Goal: Information Seeking & Learning: Check status

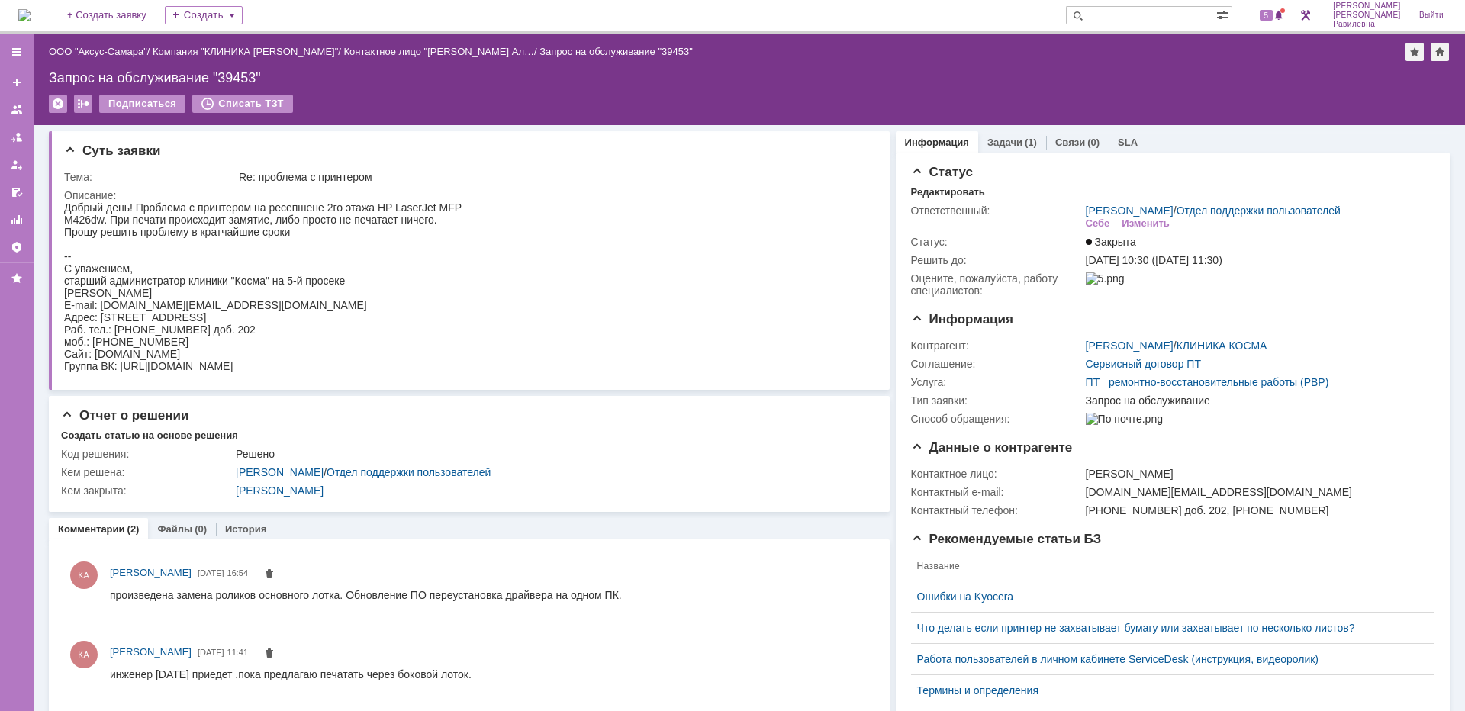
click at [99, 53] on link "ООО "Аксус-Самара"" at bounding box center [98, 51] width 98 height 11
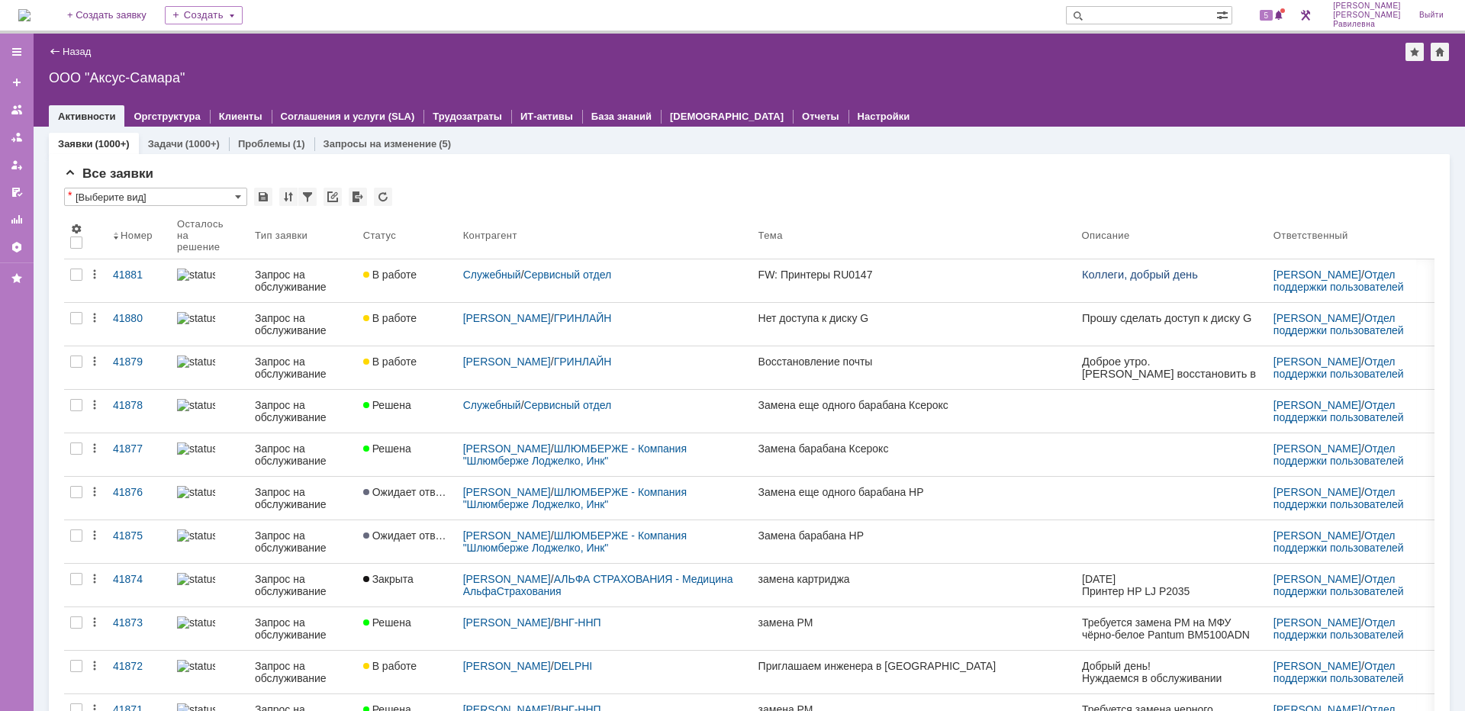
click at [31, 9] on img at bounding box center [24, 15] width 12 height 12
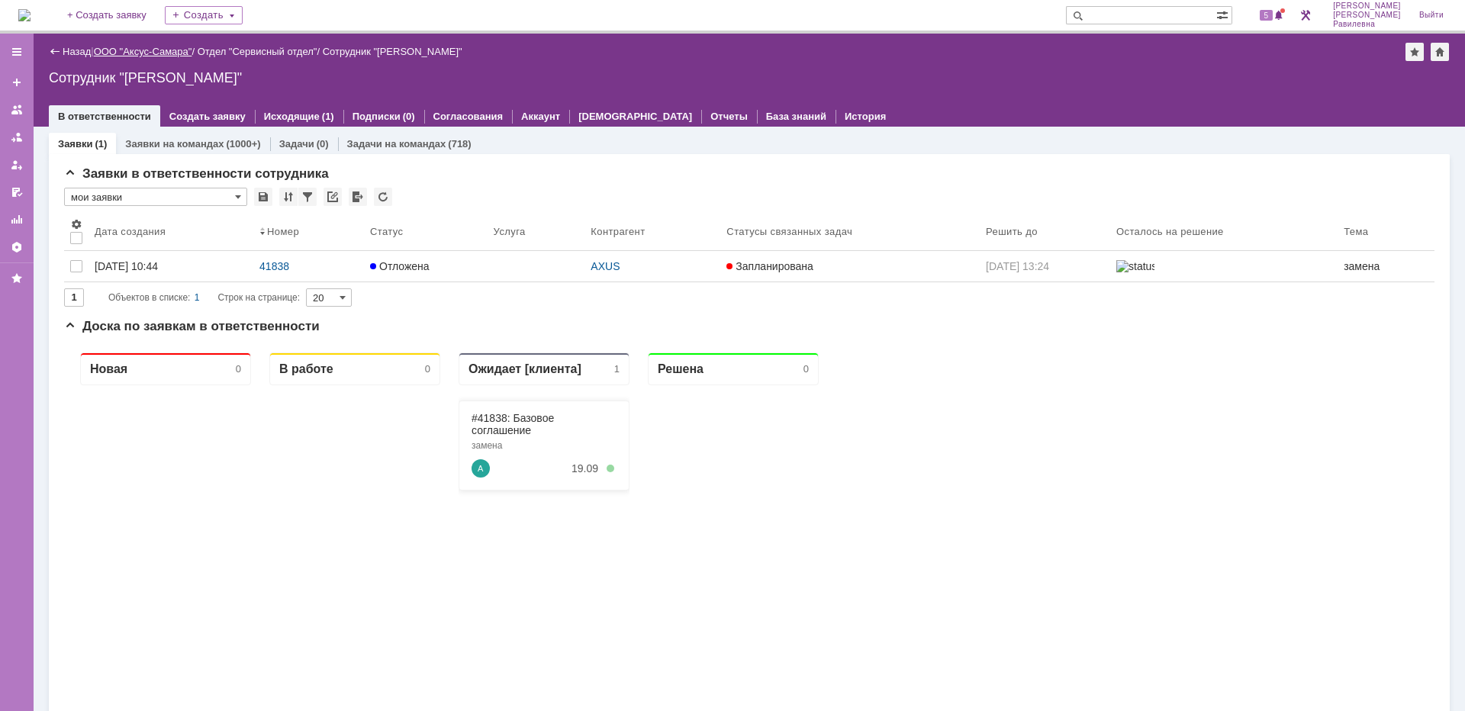
click at [138, 52] on link "ООО "Аксус-Самара"" at bounding box center [143, 51] width 98 height 11
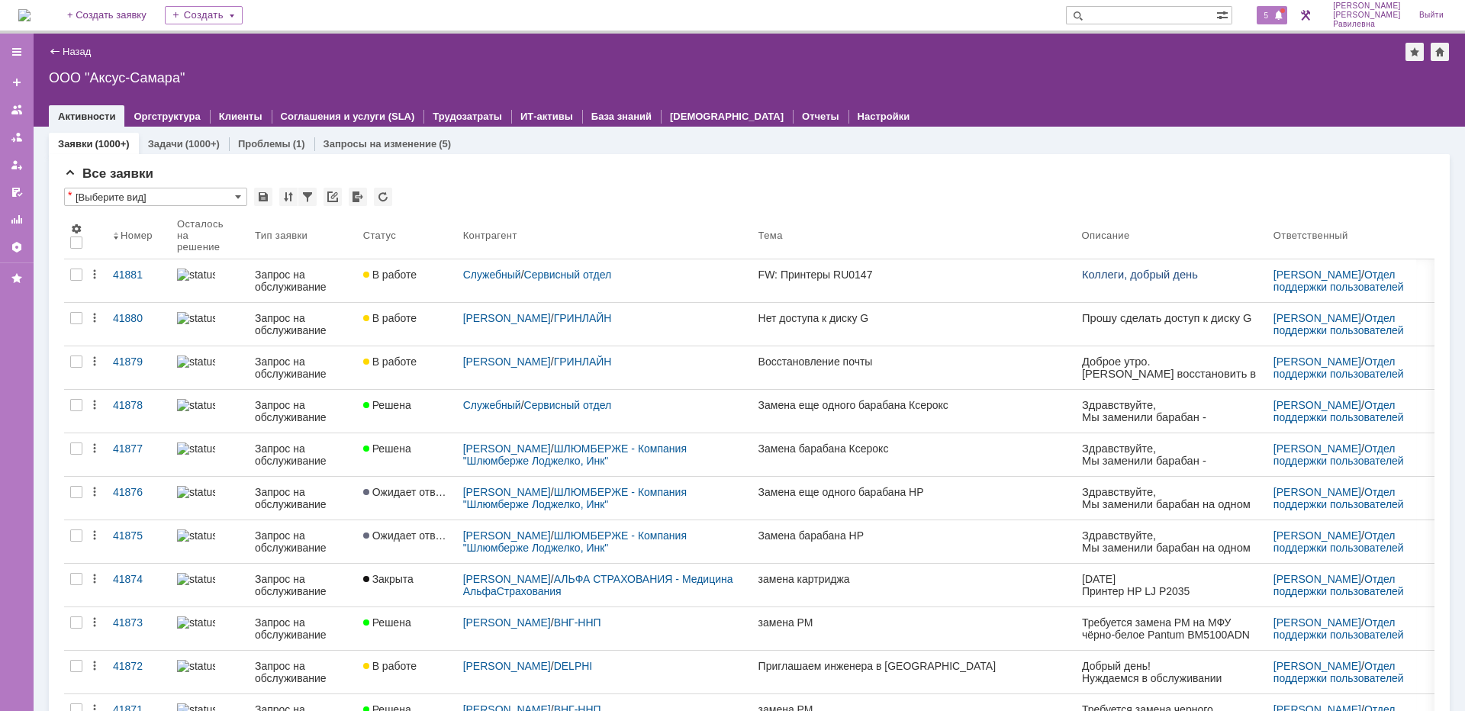
click at [1274, 14] on span "5" at bounding box center [1267, 15] width 14 height 11
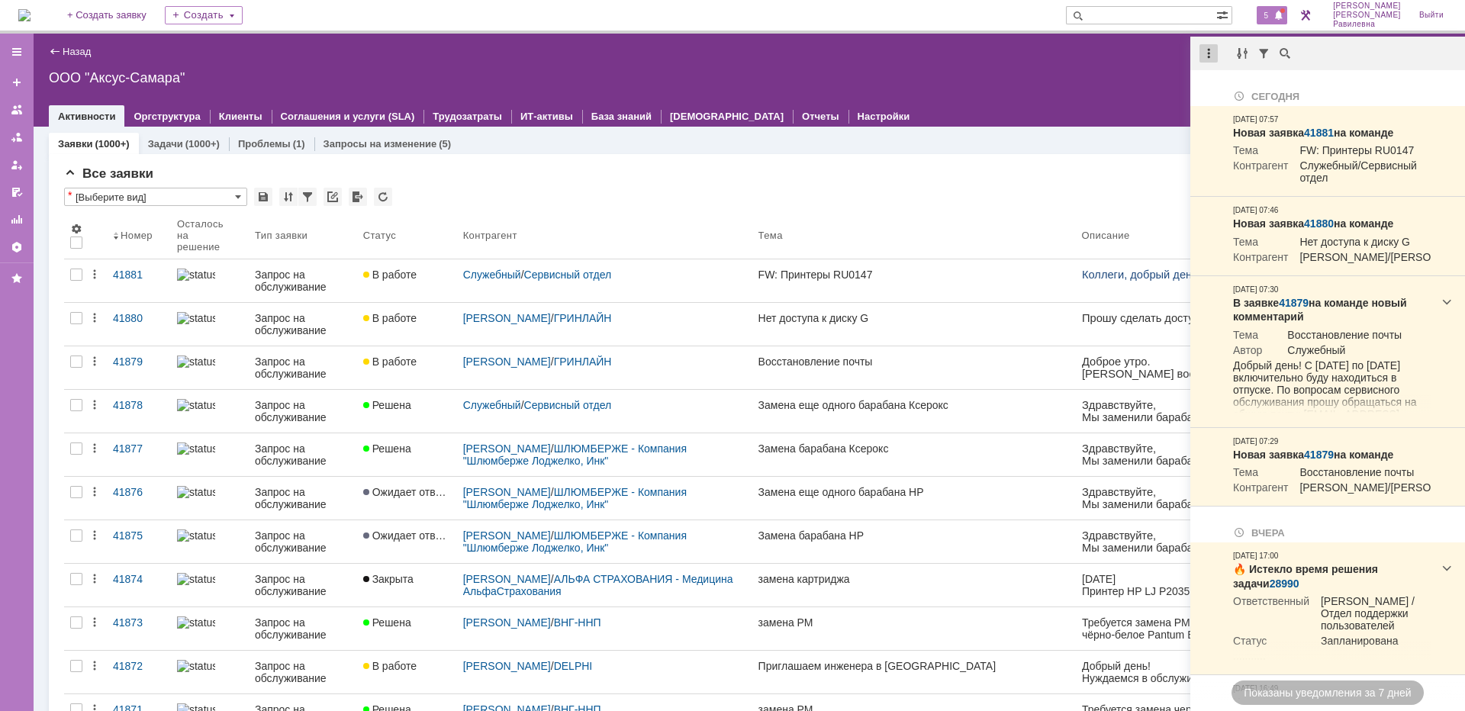
click at [1210, 55] on div at bounding box center [1209, 53] width 18 height 18
click at [1232, 91] on div "Отметить уведомления прочитанными" at bounding box center [1314, 92] width 205 height 11
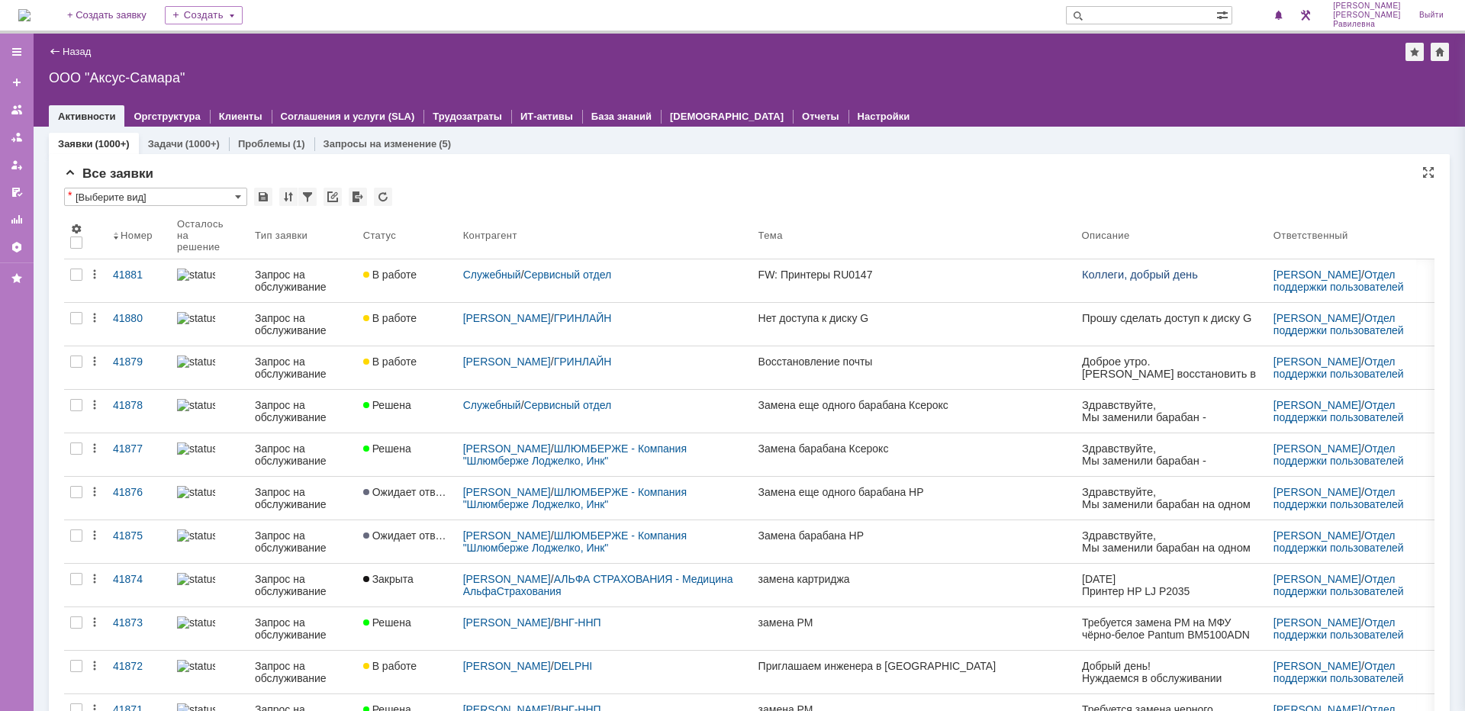
click at [819, 182] on div "Все заявки * [Выберите вид] Результаты поиска: 1 2 3 4 5 6 7 ... Следующая > Об…" at bounding box center [749, 666] width 1371 height 1000
click at [1151, 14] on input "text" at bounding box center [1141, 15] width 150 height 18
type input "косма"
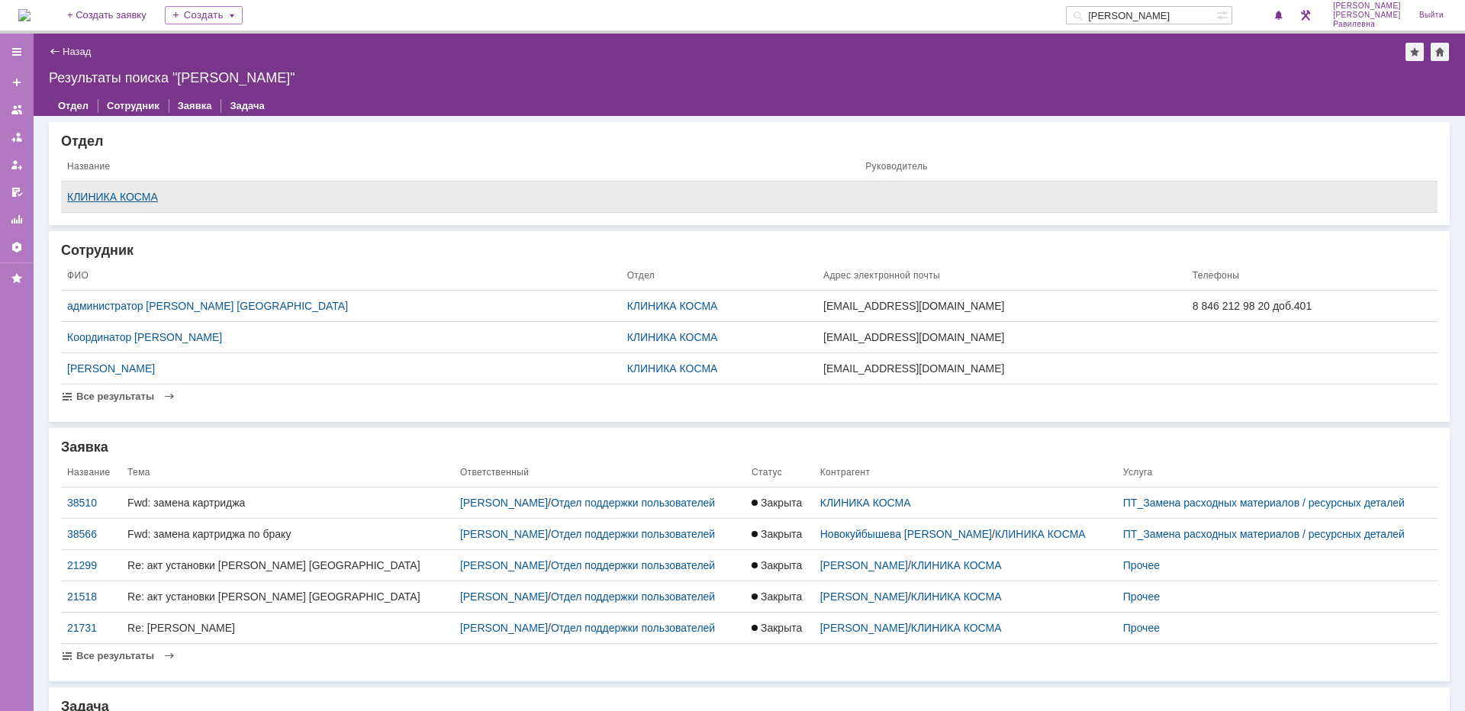
click at [143, 198] on div "КЛИНИКА КОСМА" at bounding box center [460, 197] width 786 height 12
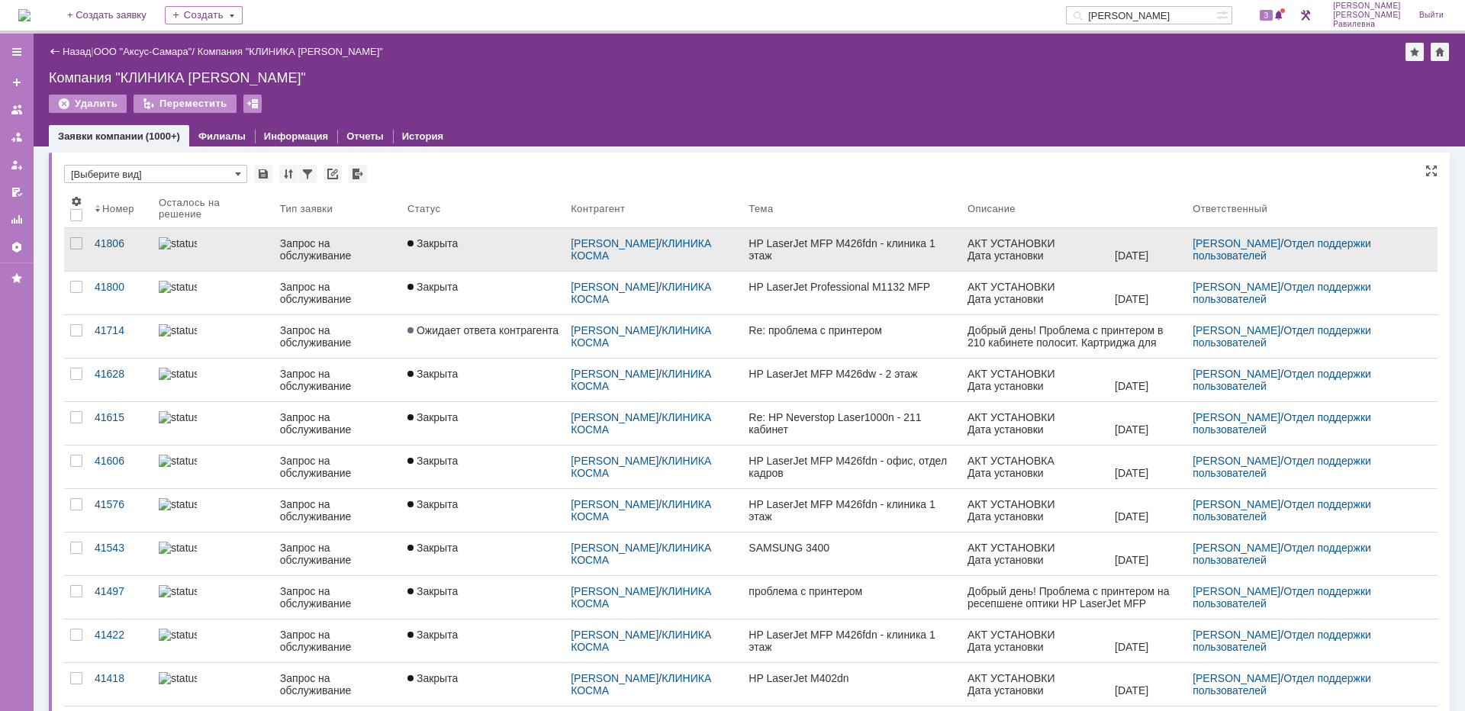
click at [245, 250] on div at bounding box center [213, 243] width 109 height 12
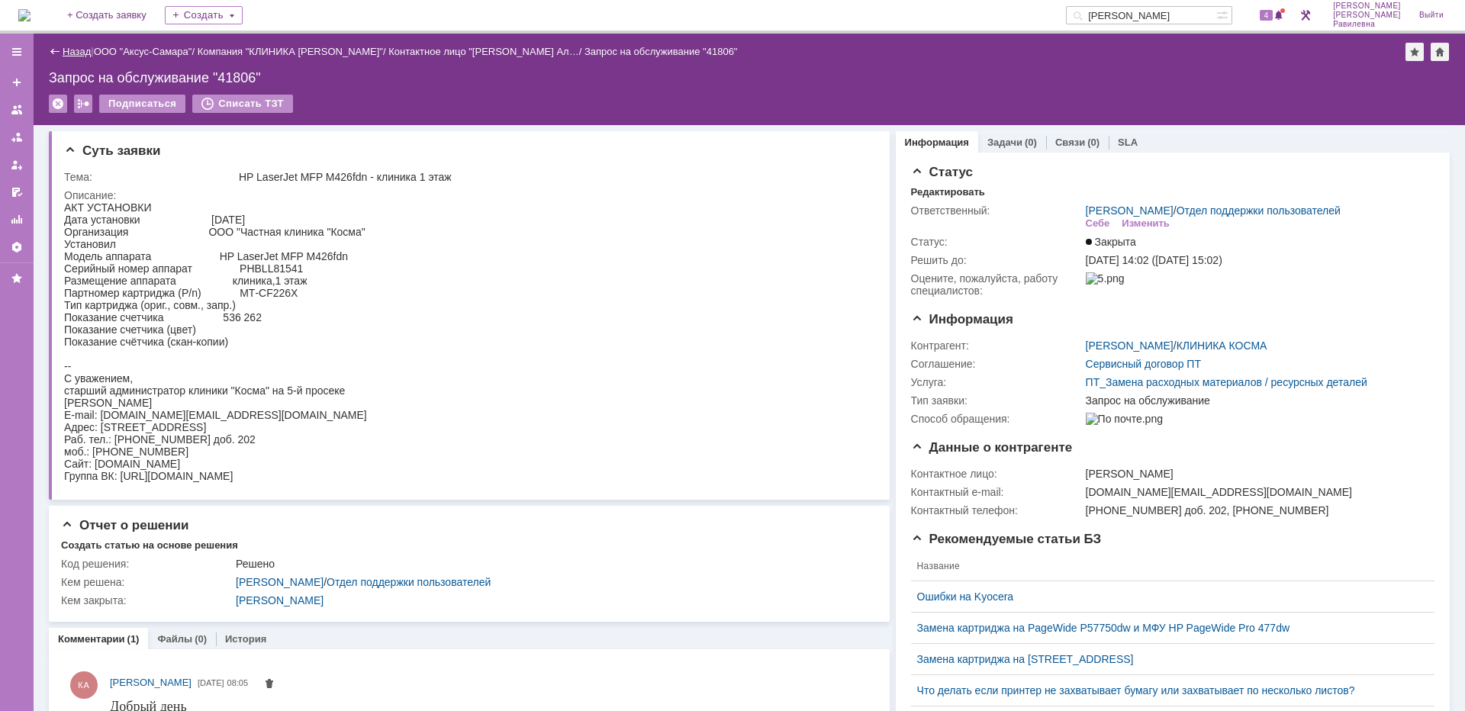
click at [71, 50] on link "Назад" at bounding box center [77, 51] width 28 height 11
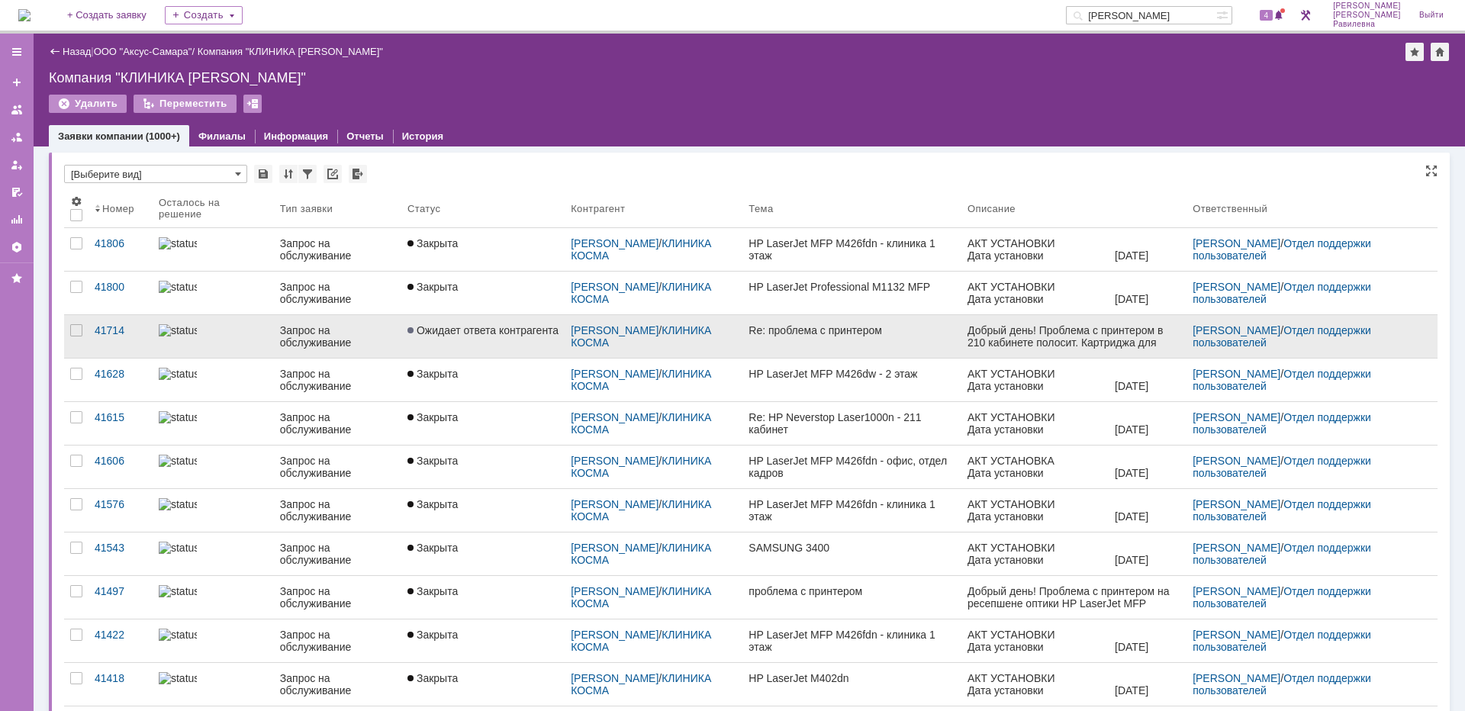
click at [247, 337] on div at bounding box center [213, 330] width 109 height 12
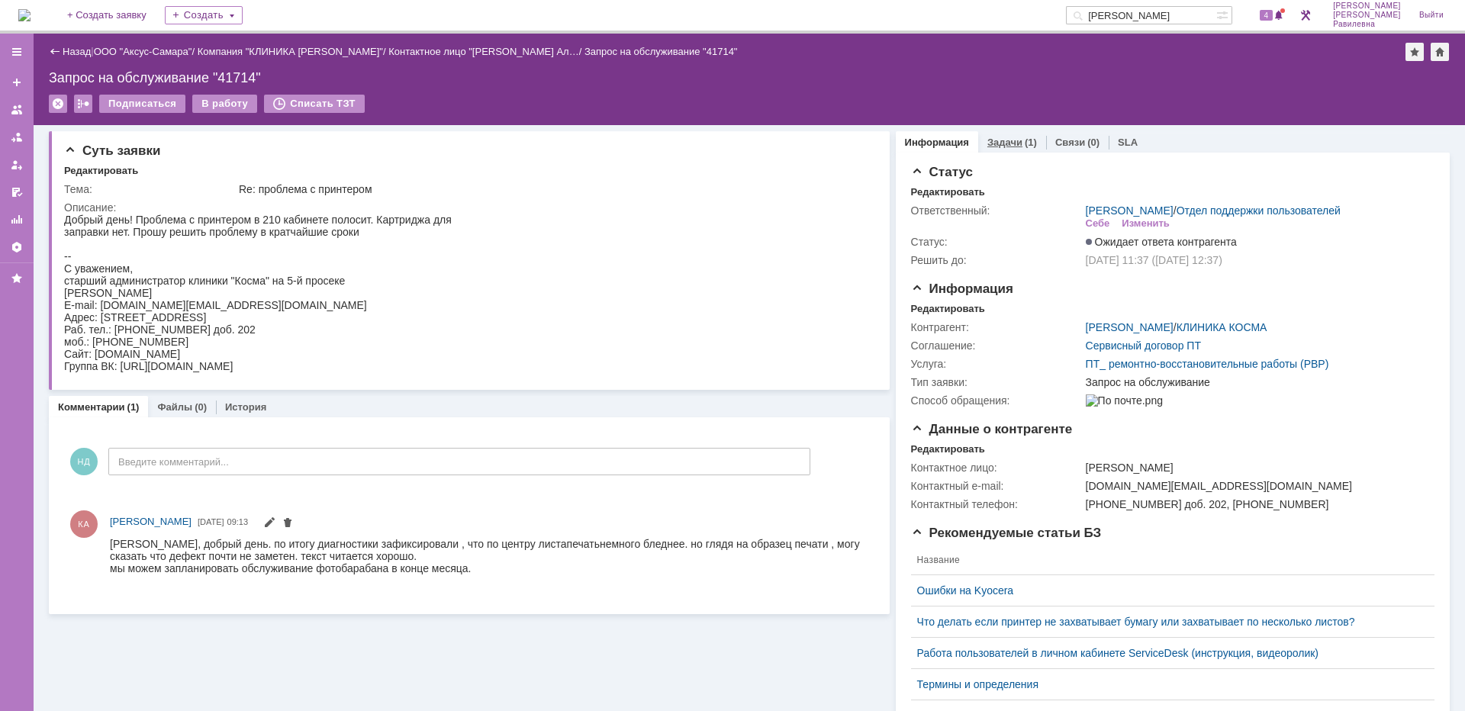
click at [1005, 148] on div "Задачи (1)" at bounding box center [1012, 142] width 68 height 22
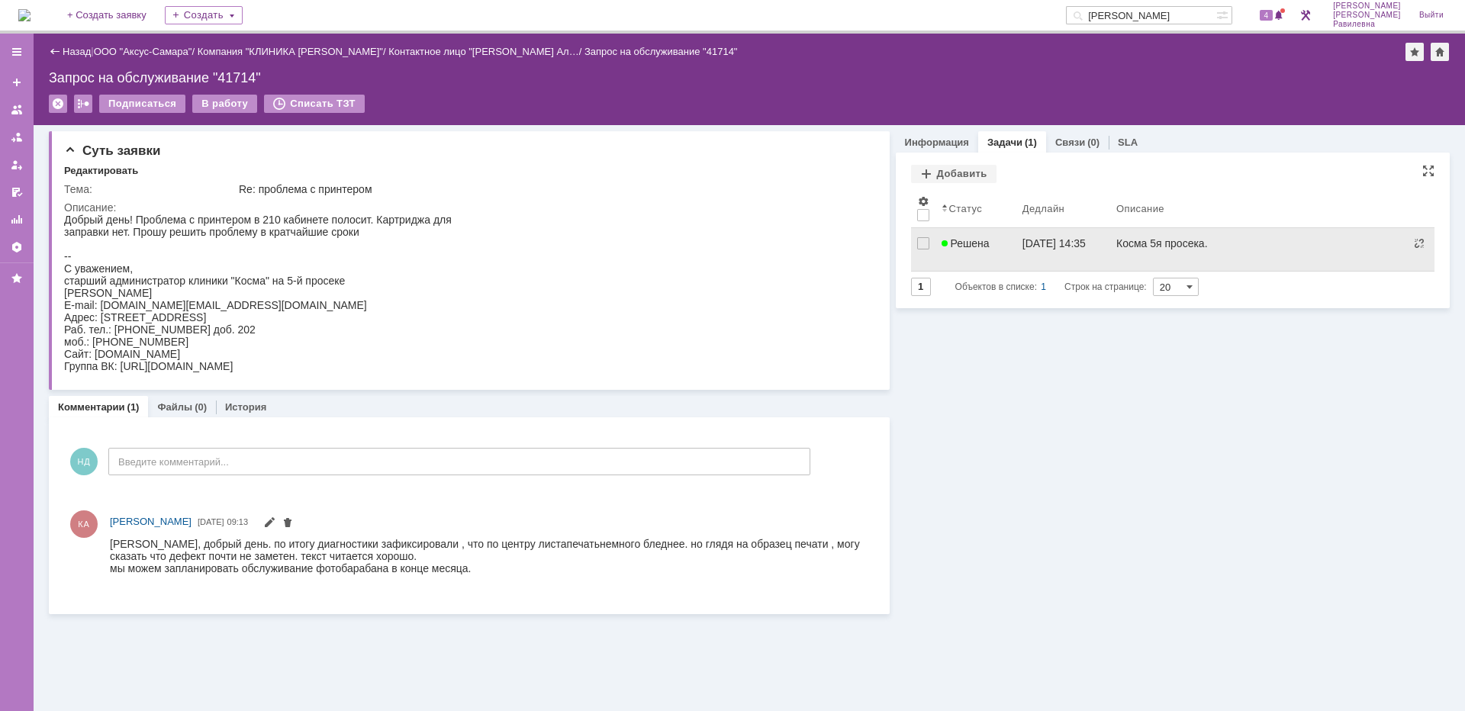
click at [985, 244] on span "Решена" at bounding box center [966, 243] width 48 height 12
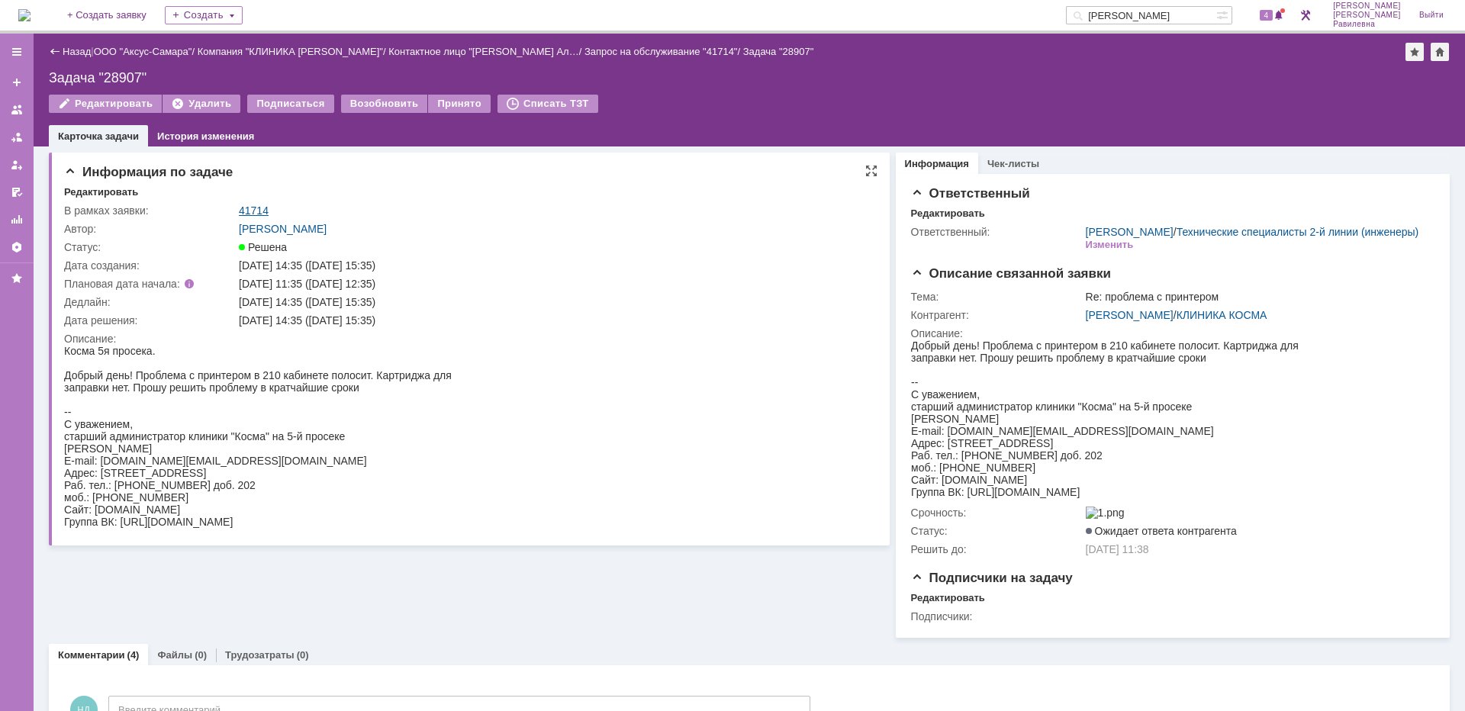
click at [253, 211] on link "41714" at bounding box center [254, 211] width 30 height 12
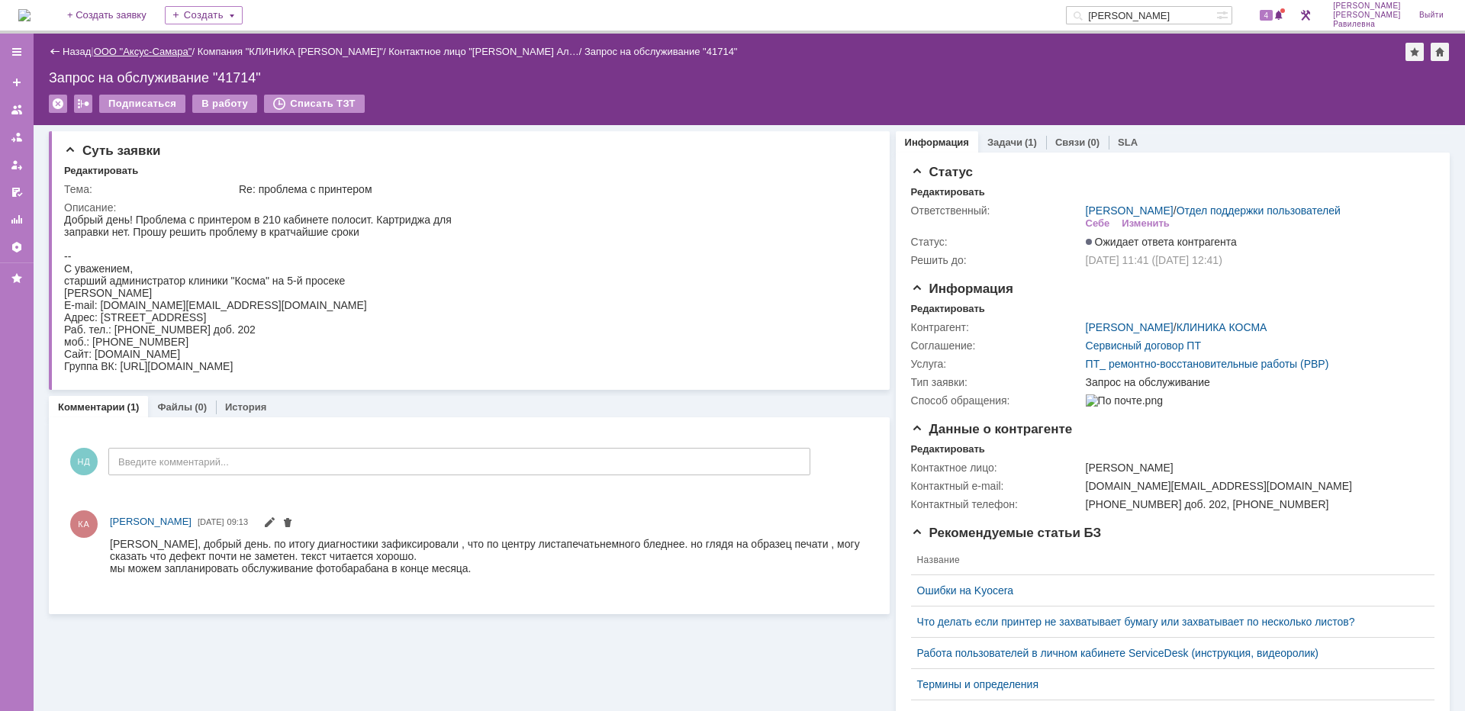
click at [166, 52] on link "ООО "Аксус-Самара"" at bounding box center [143, 51] width 98 height 11
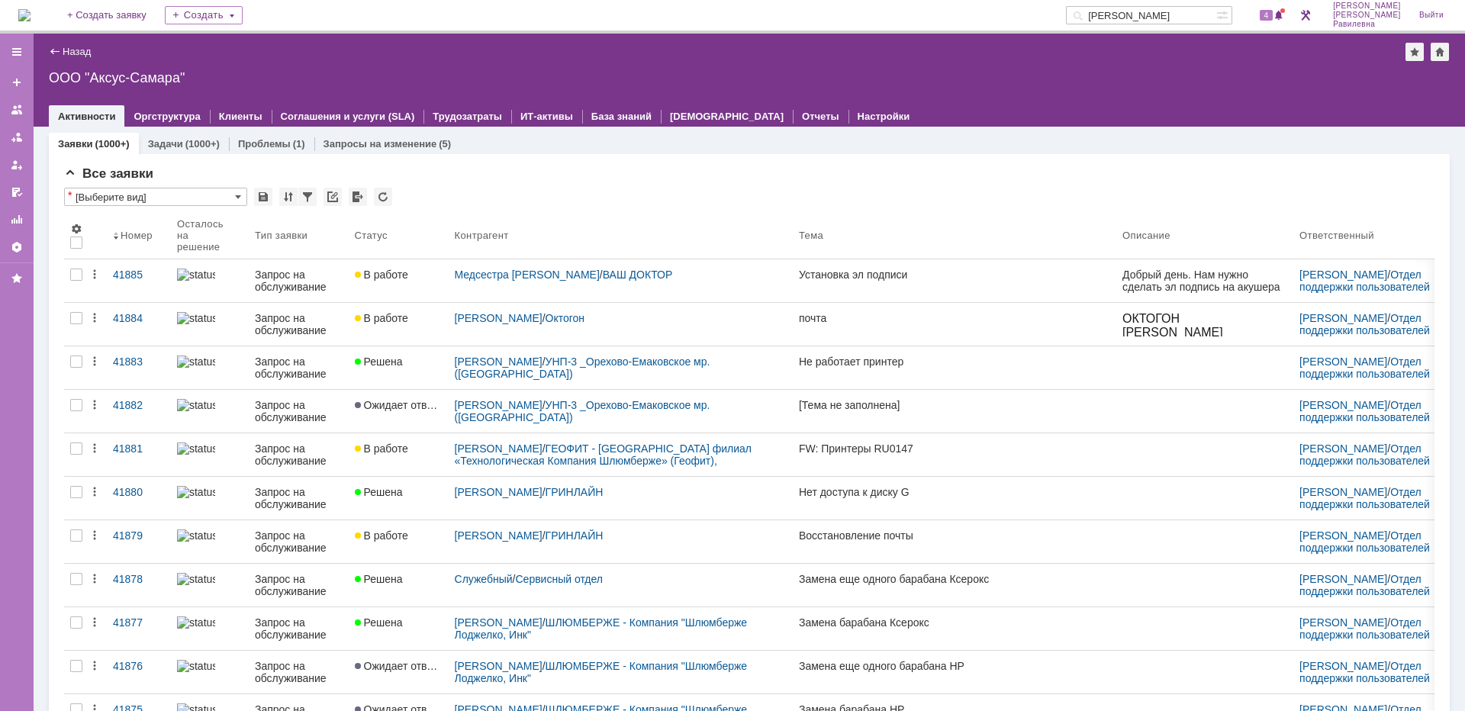
click at [1170, 13] on input "косма" at bounding box center [1141, 15] width 150 height 18
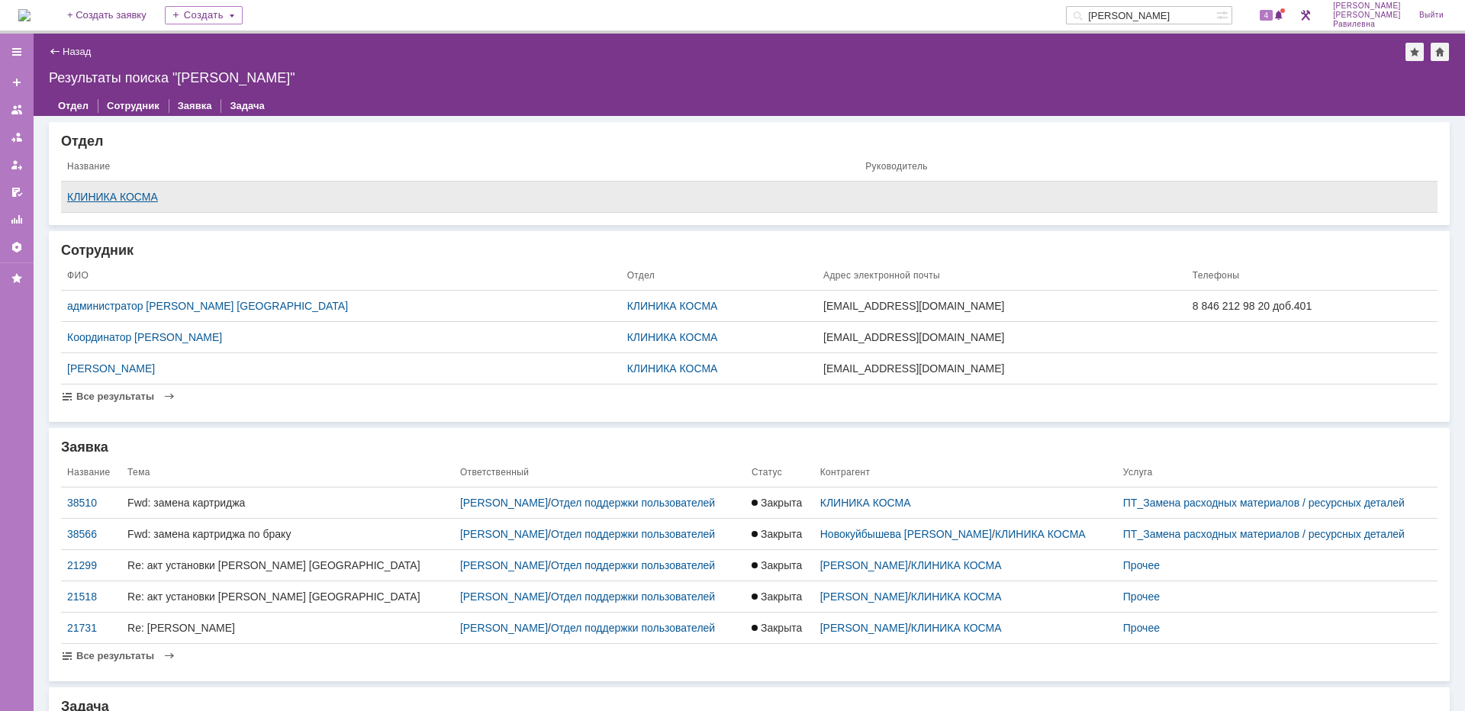
click at [142, 199] on div "КЛИНИКА КОСМА" at bounding box center [460, 197] width 786 height 12
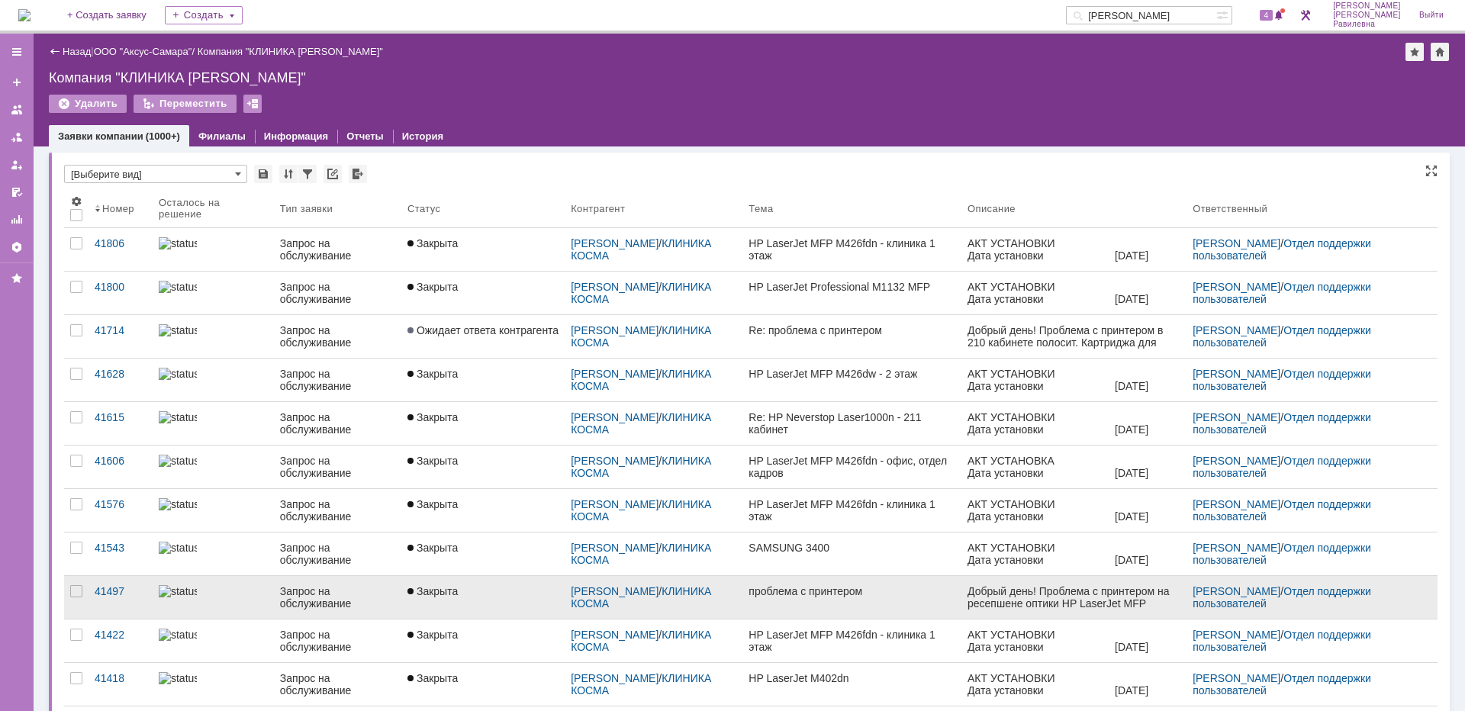
click at [229, 591] on div at bounding box center [213, 591] width 109 height 12
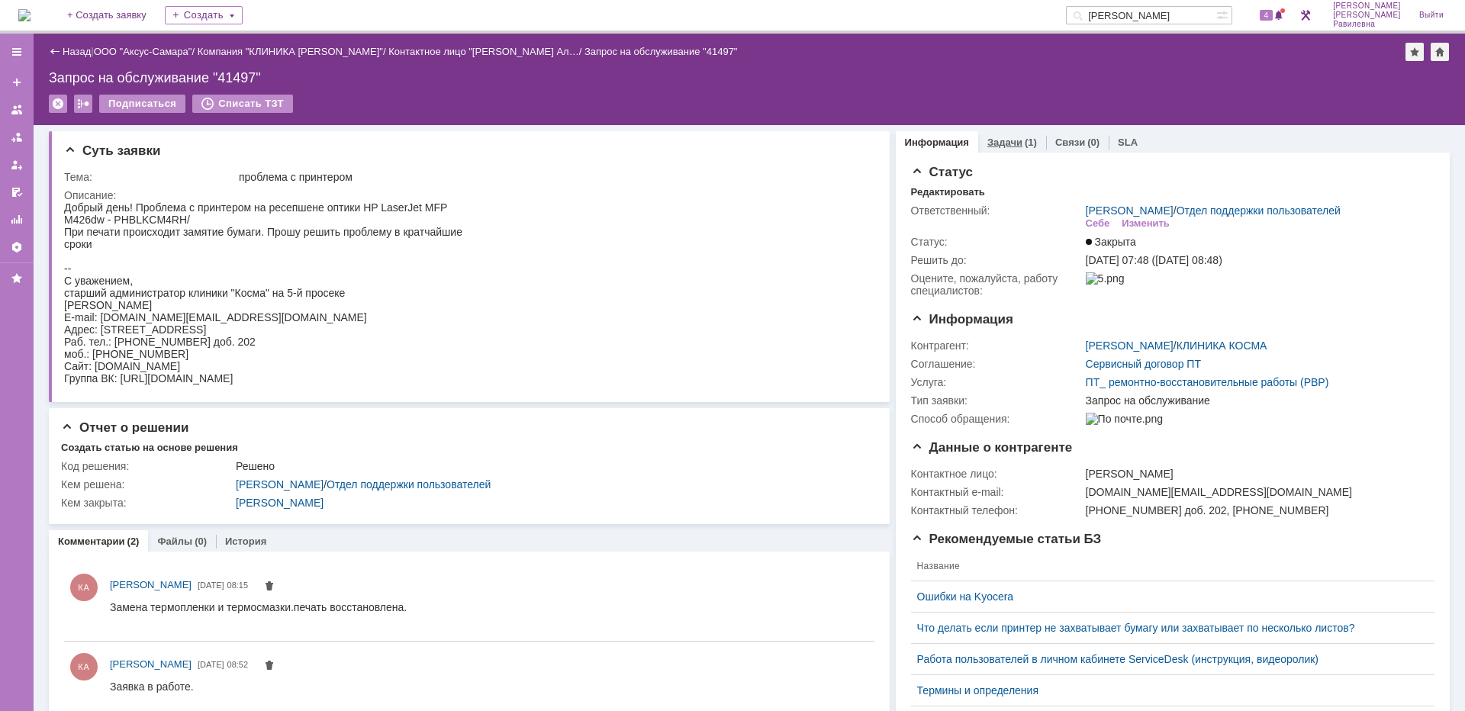
click at [1010, 133] on div "Задачи (1)" at bounding box center [1012, 142] width 68 height 22
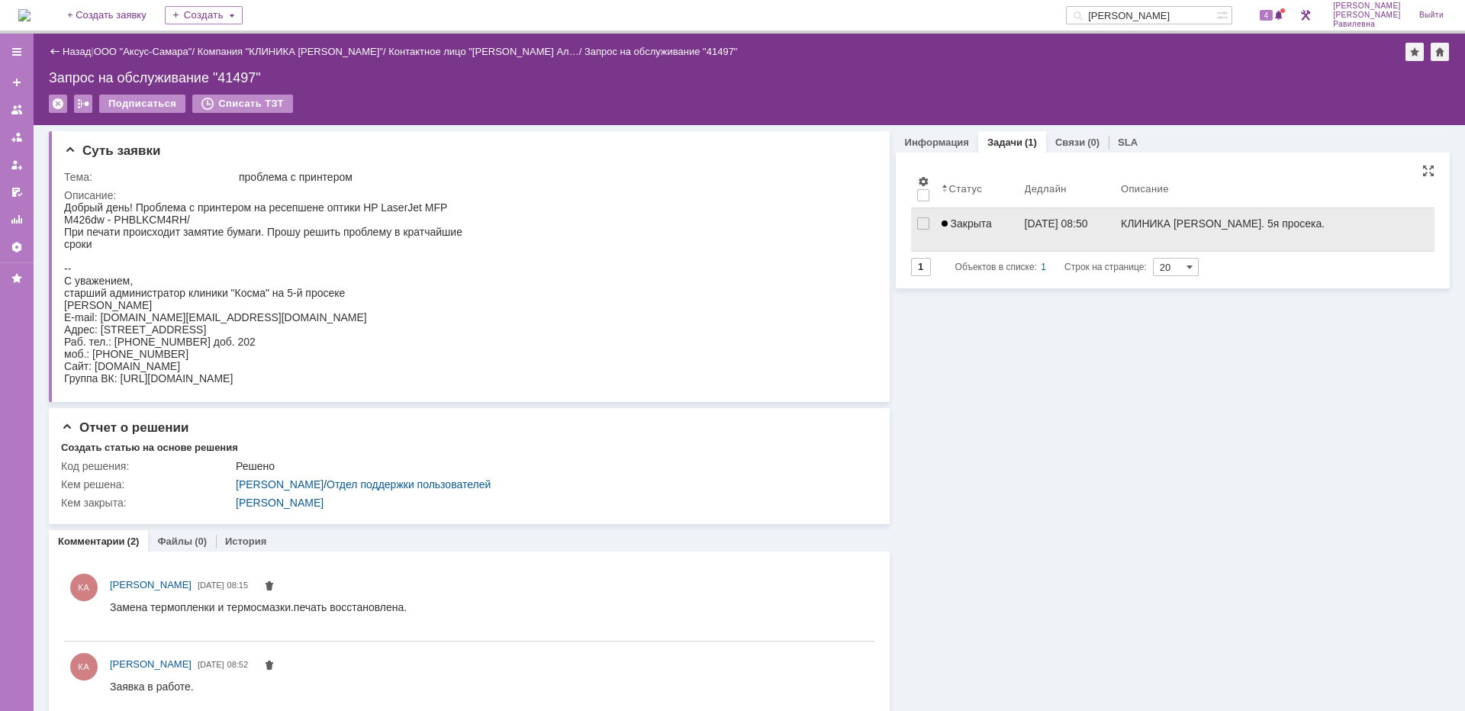
click at [978, 224] on span "Закрыта" at bounding box center [967, 223] width 50 height 12
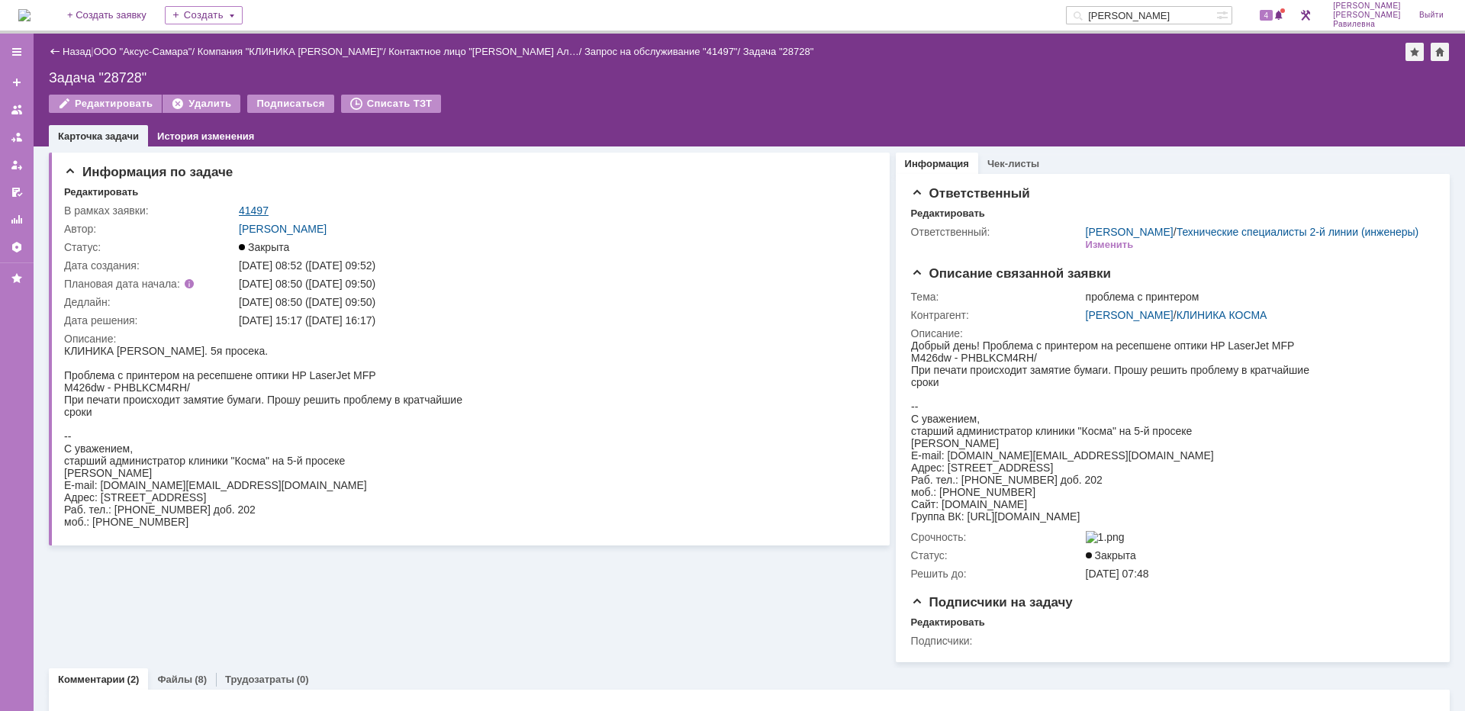
click at [258, 207] on link "41497" at bounding box center [254, 211] width 30 height 12
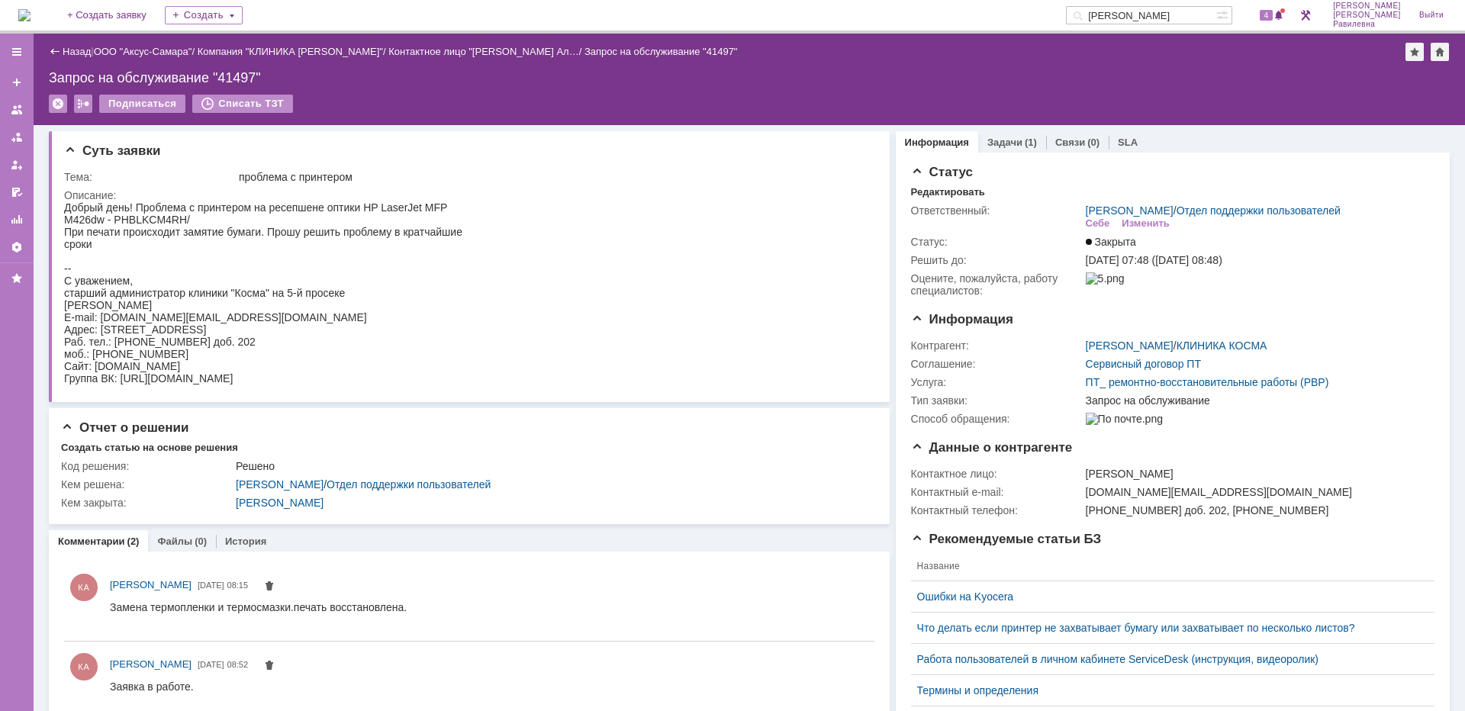
click at [74, 50] on link "Назад" at bounding box center [77, 51] width 28 height 11
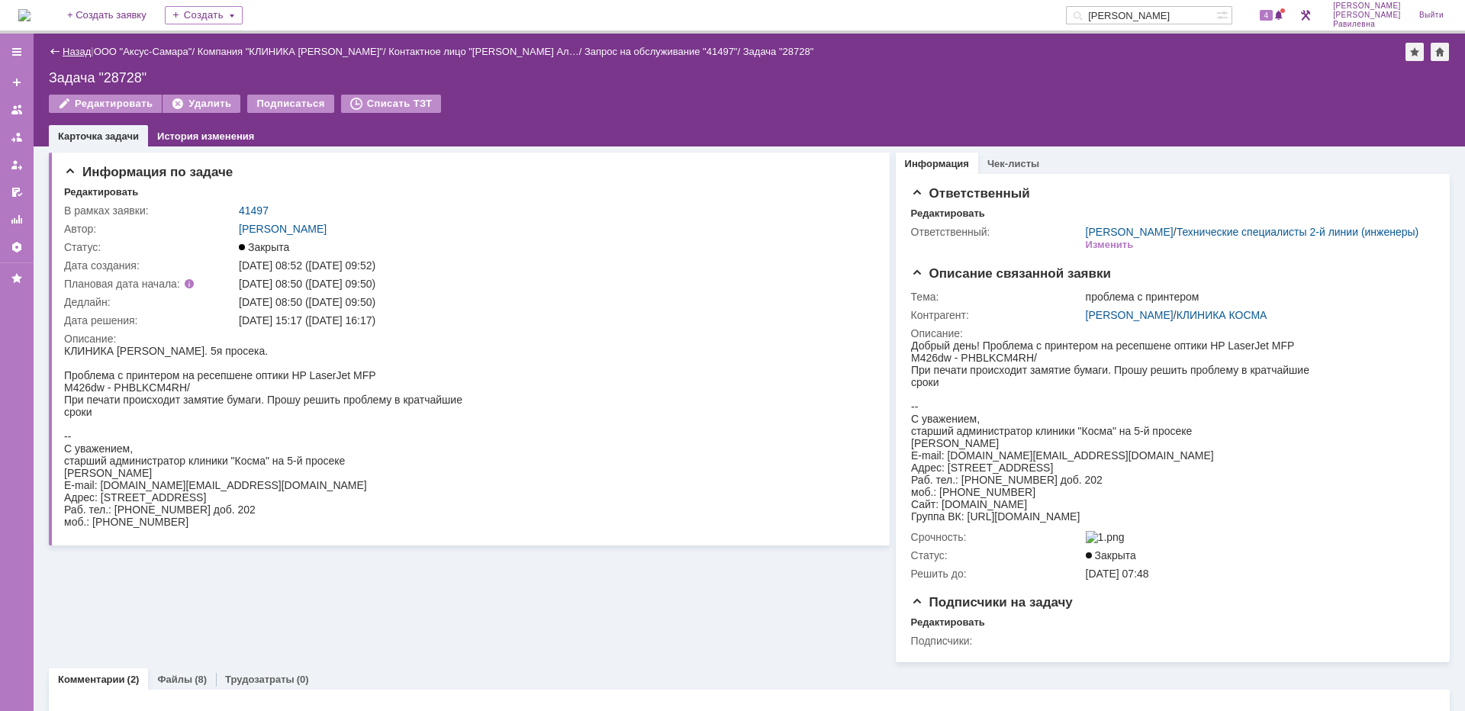
click at [76, 53] on link "Назад" at bounding box center [77, 51] width 28 height 11
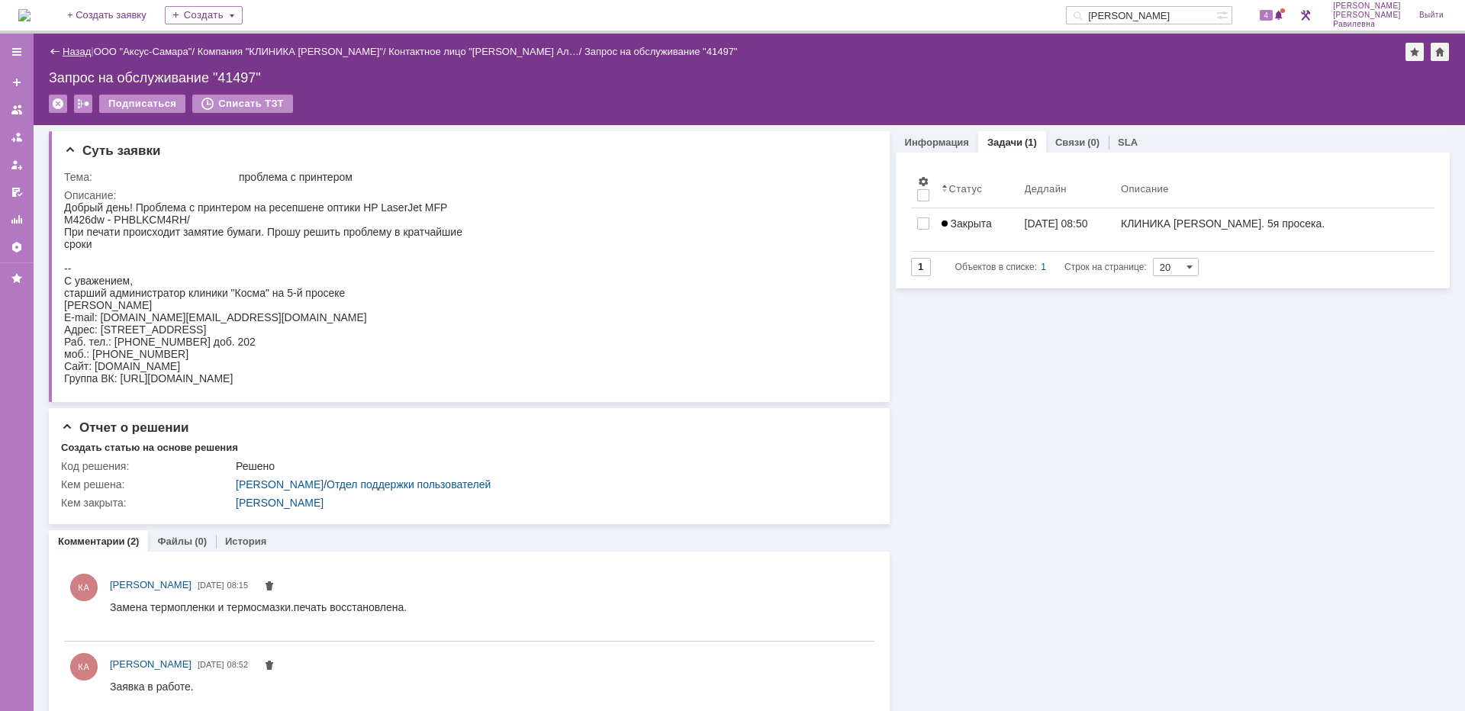
click at [81, 54] on link "Назад" at bounding box center [77, 51] width 28 height 11
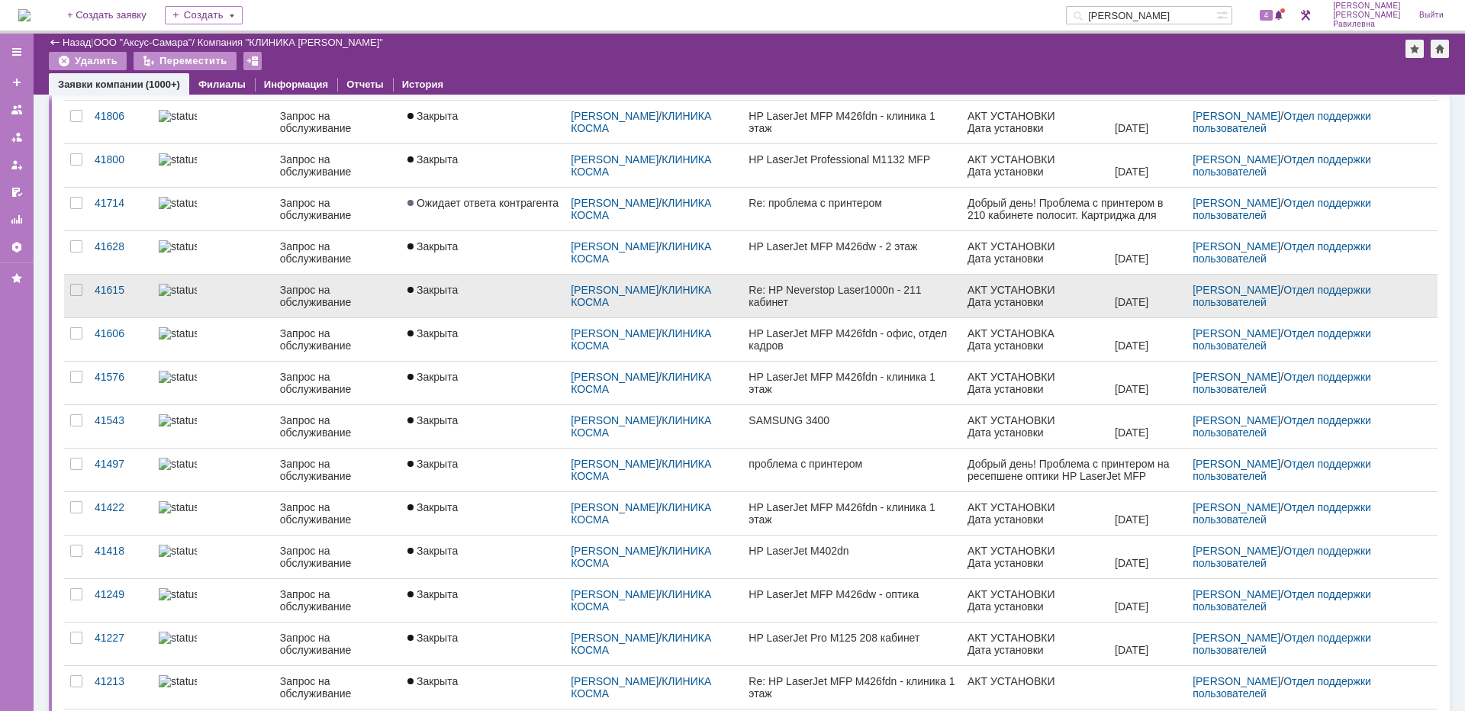
scroll to position [76, 0]
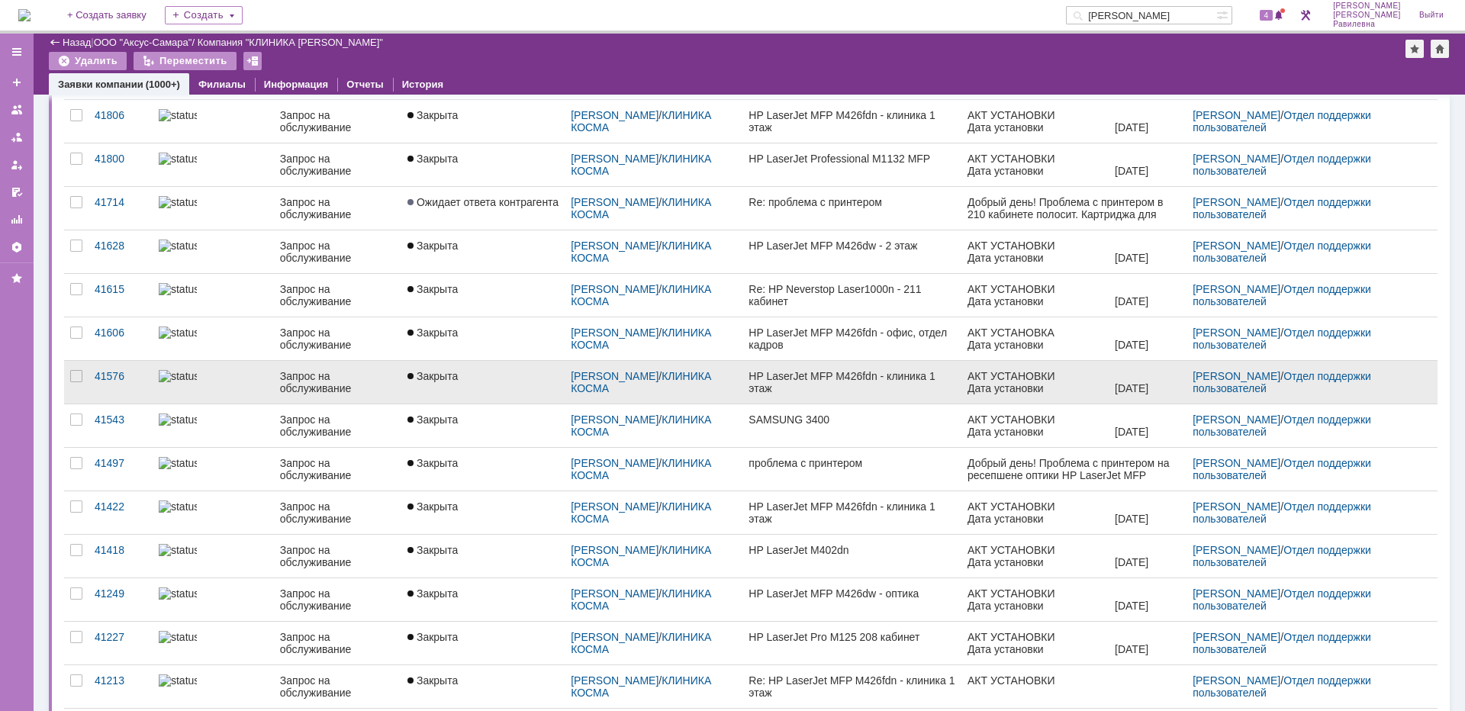
click at [237, 380] on div at bounding box center [213, 376] width 109 height 12
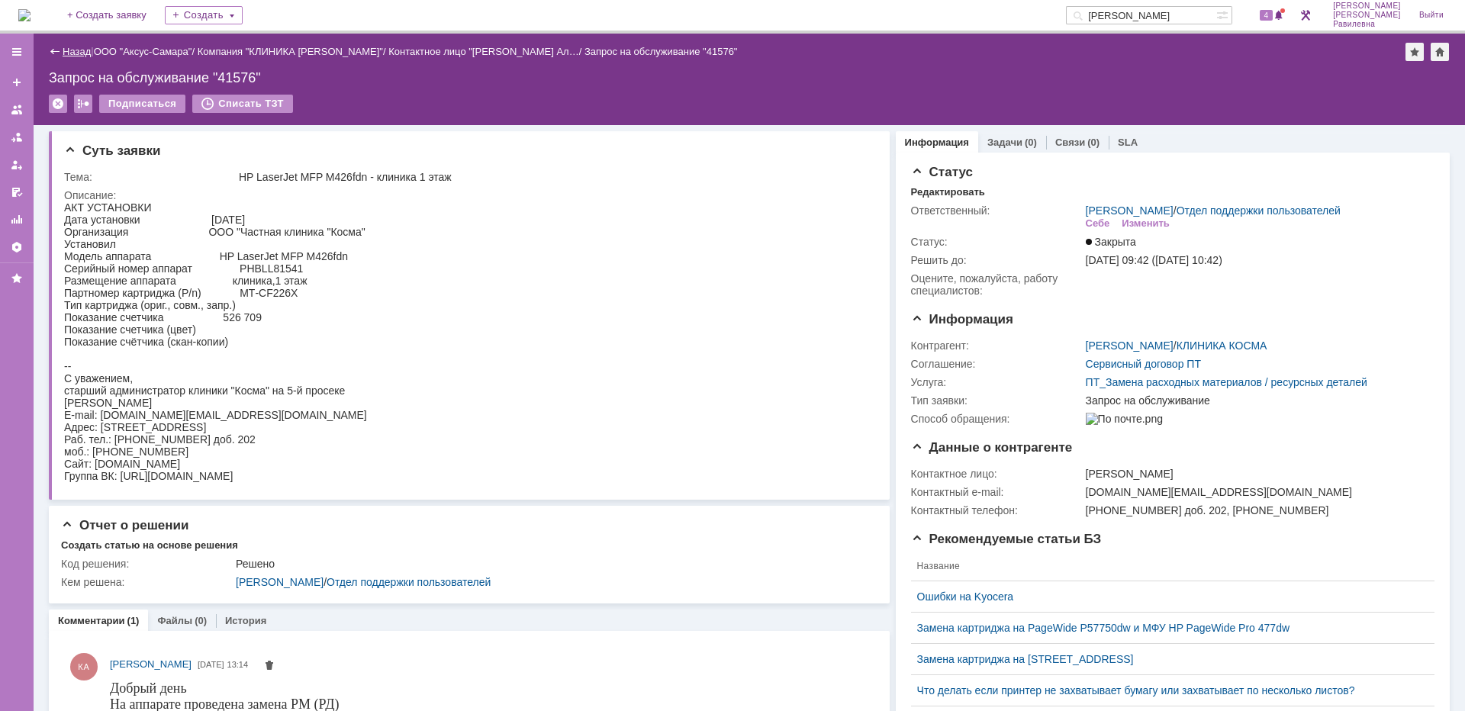
click at [79, 51] on link "Назад" at bounding box center [77, 51] width 28 height 11
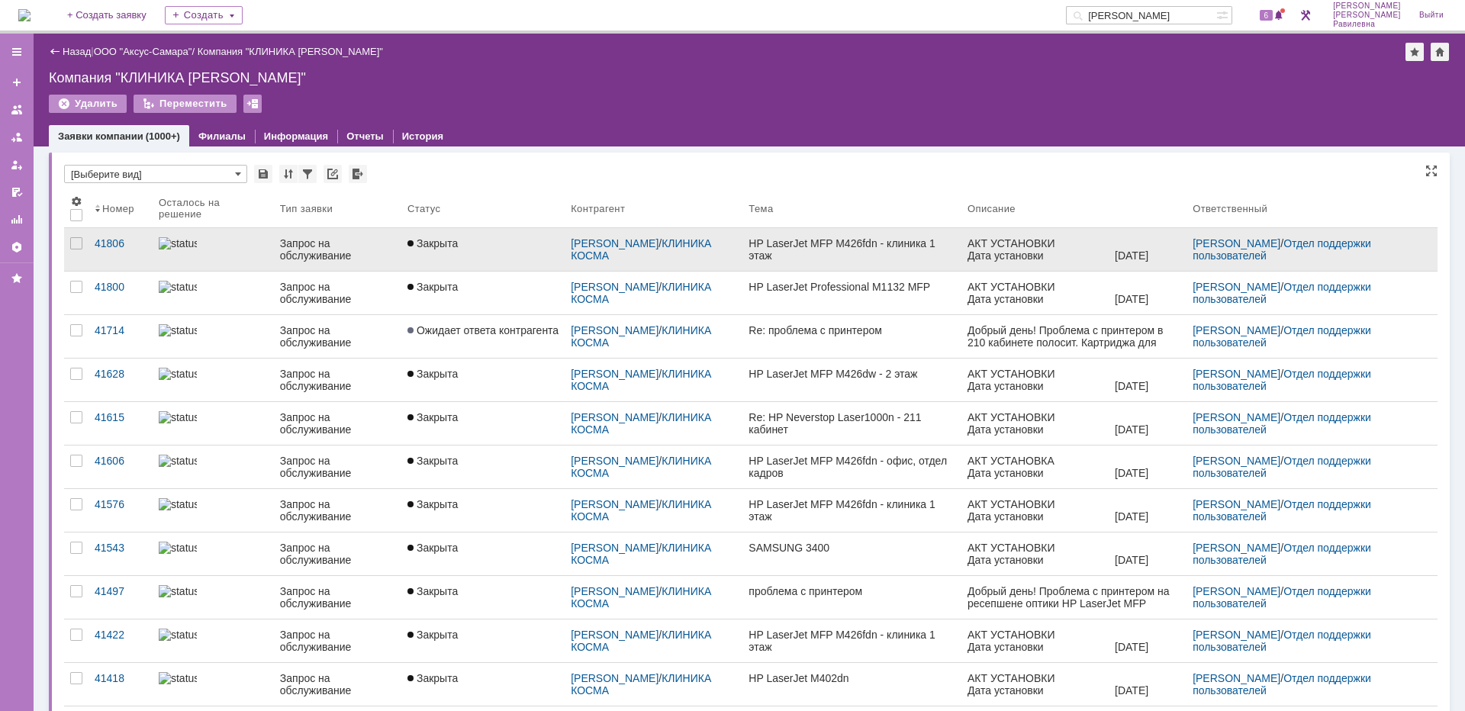
click at [214, 256] on link at bounding box center [213, 249] width 121 height 43
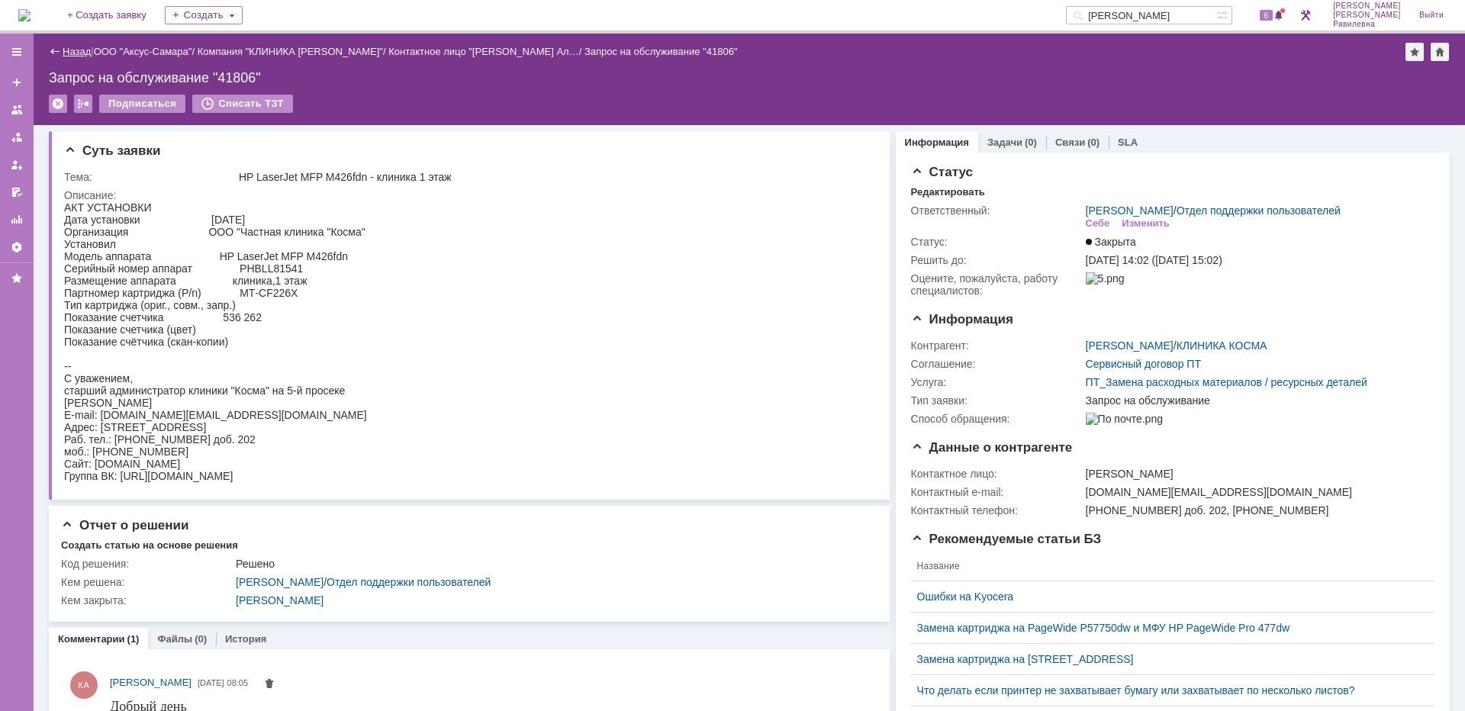
click at [77, 55] on link "Назад" at bounding box center [77, 51] width 28 height 11
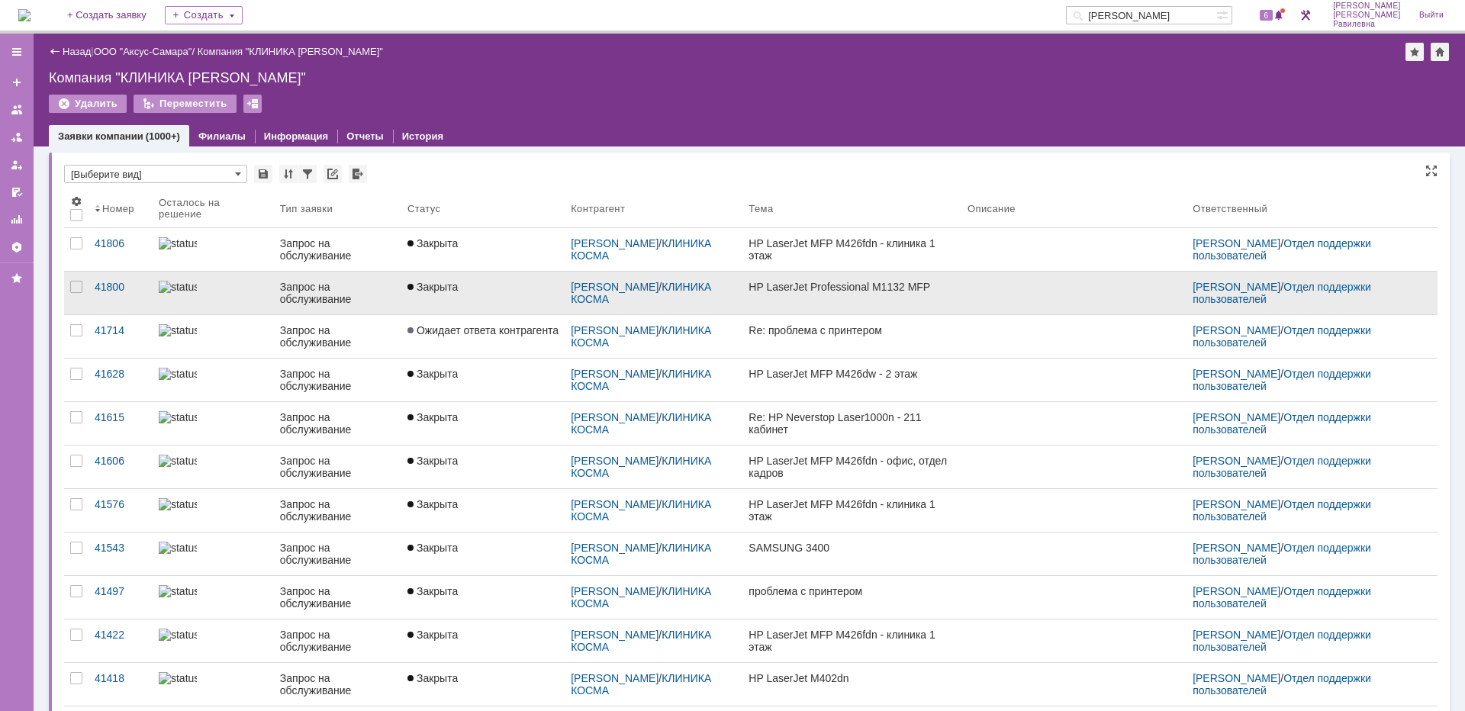
click at [188, 293] on img at bounding box center [178, 287] width 38 height 12
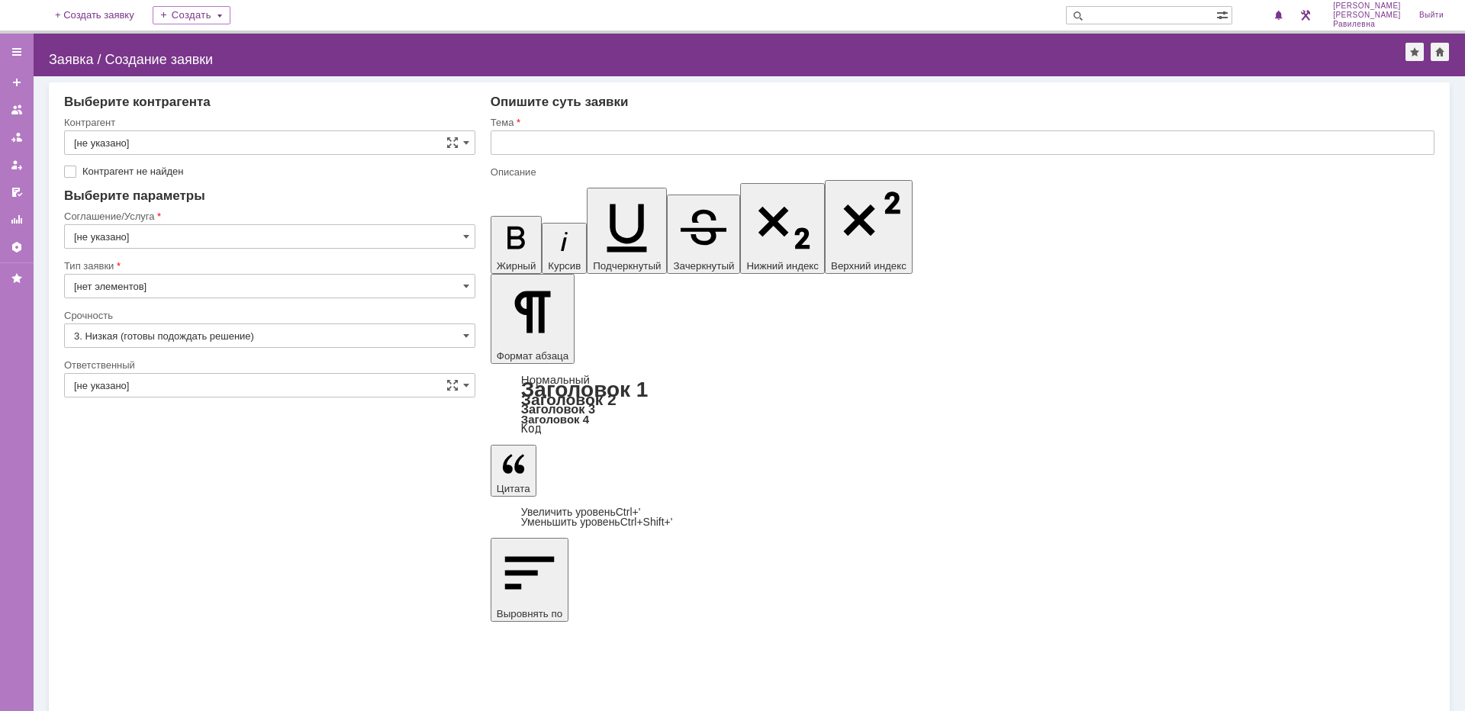
click at [18, 15] on img at bounding box center [18, 15] width 0 height 0
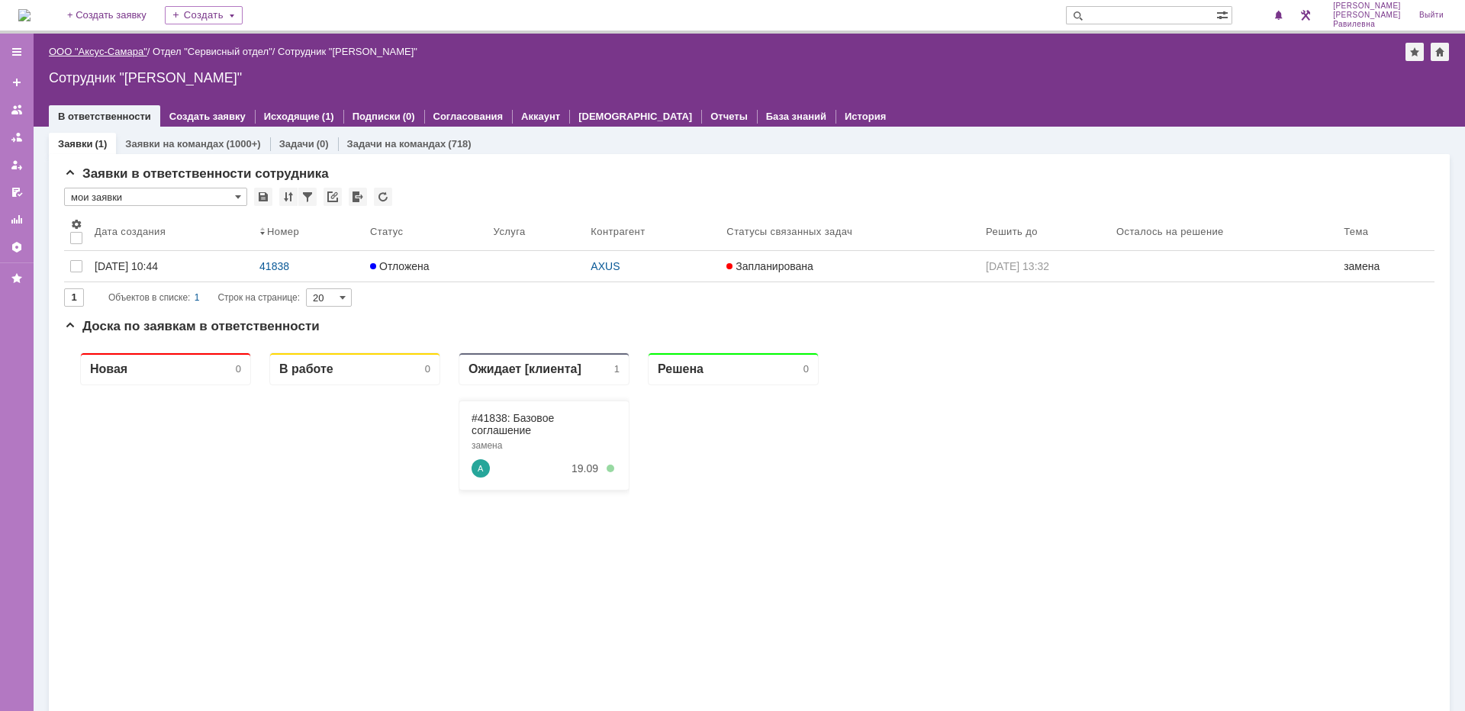
click at [124, 50] on link "ООО "Аксус-Самара"" at bounding box center [98, 51] width 98 height 11
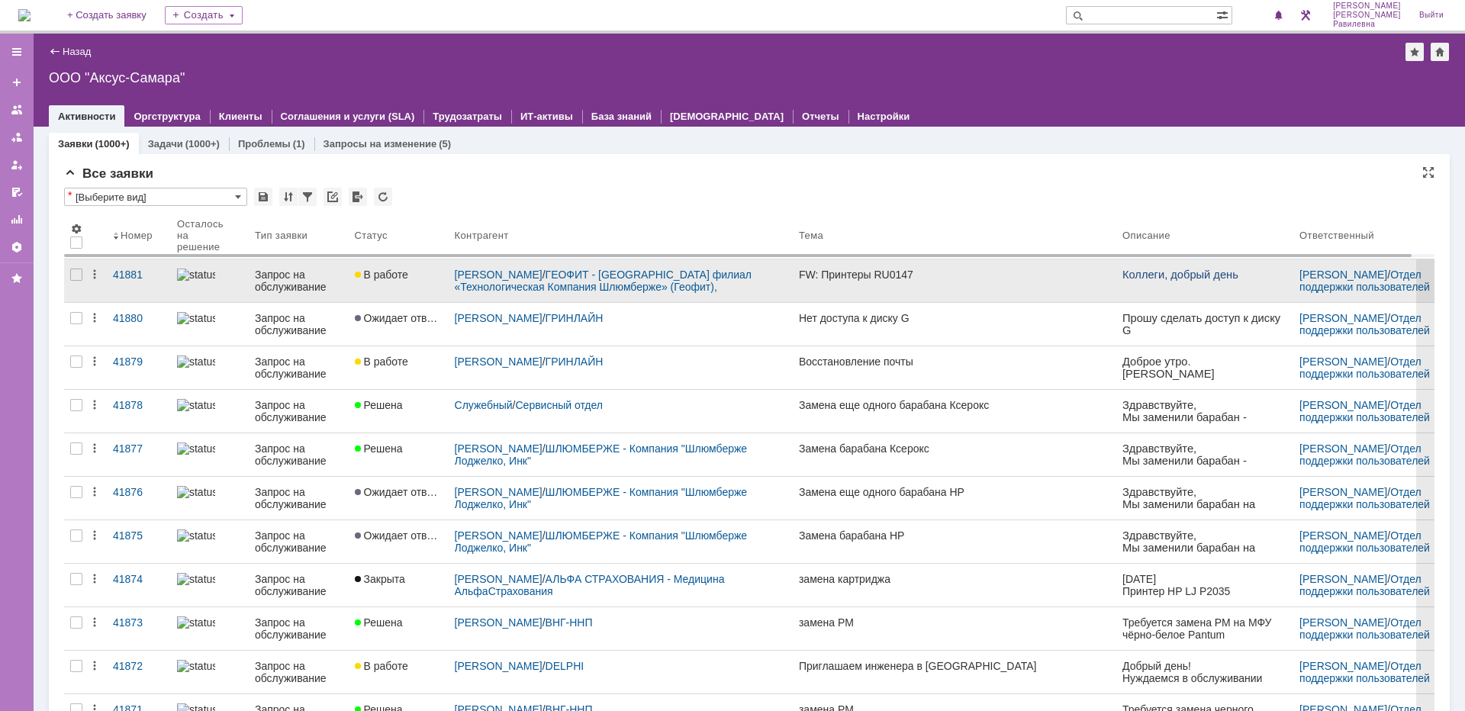
click at [271, 278] on div "Запрос на обслуживание" at bounding box center [299, 281] width 88 height 24
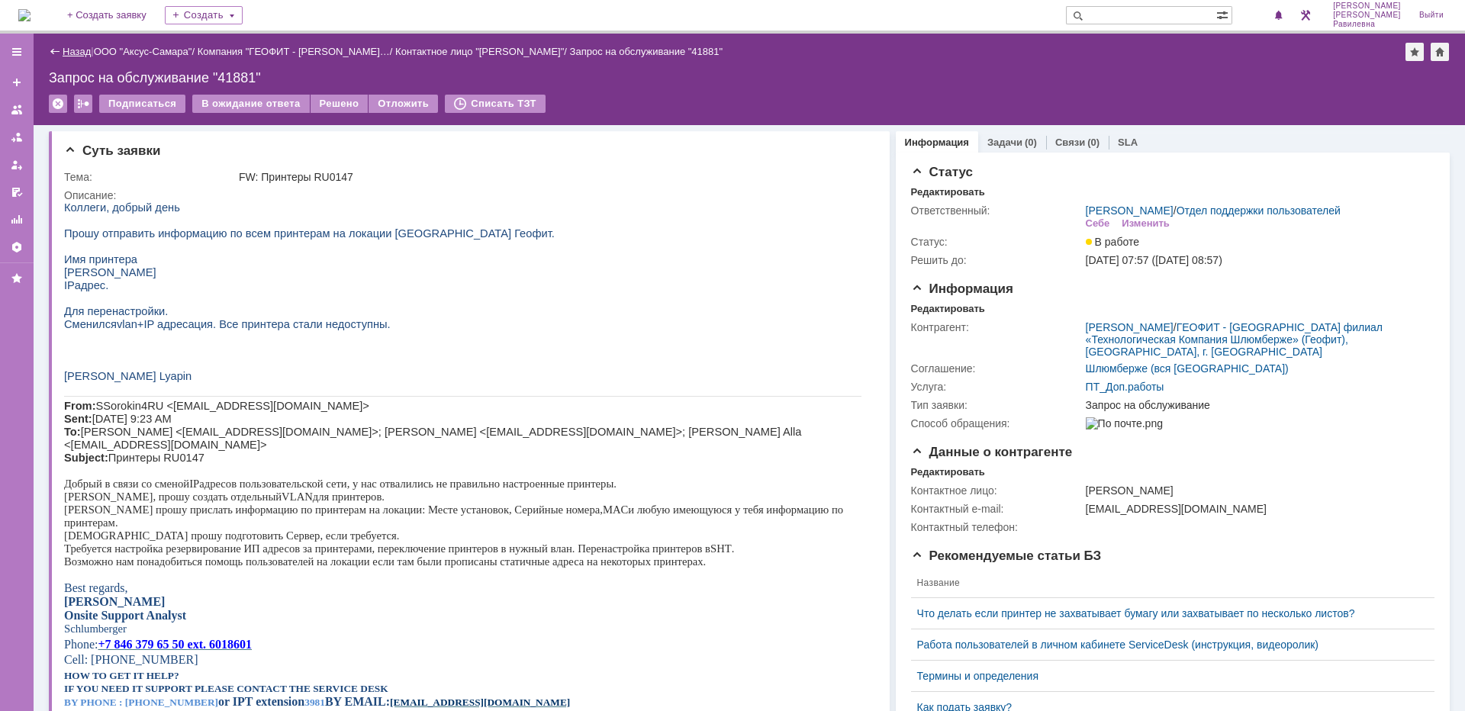
click at [74, 49] on link "Назад" at bounding box center [77, 51] width 28 height 11
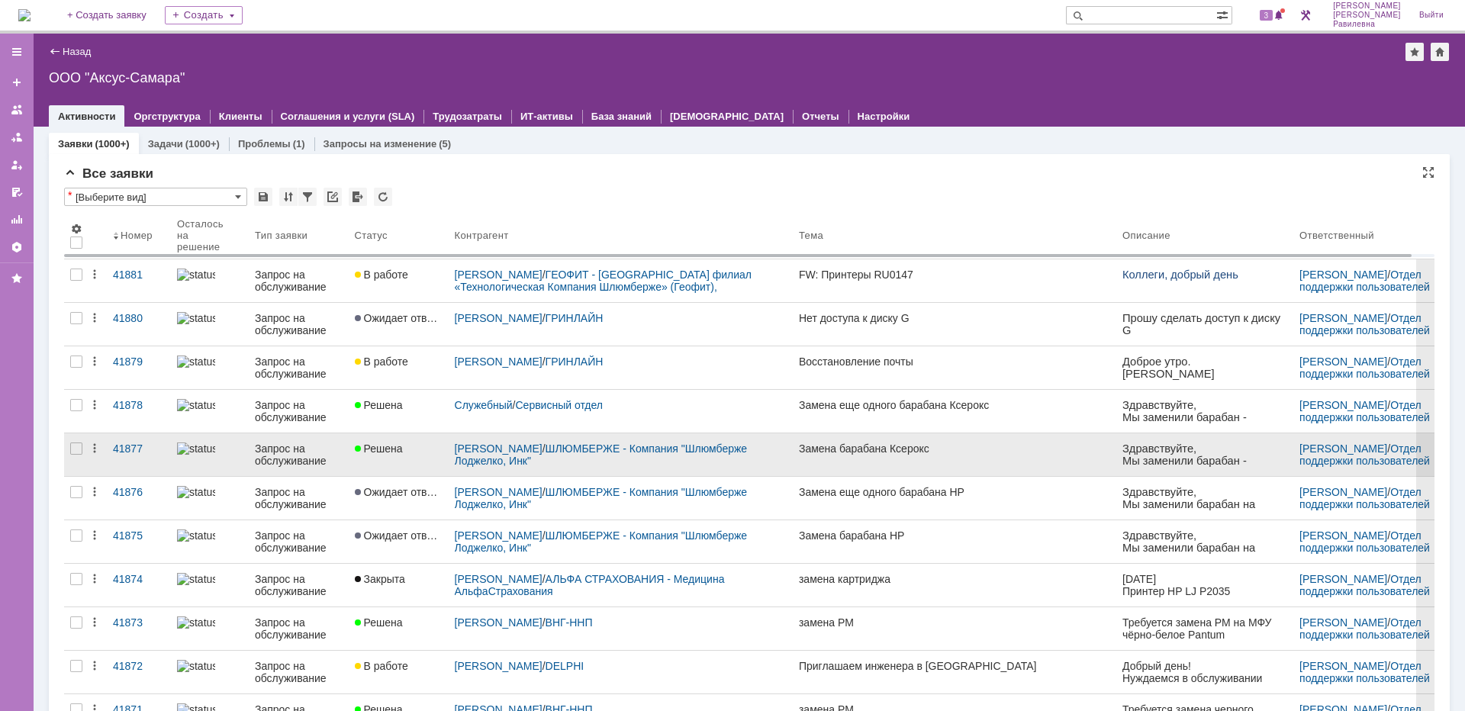
click at [285, 453] on div "Запрос на обслуживание" at bounding box center [299, 455] width 88 height 24
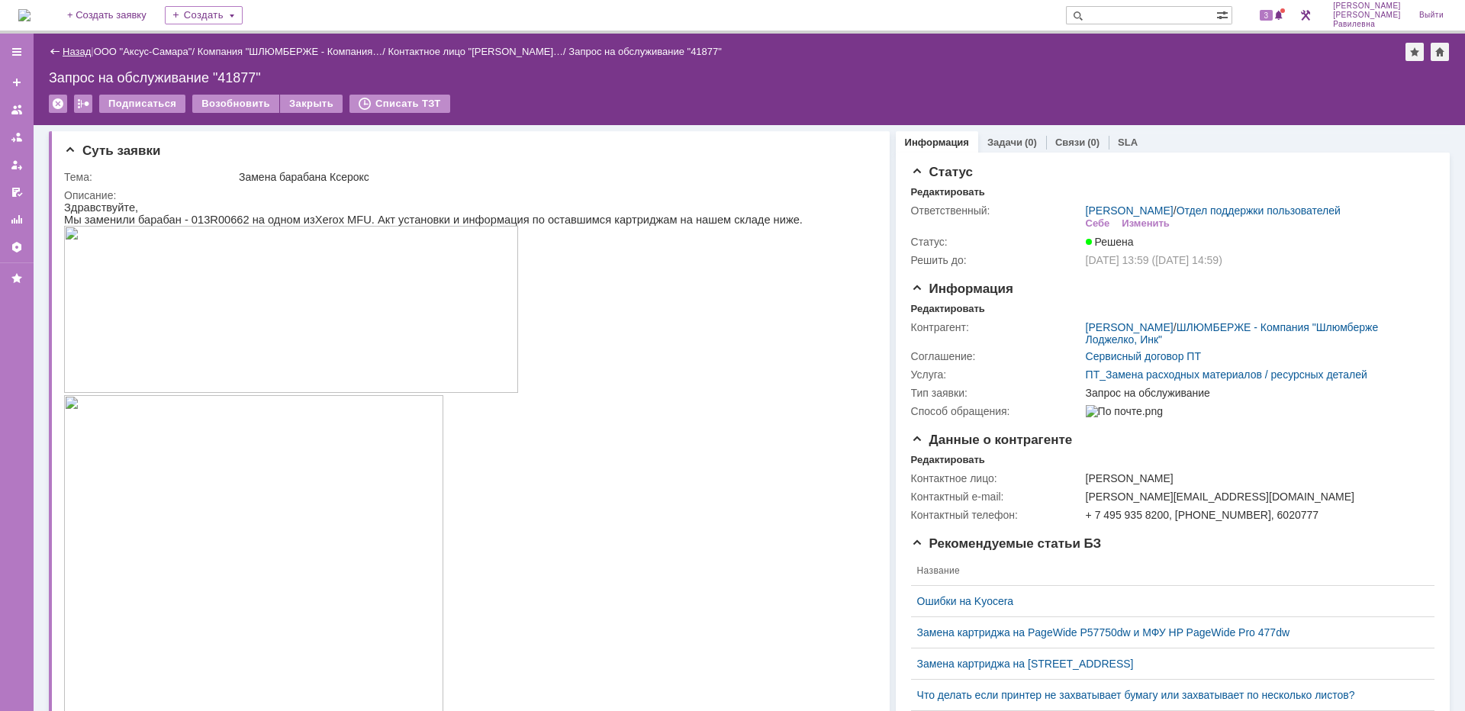
click at [65, 56] on link "Назад" at bounding box center [77, 51] width 28 height 11
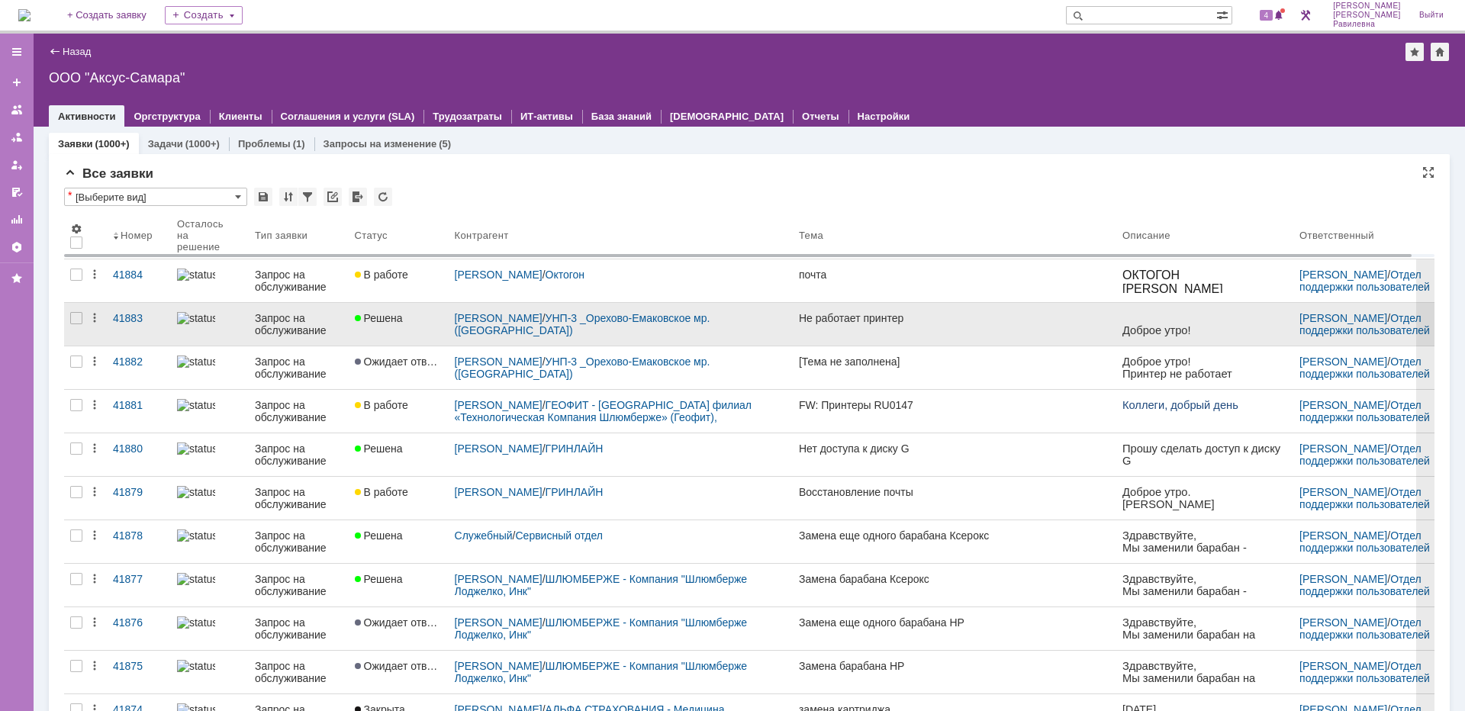
click at [280, 325] on div "Запрос на обслуживание" at bounding box center [299, 324] width 88 height 24
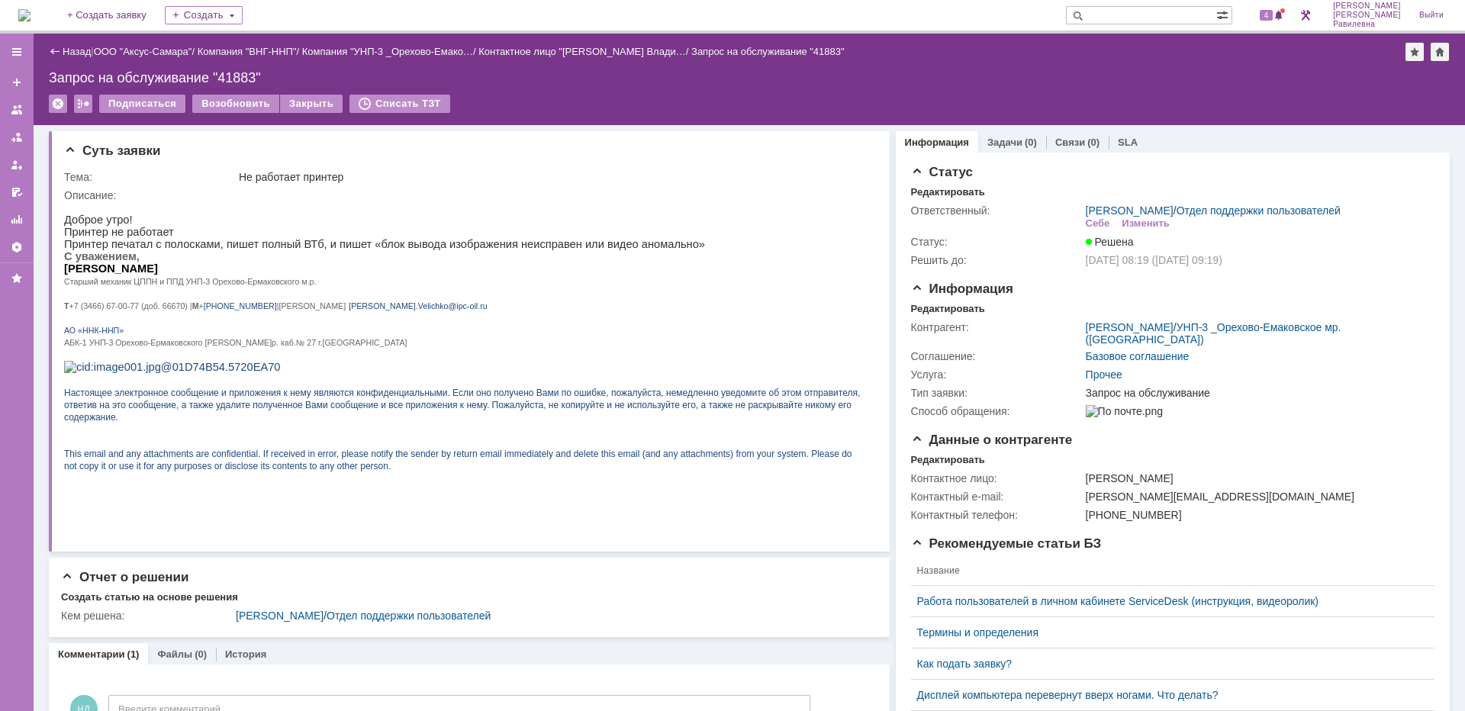
click at [1175, 19] on input "text" at bounding box center [1141, 15] width 150 height 18
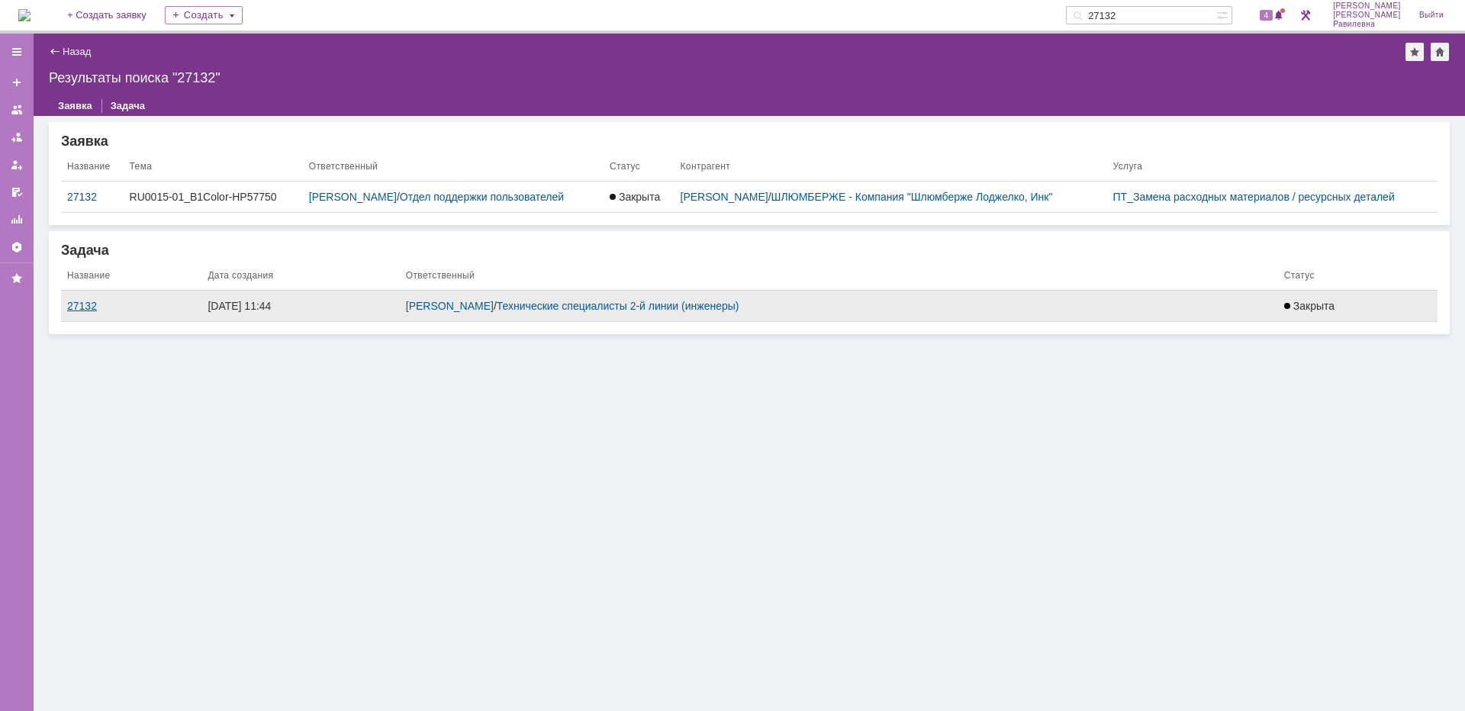
click at [83, 304] on div "27132" at bounding box center [131, 306] width 128 height 12
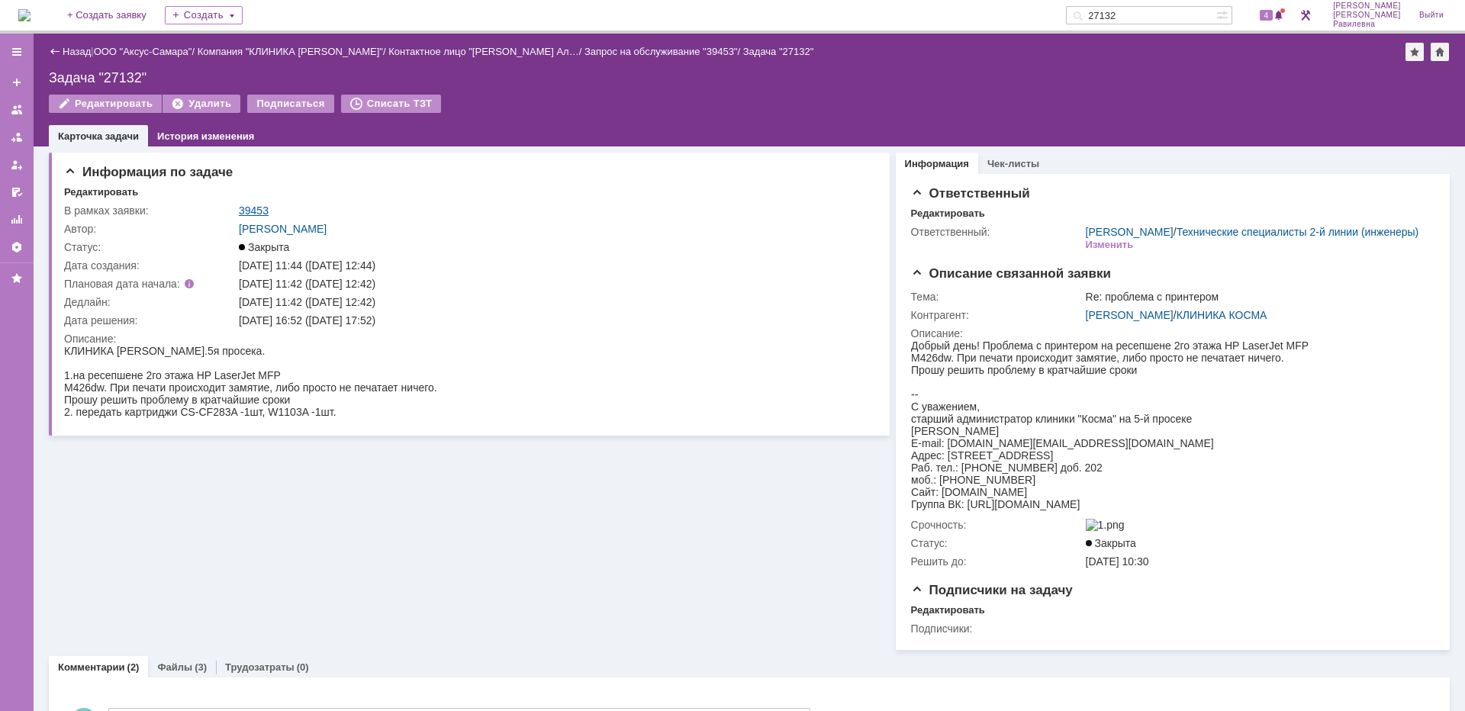
click at [263, 206] on link "39453" at bounding box center [254, 211] width 30 height 12
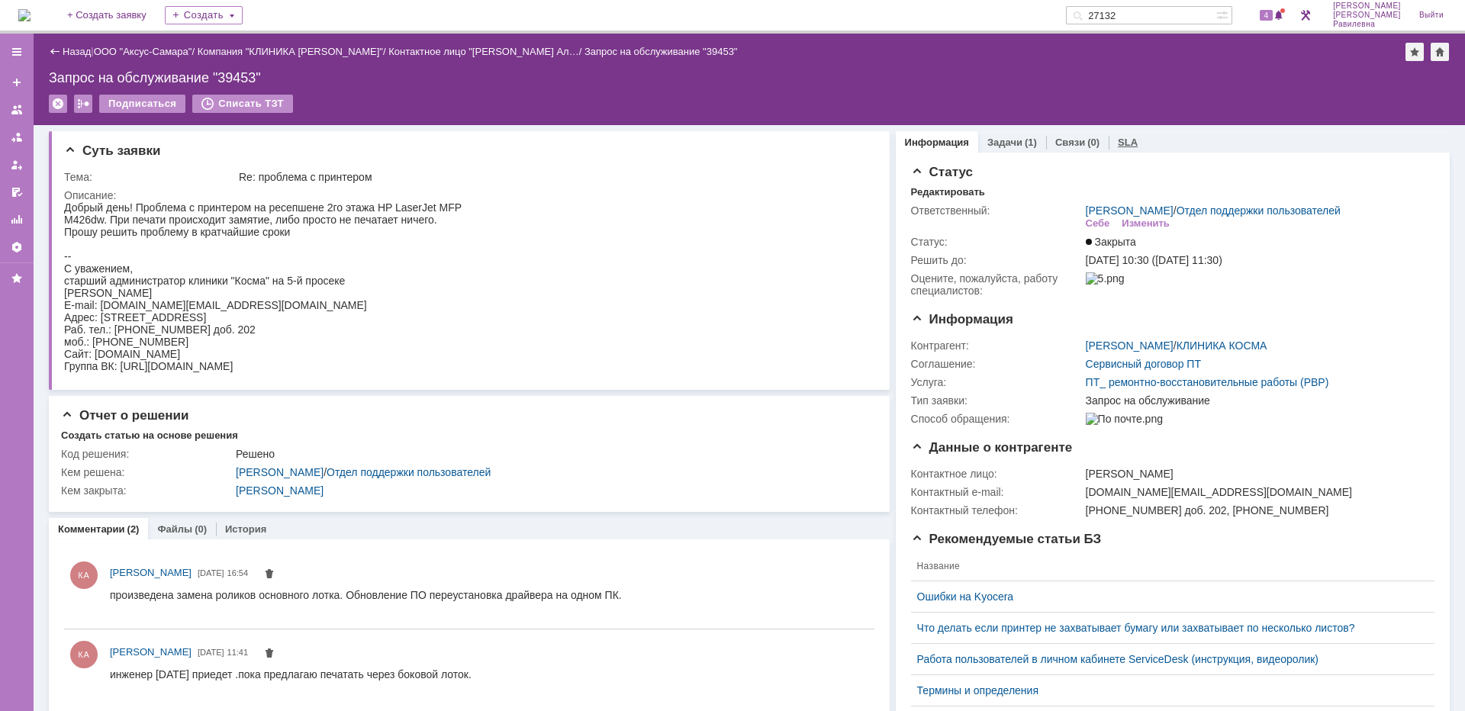
click at [1120, 146] on link "SLA" at bounding box center [1128, 142] width 20 height 11
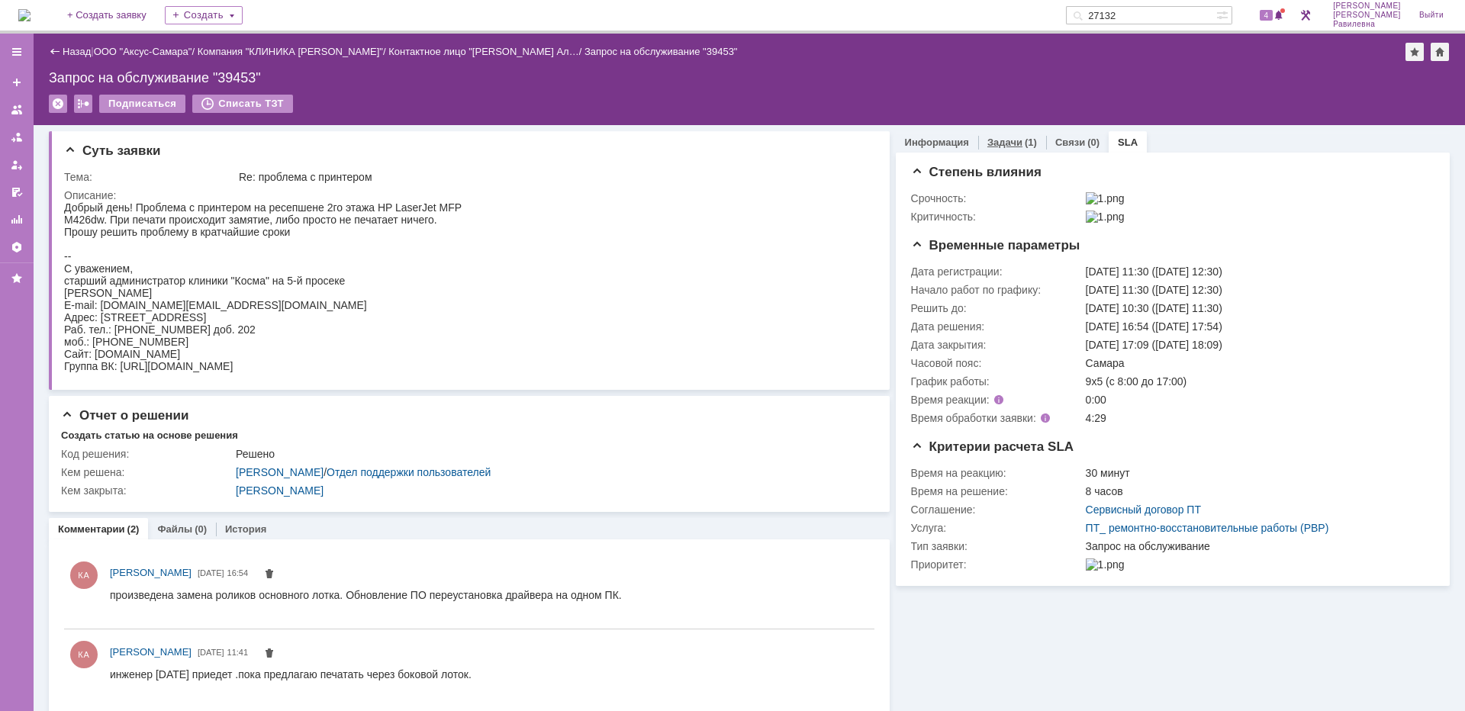
click at [1009, 146] on link "Задачи" at bounding box center [1005, 142] width 35 height 11
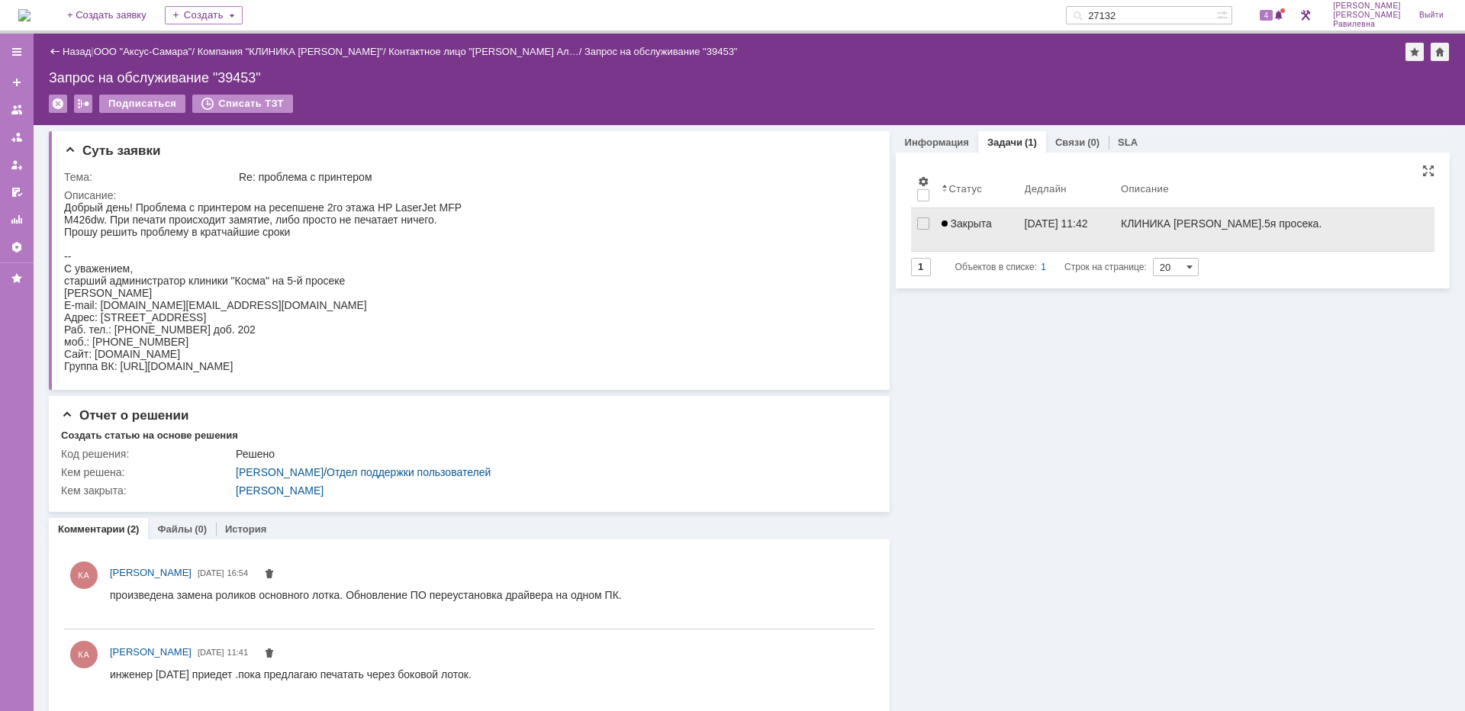
click at [989, 224] on div "Закрыта" at bounding box center [977, 223] width 71 height 12
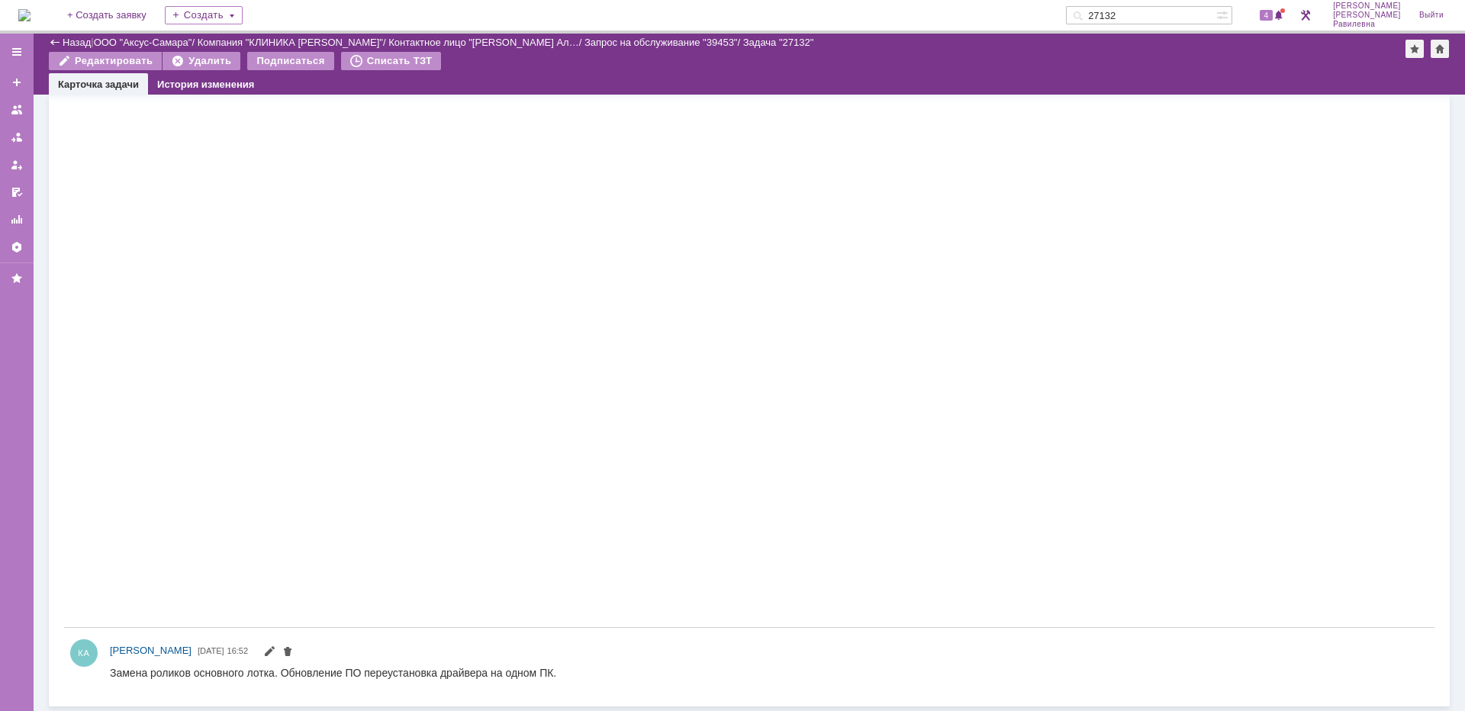
scroll to position [703, 0]
click at [136, 45] on link "ООО "Аксус-Самара"" at bounding box center [143, 42] width 98 height 11
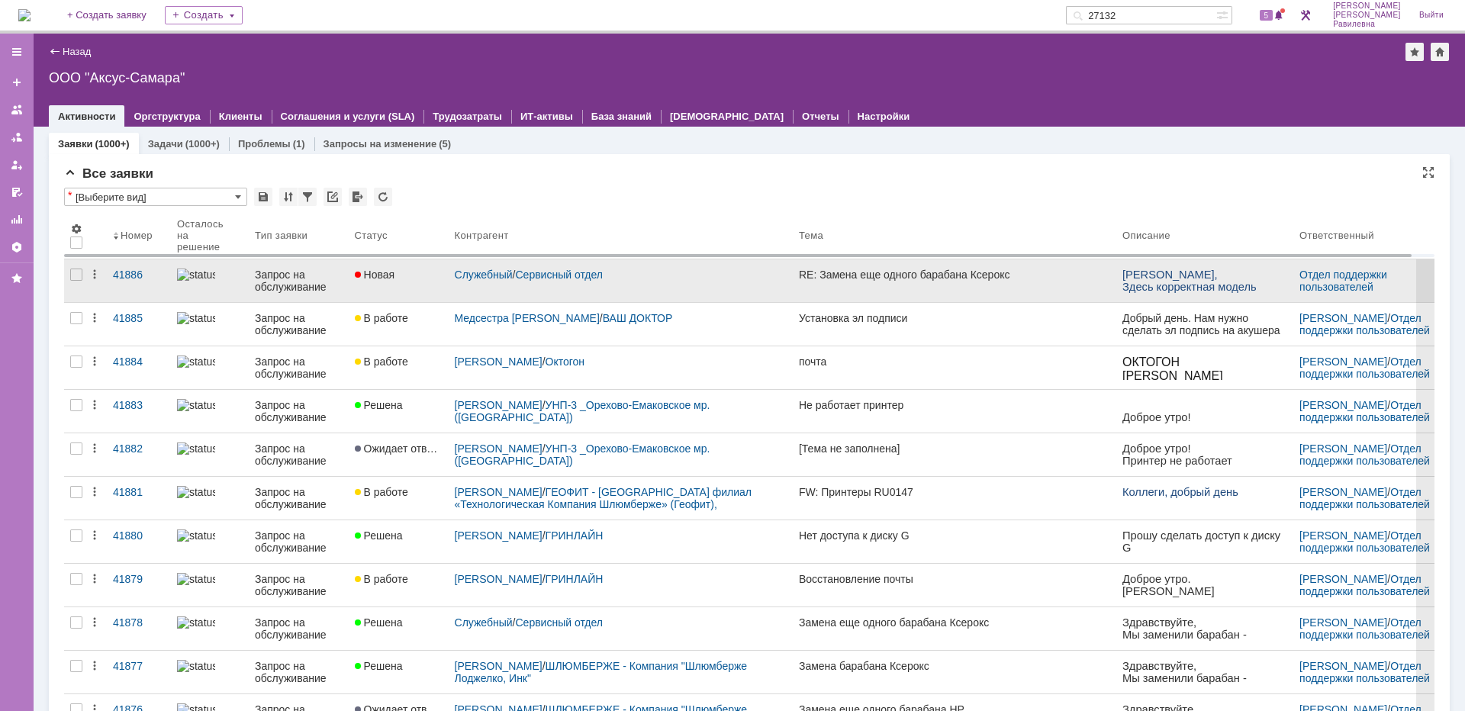
click at [327, 282] on div "Запрос на обслуживание" at bounding box center [299, 281] width 88 height 24
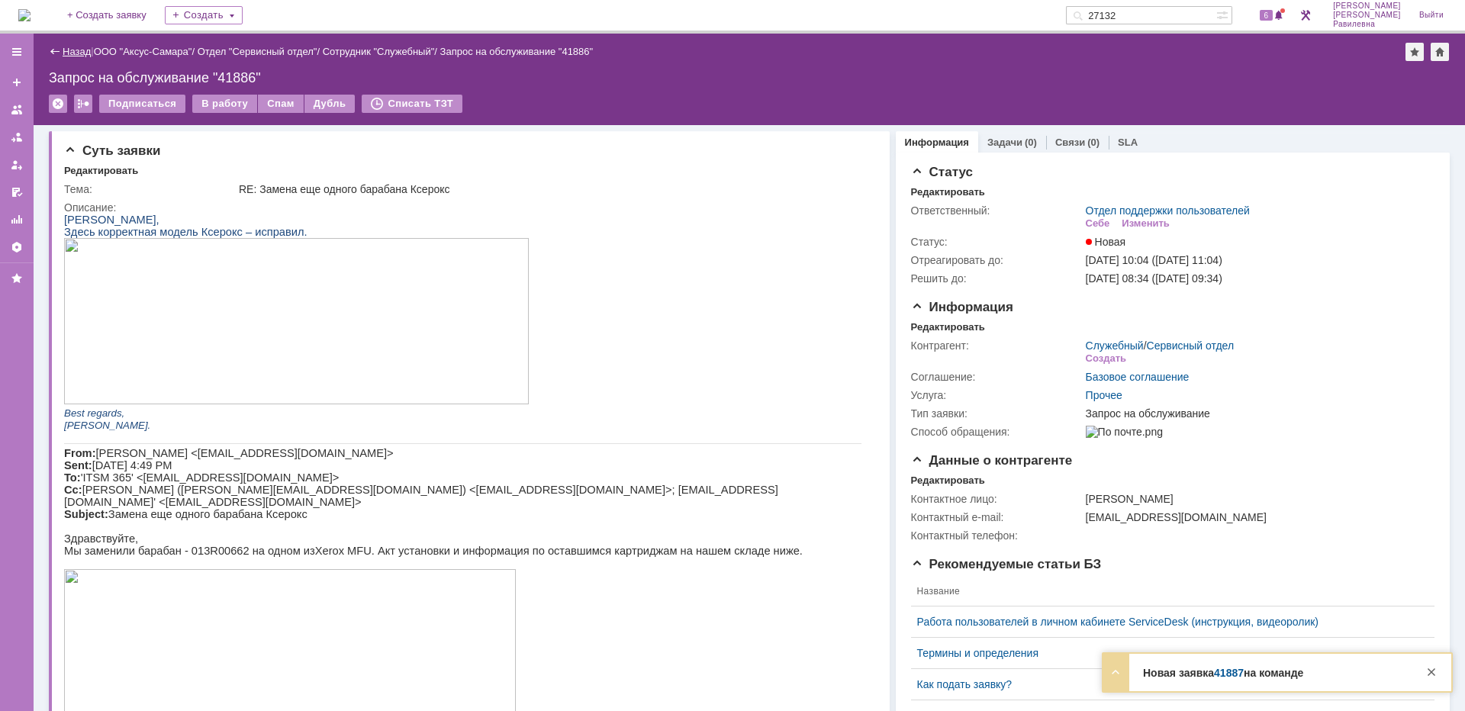
click at [68, 50] on link "Назад" at bounding box center [77, 51] width 28 height 11
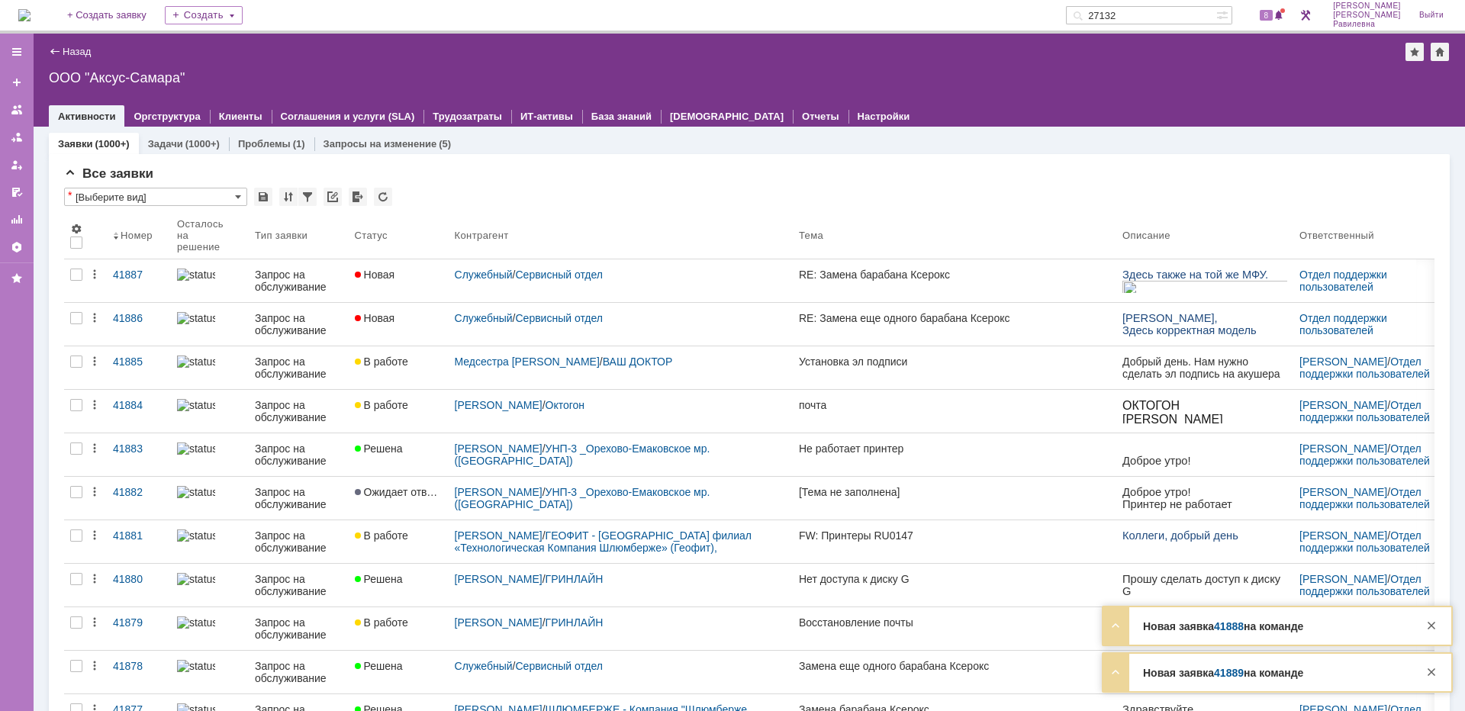
drag, startPoint x: 1167, startPoint y: 16, endPoint x: 1052, endPoint y: 14, distance: 114.5
click at [1052, 14] on div "На домашнюю + Создать заявку Создать 27132 8 Никитина Диана Равилевна Выйти" at bounding box center [732, 17] width 1465 height 34
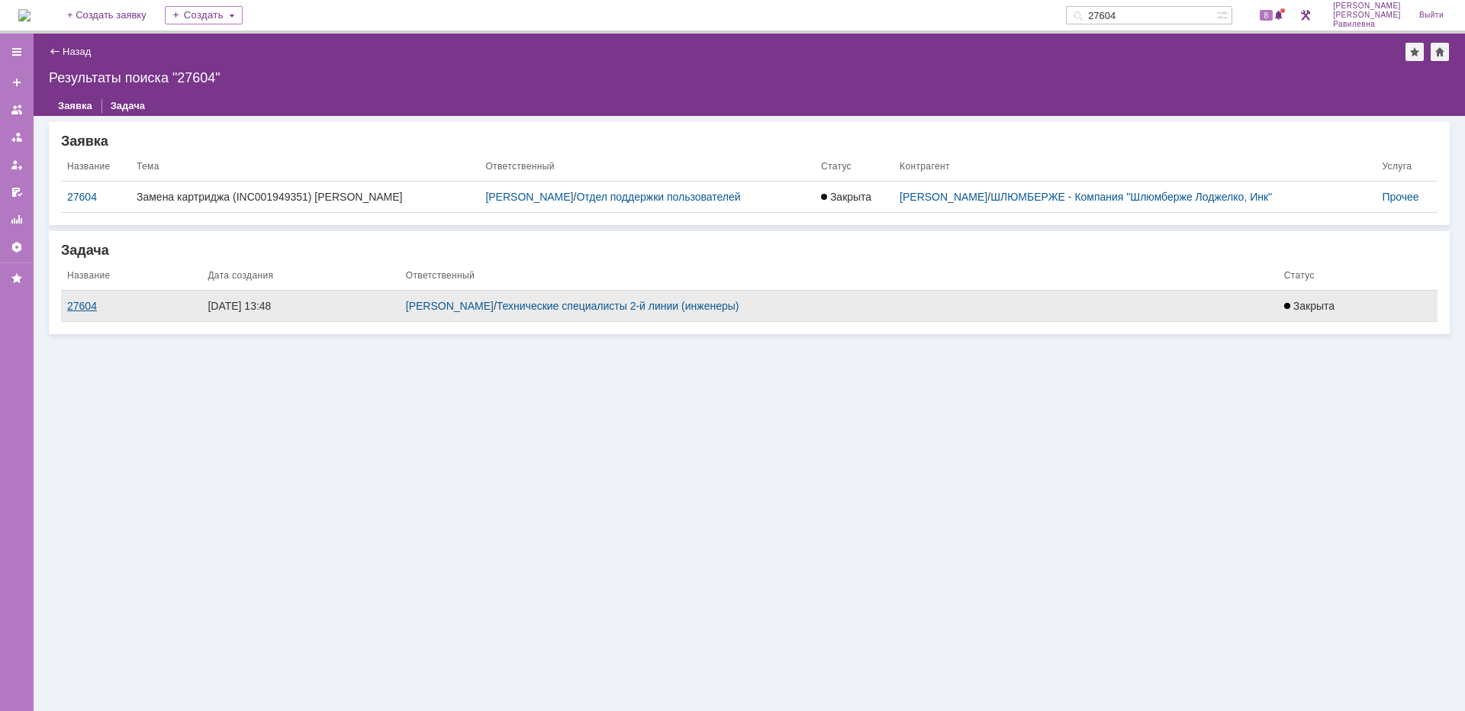
click at [77, 301] on div "27604" at bounding box center [131, 306] width 128 height 12
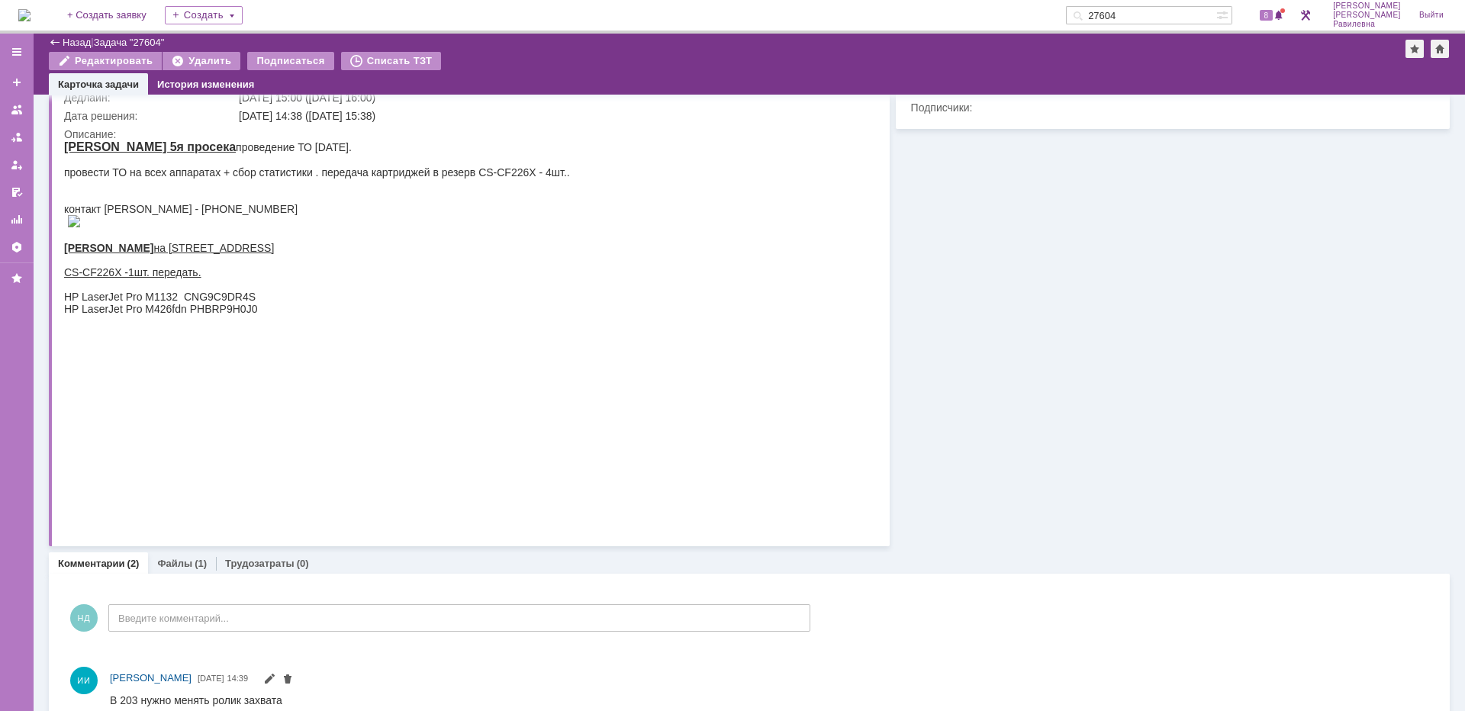
scroll to position [76, 0]
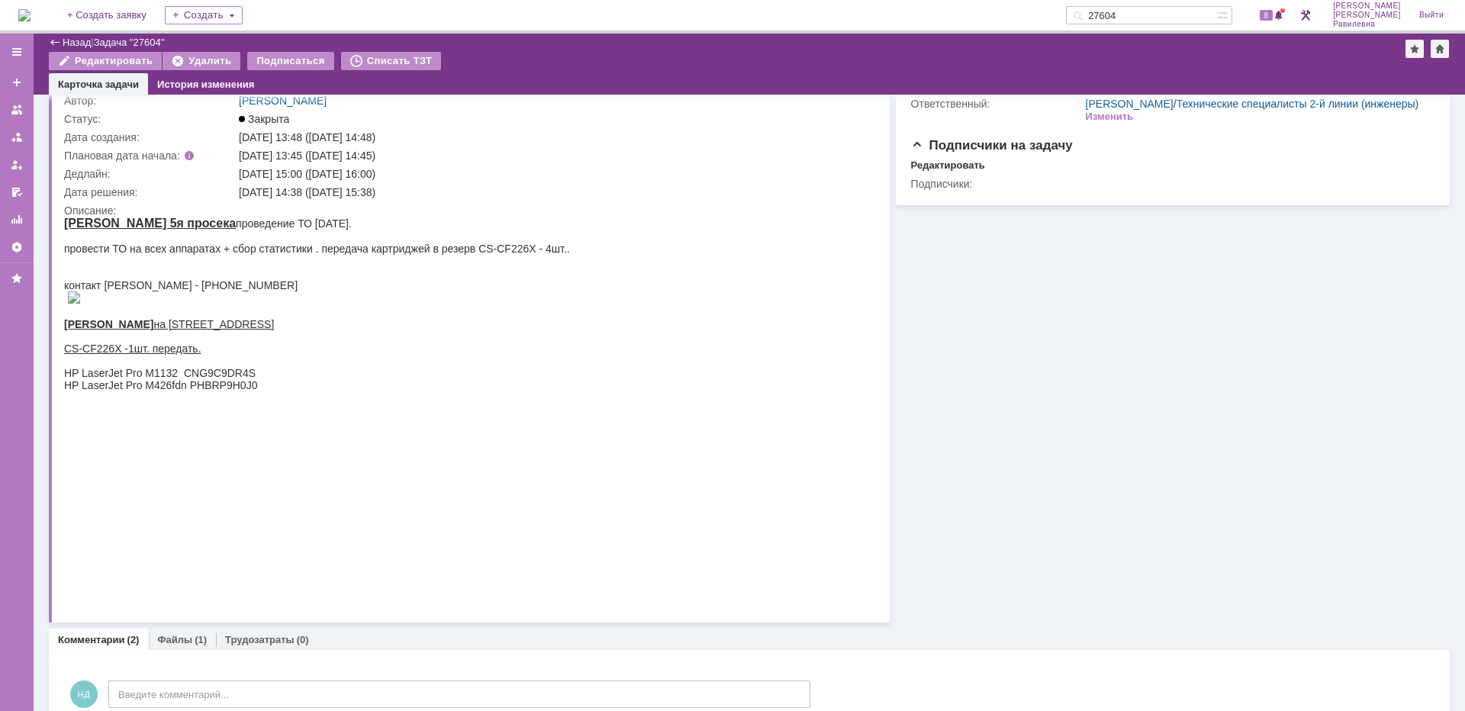
drag, startPoint x: 253, startPoint y: 226, endPoint x: 313, endPoint y: 227, distance: 59.5
click at [313, 227] on div "Косма 5я просека проведение ТО май 2025." at bounding box center [317, 224] width 506 height 14
click at [443, 228] on div "Косма 5я просека проведение ТО май 2025." at bounding box center [317, 224] width 506 height 14
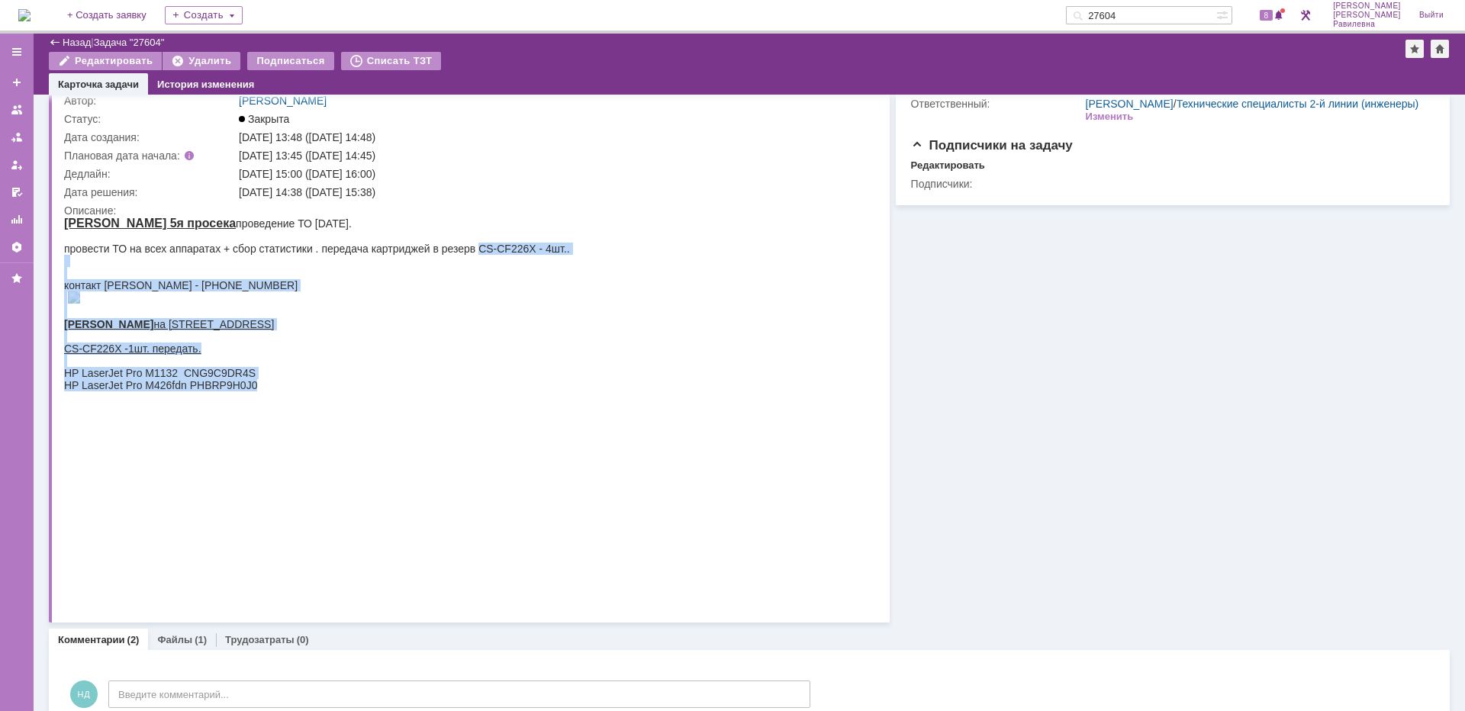
drag, startPoint x: 478, startPoint y: 246, endPoint x: 584, endPoint y: 243, distance: 105.4
click at [584, 243] on html "Косма 5я просека проведение ТО май 2025. провести ТО на всех аппаратах + сбор с…" at bounding box center [462, 304] width 797 height 175
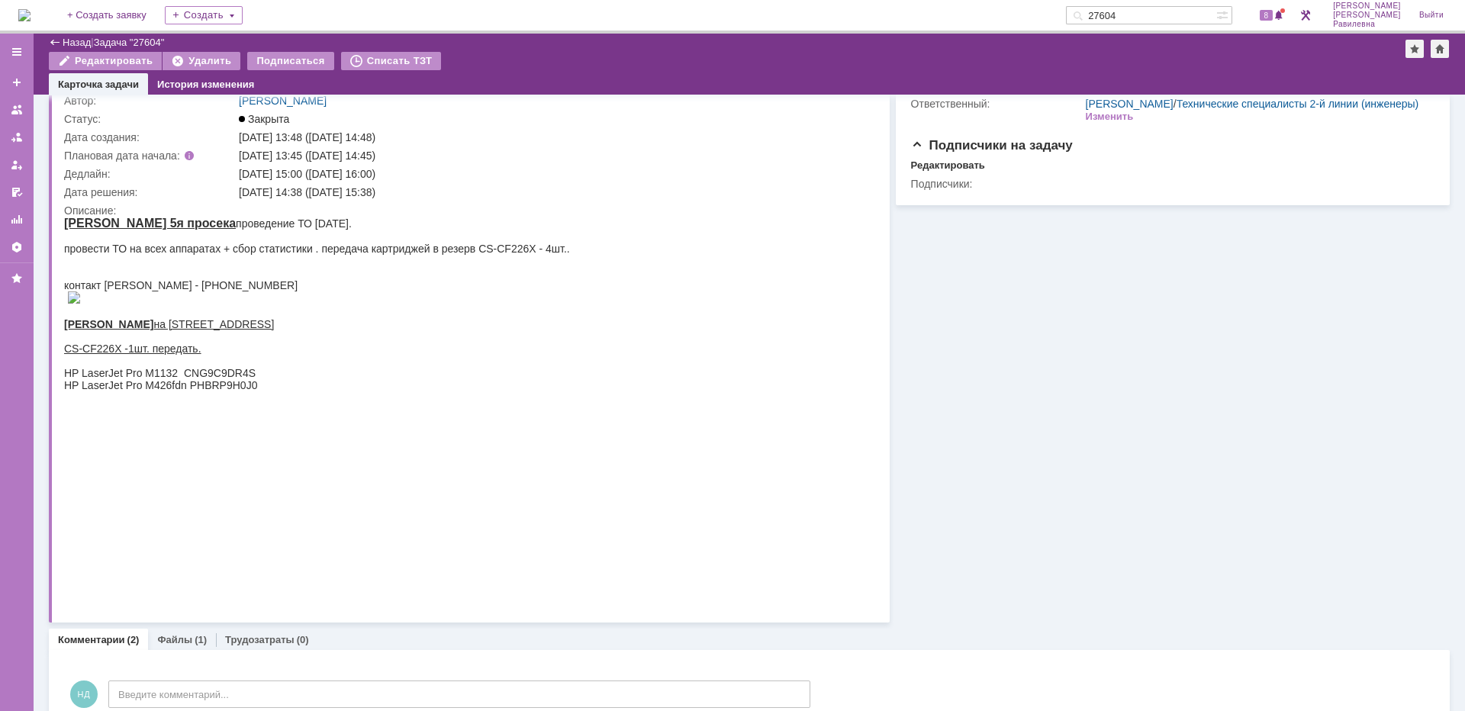
click at [595, 269] on html "Косма 5я просека проведение ТО май 2025. провести ТО на всех аппаратах + сбор с…" at bounding box center [462, 304] width 797 height 175
click at [592, 391] on html "Косма 5я просека проведение ТО май 2025. провести ТО на всех аппаратах + сбор с…" at bounding box center [462, 304] width 797 height 175
drag, startPoint x: 263, startPoint y: 277, endPoint x: 212, endPoint y: 275, distance: 50.4
click at [212, 275] on body "Косма 5я просека проведение ТО май 2025. провести ТО на всех аппаратах + сбор с…" at bounding box center [317, 304] width 506 height 175
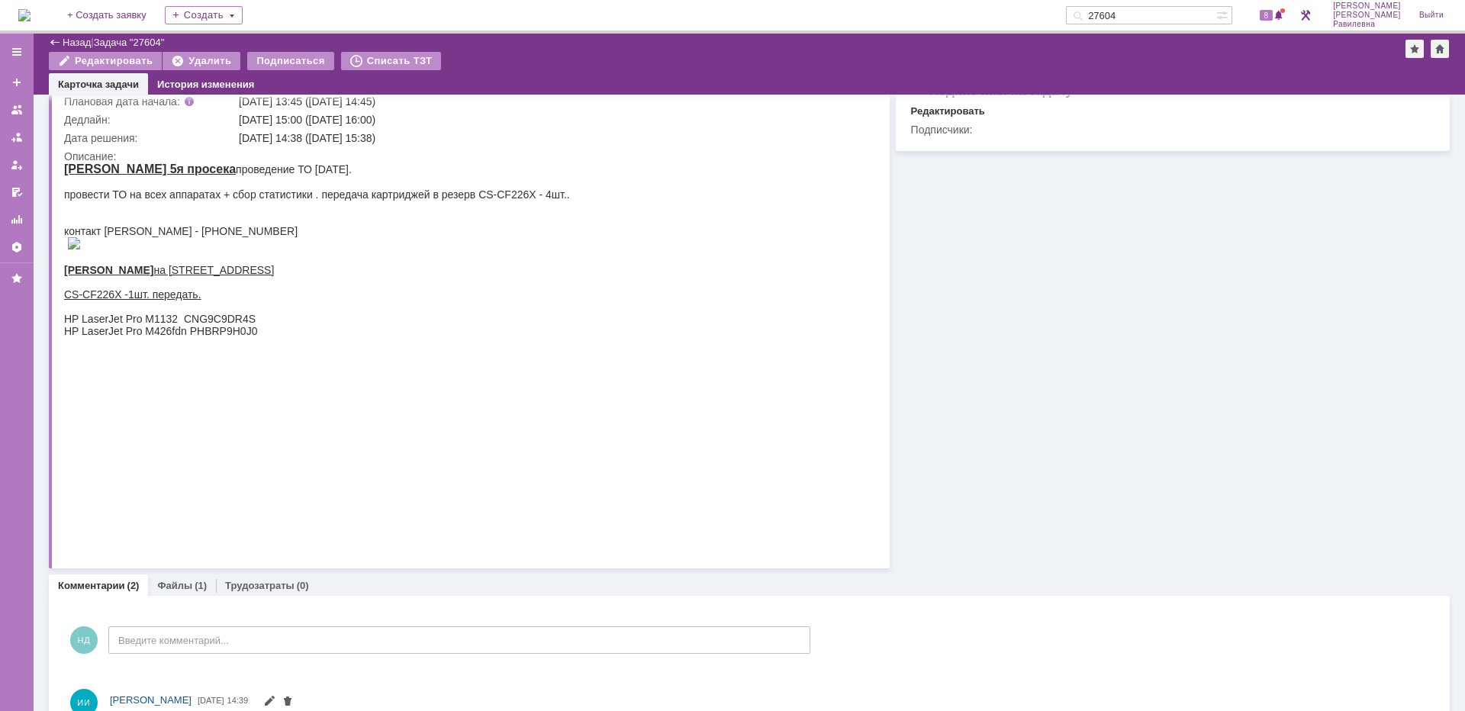
scroll to position [153, 0]
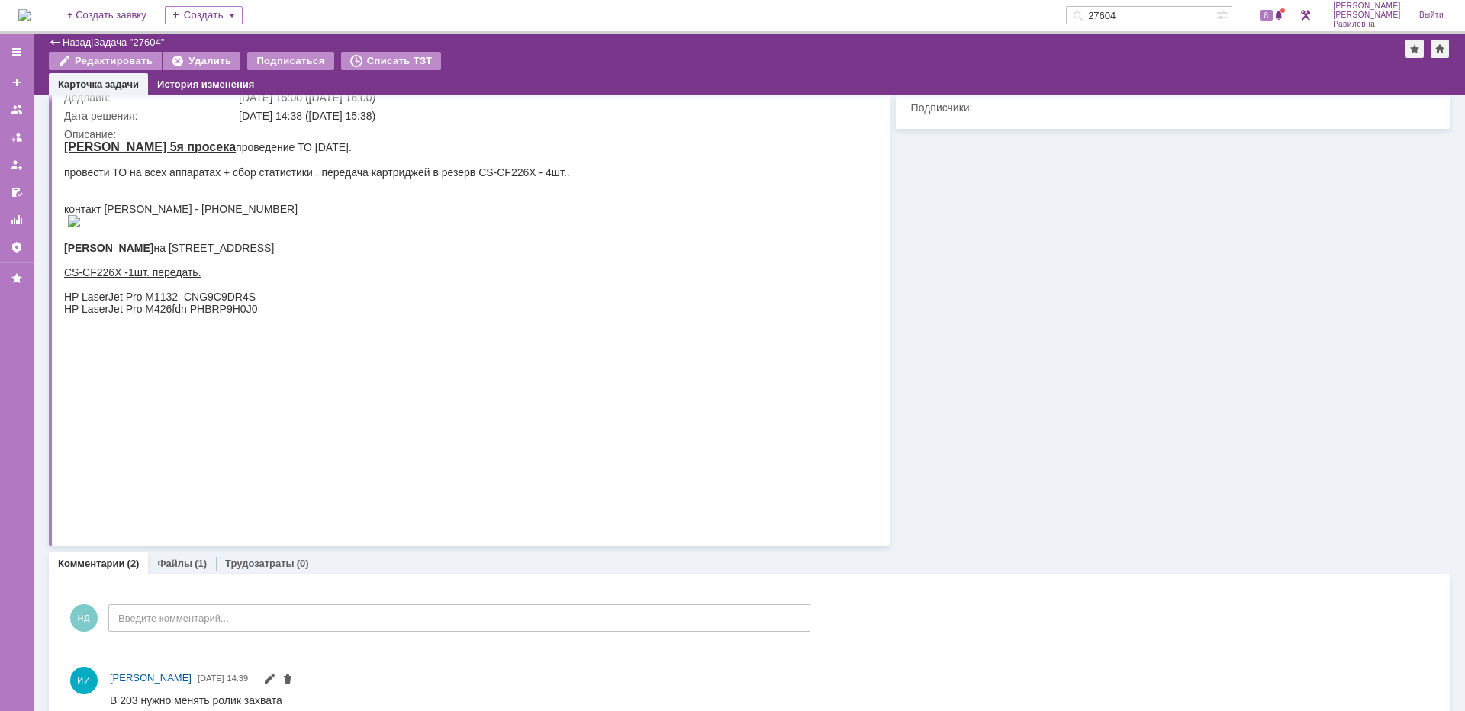
drag, startPoint x: 126, startPoint y: 621, endPoint x: 255, endPoint y: 488, distance: 185.7
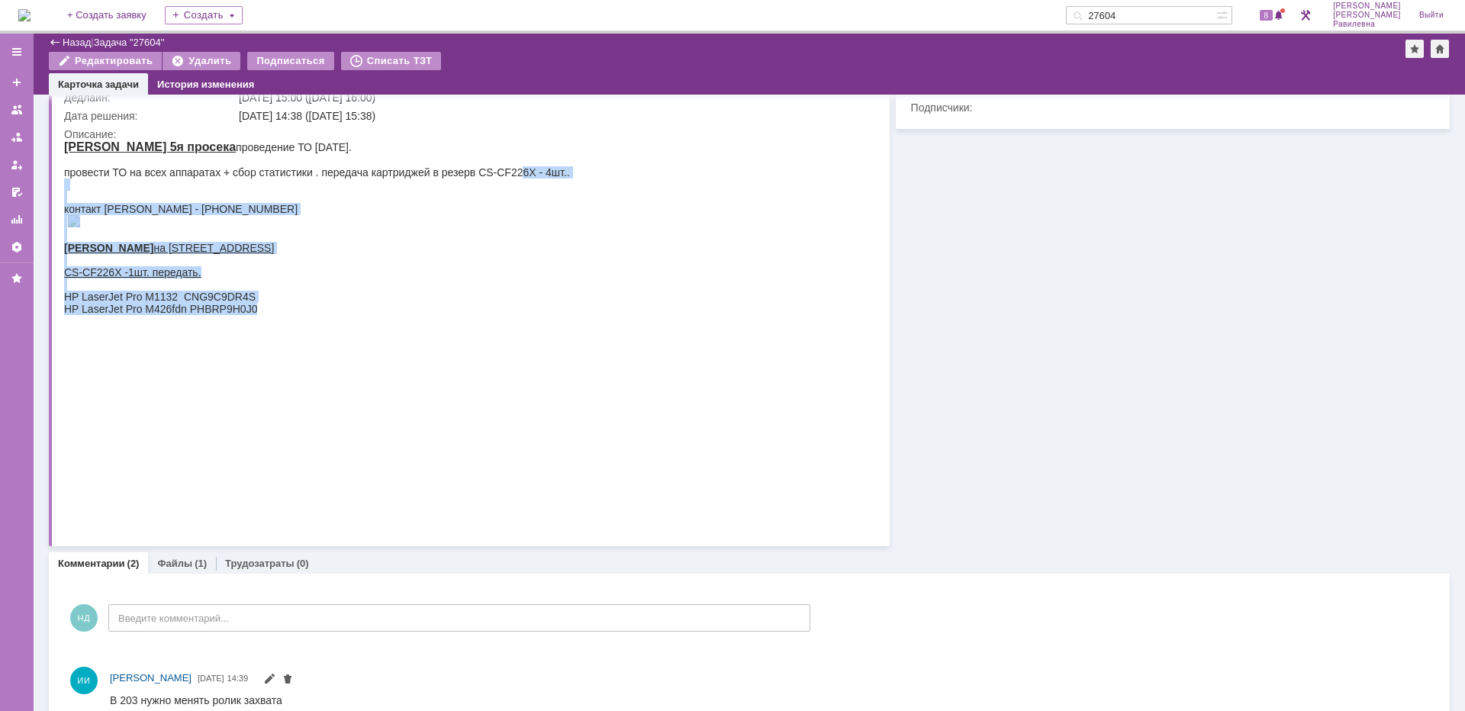
drag, startPoint x: 572, startPoint y: 169, endPoint x: 524, endPoint y: 168, distance: 48.1
click at [524, 168] on html "Косма 5я просека проведение ТО май 2025. провести ТО на всех аппаратах + сбор с…" at bounding box center [462, 227] width 797 height 175
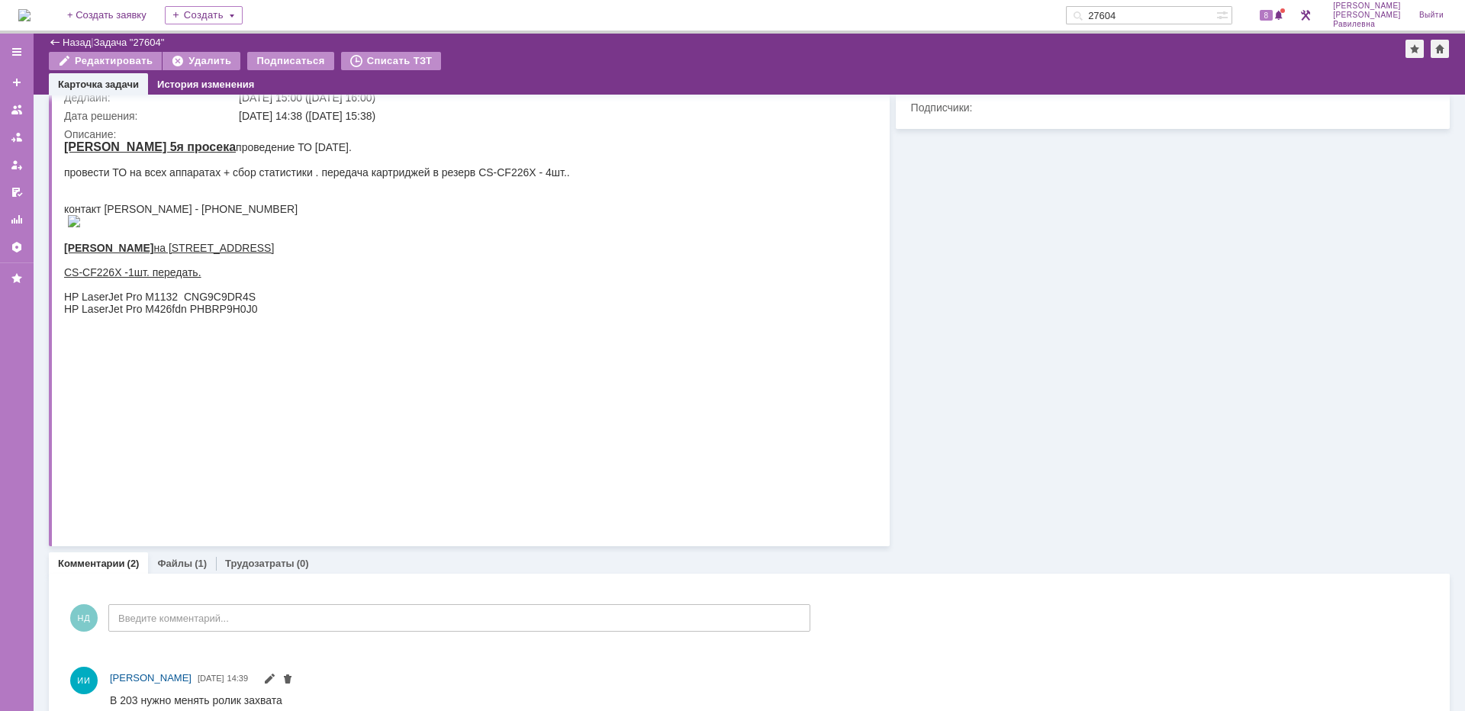
click at [614, 304] on html "Косма 5я просека проведение ТО май 2025. провести ТО на всех аппаратах + сбор с…" at bounding box center [462, 227] width 797 height 175
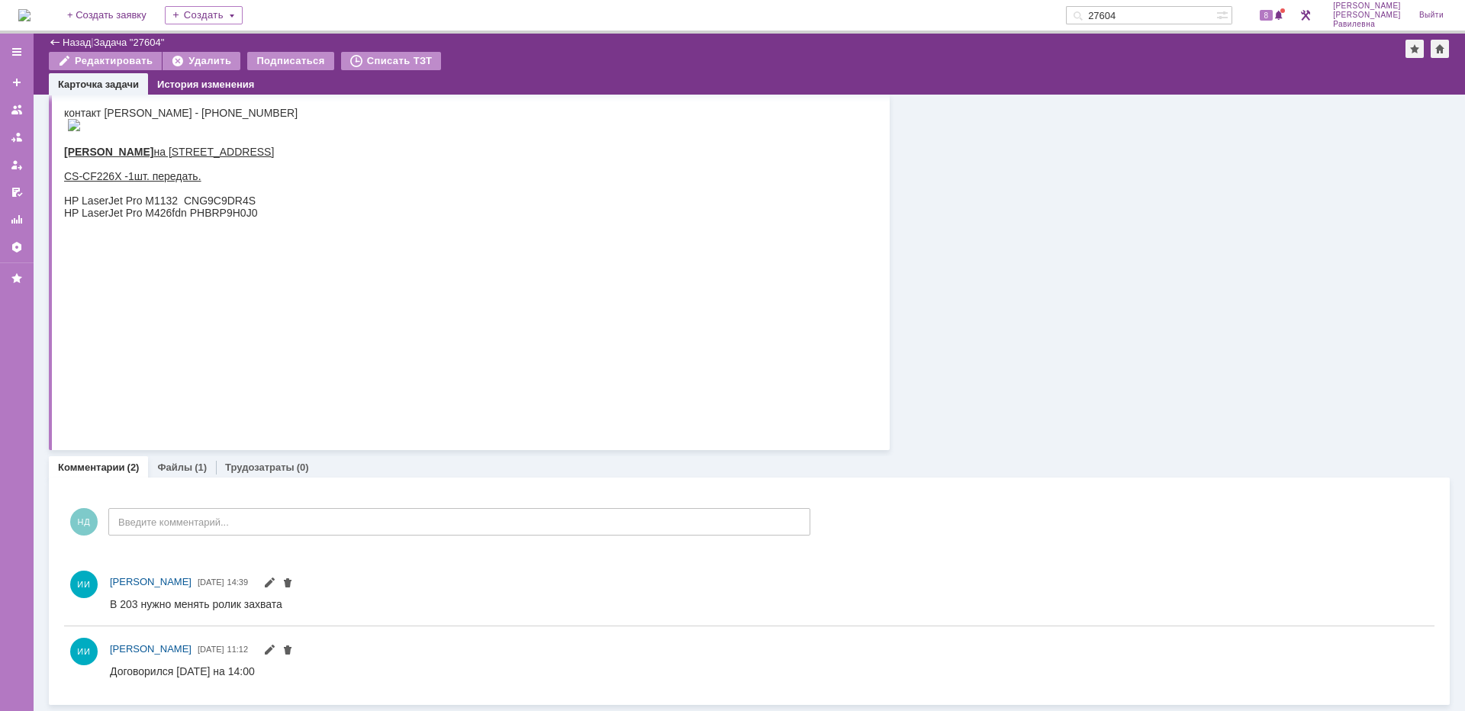
scroll to position [250, 0]
drag, startPoint x: 128, startPoint y: 415, endPoint x: 307, endPoint y: 428, distance: 179.0
click at [307, 219] on body "Косма 5я просека проведение ТО май 2025. провести ТО на всех аппаратах + сбор с…" at bounding box center [317, 131] width 506 height 175
click at [336, 219] on div "HP LaserJet Pro M426fdn PHBRP9H0J0" at bounding box center [317, 213] width 506 height 12
click at [186, 672] on div "Договорился завтра на 14:00" at bounding box center [182, 671] width 145 height 12
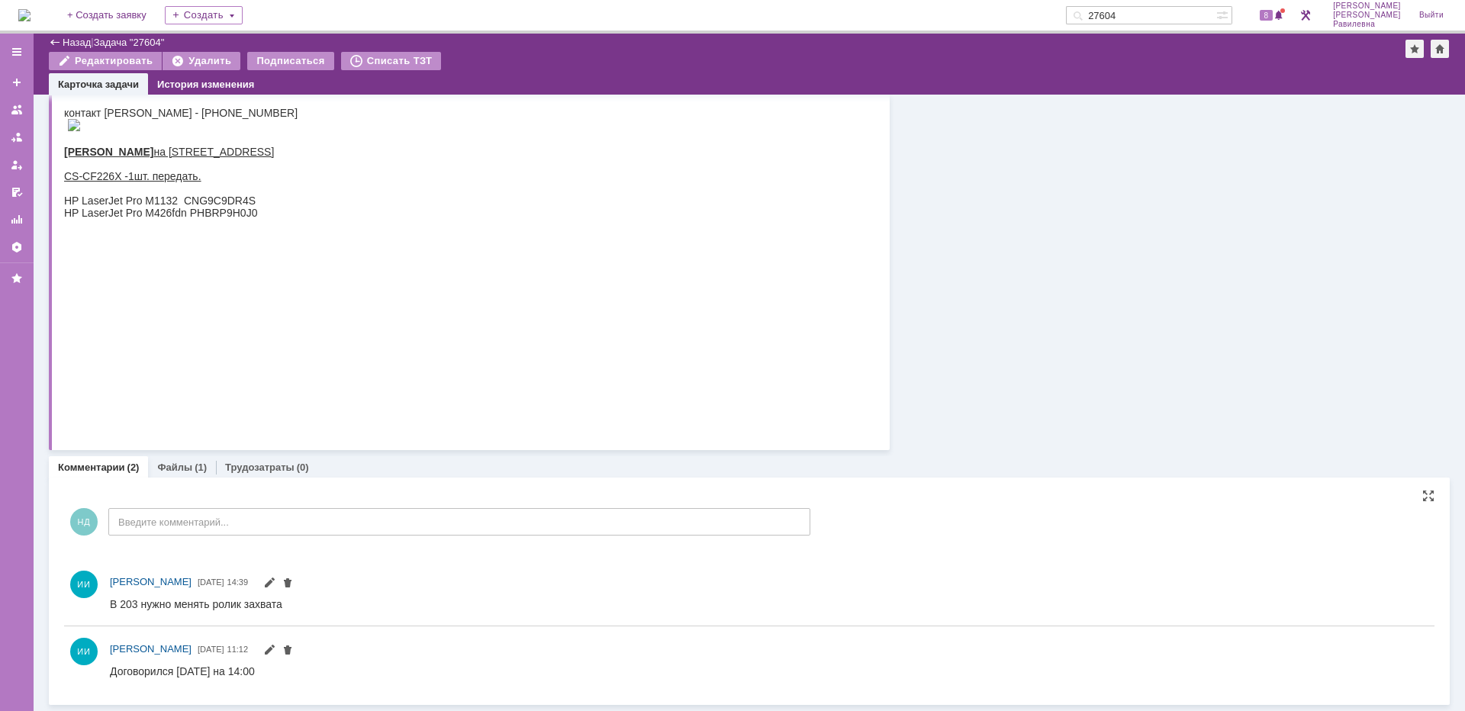
click at [262, 672] on html "Договорился завтра на 14:00" at bounding box center [763, 672] width 1306 height 14
drag, startPoint x: 111, startPoint y: 598, endPoint x: 295, endPoint y: 599, distance: 183.2
click at [295, 599] on html "В 203 нужно менять ролик захвата" at bounding box center [763, 605] width 1306 height 14
click at [138, 603] on div "В 203 нужно менять ролик захвата" at bounding box center [196, 604] width 172 height 12
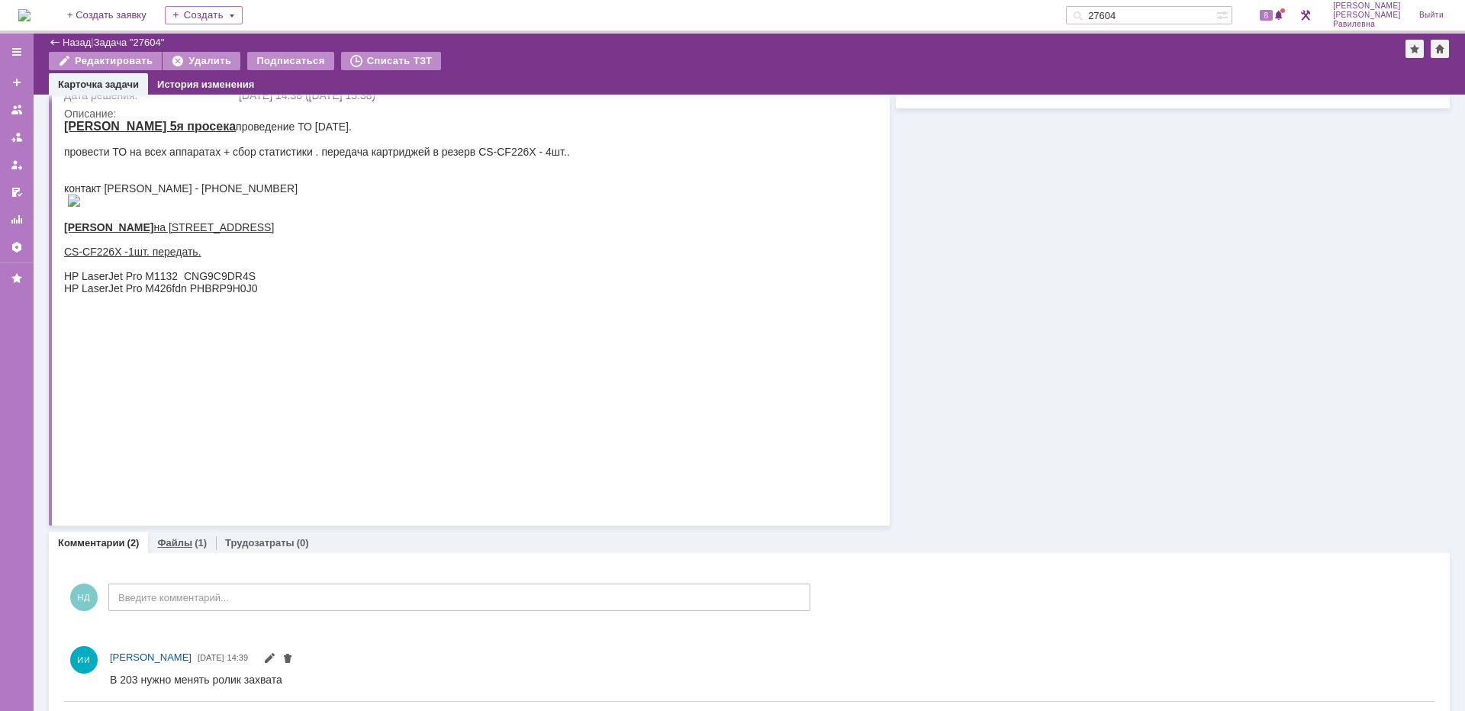
click at [160, 543] on link "Файлы" at bounding box center [174, 542] width 35 height 11
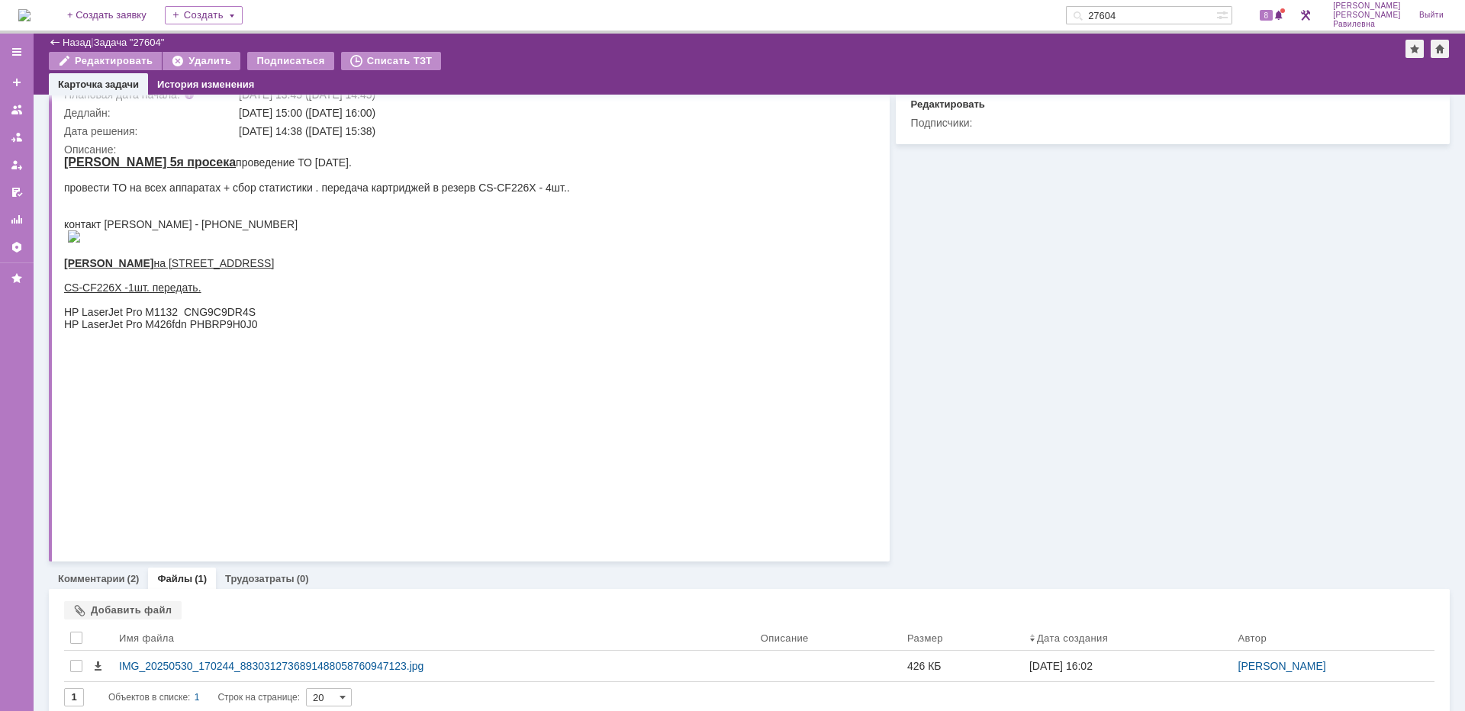
scroll to position [152, 0]
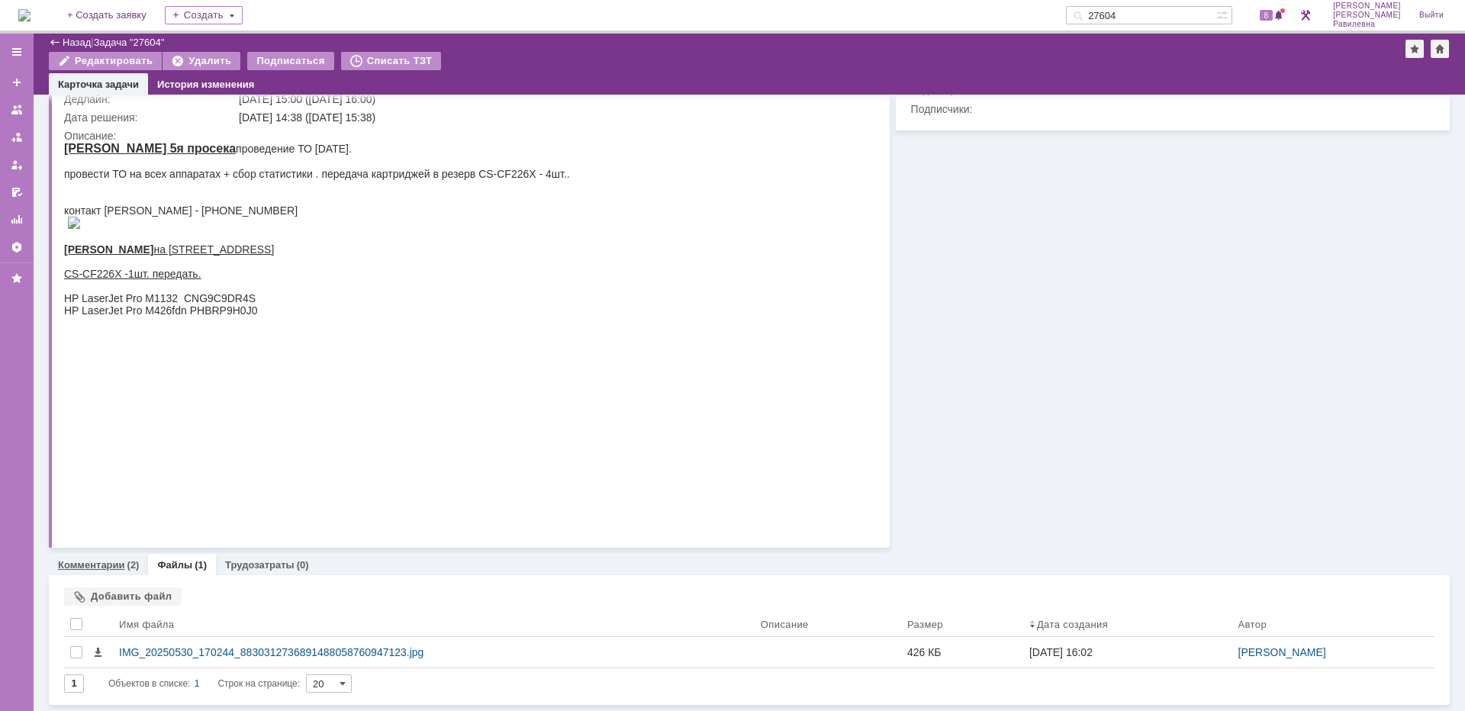
click at [86, 566] on link "Комментарии" at bounding box center [91, 564] width 67 height 11
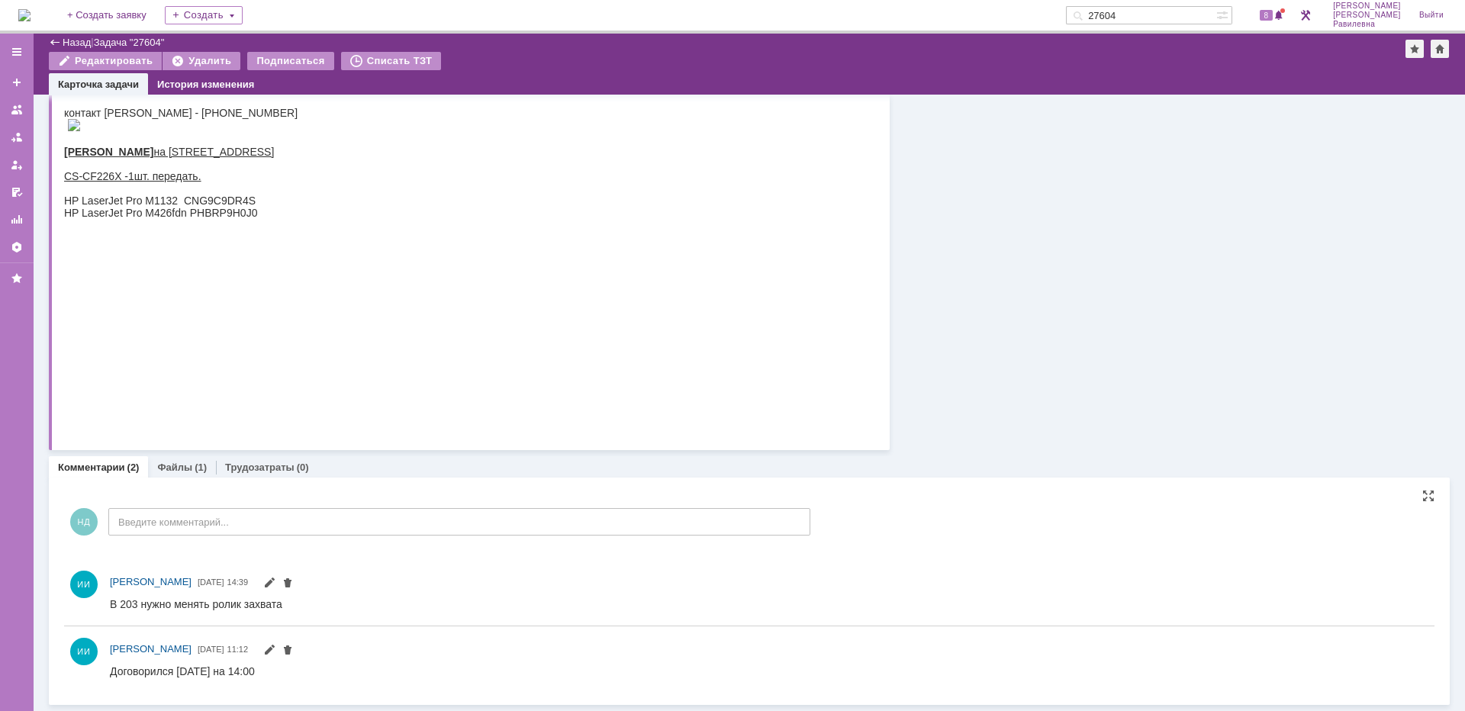
scroll to position [250, 0]
click at [163, 469] on link "Файлы" at bounding box center [174, 467] width 35 height 11
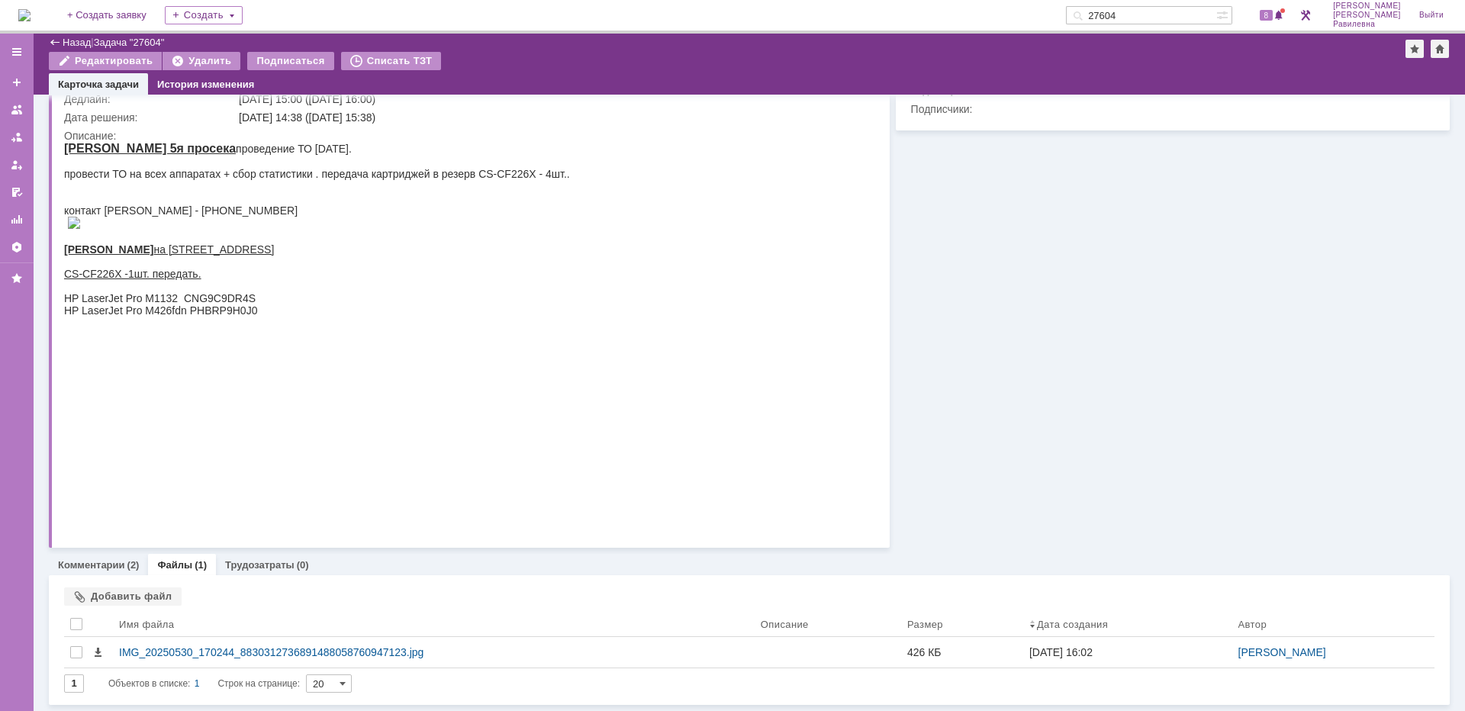
scroll to position [152, 0]
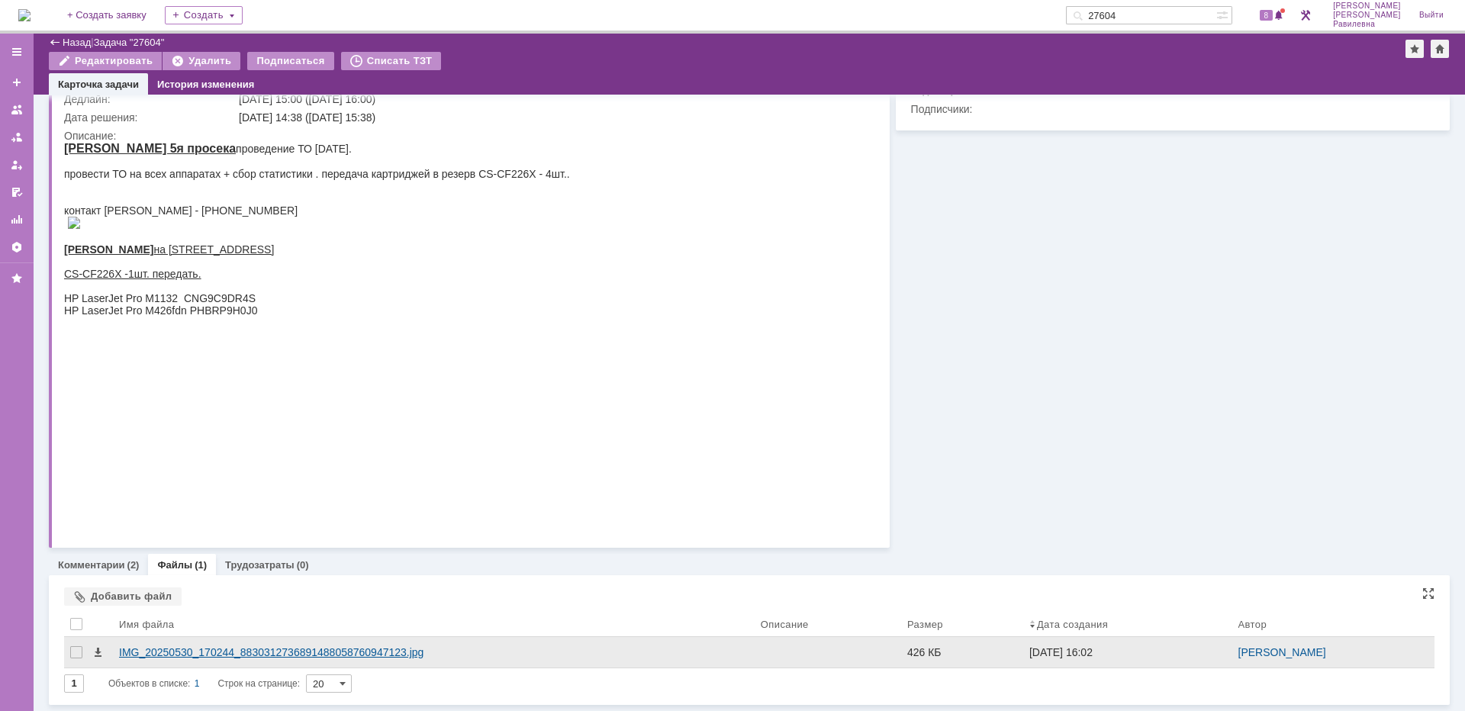
click at [257, 652] on div "IMG_20250530_170244_8830312736891488058760947123.jpg" at bounding box center [434, 652] width 630 height 12
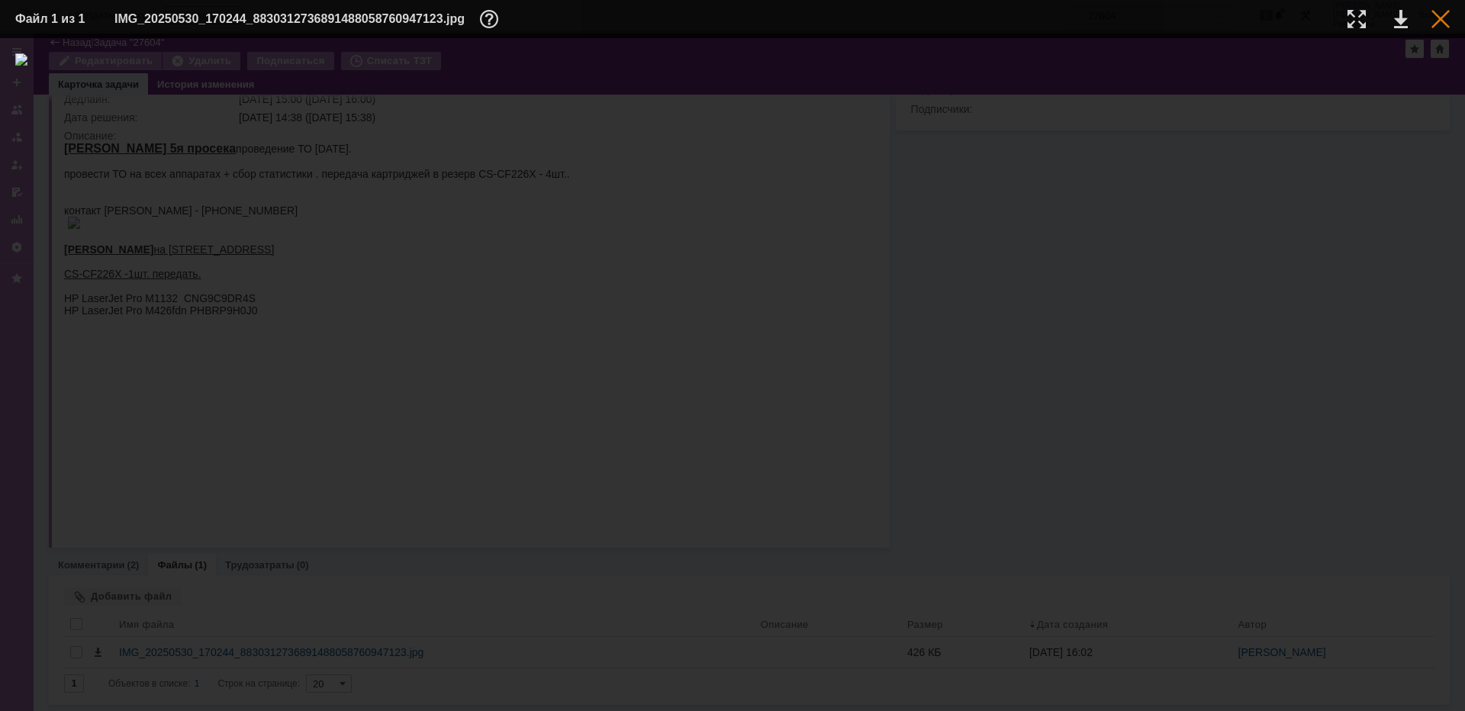
click at [1438, 23] on div at bounding box center [1441, 19] width 18 height 18
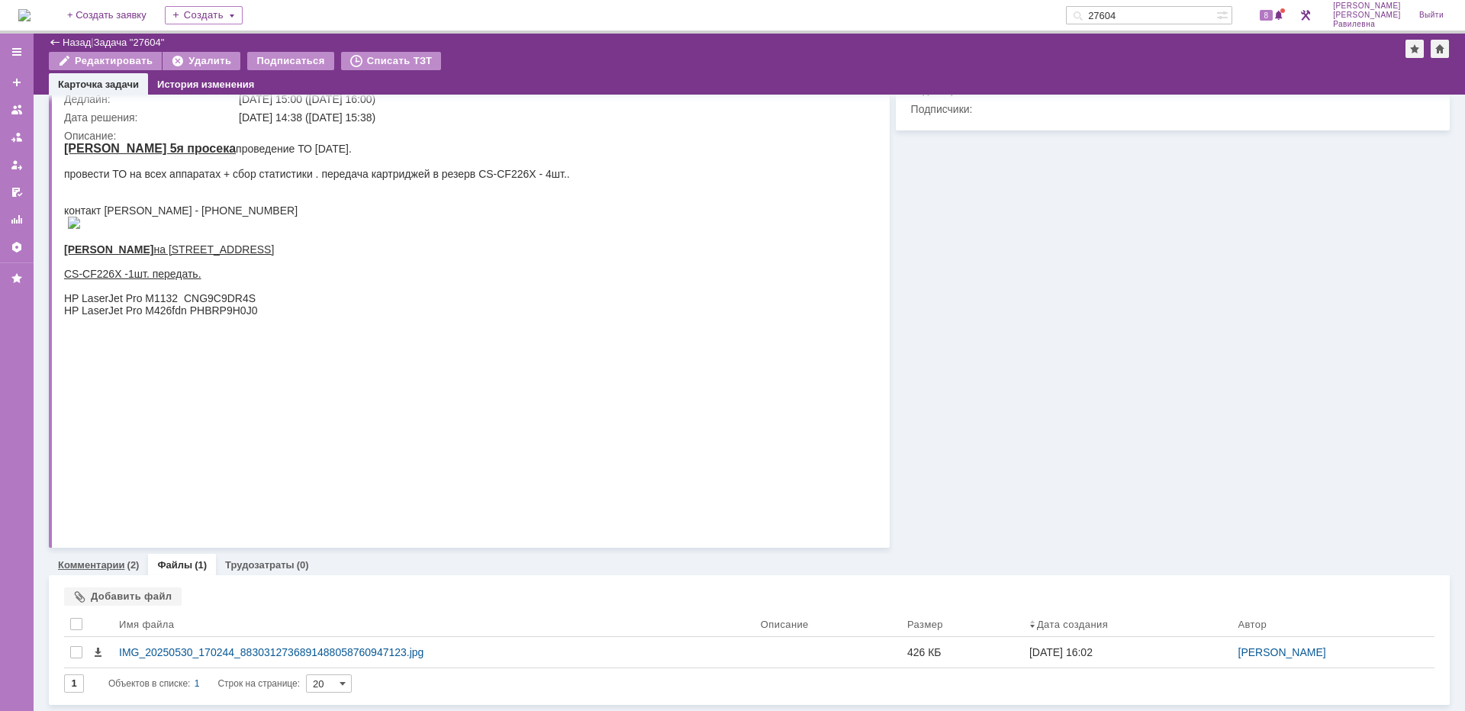
click at [113, 569] on link "Комментарии" at bounding box center [91, 564] width 67 height 11
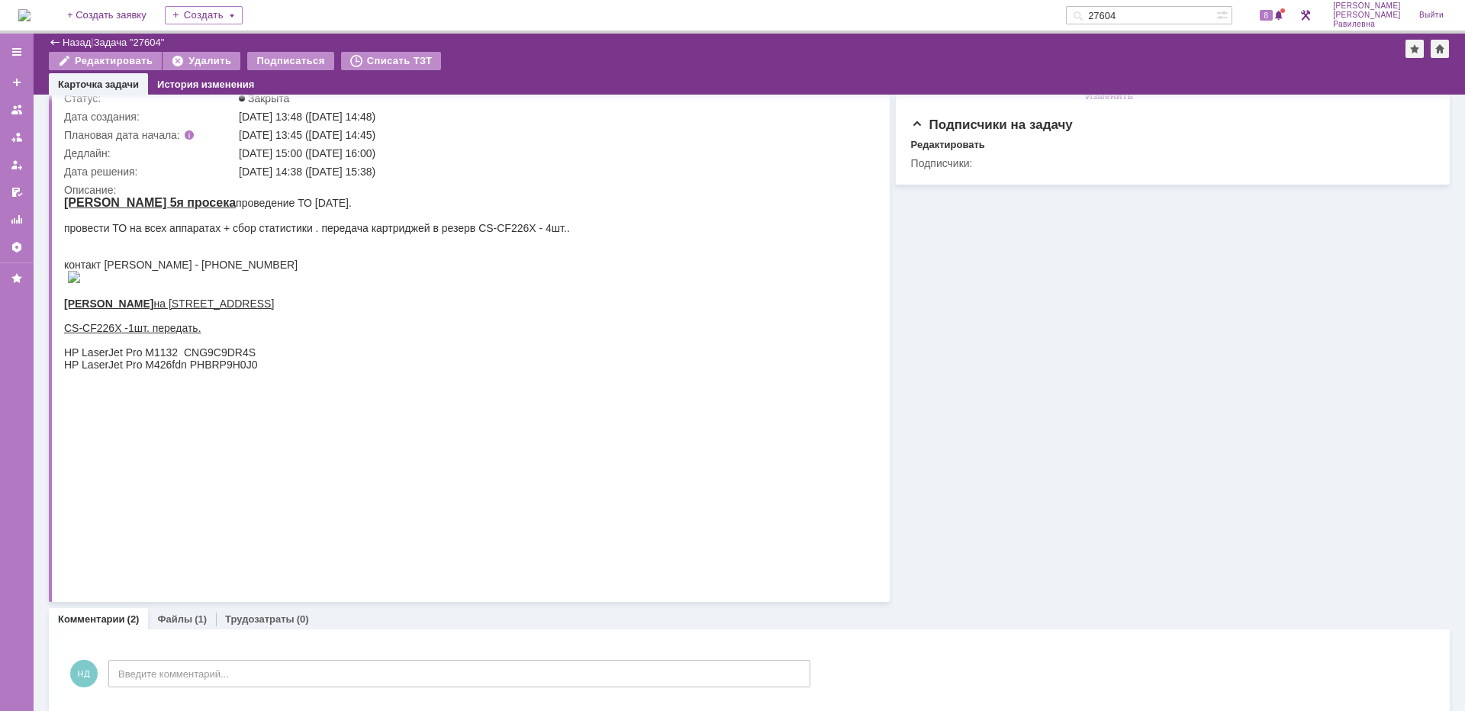
scroll to position [21, 0]
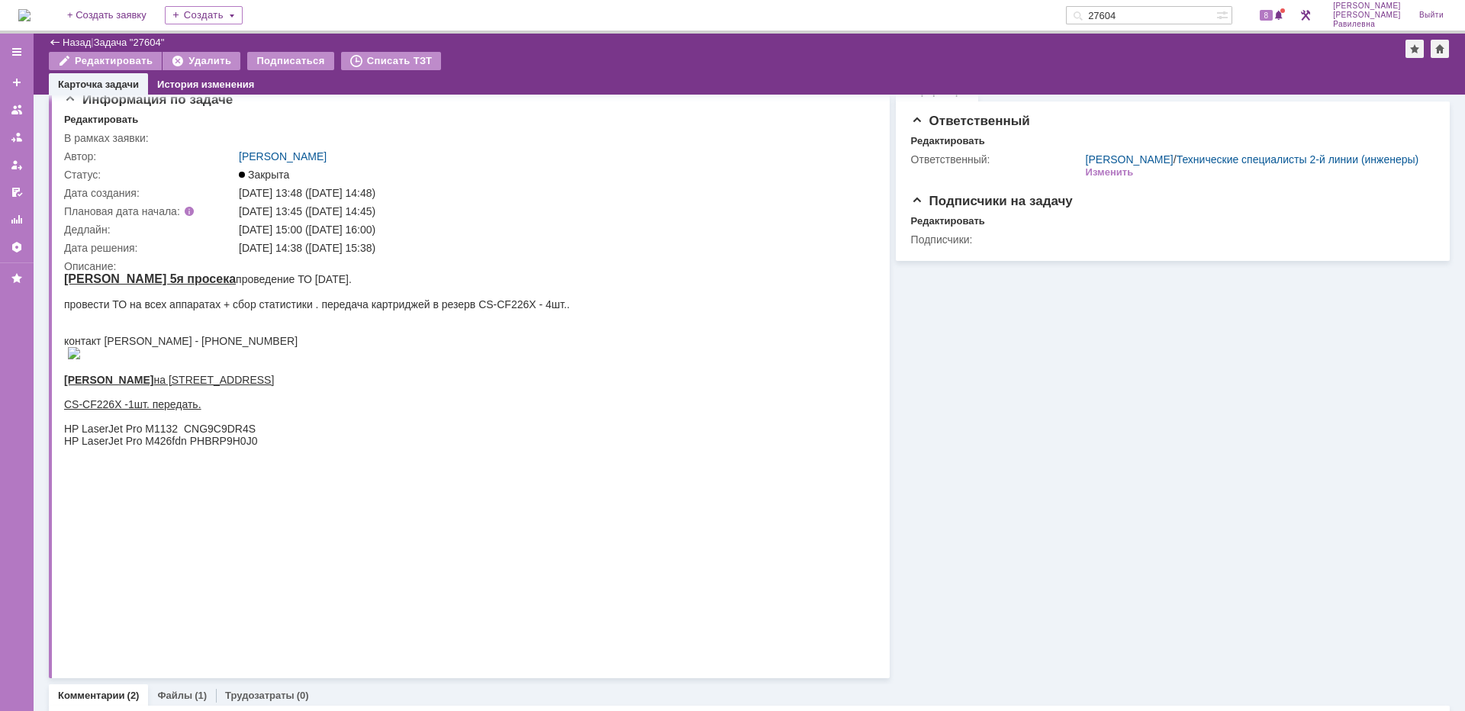
drag, startPoint x: 1176, startPoint y: 15, endPoint x: 1068, endPoint y: 0, distance: 108.7
click at [1068, 0] on div "На домашнюю + Создать заявку Создать 27604 8 Никитина Диана Равилевна Выйти" at bounding box center [732, 17] width 1465 height 34
paste input "задача 25797"
drag, startPoint x: 1160, startPoint y: 17, endPoint x: 1052, endPoint y: 17, distance: 108.4
click at [1052, 17] on div "На домашнюю + Создать заявку Создать задача 25797 8 Никитина Диана Равилевна Вы…" at bounding box center [732, 17] width 1465 height 34
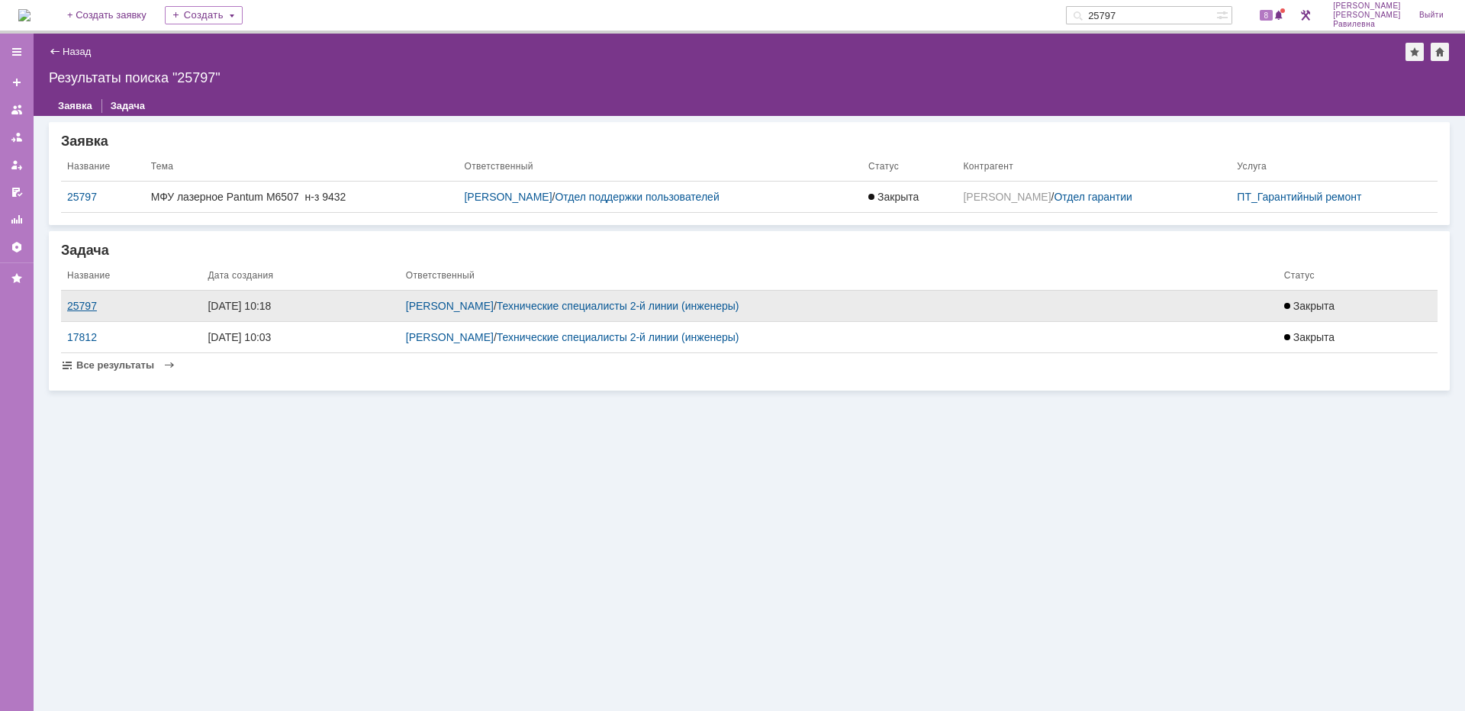
click at [90, 304] on div "25797" at bounding box center [131, 306] width 128 height 12
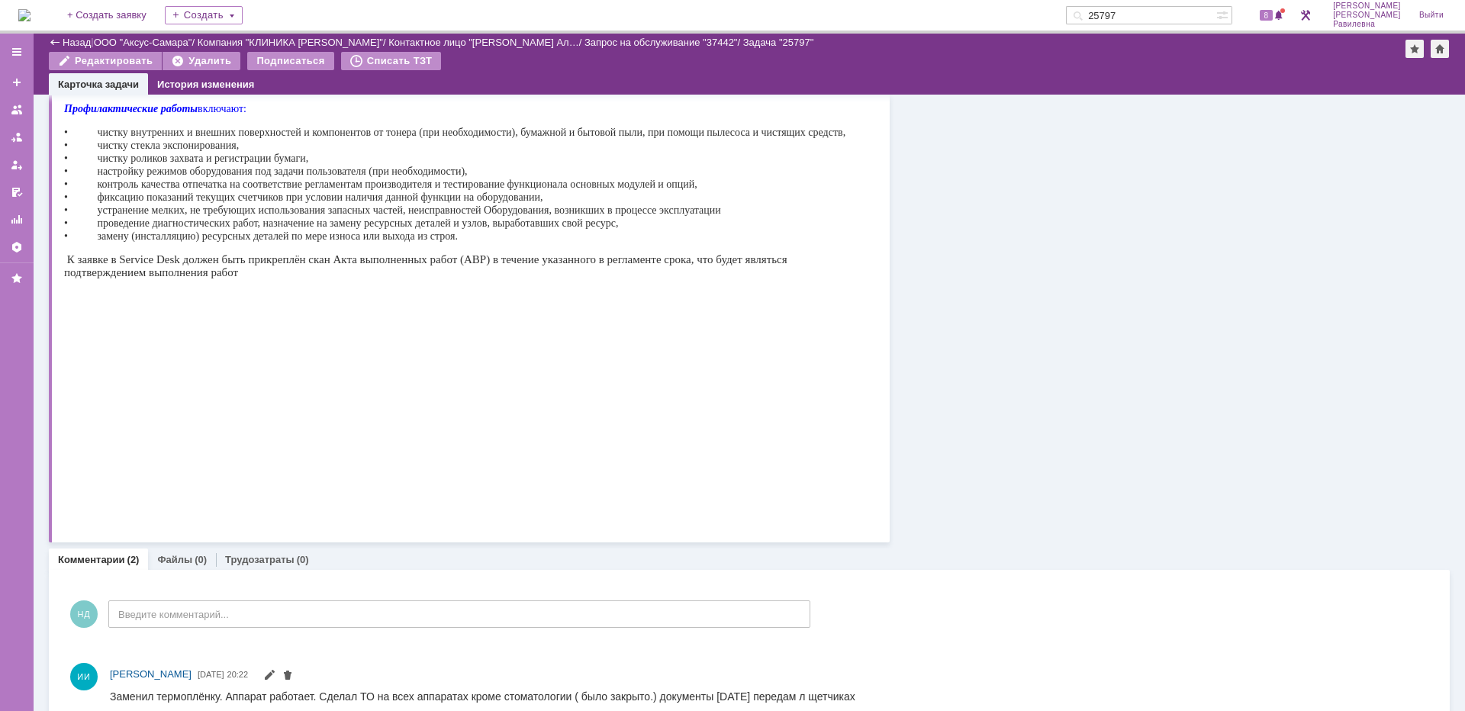
scroll to position [611, 0]
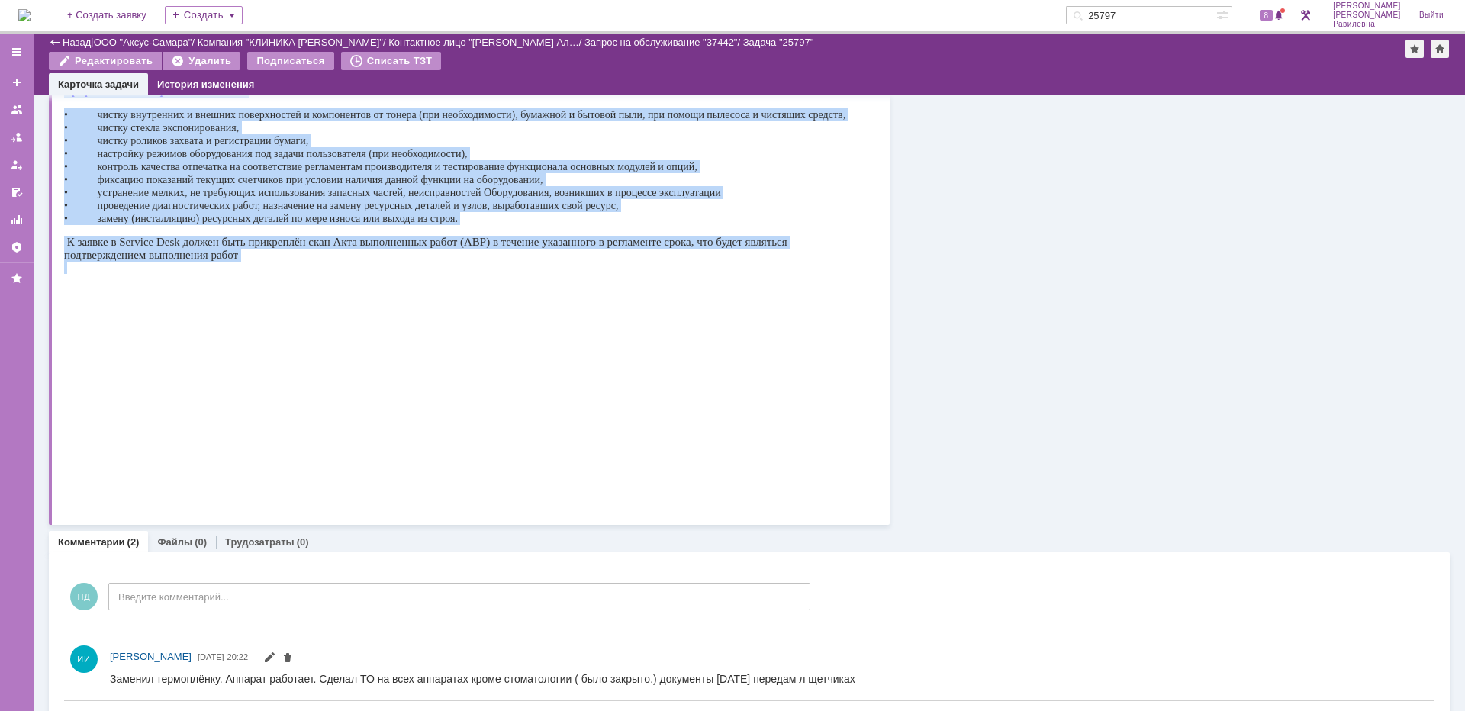
drag, startPoint x: 66, startPoint y: 192, endPoint x: 675, endPoint y: 498, distance: 682.6
click at [675, 286] on div at bounding box center [462, 280] width 797 height 12
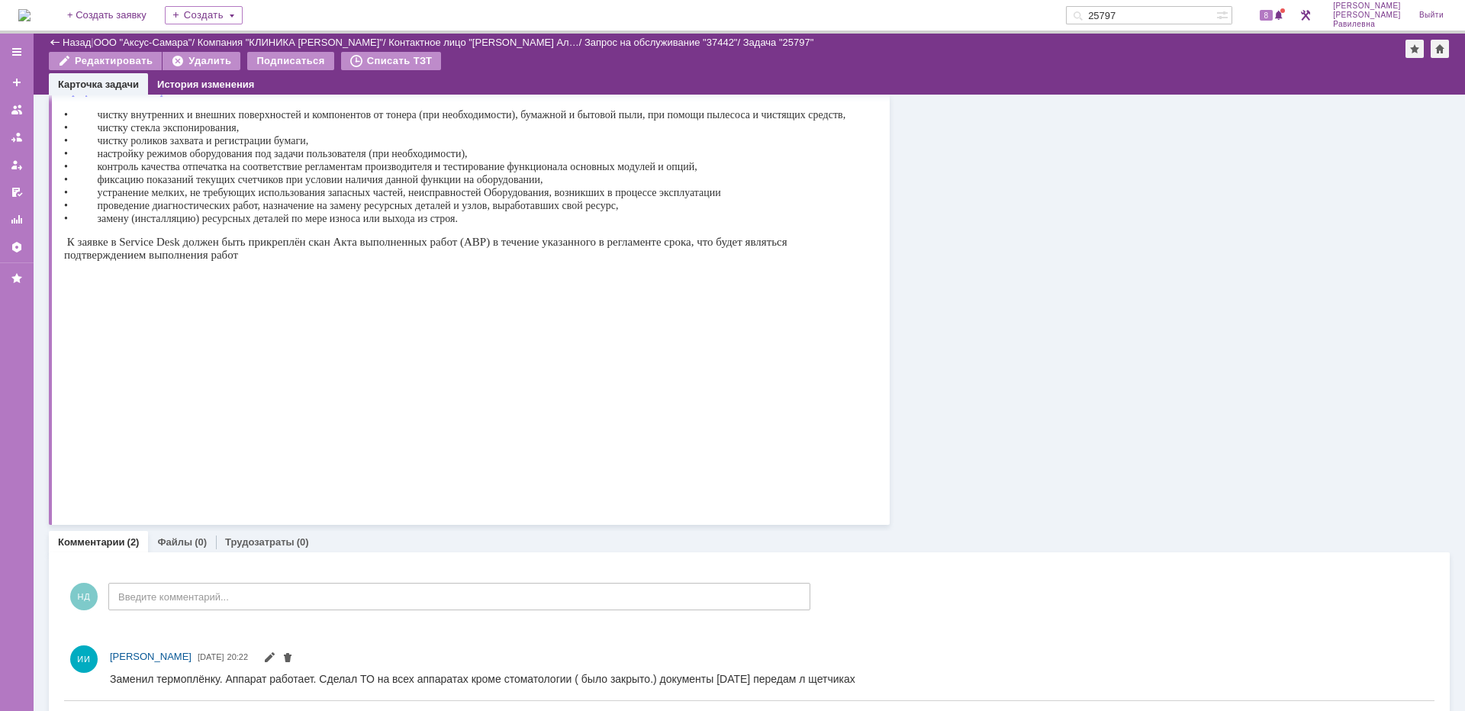
scroll to position [686, 0]
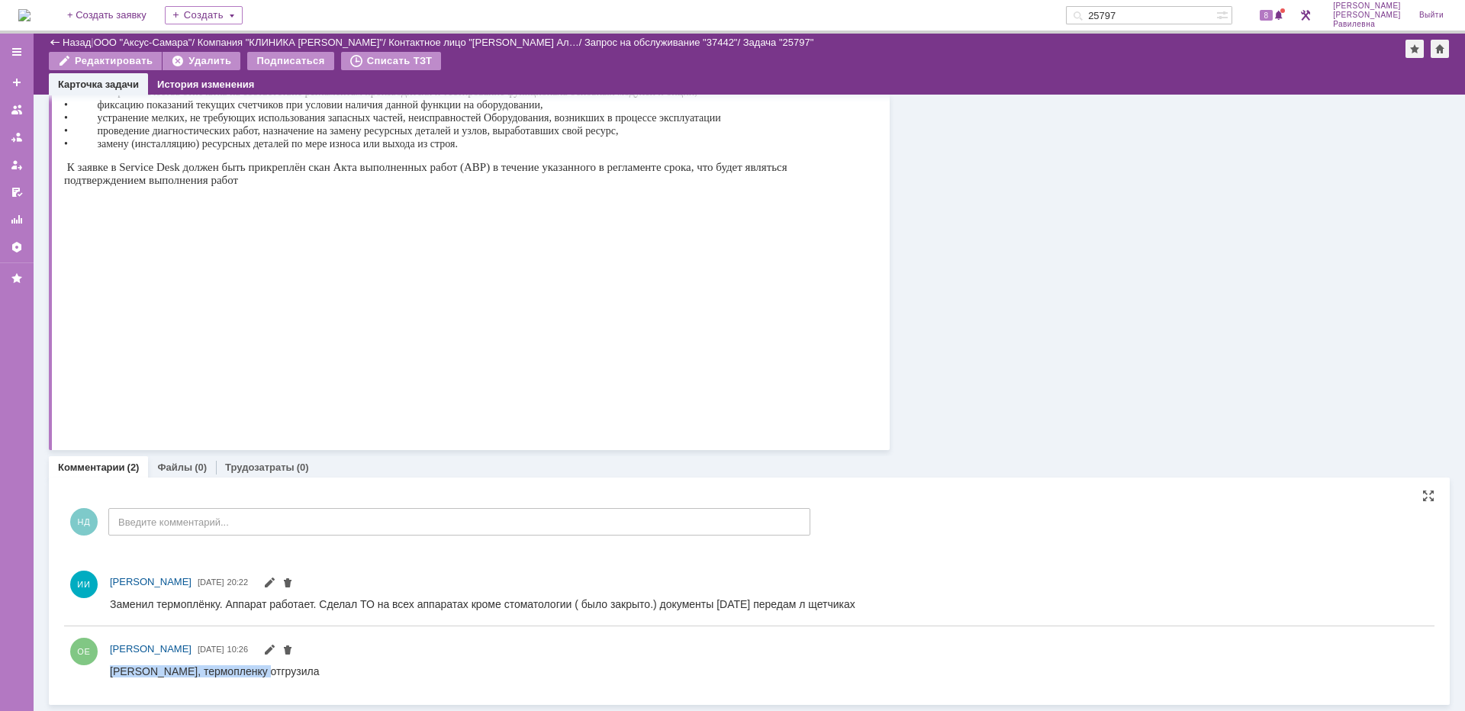
drag, startPoint x: 111, startPoint y: 668, endPoint x: 404, endPoint y: 1345, distance: 738.0
click at [294, 678] on html "Ваня, термопленку отгрузила" at bounding box center [763, 672] width 1306 height 14
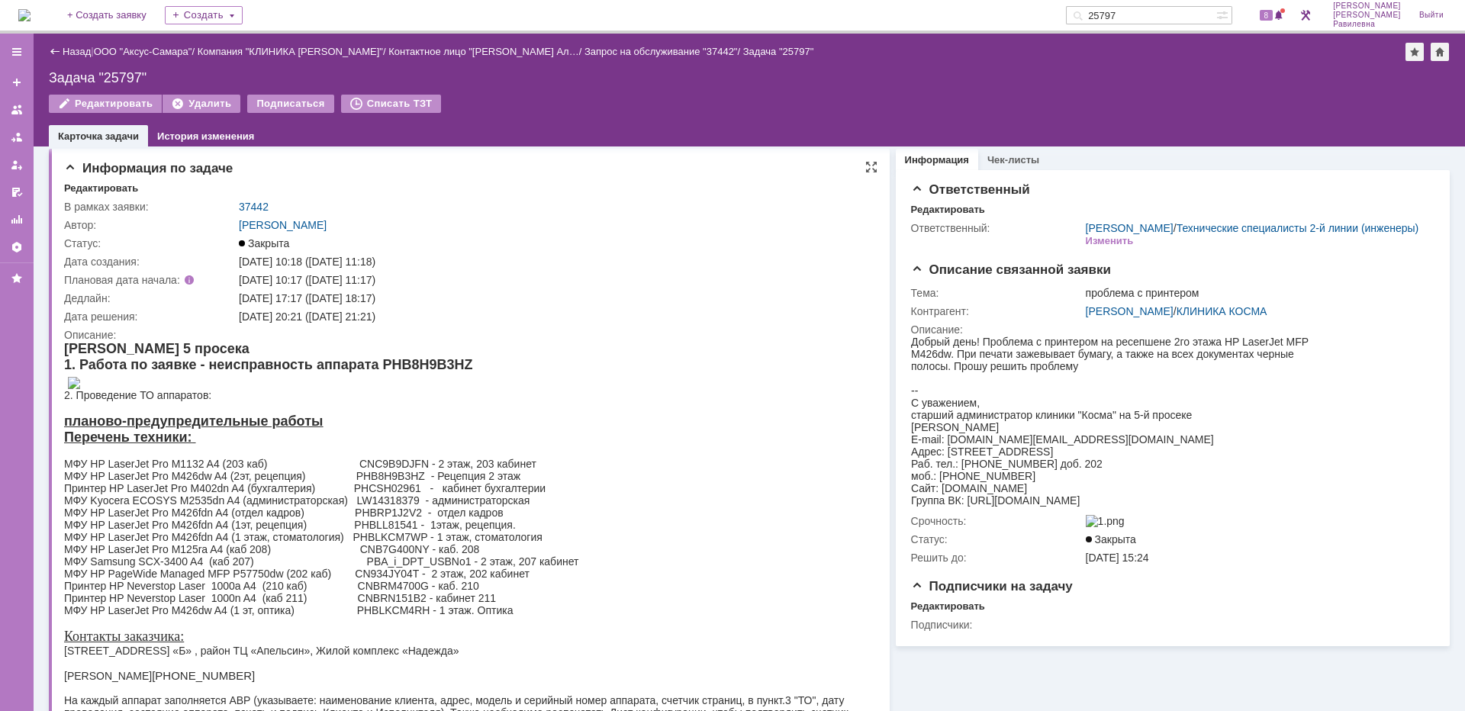
scroll to position [0, 0]
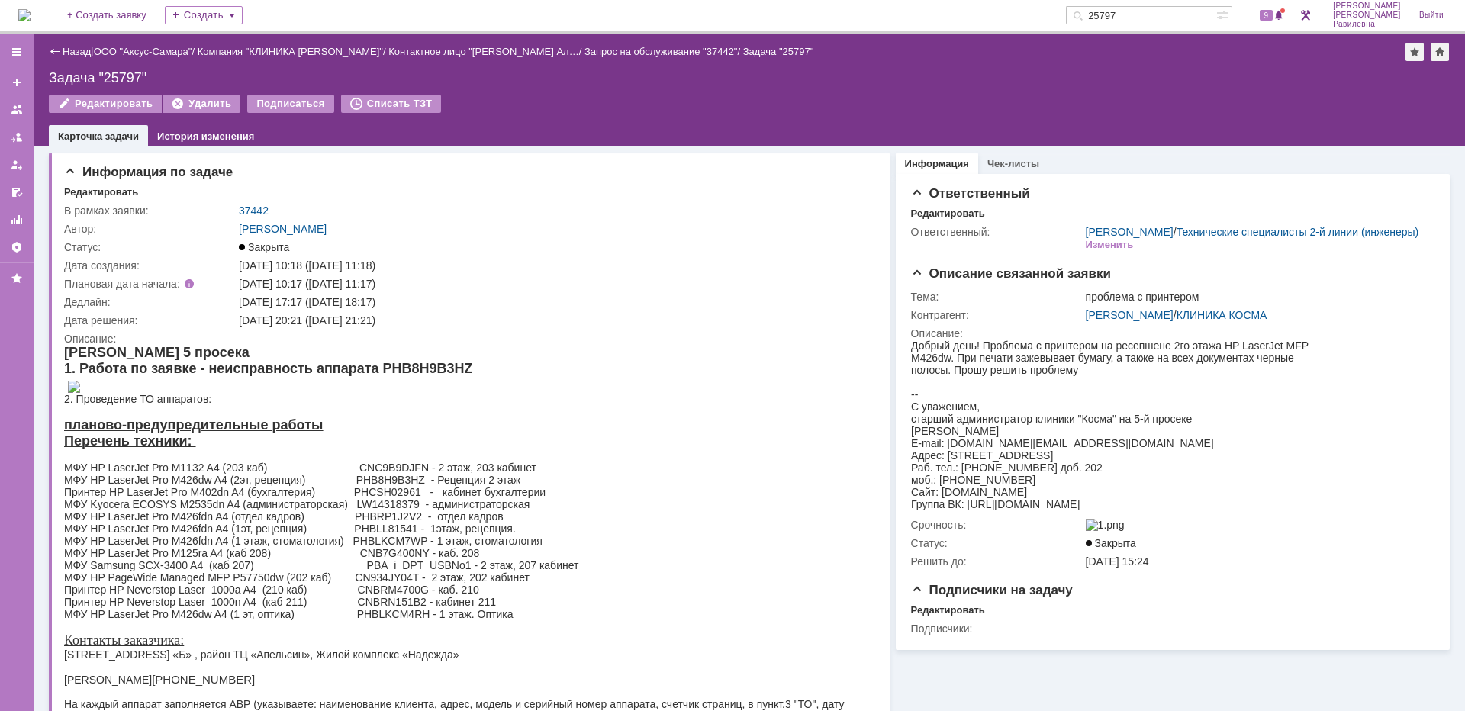
drag, startPoint x: 1168, startPoint y: 18, endPoint x: 1106, endPoint y: 13, distance: 62.8
click at [1106, 13] on div "25797" at bounding box center [1141, 15] width 150 height 18
paste input "28293"
type input "28293"
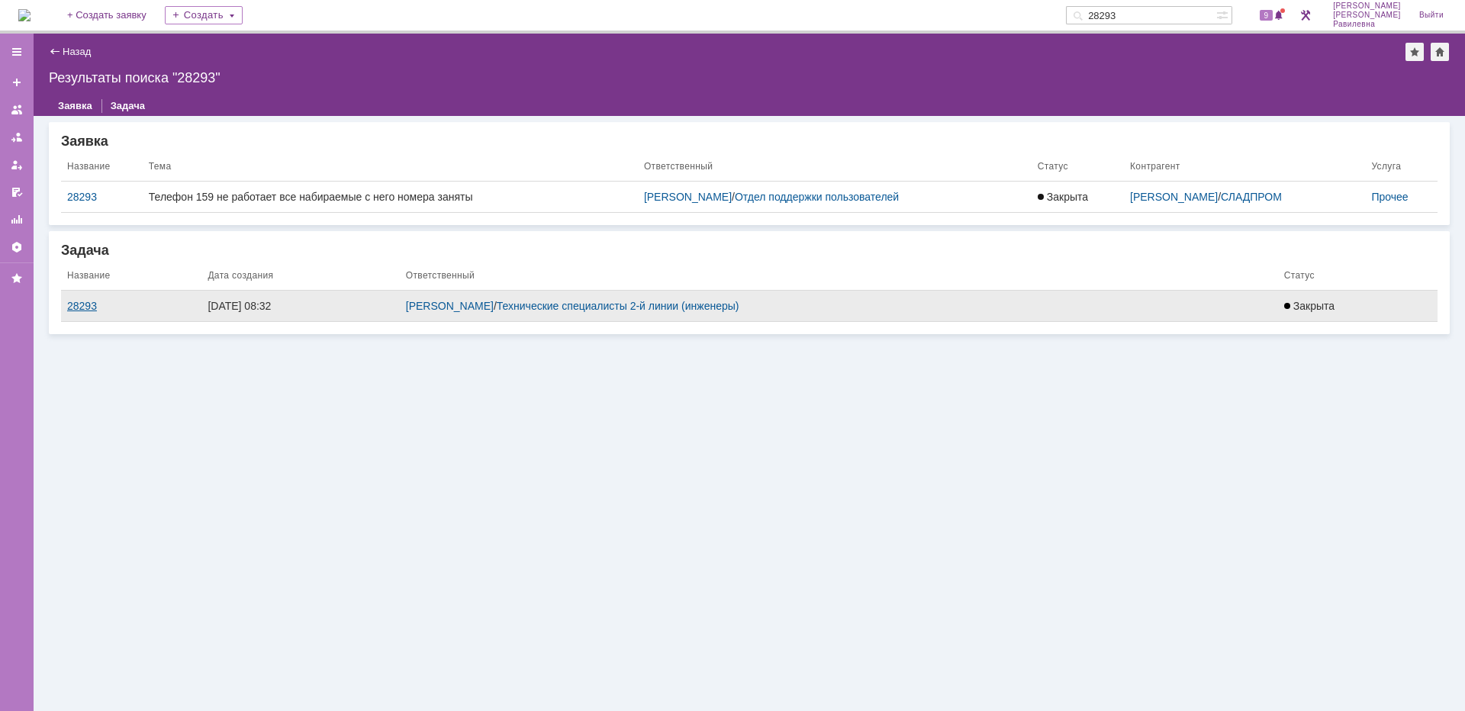
click at [87, 303] on div "28293" at bounding box center [131, 306] width 128 height 12
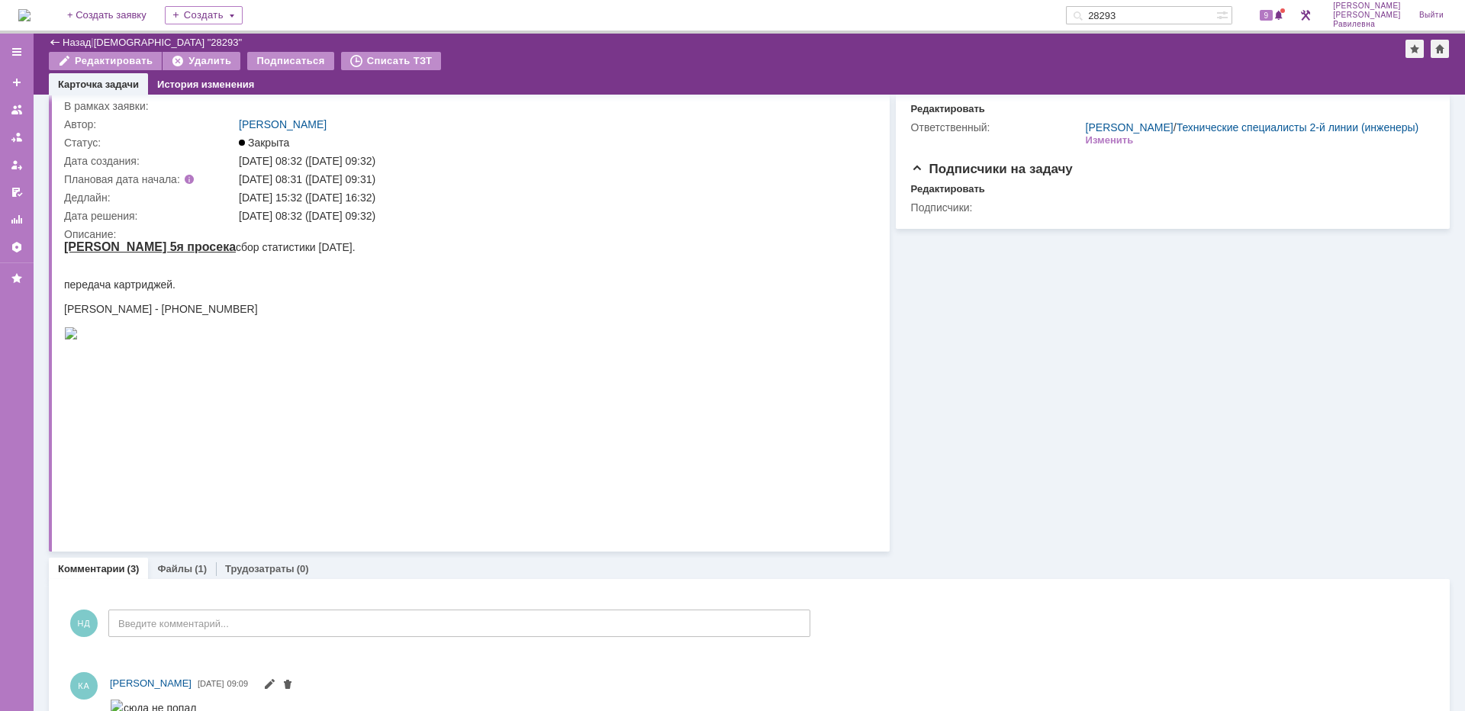
scroll to position [76, 0]
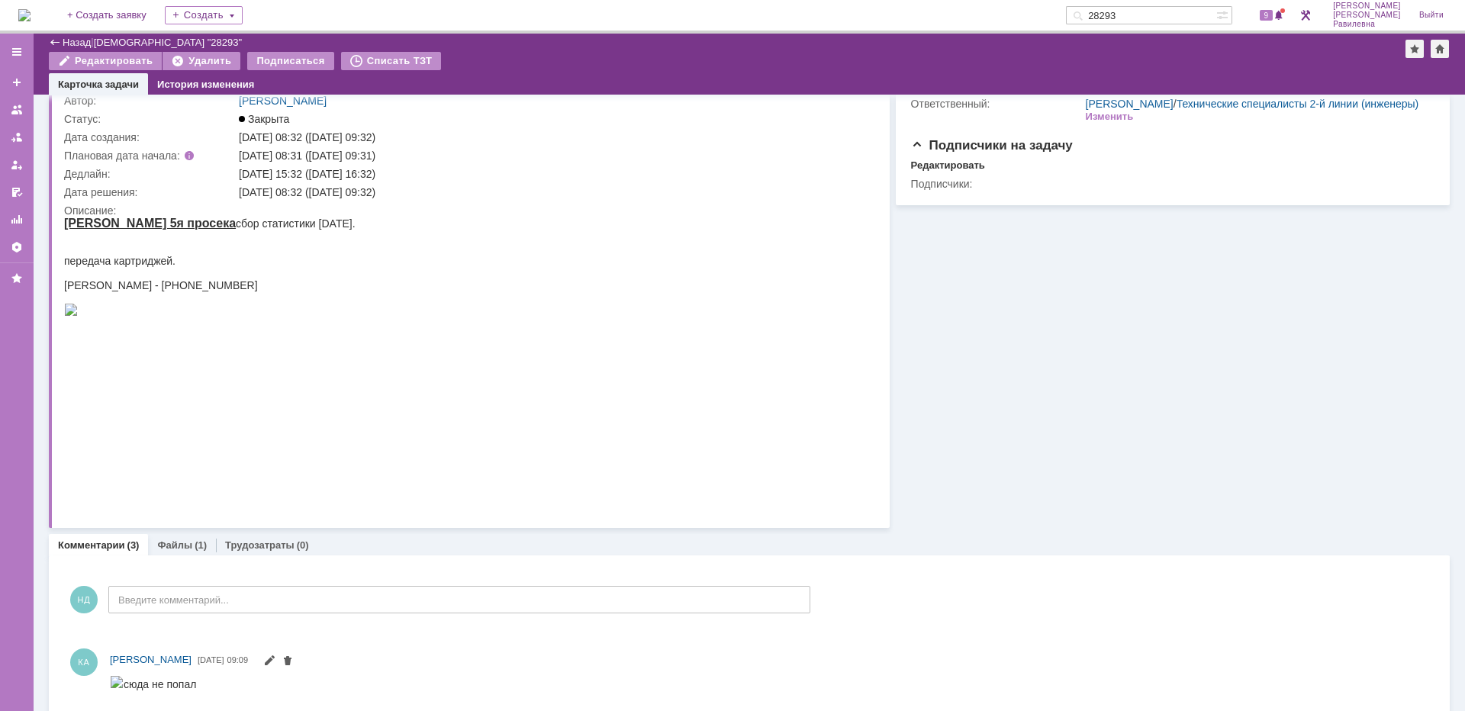
drag, startPoint x: 173, startPoint y: 220, endPoint x: 330, endPoint y: 218, distance: 156.5
click at [330, 218] on div "Косма 5я просека сбор статистики июль 2025." at bounding box center [210, 224] width 292 height 14
click at [356, 251] on div at bounding box center [210, 249] width 292 height 12
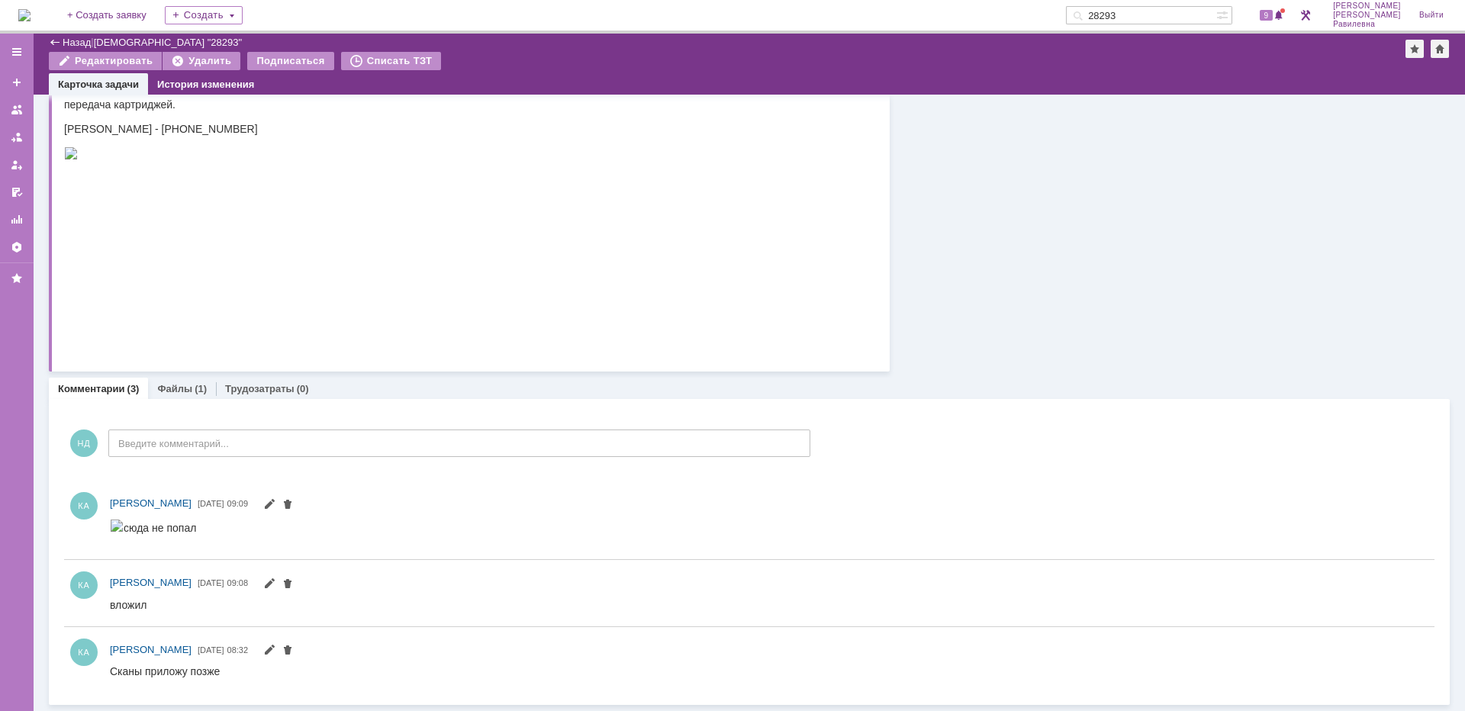
scroll to position [234, 0]
drag, startPoint x: 504, startPoint y: 536, endPoint x: 613, endPoint y: 537, distance: 108.4
click at [613, 533] on html "сюда не попал" at bounding box center [763, 526] width 1306 height 14
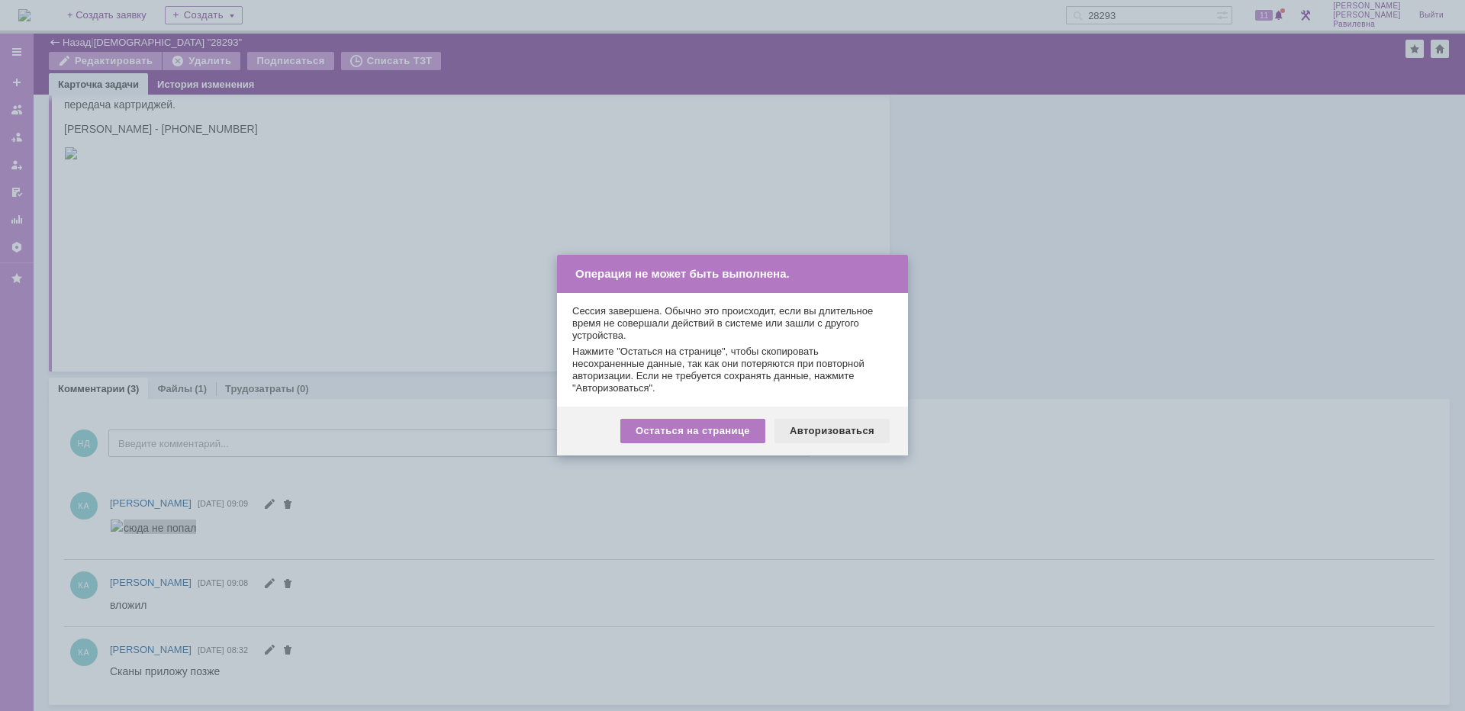
click at [830, 433] on div "Авторизоваться" at bounding box center [832, 431] width 115 height 24
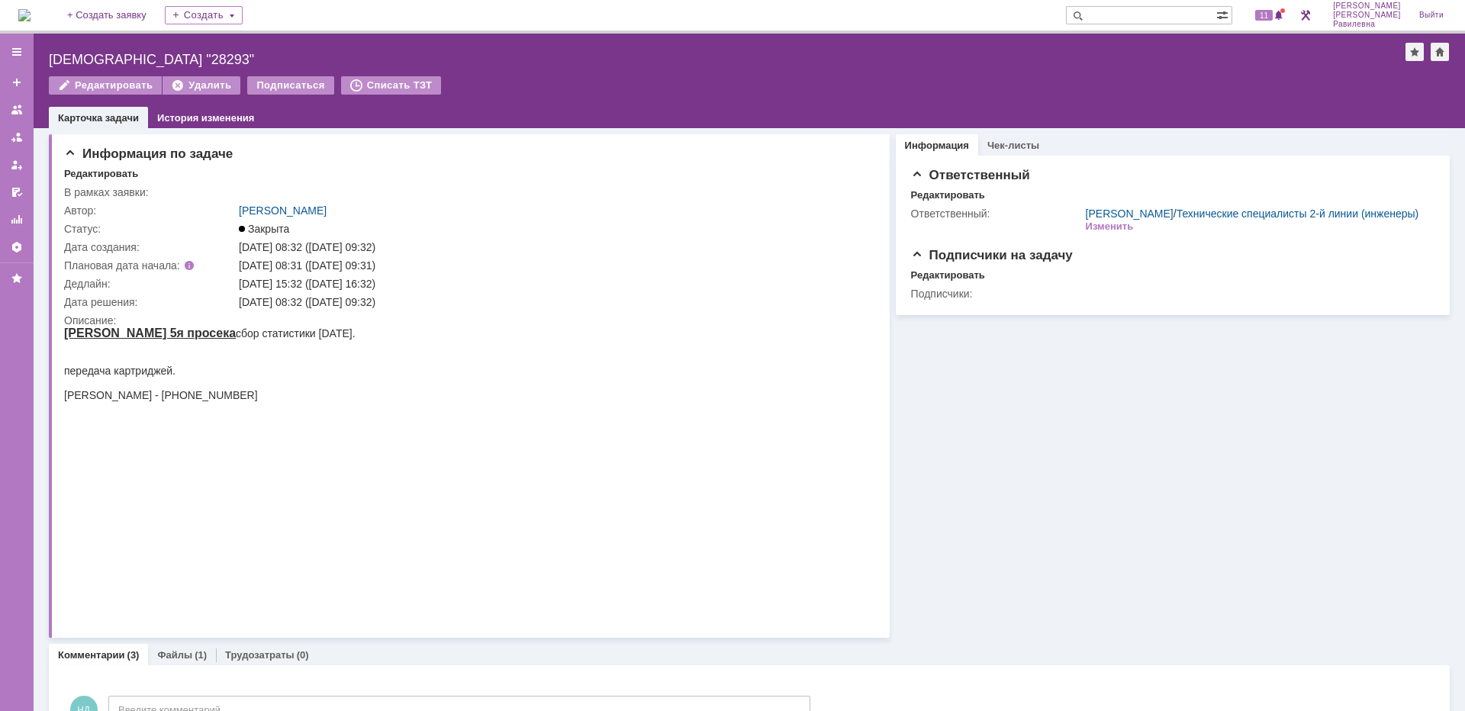
click at [1178, 14] on input "text" at bounding box center [1141, 15] width 150 height 18
type input "[PERSON_NAME]"
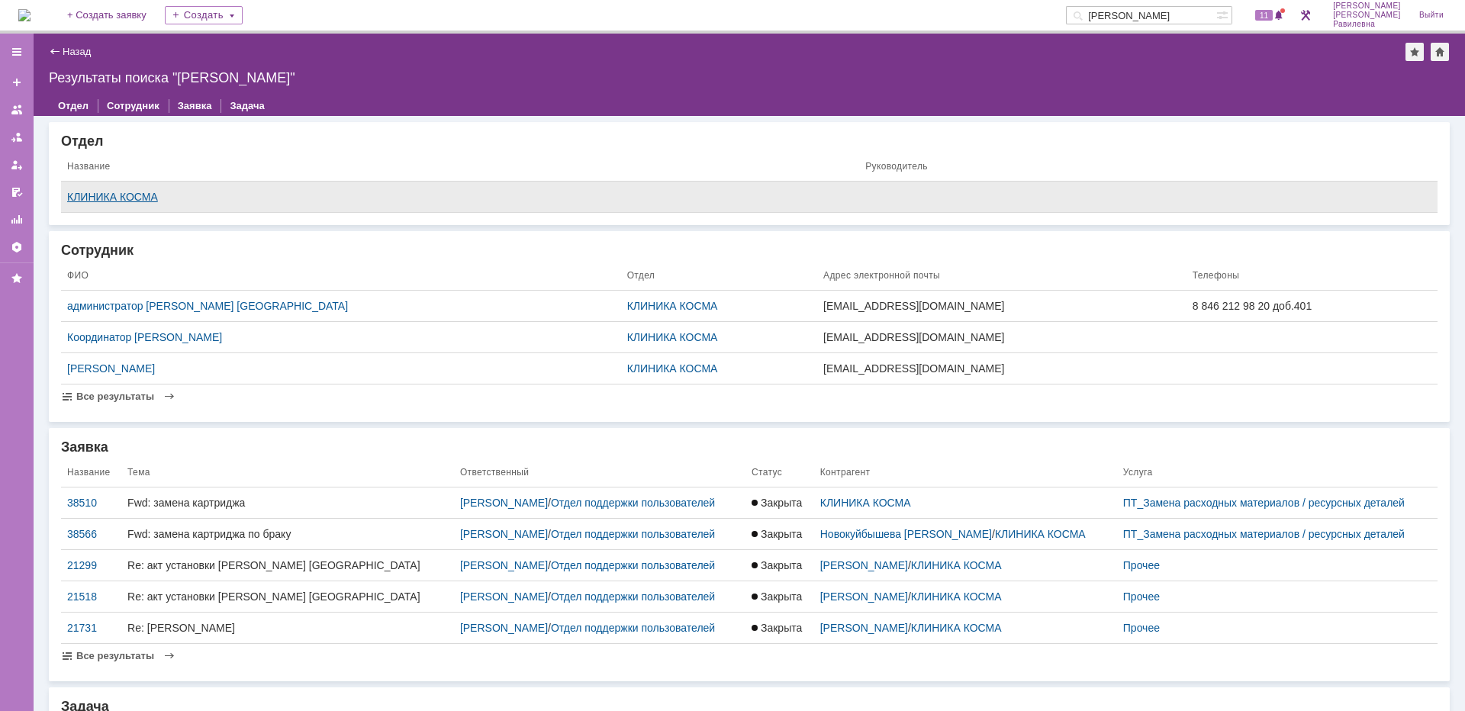
click at [127, 192] on div "КЛИНИКА КОСМА" at bounding box center [460, 197] width 786 height 12
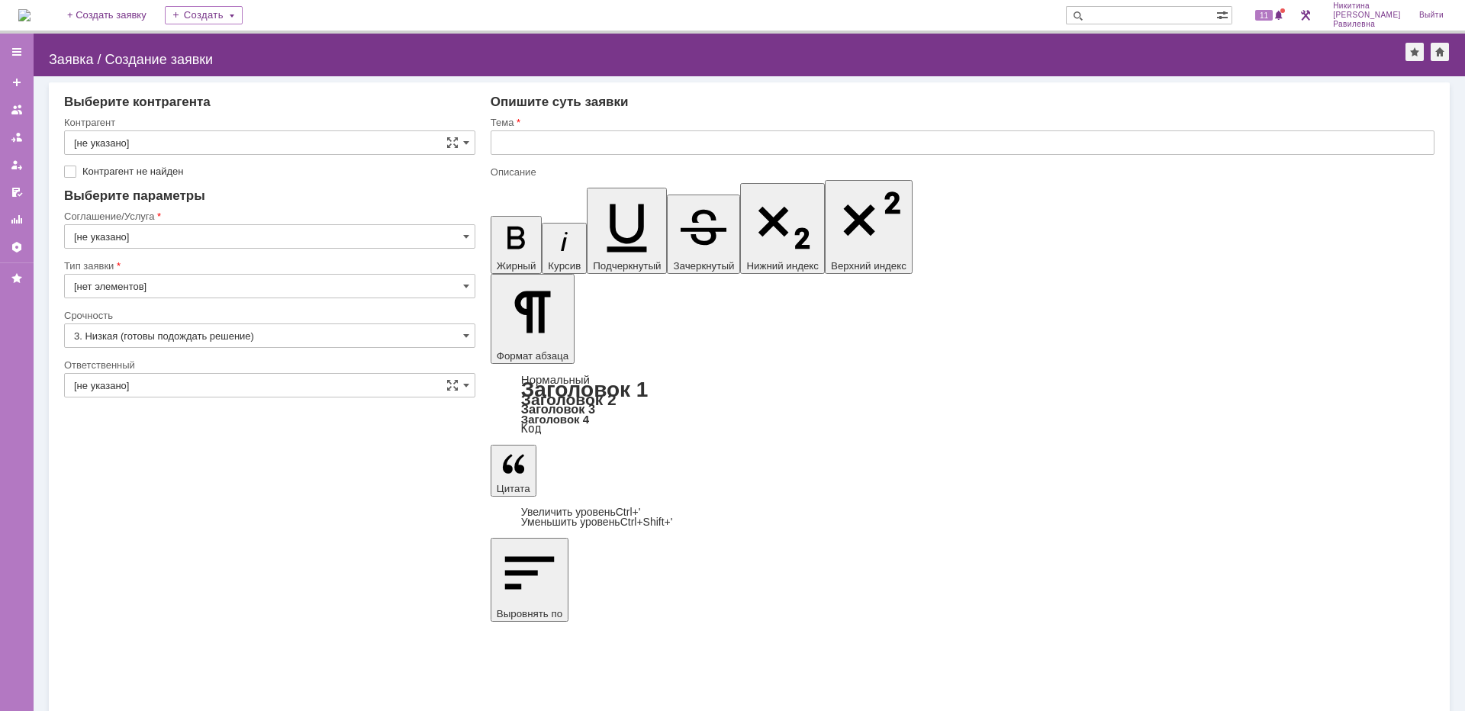
click at [31, 18] on img at bounding box center [24, 15] width 12 height 12
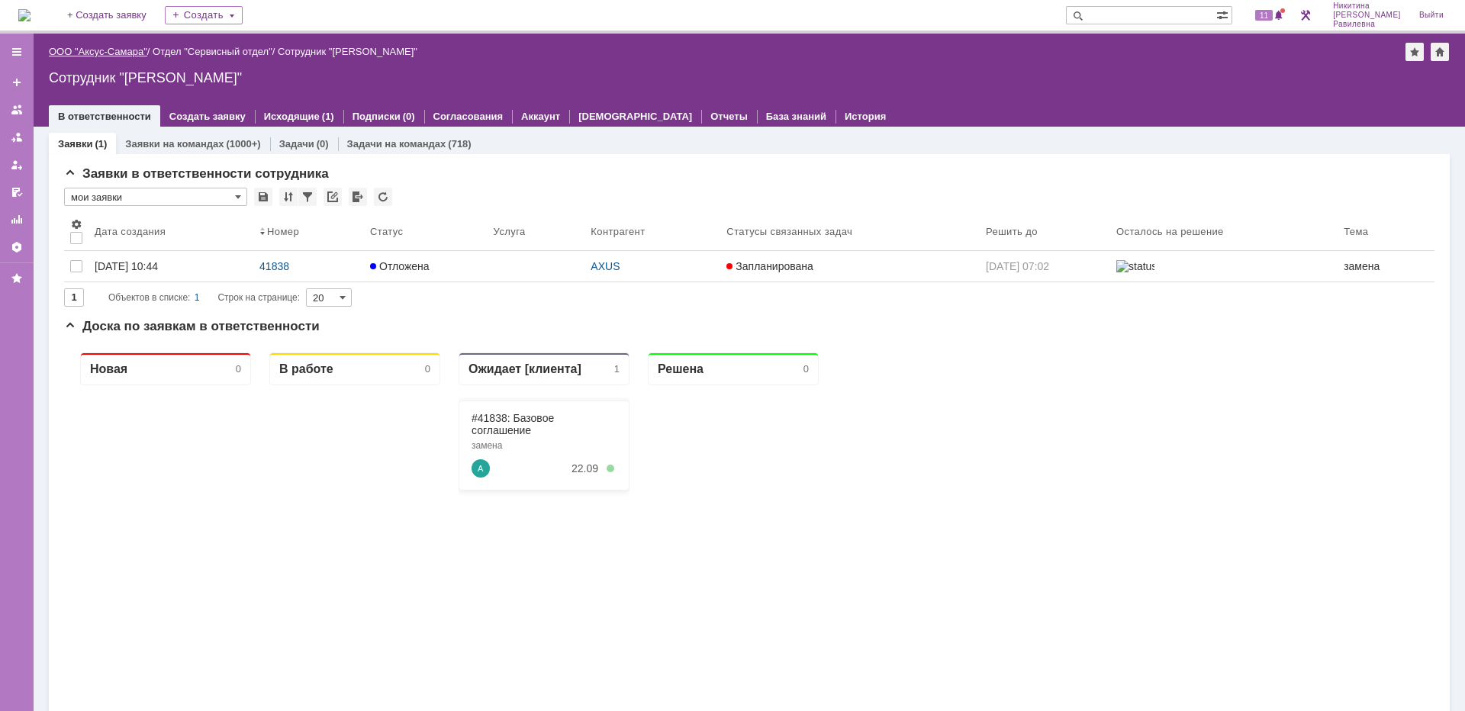
click at [121, 51] on link "ООО "Аксус-Самара"" at bounding box center [98, 51] width 98 height 11
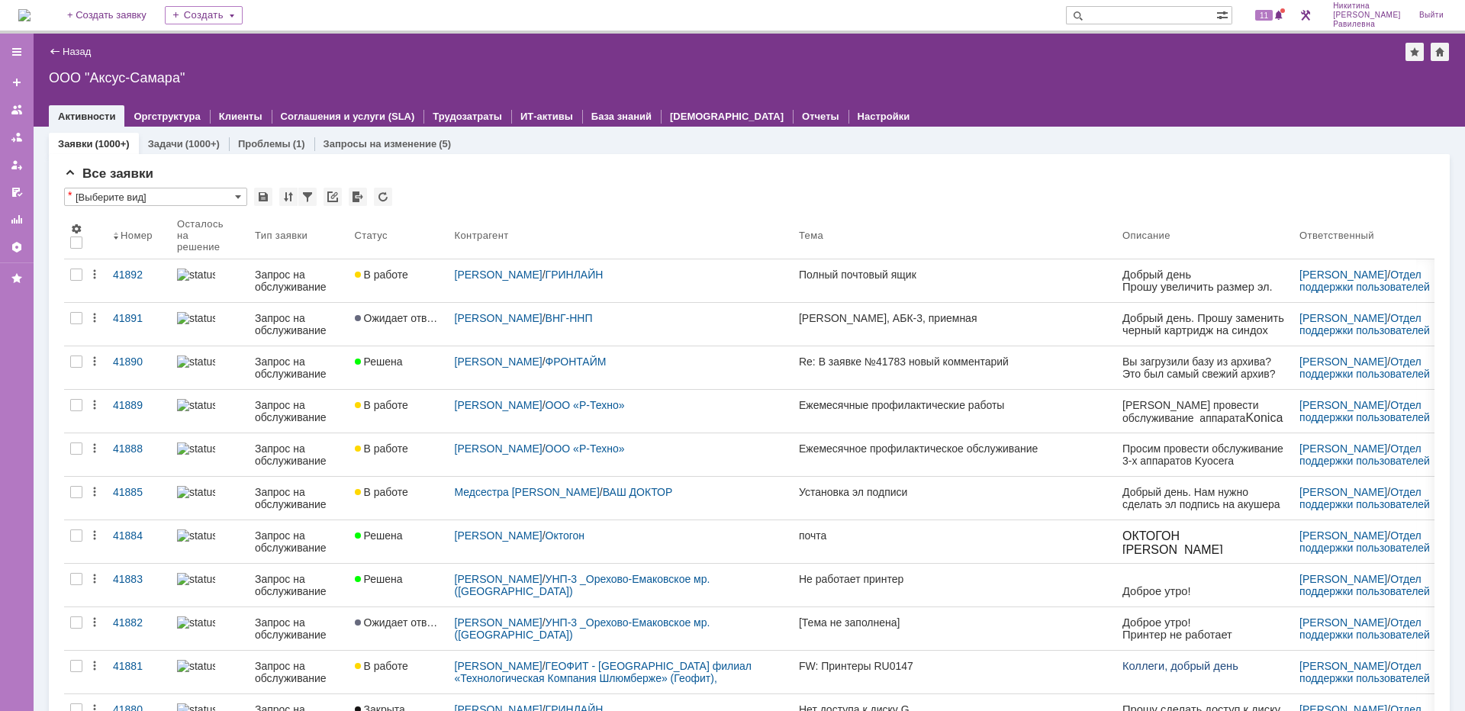
click at [1145, 14] on input "text" at bounding box center [1141, 15] width 150 height 18
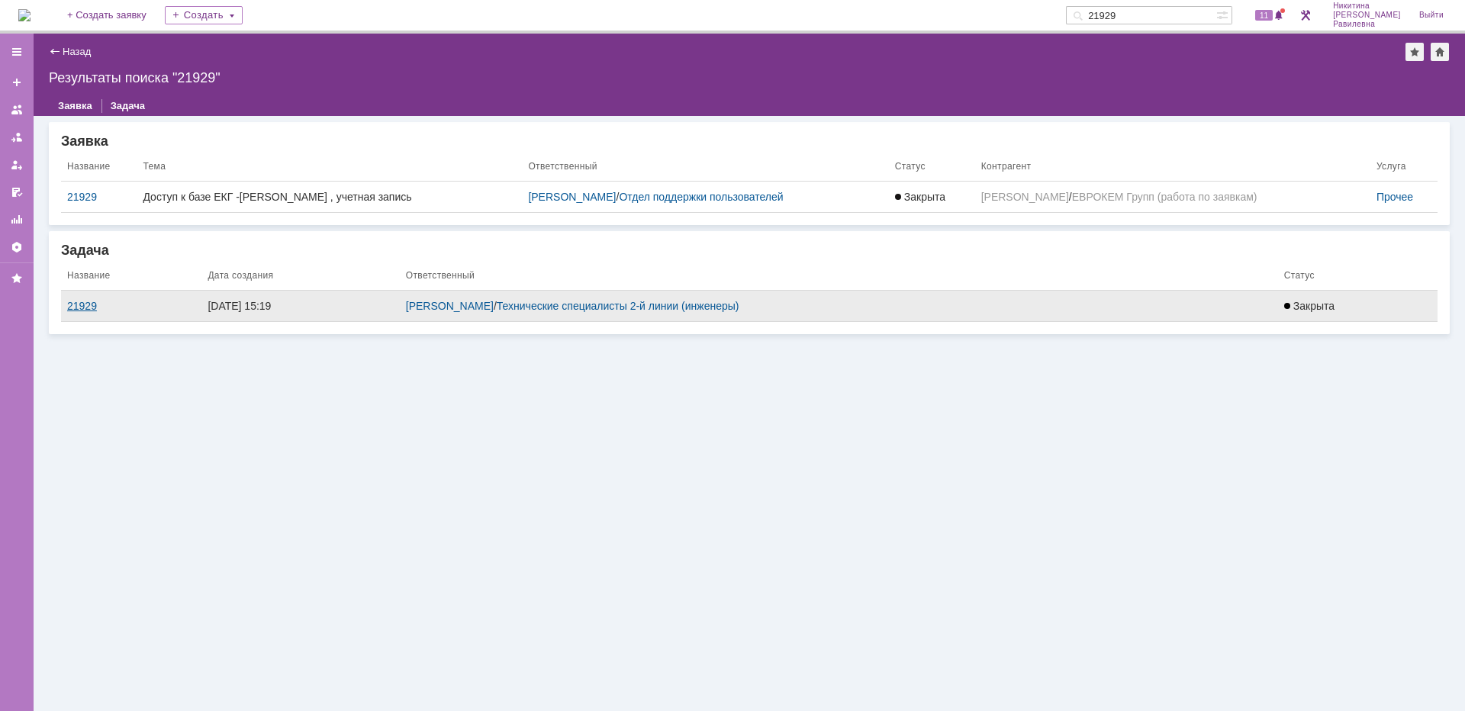
click at [80, 308] on div "21929" at bounding box center [131, 306] width 128 height 12
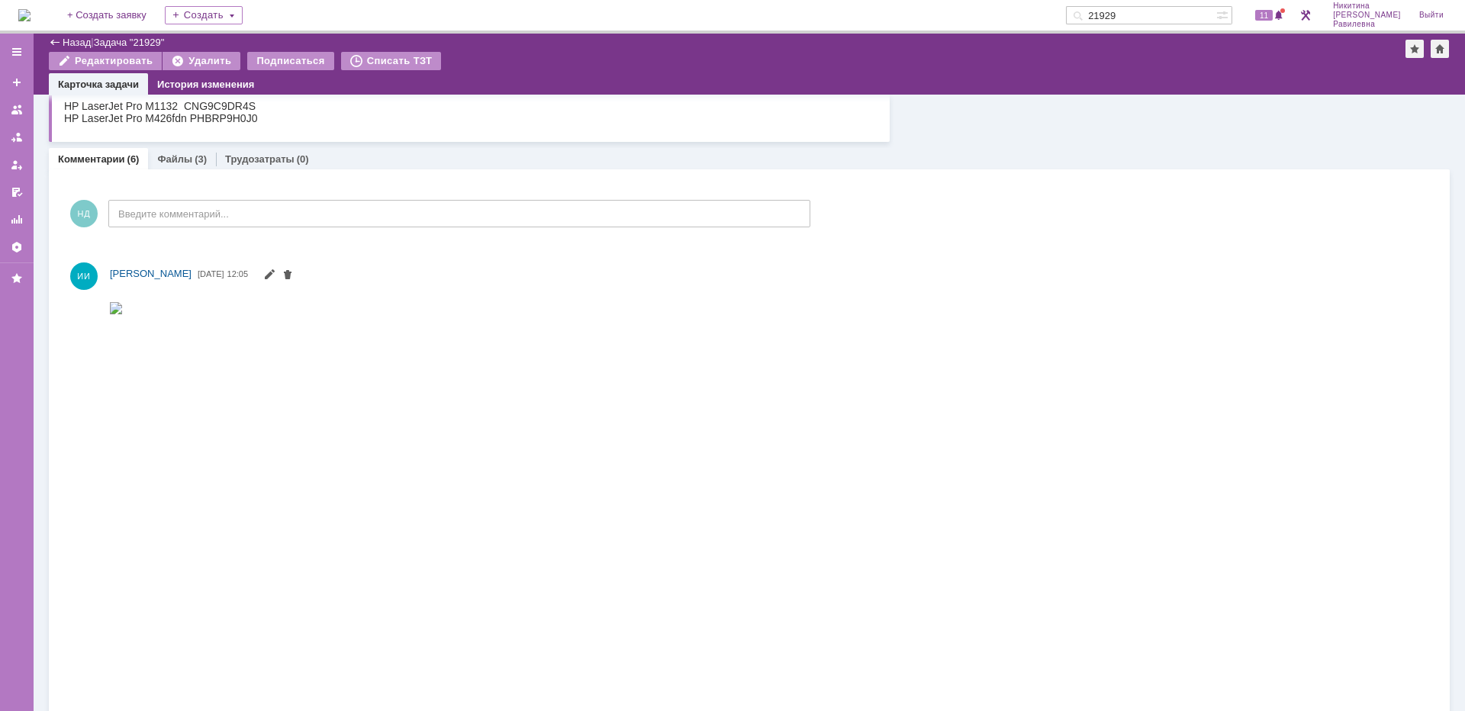
scroll to position [534, 0]
click at [188, 162] on link "Файлы" at bounding box center [174, 158] width 35 height 11
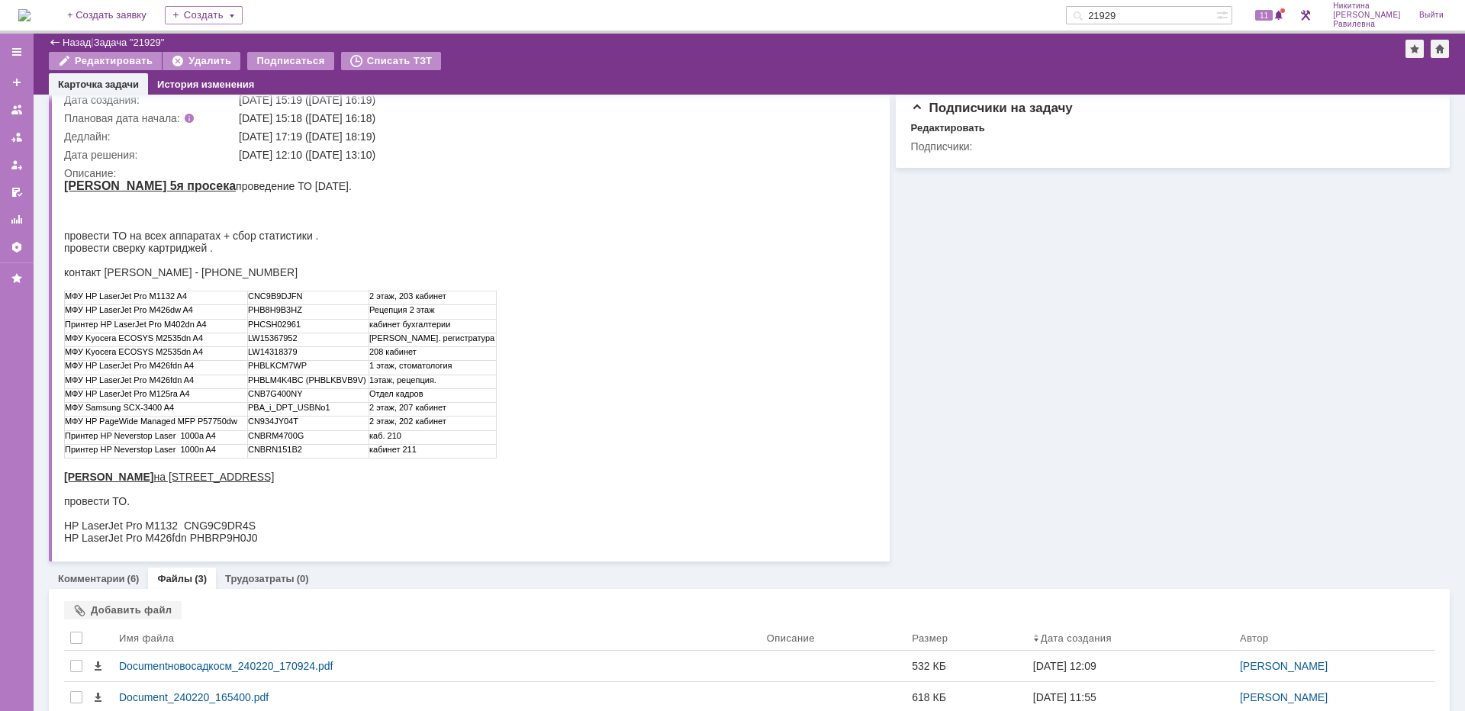
scroll to position [191, 0]
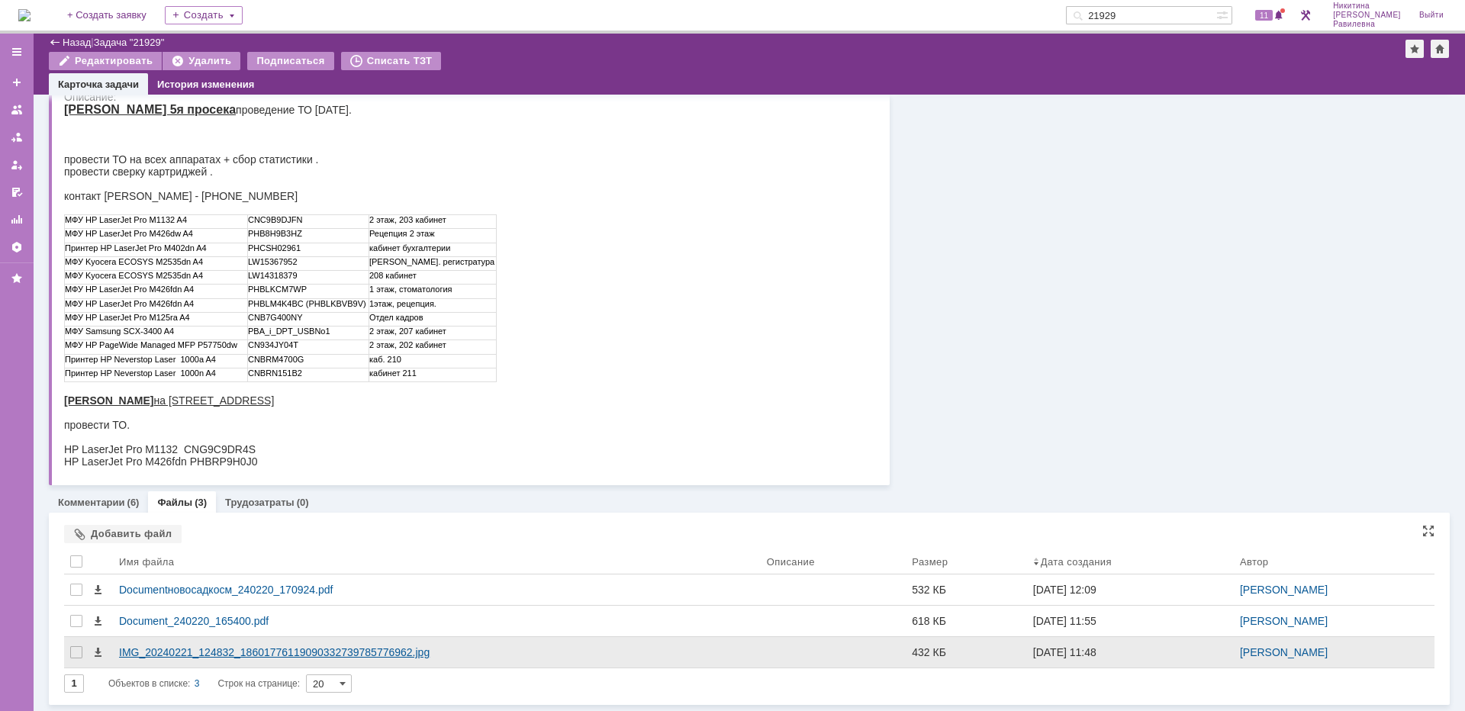
click at [322, 643] on div "IMG_20240221_124832_18601776119090332739785776962.jpg" at bounding box center [437, 652] width 648 height 31
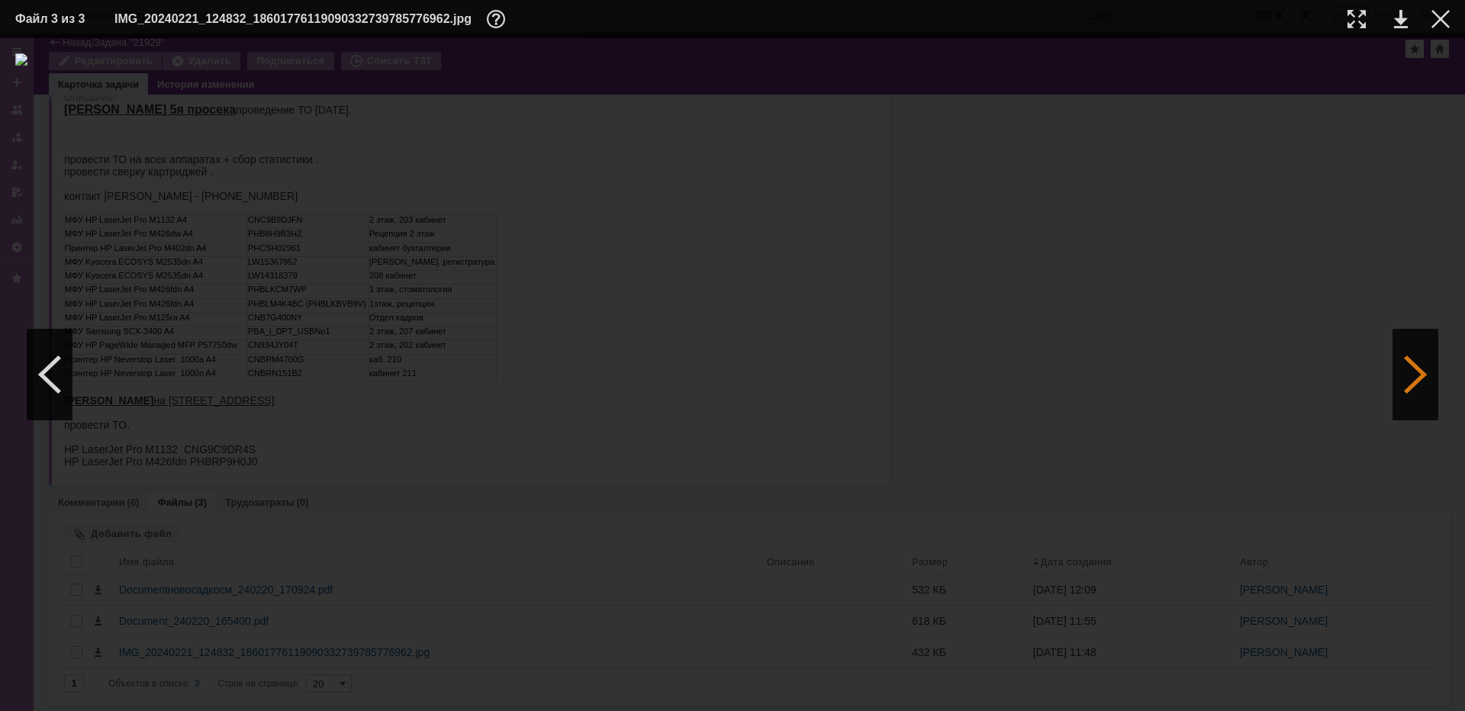
click at [1412, 386] on div at bounding box center [1416, 375] width 46 height 92
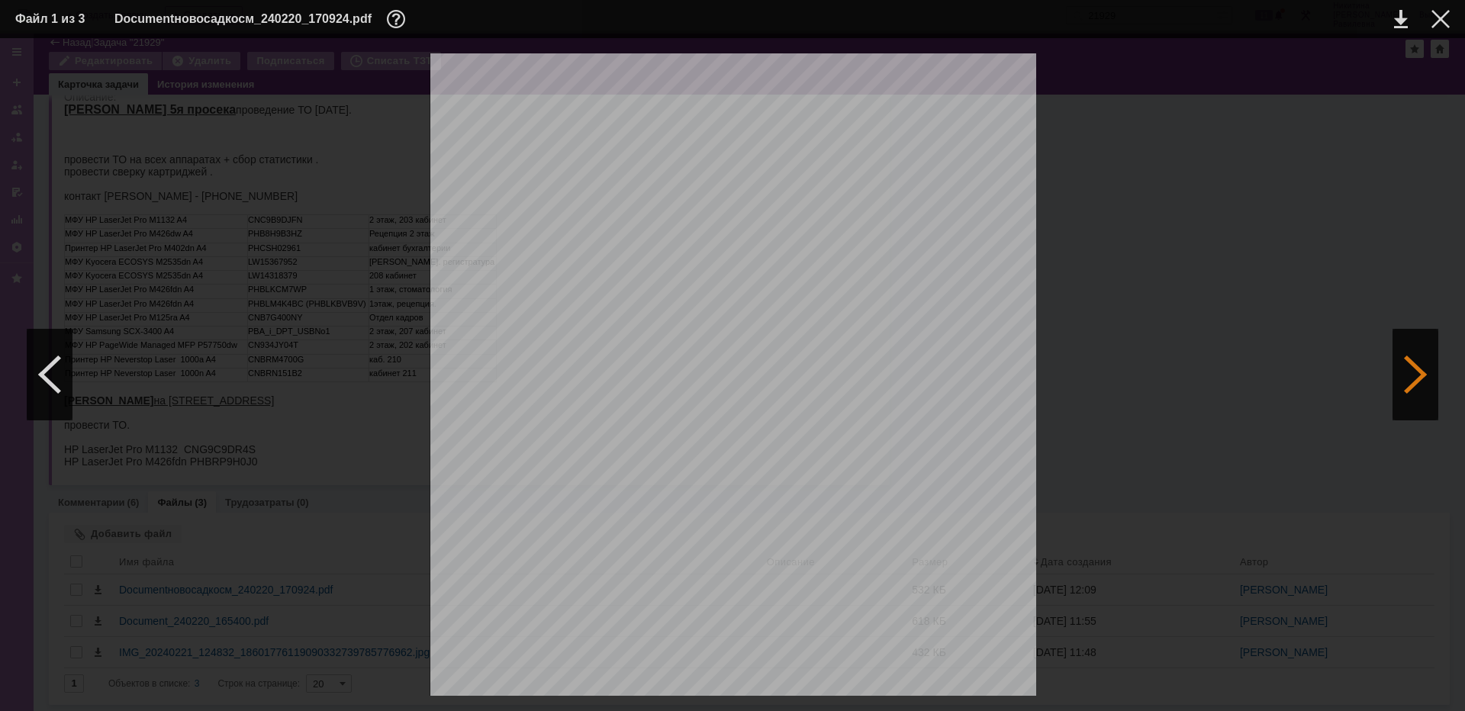
click at [1412, 386] on div at bounding box center [1416, 375] width 46 height 92
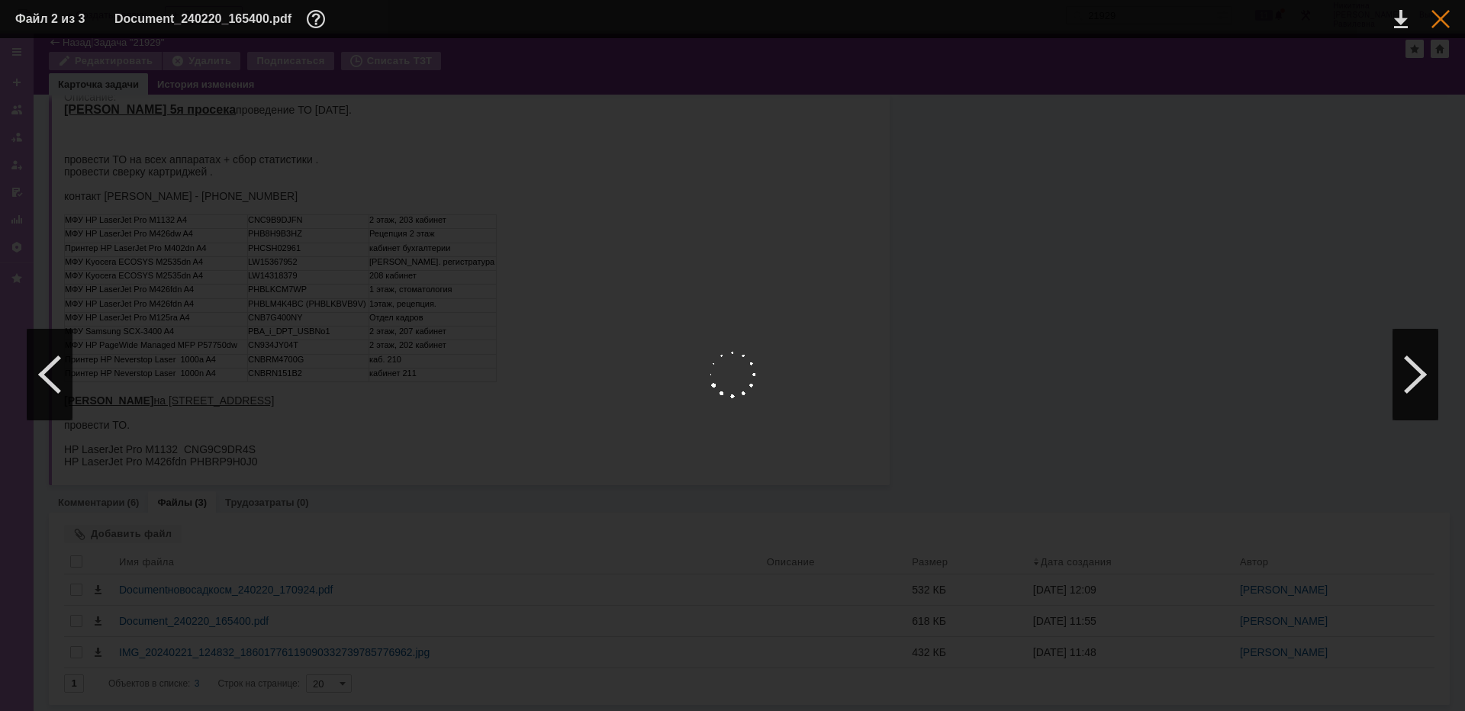
click at [1445, 18] on div at bounding box center [1441, 19] width 18 height 18
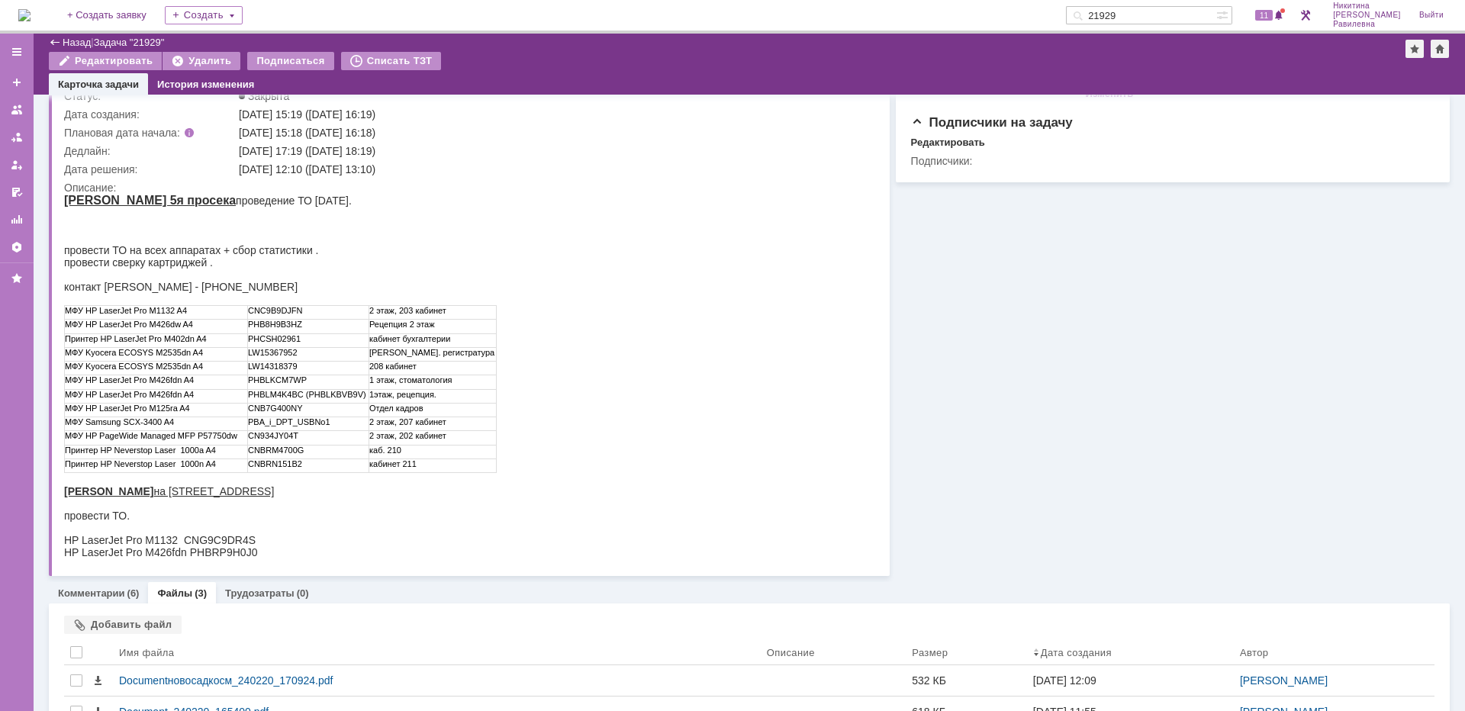
scroll to position [0, 0]
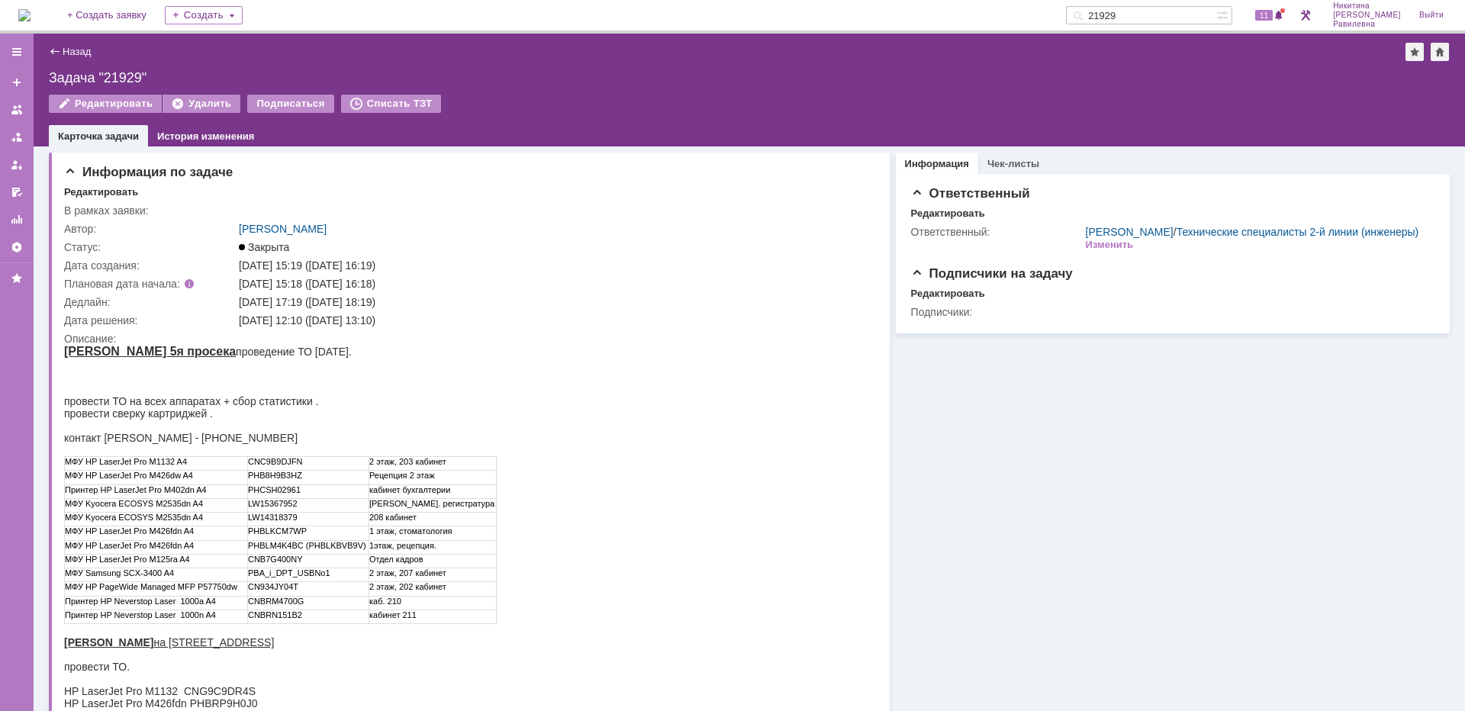
click at [1165, 14] on input "21929" at bounding box center [1141, 15] width 150 height 18
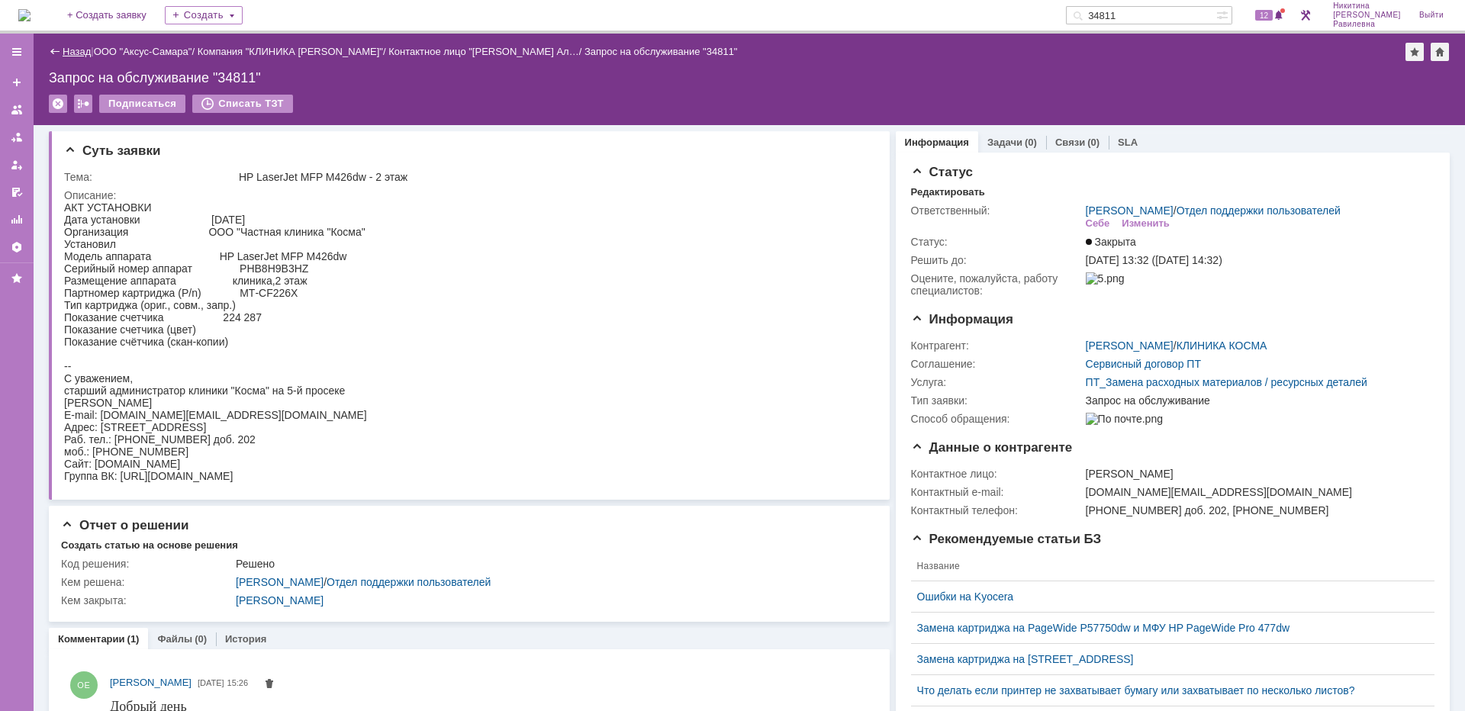
click at [69, 53] on link "Назад" at bounding box center [77, 51] width 28 height 11
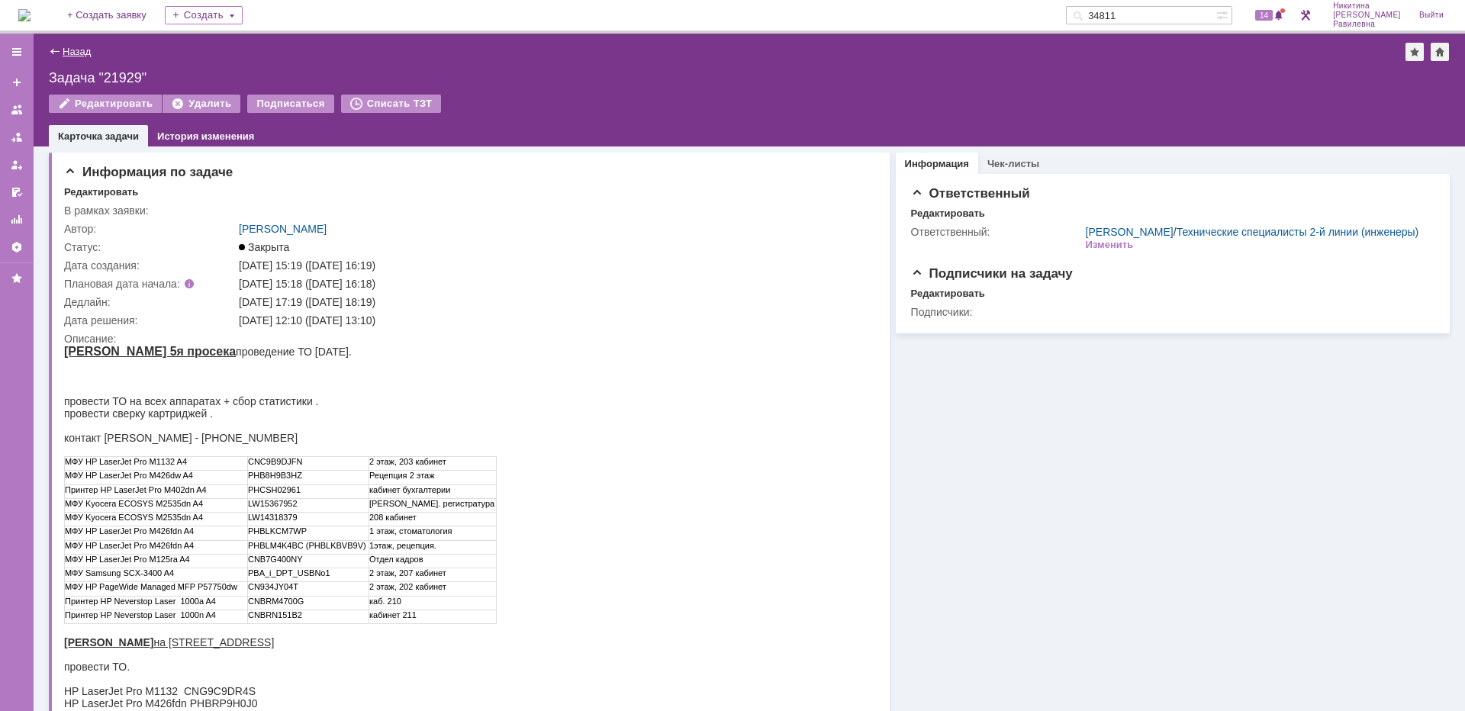
click at [69, 53] on link "Назад" at bounding box center [77, 51] width 28 height 11
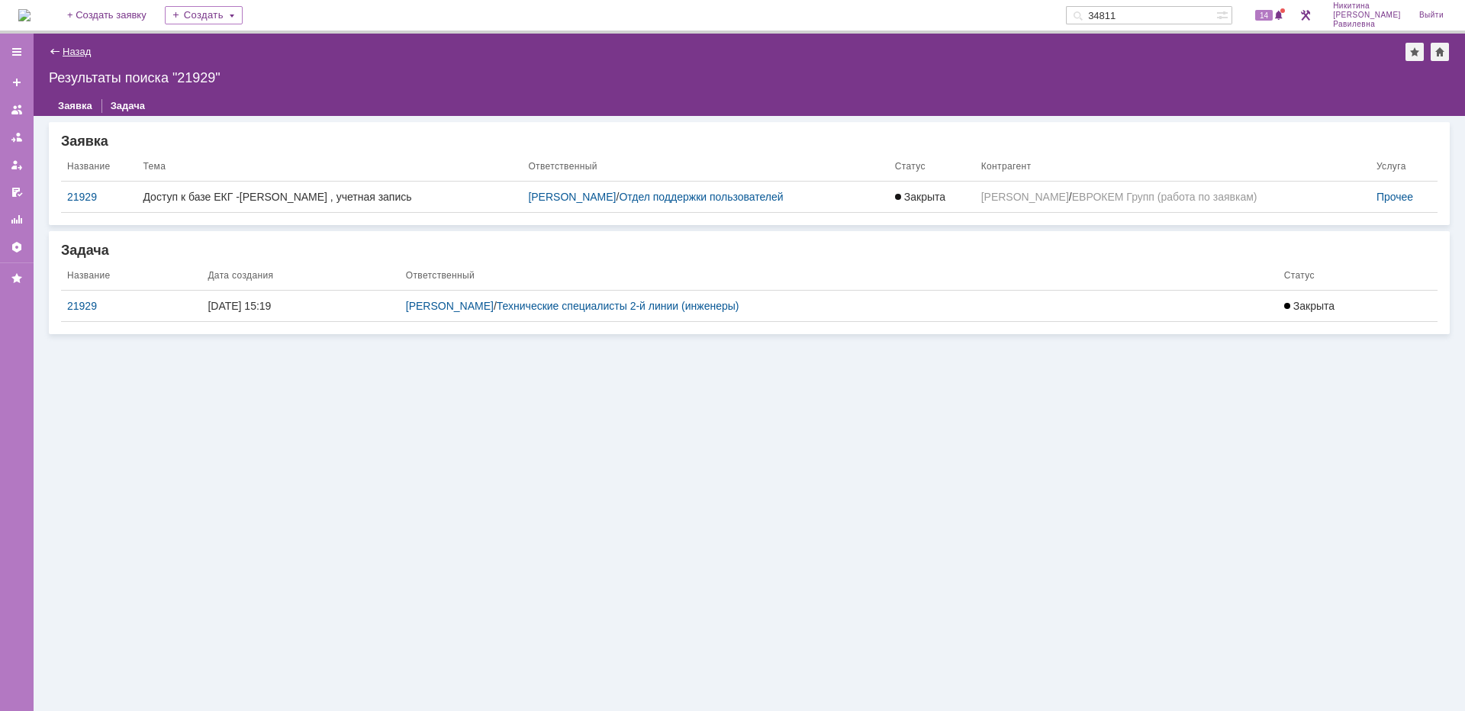
click at [82, 51] on link "Назад" at bounding box center [77, 51] width 28 height 11
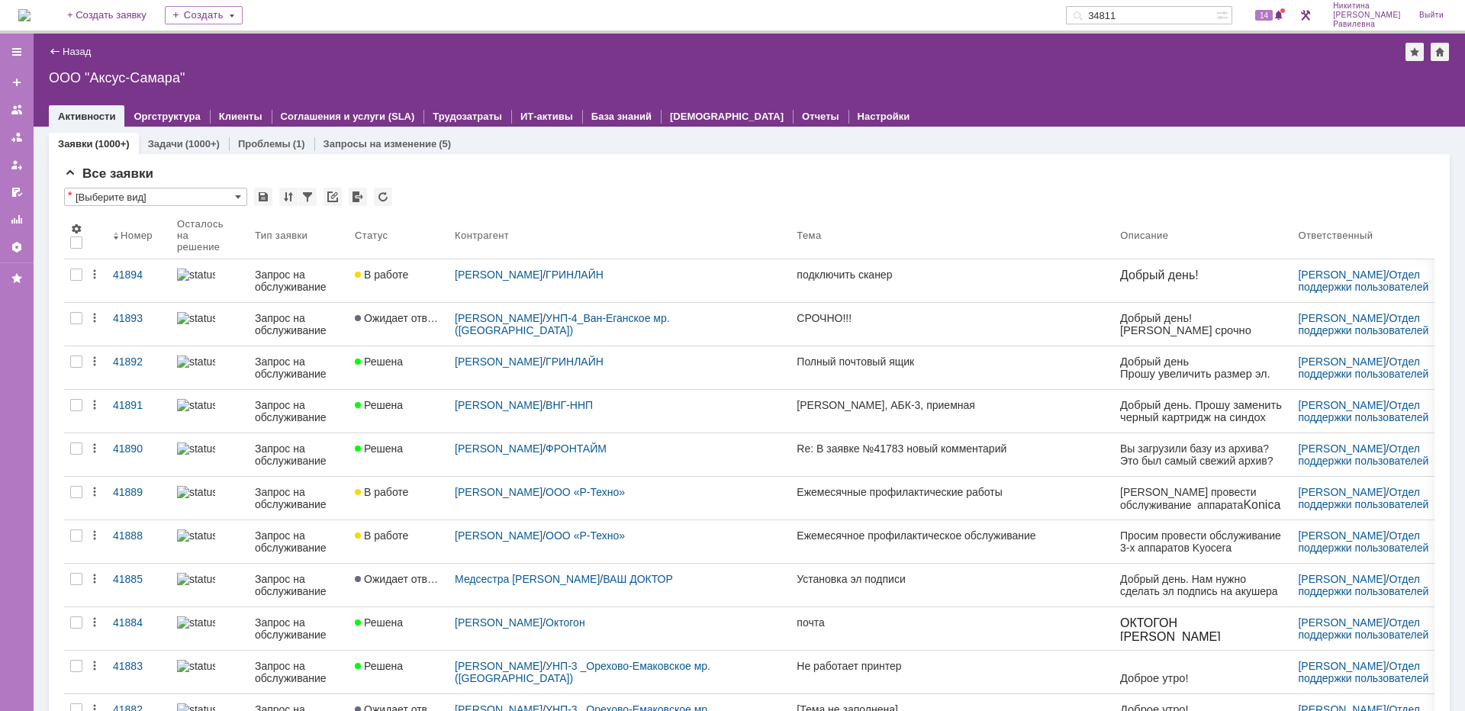
click at [283, 326] on div "Запрос на обслуживание" at bounding box center [299, 324] width 88 height 24
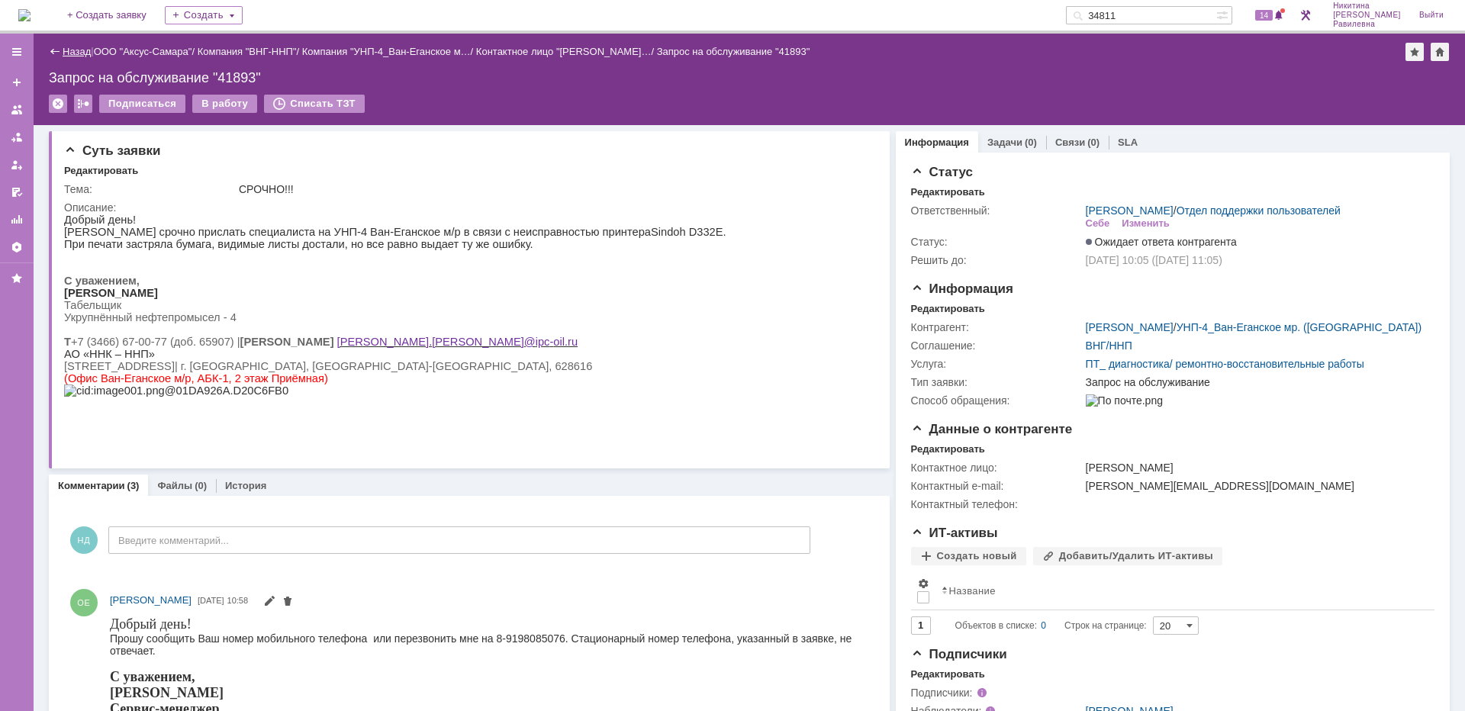
click at [69, 48] on link "Назад" at bounding box center [77, 51] width 28 height 11
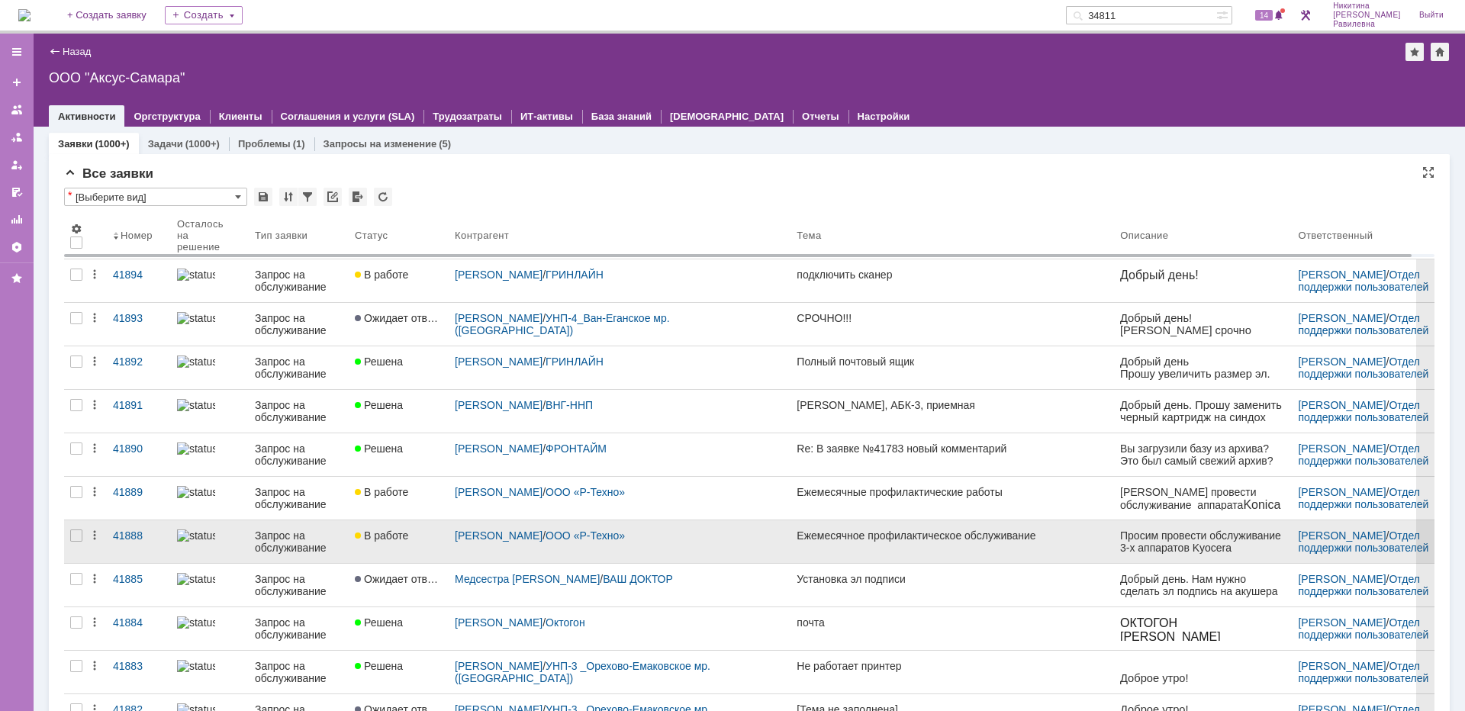
click at [314, 536] on div "Запрос на обслуживание" at bounding box center [299, 542] width 88 height 24
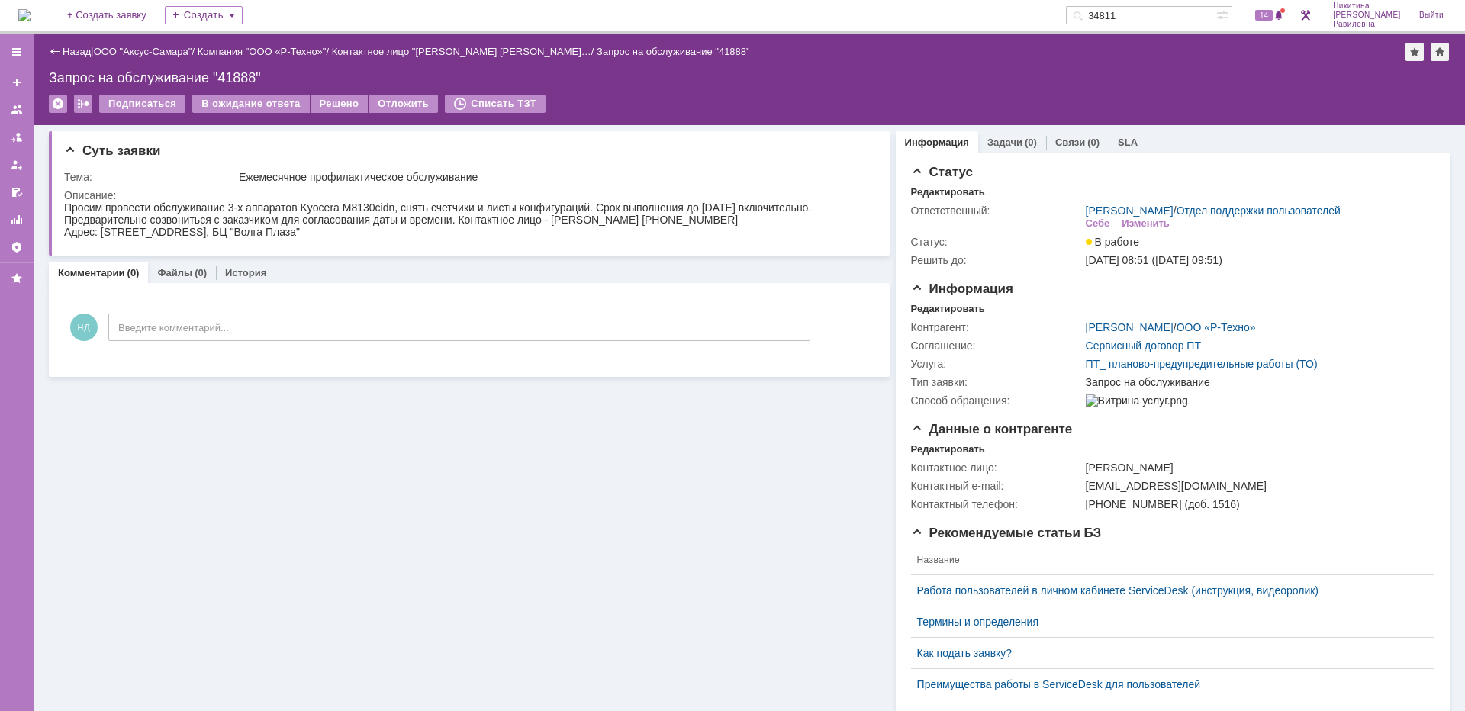
click at [72, 48] on link "Назад" at bounding box center [77, 51] width 28 height 11
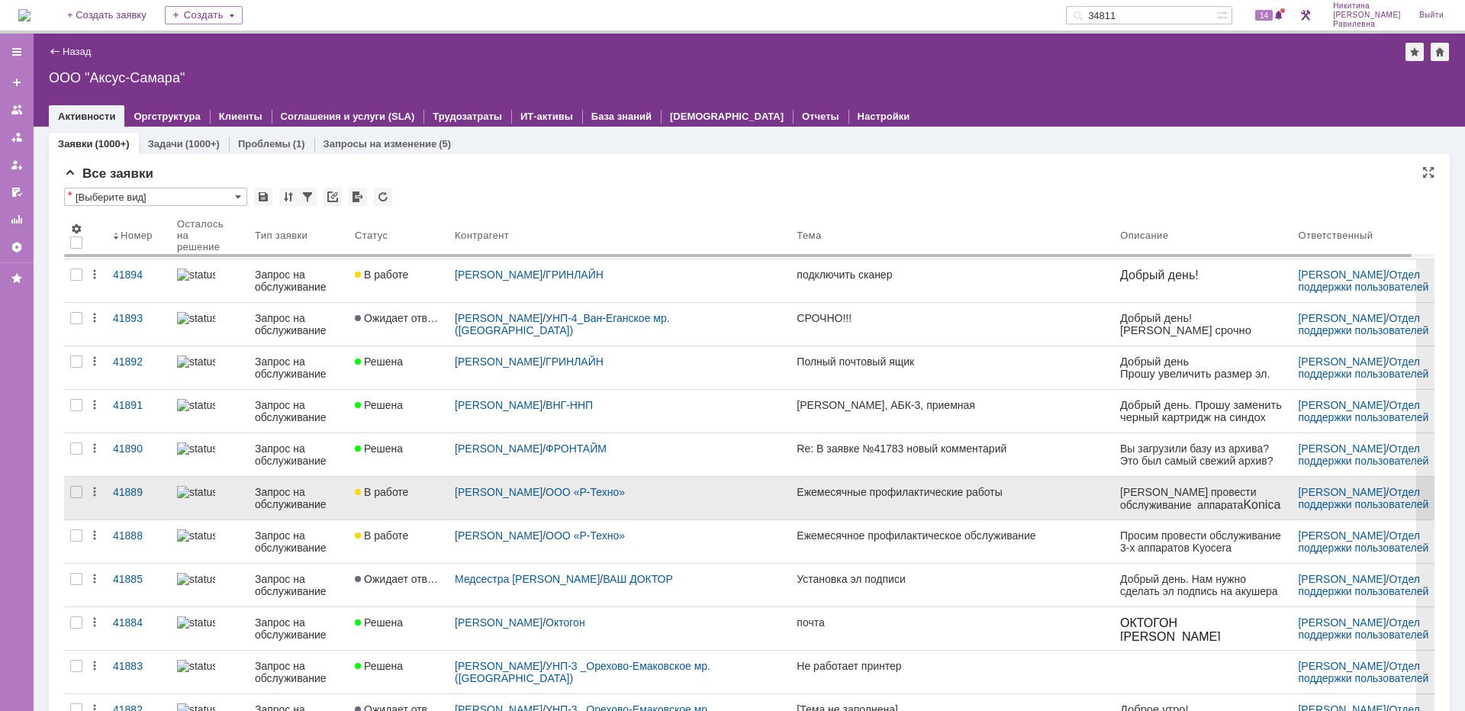
click at [274, 491] on div "Запрос на обслуживание" at bounding box center [299, 498] width 88 height 24
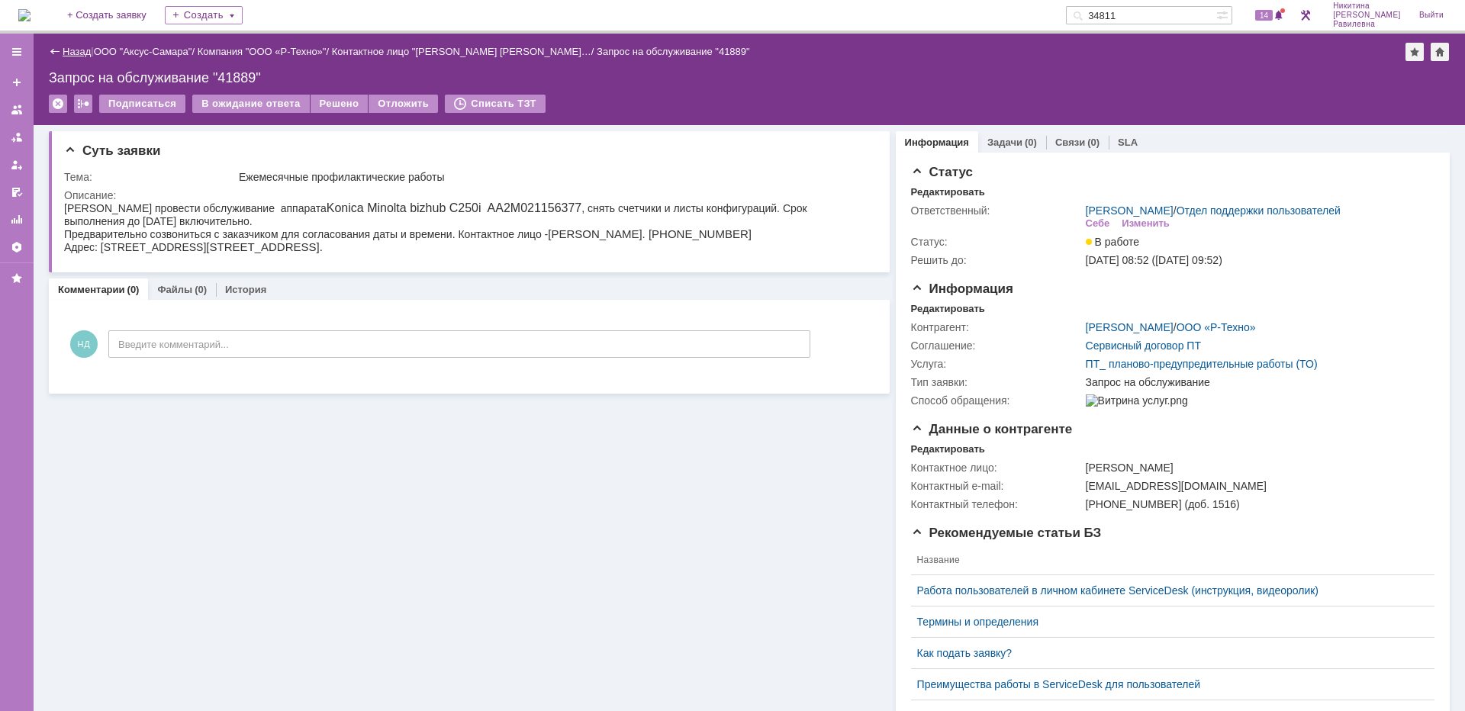
click at [87, 53] on link "Назад" at bounding box center [77, 51] width 28 height 11
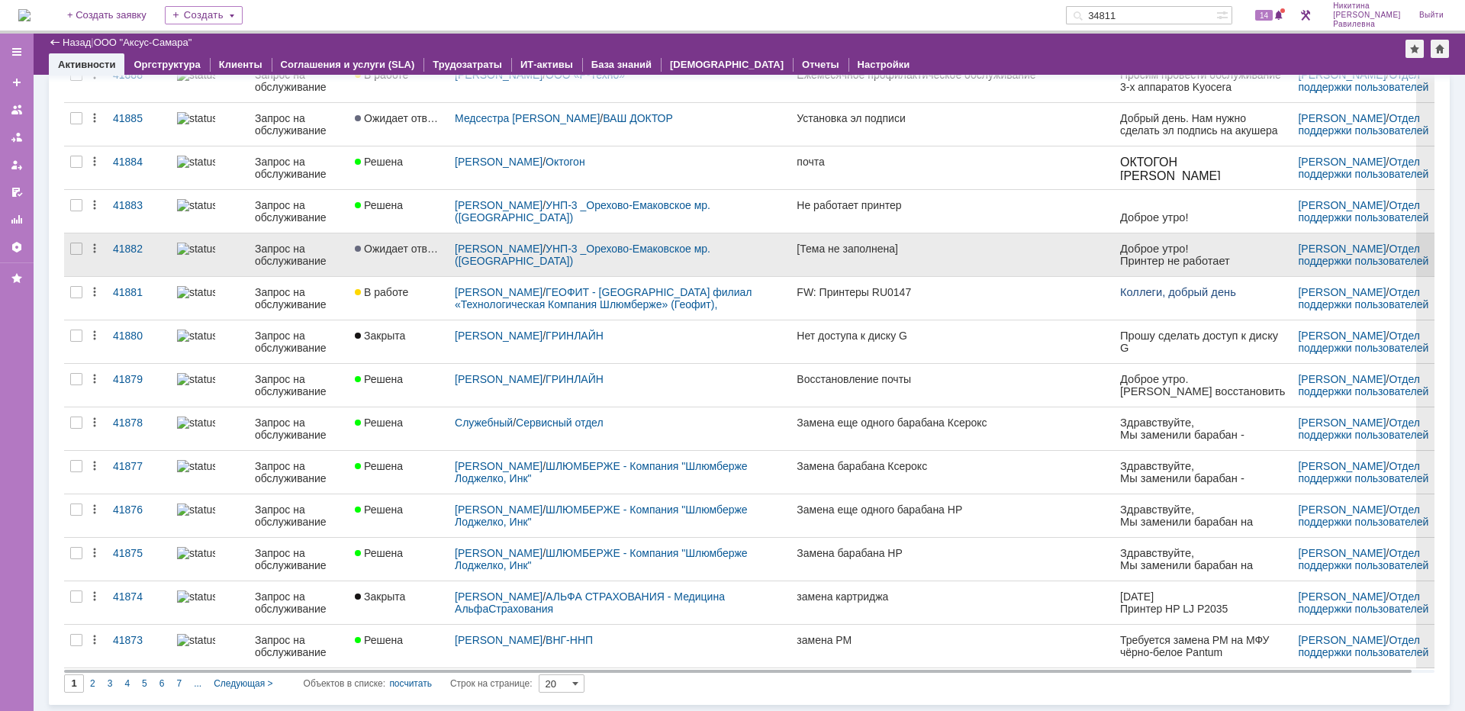
click at [304, 260] on div "Запрос на обслуживание" at bounding box center [299, 255] width 88 height 24
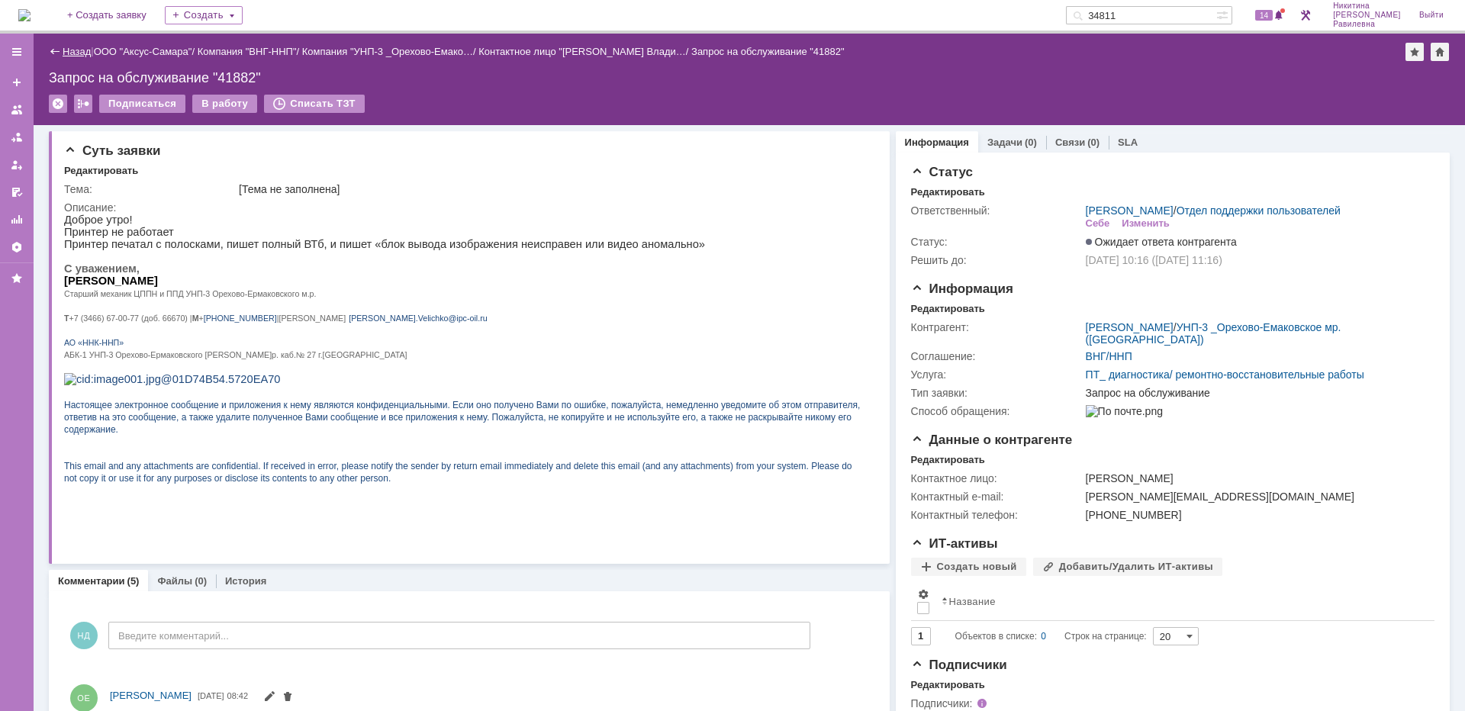
click at [78, 53] on link "Назад" at bounding box center [77, 51] width 28 height 11
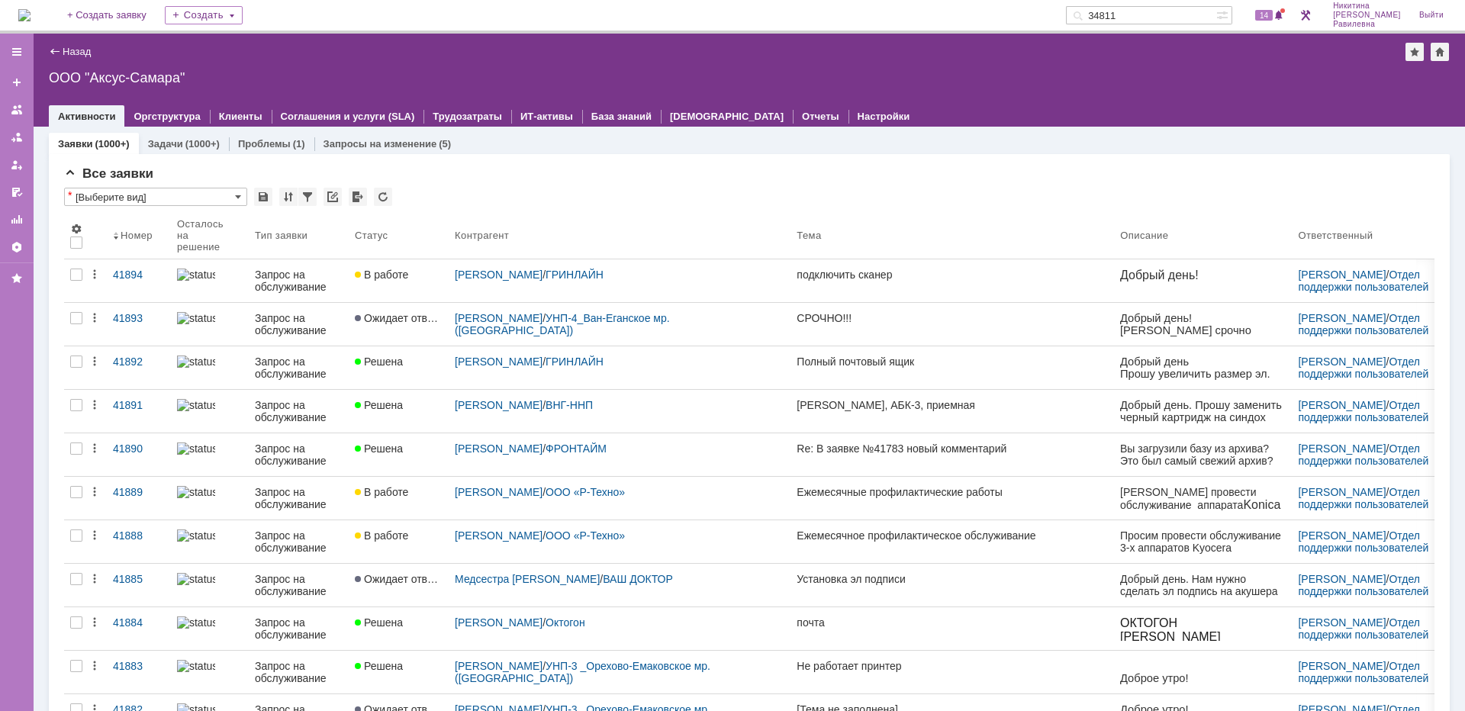
click at [1162, 11] on input "34811" at bounding box center [1141, 15] width 150 height 18
type input "41422"
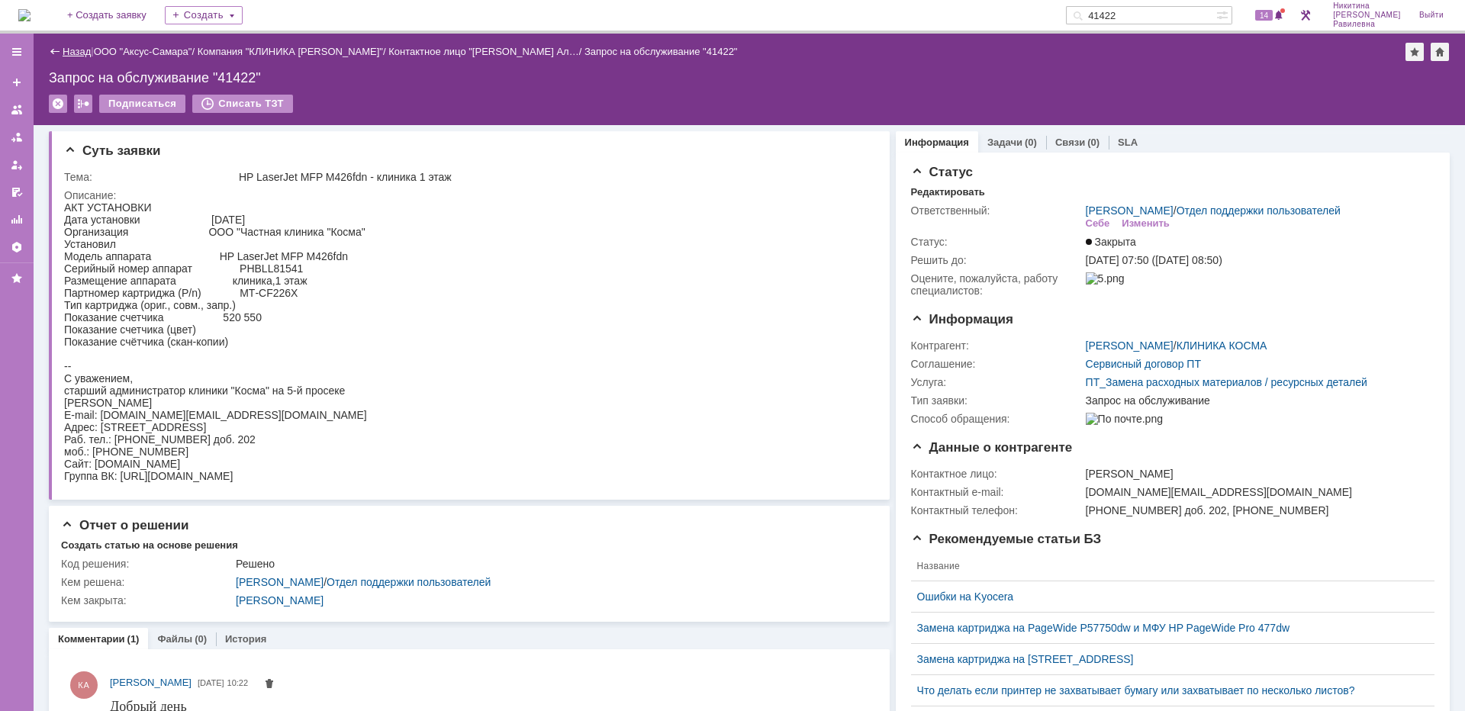
click at [87, 54] on link "Назад" at bounding box center [77, 51] width 28 height 11
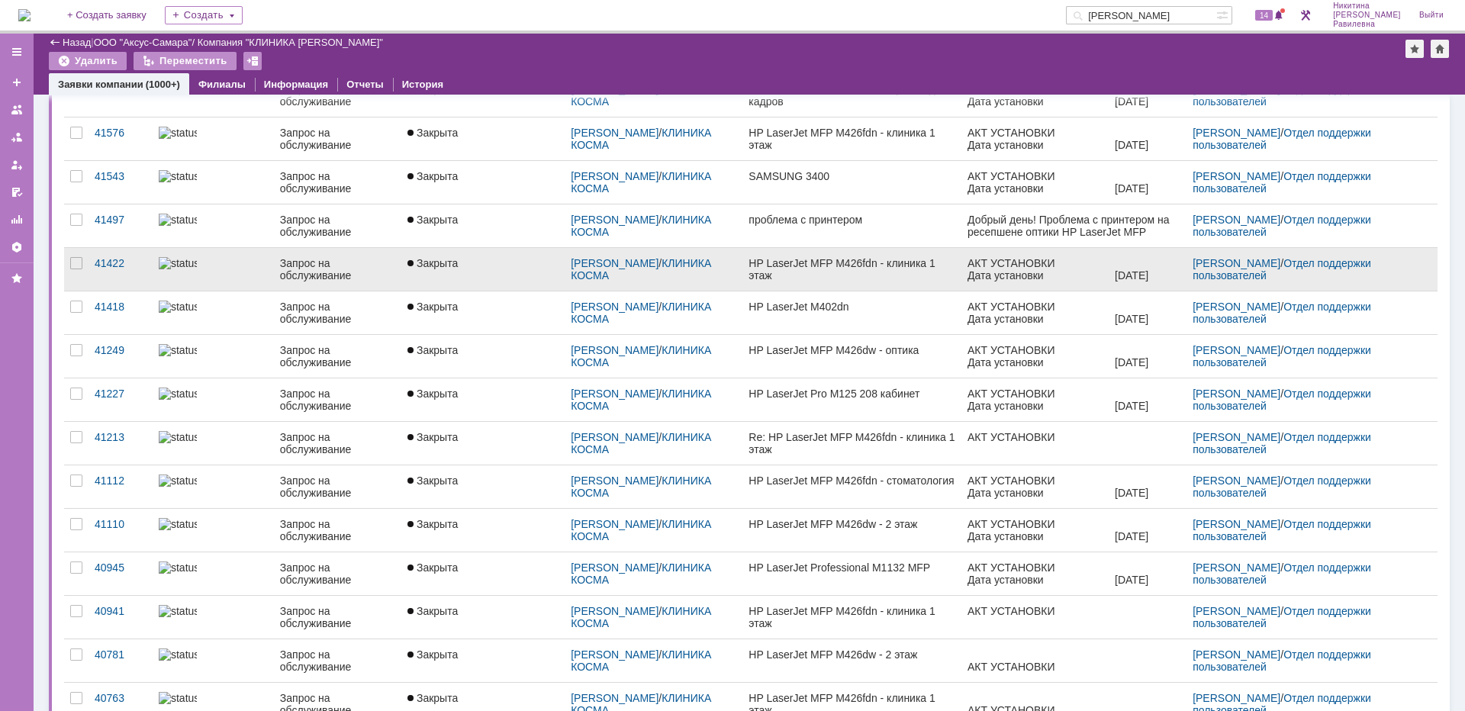
scroll to position [378, 0]
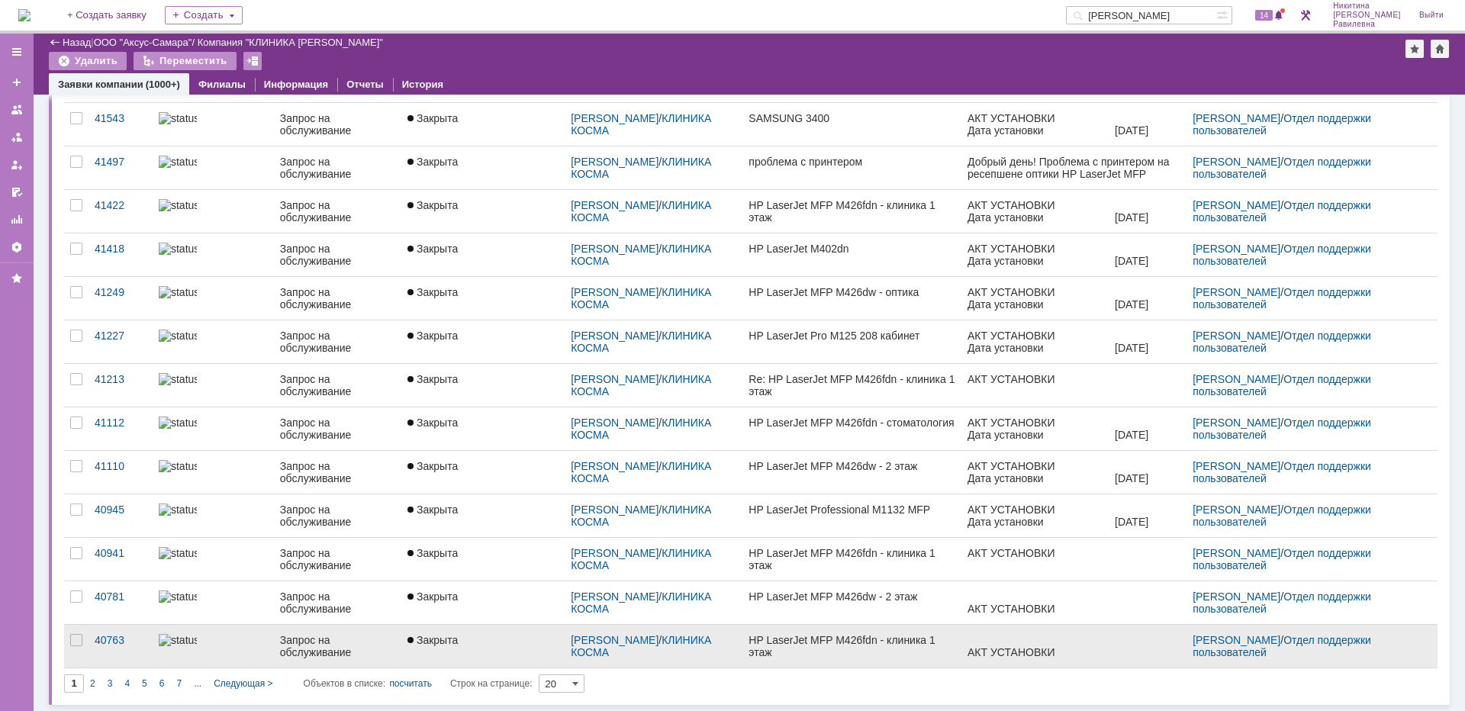
click at [238, 640] on div at bounding box center [213, 640] width 109 height 12
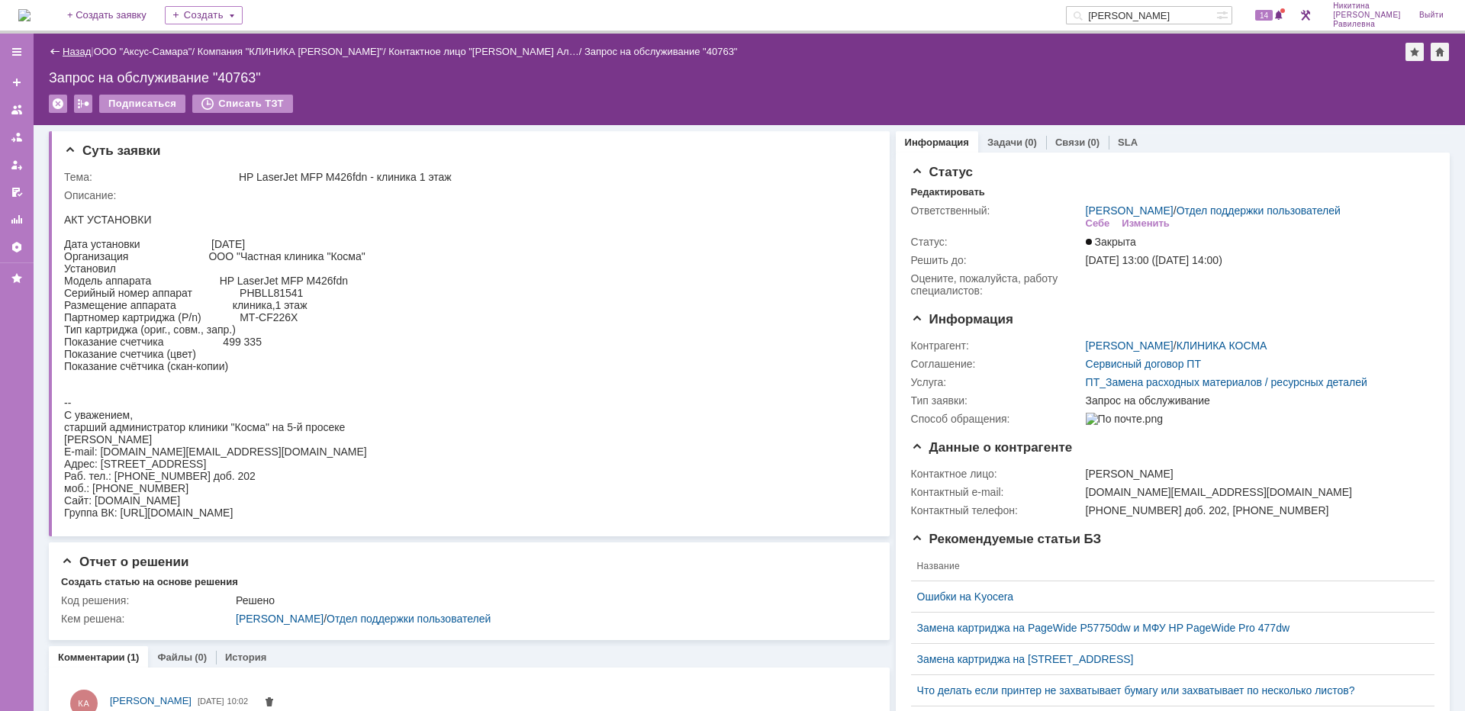
click at [82, 51] on link "Назад" at bounding box center [77, 51] width 28 height 11
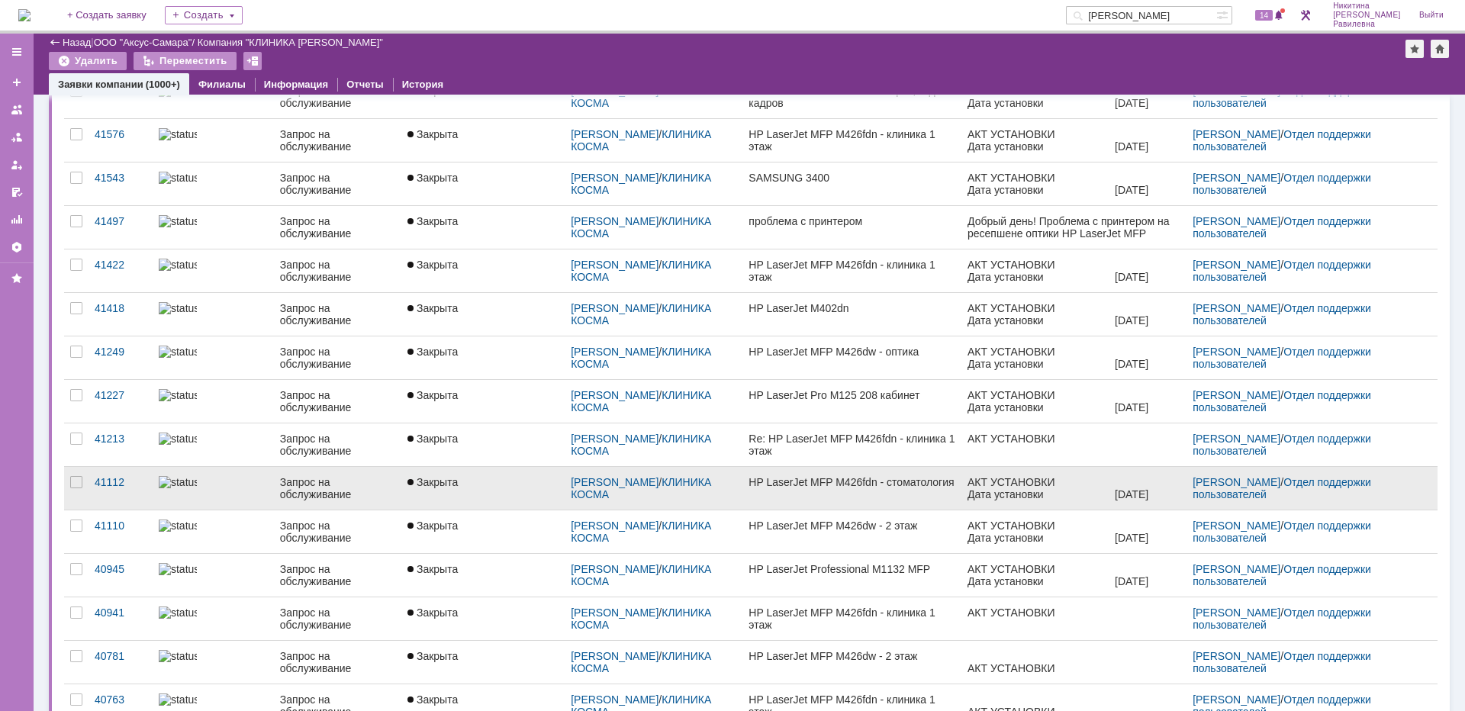
scroll to position [378, 0]
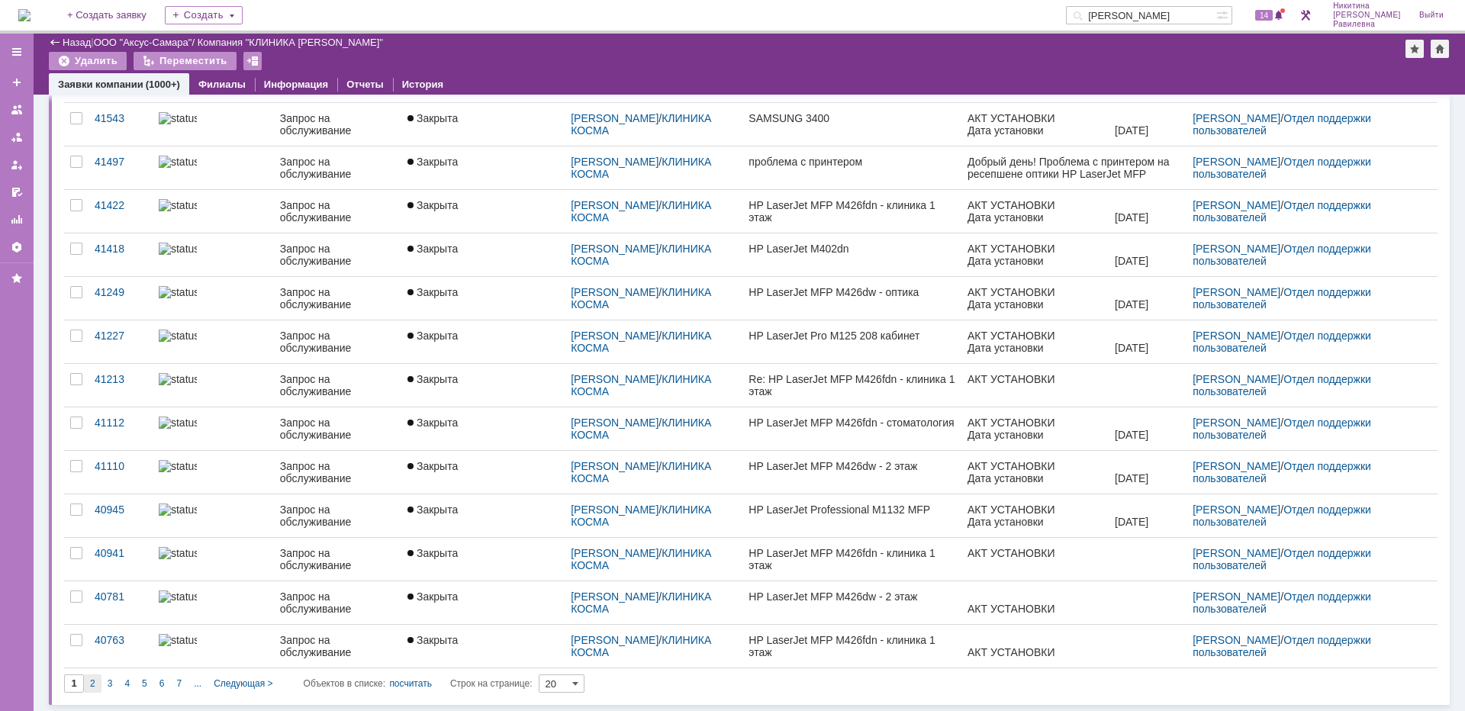
click at [95, 678] on div "2" at bounding box center [93, 684] width 18 height 18
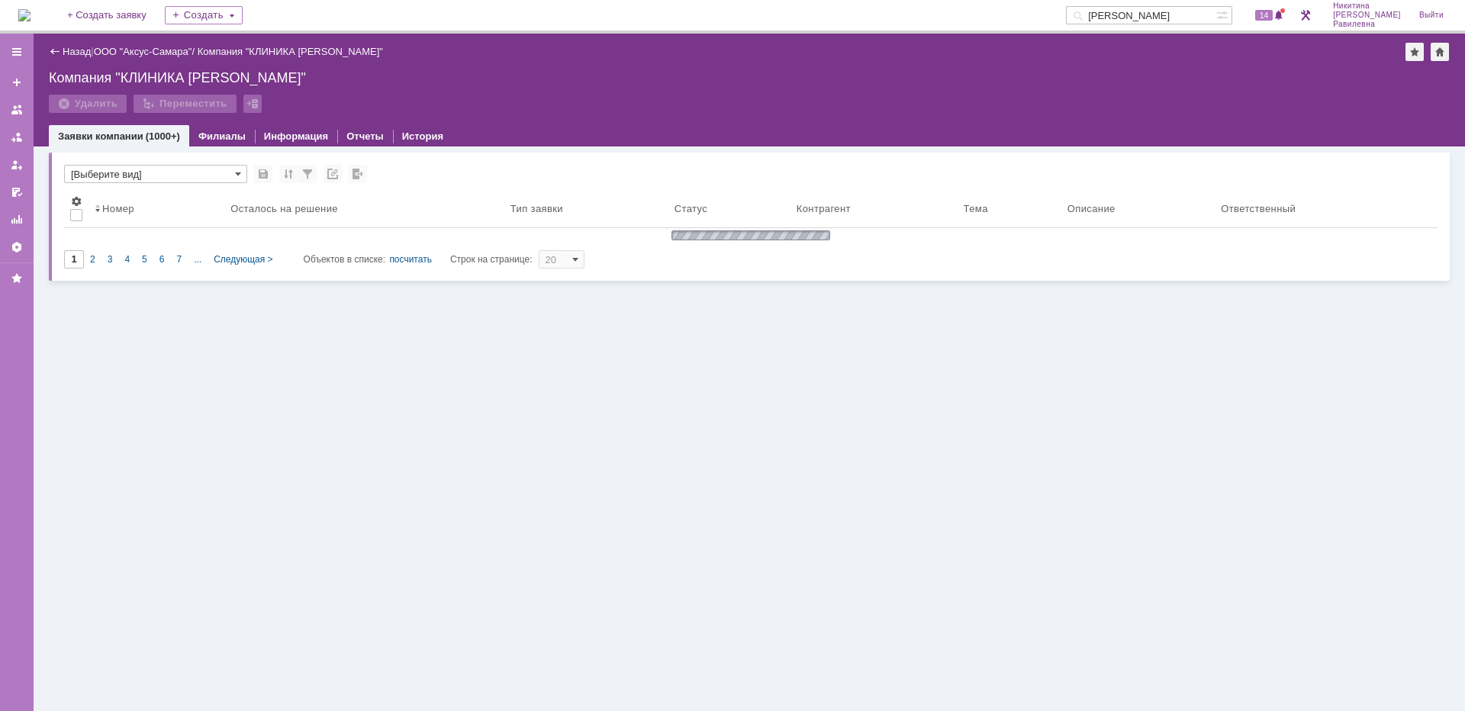
type input "2"
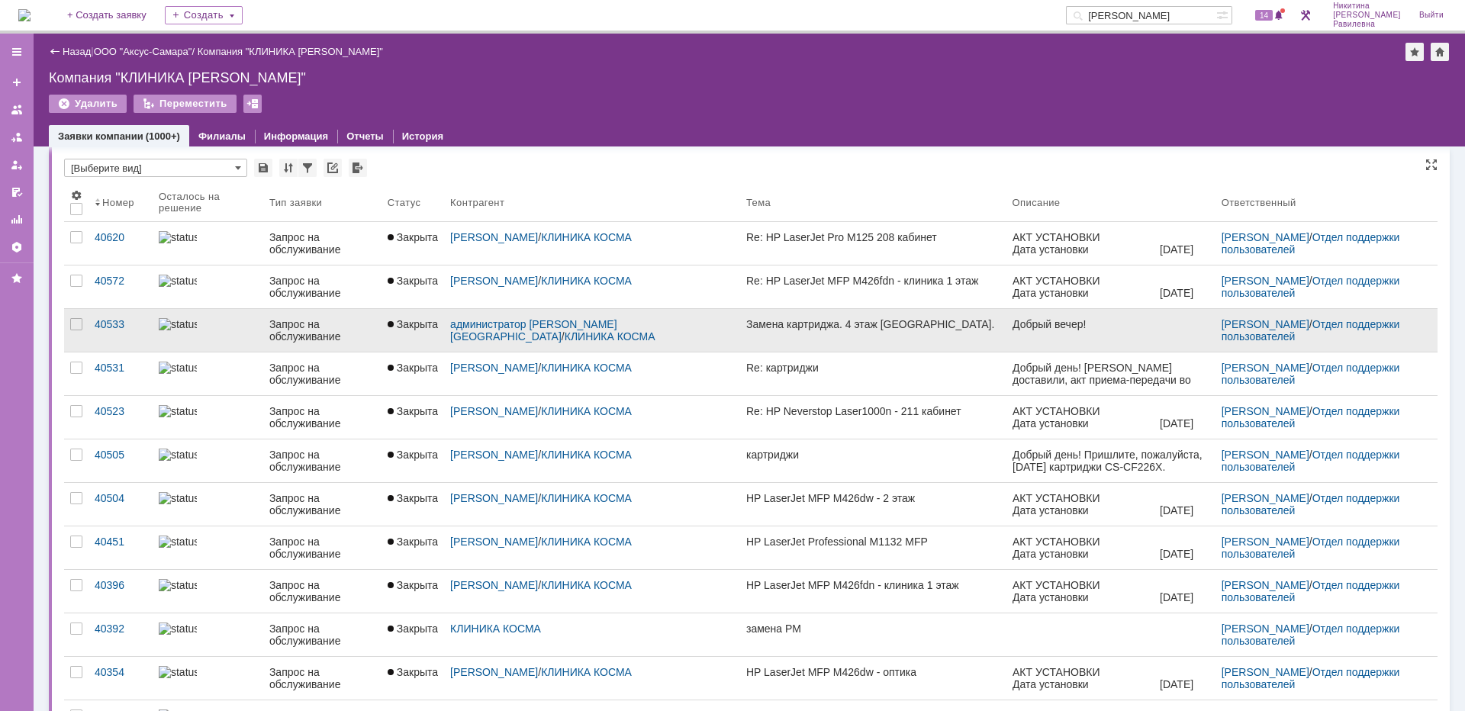
click at [219, 330] on div at bounding box center [208, 324] width 98 height 12
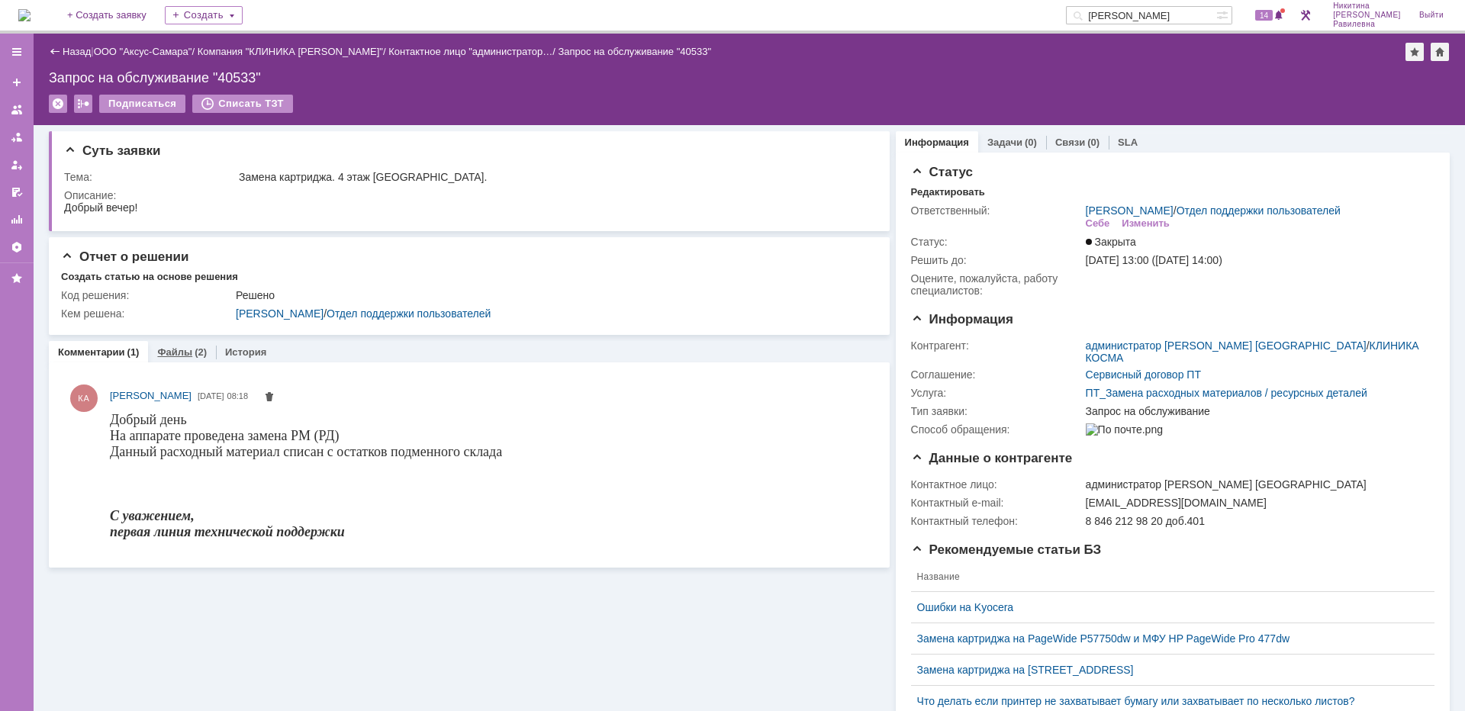
click at [195, 357] on div "(2)" at bounding box center [201, 351] width 12 height 11
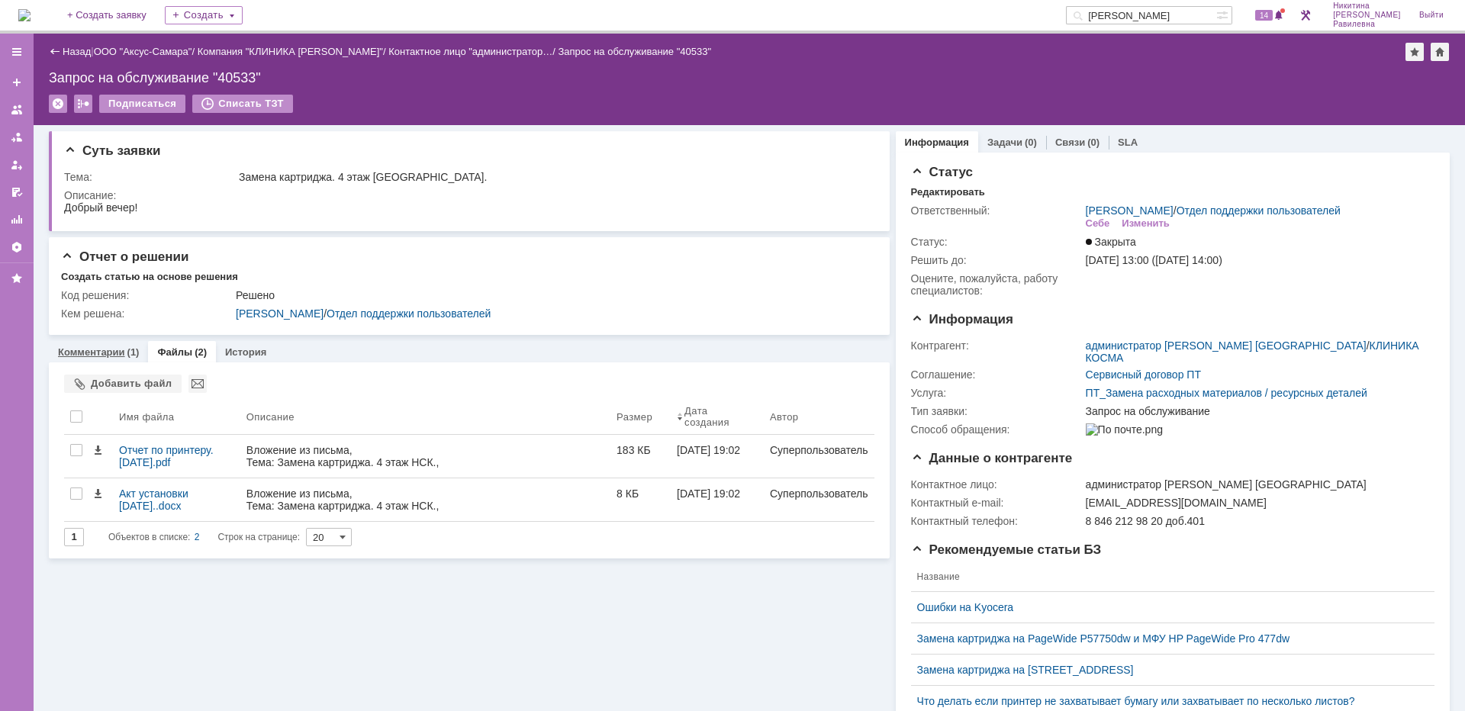
click at [88, 350] on link "Комментарии" at bounding box center [91, 351] width 67 height 11
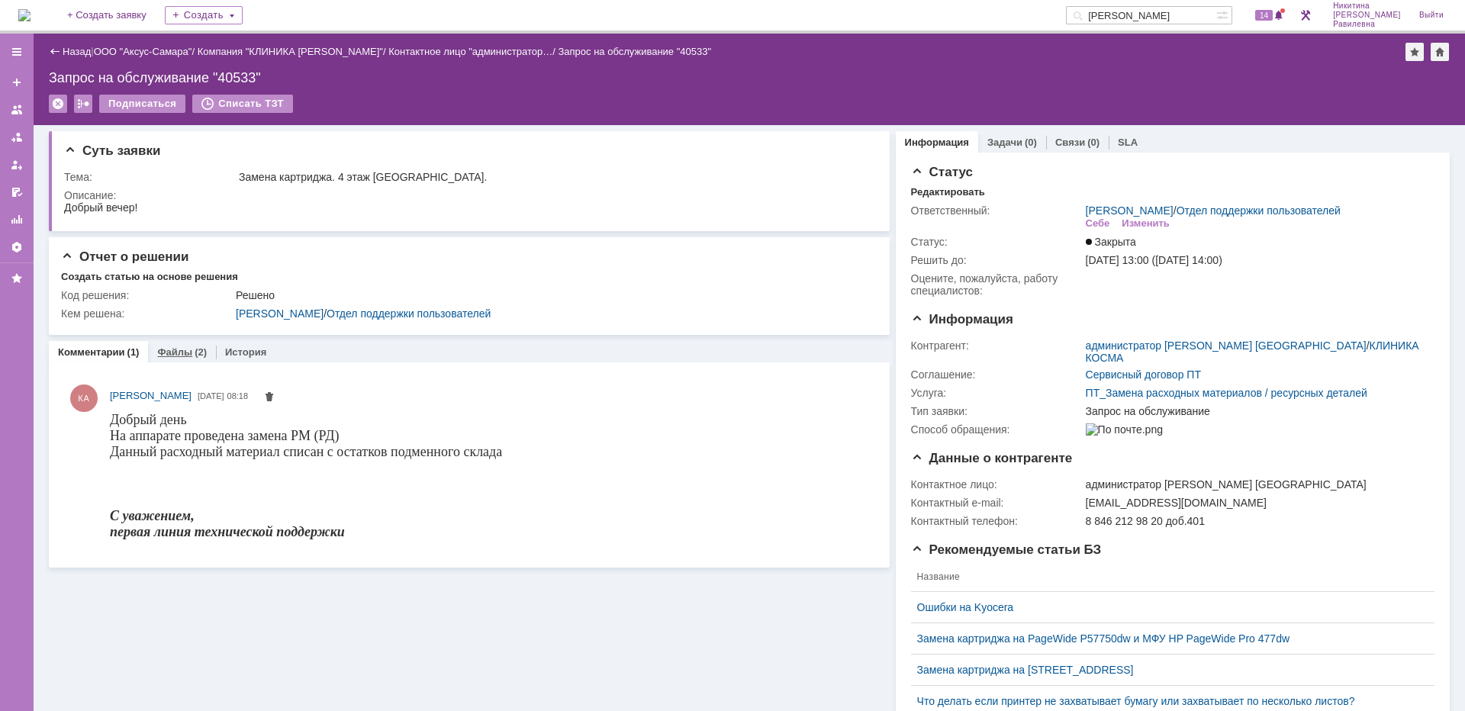
click at [188, 353] on link "Файлы" at bounding box center [174, 351] width 35 height 11
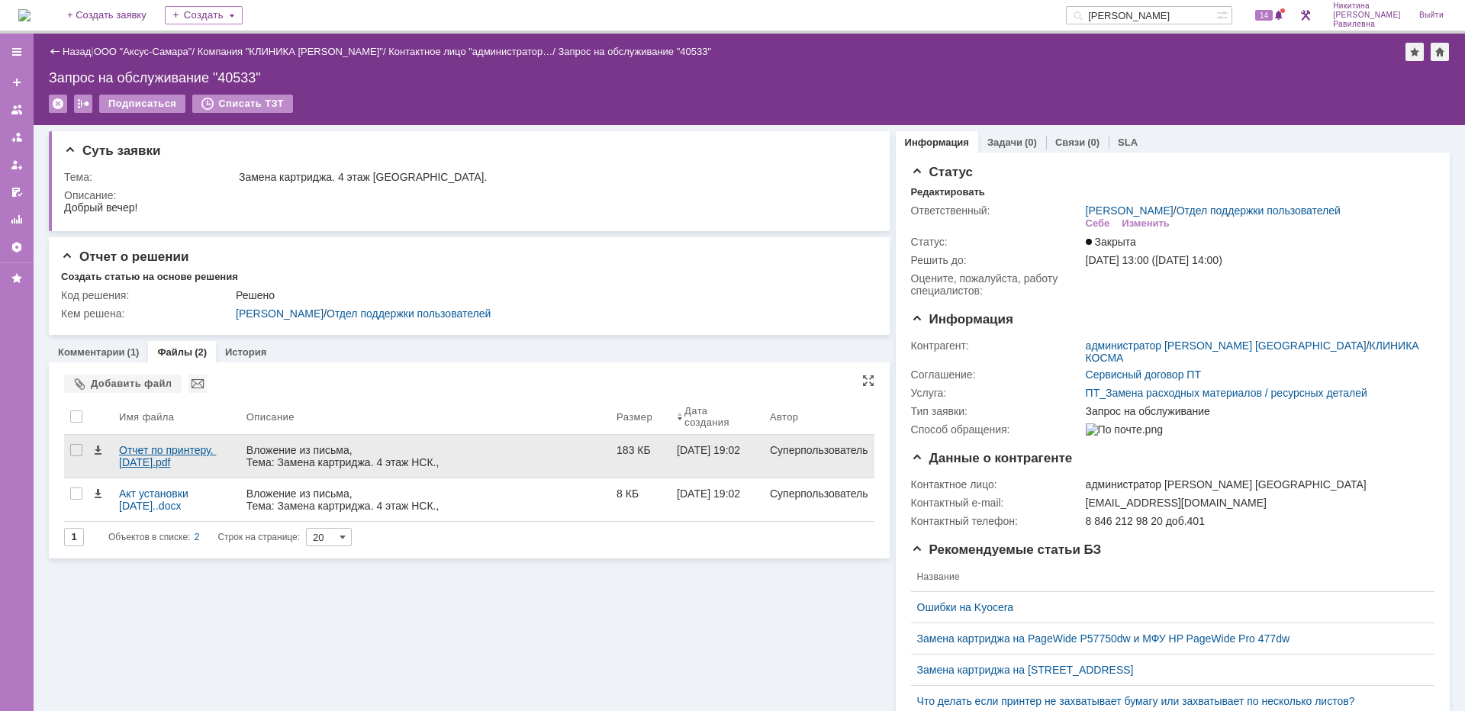
click at [167, 451] on div "Отчет по принтеру. [DATE].pdf" at bounding box center [176, 456] width 115 height 24
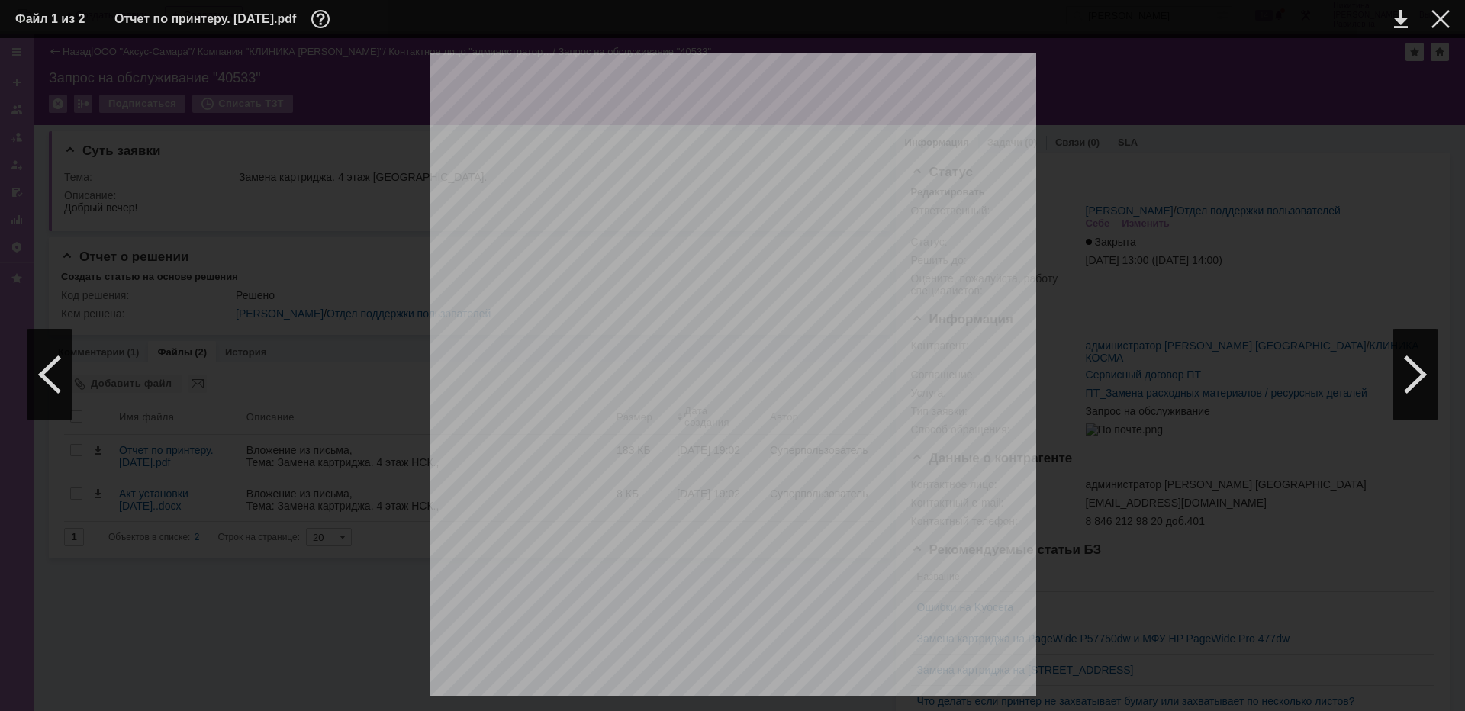
click at [1142, 334] on div at bounding box center [732, 481] width 1435 height 856
click at [1442, 20] on div at bounding box center [1441, 19] width 18 height 18
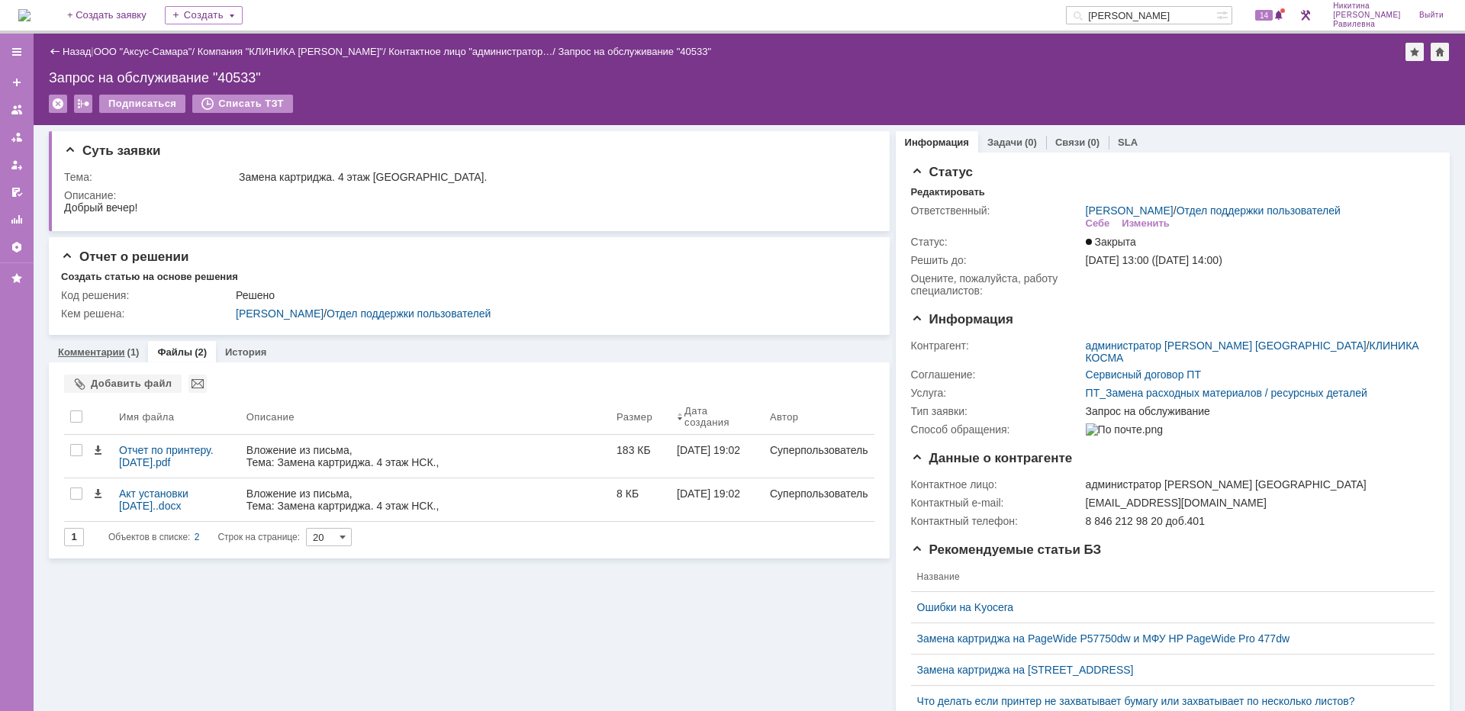
click at [118, 353] on link "Комментарии" at bounding box center [91, 351] width 67 height 11
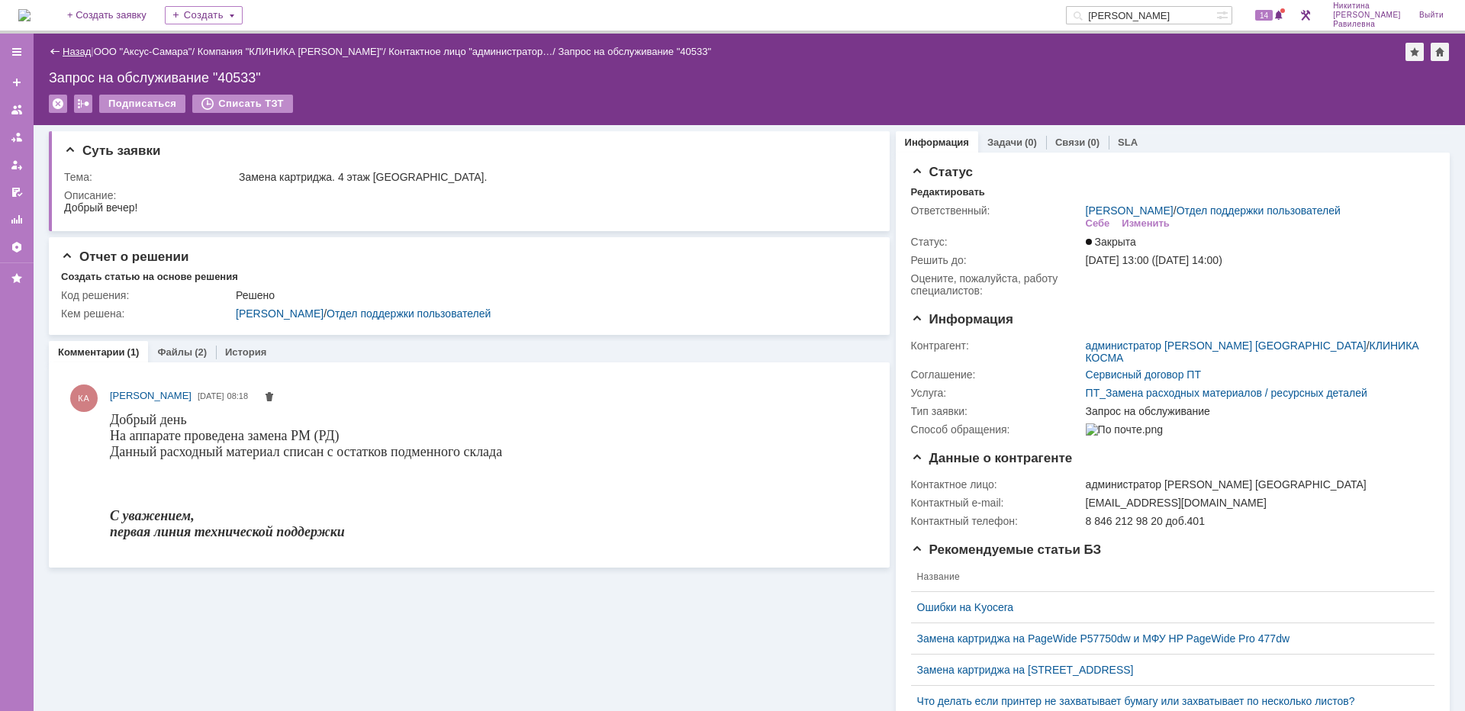
click at [74, 53] on link "Назад" at bounding box center [77, 51] width 28 height 11
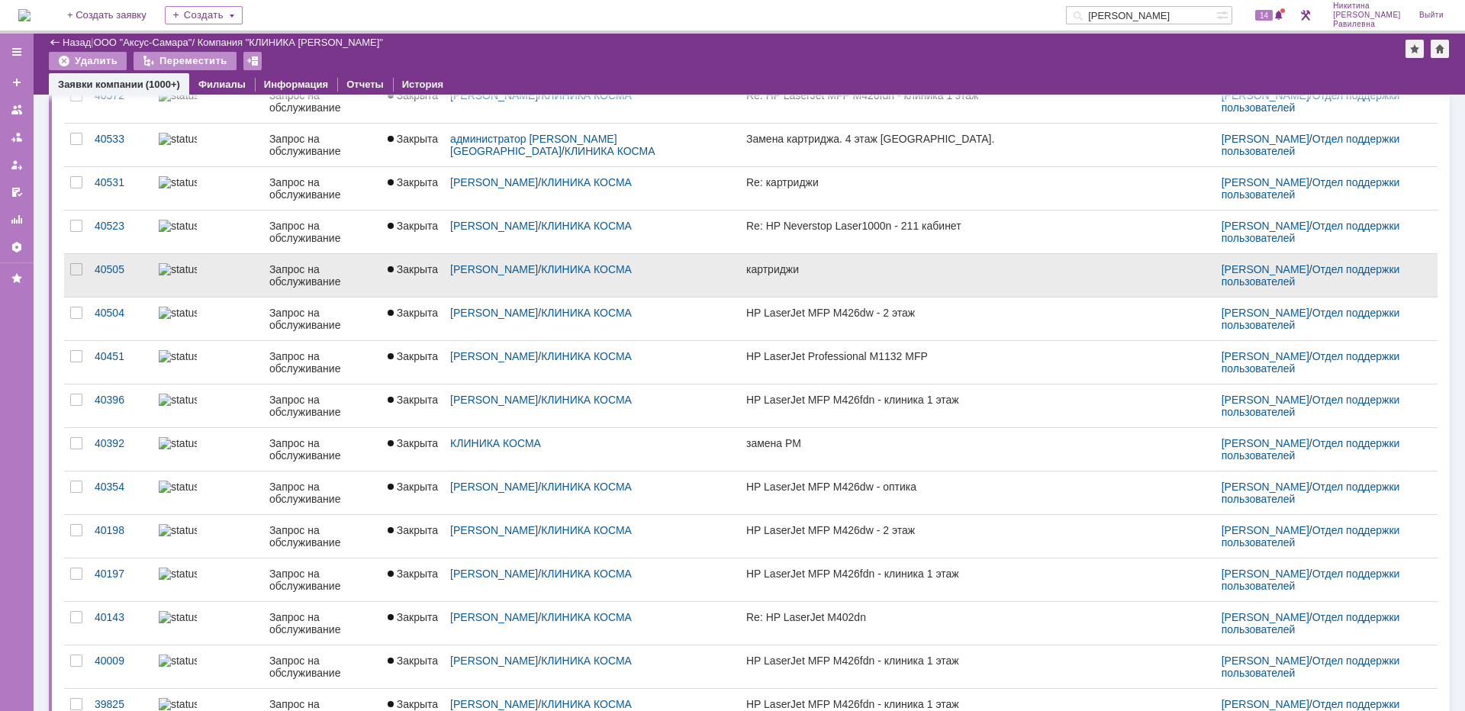
scroll to position [153, 0]
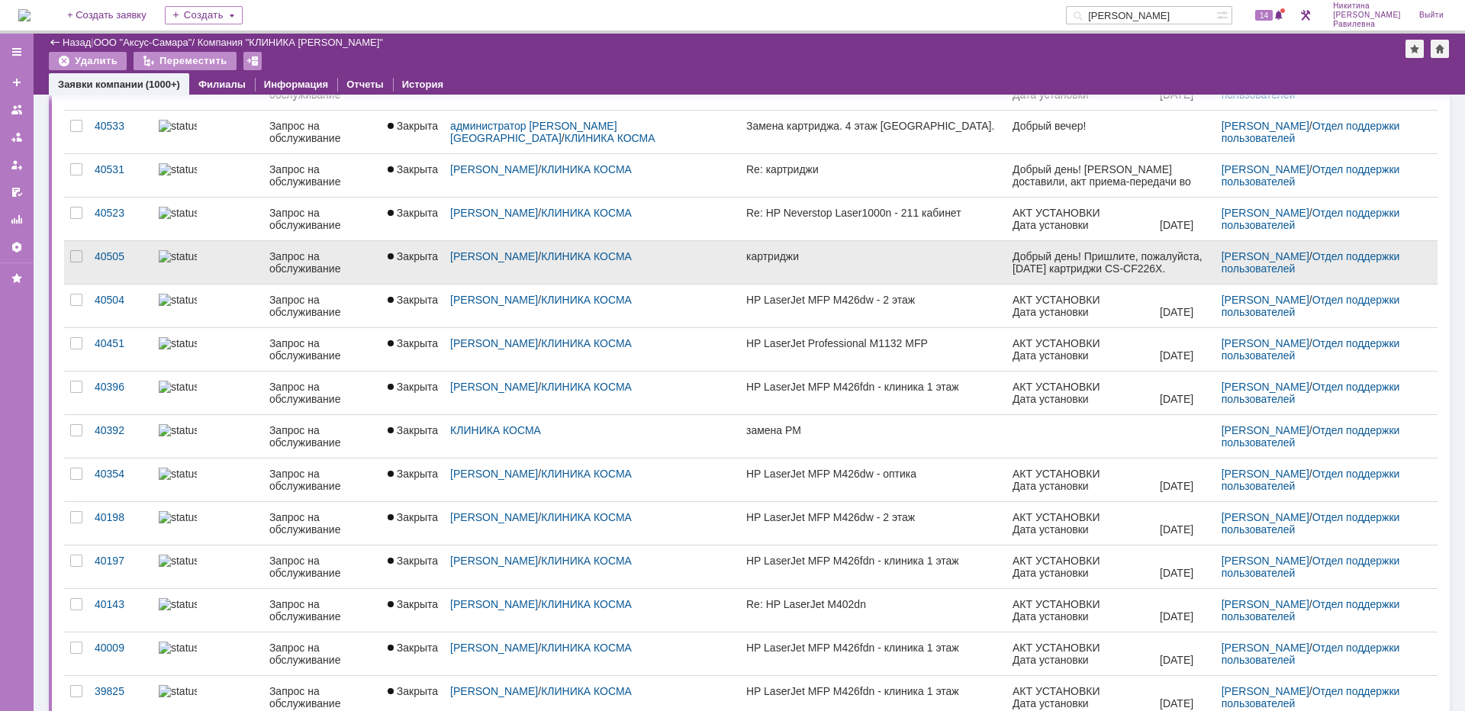
click at [288, 266] on div "Запрос на обслуживание" at bounding box center [322, 262] width 106 height 24
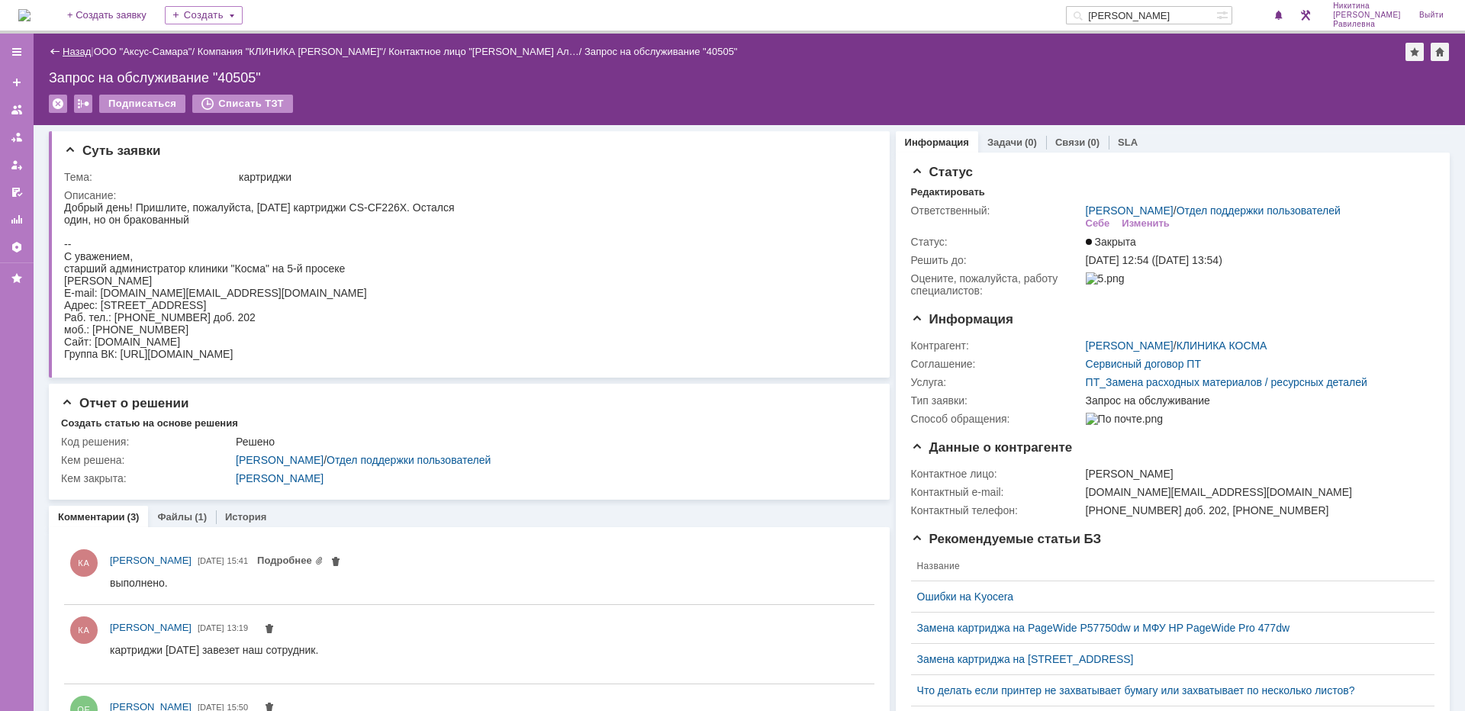
click at [81, 49] on link "Назад" at bounding box center [77, 51] width 28 height 11
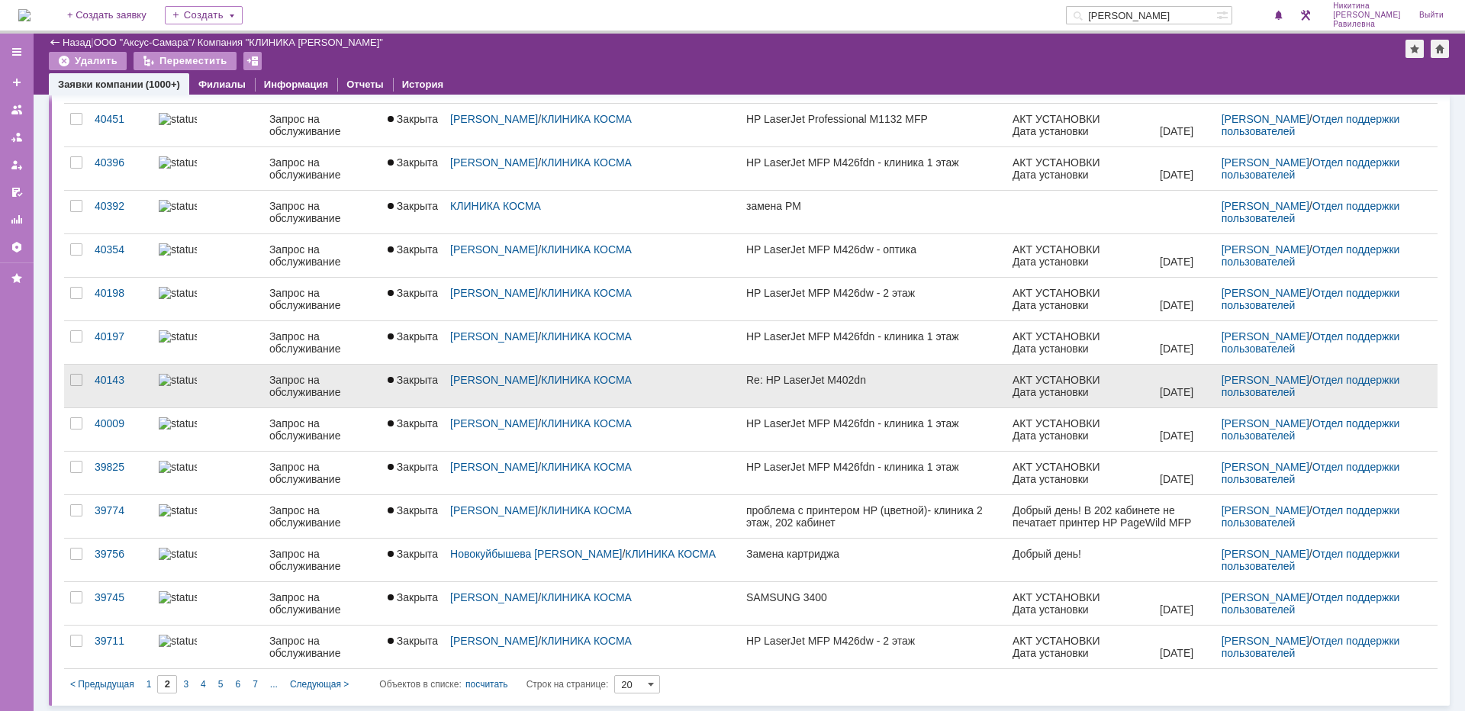
scroll to position [378, 0]
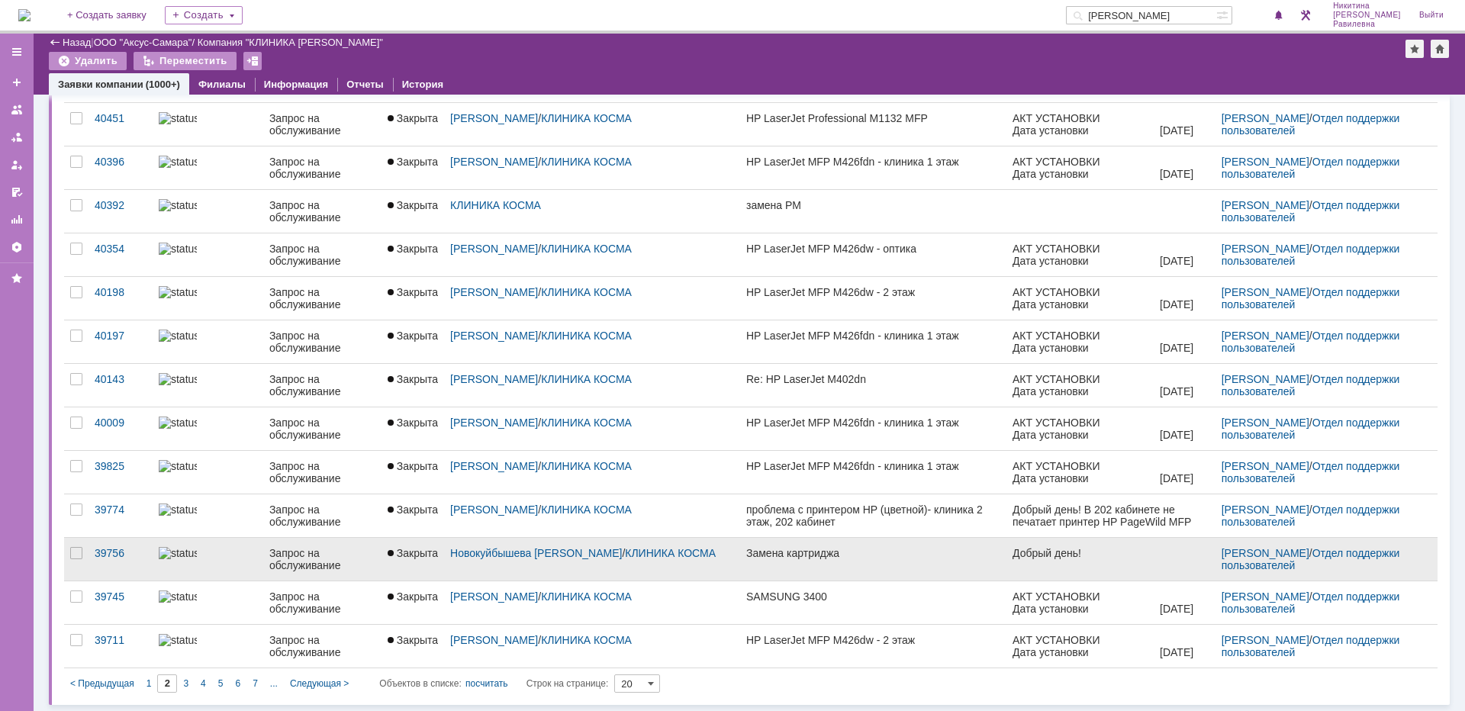
click at [239, 559] on div at bounding box center [208, 553] width 98 height 12
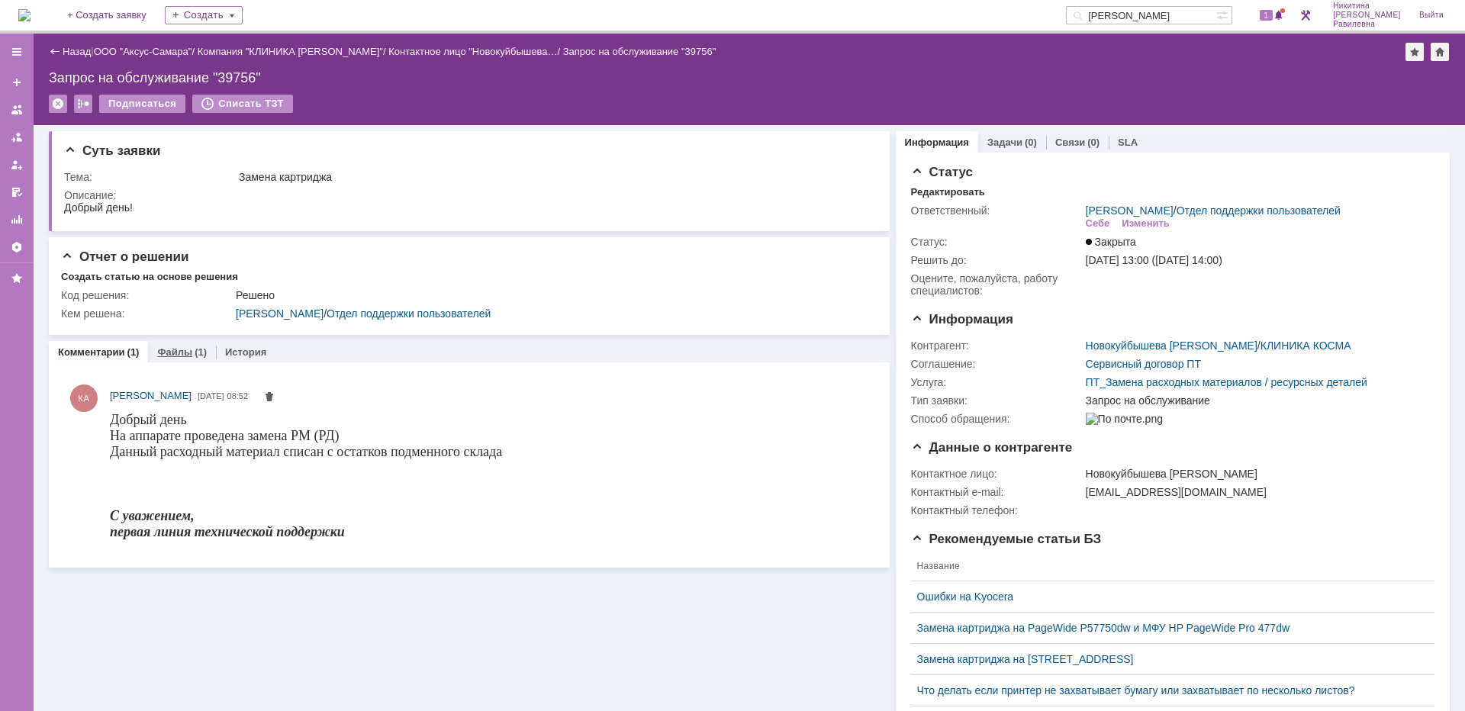
click at [186, 354] on link "Файлы" at bounding box center [174, 351] width 35 height 11
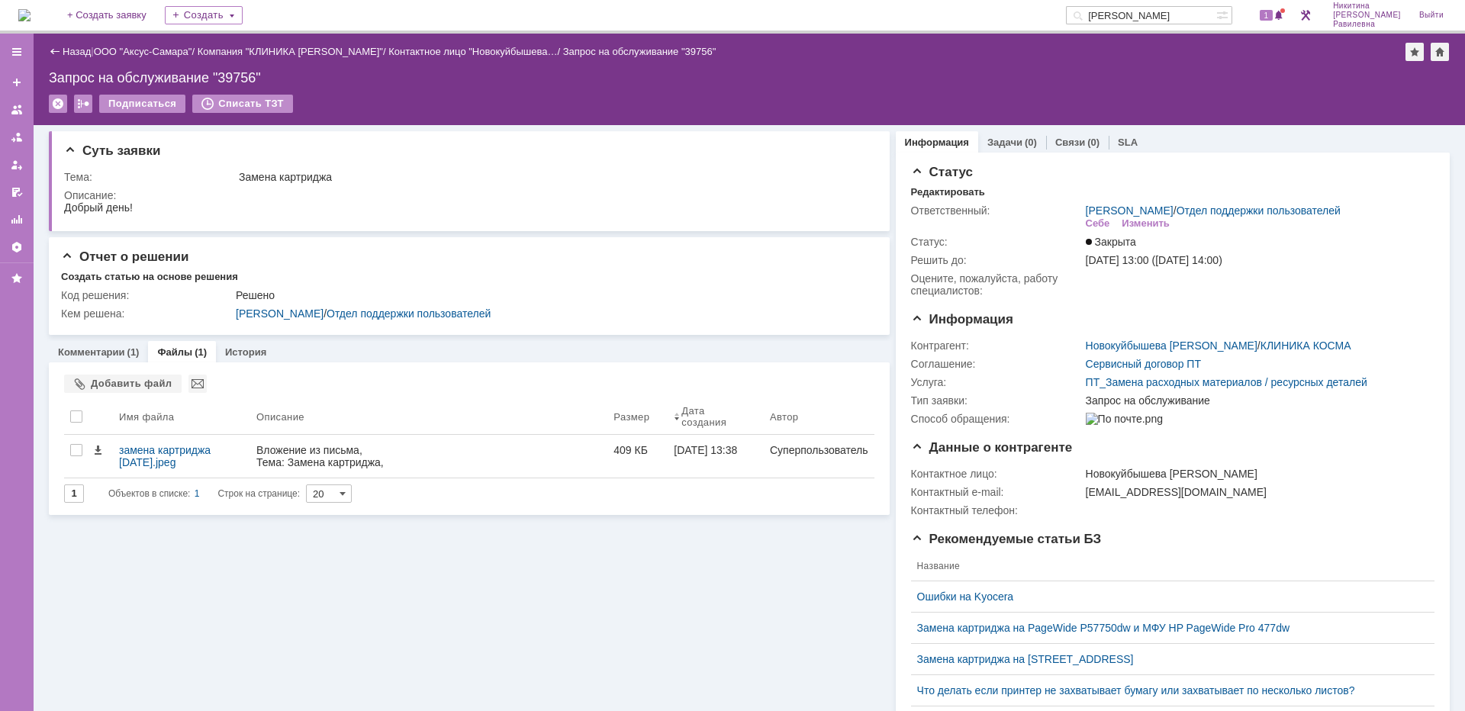
scroll to position [76, 0]
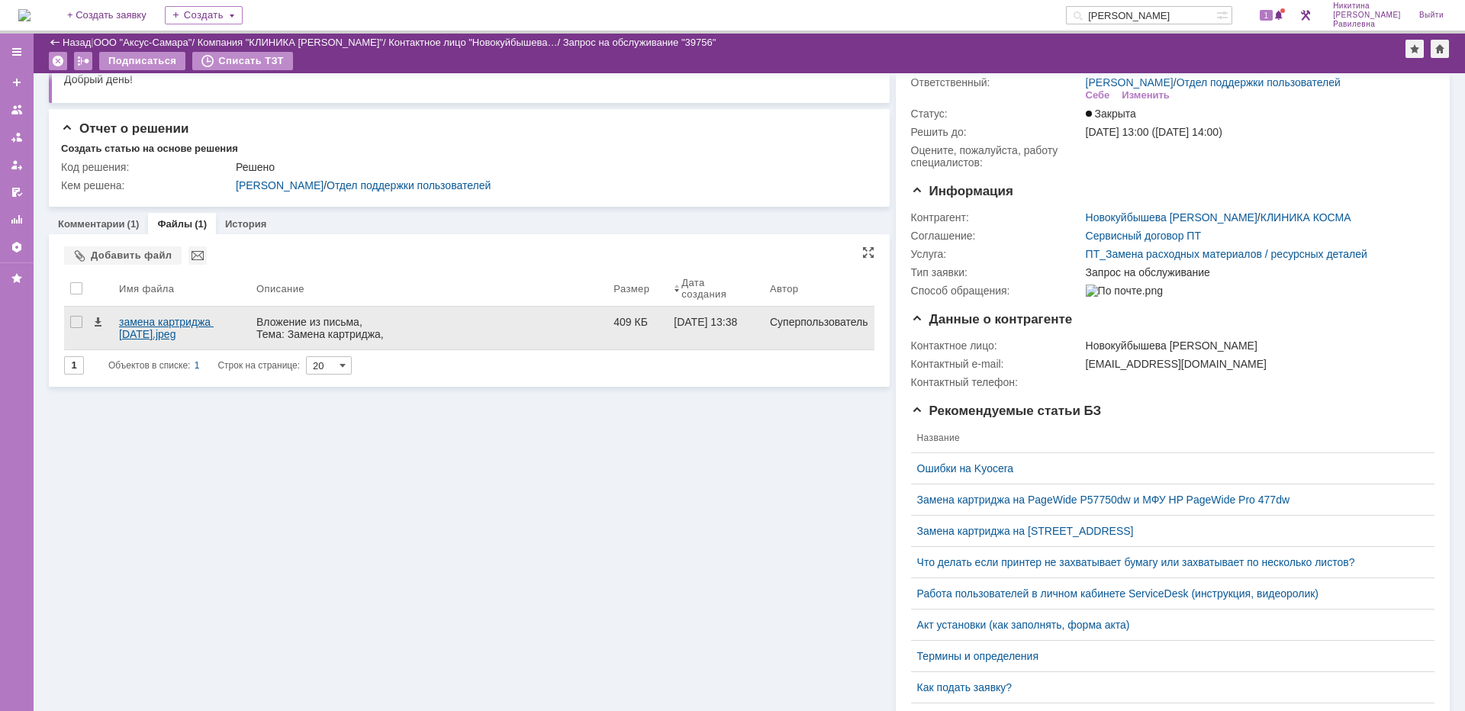
click at [192, 323] on div "замена картриджа [DATE].jpeg" at bounding box center [181, 328] width 125 height 24
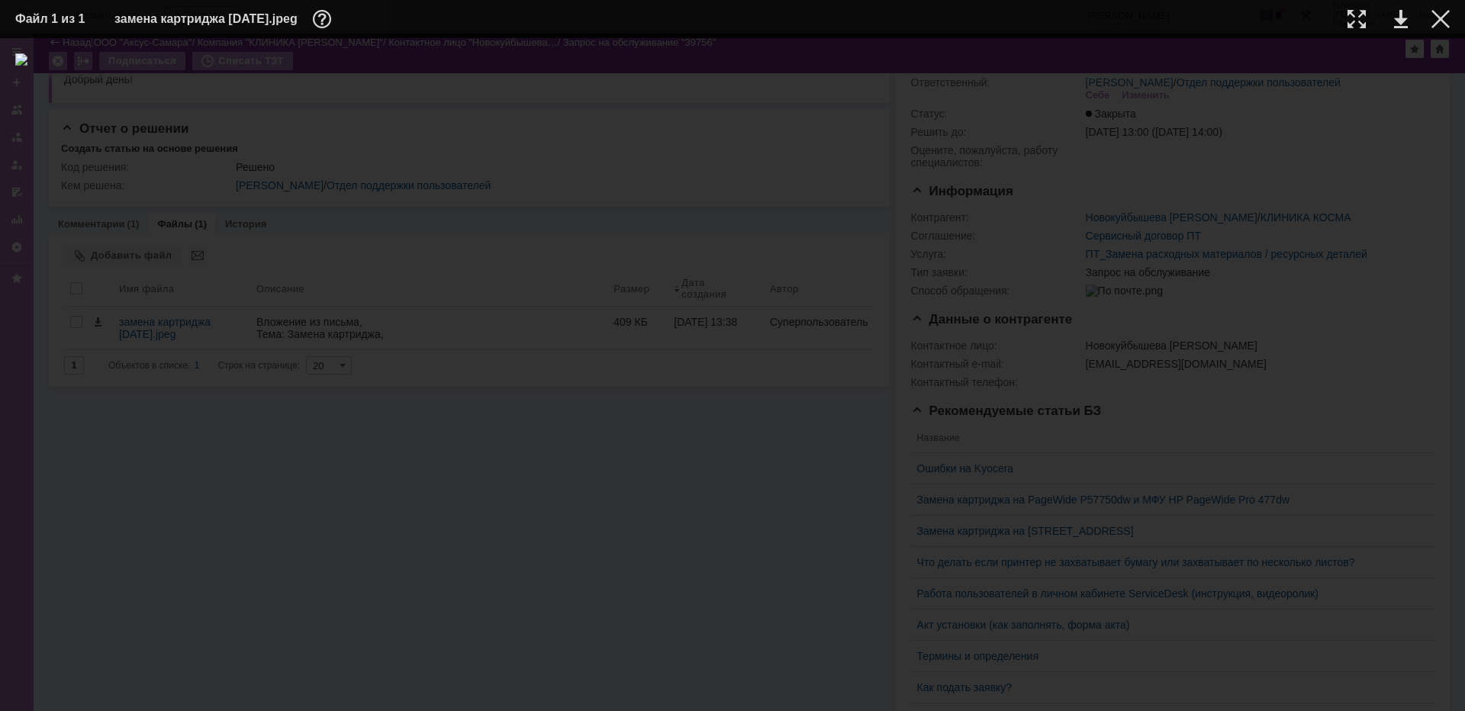
click at [785, 433] on img at bounding box center [732, 374] width 1435 height 643
click at [1361, 24] on div at bounding box center [1357, 19] width 18 height 18
drag, startPoint x: 530, startPoint y: 707, endPoint x: 434, endPoint y: 704, distance: 95.4
click at [434, 704] on div at bounding box center [732, 374] width 1465 height 673
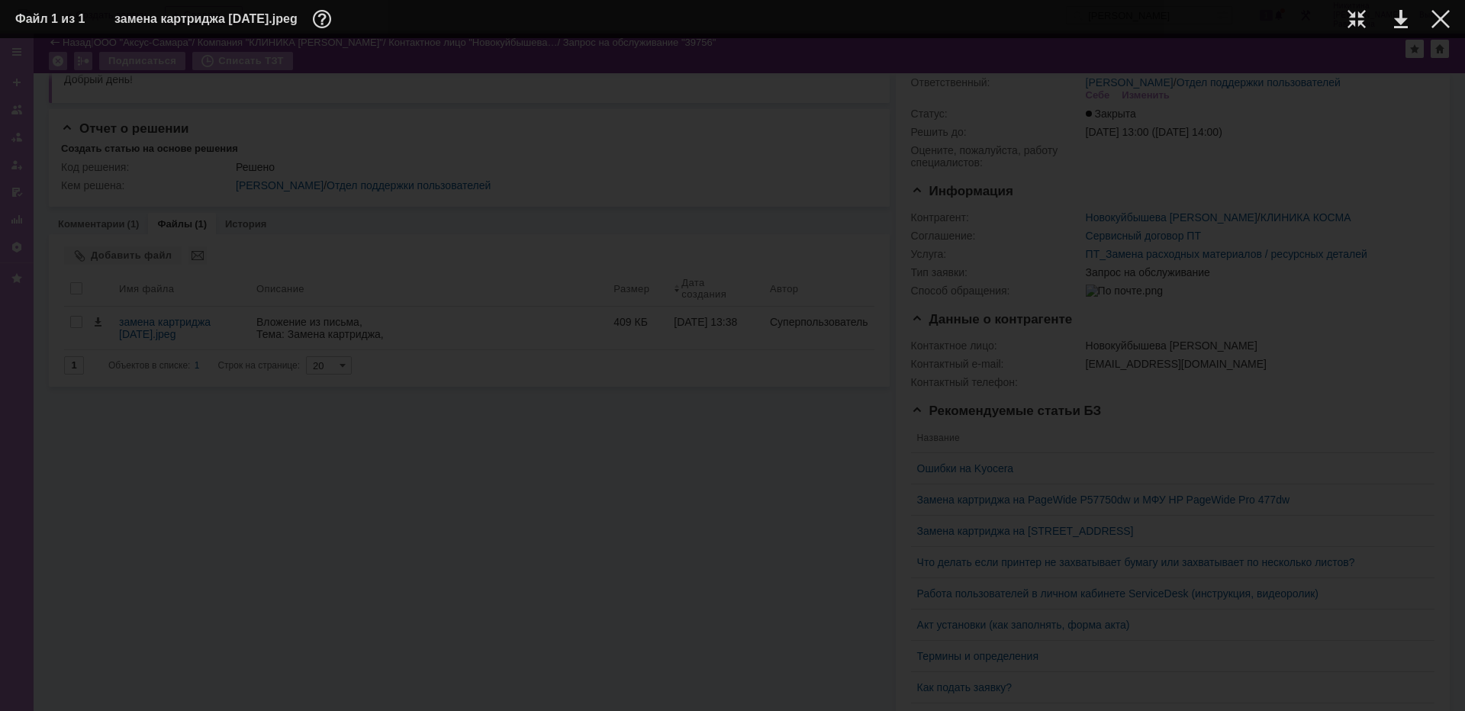
scroll to position [849, 121]
click at [1436, 15] on div at bounding box center [1441, 19] width 18 height 18
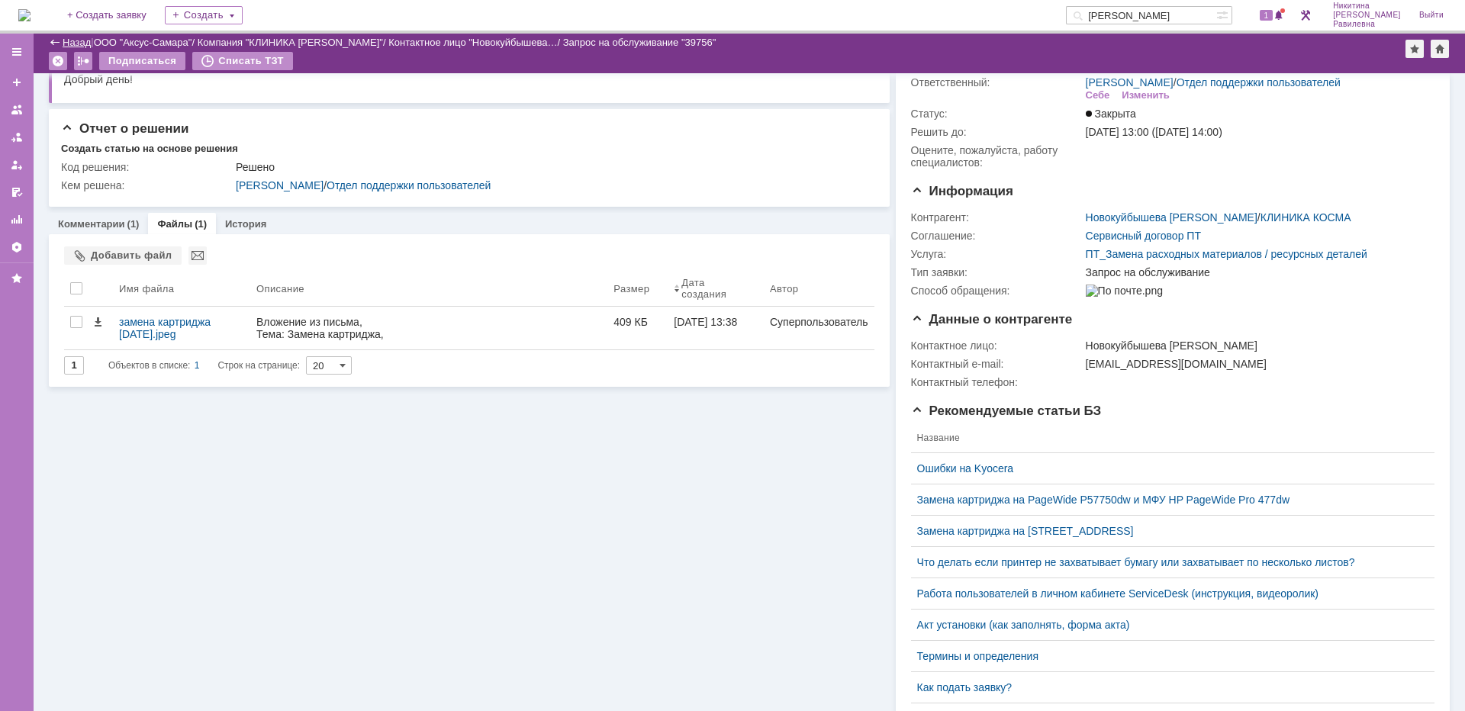
click at [79, 40] on link "Назад" at bounding box center [77, 42] width 28 height 11
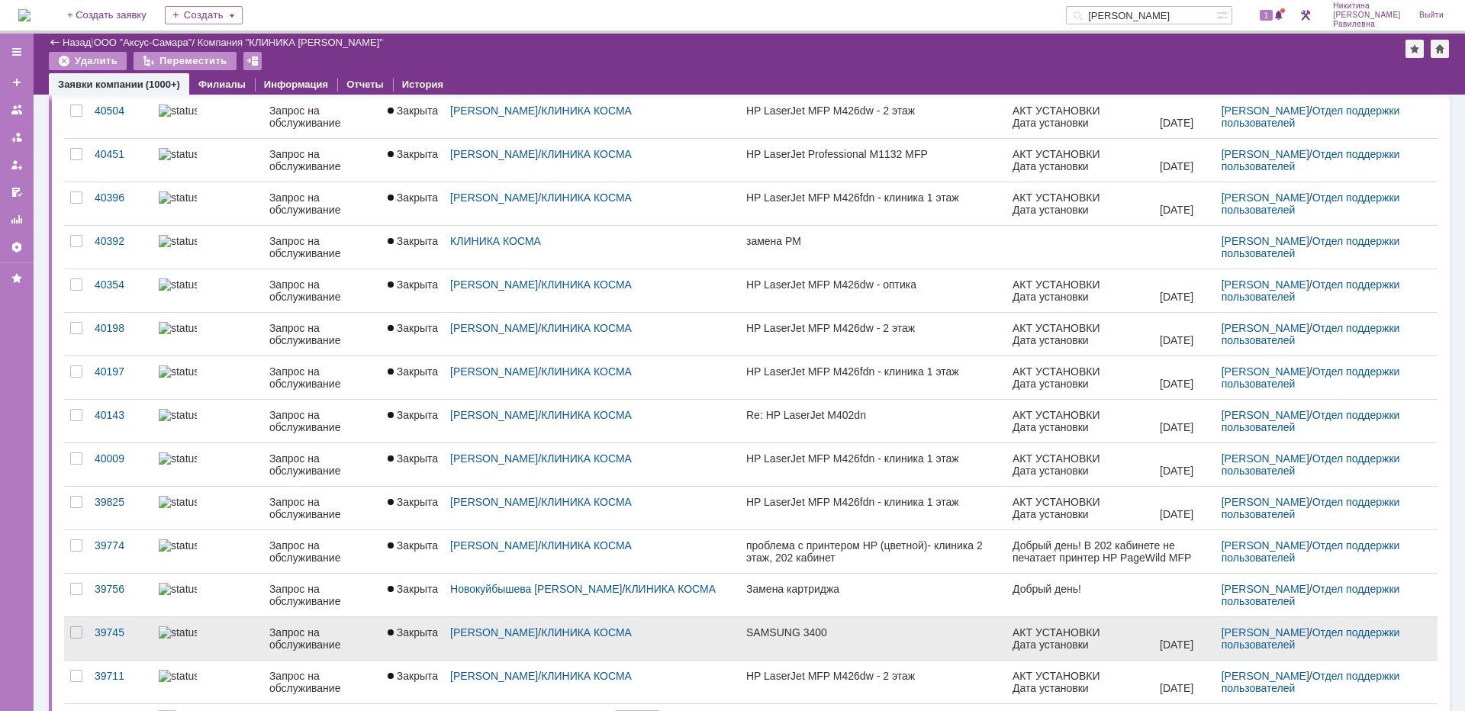
scroll to position [378, 0]
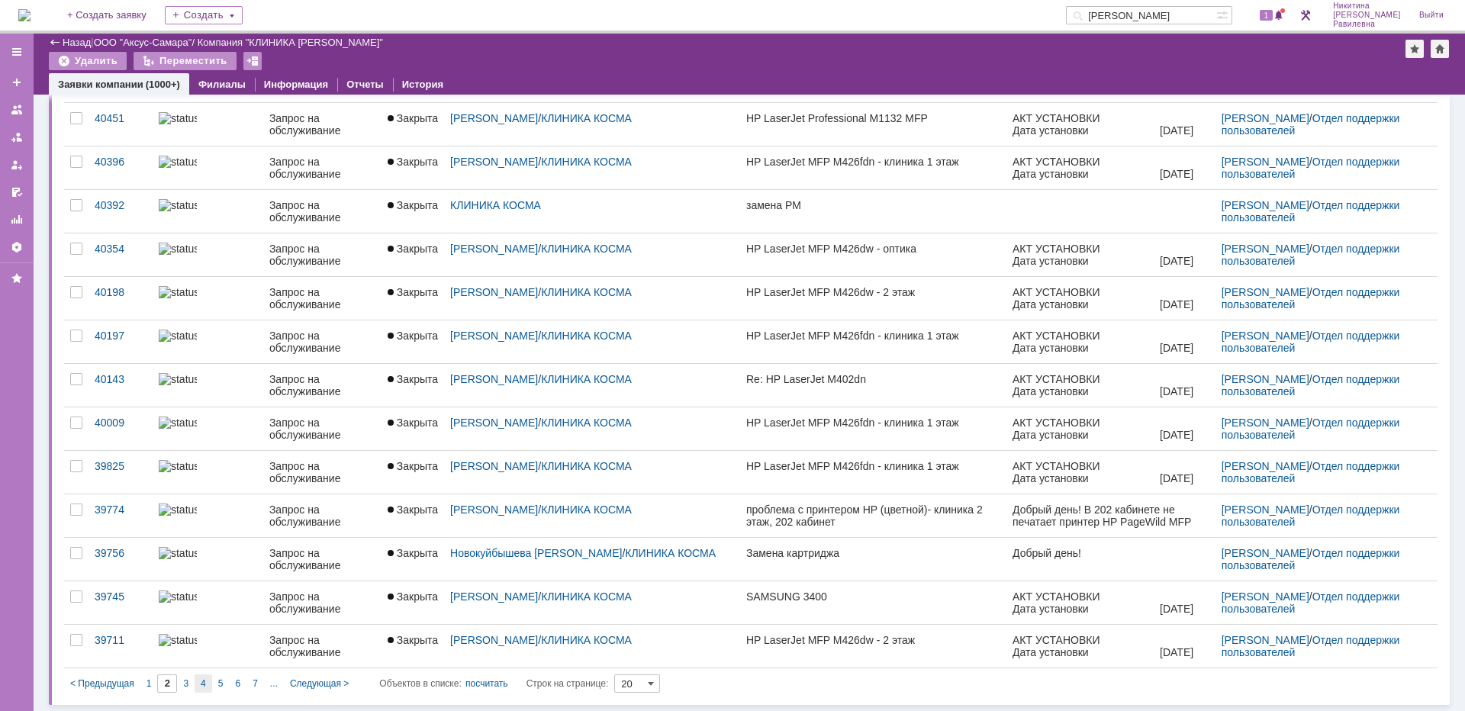
click at [208, 686] on div "4" at bounding box center [204, 684] width 18 height 18
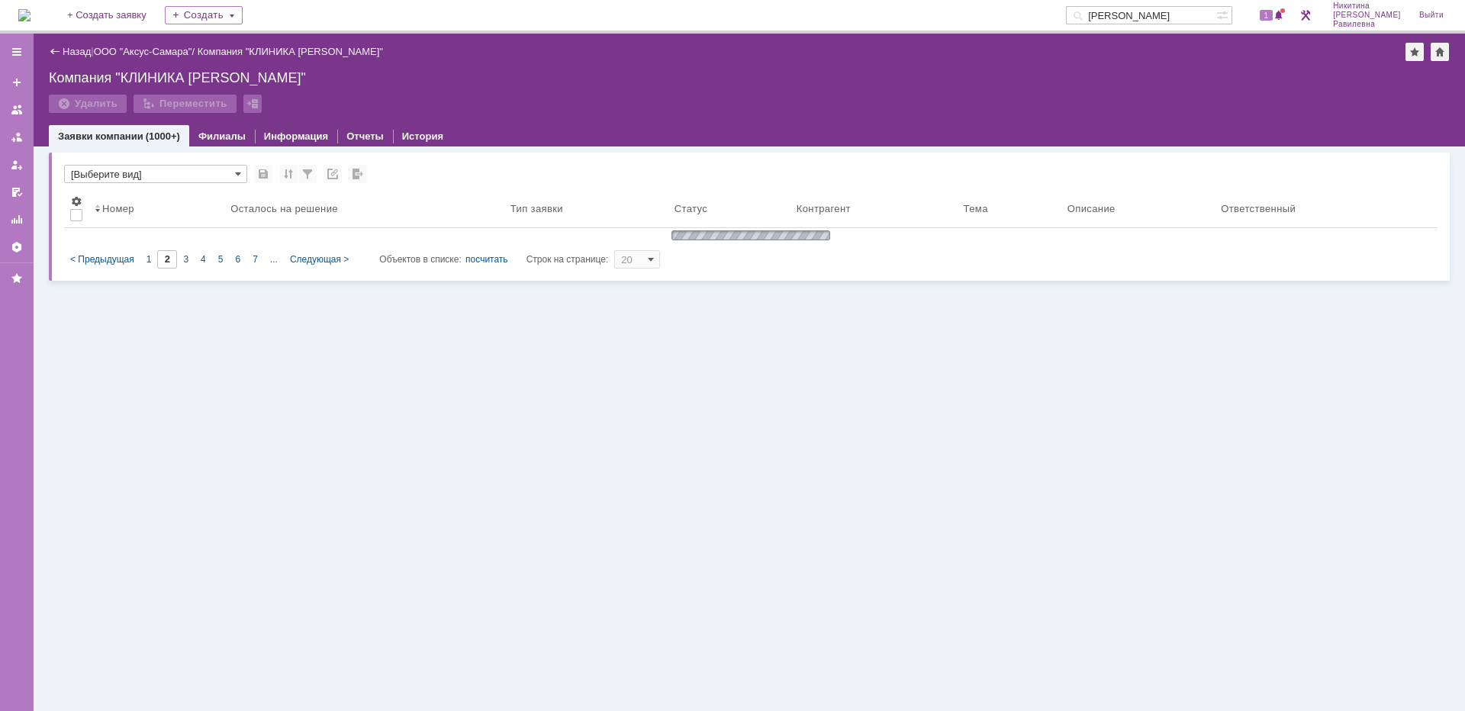
type input "4"
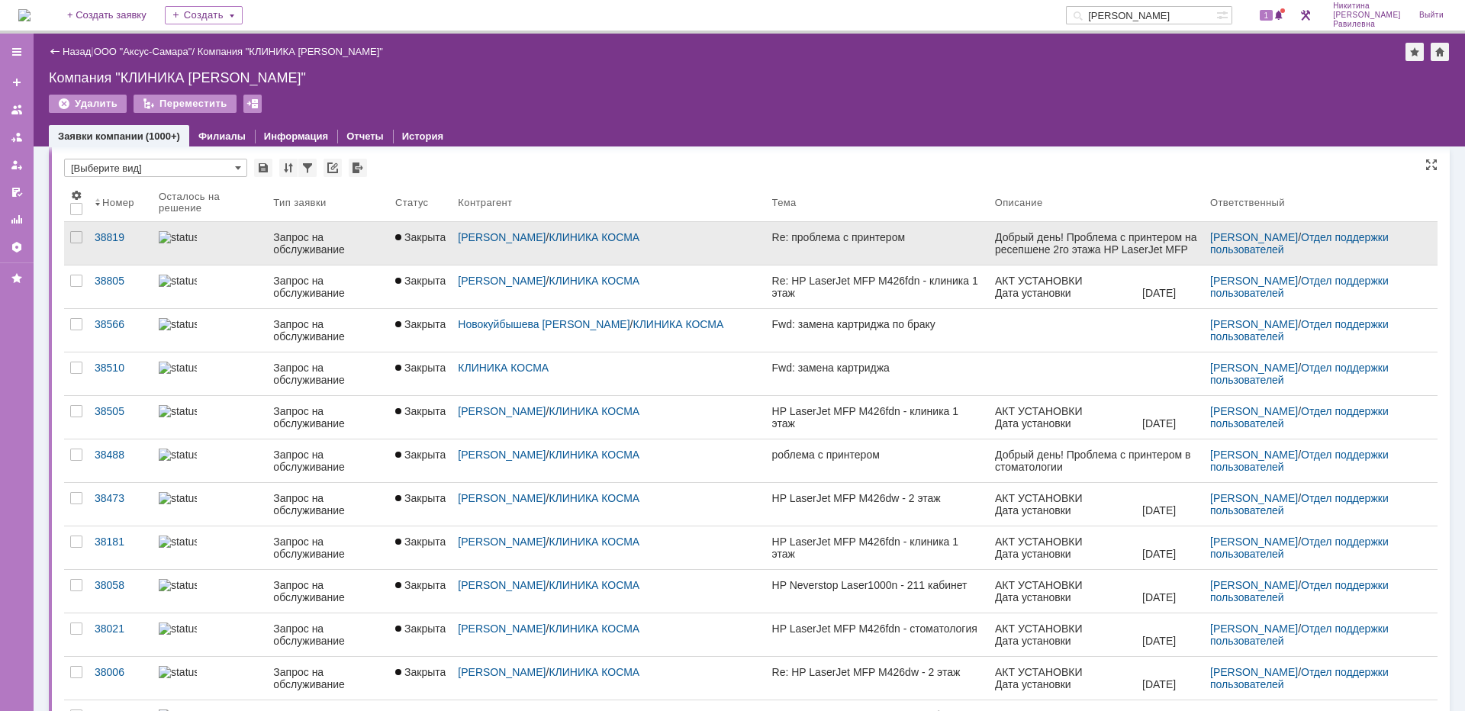
click at [314, 250] on div "Запрос на обслуживание" at bounding box center [328, 243] width 110 height 24
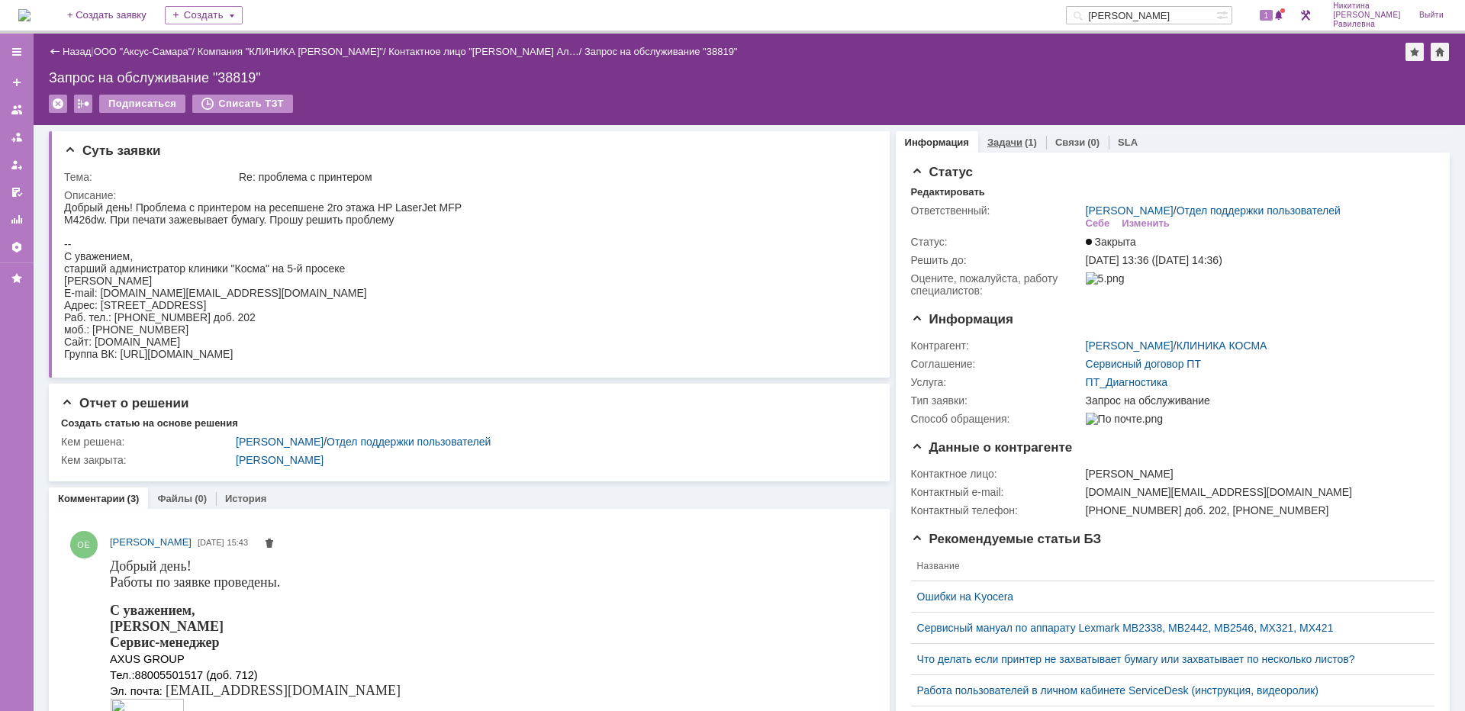
click at [1025, 142] on div "(1)" at bounding box center [1031, 142] width 12 height 11
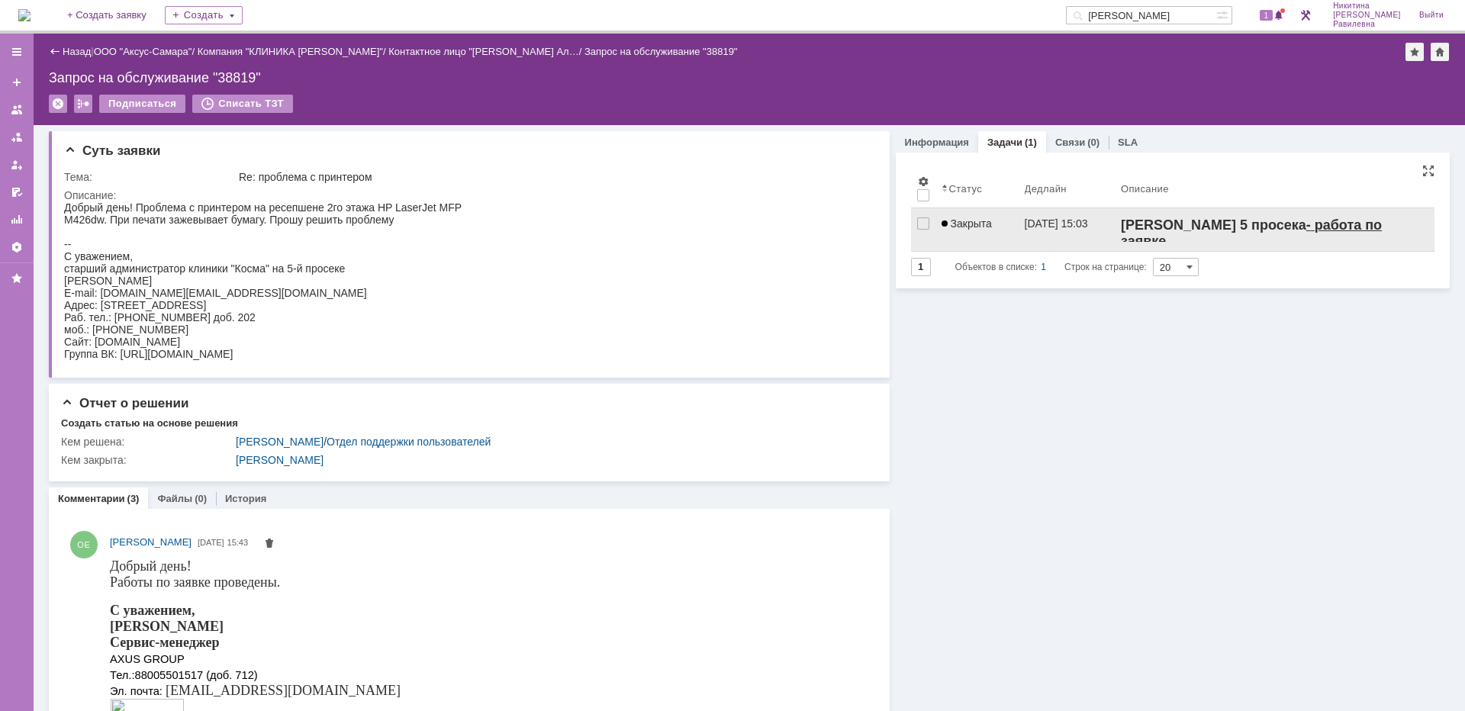
click at [1030, 224] on div "19.03.2025 15:03" at bounding box center [1056, 223] width 63 height 12
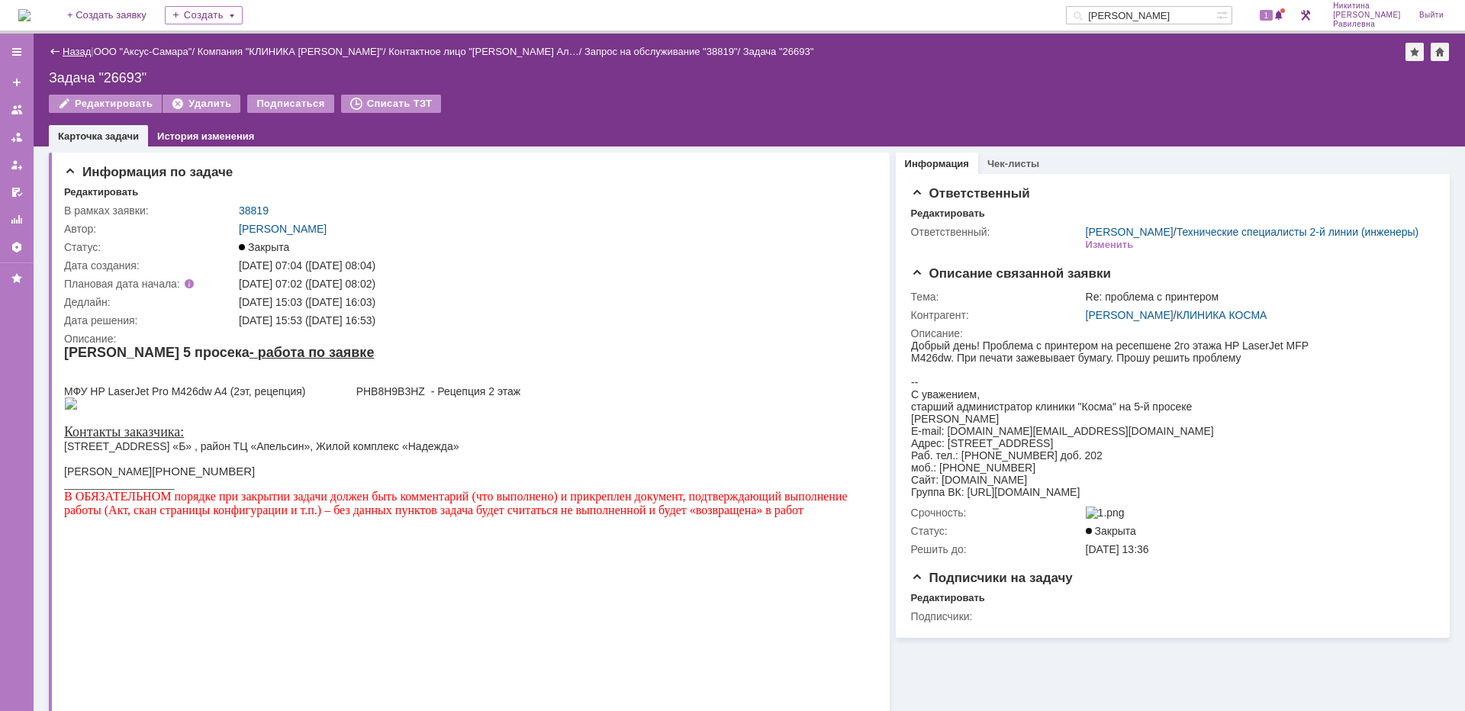
click at [64, 47] on link "Назад" at bounding box center [77, 51] width 28 height 11
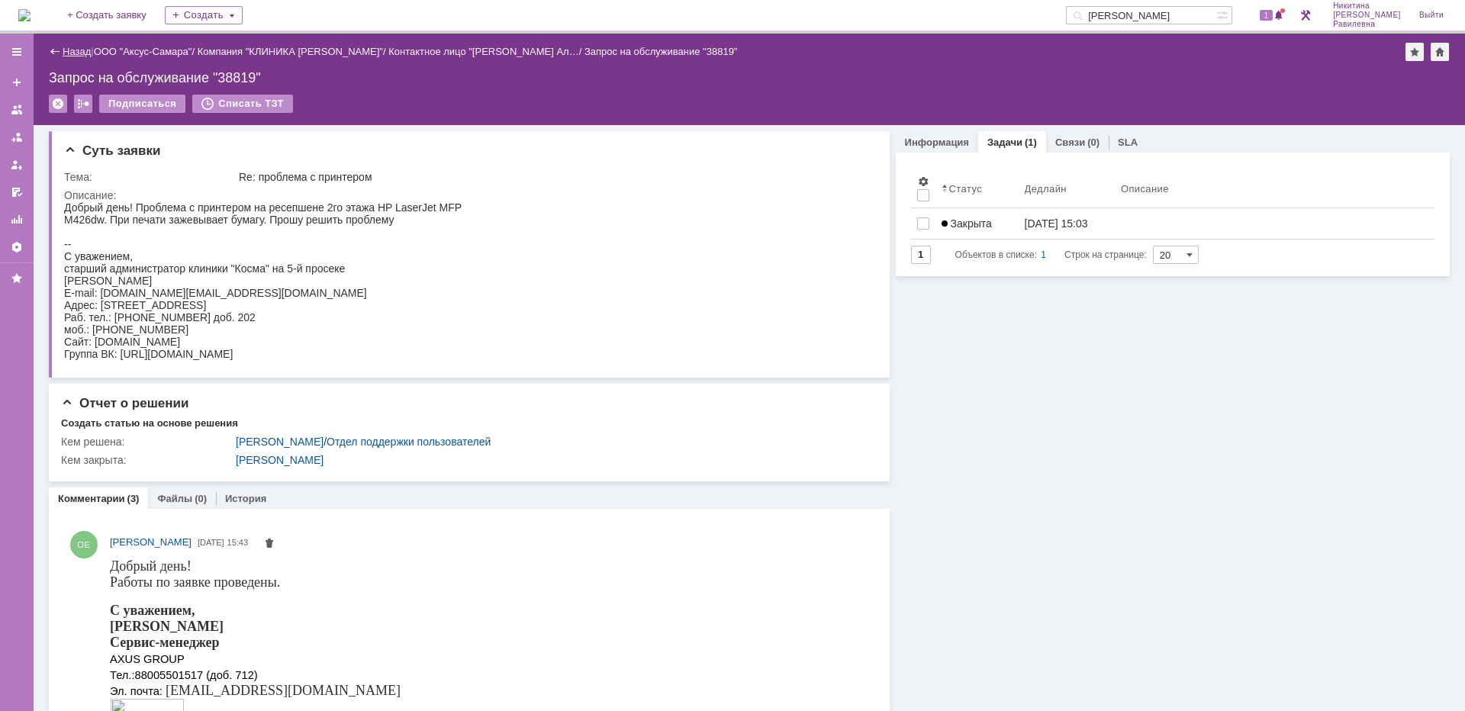
click at [79, 51] on link "Назад" at bounding box center [77, 51] width 28 height 11
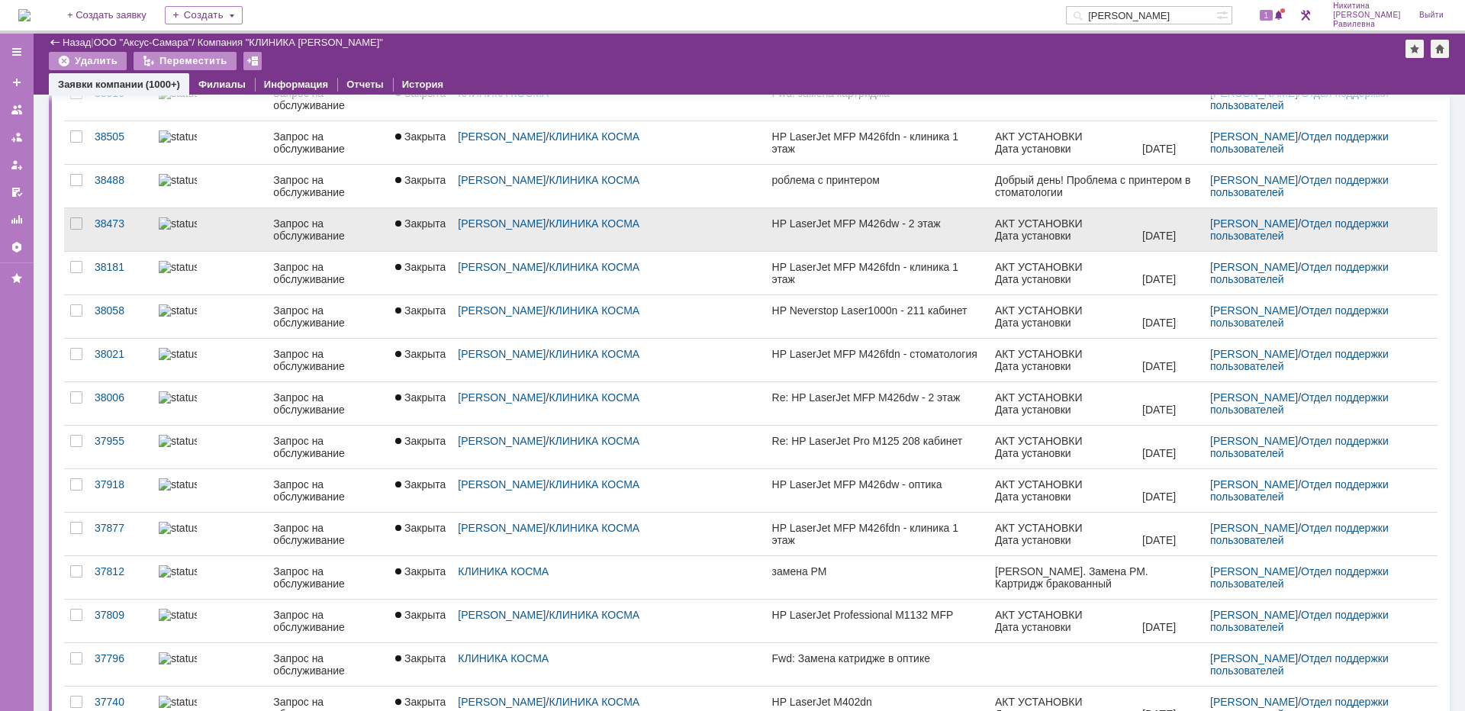
scroll to position [378, 0]
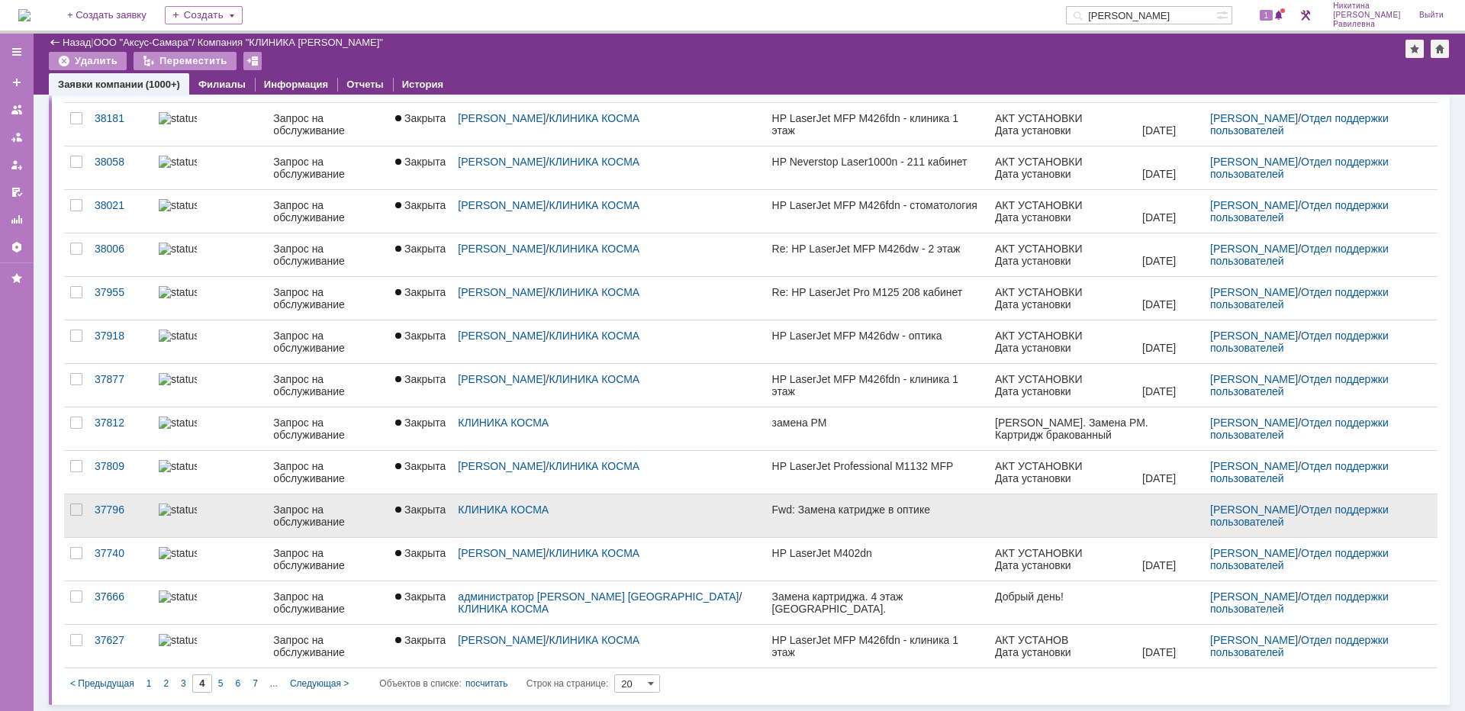
click at [193, 524] on link at bounding box center [210, 516] width 114 height 43
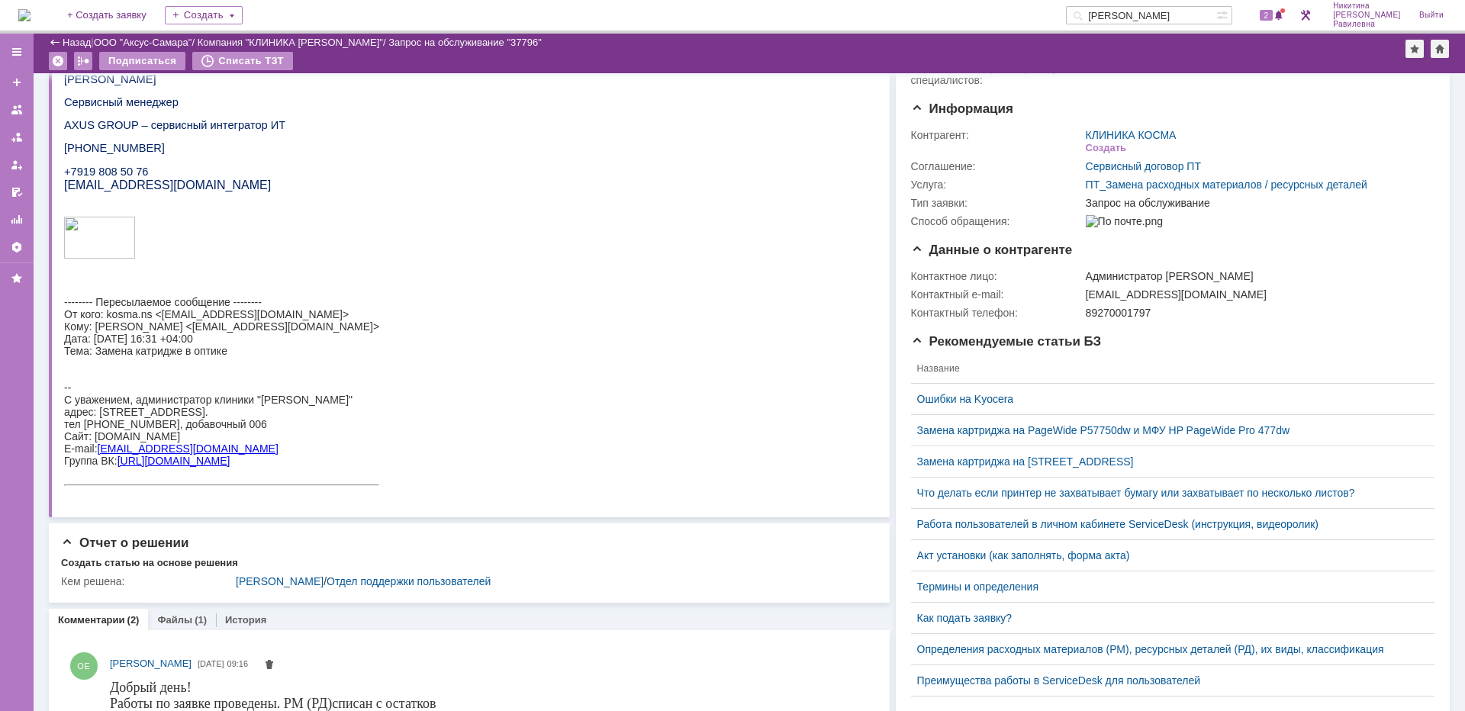
scroll to position [305, 0]
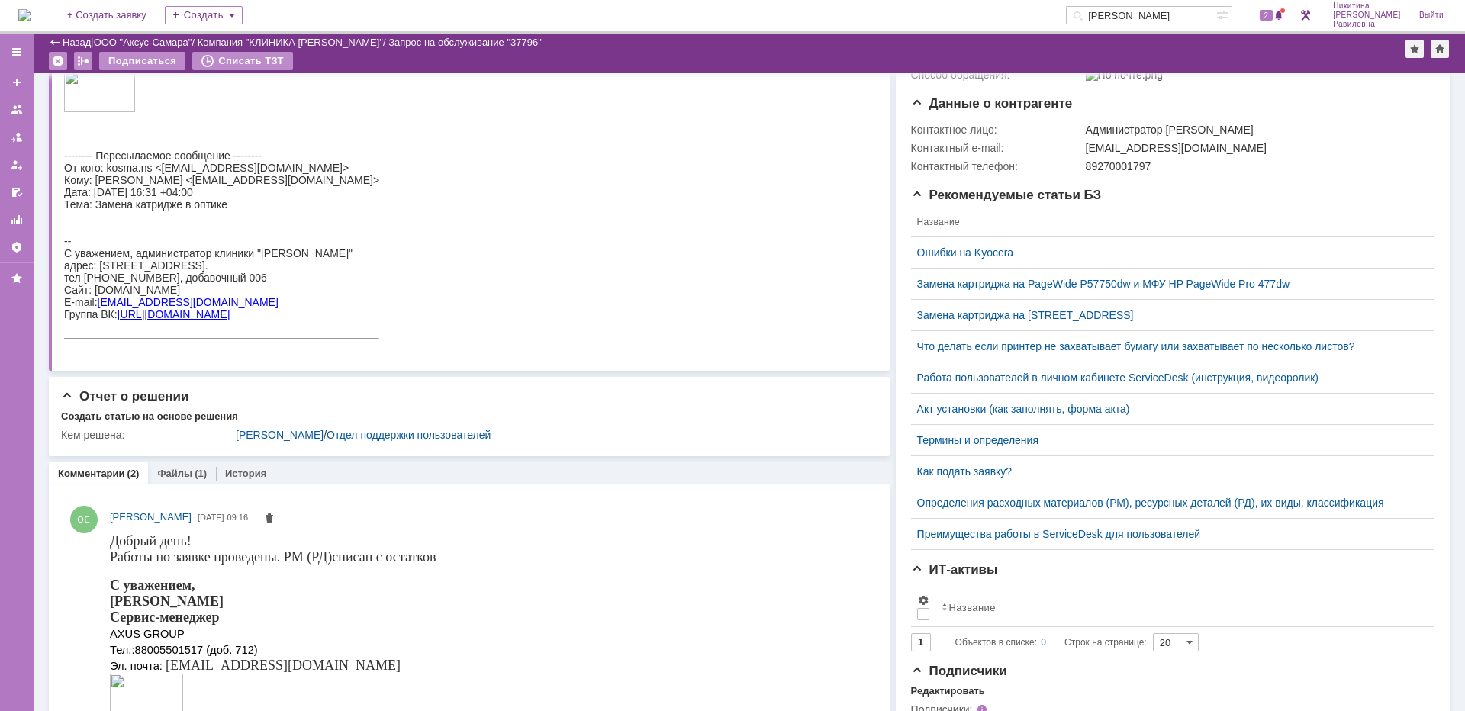
click at [189, 475] on div "Файлы (1)" at bounding box center [182, 474] width 50 height 10
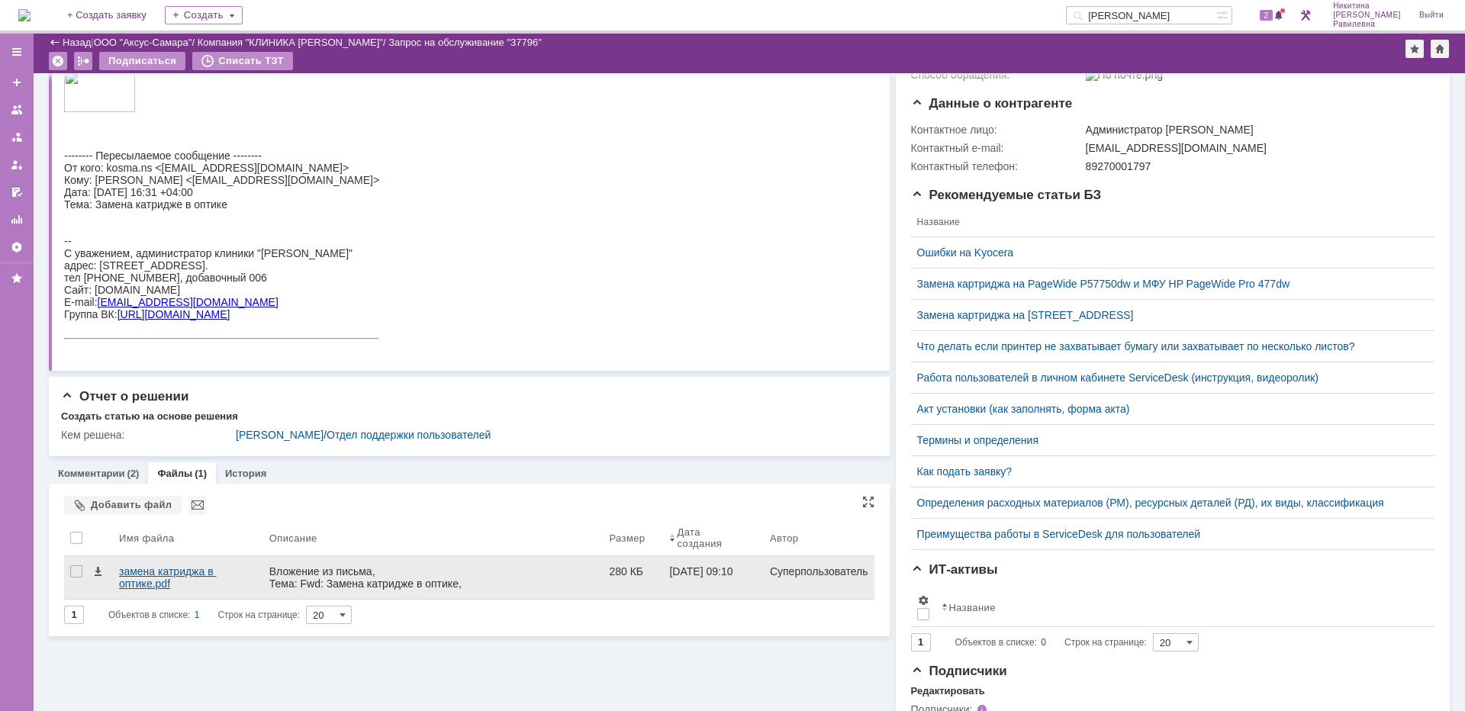
click at [178, 566] on div "замена катриджа в оптике.pdf" at bounding box center [188, 577] width 138 height 24
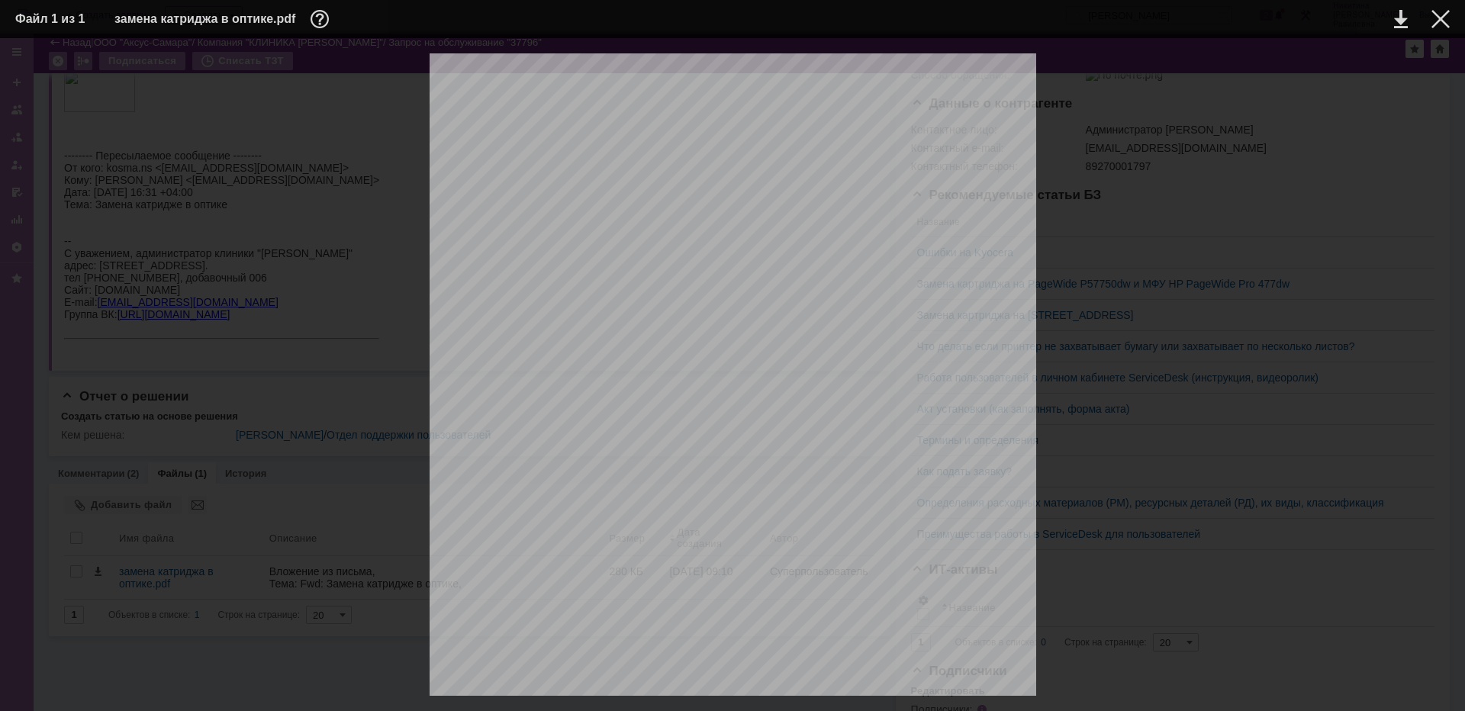
click at [1136, 266] on div at bounding box center [732, 481] width 1435 height 856
click at [1448, 21] on div at bounding box center [1441, 19] width 18 height 18
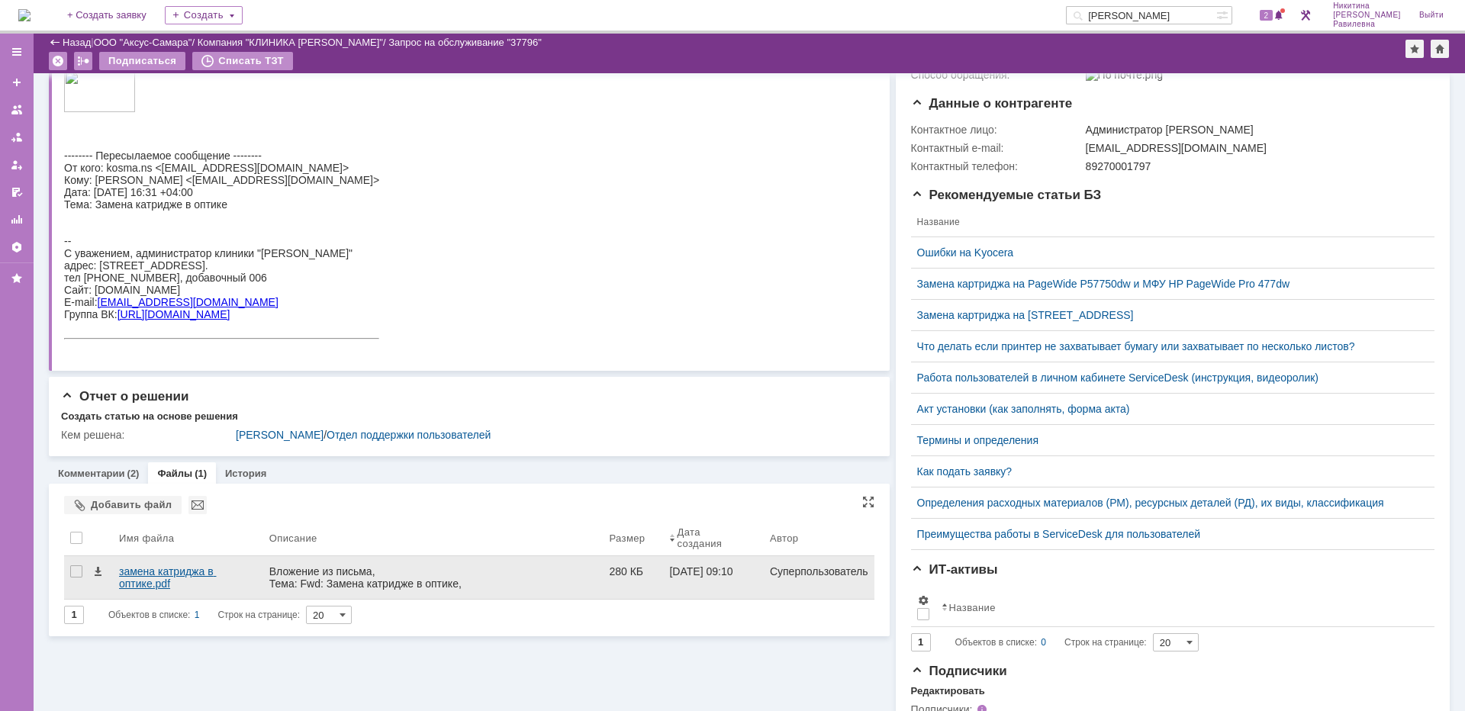
click at [173, 565] on div "замена катриджа в оптике.pdf" at bounding box center [188, 577] width 150 height 43
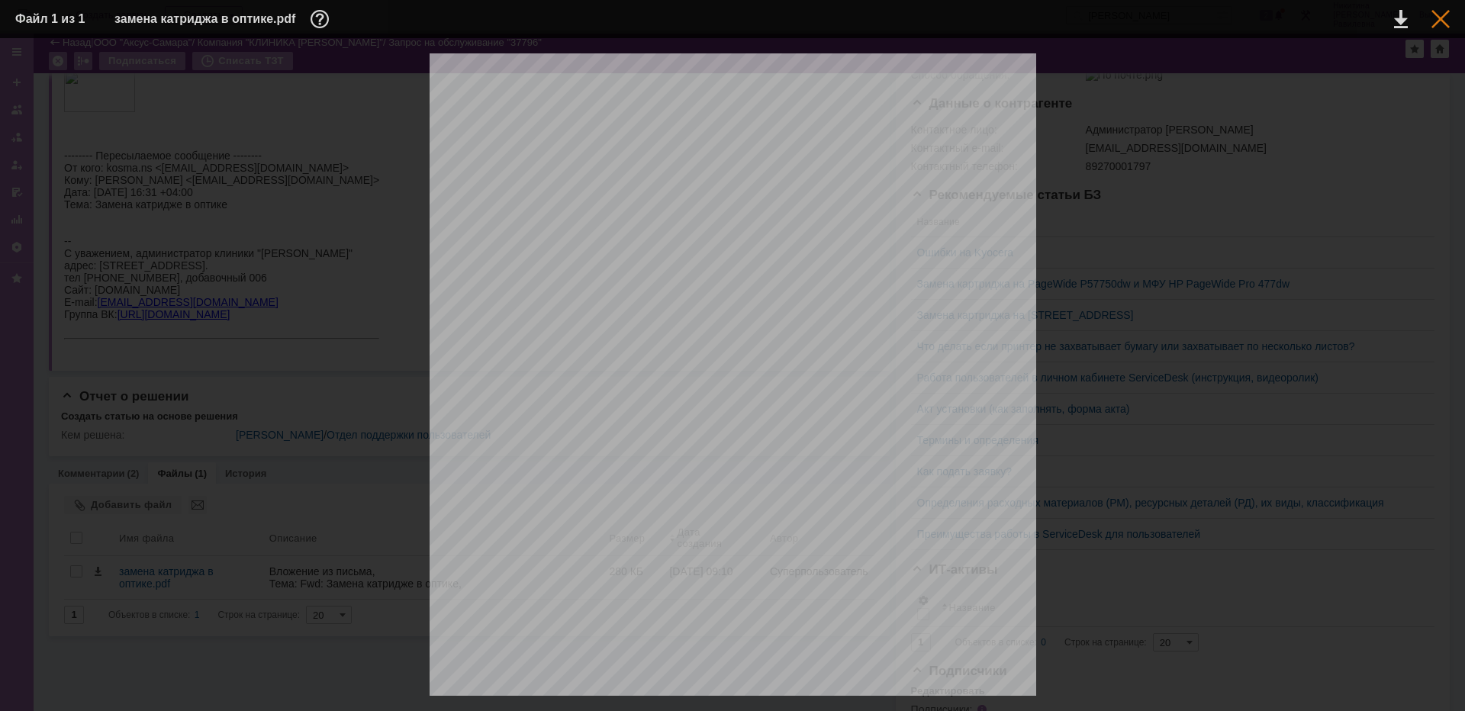
click at [1439, 18] on div at bounding box center [1441, 19] width 18 height 18
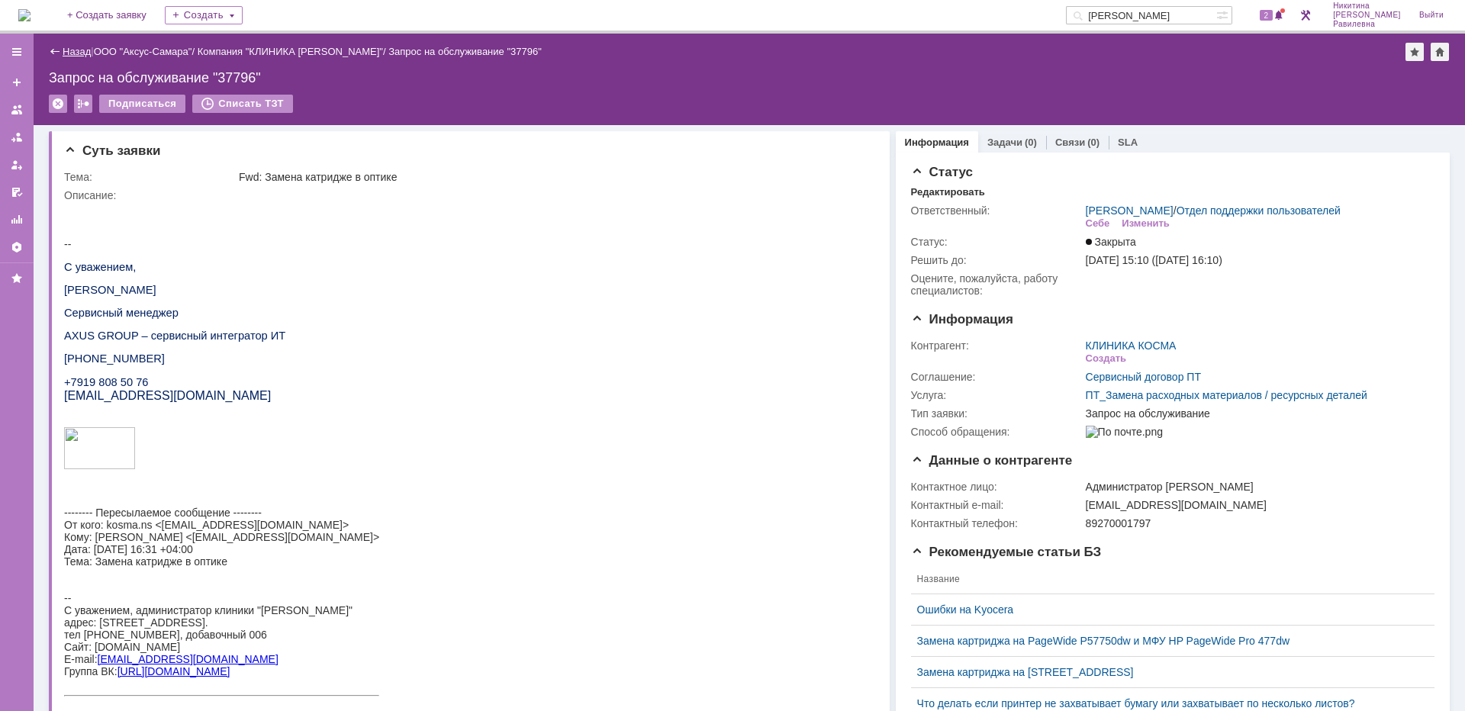
click at [76, 53] on link "Назад" at bounding box center [77, 51] width 28 height 11
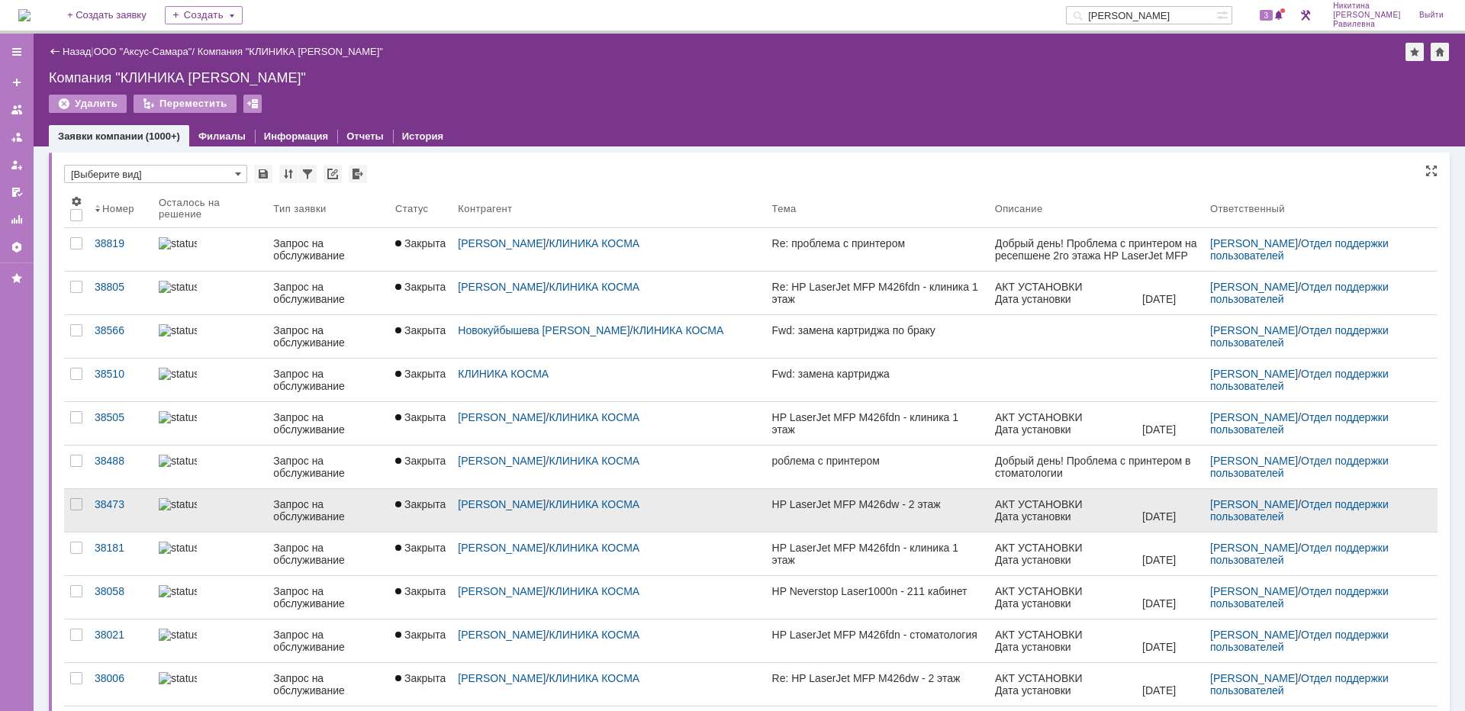
scroll to position [153, 0]
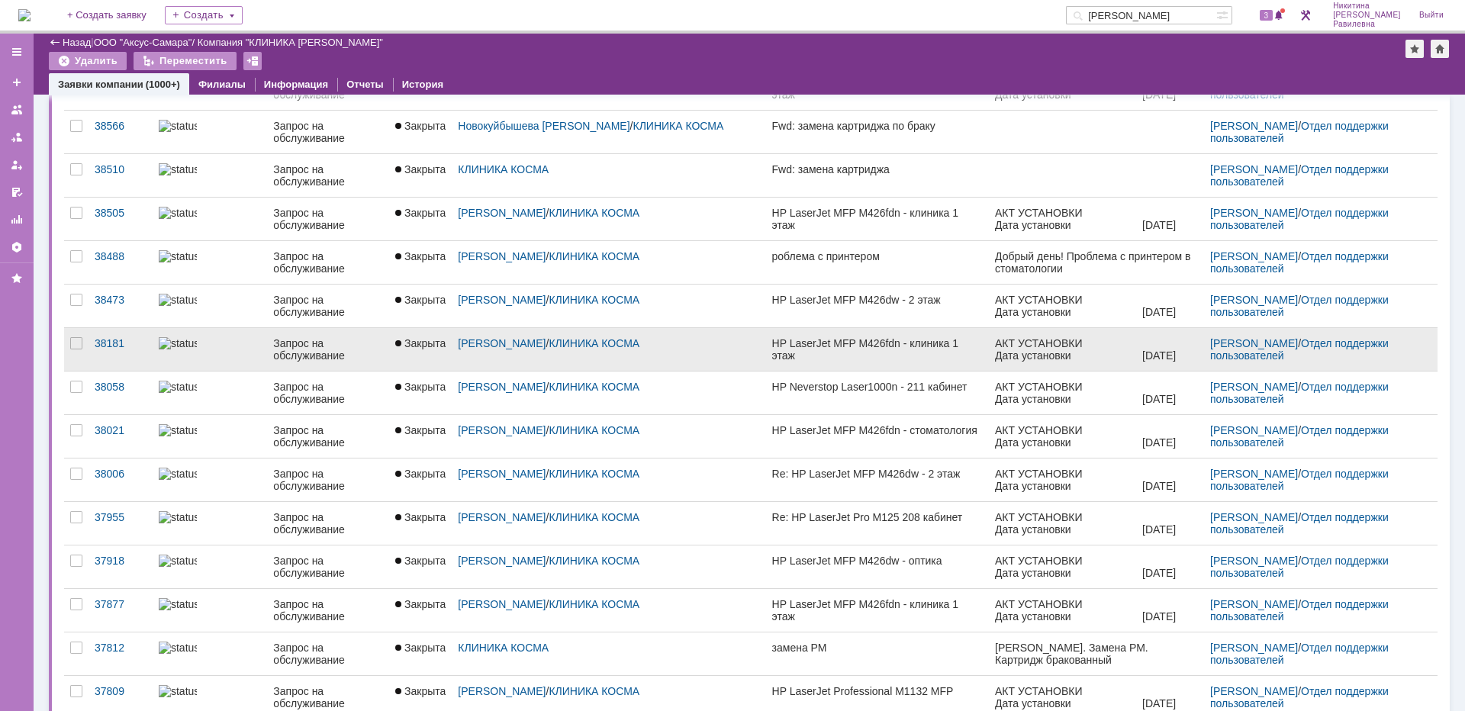
click at [258, 359] on link at bounding box center [210, 349] width 114 height 43
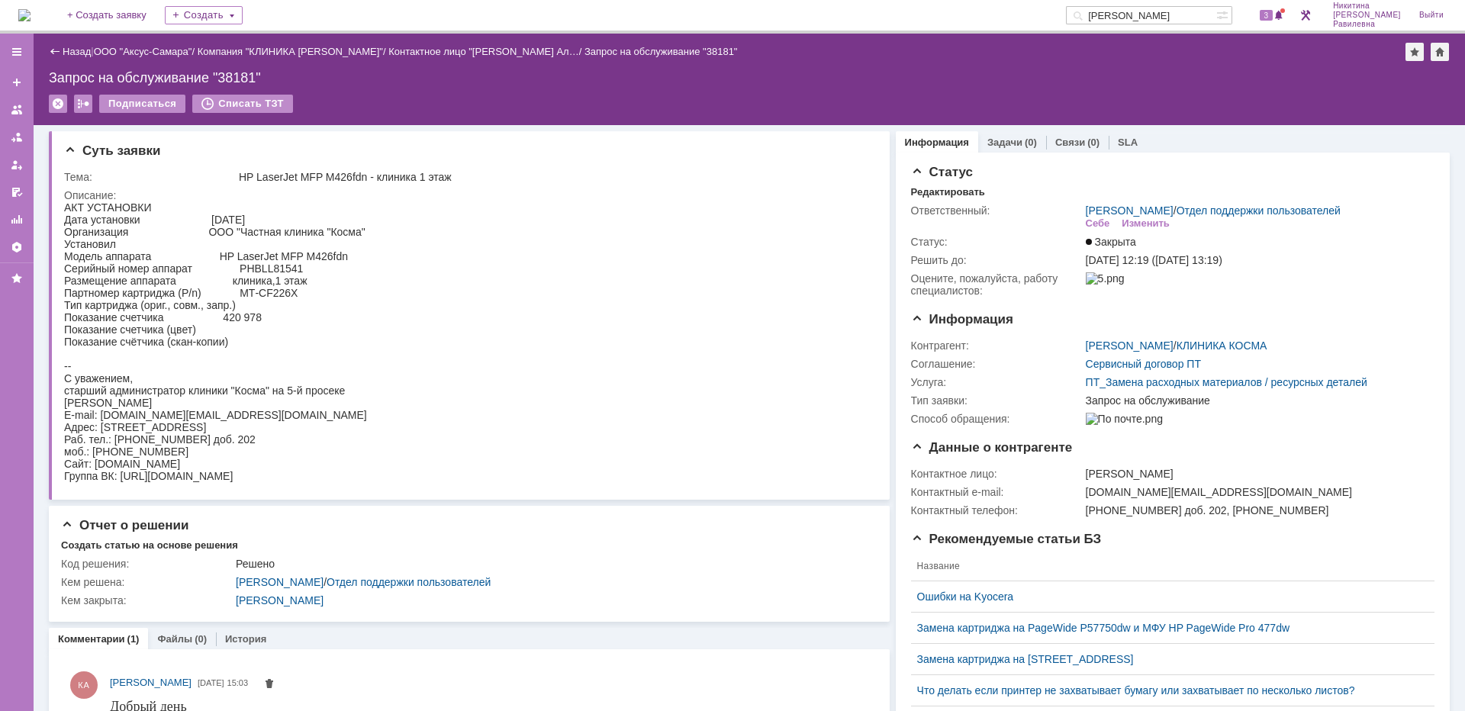
scroll to position [76, 0]
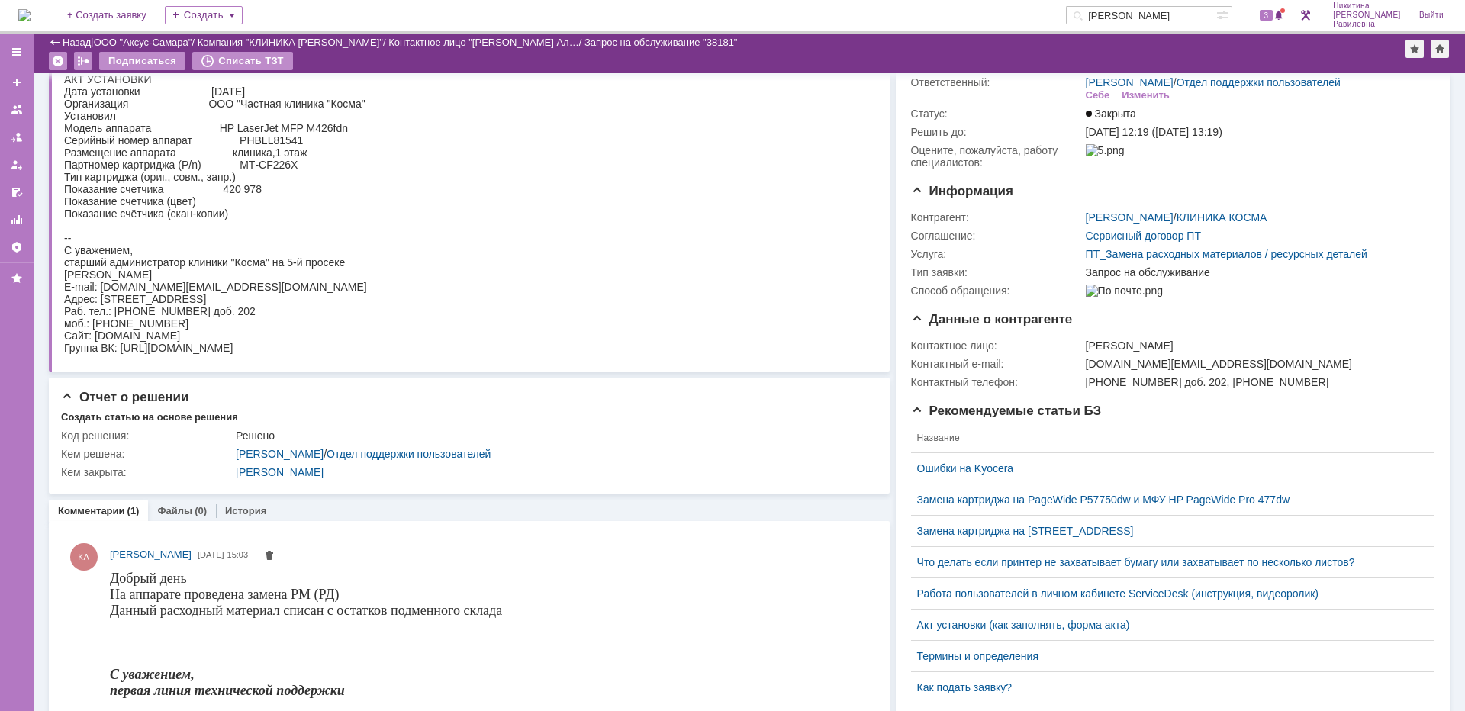
click at [63, 40] on link "Назад" at bounding box center [77, 42] width 28 height 11
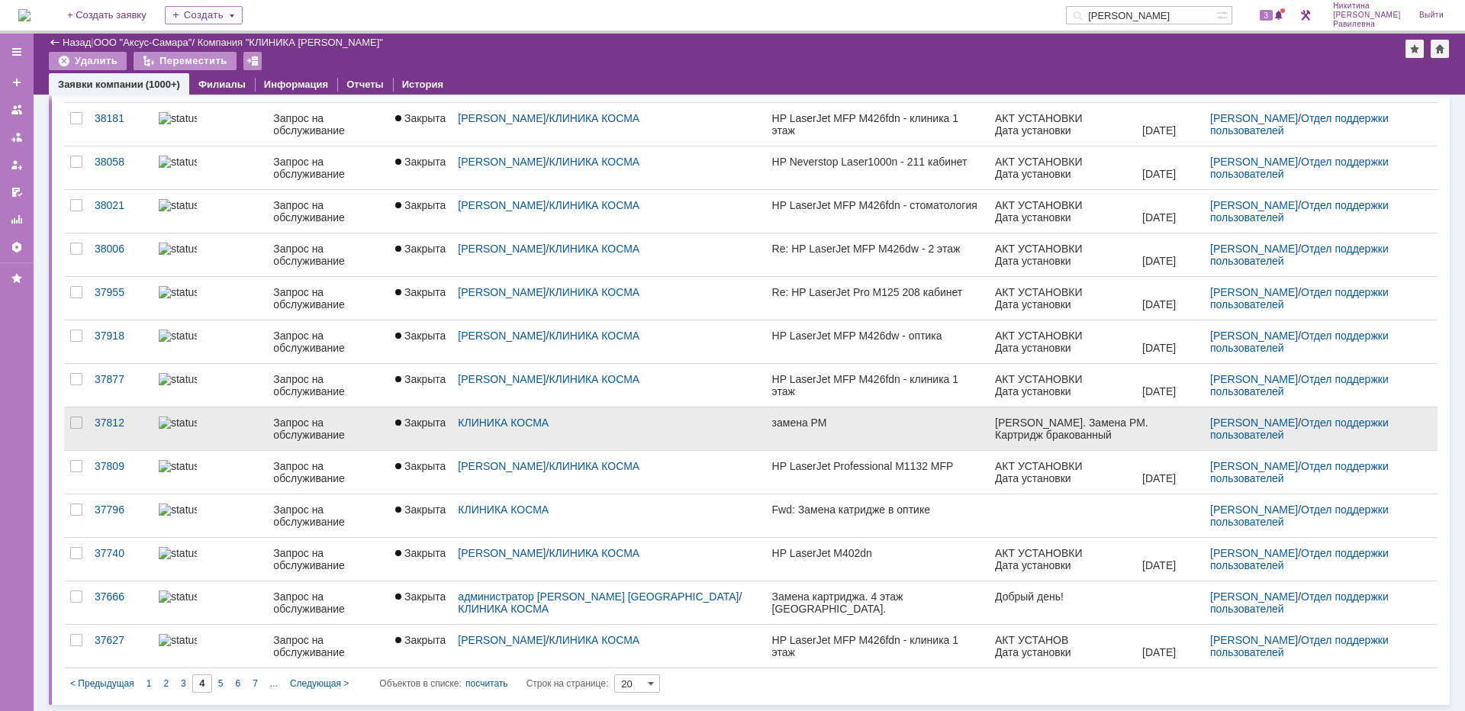
scroll to position [378, 0]
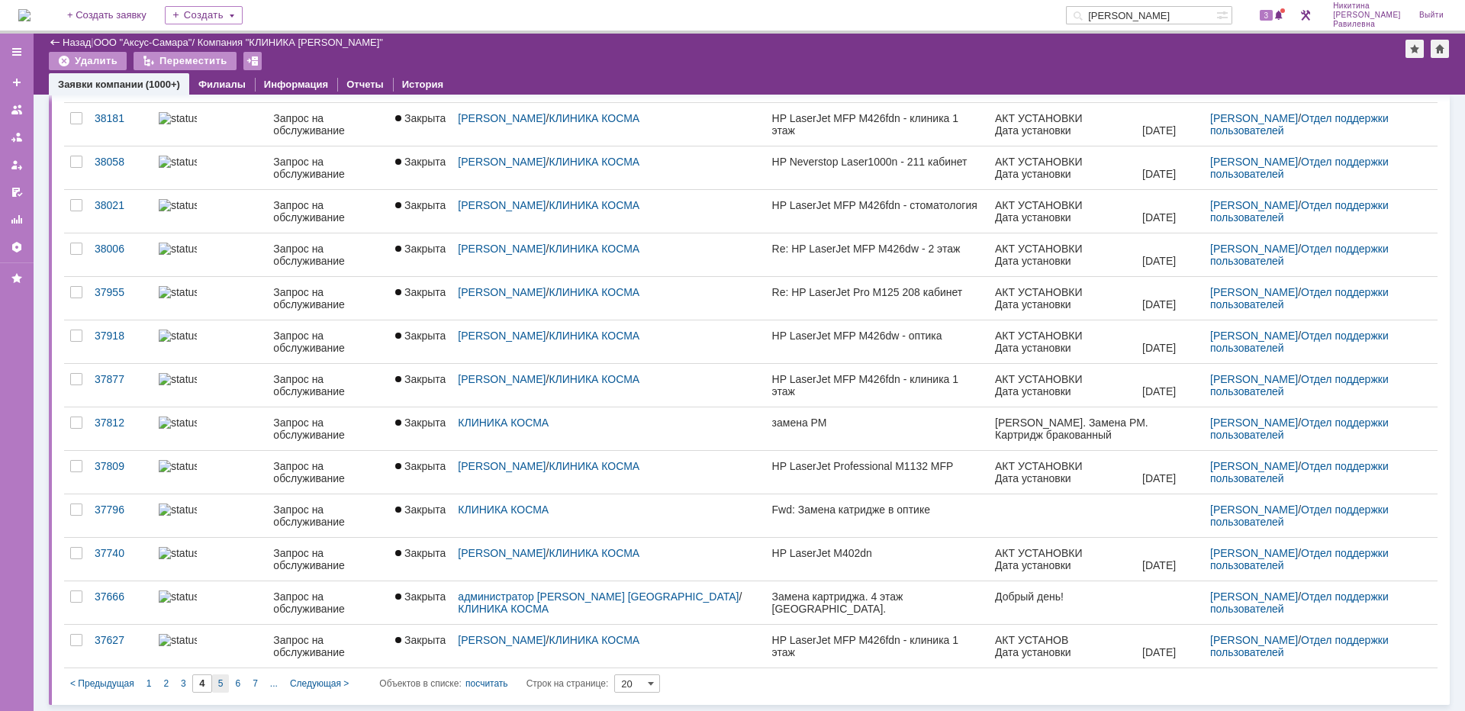
click at [218, 681] on span "5" at bounding box center [220, 683] width 5 height 11
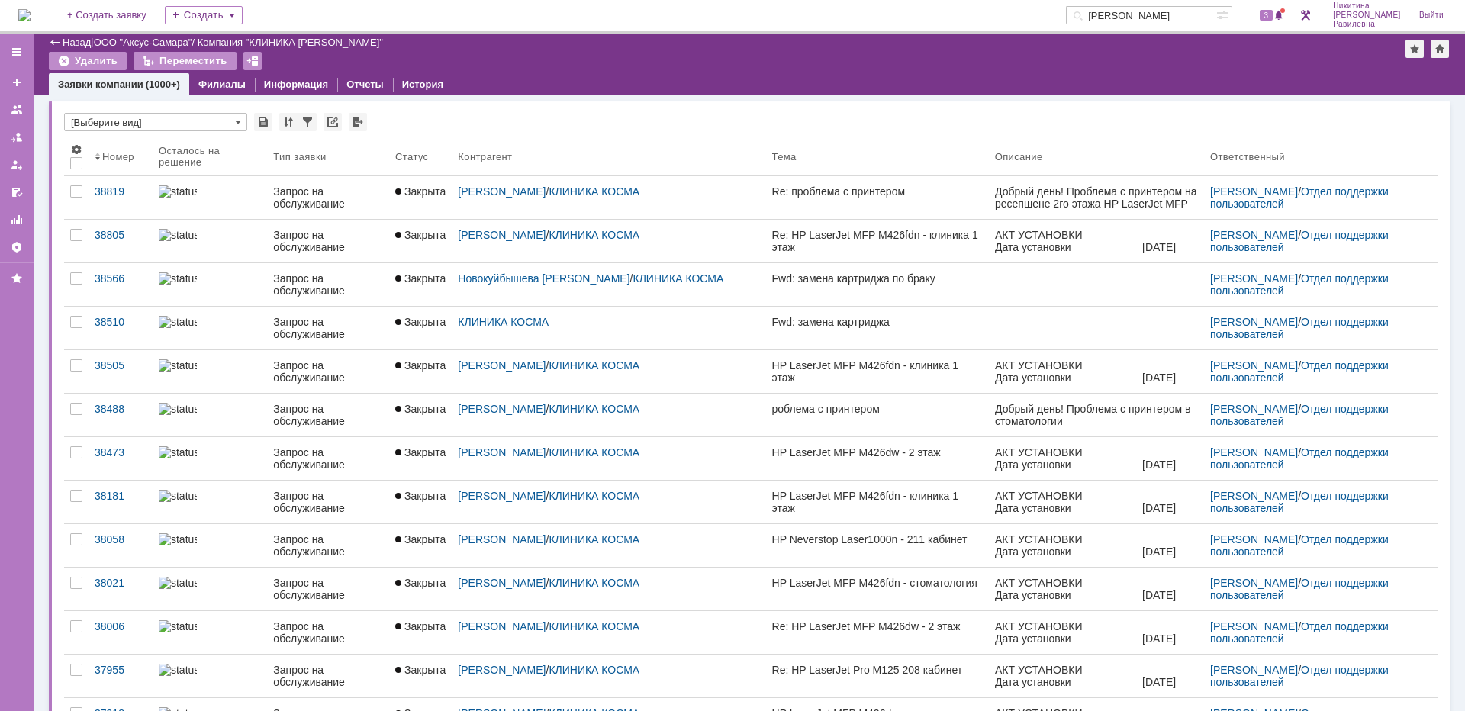
type input "5"
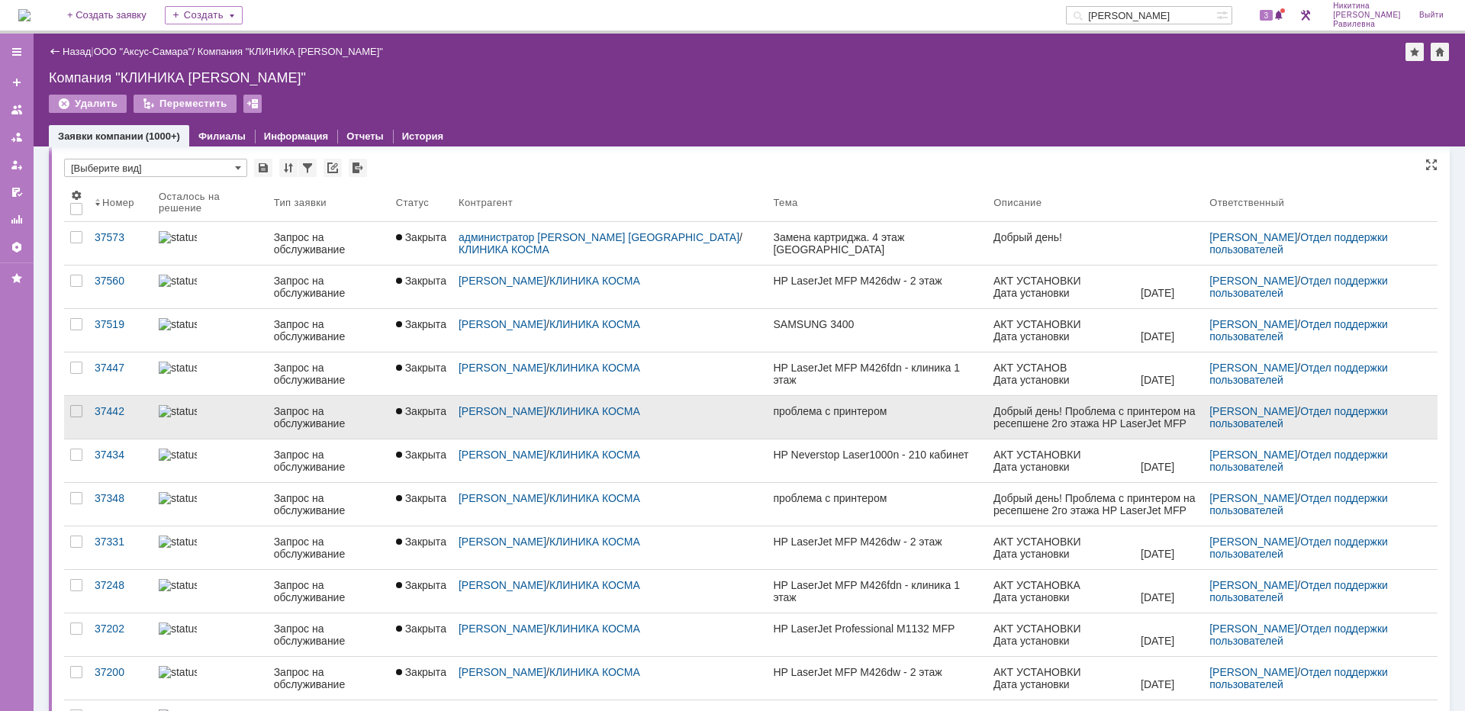
click at [226, 411] on div at bounding box center [210, 411] width 103 height 12
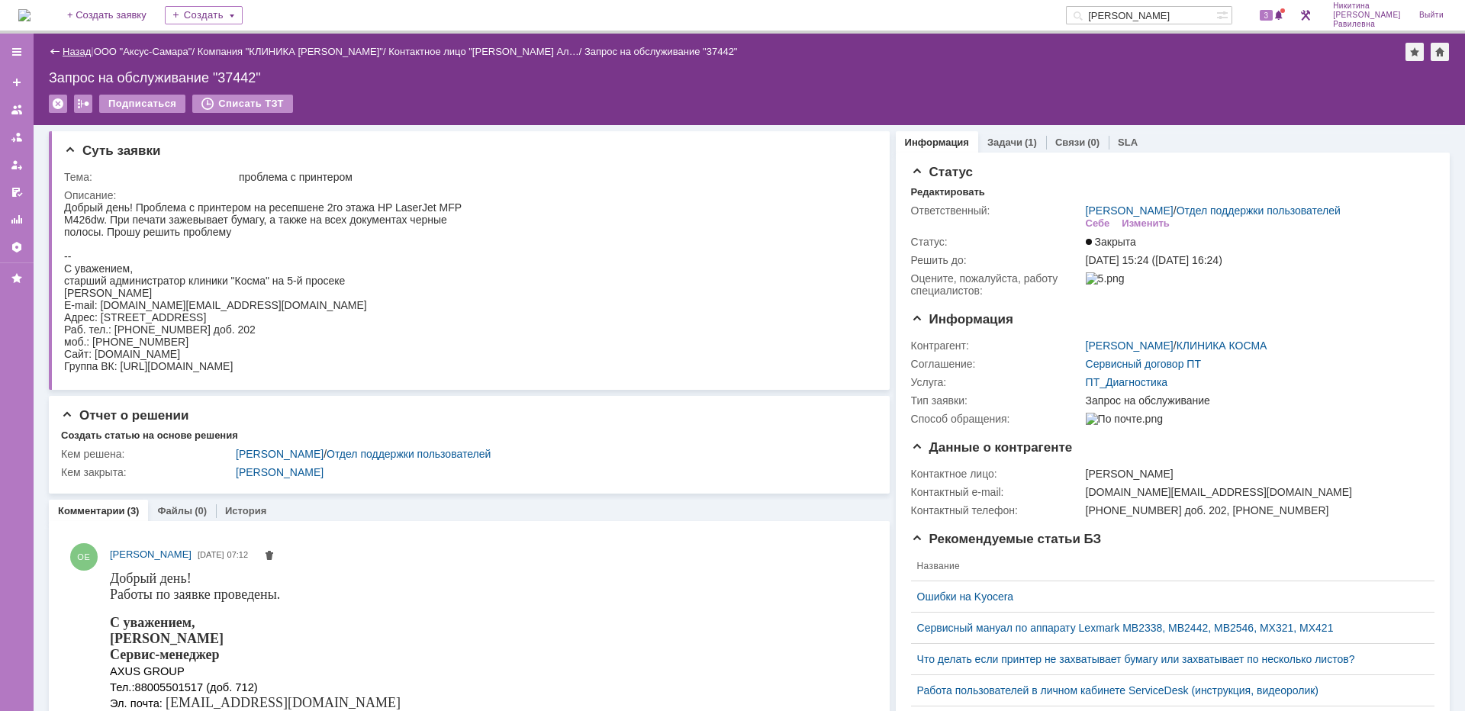
click at [63, 55] on link "Назад" at bounding box center [77, 51] width 28 height 11
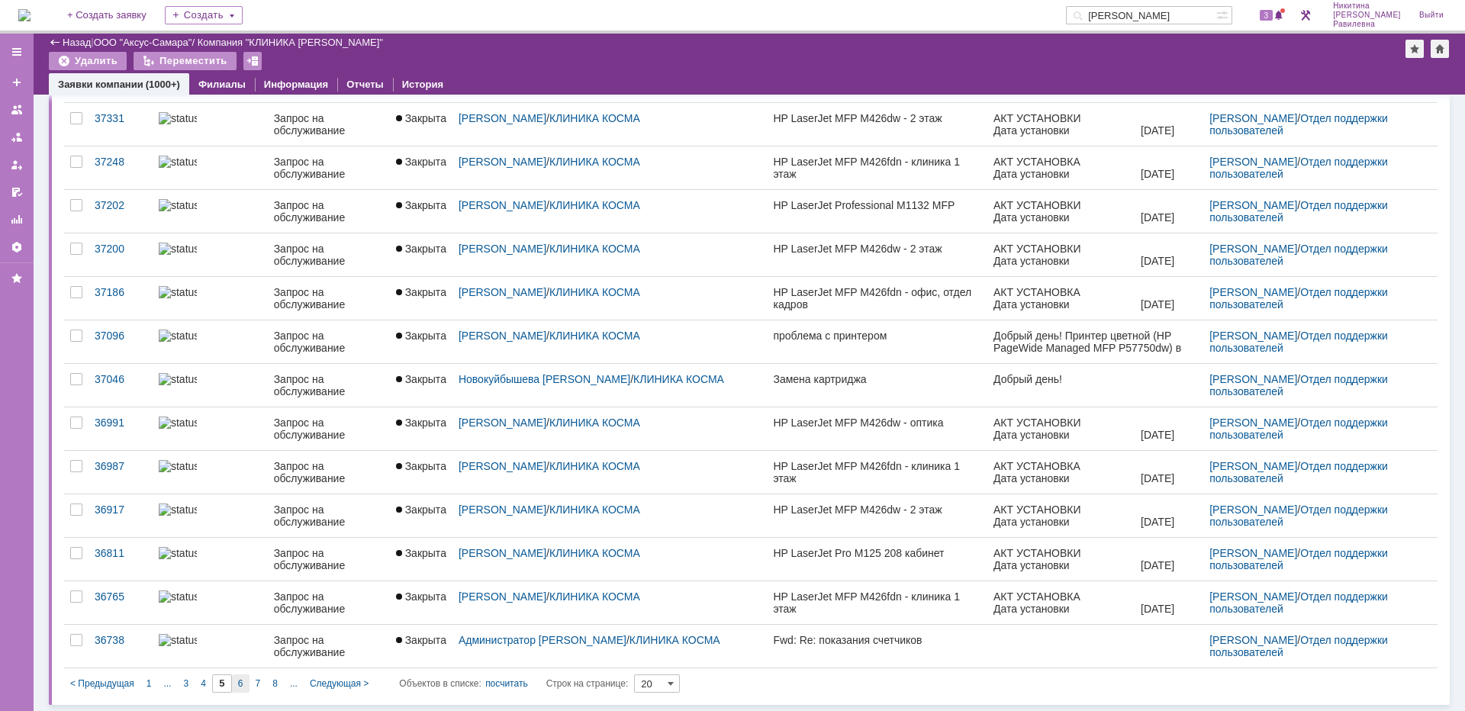
click at [241, 678] on span "6" at bounding box center [240, 683] width 5 height 11
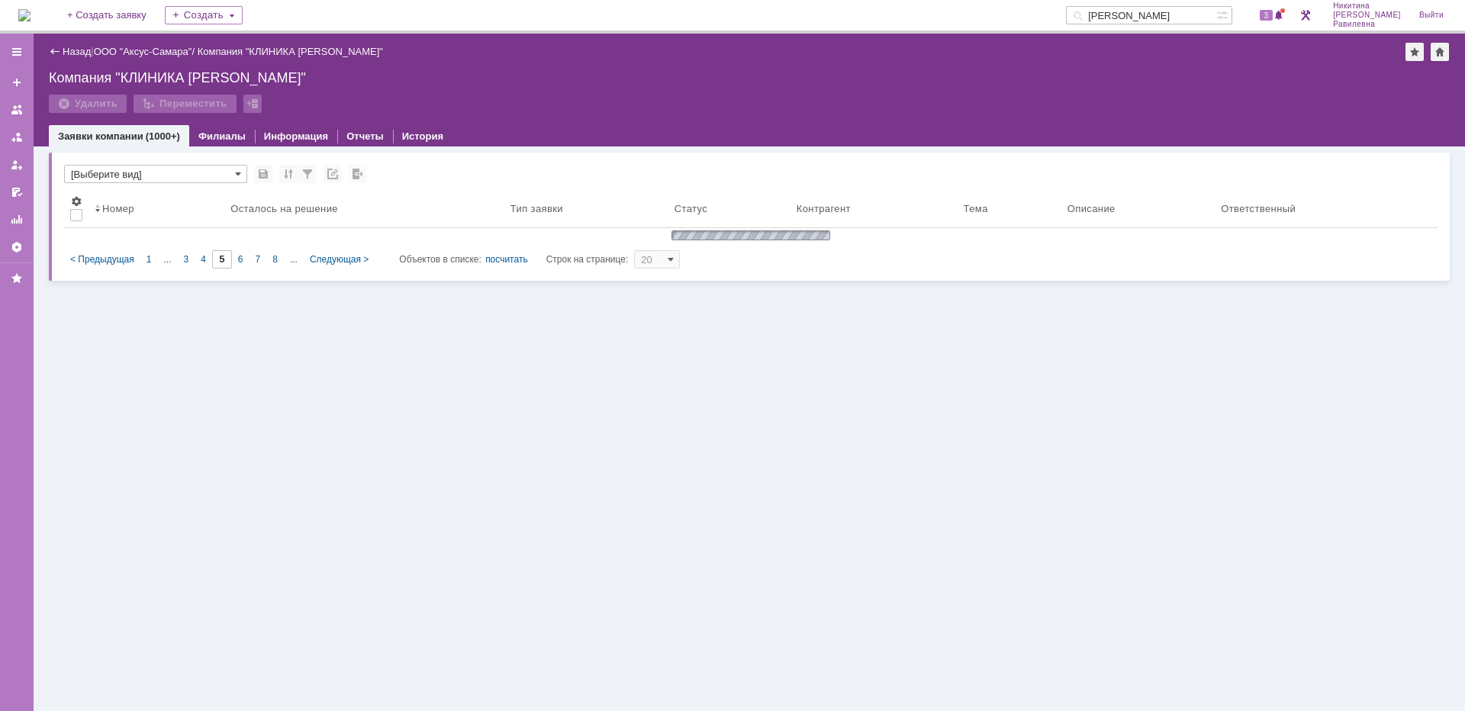
type input "6"
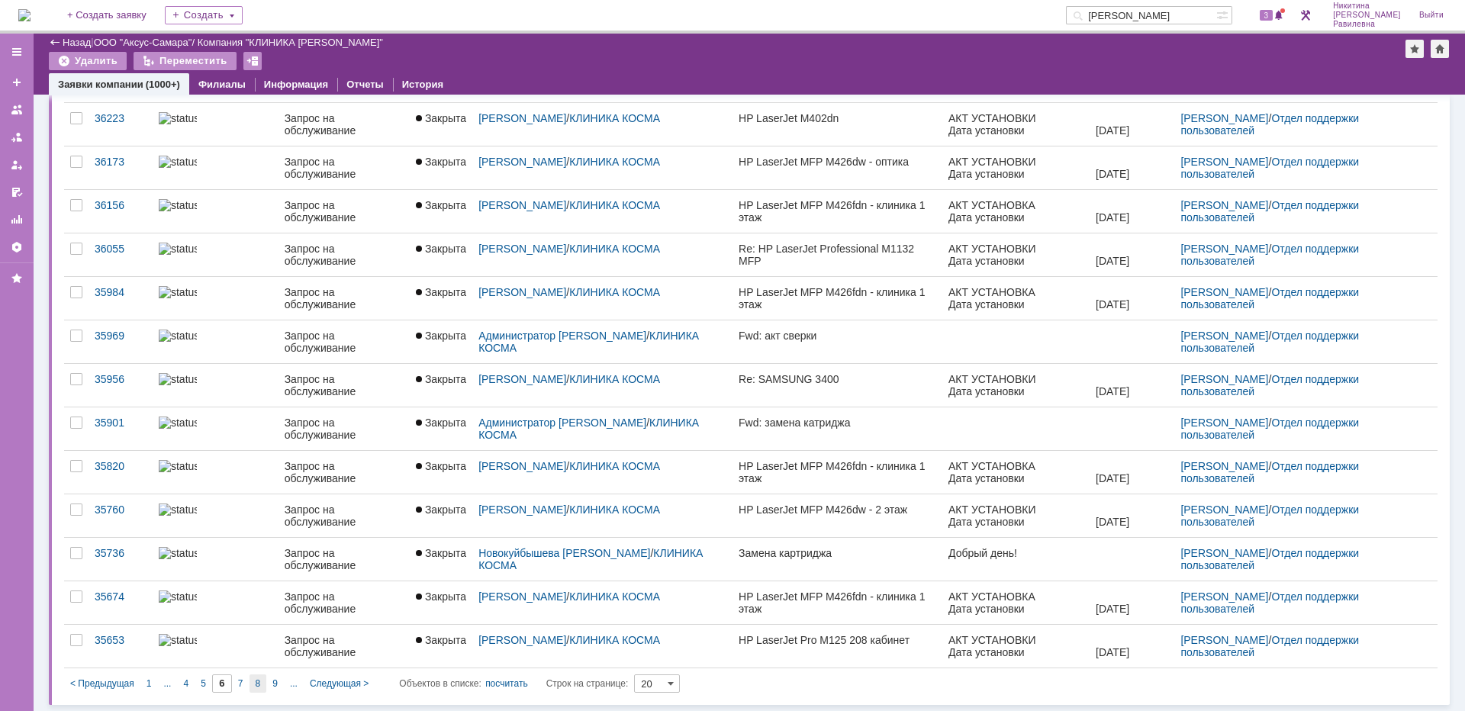
click at [259, 686] on span "8" at bounding box center [258, 683] width 5 height 11
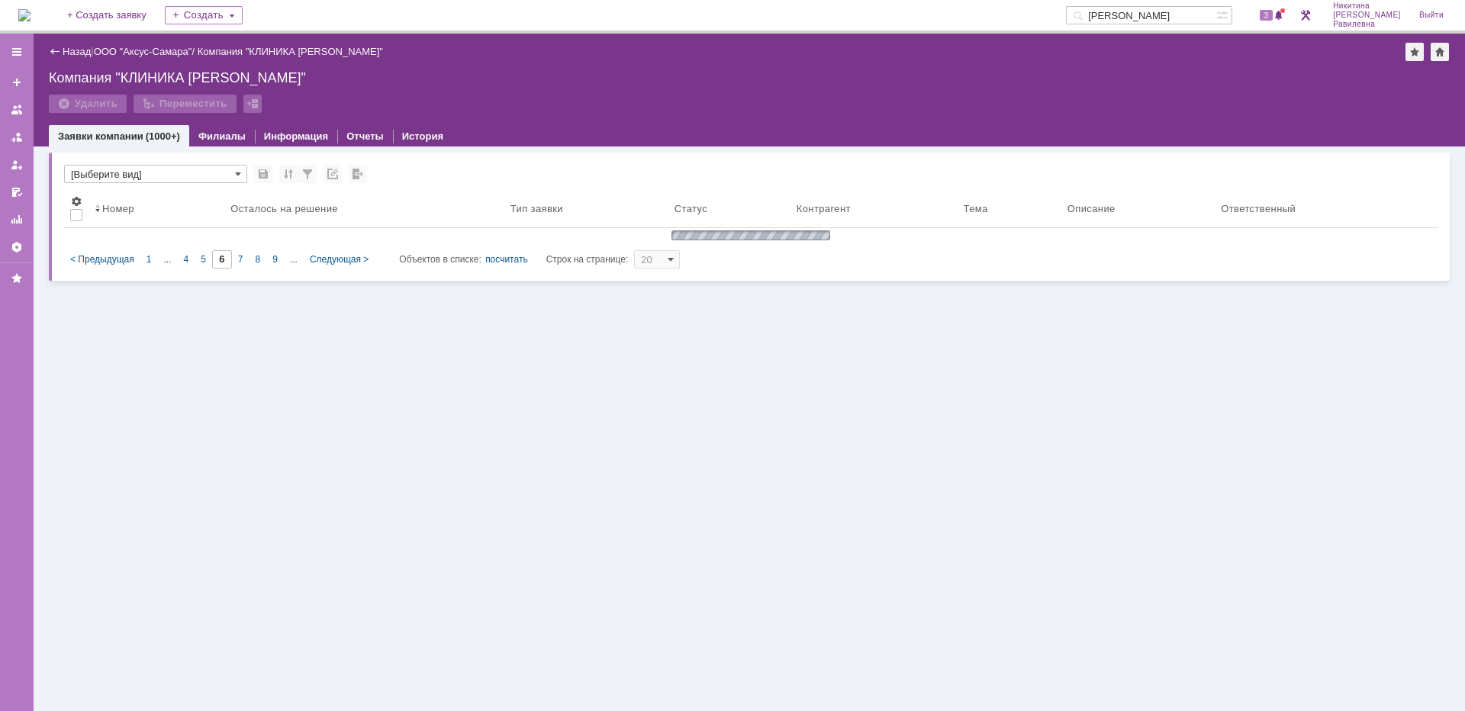
type input "8"
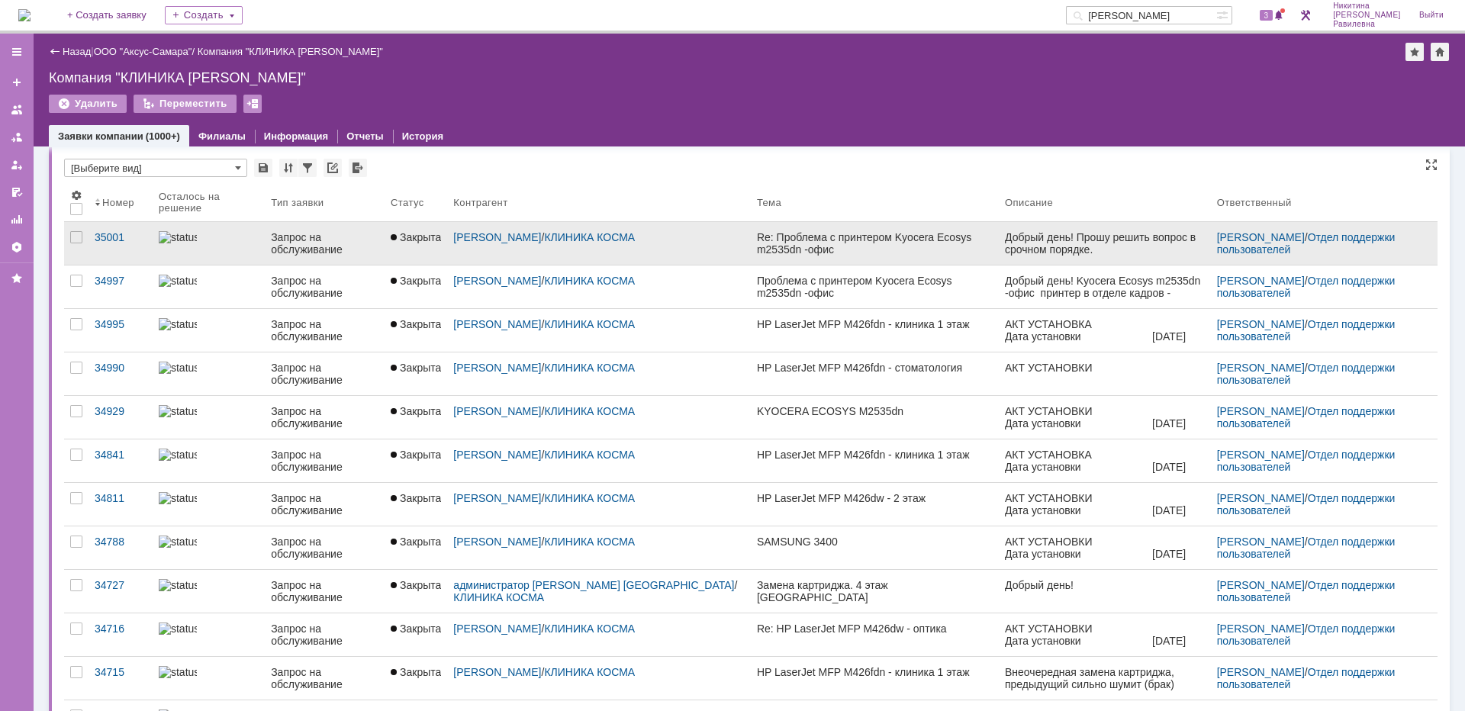
click at [246, 243] on div at bounding box center [209, 237] width 100 height 12
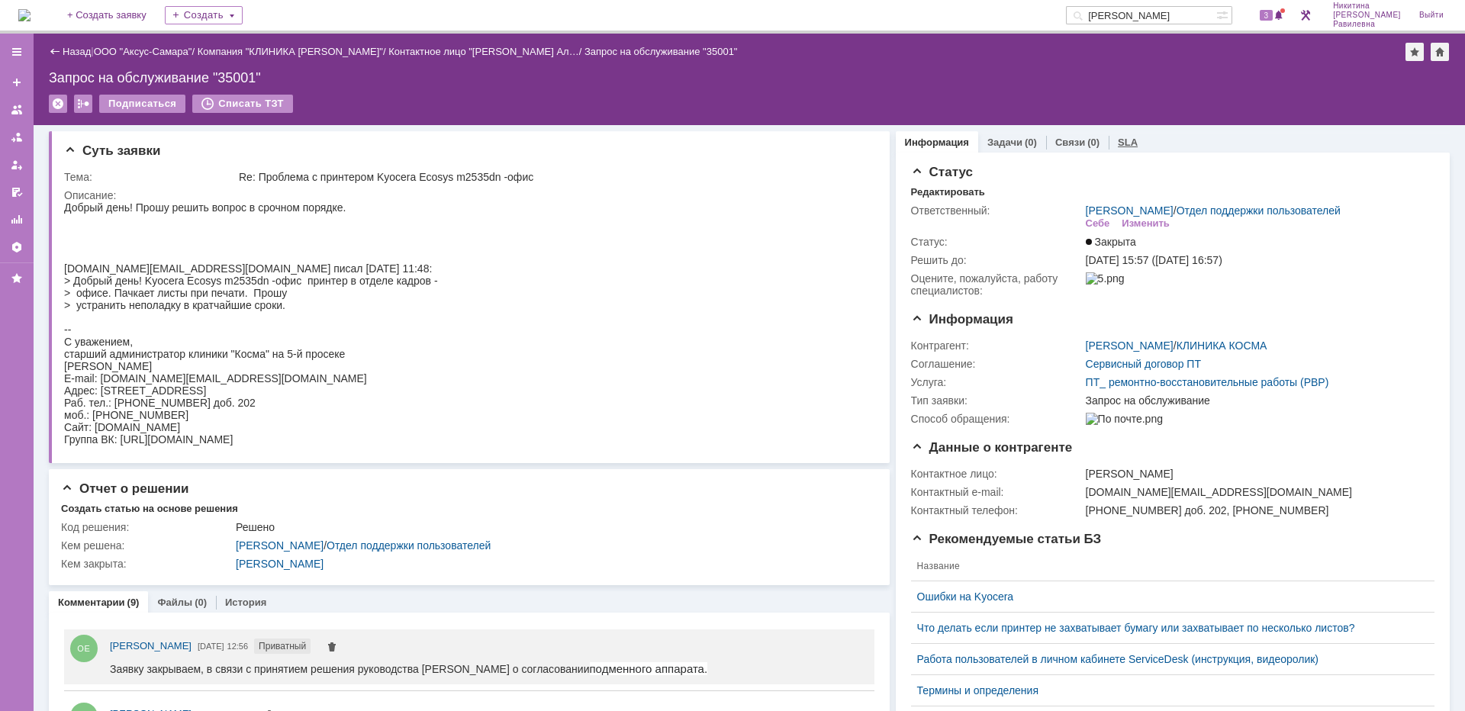
click at [1118, 140] on link "SLA" at bounding box center [1128, 142] width 20 height 11
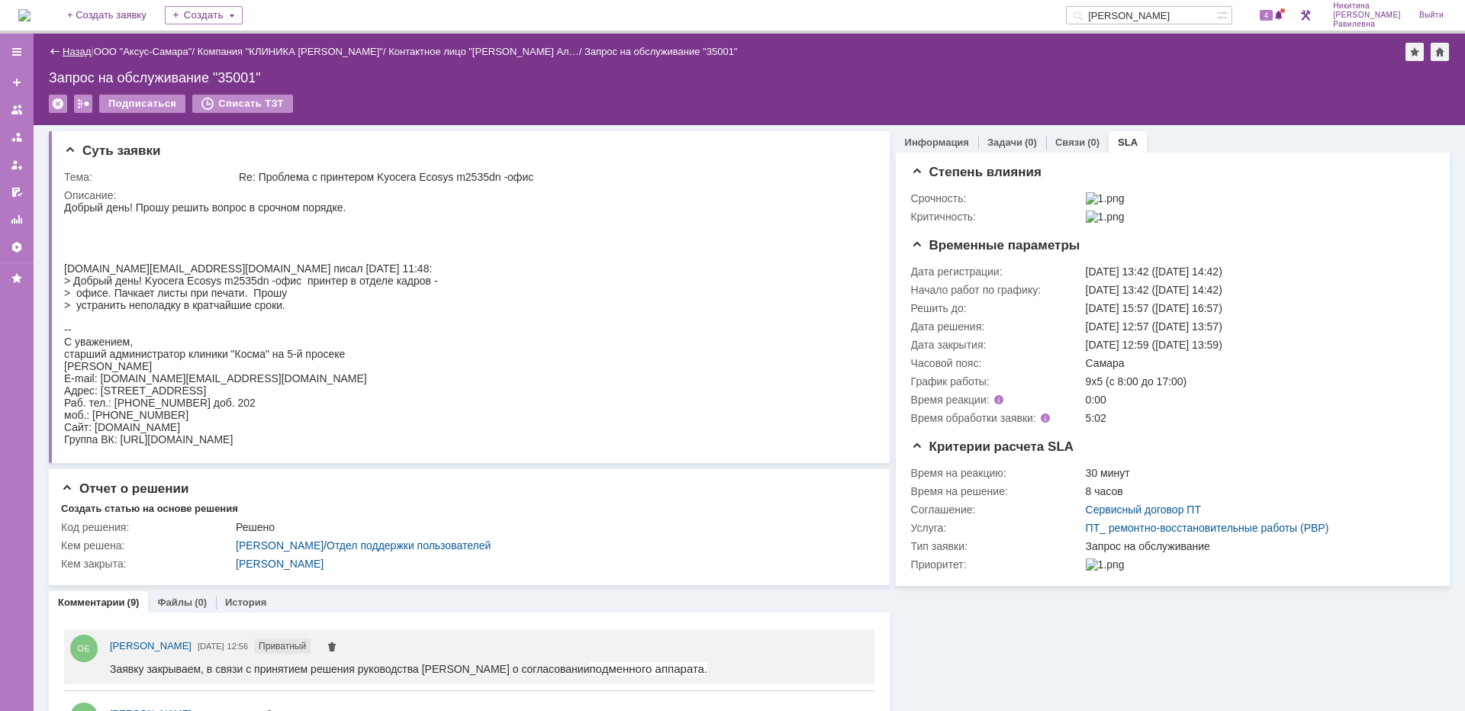
click at [77, 56] on link "Назад" at bounding box center [77, 51] width 28 height 11
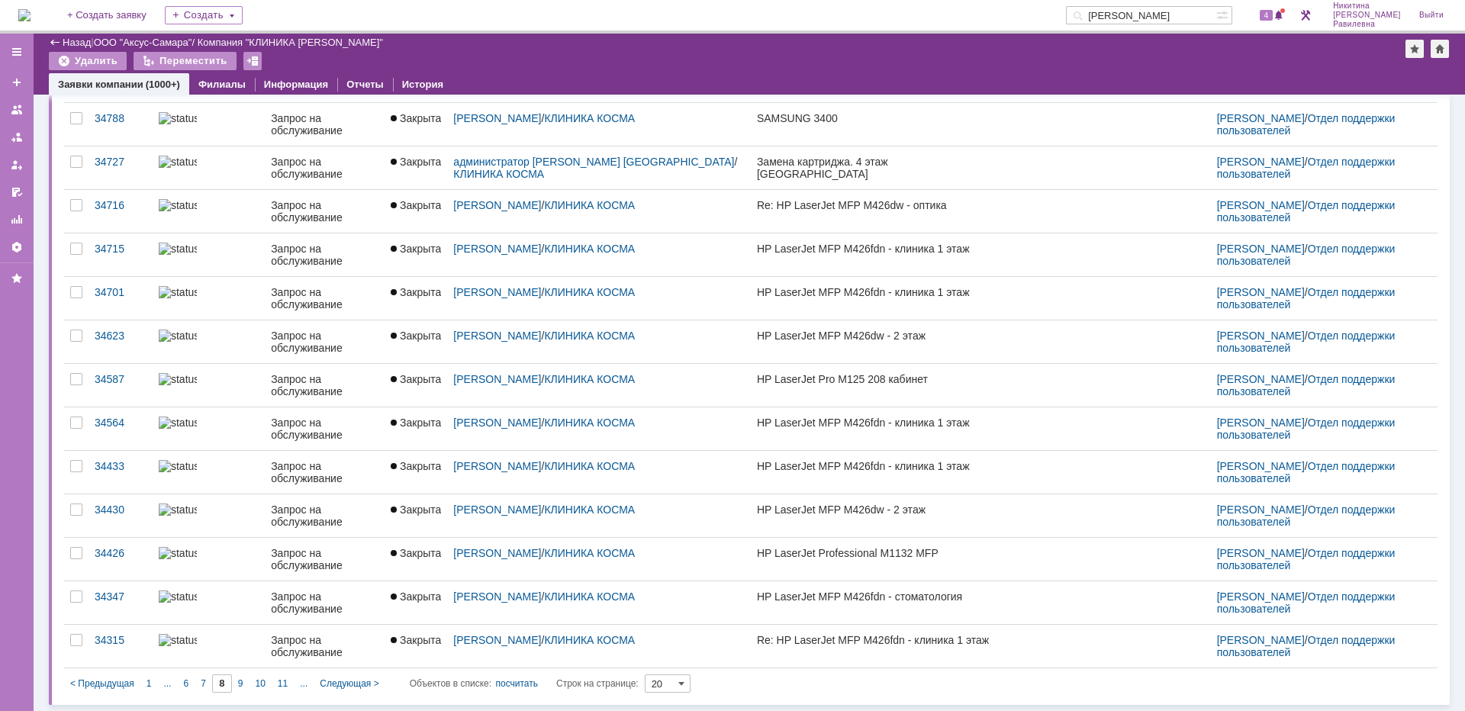
click at [147, 683] on span "1" at bounding box center [149, 683] width 5 height 11
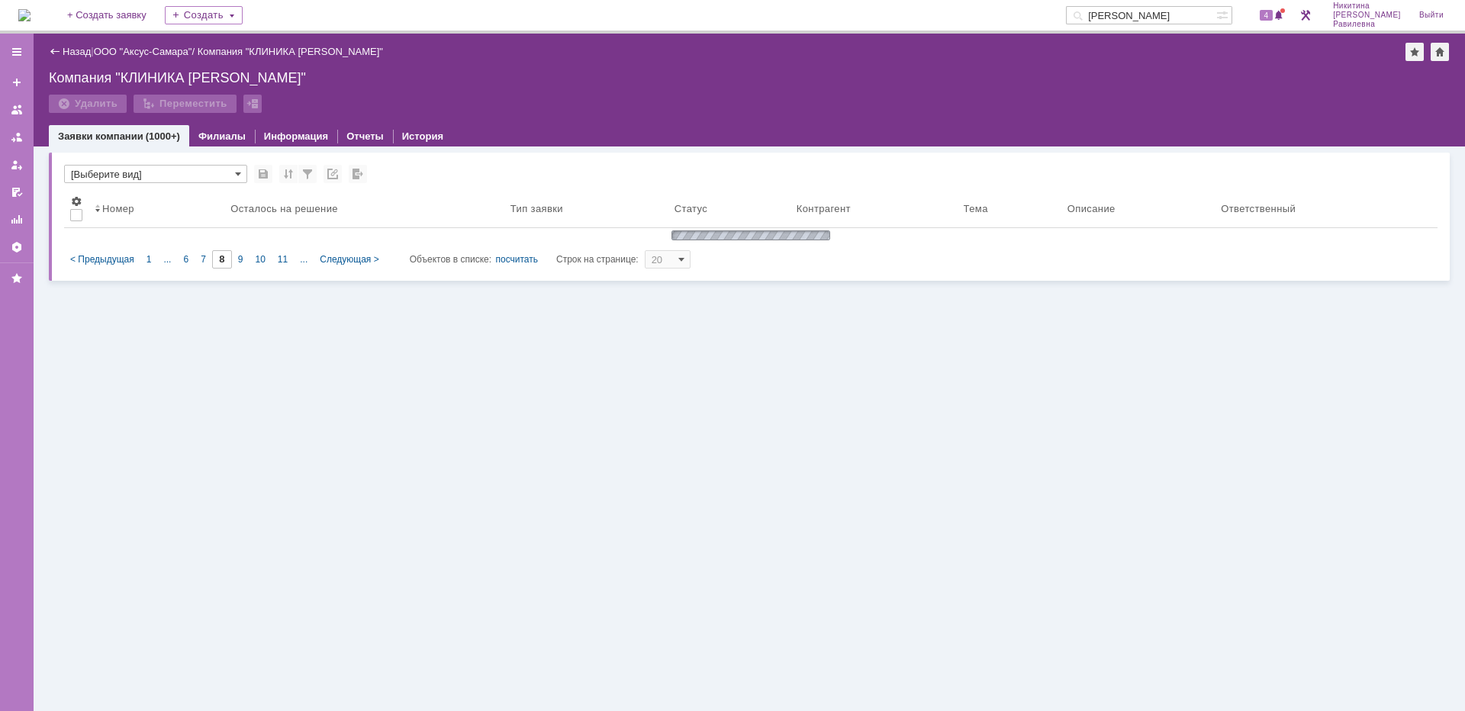
type input "1"
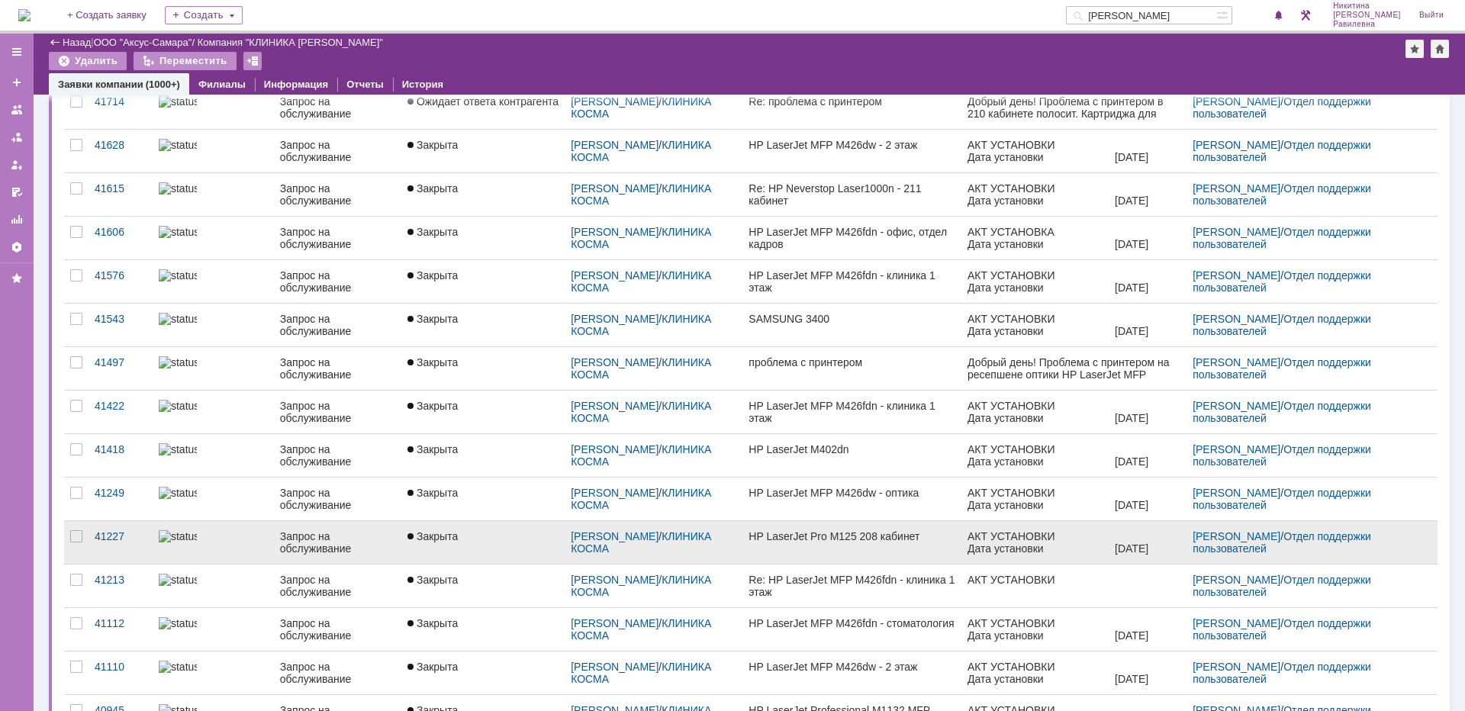
scroll to position [235, 0]
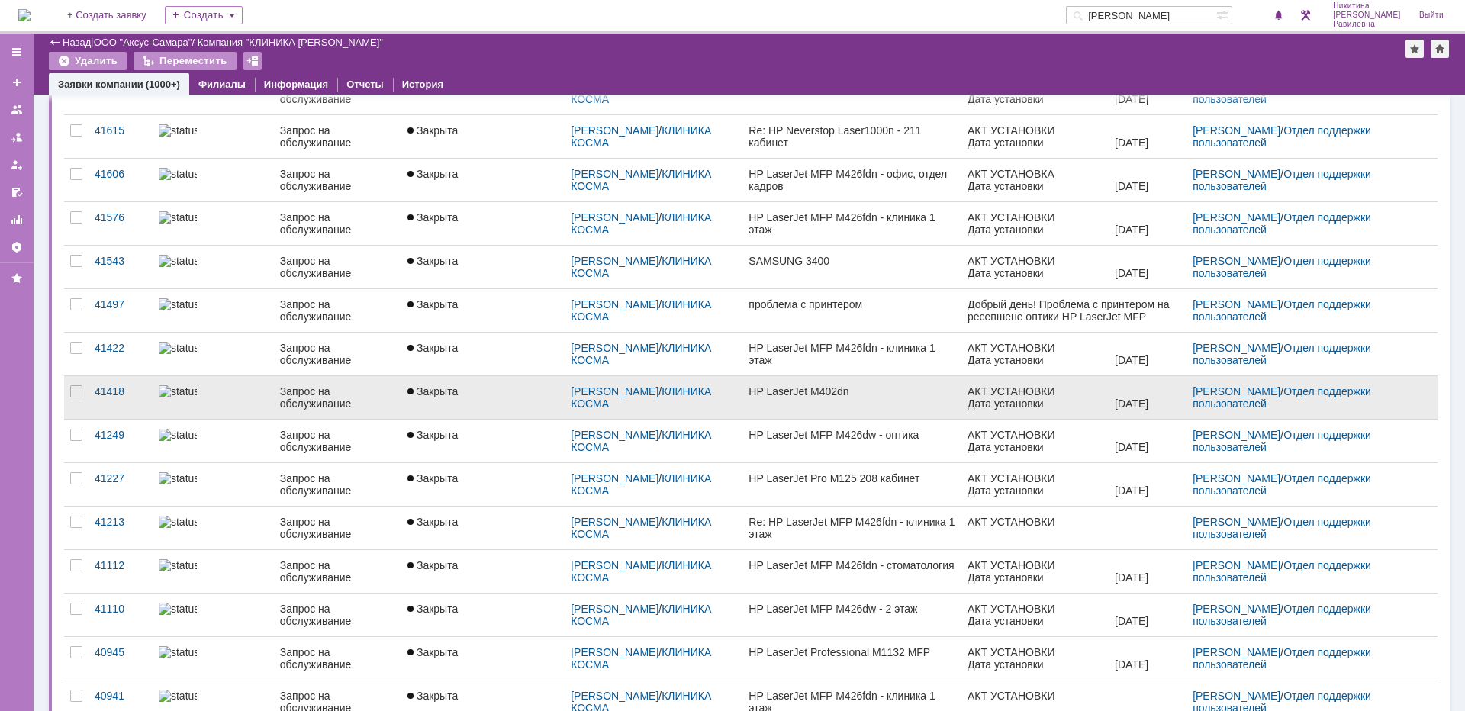
click at [198, 397] on div at bounding box center [213, 391] width 109 height 12
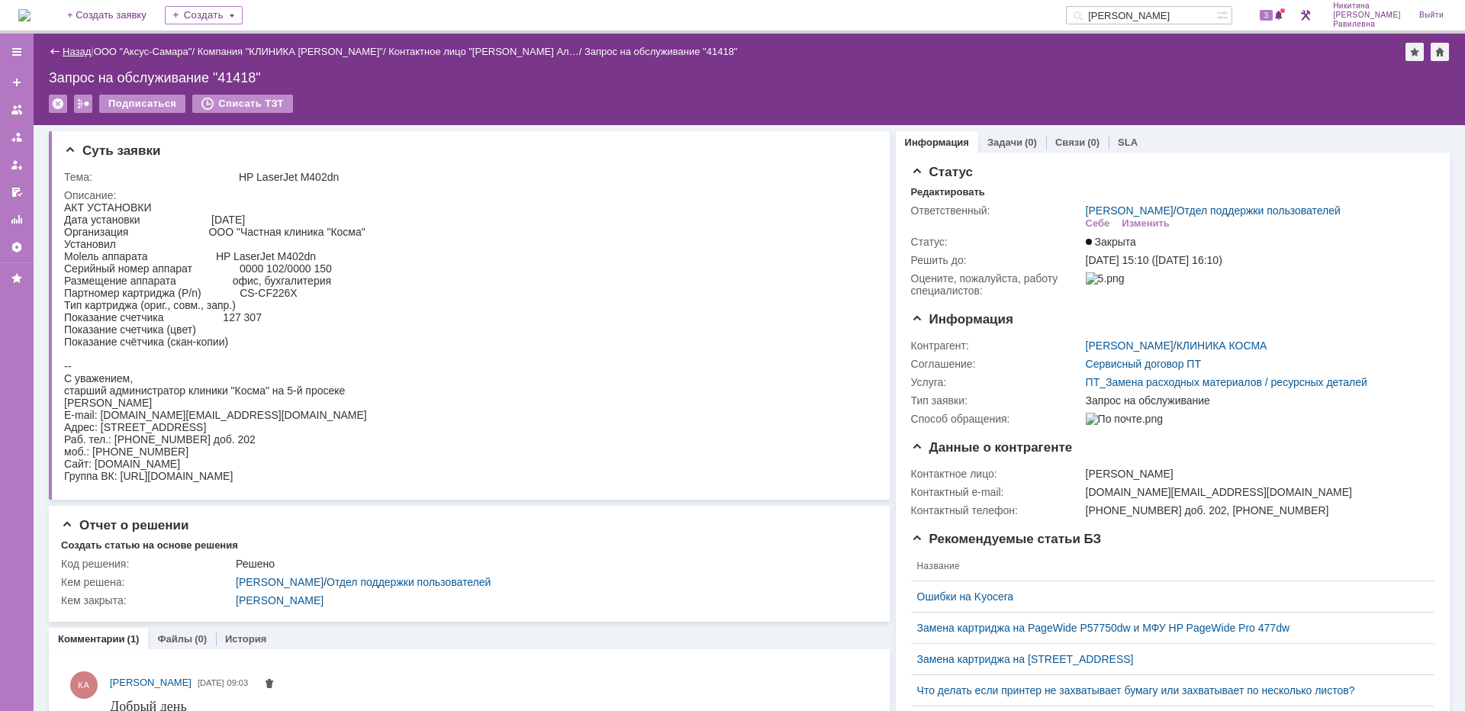
click at [76, 51] on link "Назад" at bounding box center [77, 51] width 28 height 11
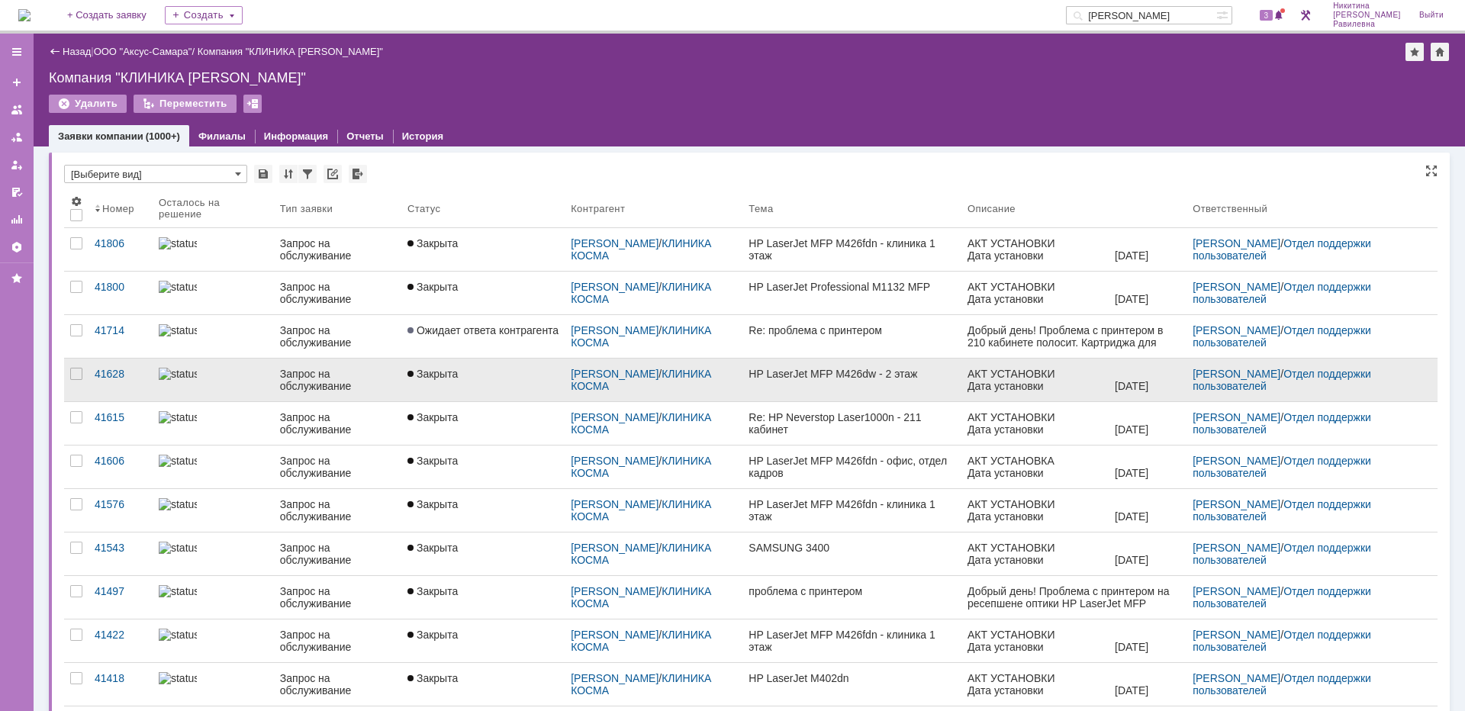
click at [196, 388] on link at bounding box center [213, 380] width 121 height 43
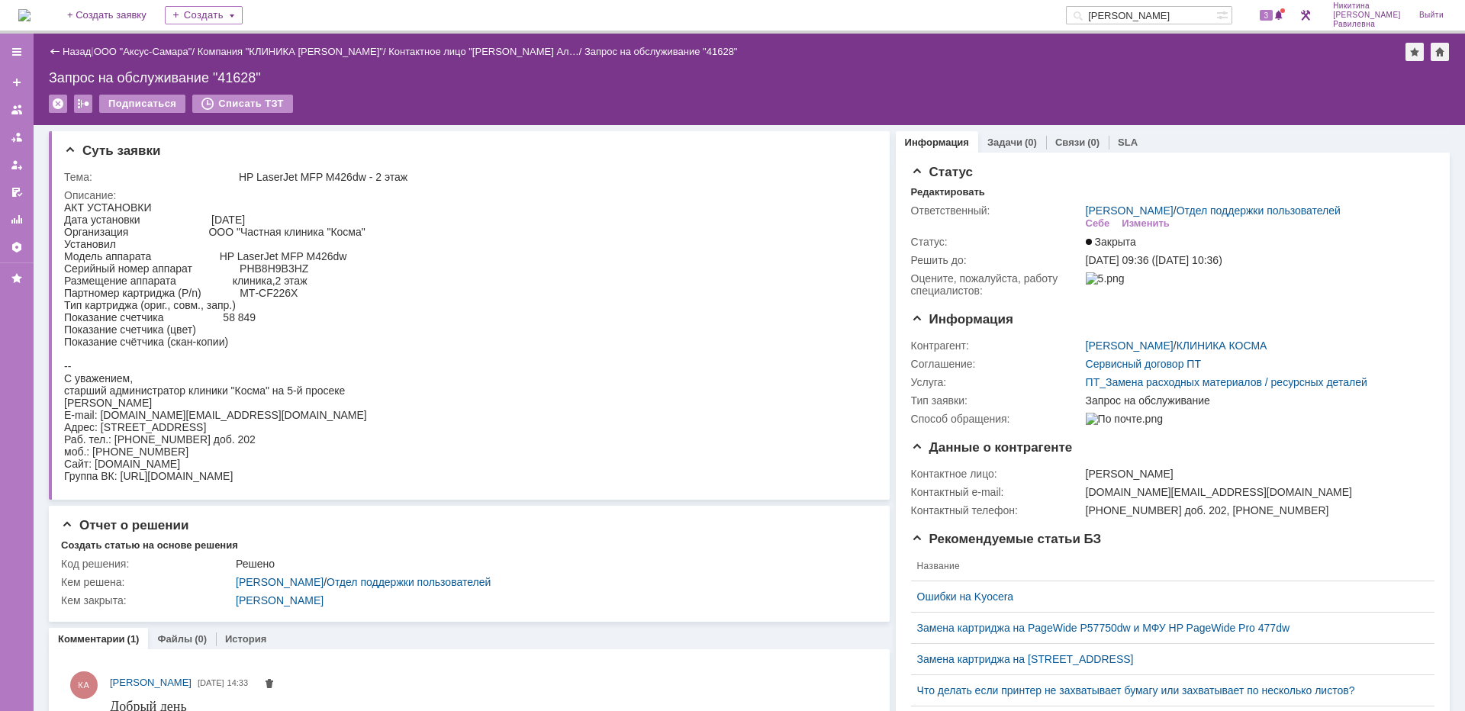
click at [57, 53] on div "Назад" at bounding box center [70, 51] width 42 height 11
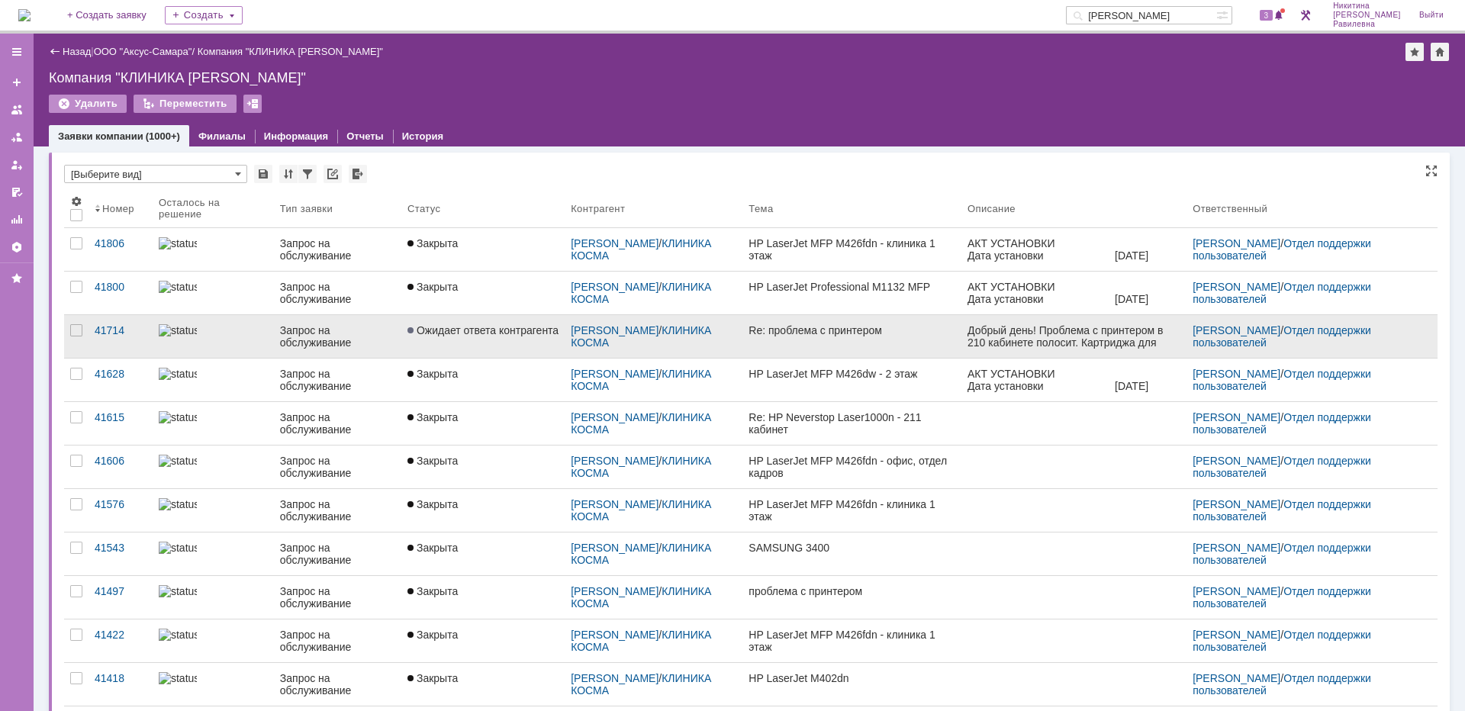
click at [230, 337] on div at bounding box center [213, 330] width 109 height 12
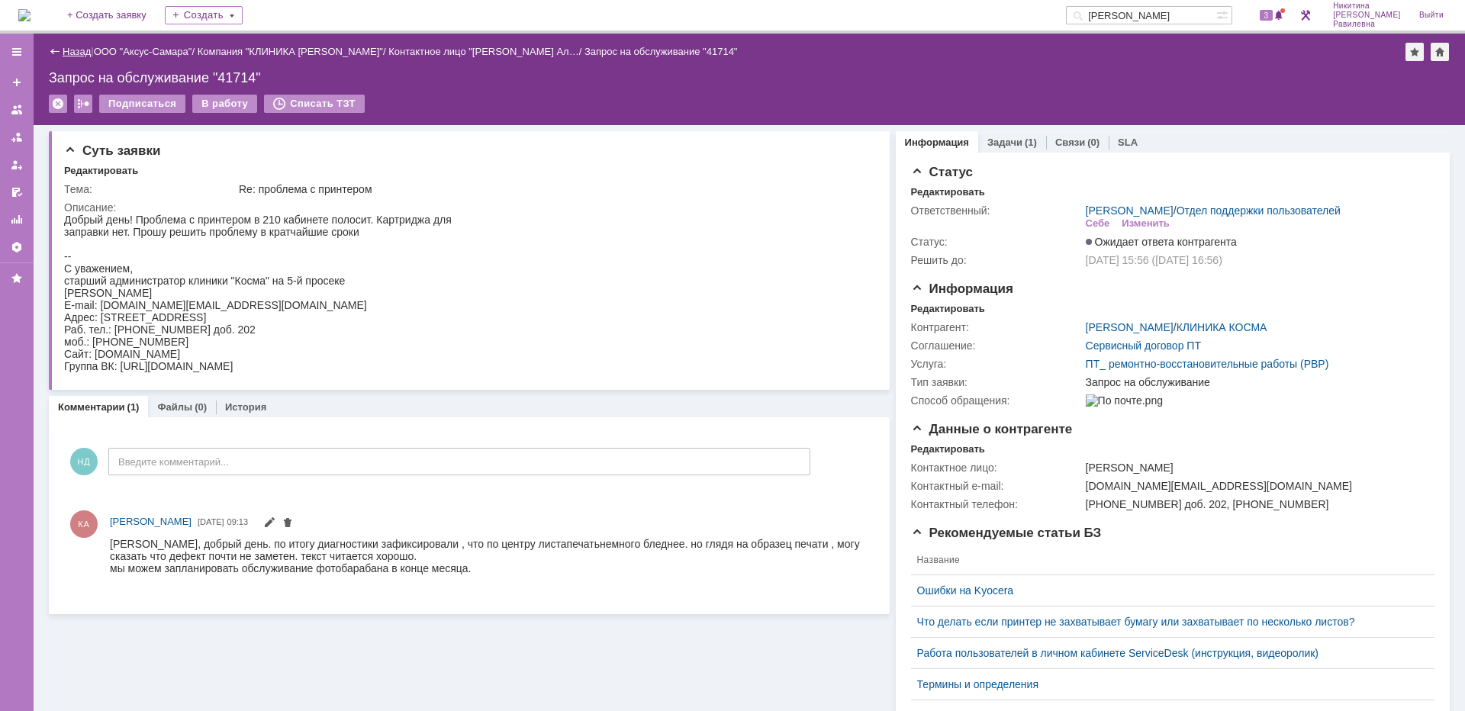
click at [74, 49] on link "Назад" at bounding box center [77, 51] width 28 height 11
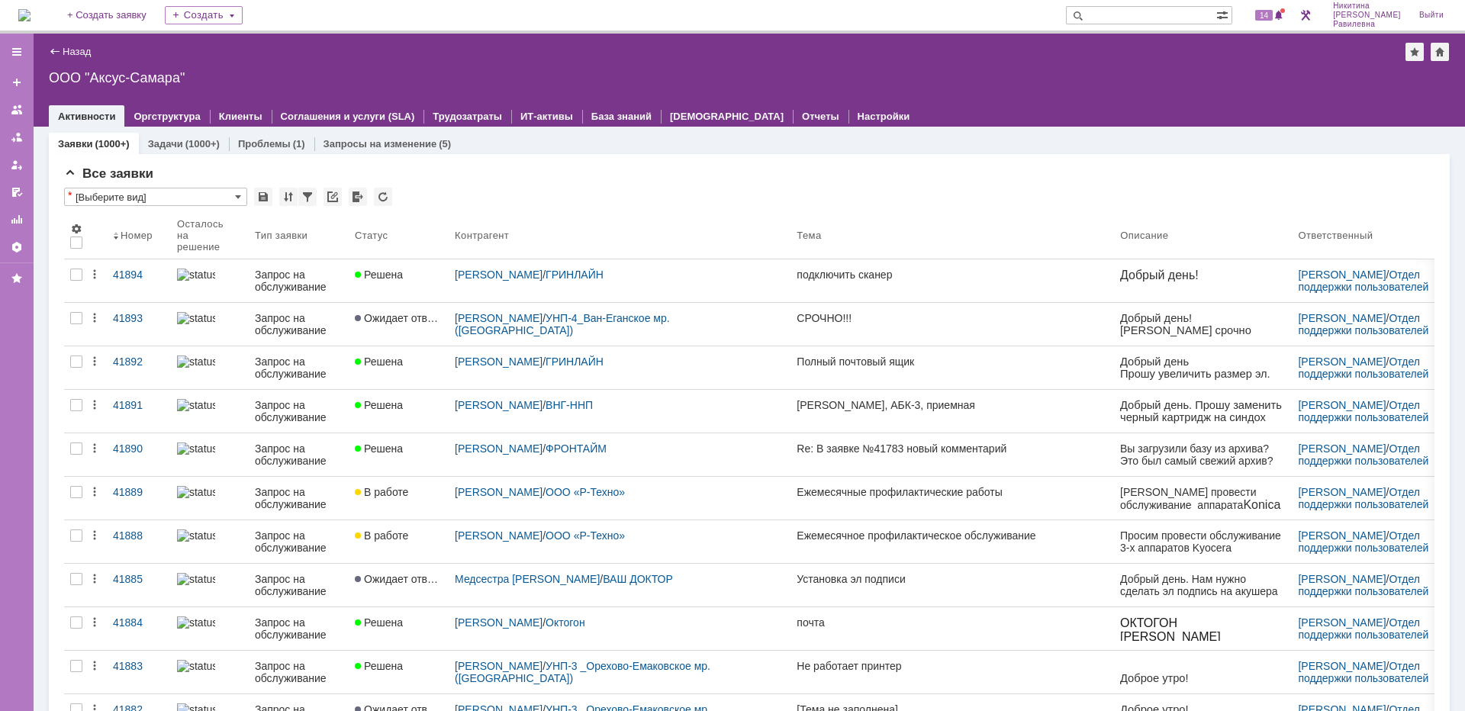
click at [1152, 18] on input "text" at bounding box center [1141, 15] width 150 height 18
type input "27963"
click at [1168, 16] on input "27963" at bounding box center [1141, 15] width 150 height 18
click at [1216, 14] on input "27963" at bounding box center [1141, 15] width 150 height 18
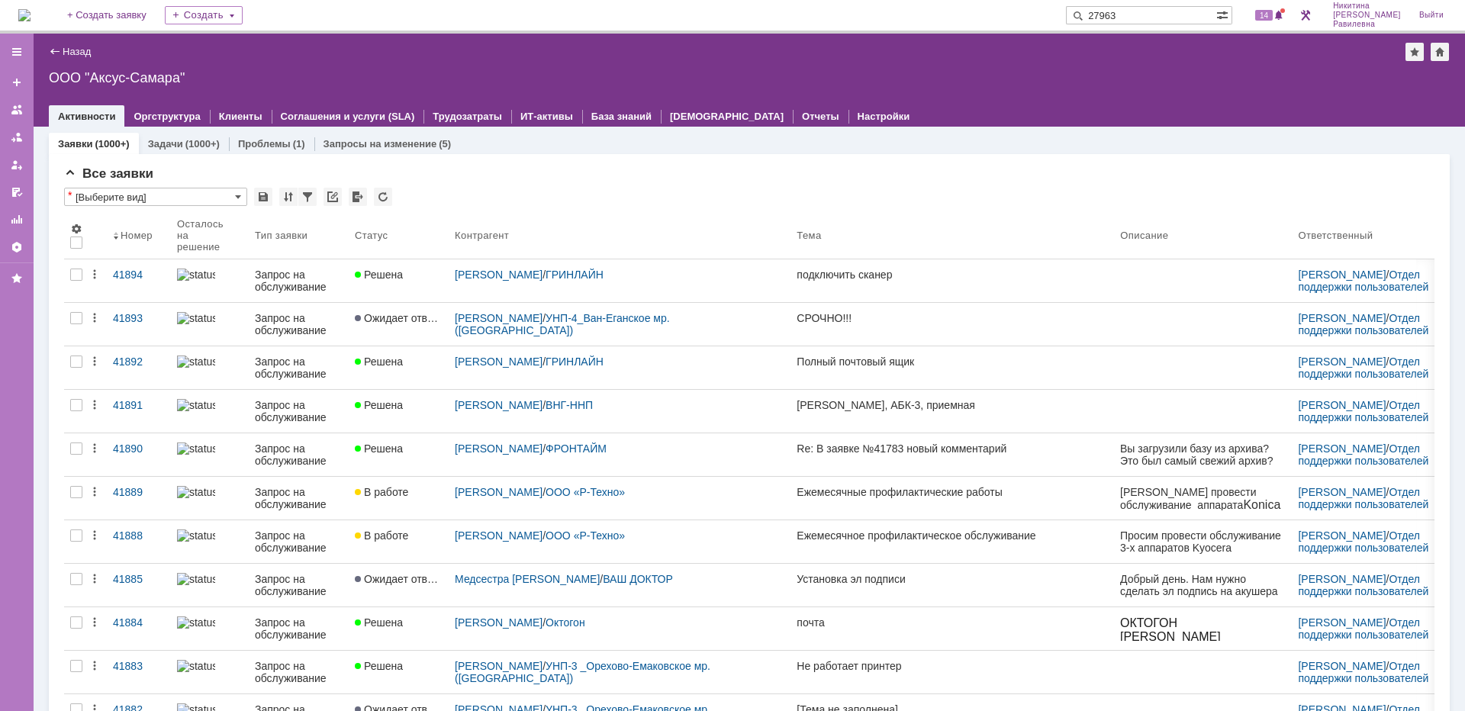
type input "27963"
click at [1187, 18] on input "27963" at bounding box center [1141, 15] width 150 height 18
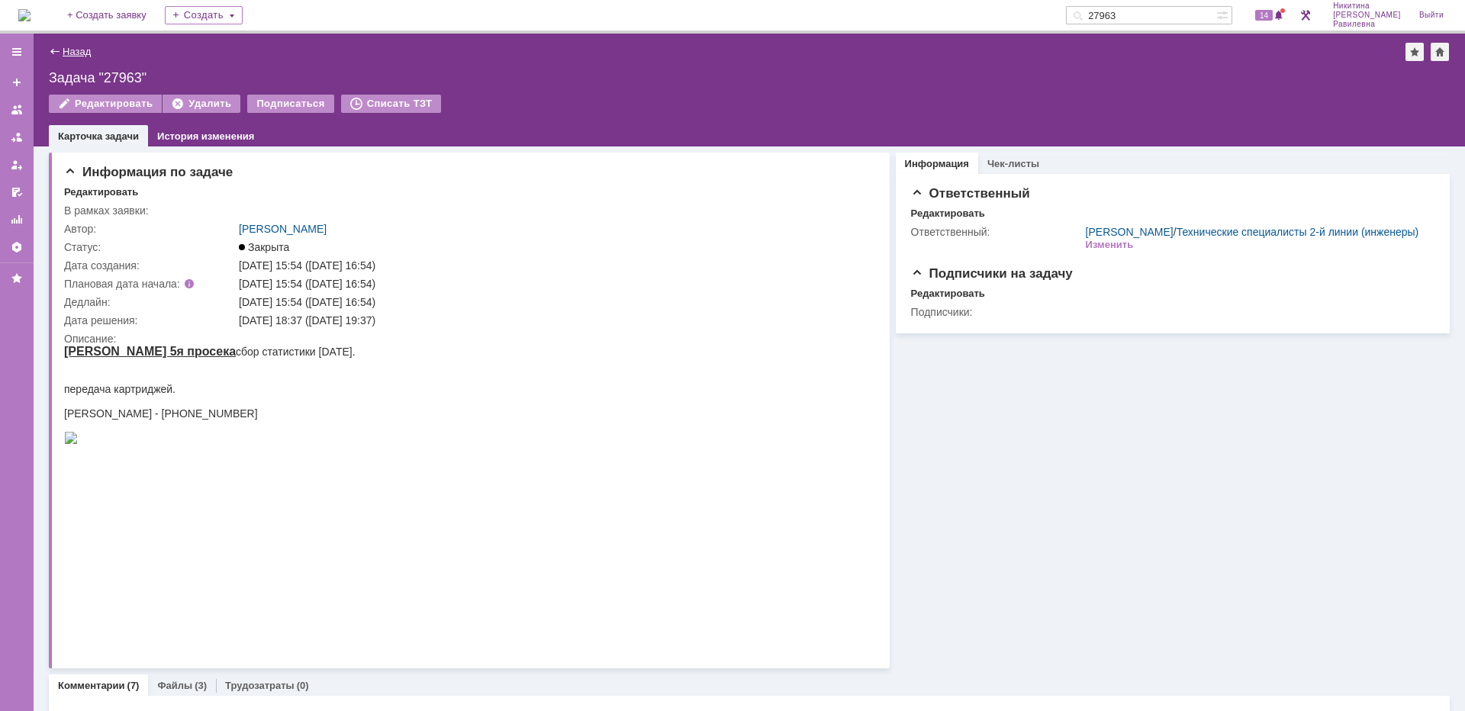
click at [82, 47] on link "Назад" at bounding box center [77, 51] width 28 height 11
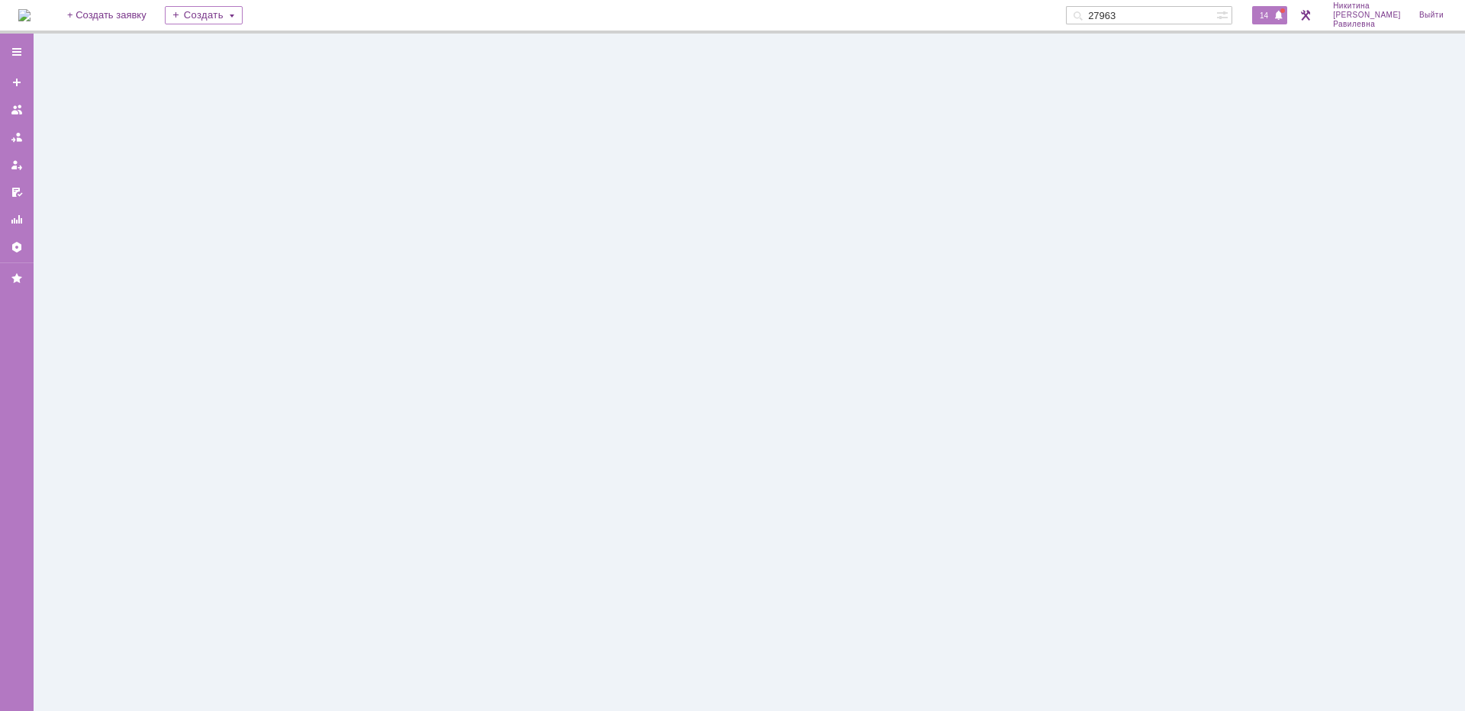
click at [1273, 14] on span "14" at bounding box center [1264, 15] width 18 height 11
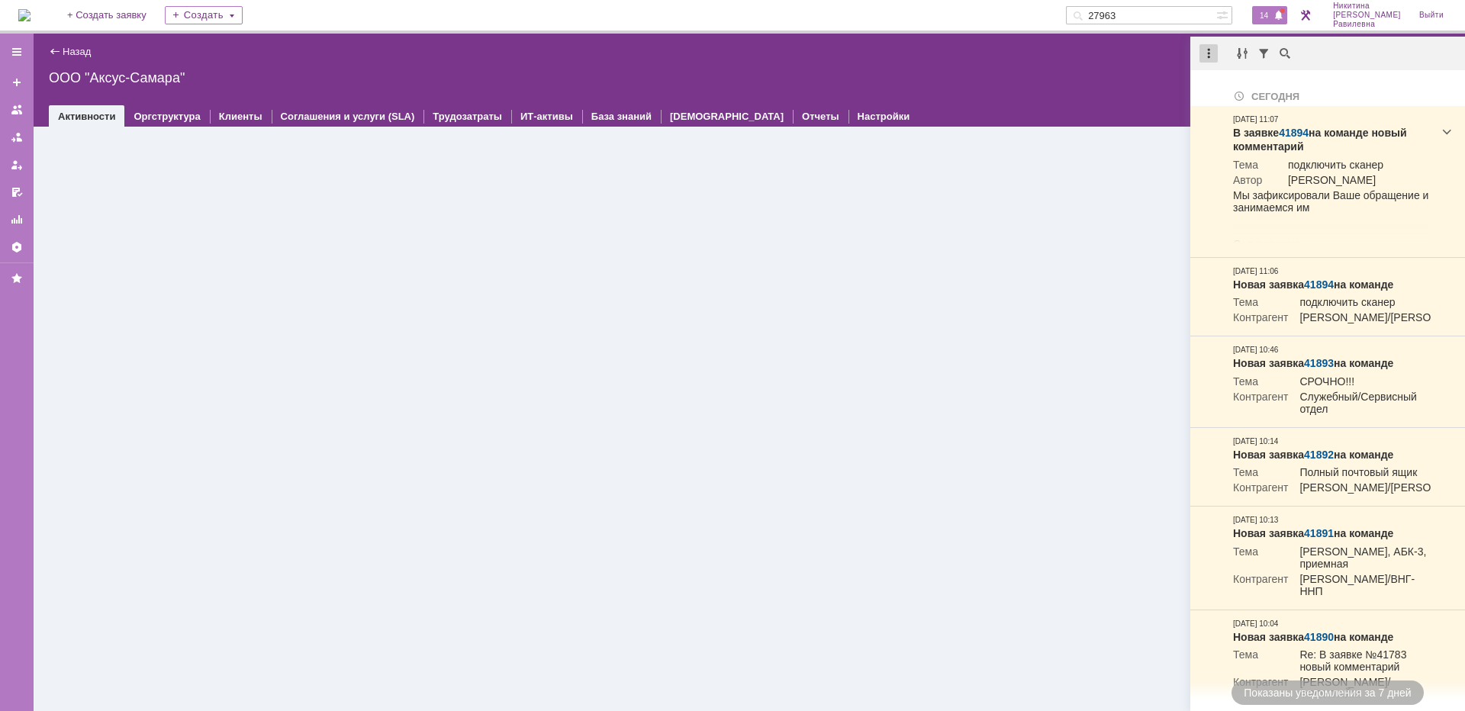
click at [1207, 55] on div at bounding box center [1209, 53] width 18 height 18
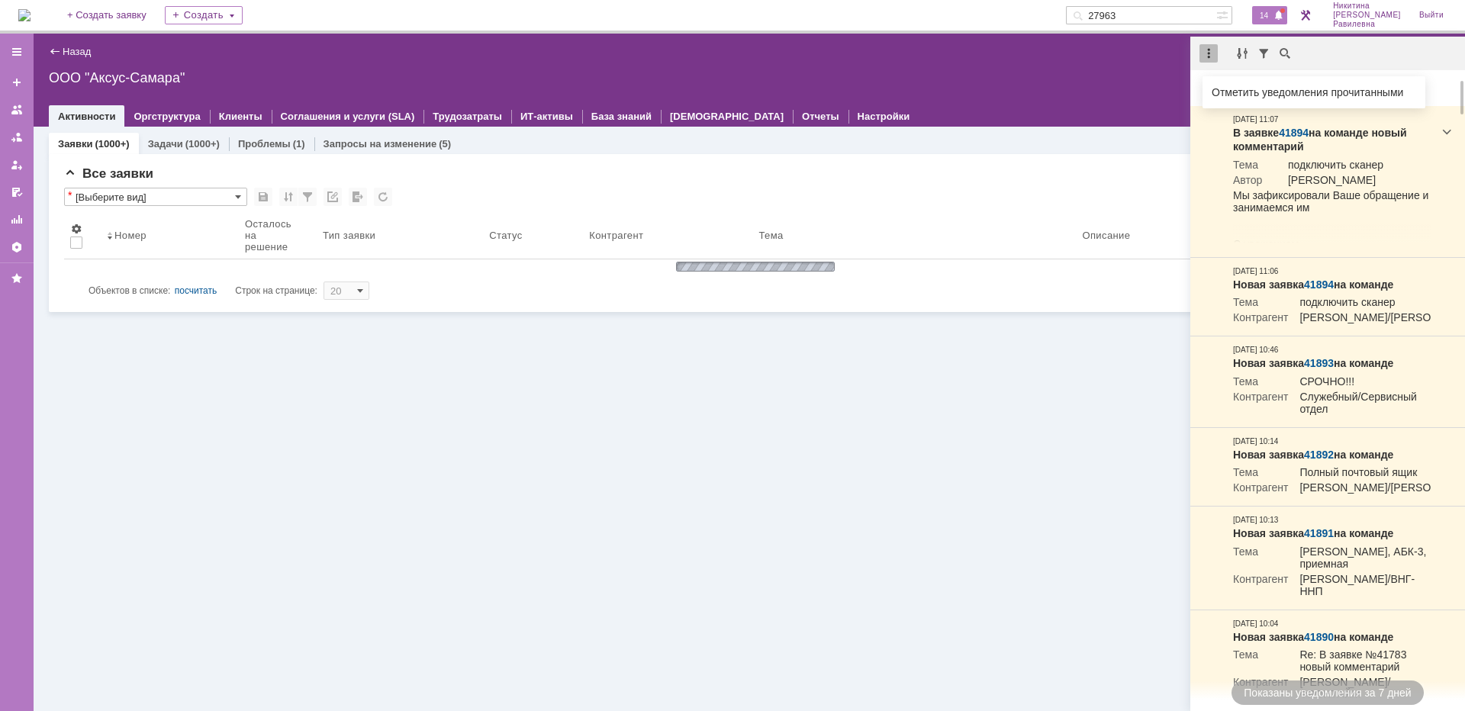
click at [1240, 88] on div "Отметить уведомления прочитанными" at bounding box center [1314, 92] width 205 height 11
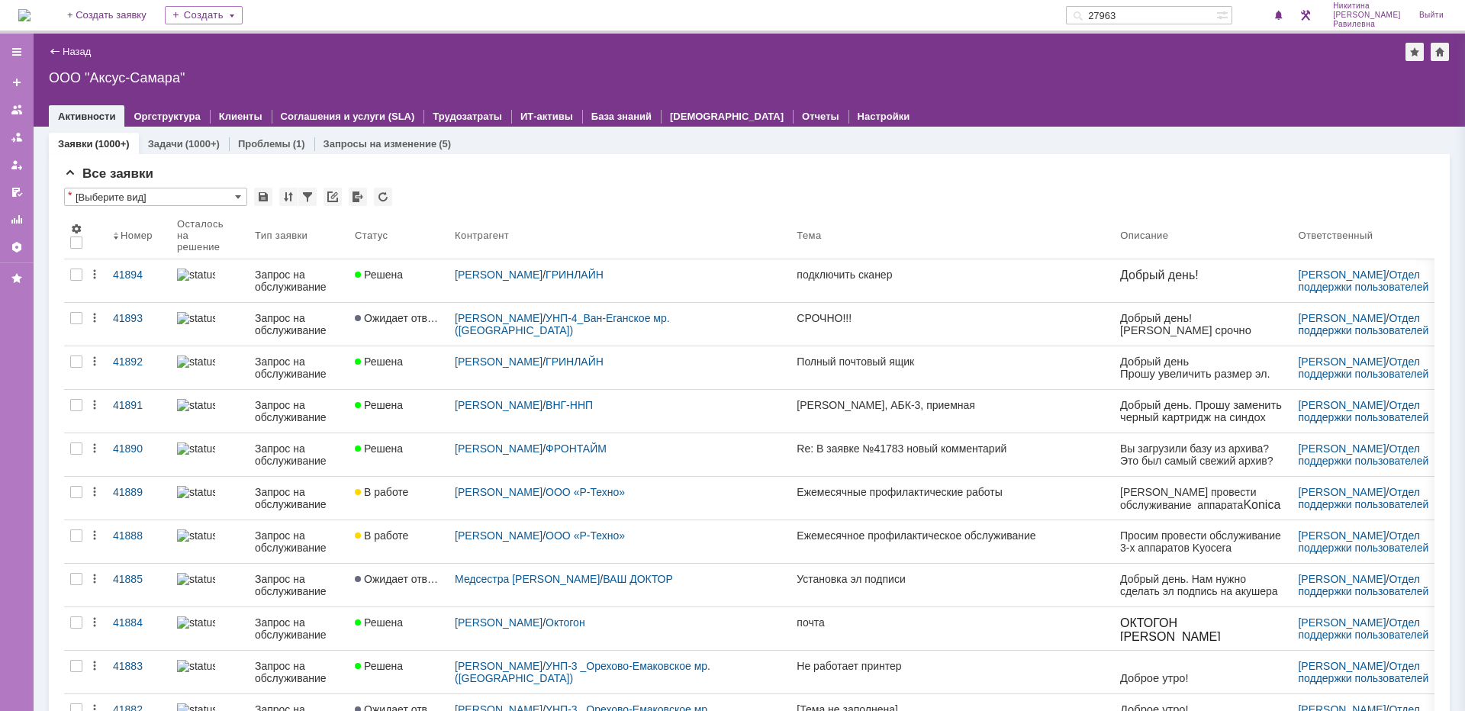
click at [651, 164] on div "Все заявки * [Выберите вид] Результаты поиска: 1 2 3 4 5 6 7 ... Следующая > Об…" at bounding box center [749, 660] width 1401 height 1012
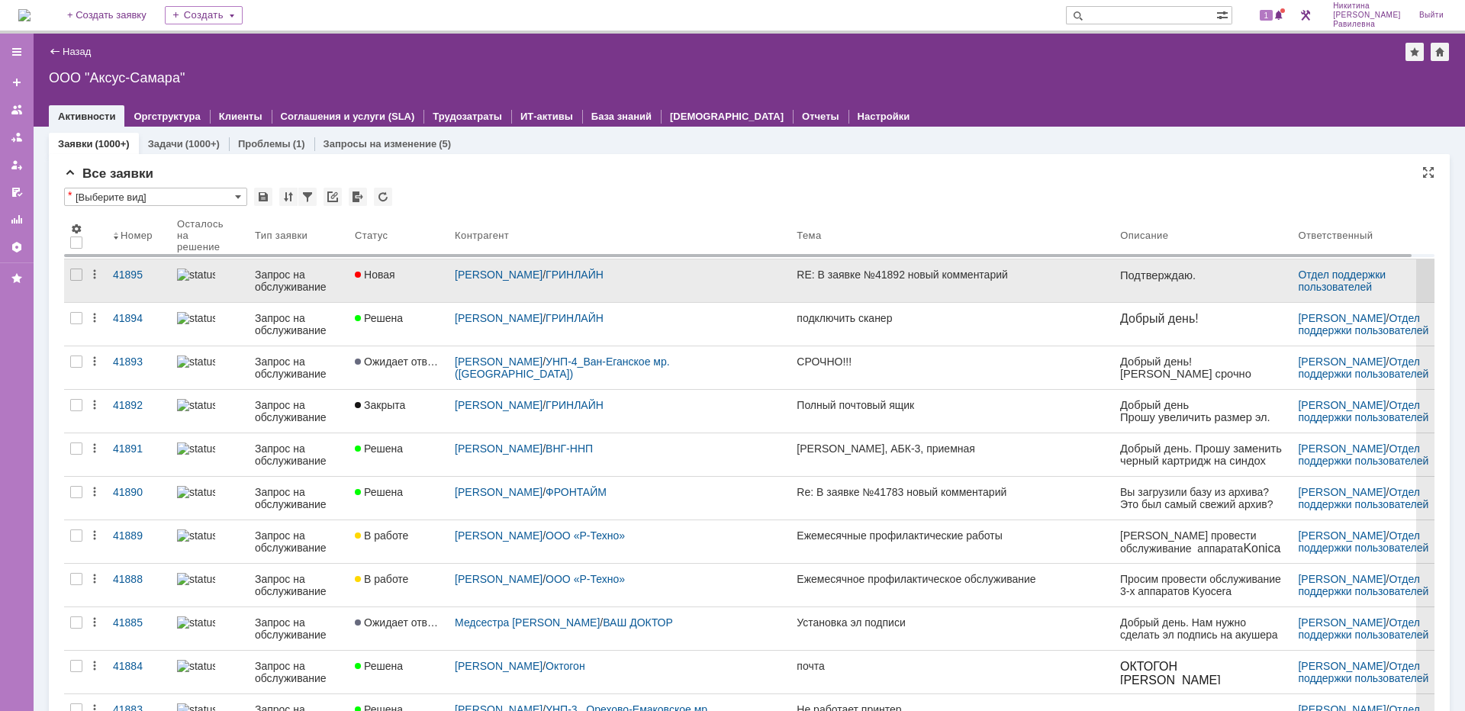
click at [309, 280] on div "Запрос на обслуживание" at bounding box center [299, 281] width 88 height 24
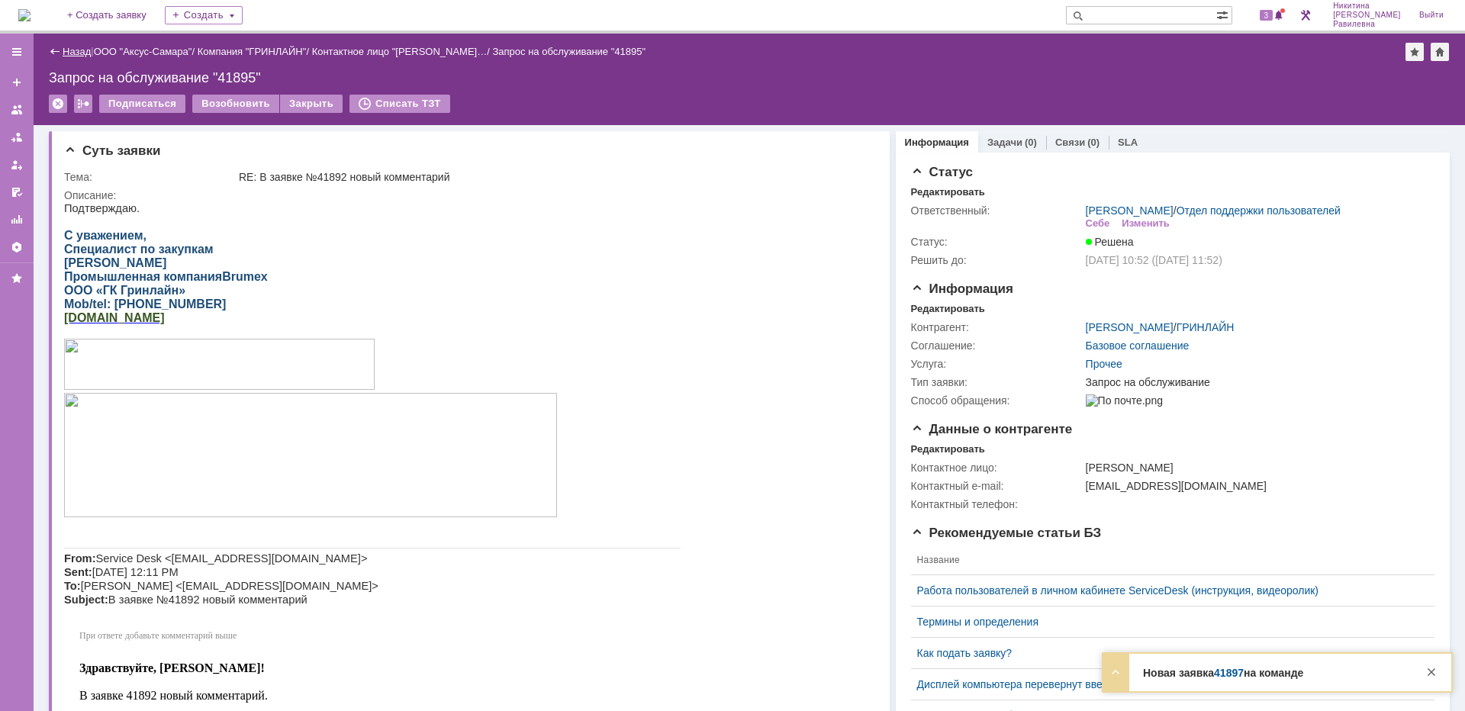
click at [79, 53] on link "Назад" at bounding box center [77, 51] width 28 height 11
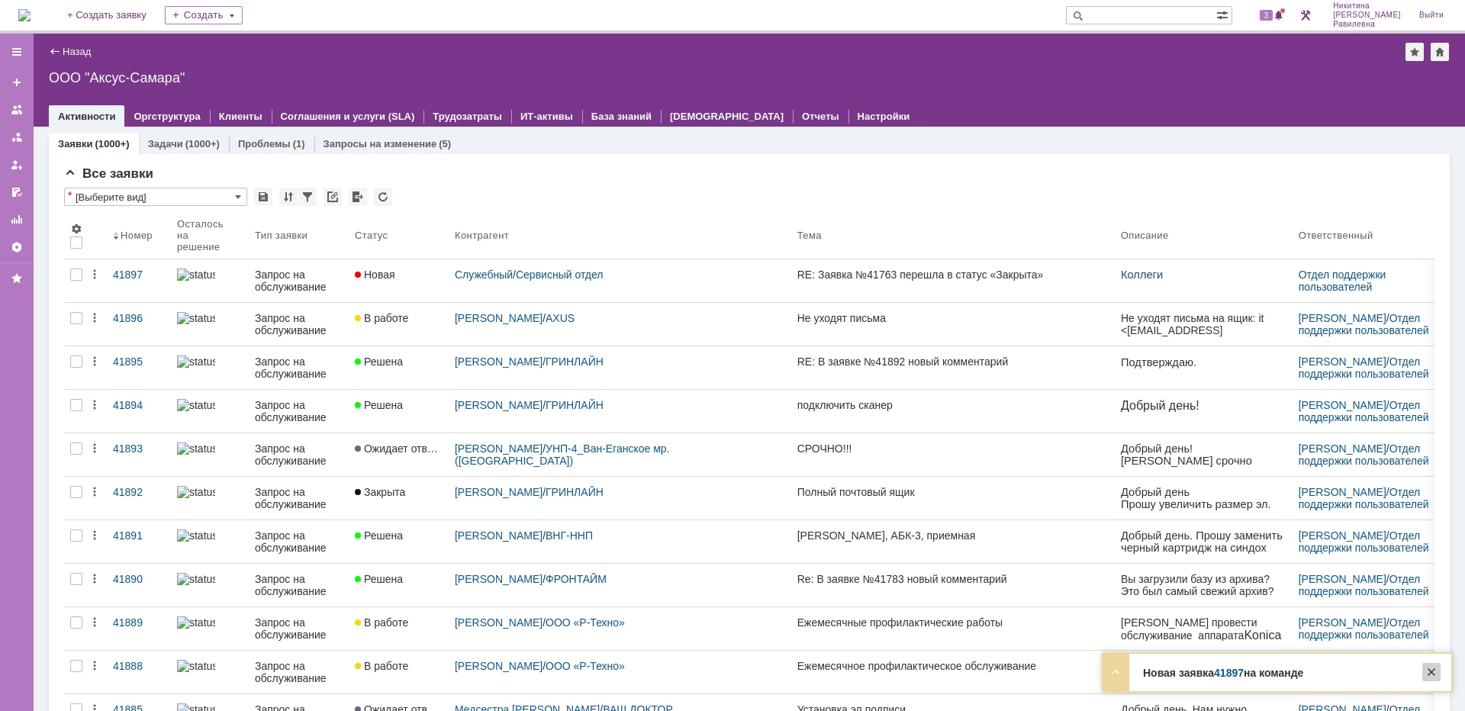
click at [1439, 672] on div at bounding box center [1431, 672] width 18 height 18
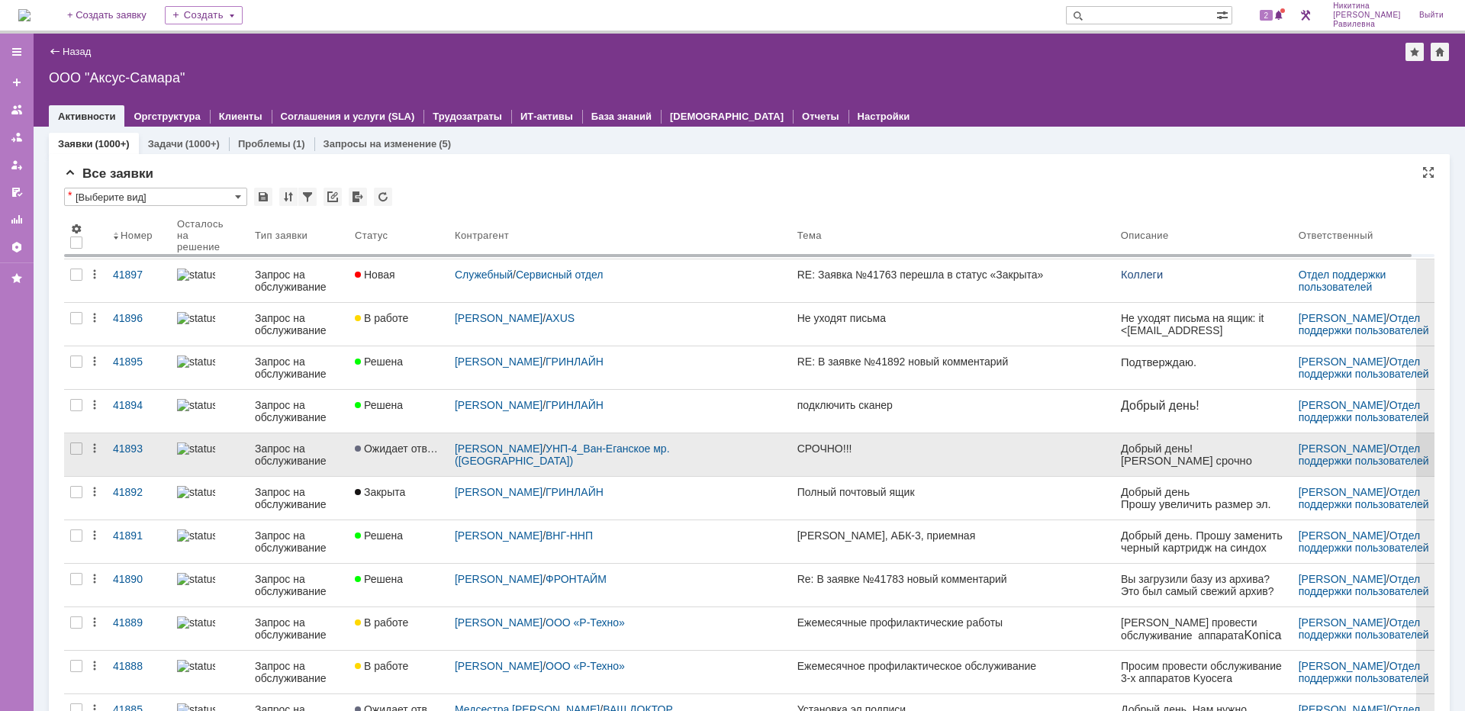
click at [258, 454] on div "Запрос на обслуживание" at bounding box center [299, 455] width 88 height 24
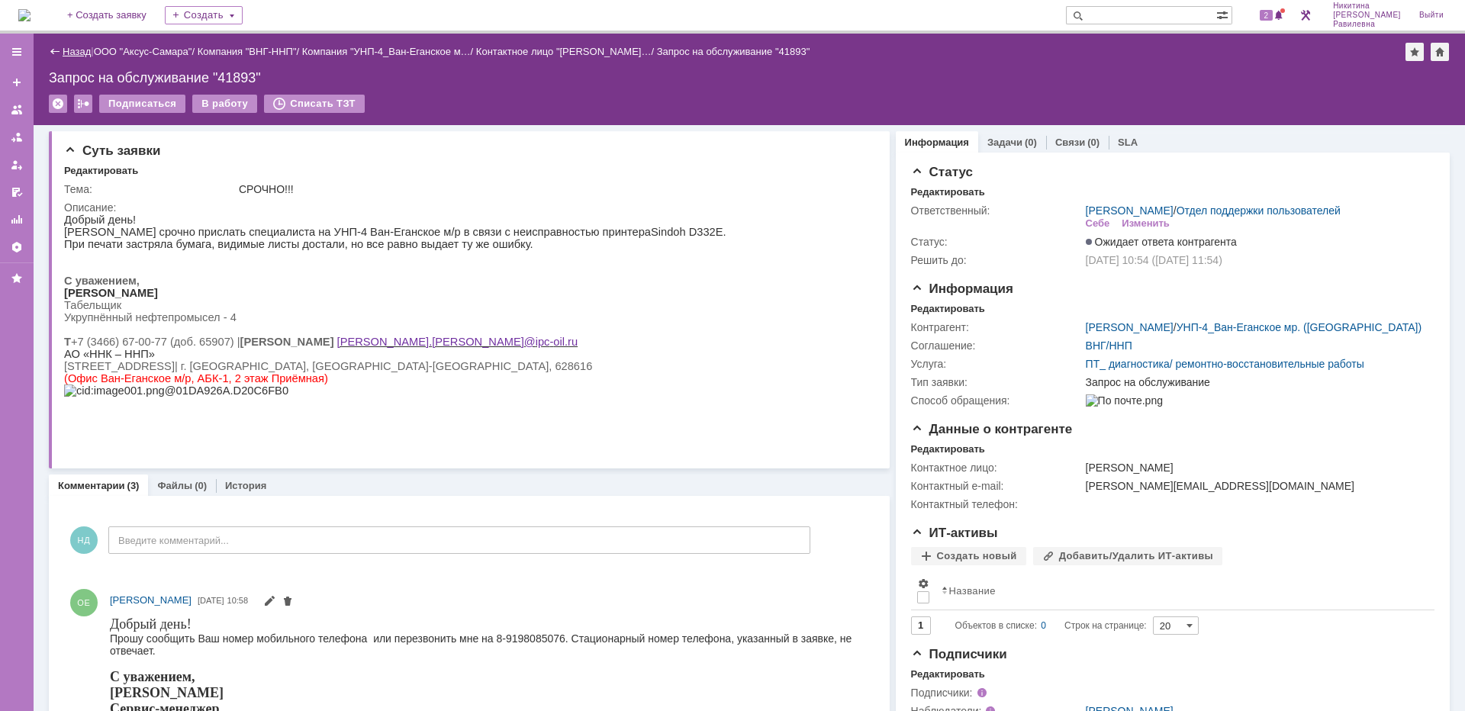
click at [76, 47] on link "Назад" at bounding box center [77, 51] width 28 height 11
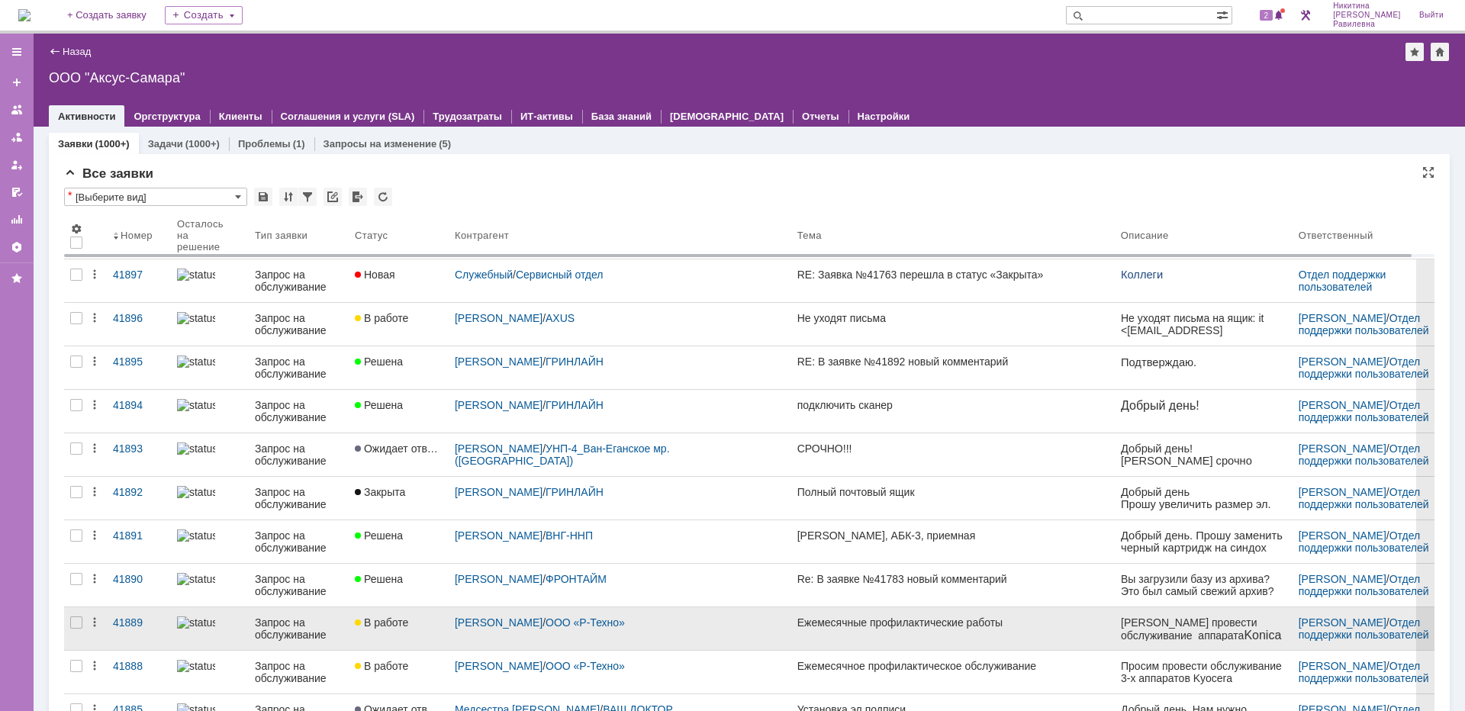
click at [309, 627] on div "Запрос на обслуживание" at bounding box center [299, 629] width 88 height 24
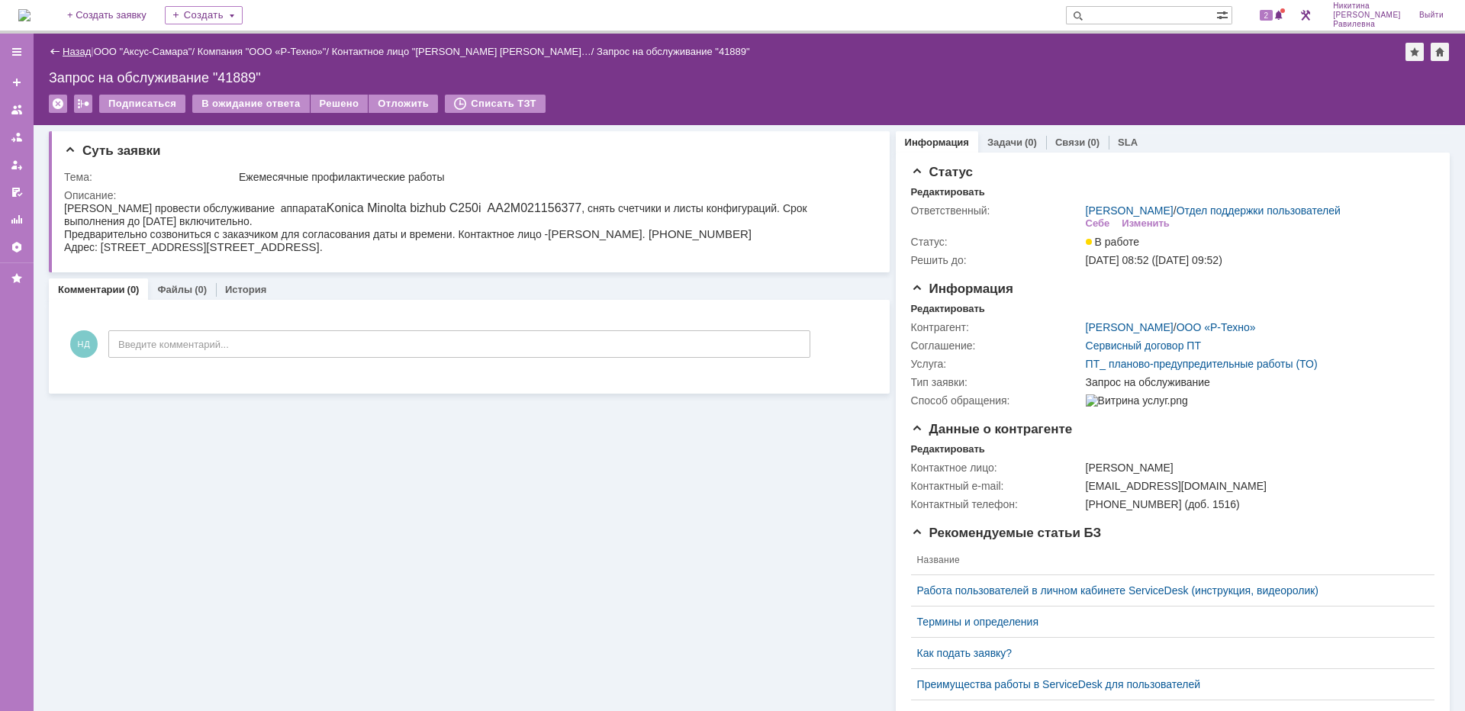
click at [68, 52] on link "Назад" at bounding box center [77, 51] width 28 height 11
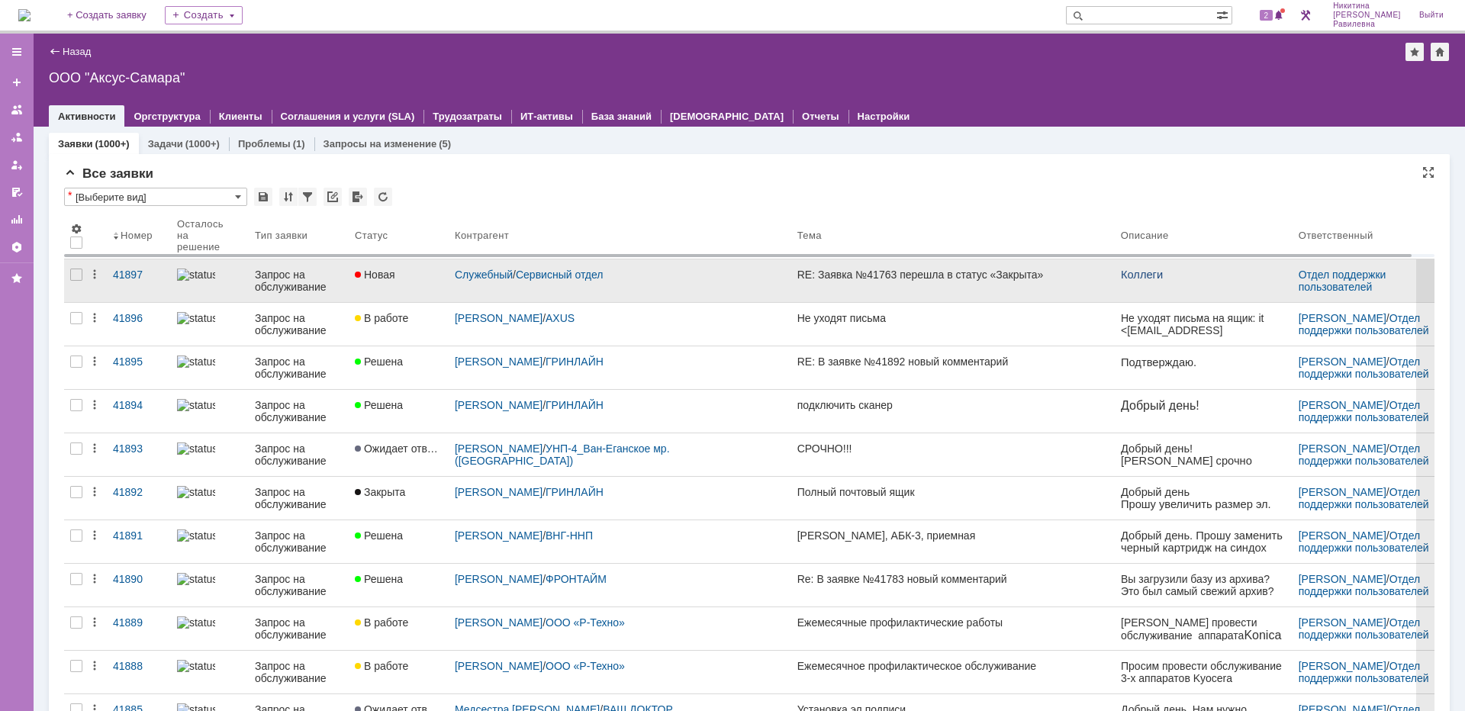
click at [274, 287] on div "Запрос на обслуживание" at bounding box center [299, 281] width 88 height 24
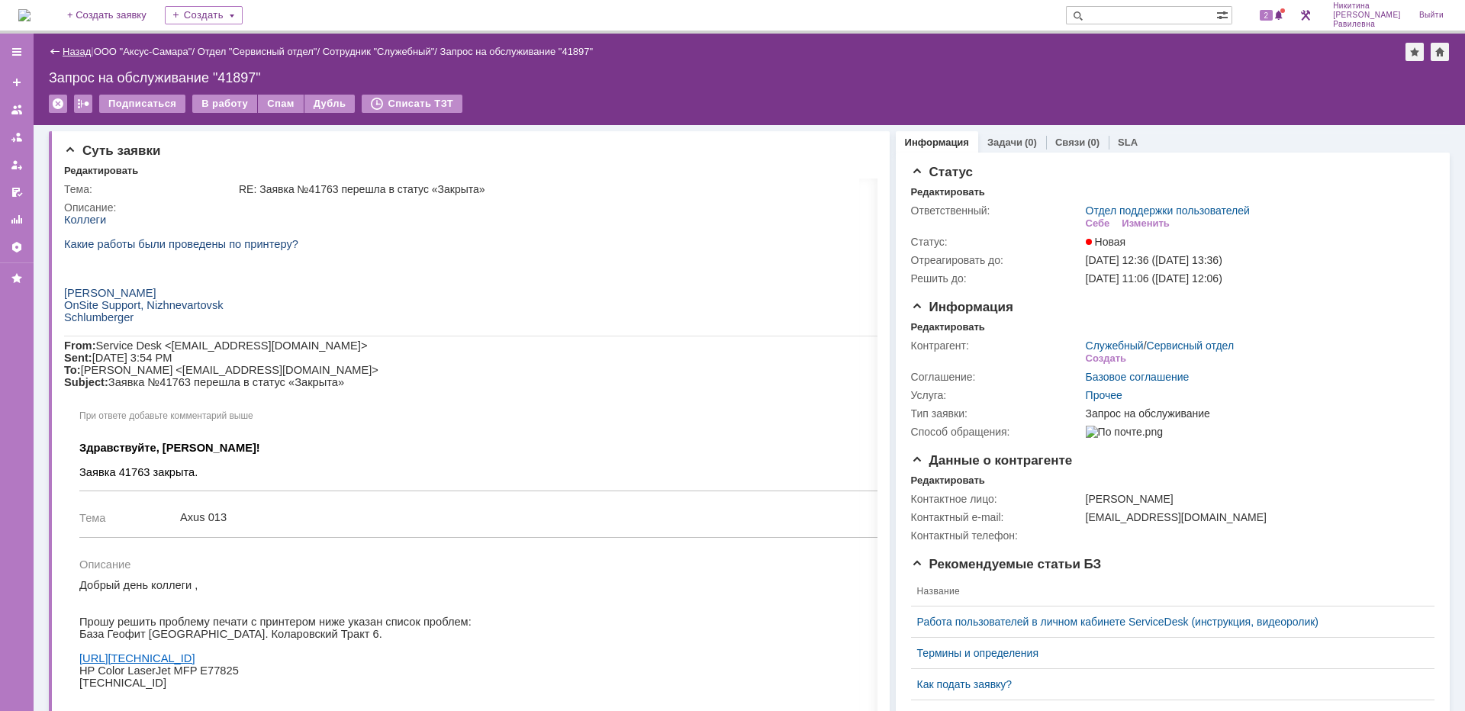
click at [79, 50] on link "Назад" at bounding box center [77, 51] width 28 height 11
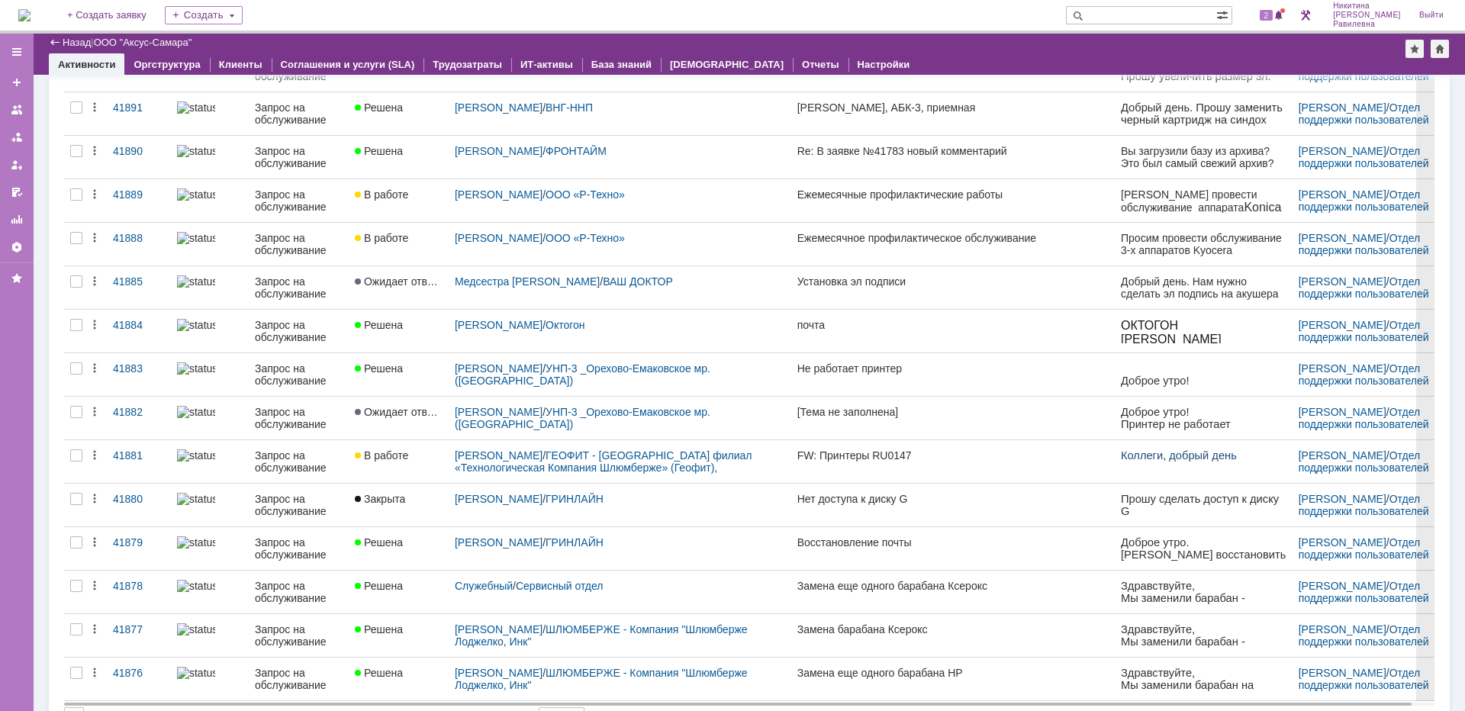
scroll to position [382, 0]
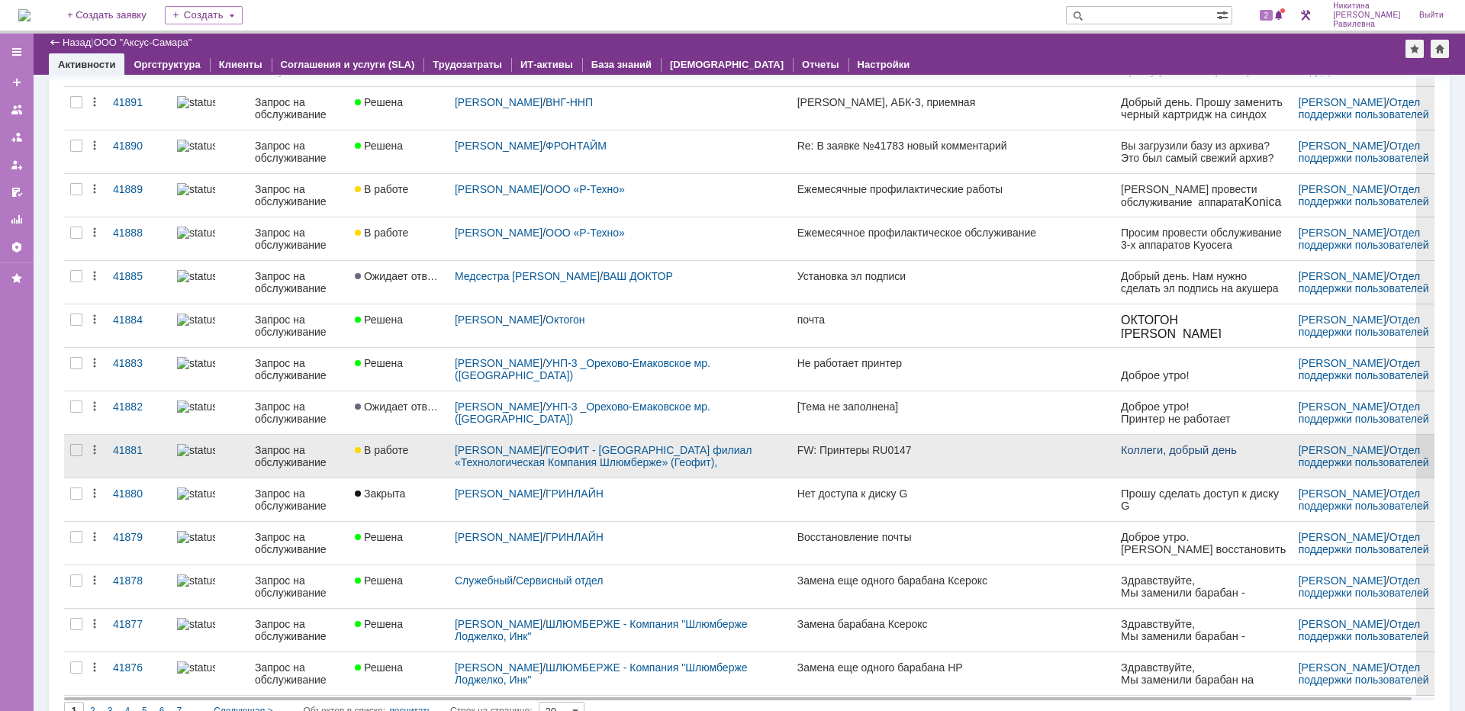
click at [244, 455] on link at bounding box center [210, 456] width 78 height 43
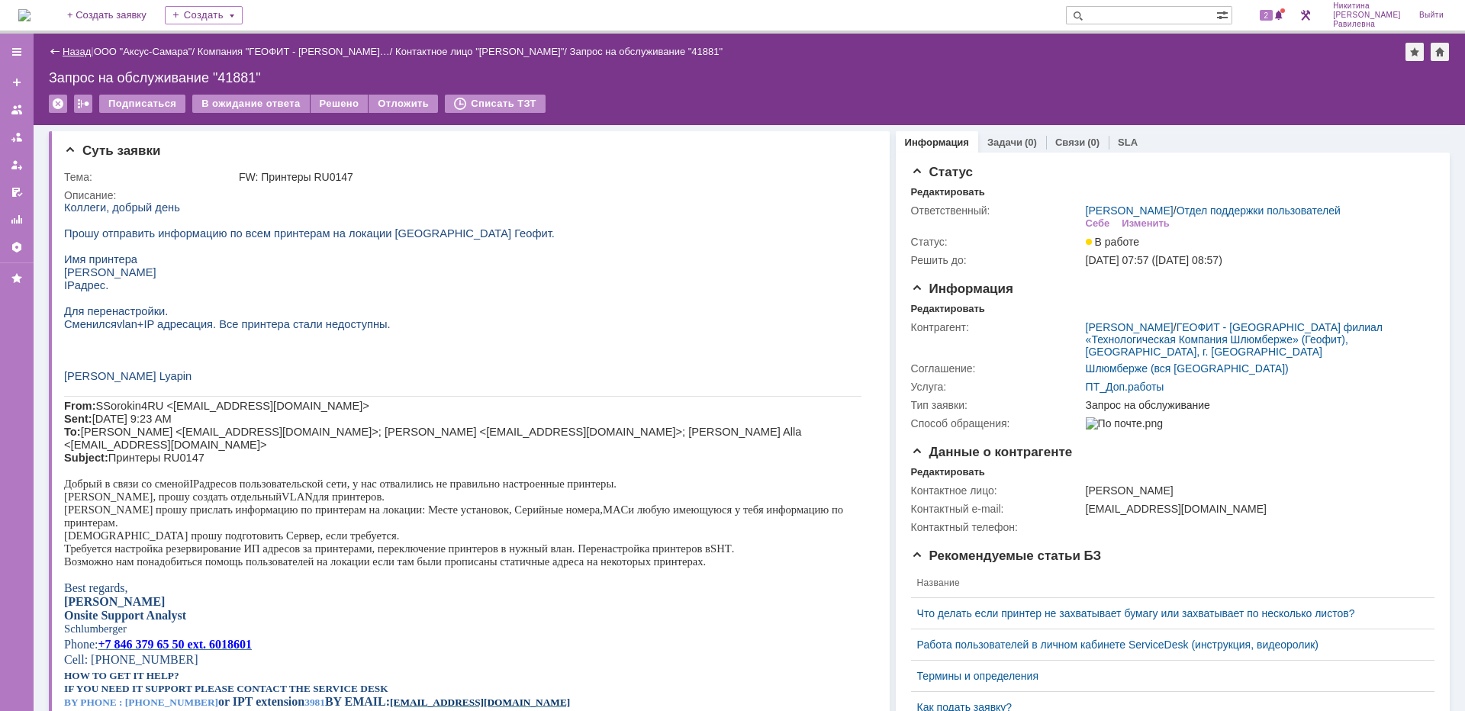
click at [76, 51] on link "Назад" at bounding box center [77, 51] width 28 height 11
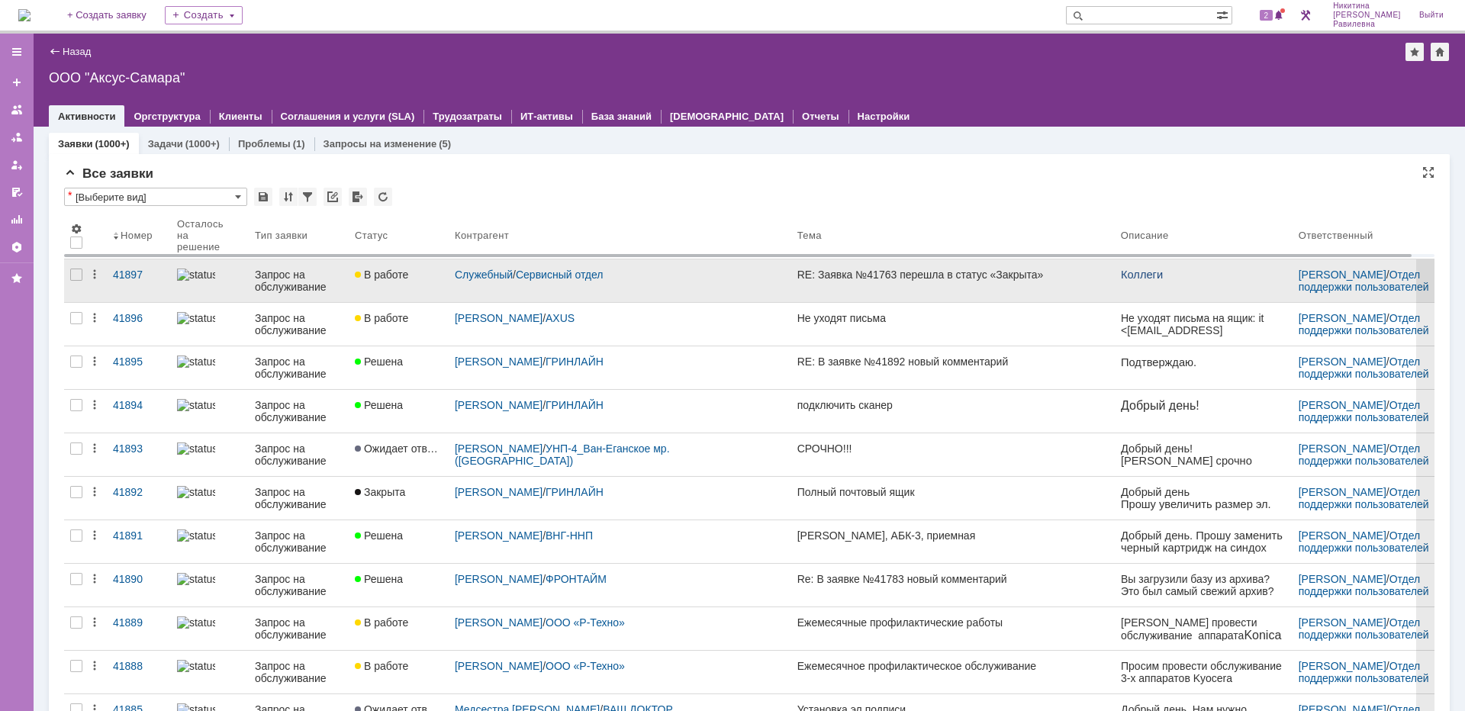
click at [288, 283] on div "Запрос на обслуживание" at bounding box center [299, 281] width 88 height 24
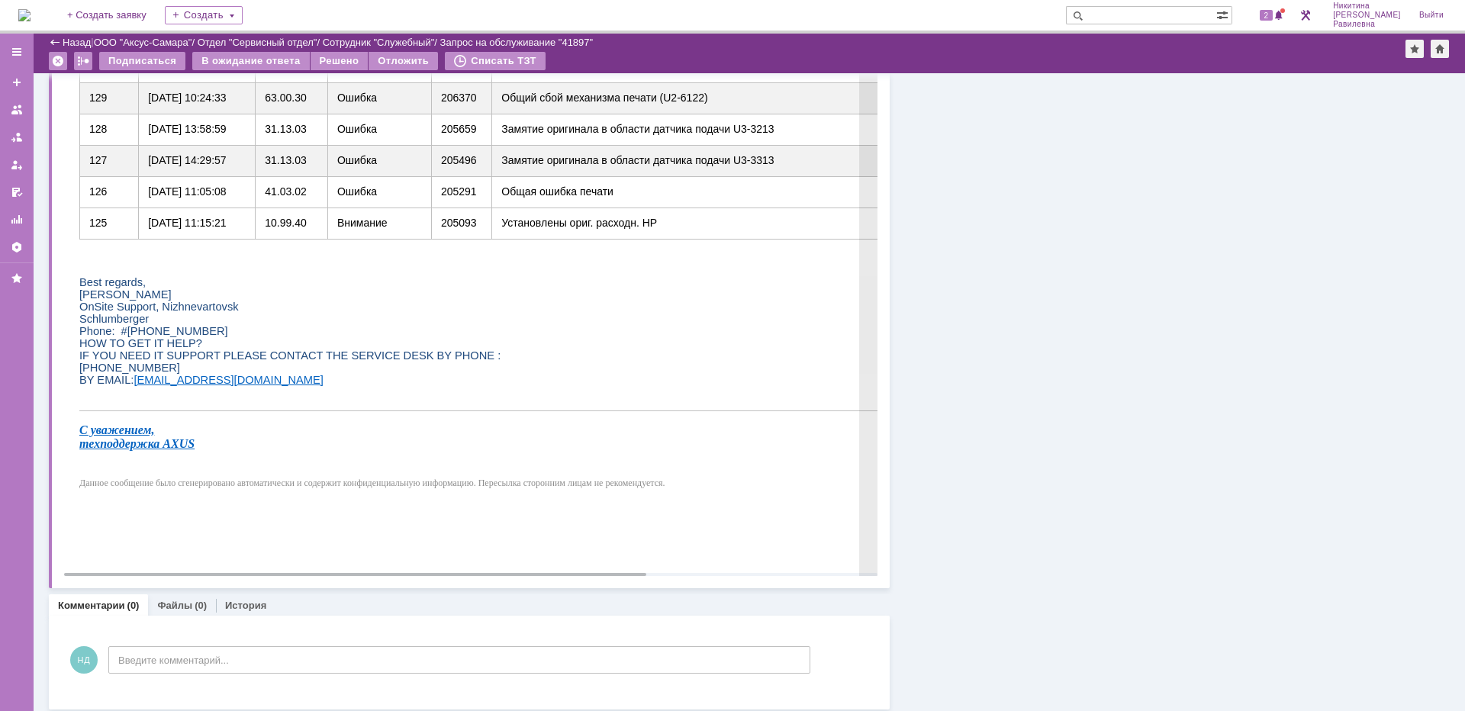
scroll to position [929, 0]
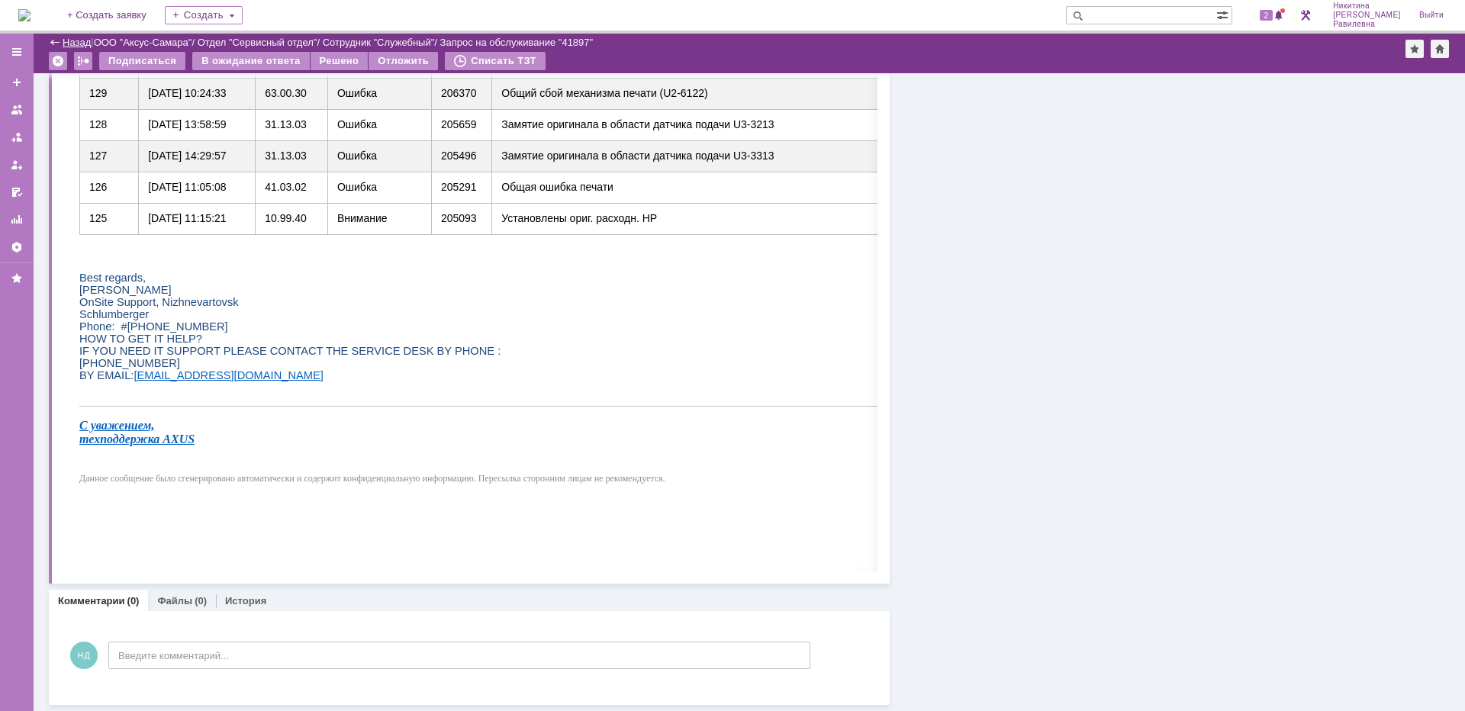
click at [83, 38] on link "Назад" at bounding box center [77, 42] width 28 height 11
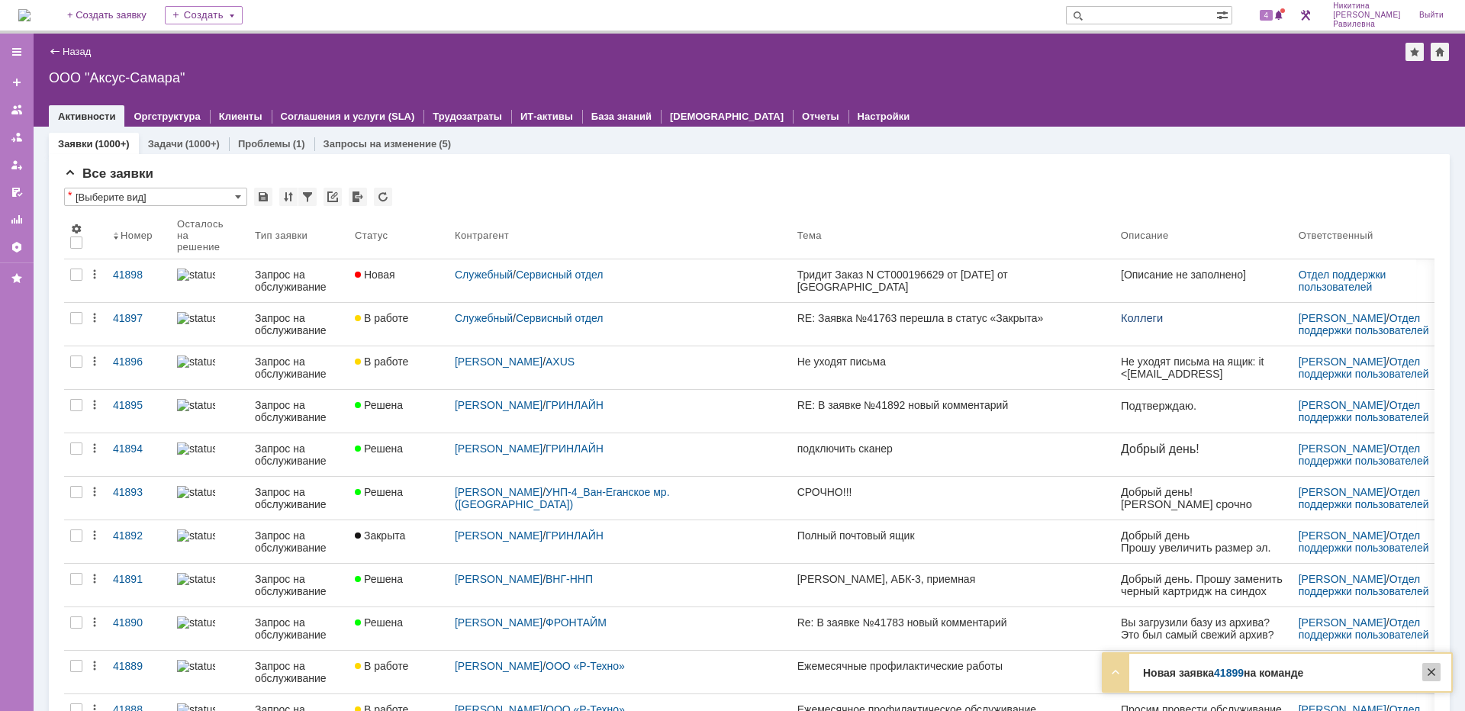
click at [1435, 673] on div at bounding box center [1431, 672] width 18 height 18
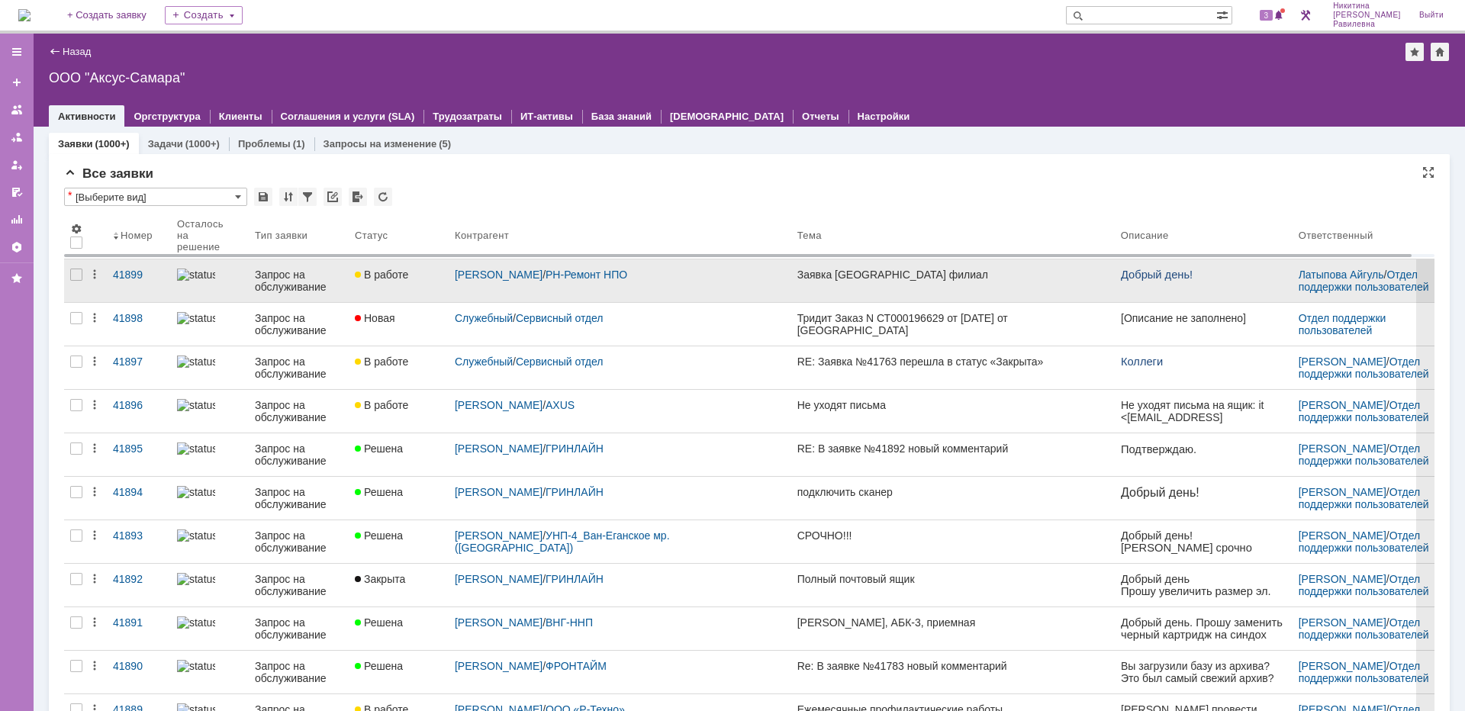
click at [195, 279] on img at bounding box center [196, 275] width 38 height 12
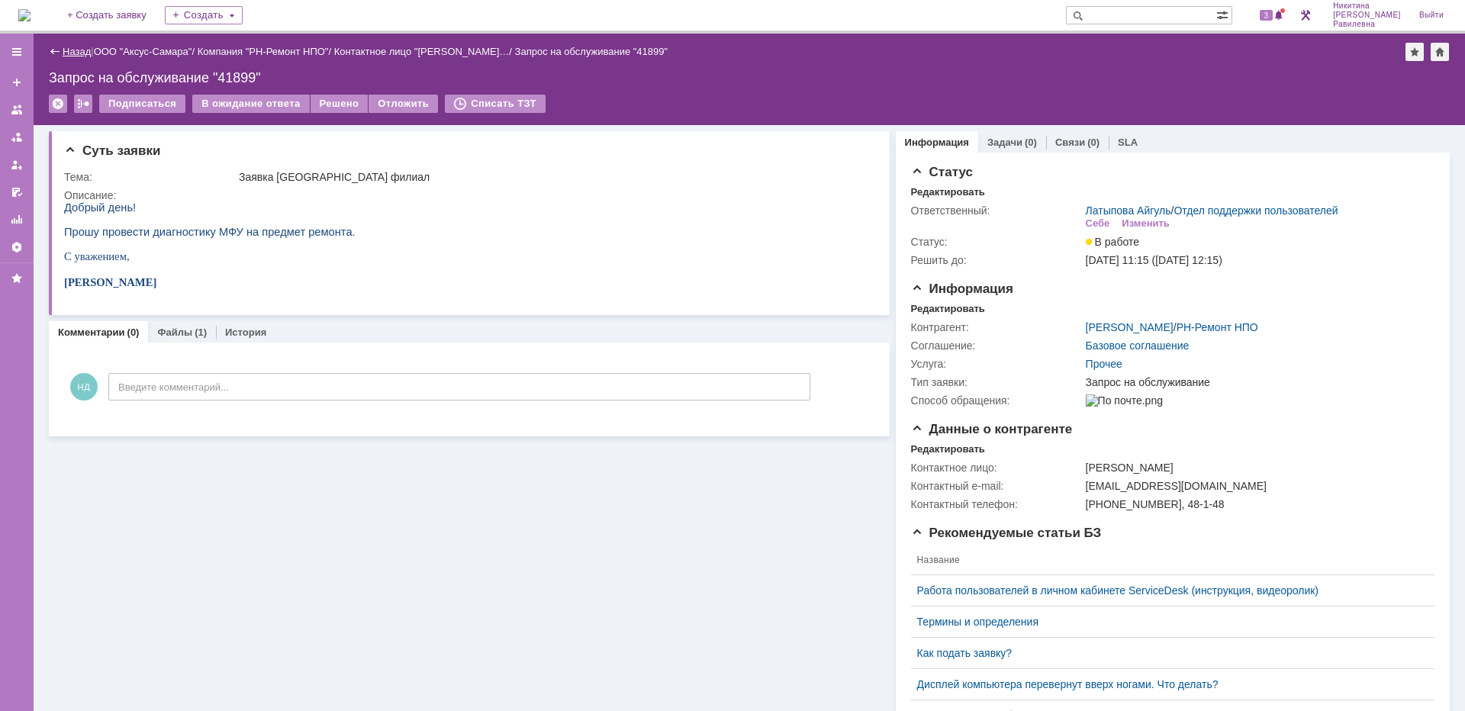
click at [85, 52] on link "Назад" at bounding box center [77, 51] width 28 height 11
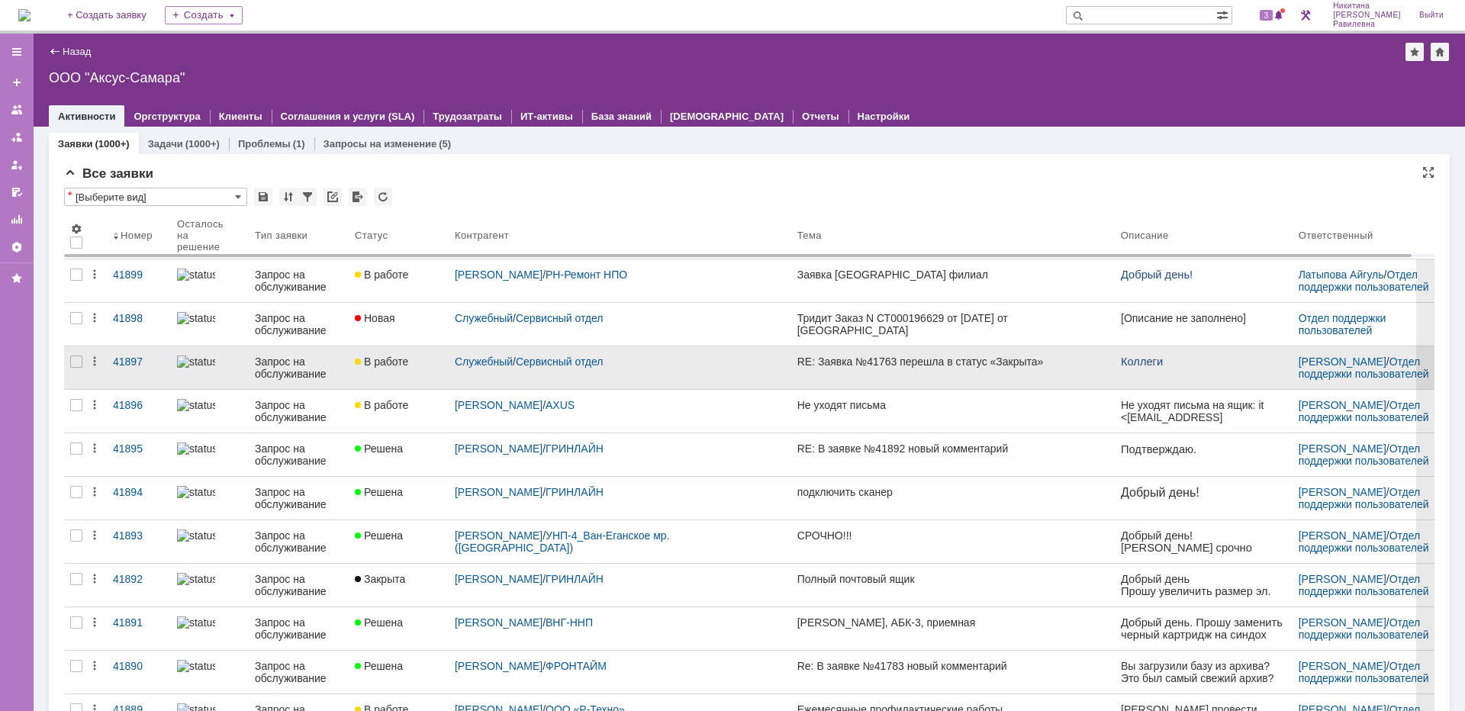
click at [267, 367] on div "Запрос на обслуживание" at bounding box center [299, 368] width 88 height 24
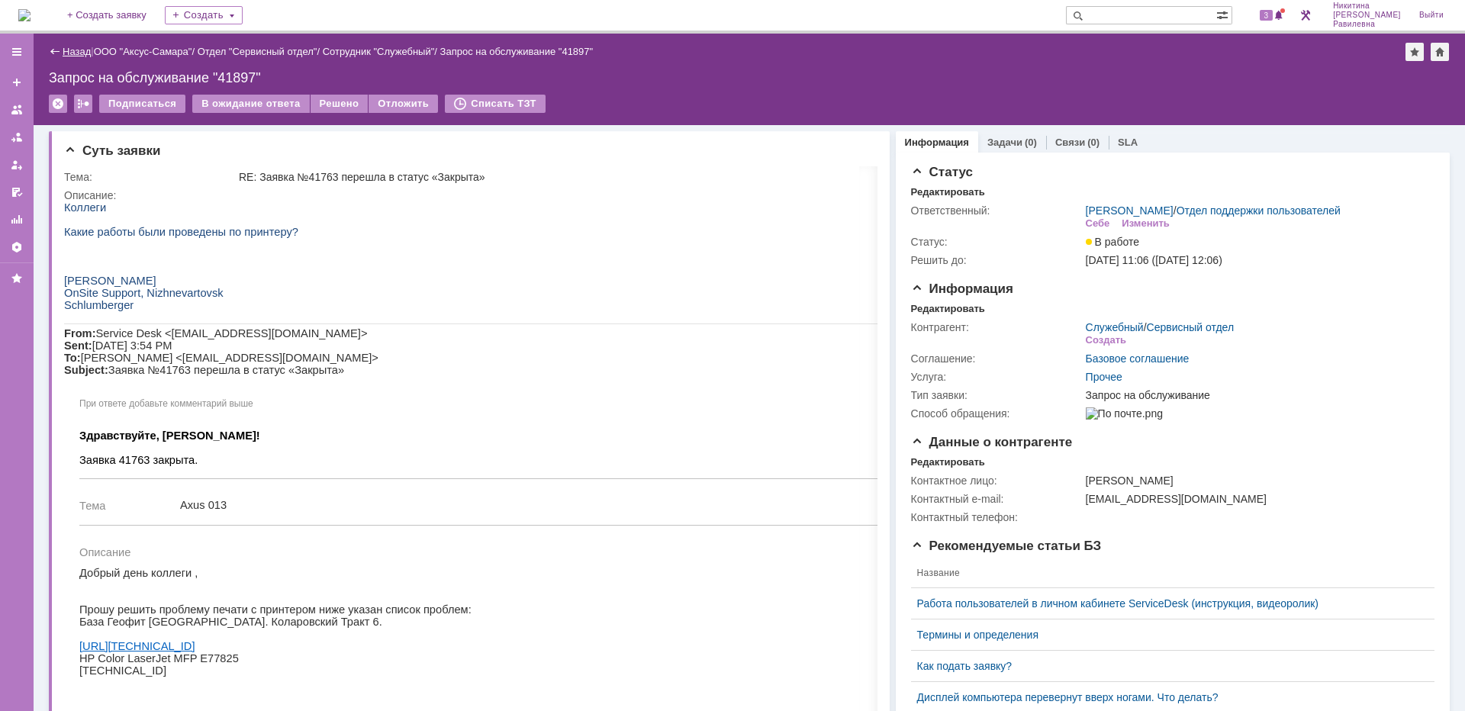
click at [75, 48] on link "Назад" at bounding box center [77, 51] width 28 height 11
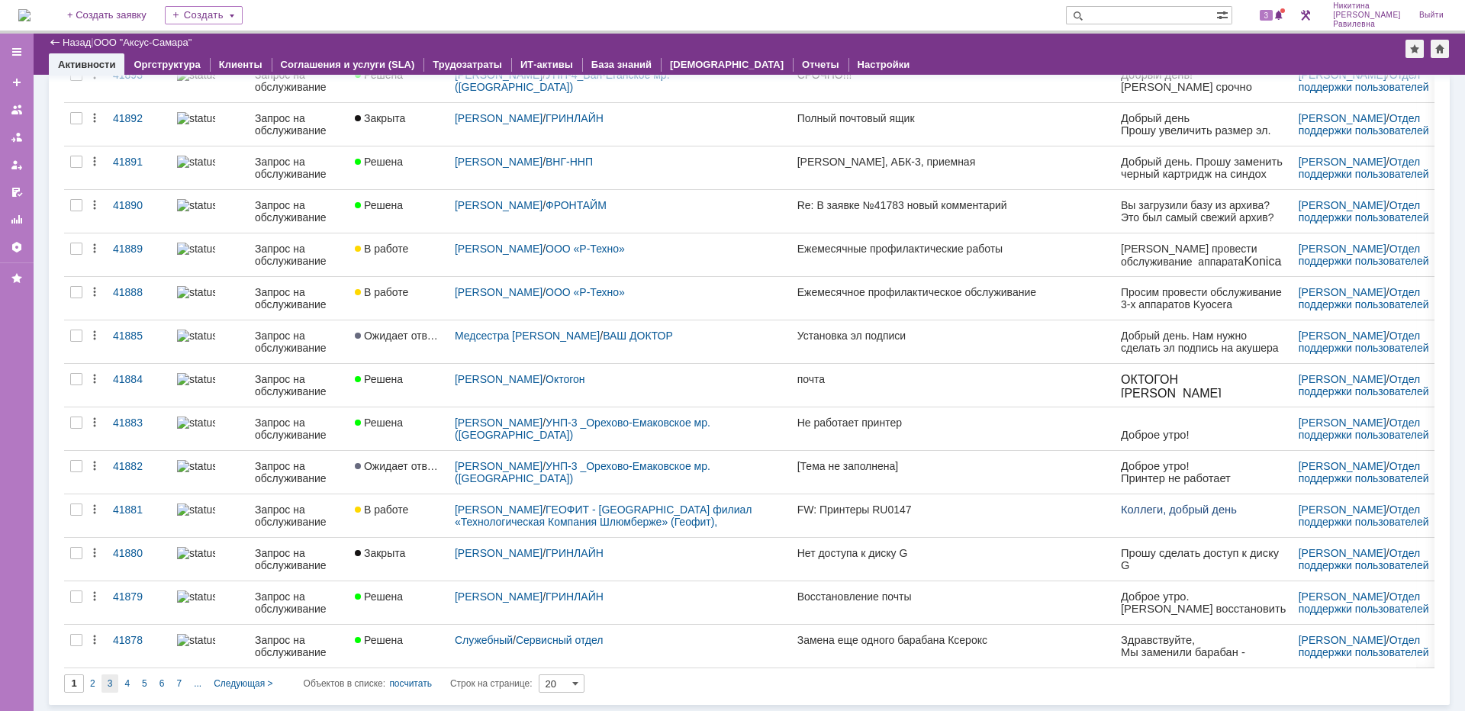
click at [108, 686] on span "3" at bounding box center [110, 683] width 5 height 11
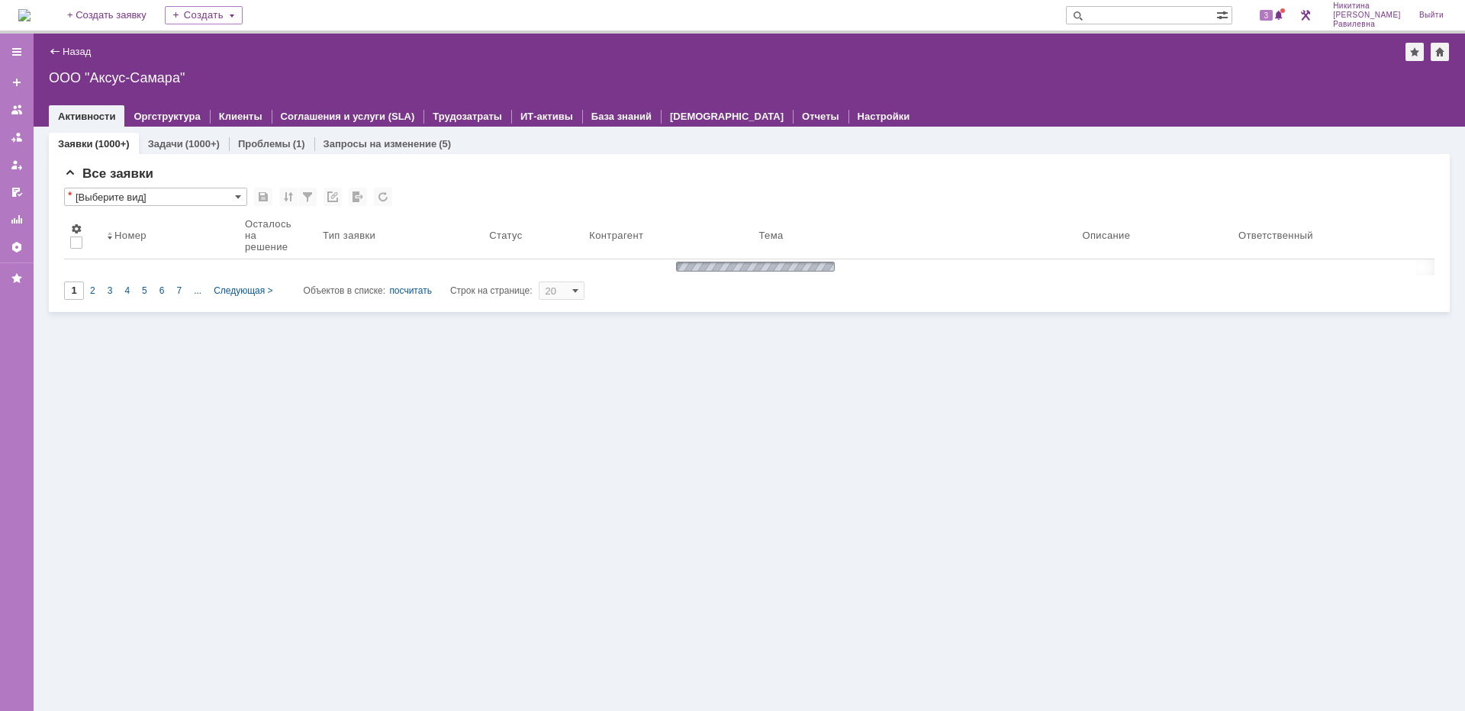
type input "3"
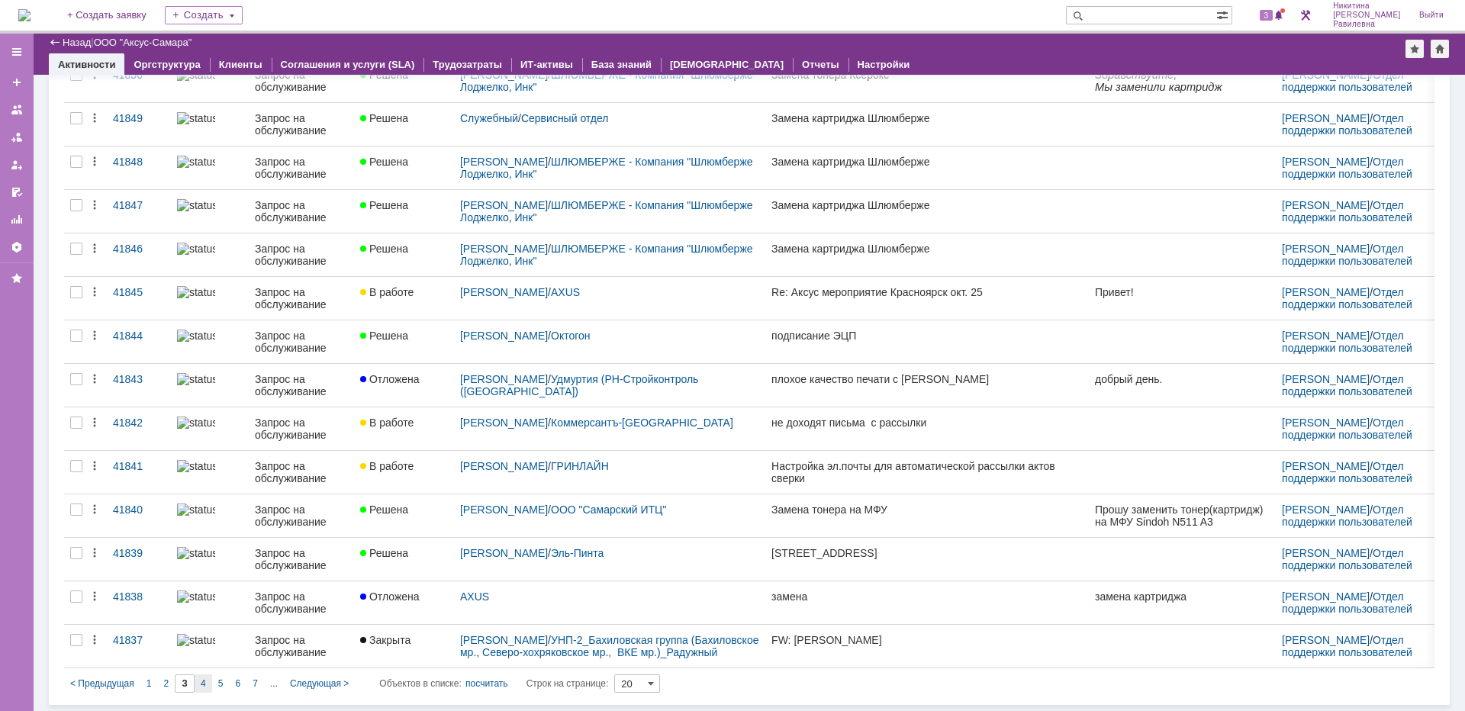
click at [204, 682] on span "4" at bounding box center [203, 683] width 5 height 11
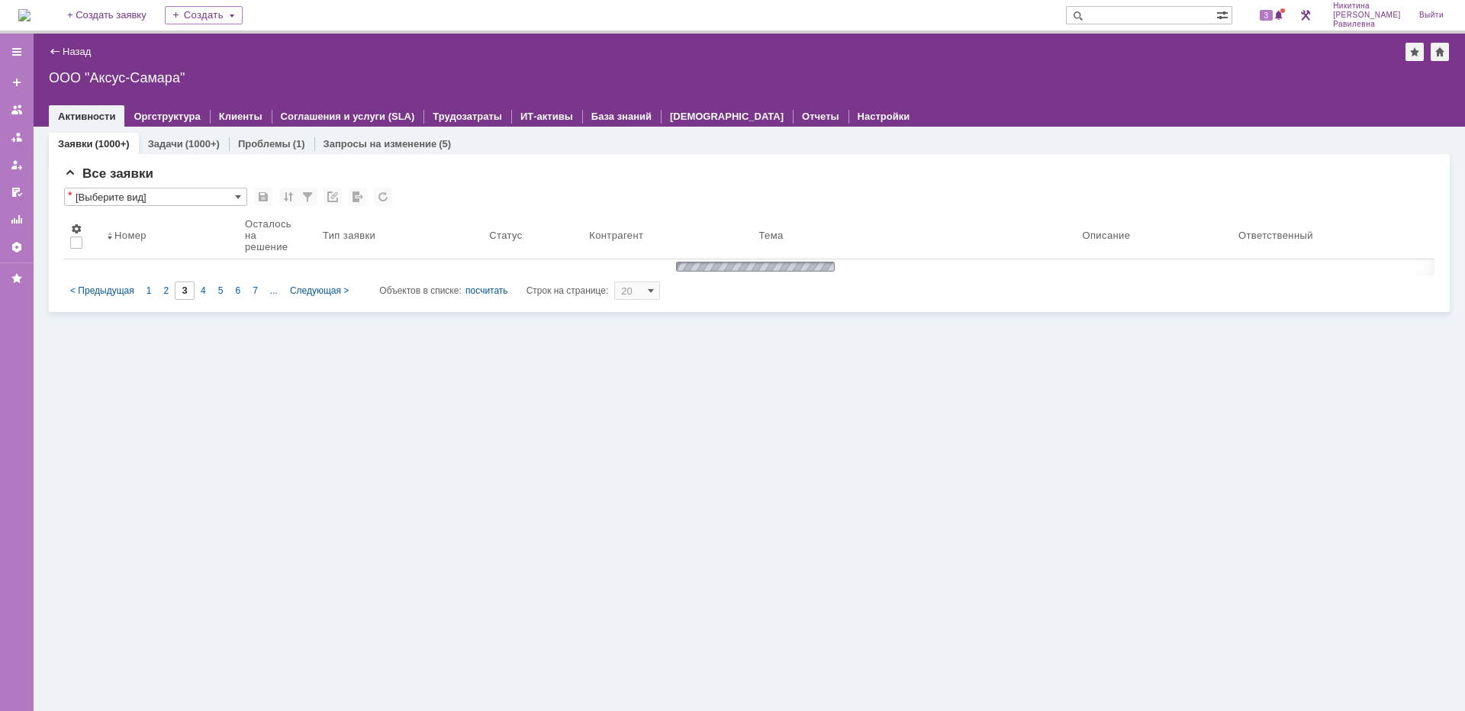
type input "4"
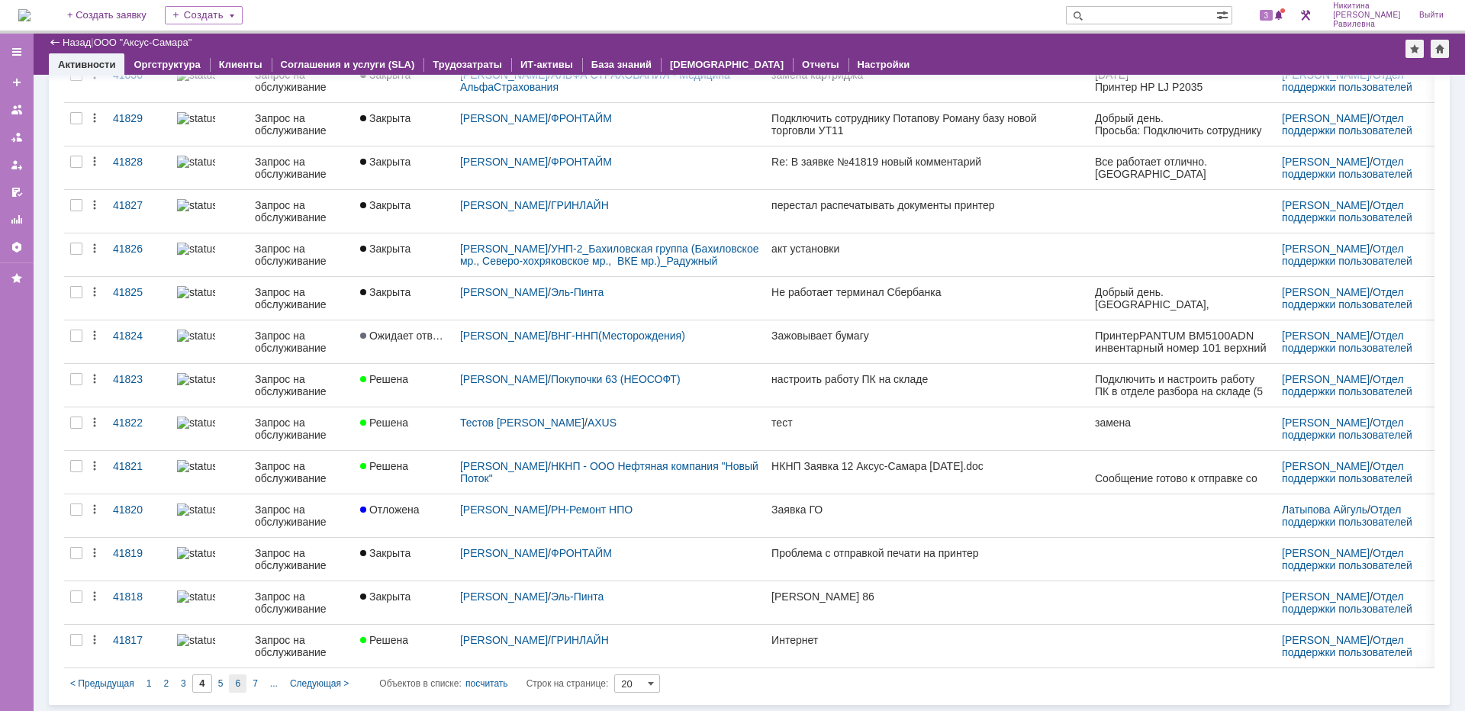
click at [234, 681] on div "6" at bounding box center [238, 684] width 18 height 18
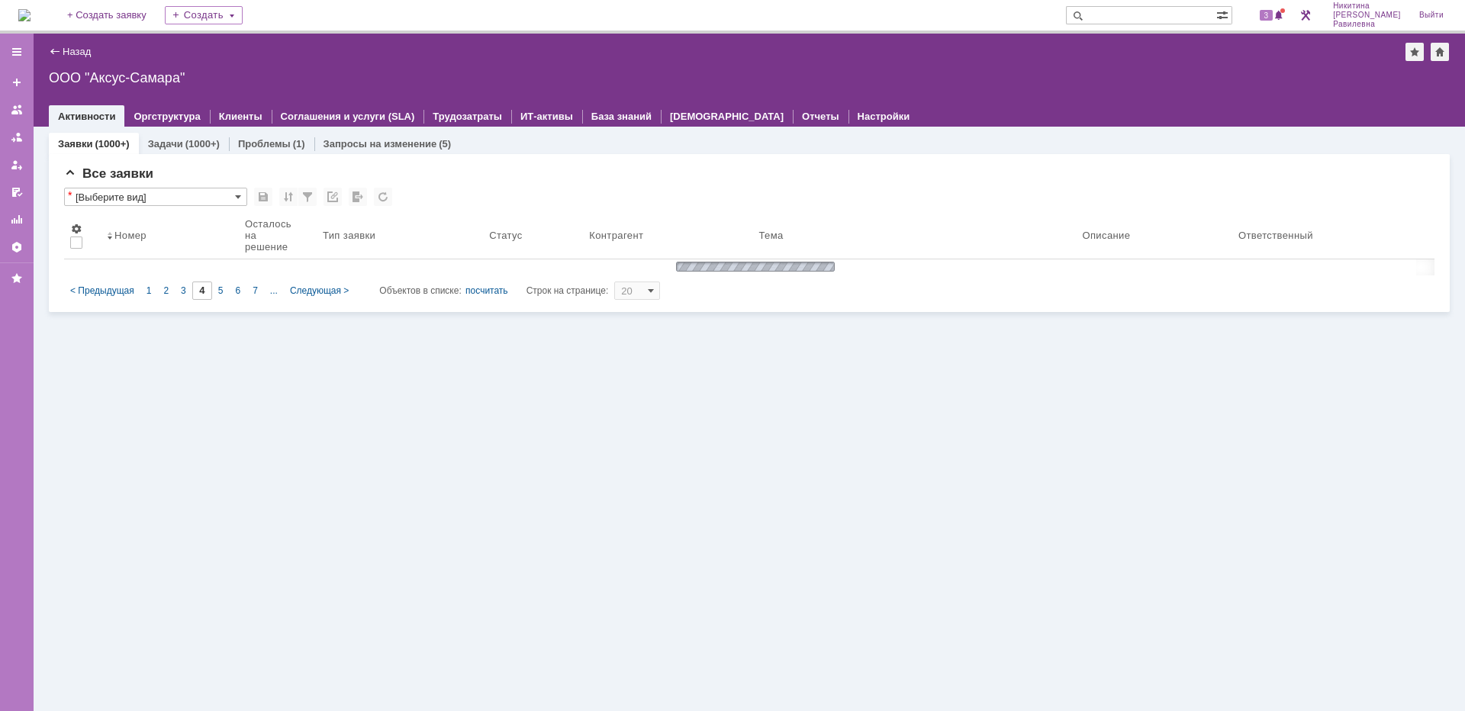
type input "6"
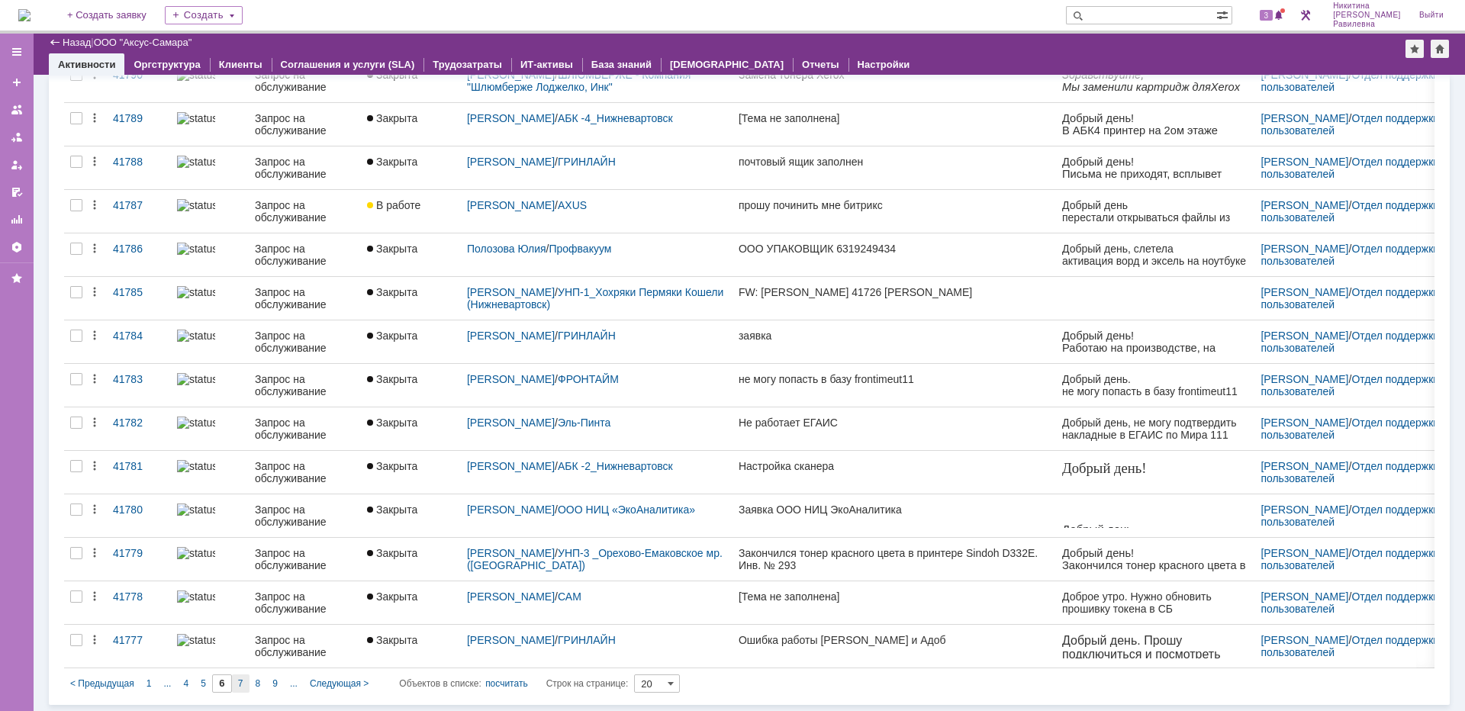
click at [244, 681] on div "7" at bounding box center [241, 684] width 18 height 18
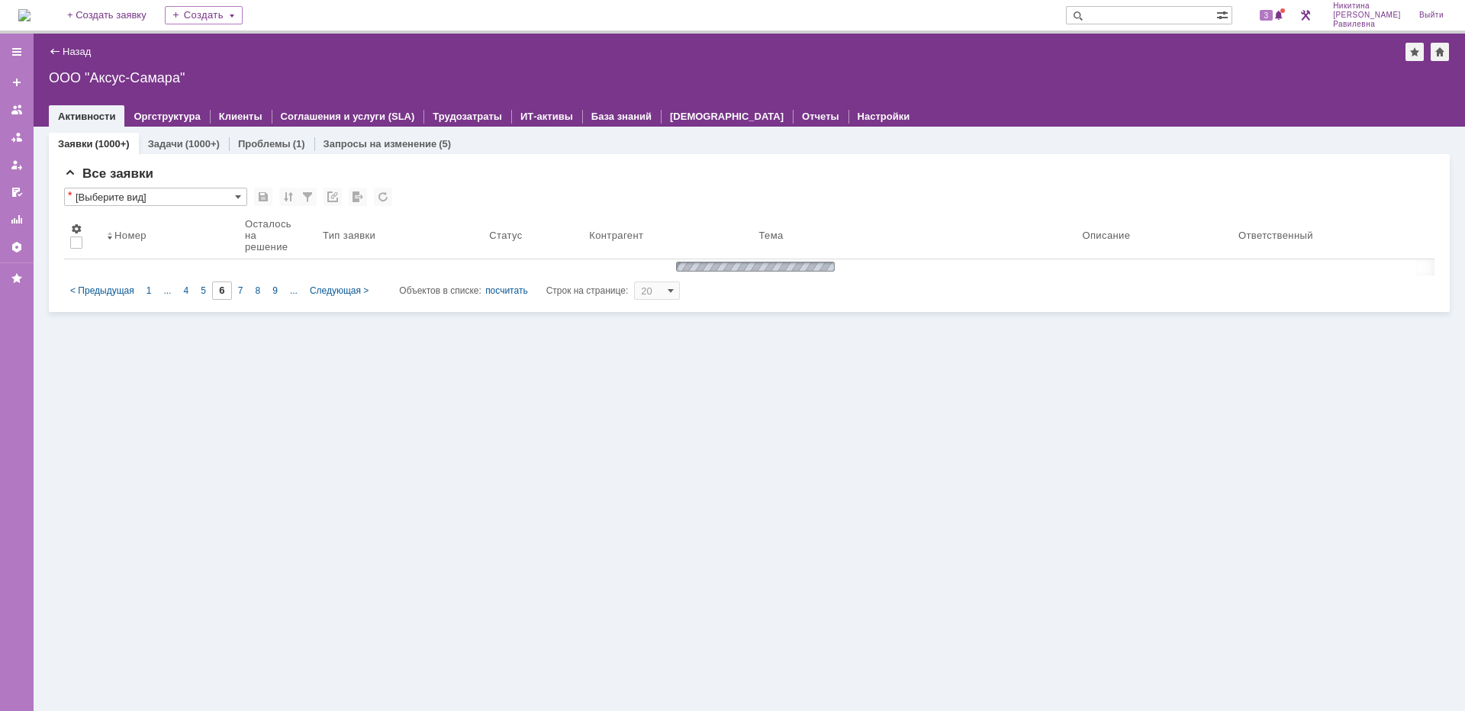
type input "7"
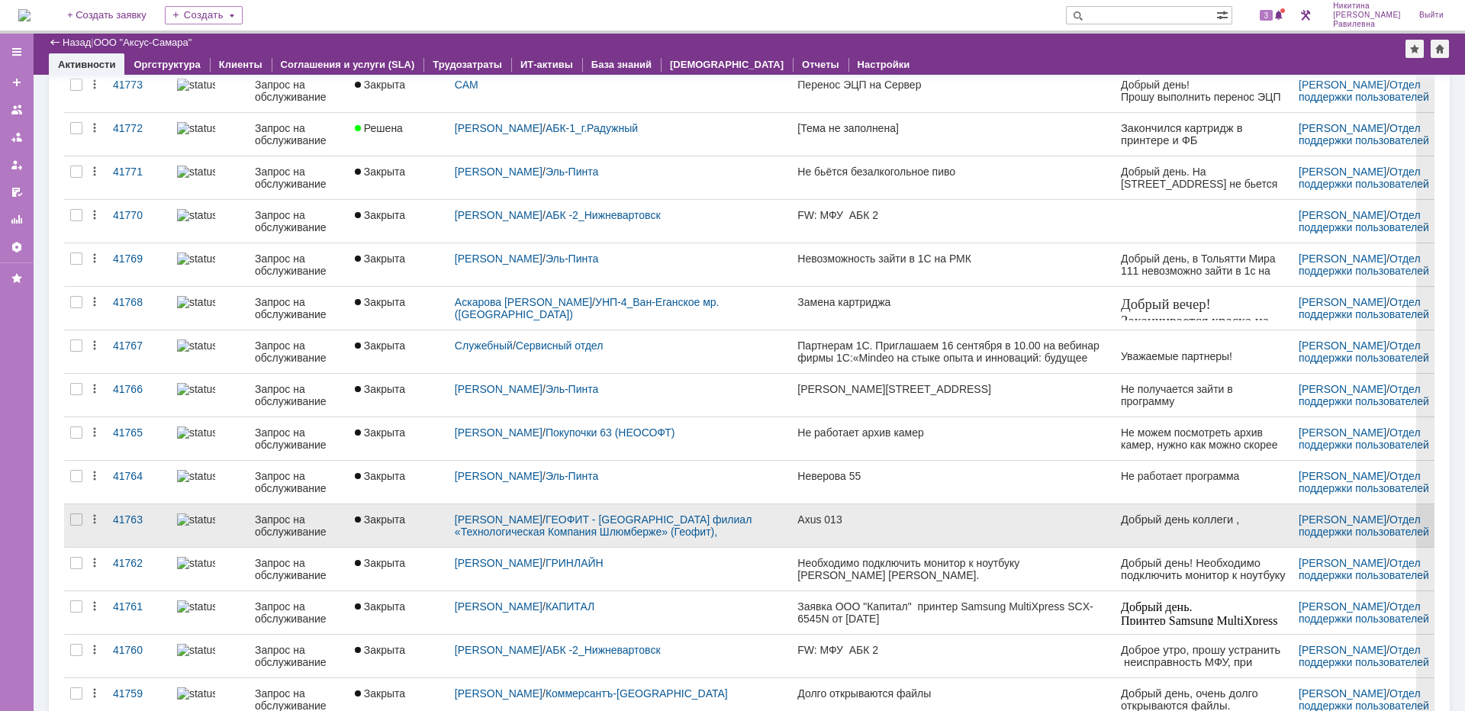
click at [227, 525] on div at bounding box center [210, 520] width 66 height 12
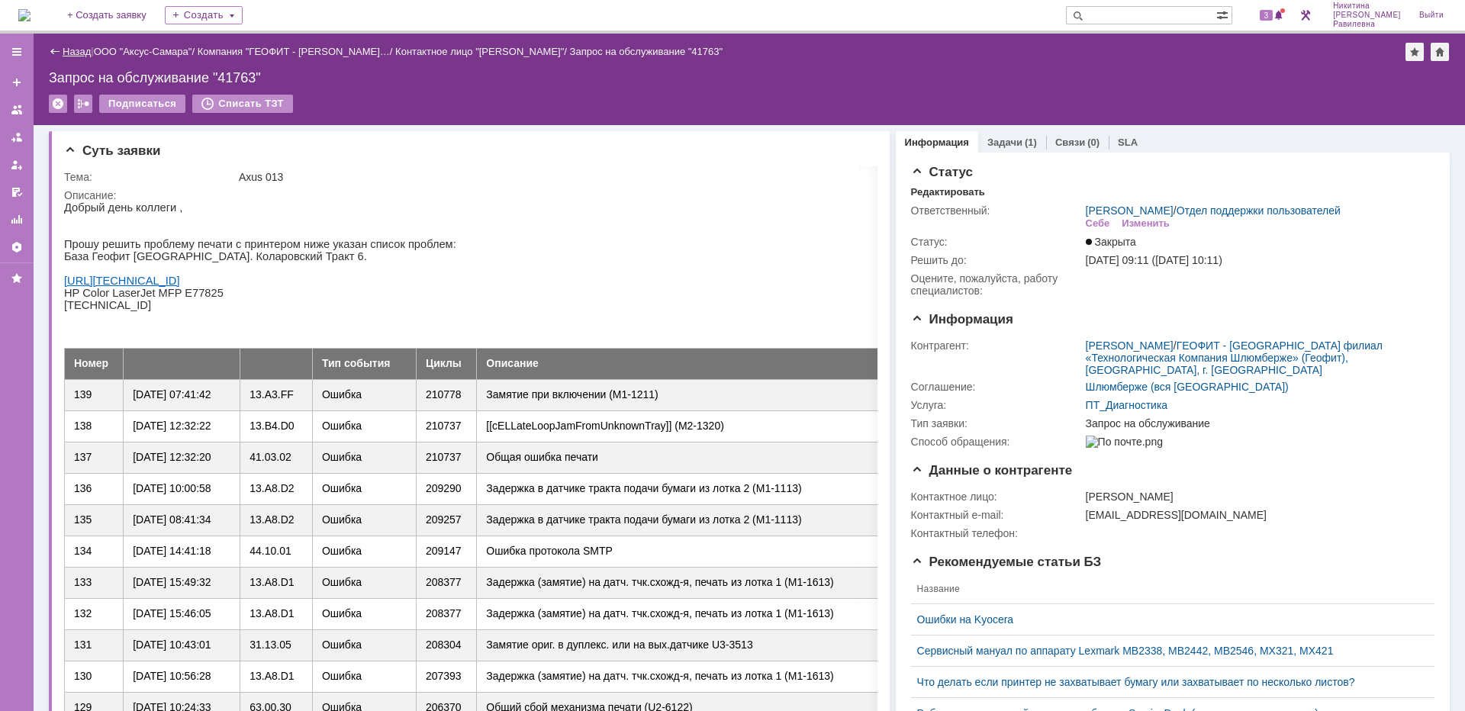
click at [76, 53] on link "Назад" at bounding box center [77, 51] width 28 height 11
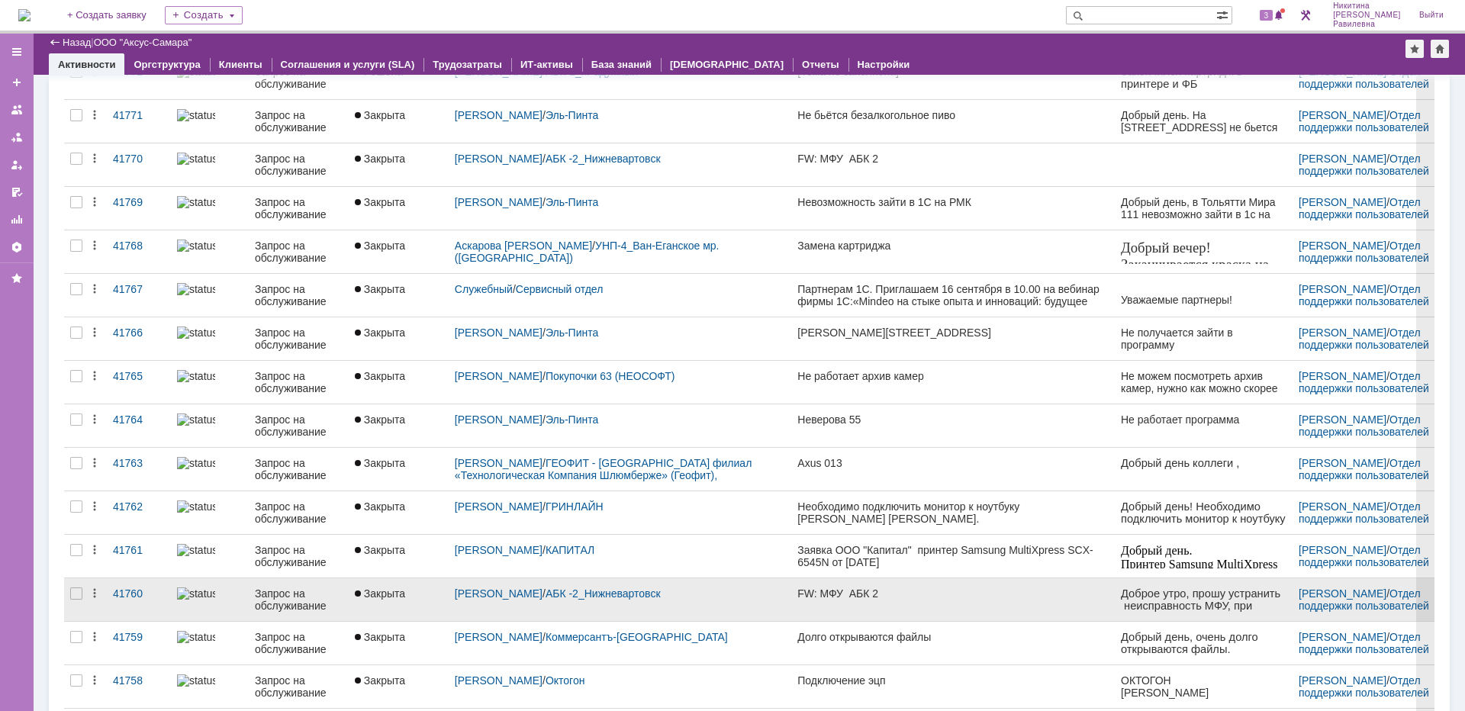
scroll to position [409, 0]
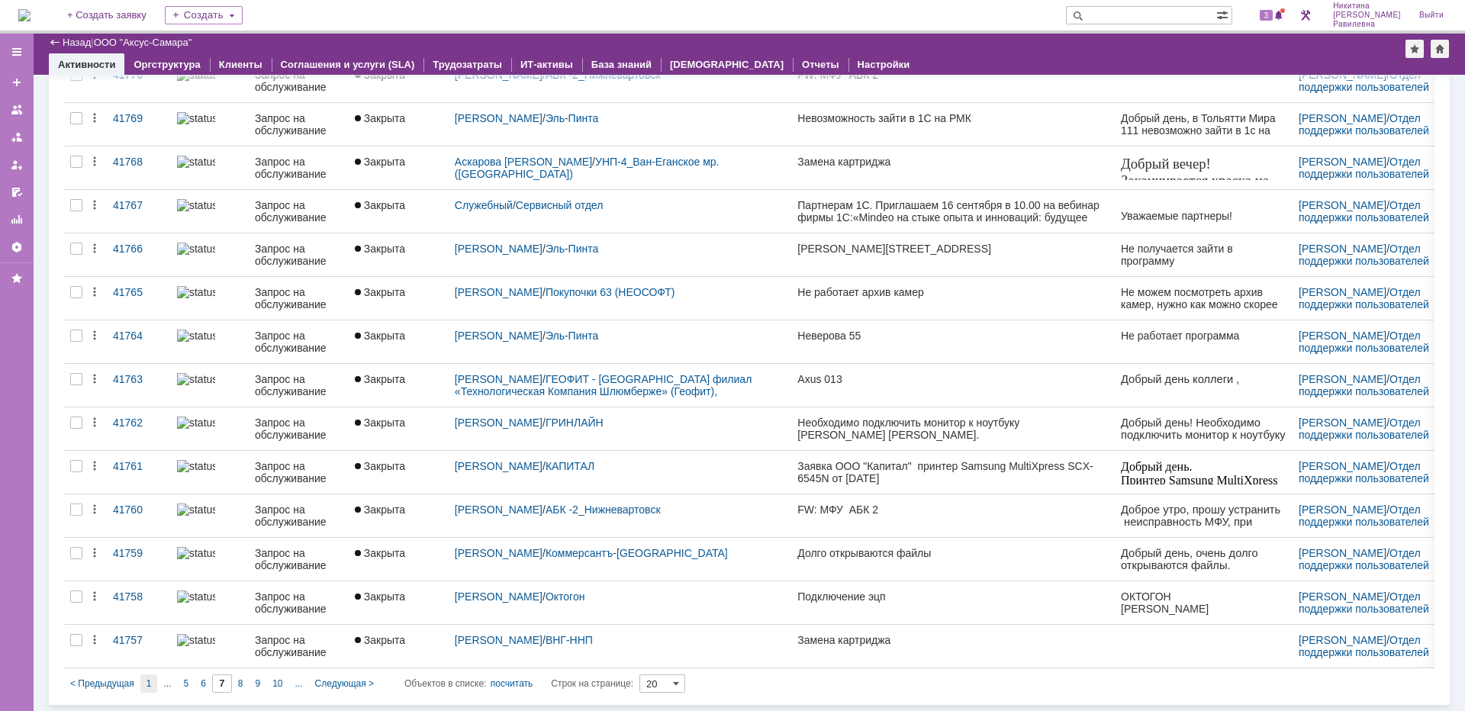
click at [152, 678] on div "1" at bounding box center [149, 684] width 18 height 18
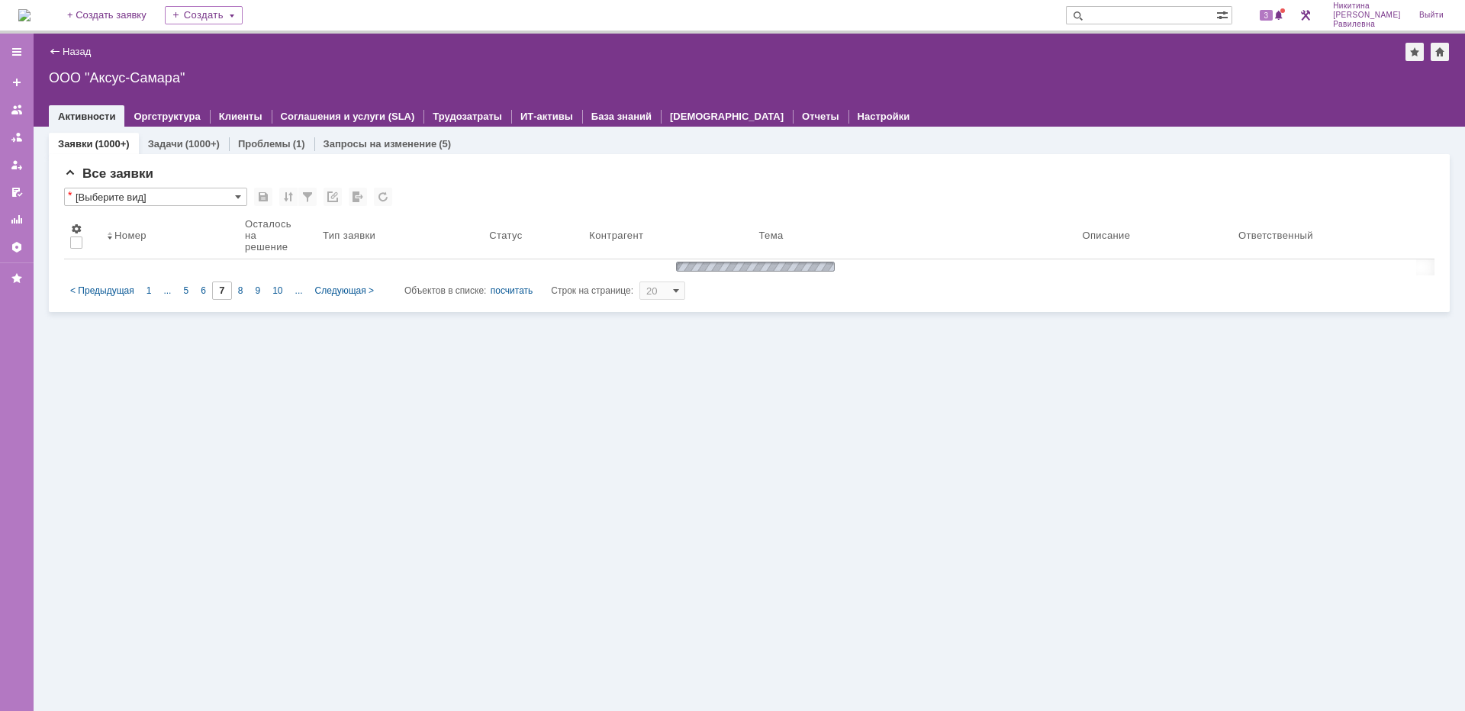
type input "1"
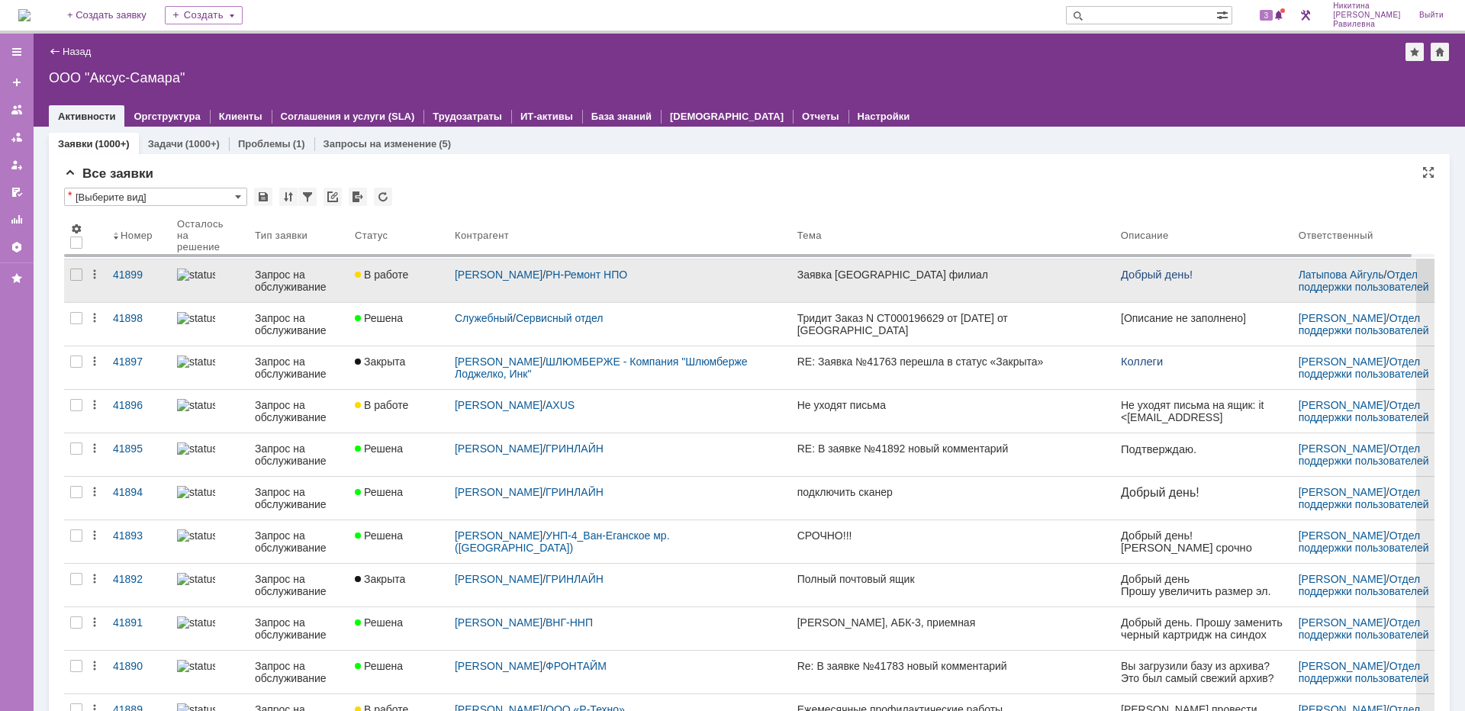
click at [222, 273] on div at bounding box center [210, 275] width 66 height 12
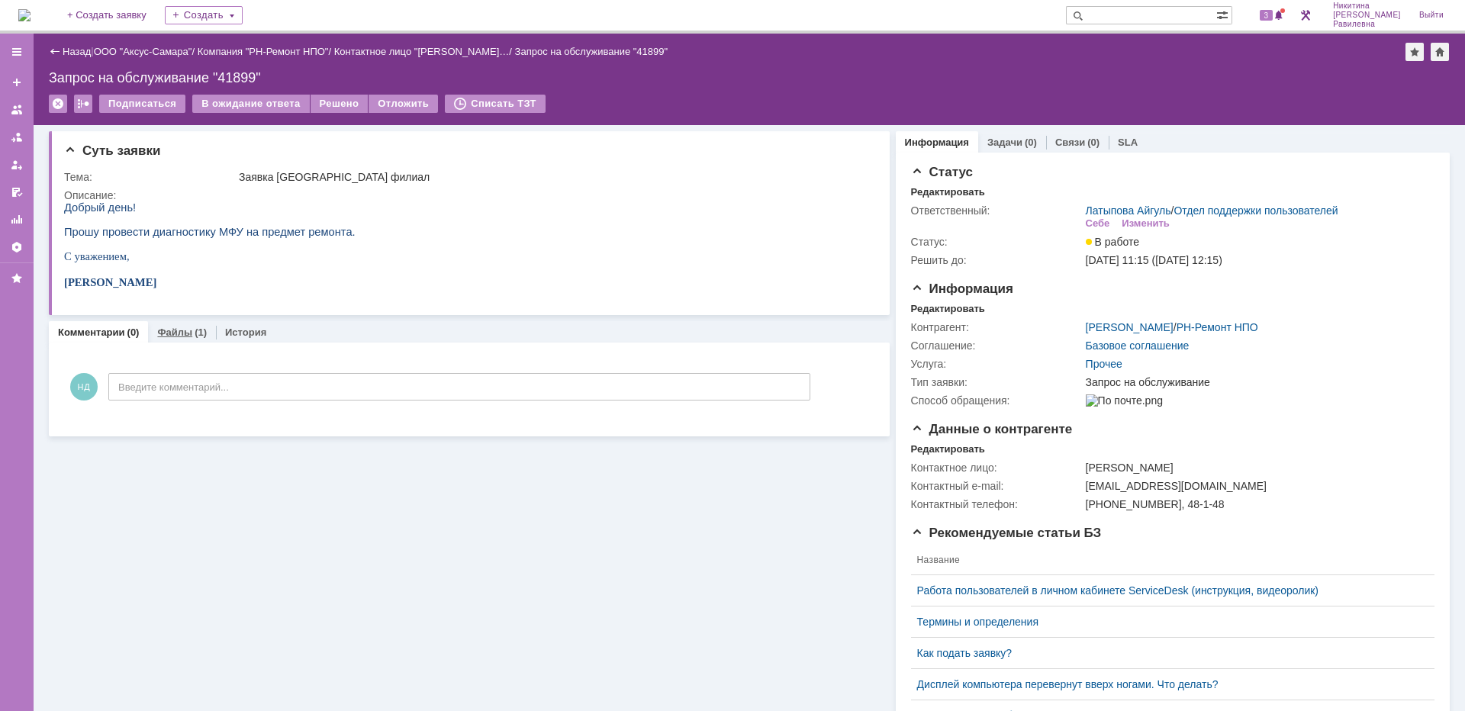
click at [189, 337] on div "Файлы (1)" at bounding box center [182, 332] width 50 height 10
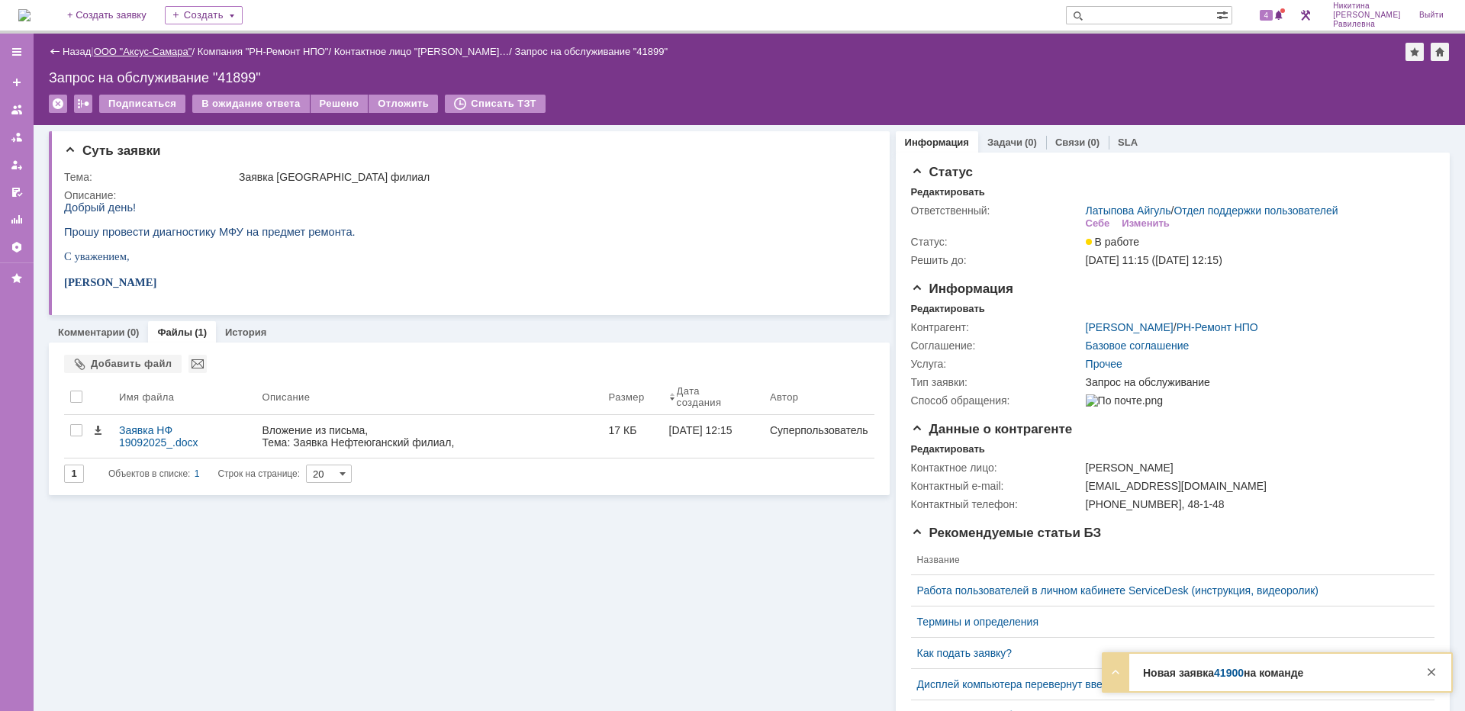
click at [142, 50] on link "ООО "Аксус-Самара"" at bounding box center [143, 51] width 98 height 11
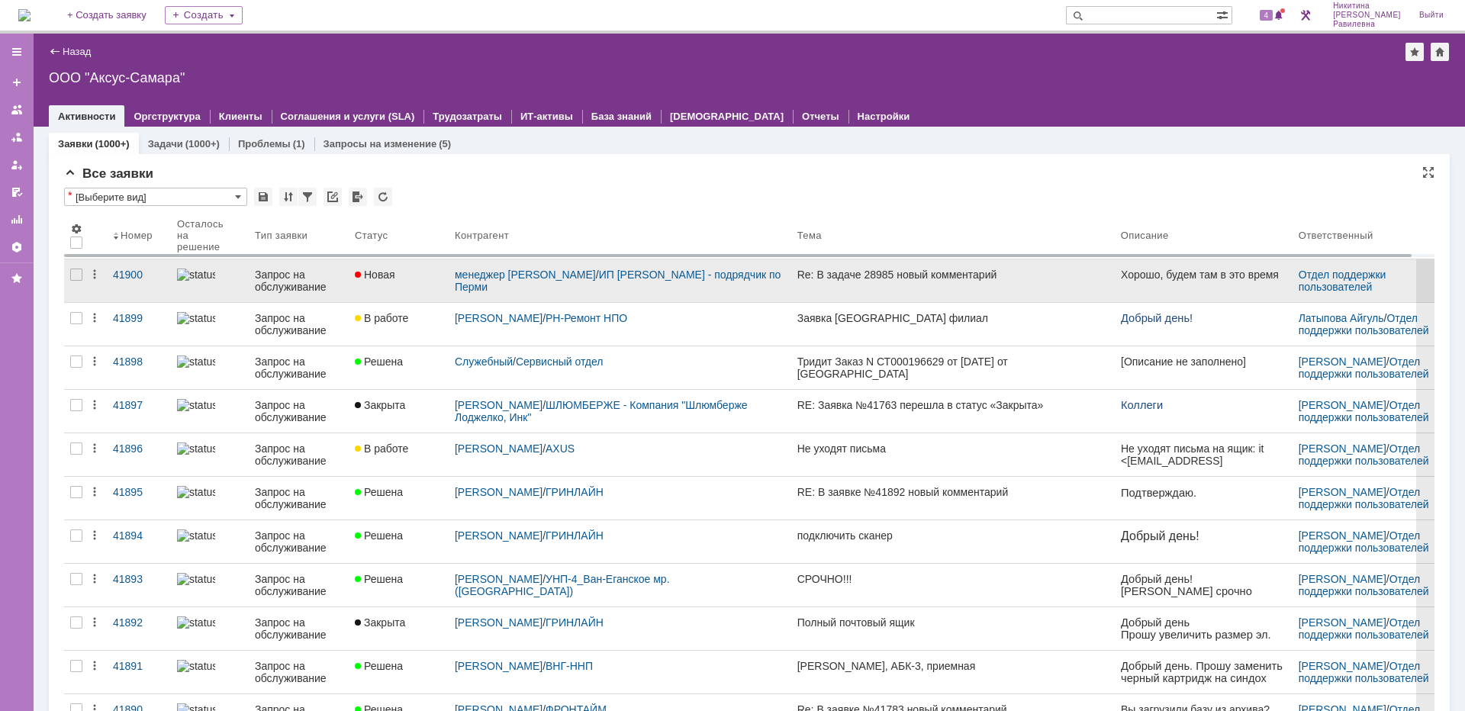
click at [269, 281] on div "Запрос на обслуживание" at bounding box center [299, 281] width 88 height 24
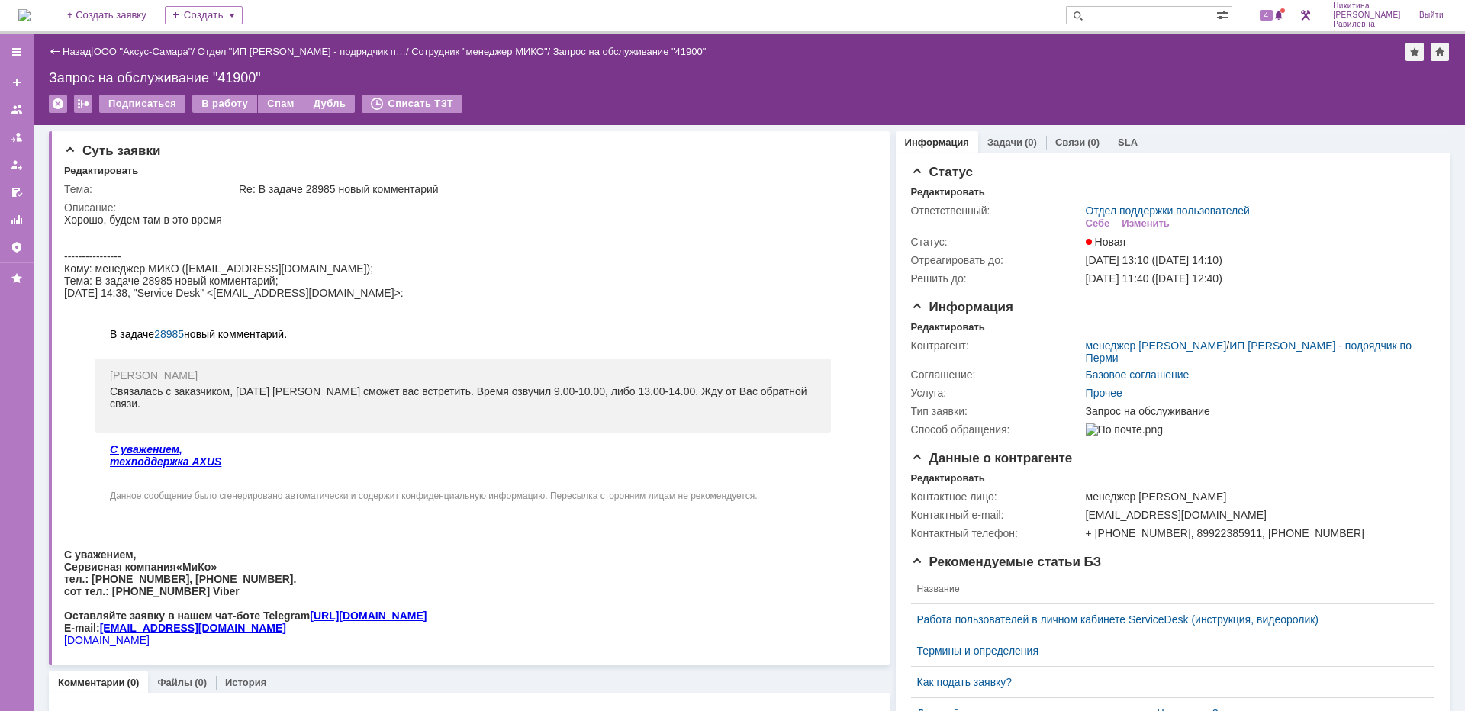
click at [60, 53] on div "Назад" at bounding box center [70, 51] width 42 height 11
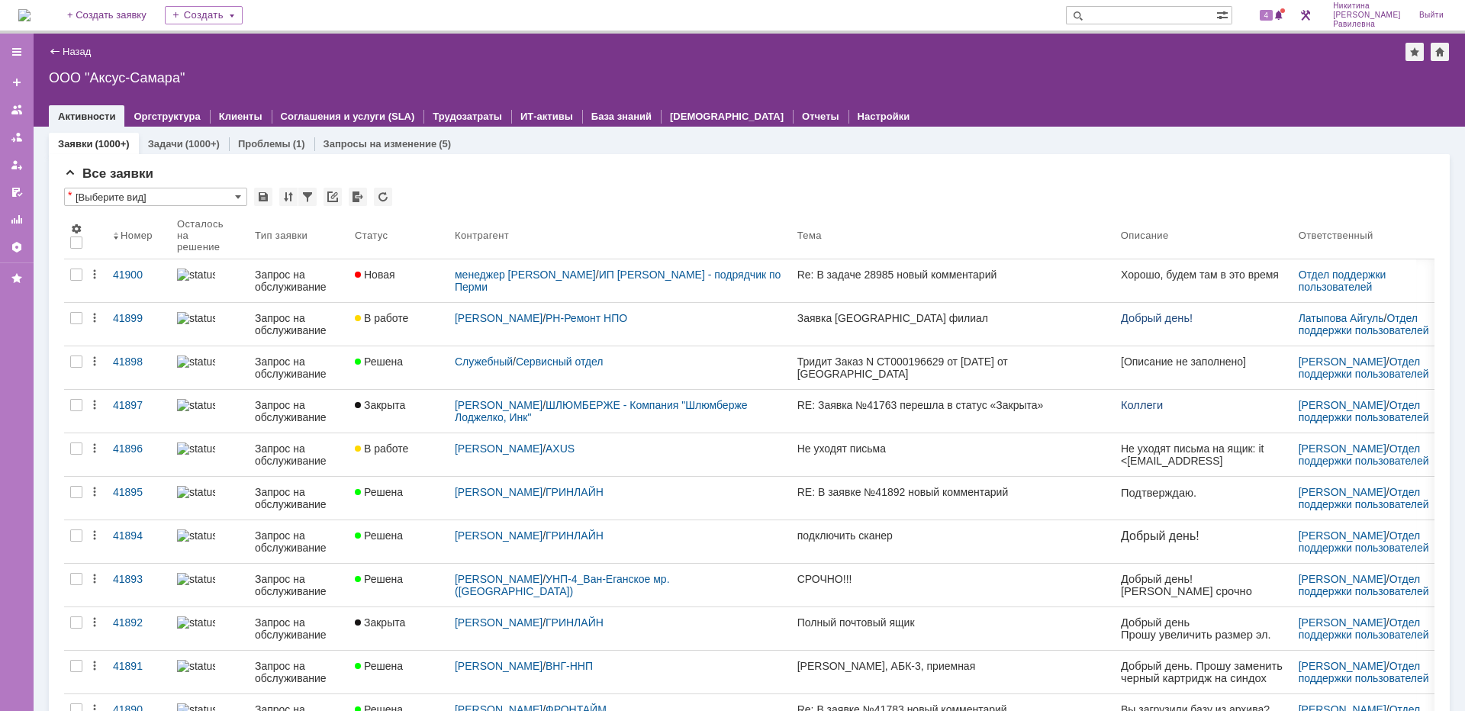
click at [303, 278] on div "Запрос на обслуживание" at bounding box center [299, 281] width 88 height 24
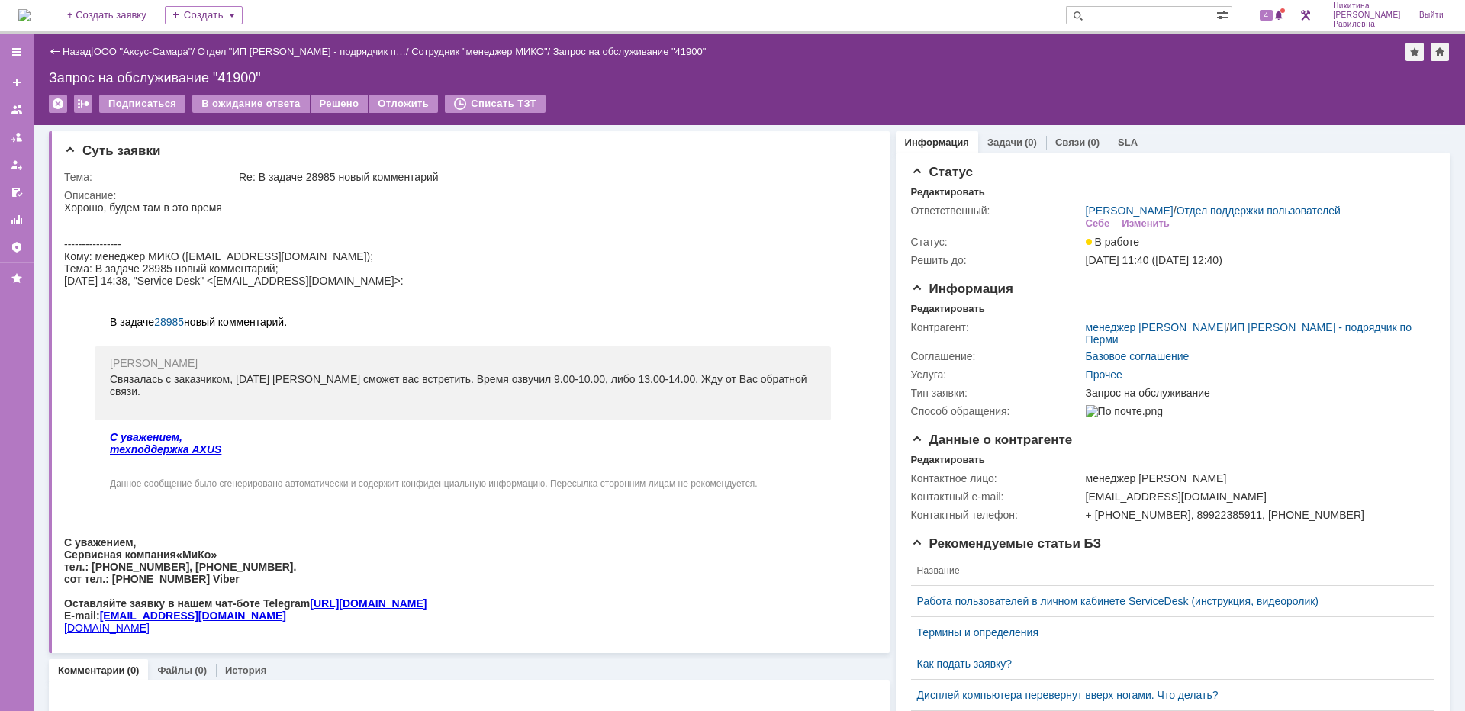
click at [69, 53] on link "Назад" at bounding box center [77, 51] width 28 height 11
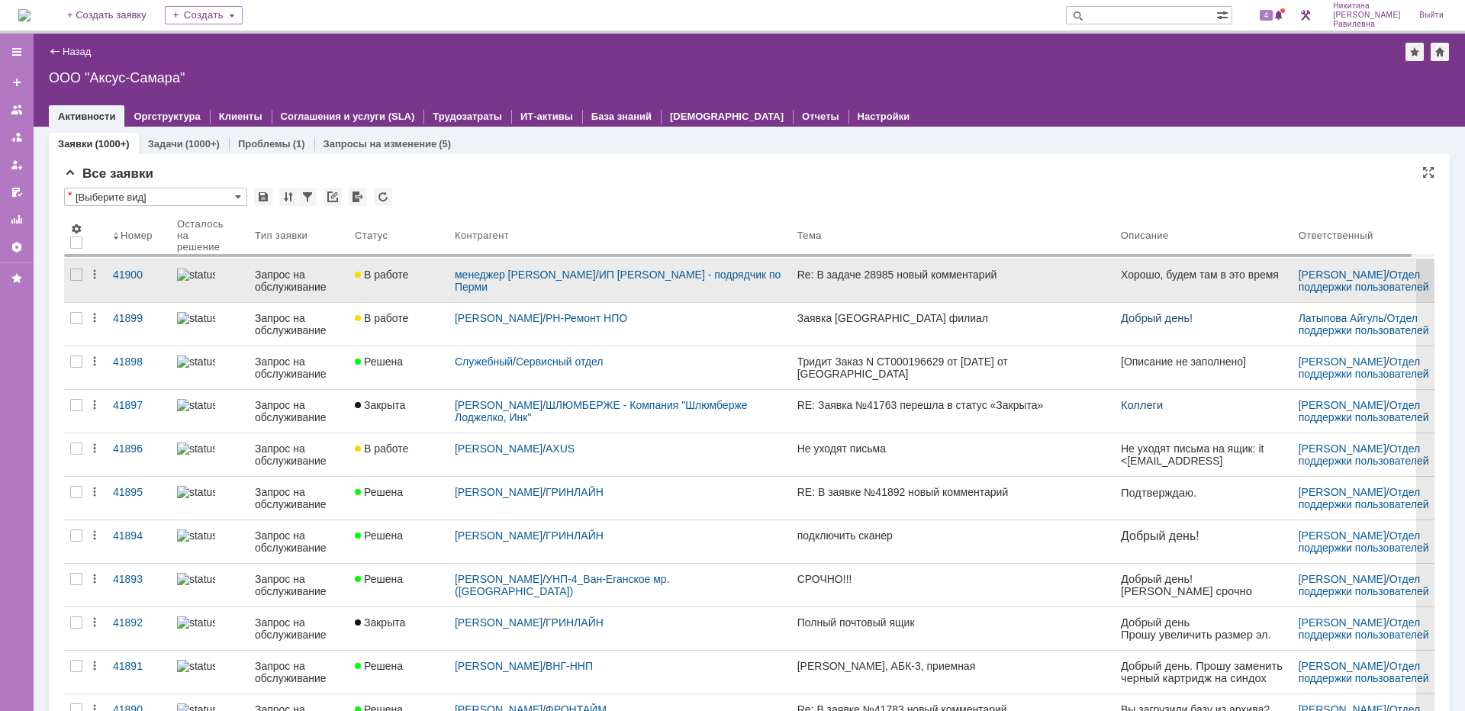
click at [275, 280] on div "Запрос на обслуживание" at bounding box center [299, 281] width 88 height 24
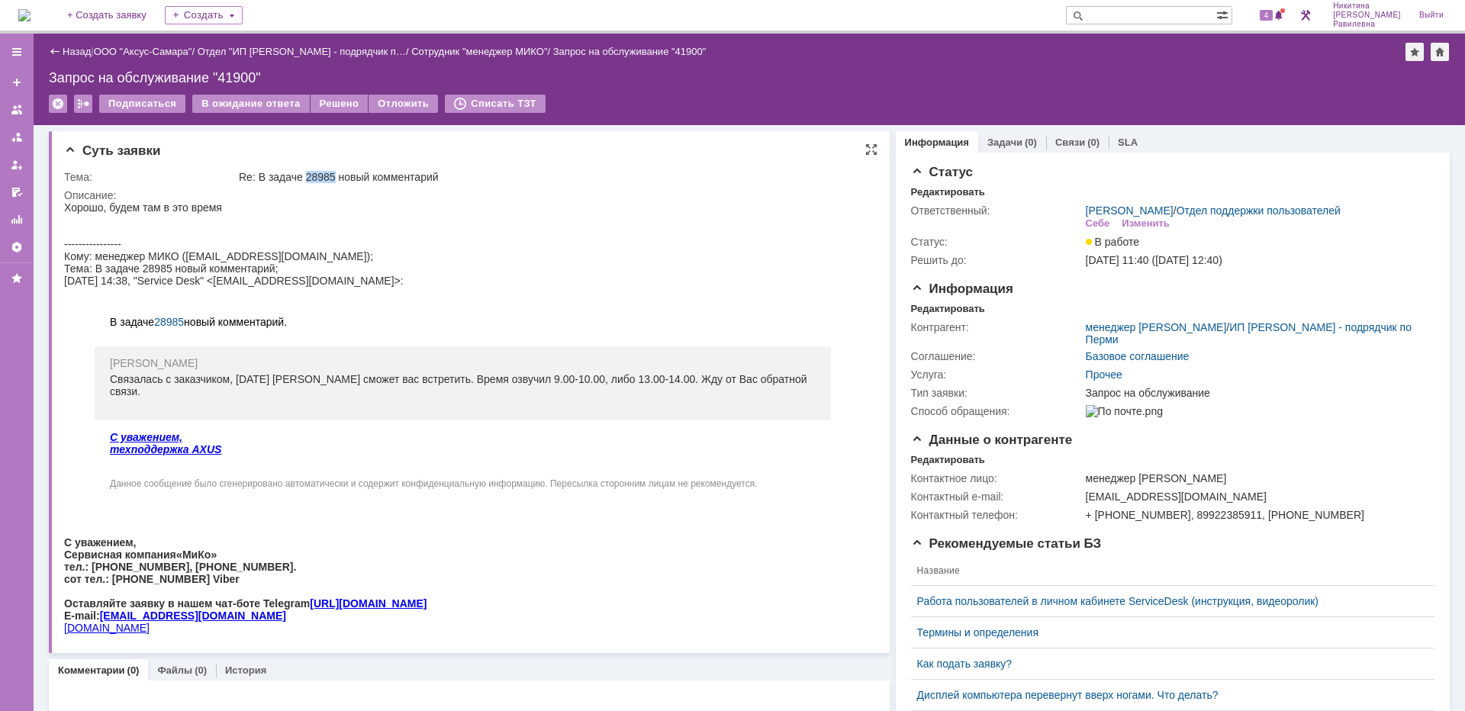
drag, startPoint x: 303, startPoint y: 180, endPoint x: 333, endPoint y: 177, distance: 30.7
click at [333, 177] on div "Re: В задаче 28985 новый комментарий" at bounding box center [552, 177] width 627 height 12
copy div "28985"
click at [1145, 12] on input "text" at bounding box center [1141, 15] width 150 height 18
paste input "28985"
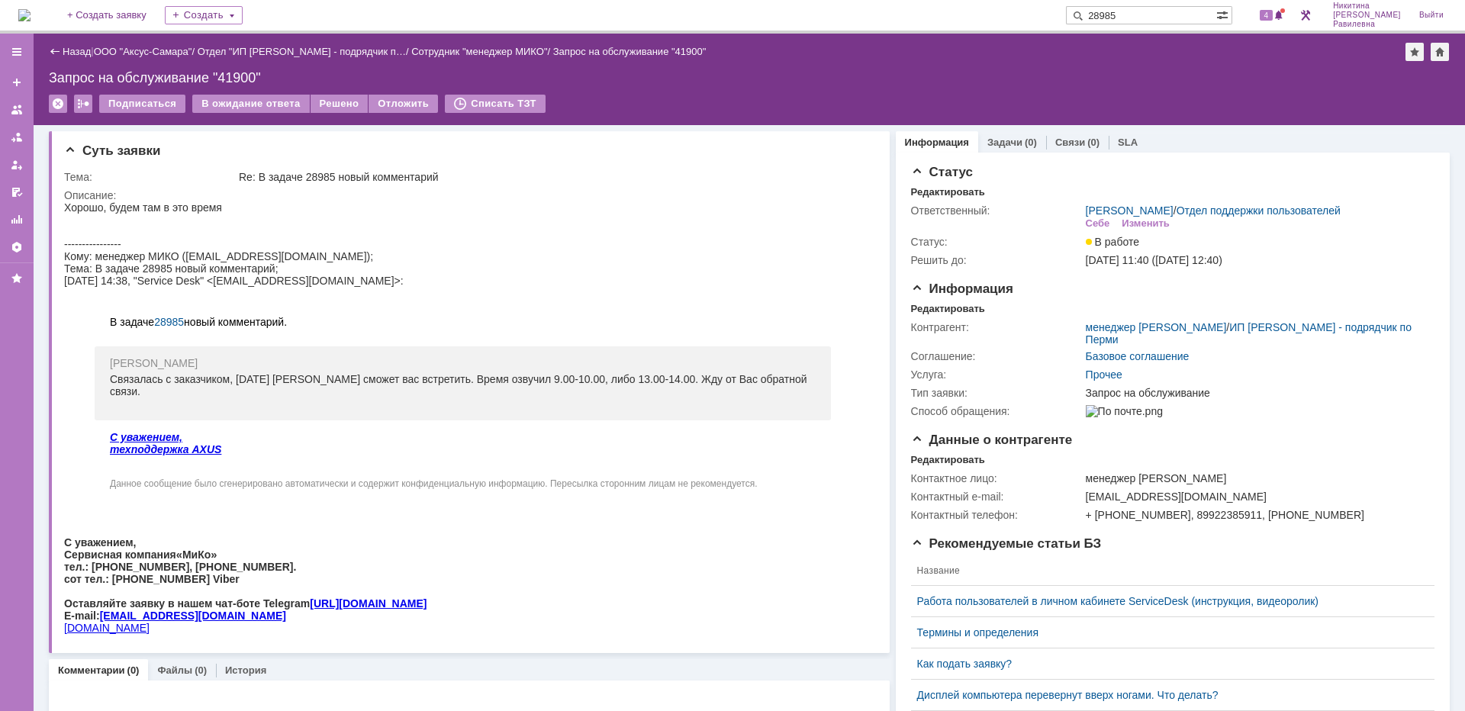
type input "28985"
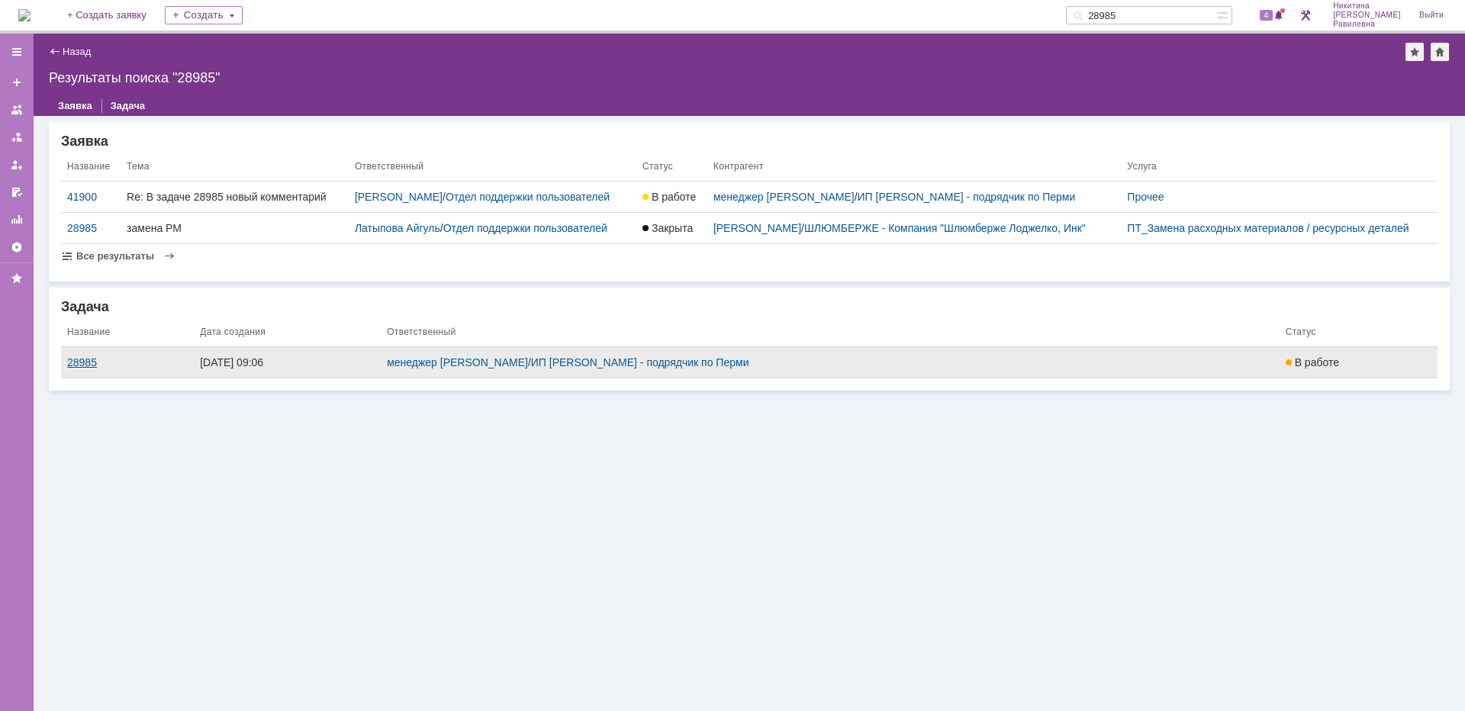
click at [89, 369] on div "28985" at bounding box center [127, 362] width 121 height 12
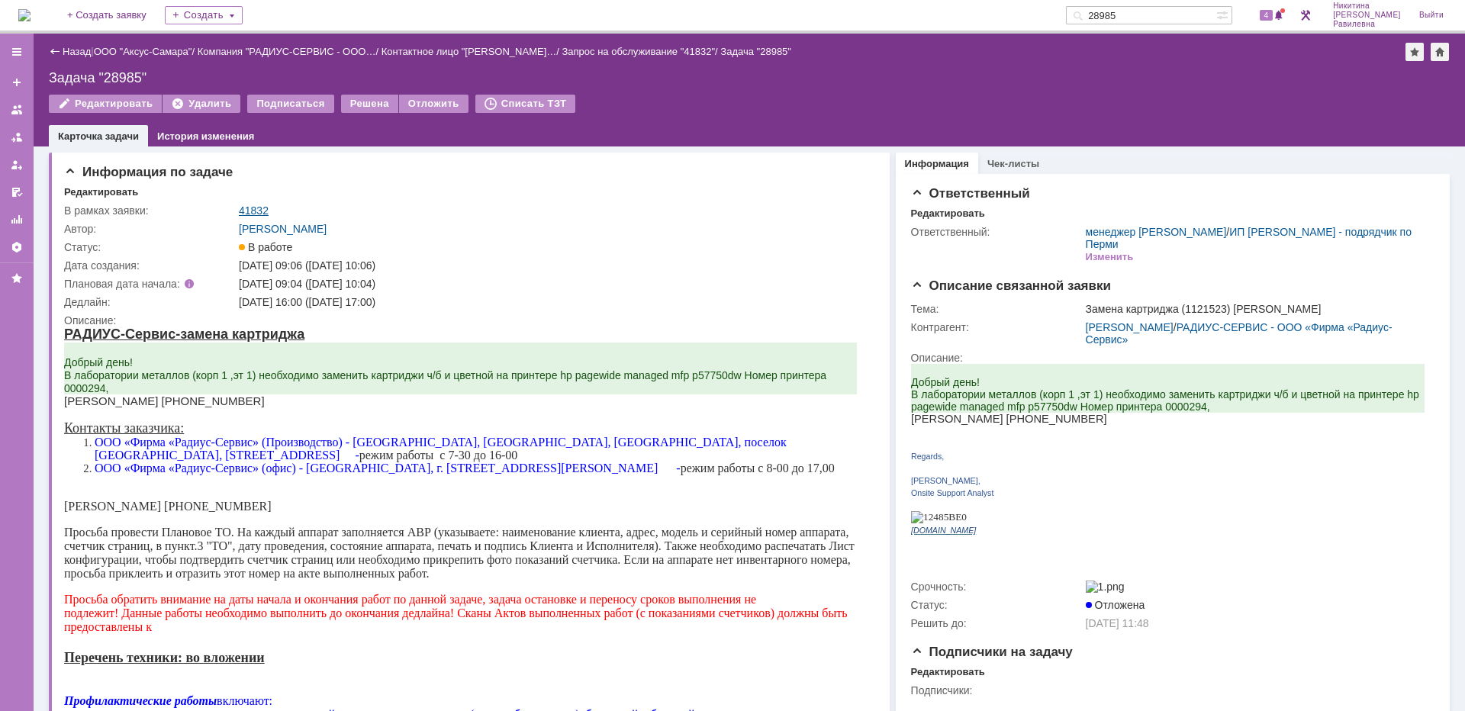
click at [254, 211] on link "41832" at bounding box center [254, 211] width 30 height 12
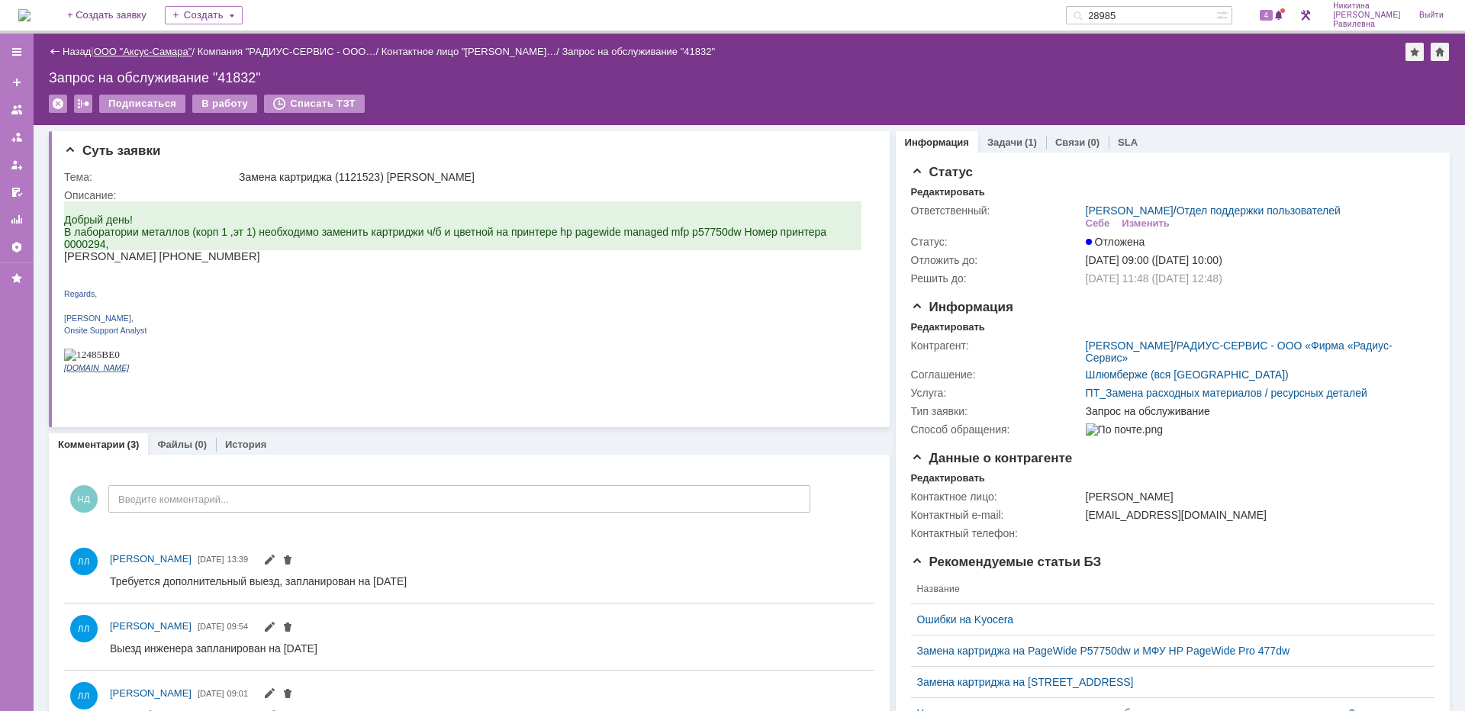
click at [163, 53] on link "ООО "Аксус-Самара"" at bounding box center [143, 51] width 98 height 11
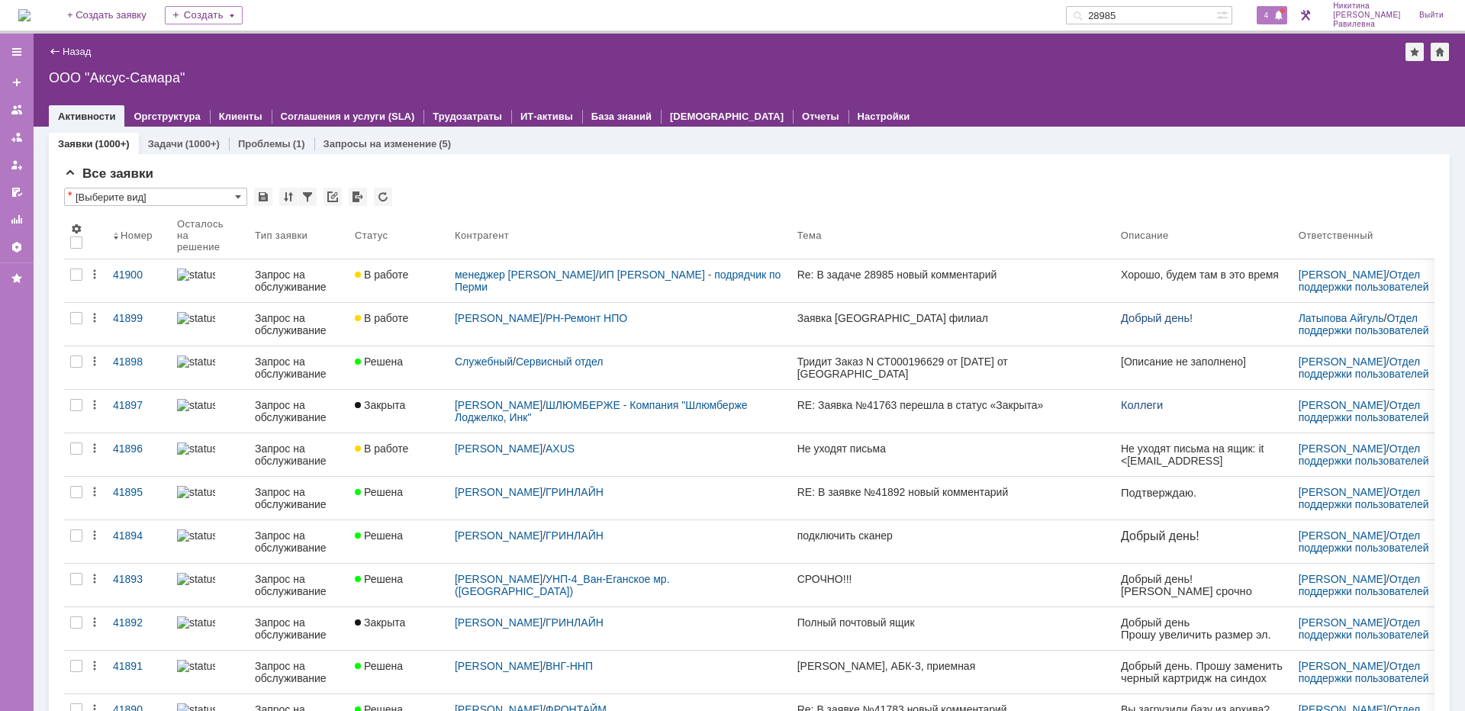
click at [1274, 18] on span "4" at bounding box center [1267, 15] width 14 height 11
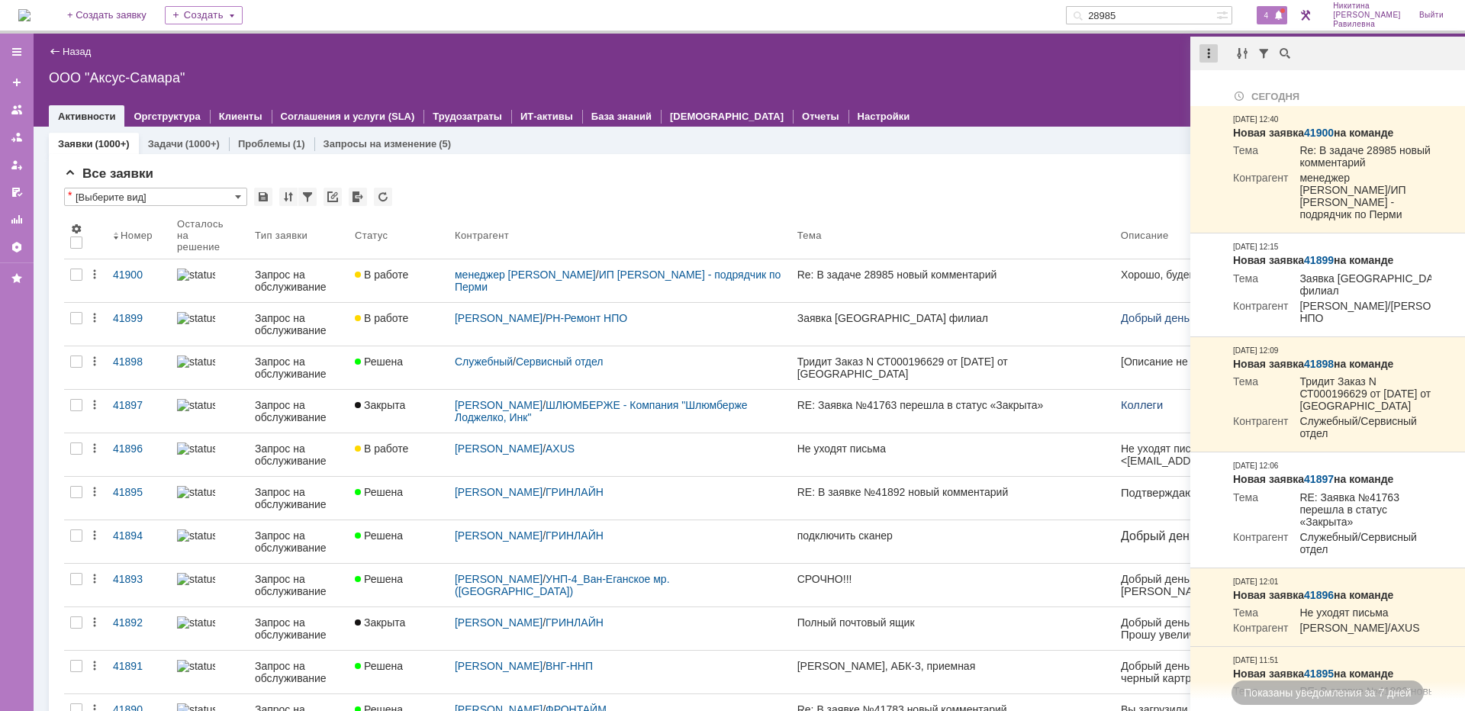
click at [1214, 54] on div at bounding box center [1209, 53] width 18 height 18
click at [1224, 91] on div "Отметить уведомления прочитанными" at bounding box center [1314, 92] width 205 height 11
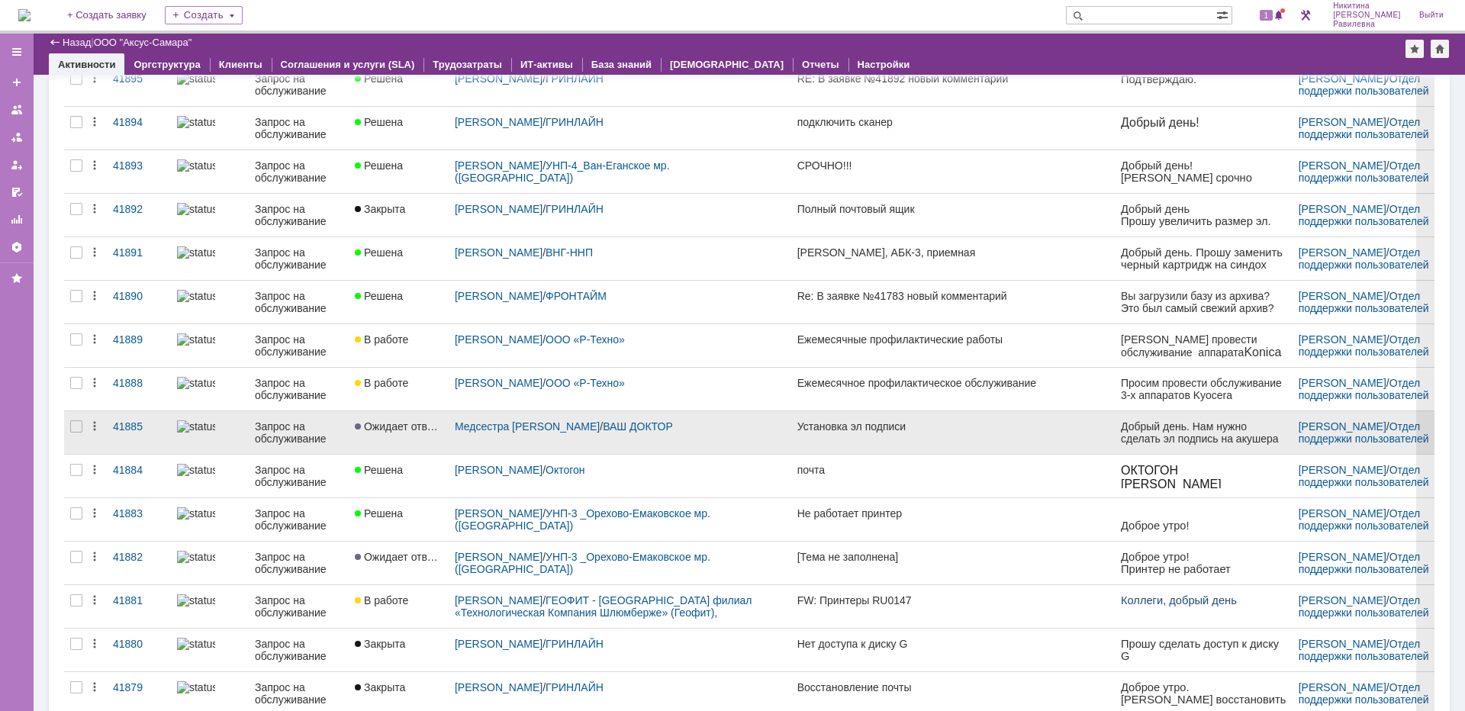
scroll to position [409, 0]
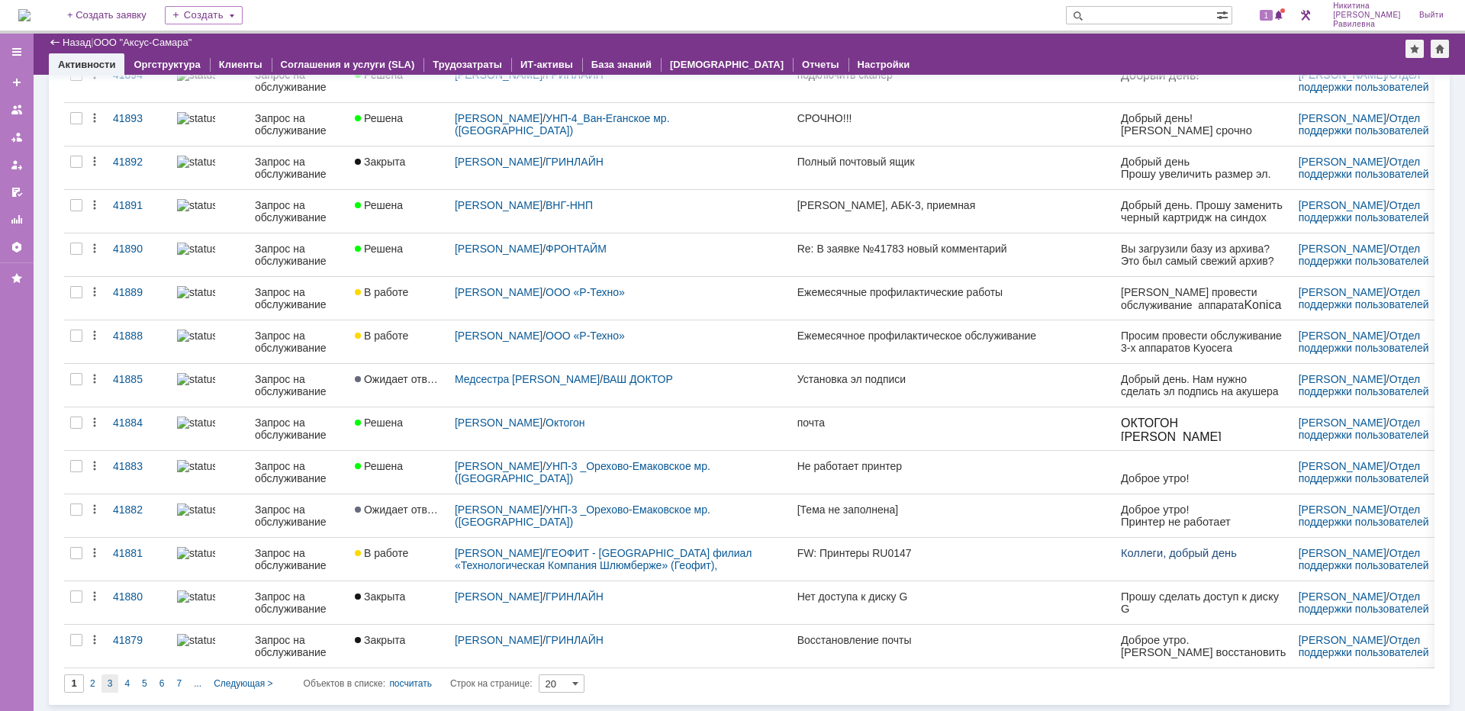
click at [109, 678] on span "3" at bounding box center [110, 683] width 5 height 11
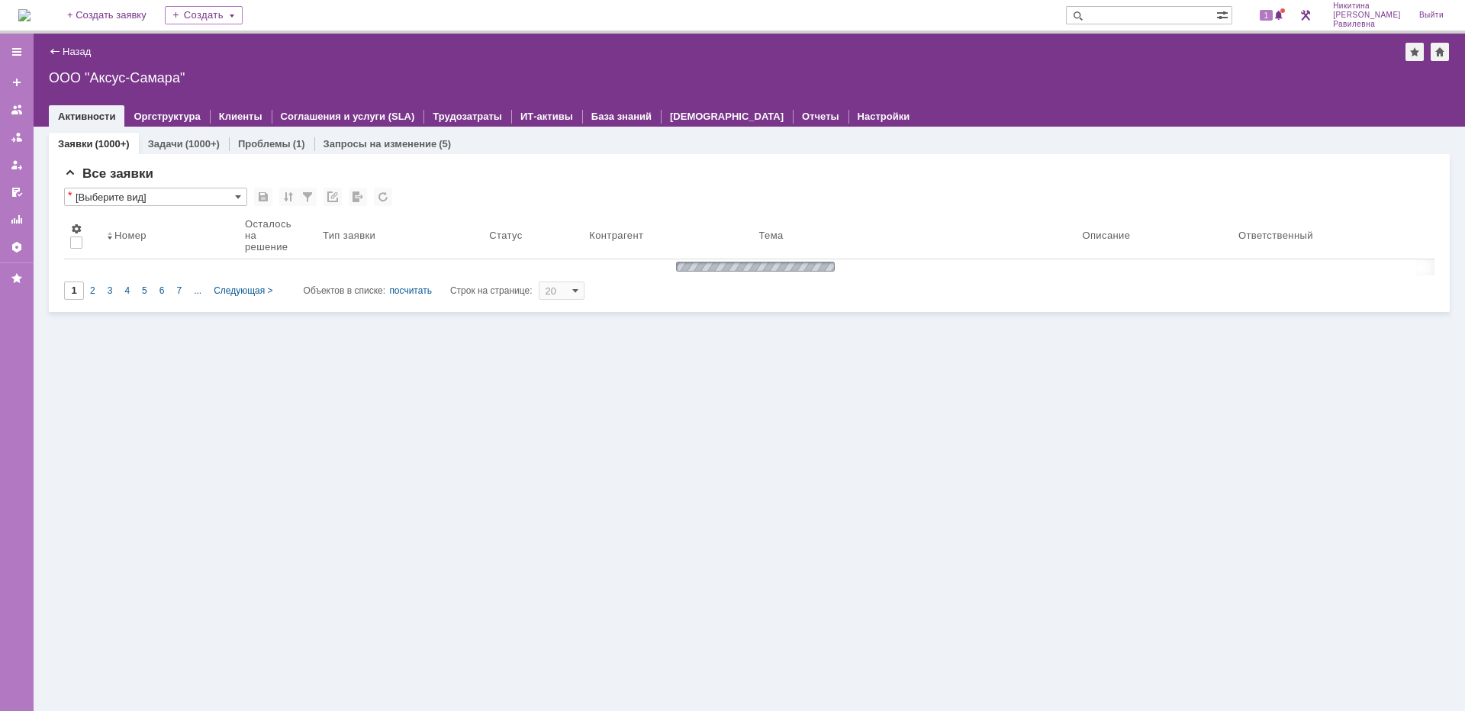
type input "3"
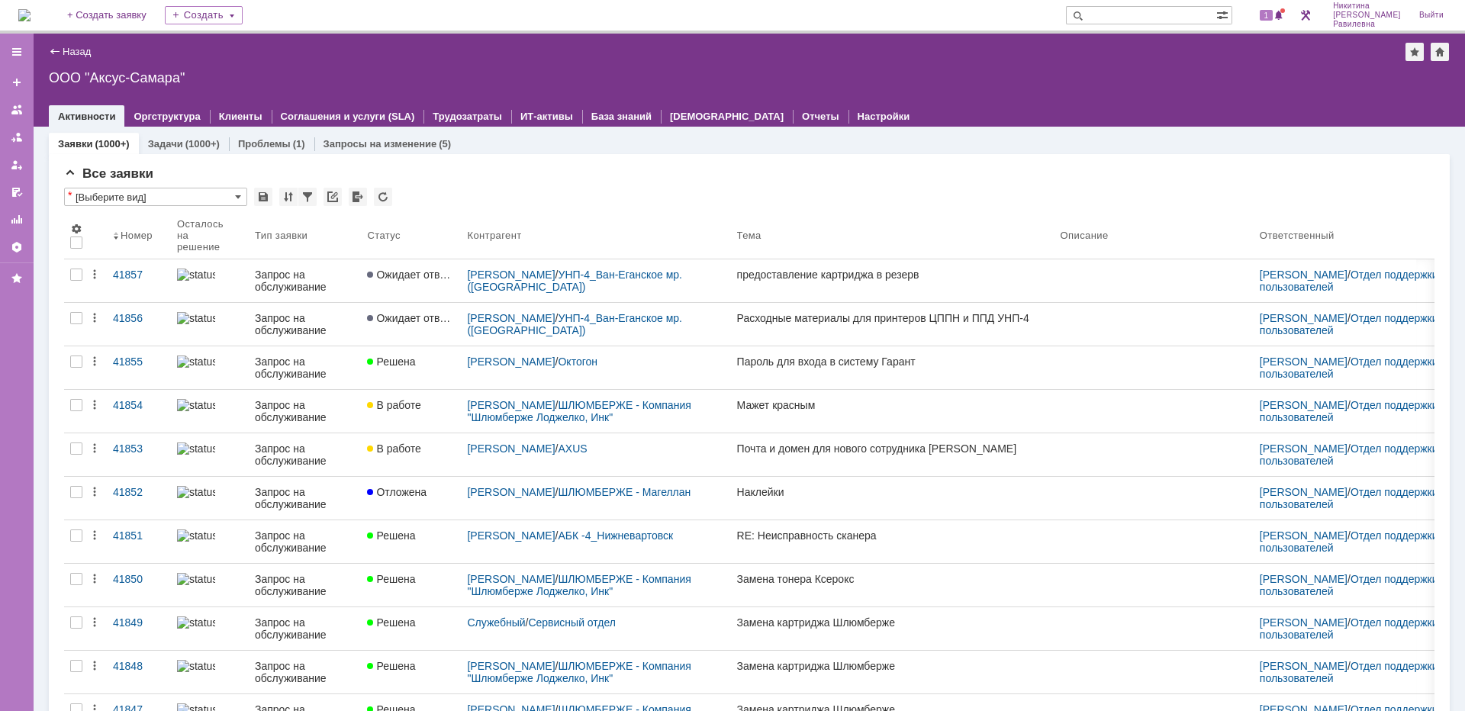
scroll to position [40, 0]
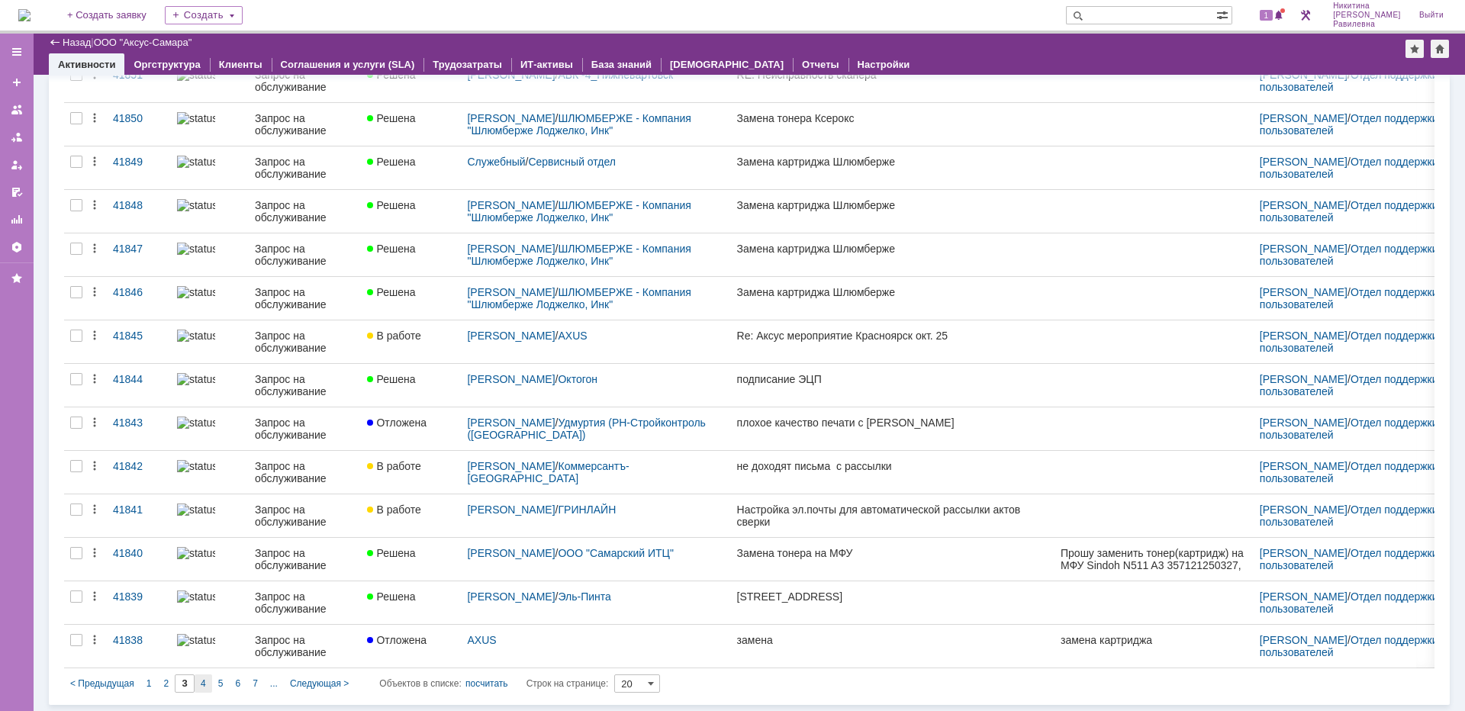
click at [201, 681] on span "4" at bounding box center [203, 683] width 5 height 11
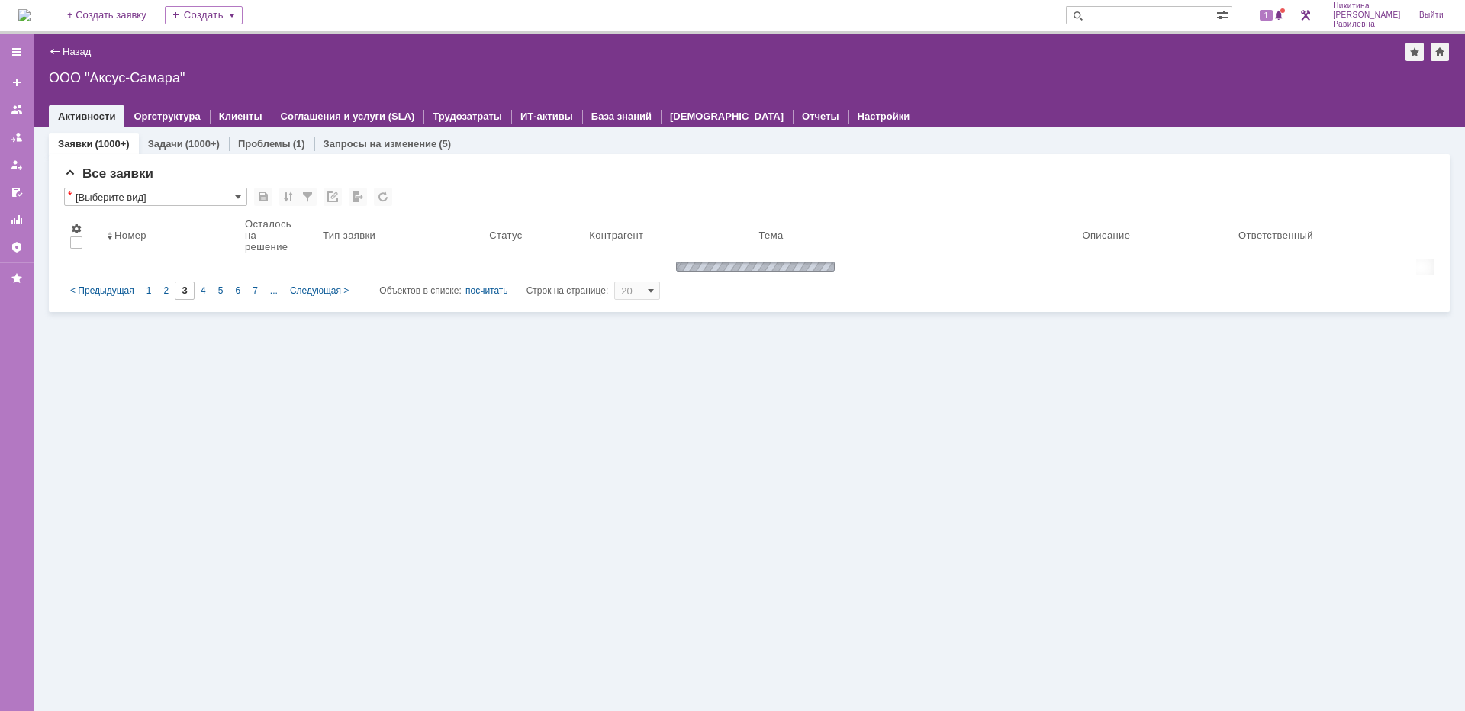
type input "4"
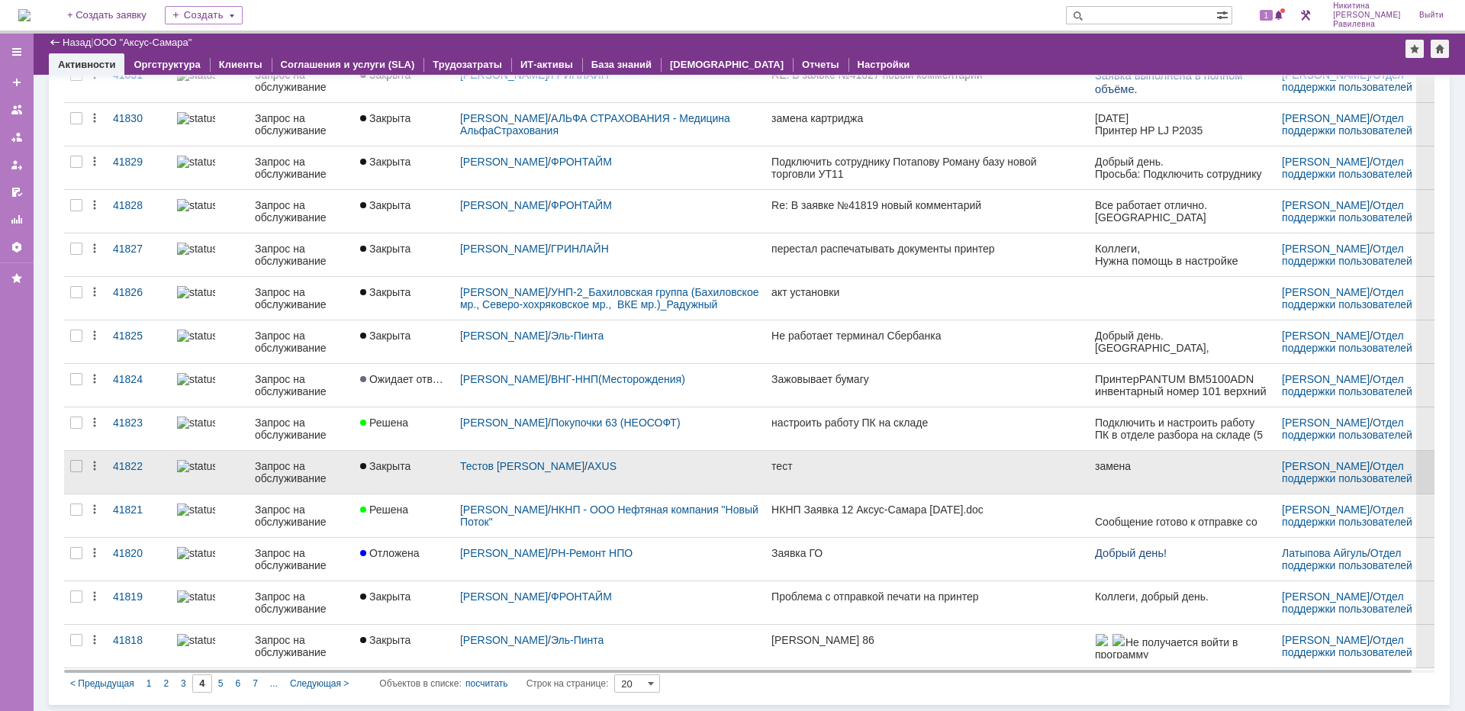
click at [378, 468] on span "Закрыта" at bounding box center [385, 466] width 50 height 12
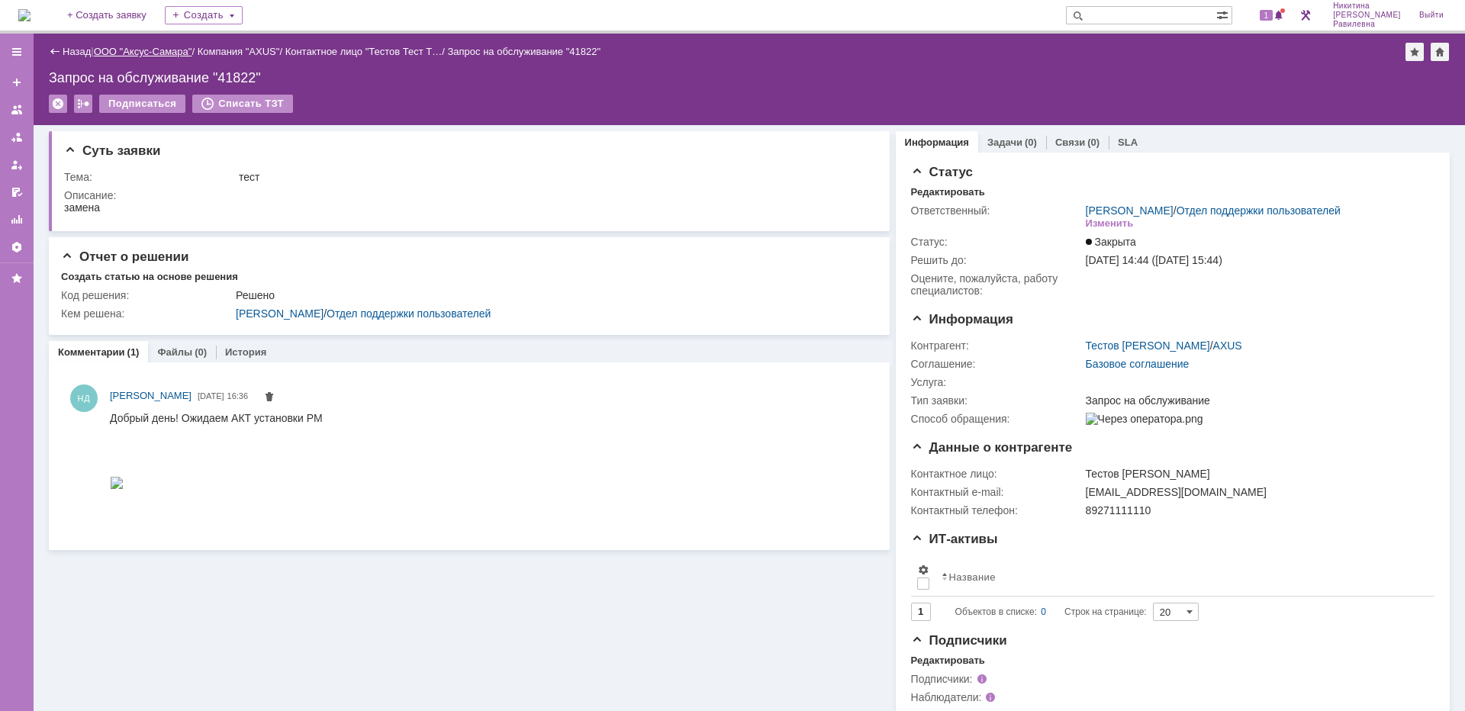
click at [147, 49] on link "ООО "Аксус-Самара"" at bounding box center [143, 51] width 98 height 11
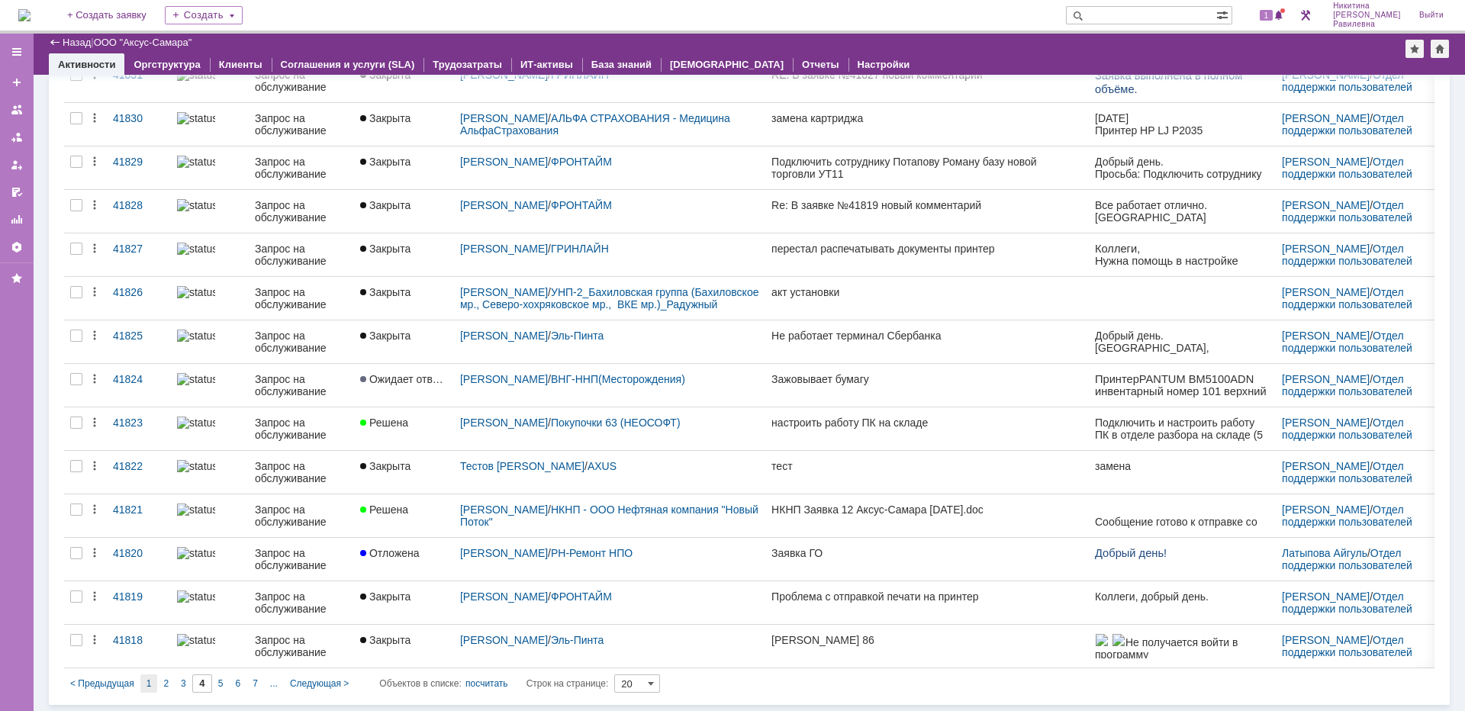
click at [147, 688] on span "1" at bounding box center [149, 683] width 5 height 11
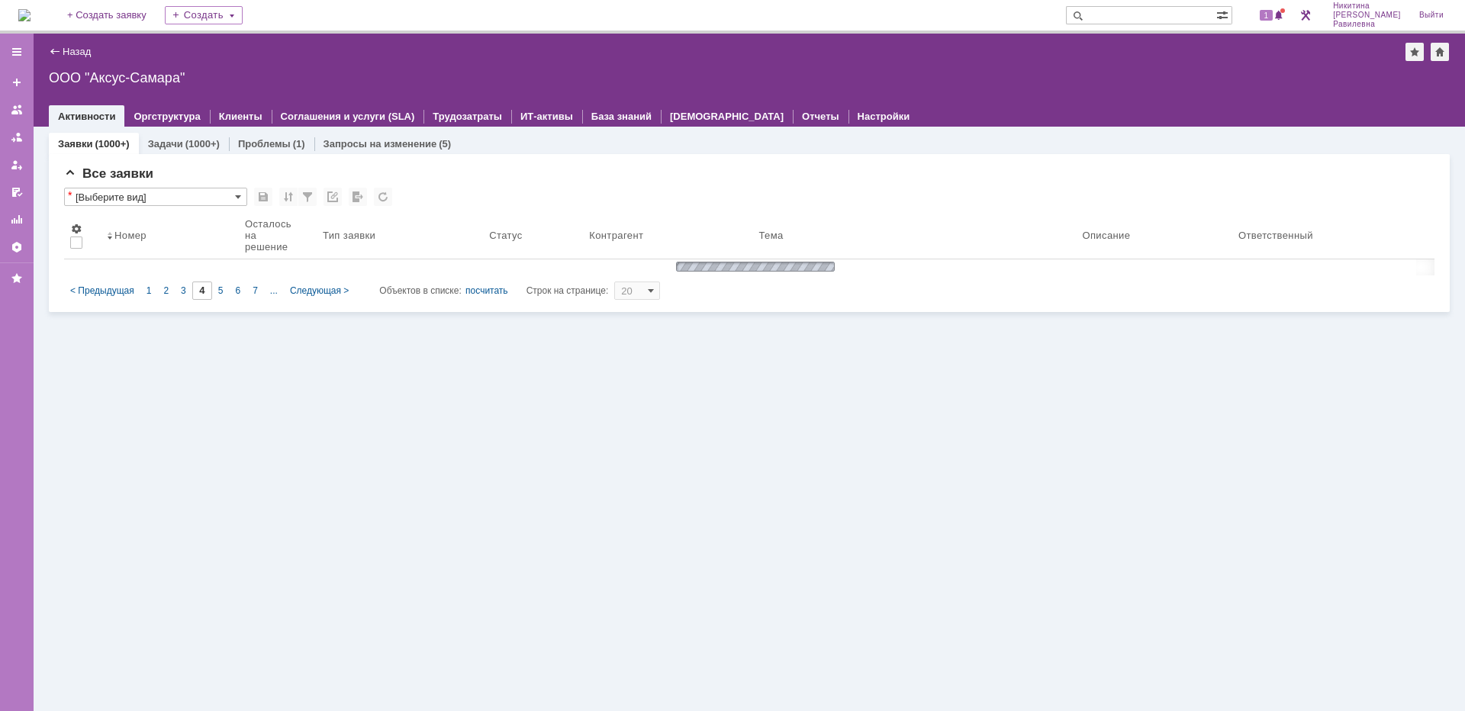
type input "1"
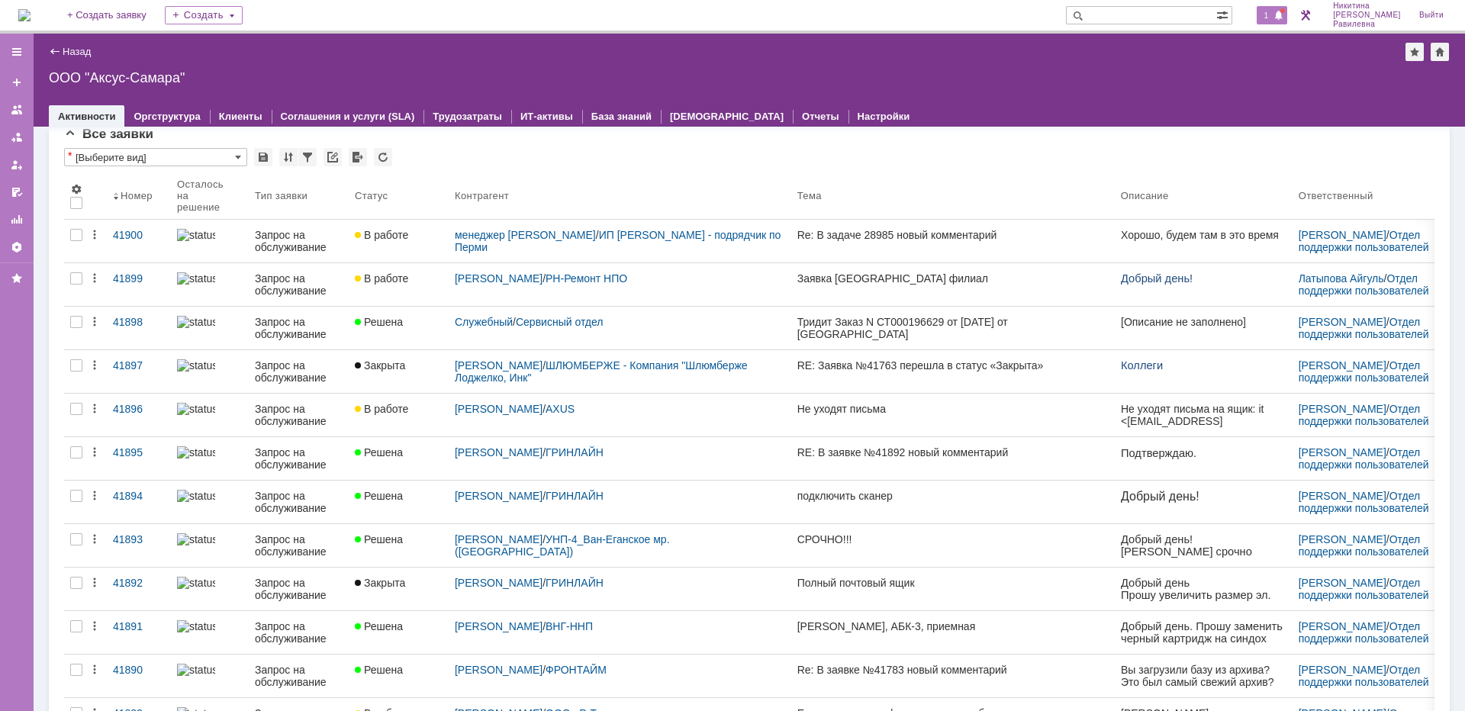
click at [1284, 18] on span at bounding box center [1279, 16] width 11 height 12
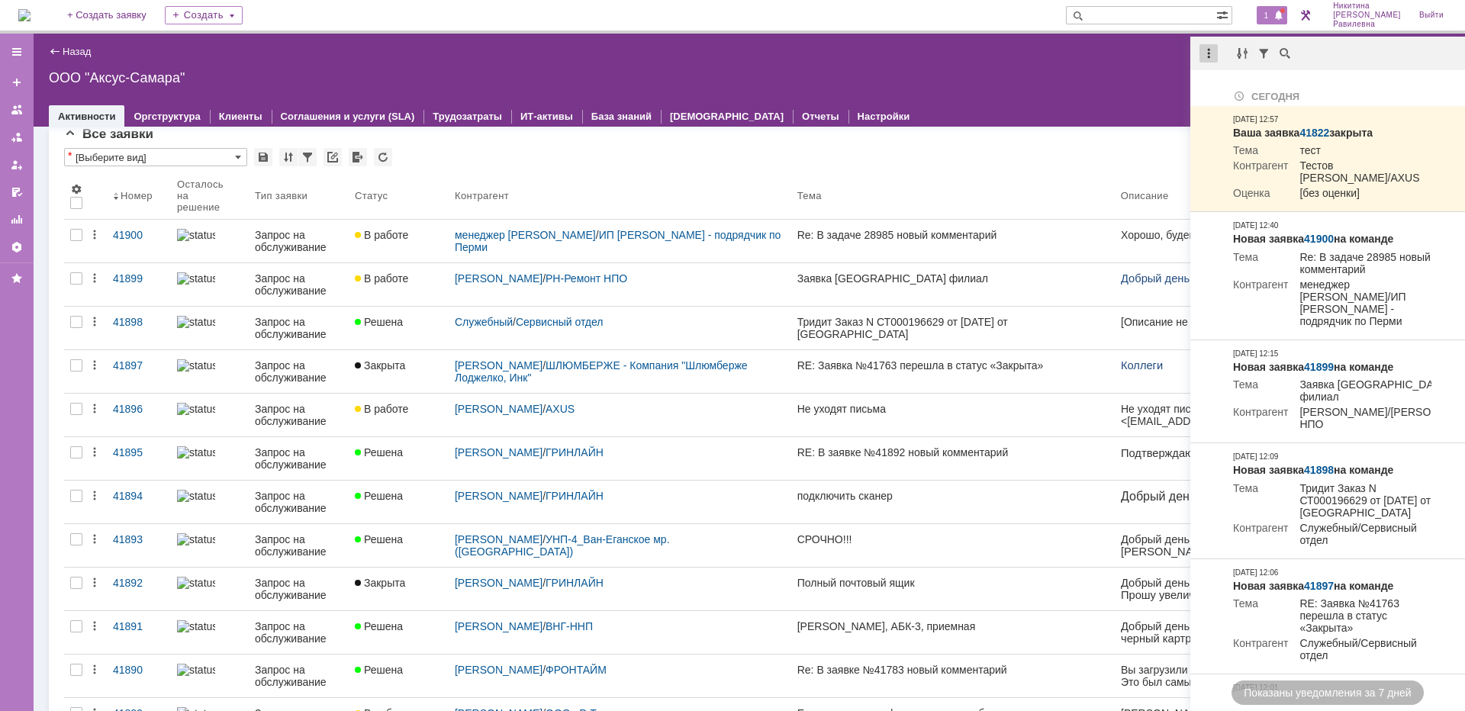
click at [1212, 56] on div at bounding box center [1209, 53] width 18 height 18
click at [1285, 89] on div "Отметить уведомления прочитанными" at bounding box center [1314, 92] width 205 height 11
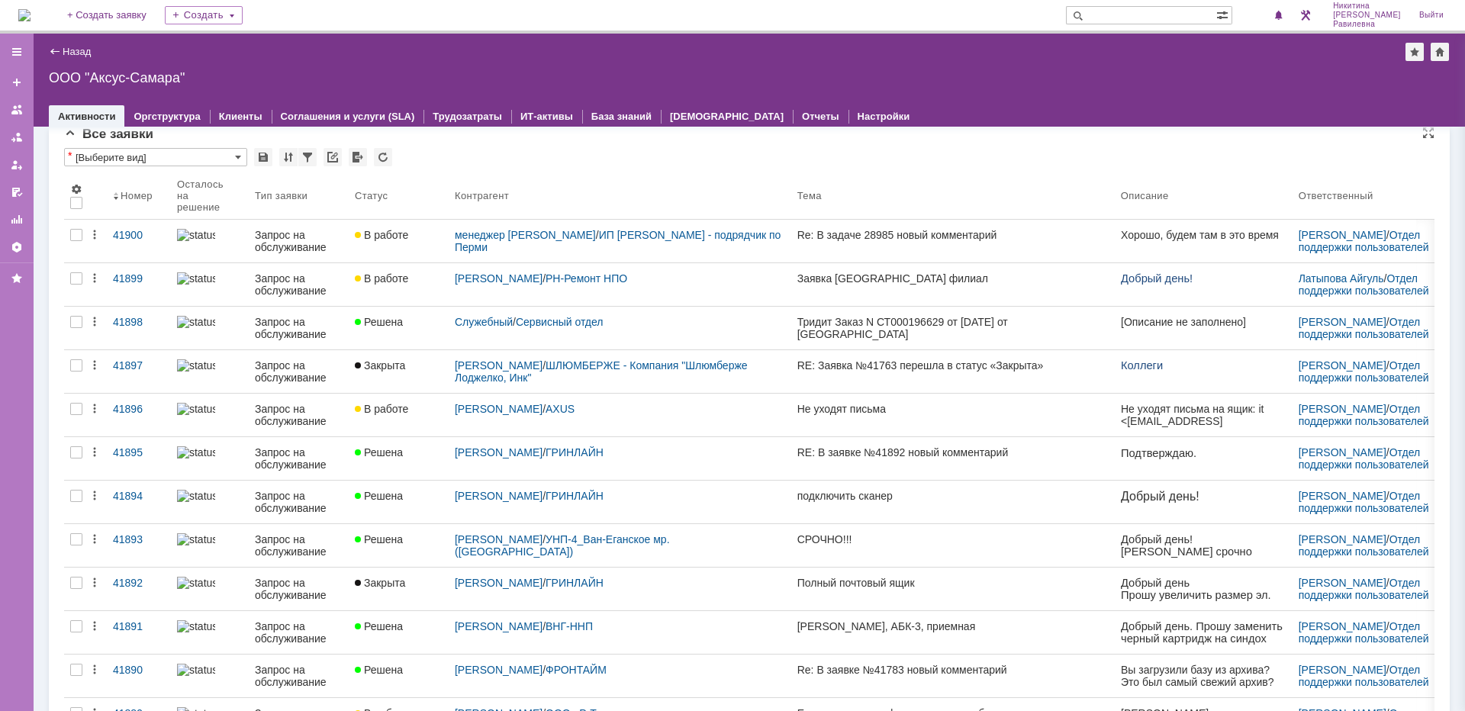
click at [842, 158] on div "* [Выберите вид]" at bounding box center [749, 158] width 1371 height 20
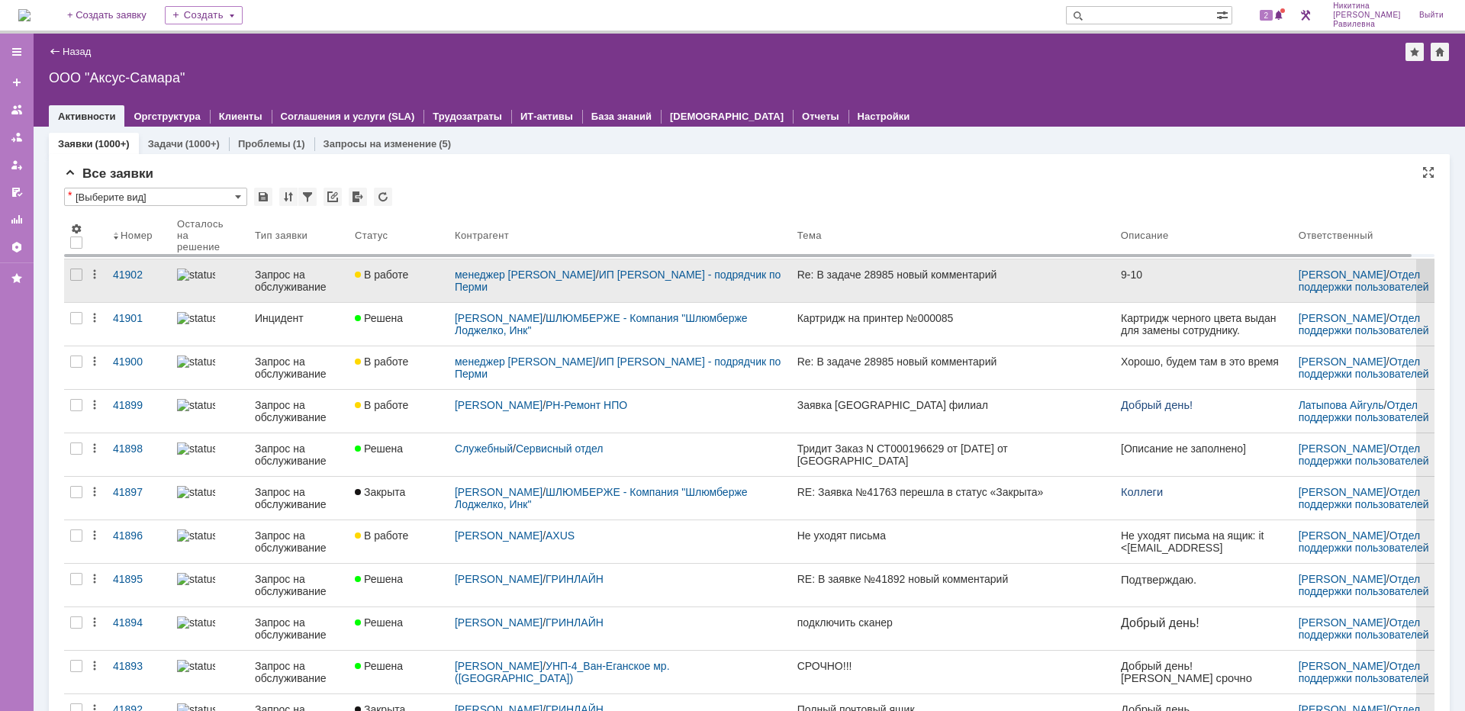
click at [292, 282] on div "Запрос на обслуживание" at bounding box center [299, 281] width 88 height 24
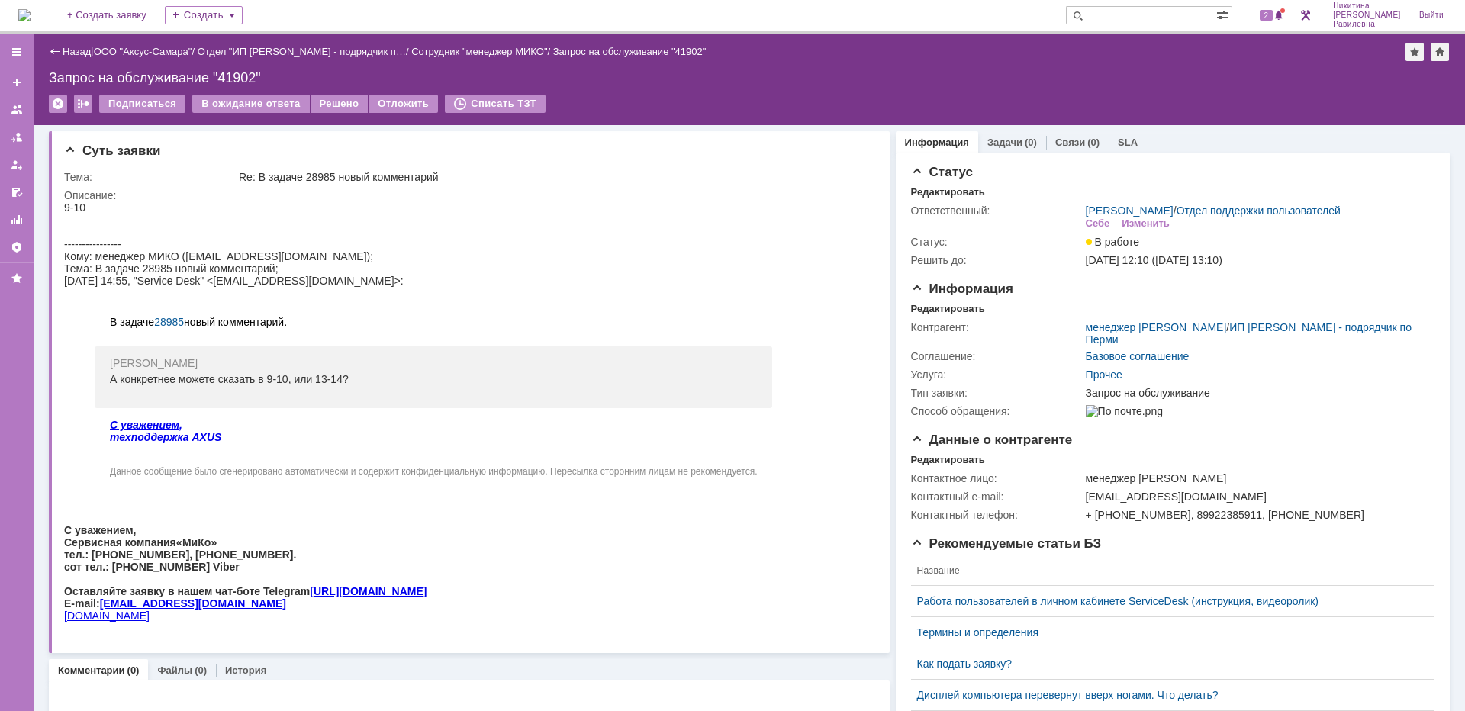
click at [72, 53] on link "Назад" at bounding box center [77, 51] width 28 height 11
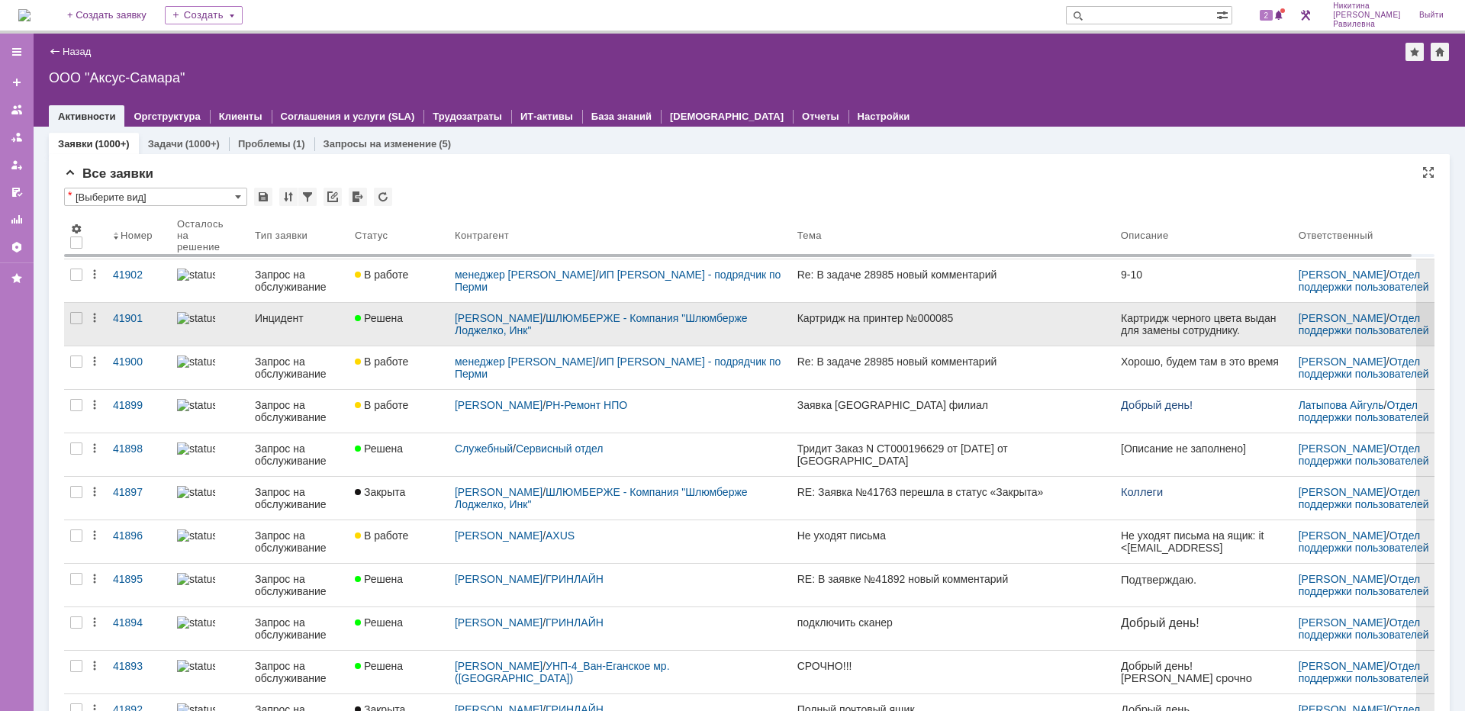
click at [308, 321] on div "Инцидент" at bounding box center [299, 318] width 88 height 12
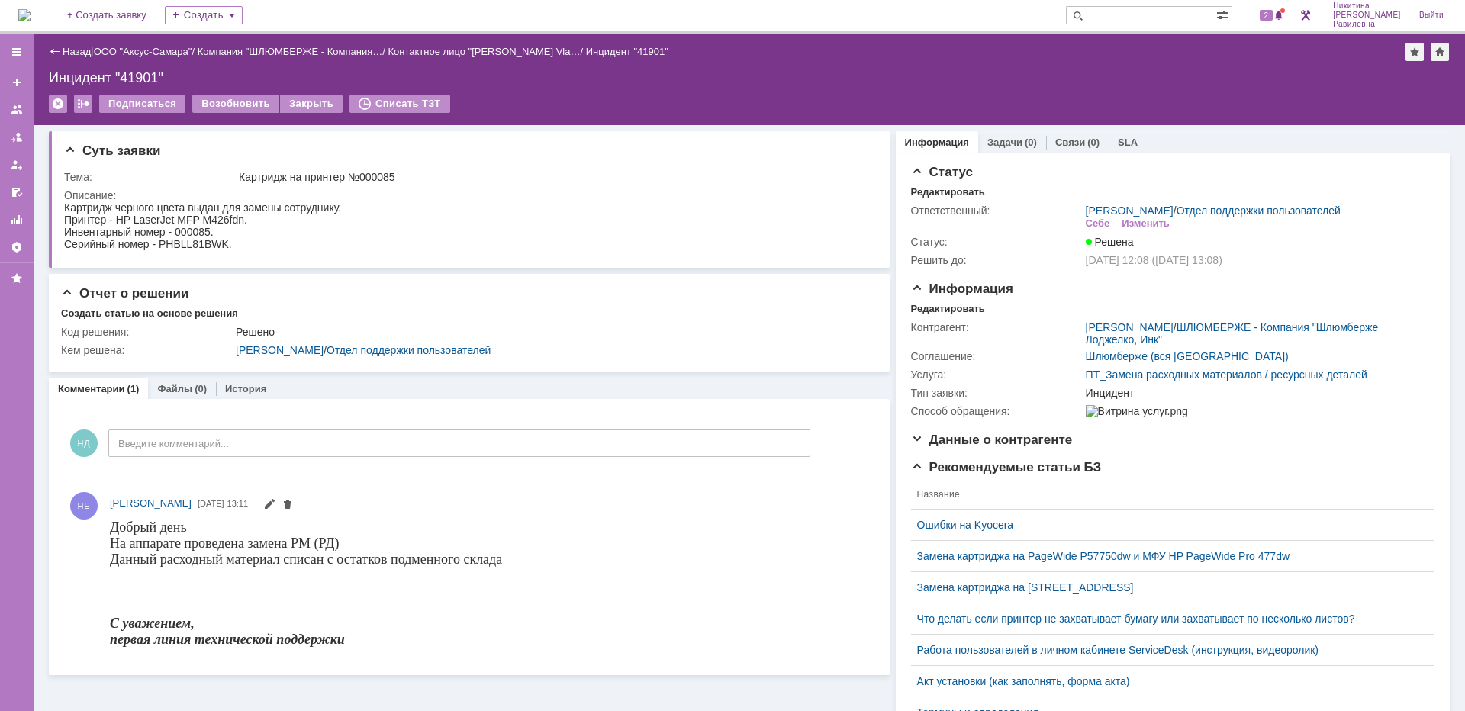
click at [76, 53] on link "Назад" at bounding box center [77, 51] width 28 height 11
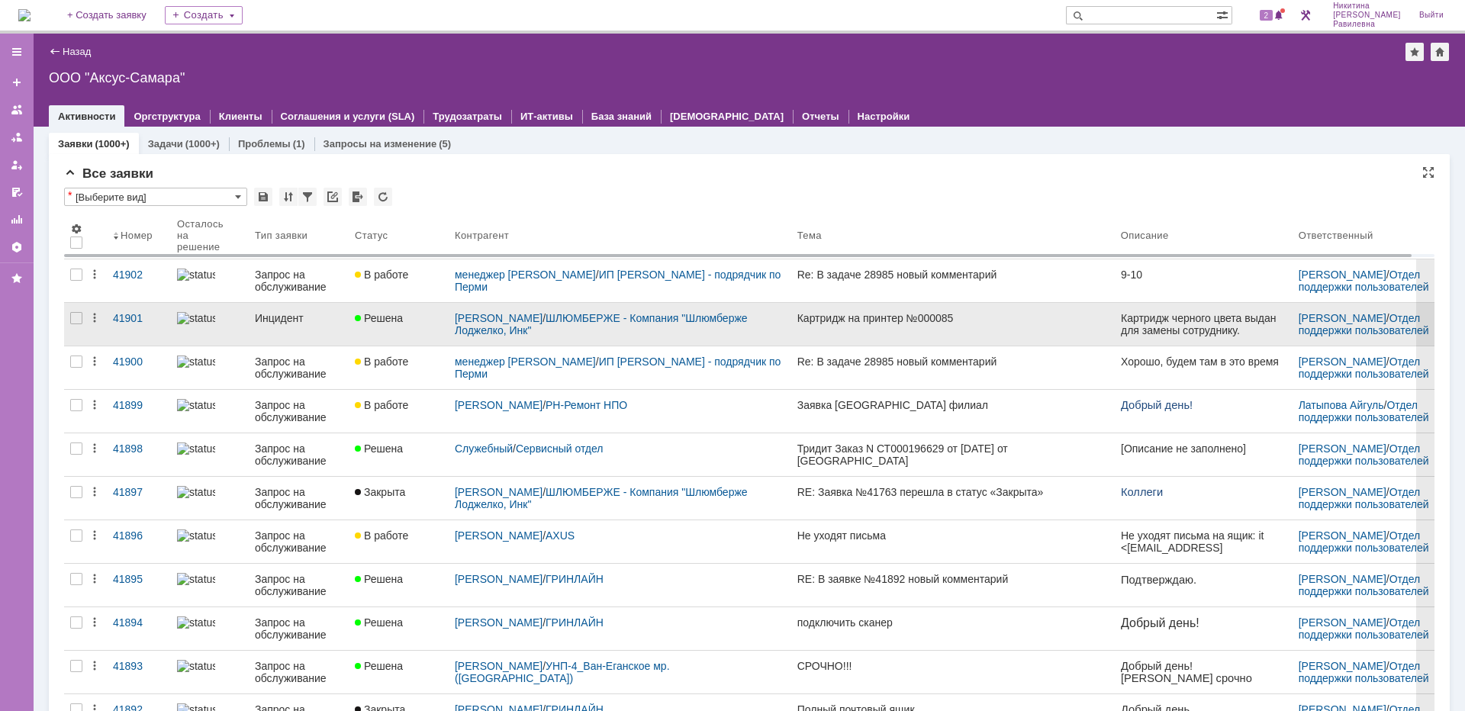
click at [343, 324] on link "Инцидент" at bounding box center [299, 324] width 100 height 43
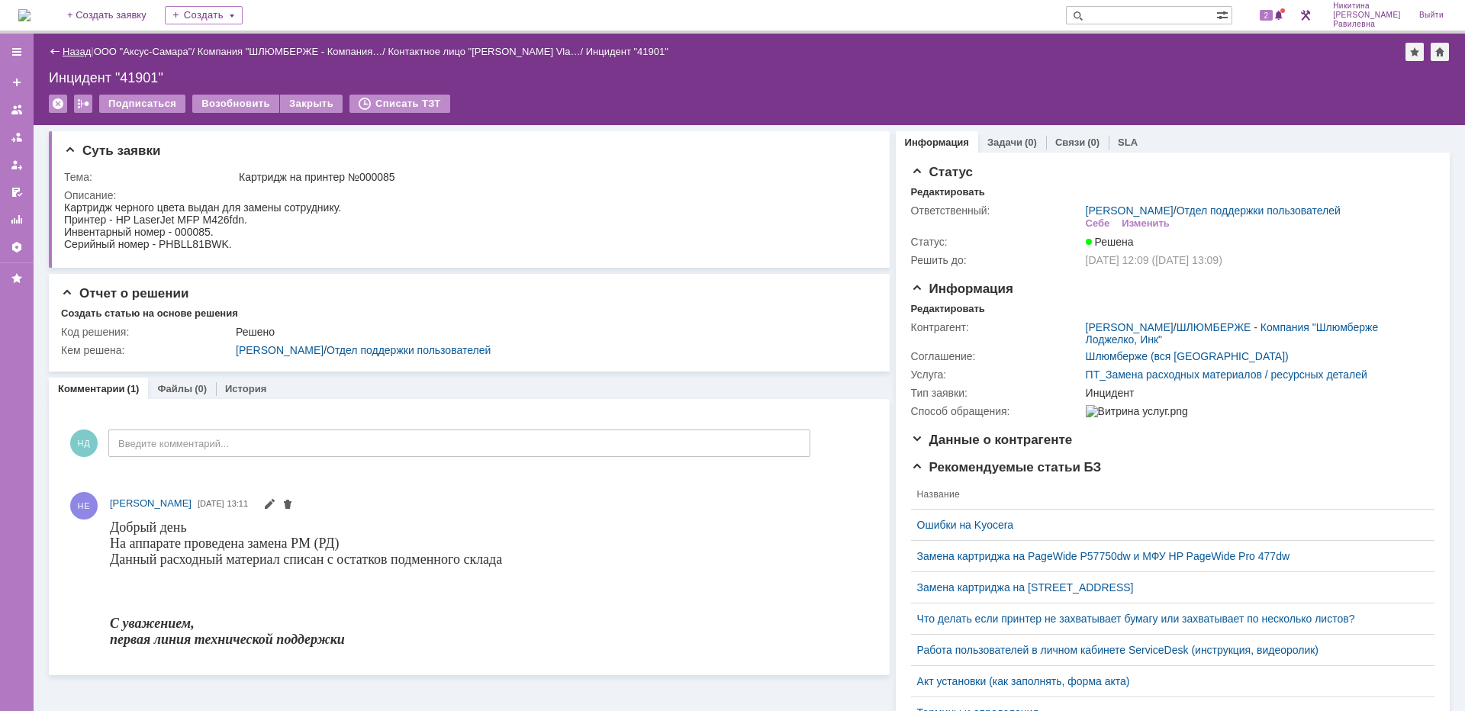
click at [69, 51] on link "Назад" at bounding box center [77, 51] width 28 height 11
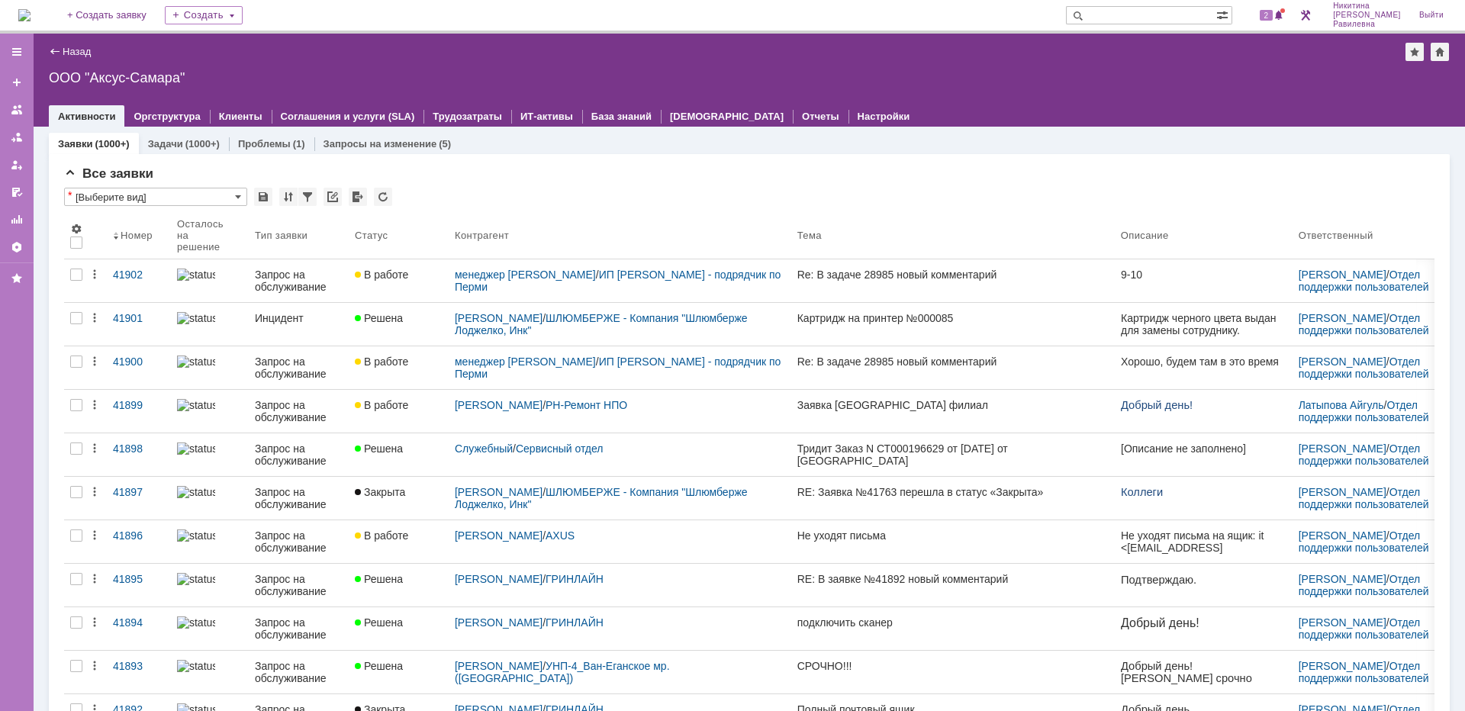
click at [1157, 14] on input "text" at bounding box center [1141, 15] width 150 height 18
type input "25797"
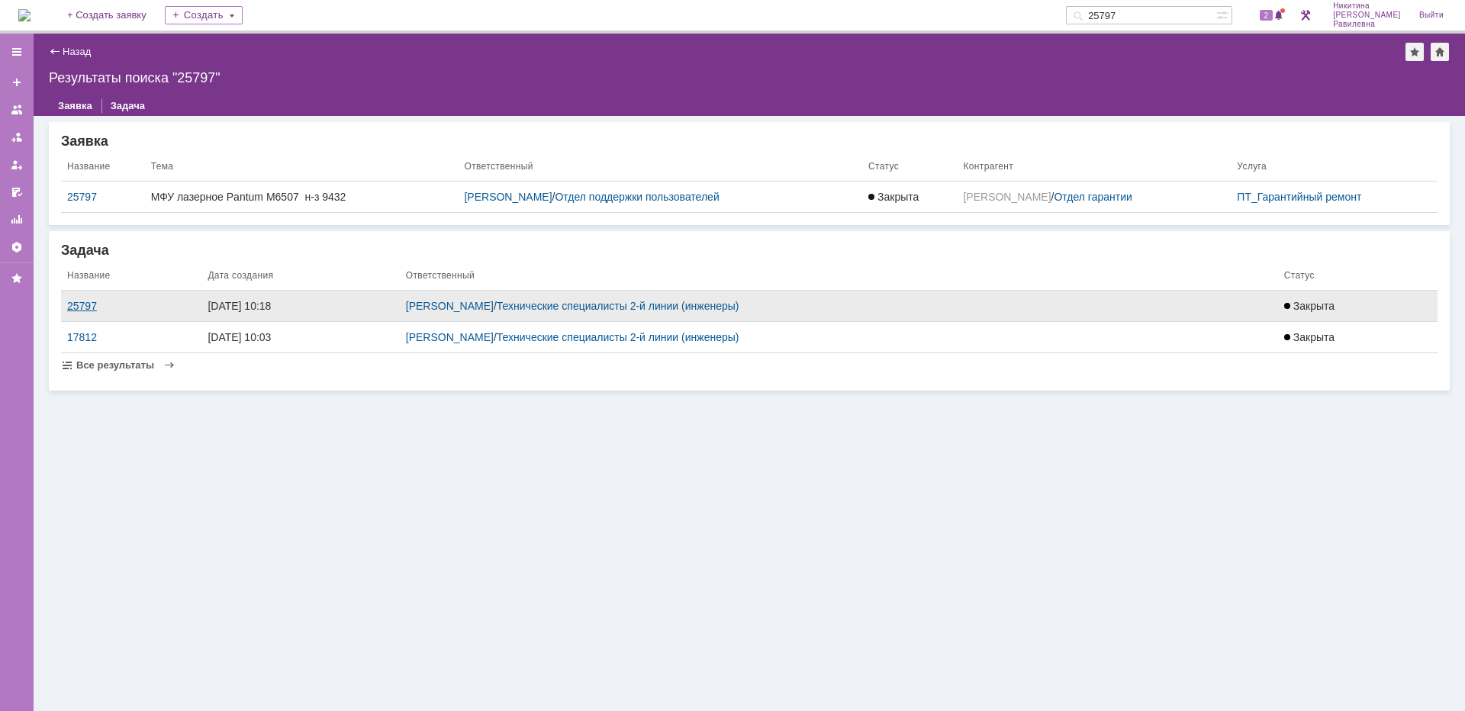
click at [95, 305] on div "25797" at bounding box center [131, 306] width 128 height 12
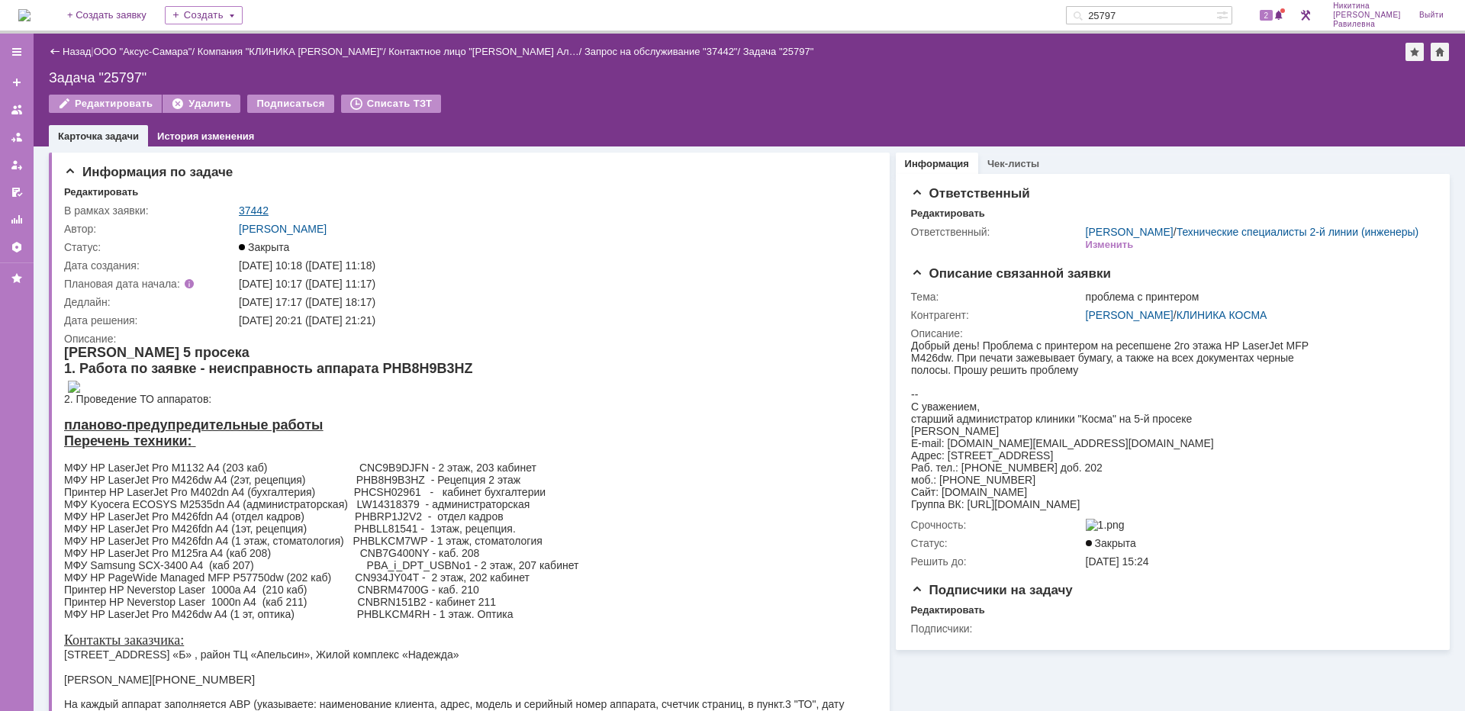
click at [250, 205] on link "37442" at bounding box center [254, 211] width 30 height 12
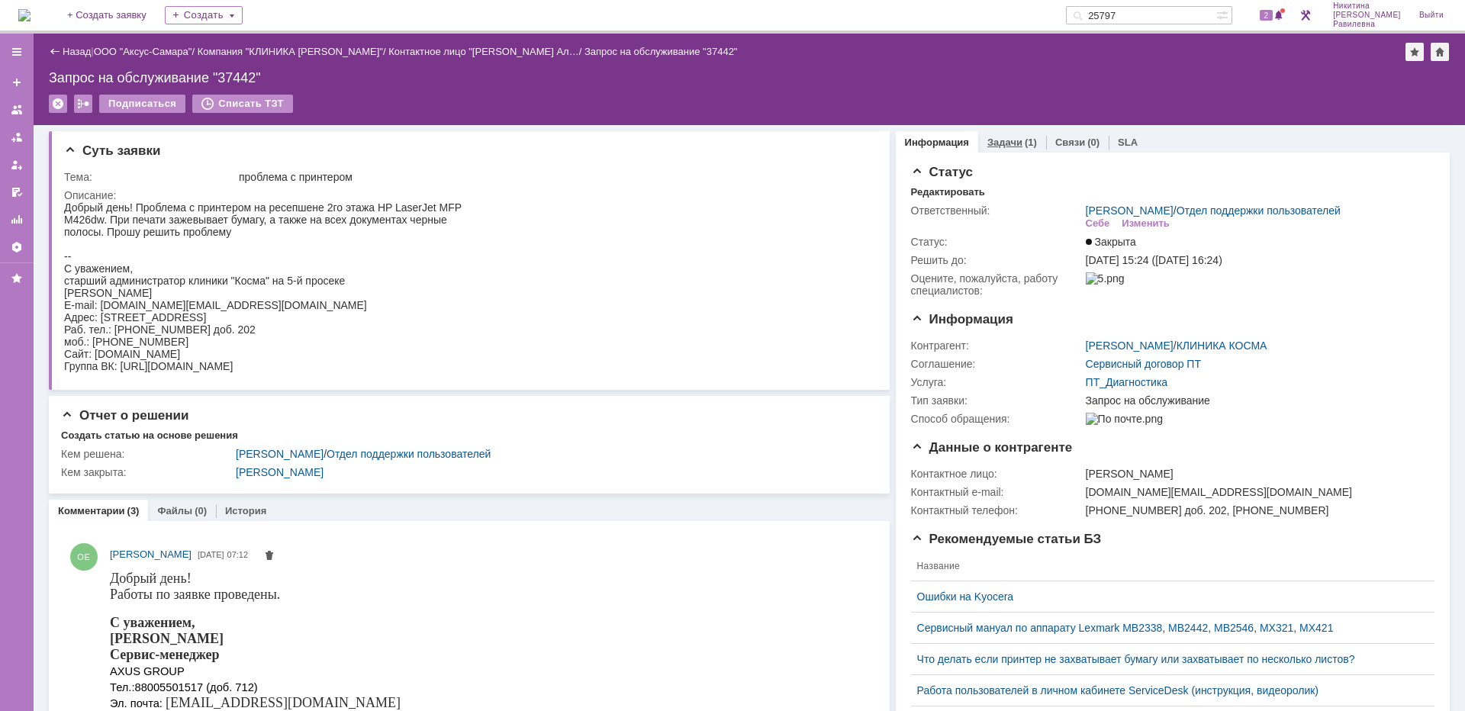
click at [1007, 144] on link "Задачи" at bounding box center [1005, 142] width 35 height 11
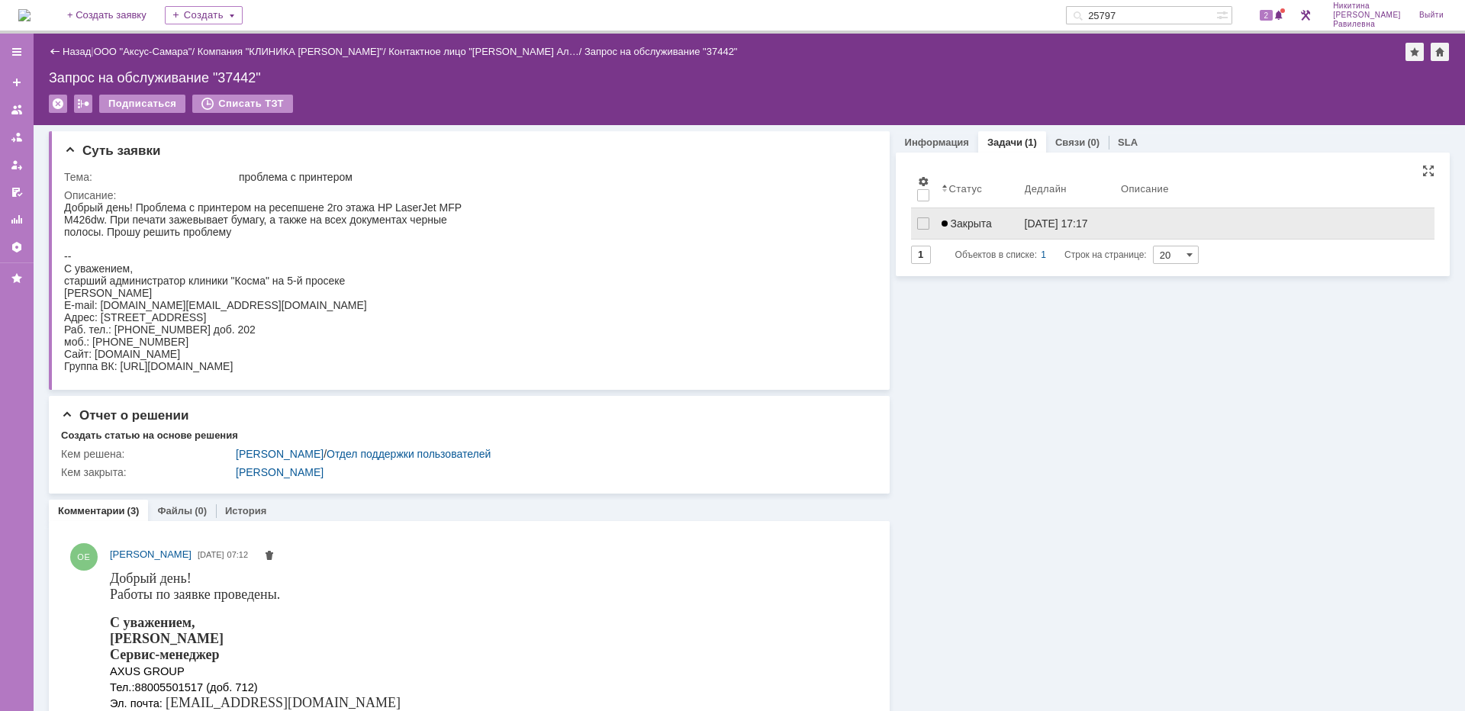
click at [975, 221] on span "Закрыта" at bounding box center [967, 223] width 50 height 12
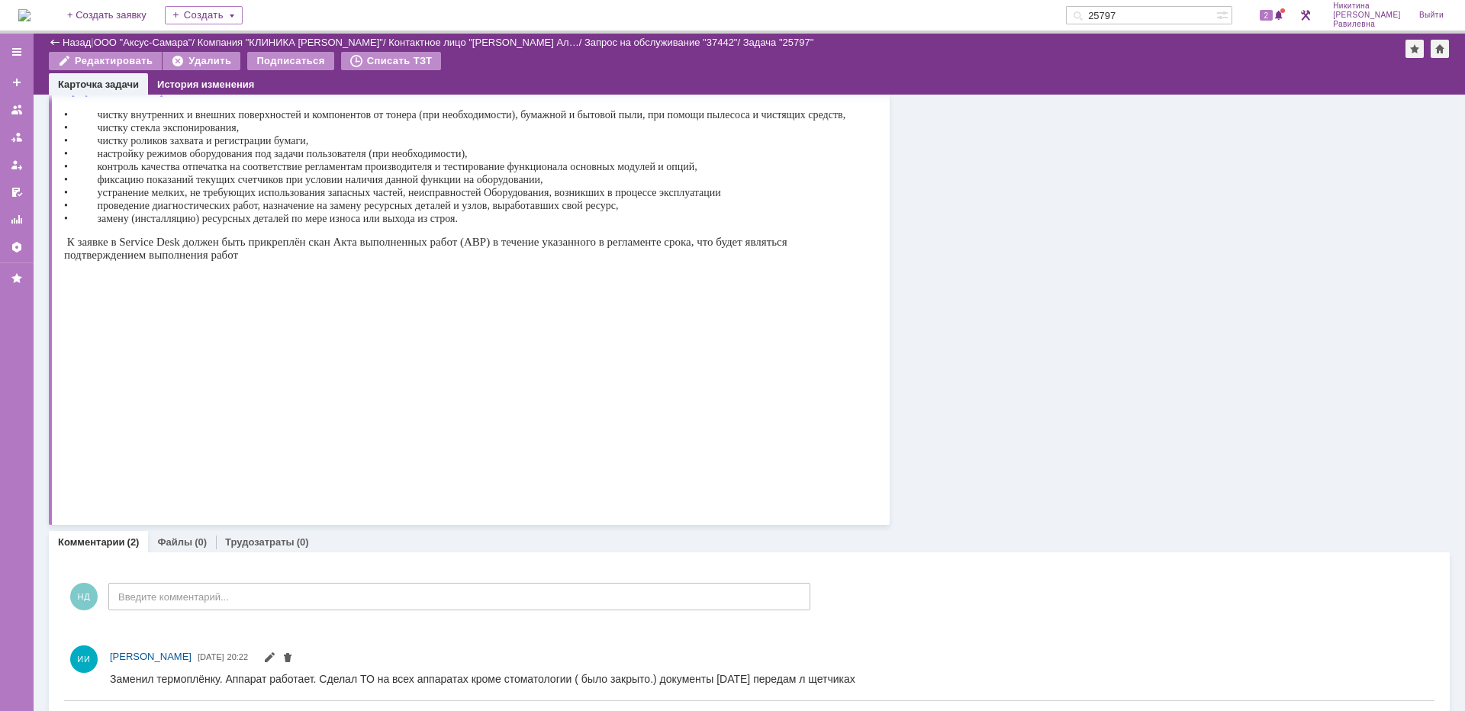
scroll to position [686, 0]
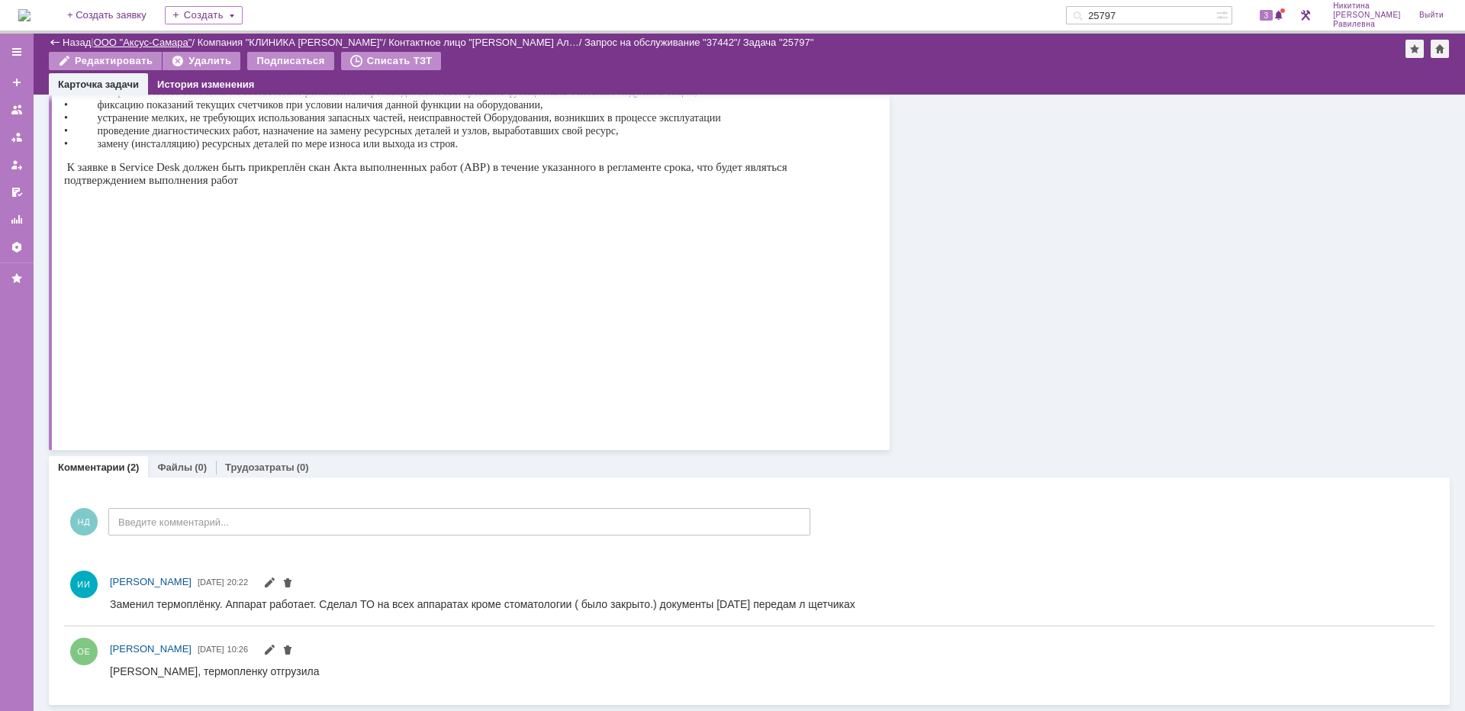
click at [140, 40] on link "ООО "Аксус-Самара"" at bounding box center [143, 42] width 98 height 11
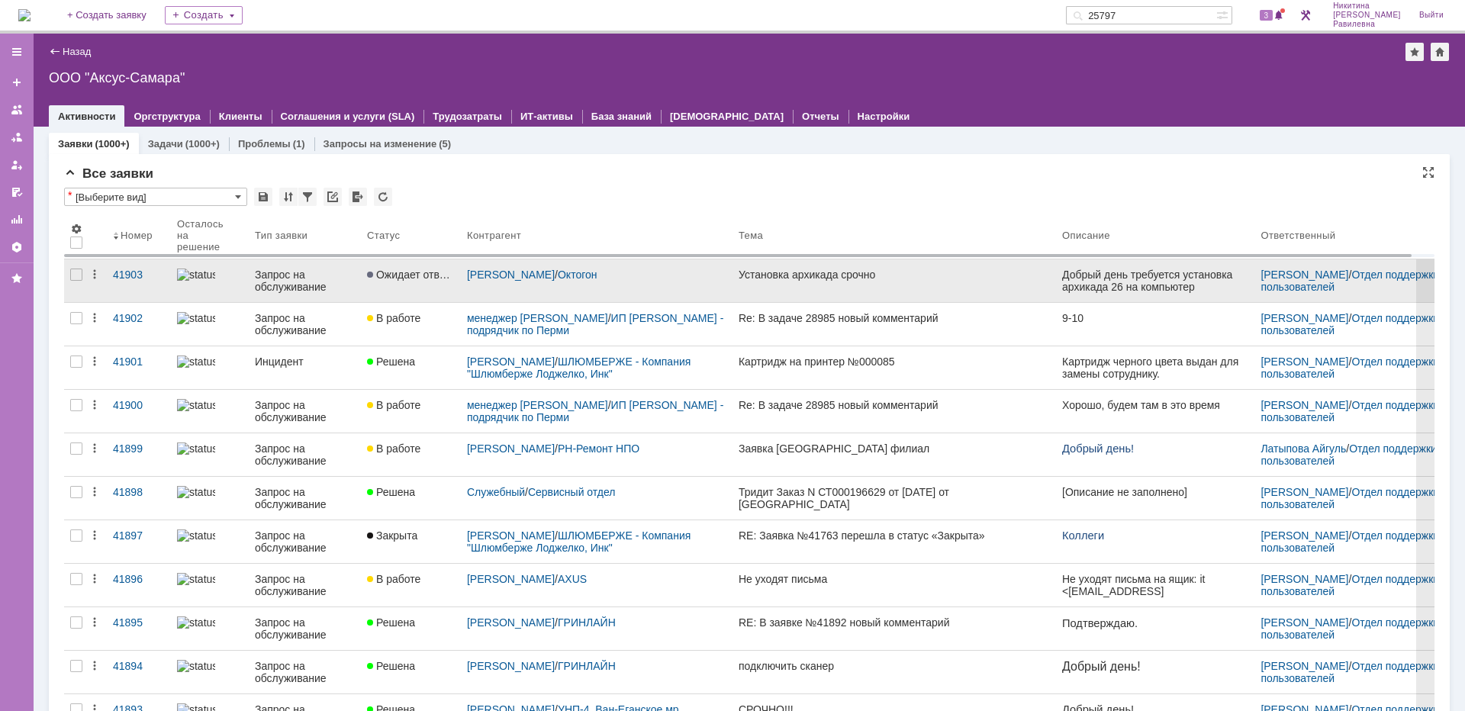
click at [295, 279] on div "Запрос на обслуживание" at bounding box center [305, 281] width 100 height 24
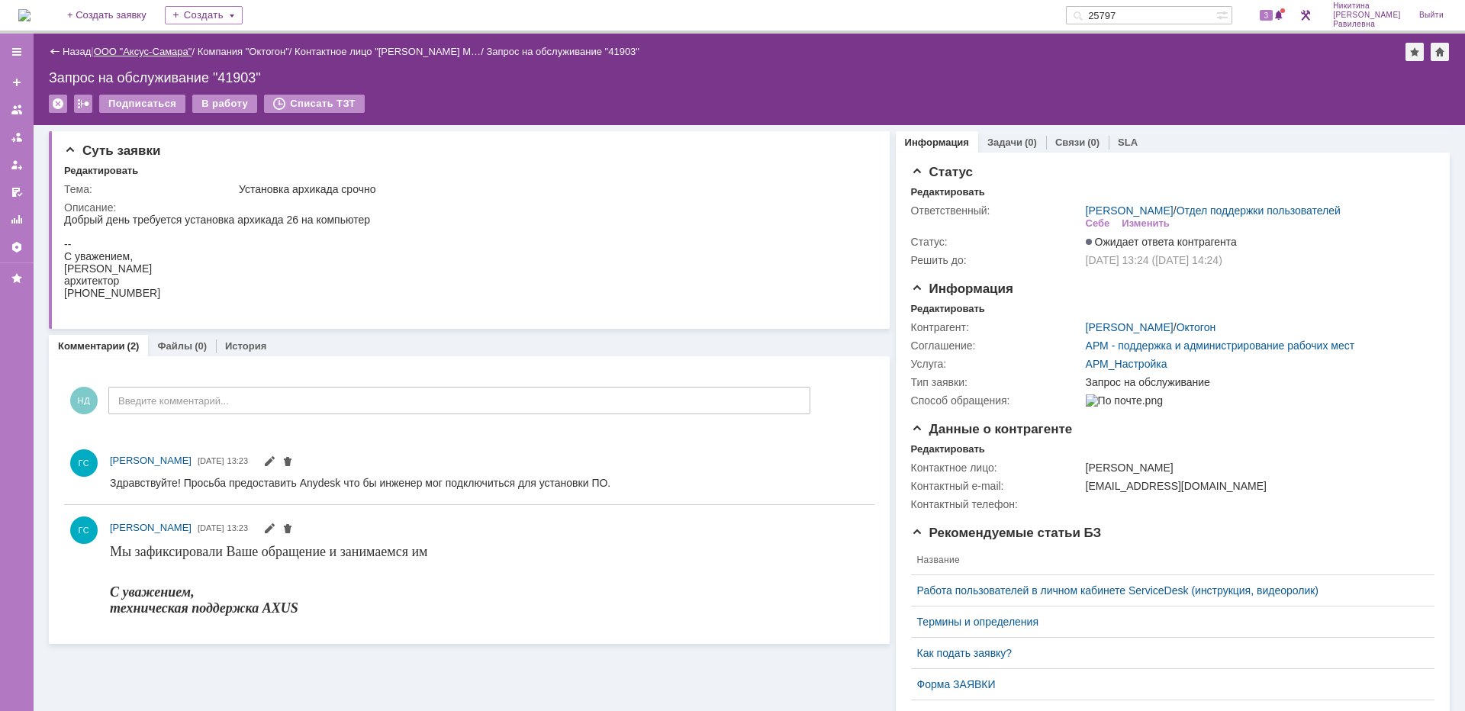
click at [143, 54] on link "ООО "Аксус-Самара"" at bounding box center [143, 51] width 98 height 11
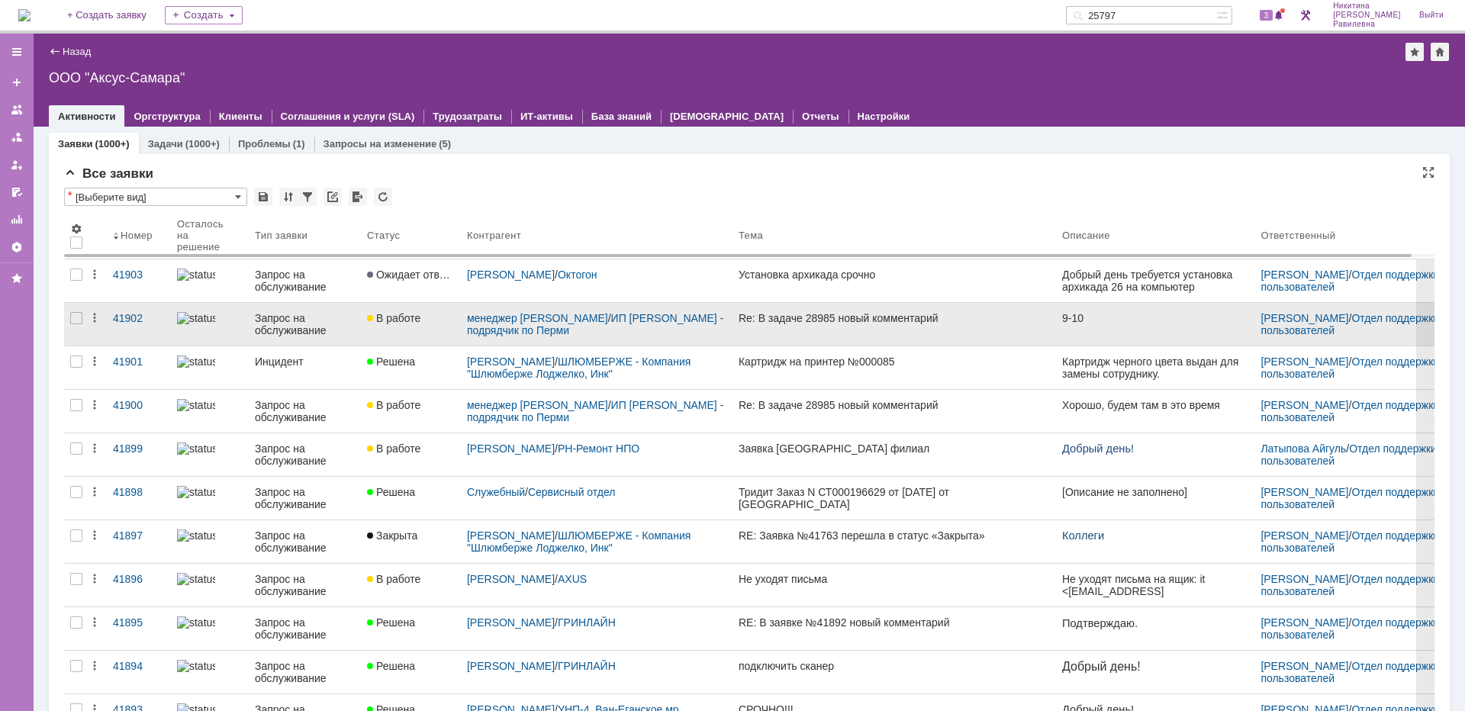
click at [321, 323] on div "Запрос на обслуживание" at bounding box center [305, 324] width 100 height 24
click at [321, 323] on div "Назад | ООО "Аксус-Самара" ООО "Аксус-Самара" root$101 Активности Оргструктура …" at bounding box center [750, 373] width 1432 height 678
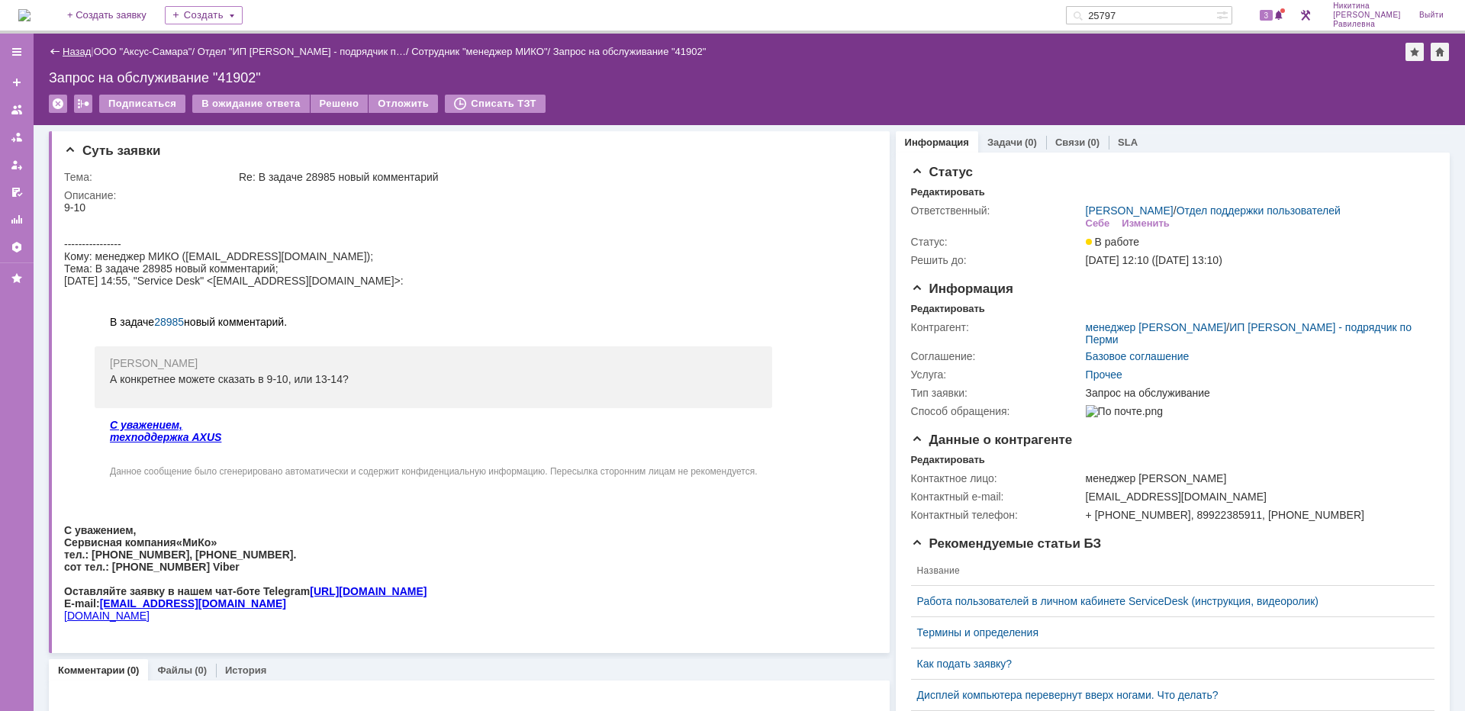
click at [79, 52] on link "Назад" at bounding box center [77, 51] width 28 height 11
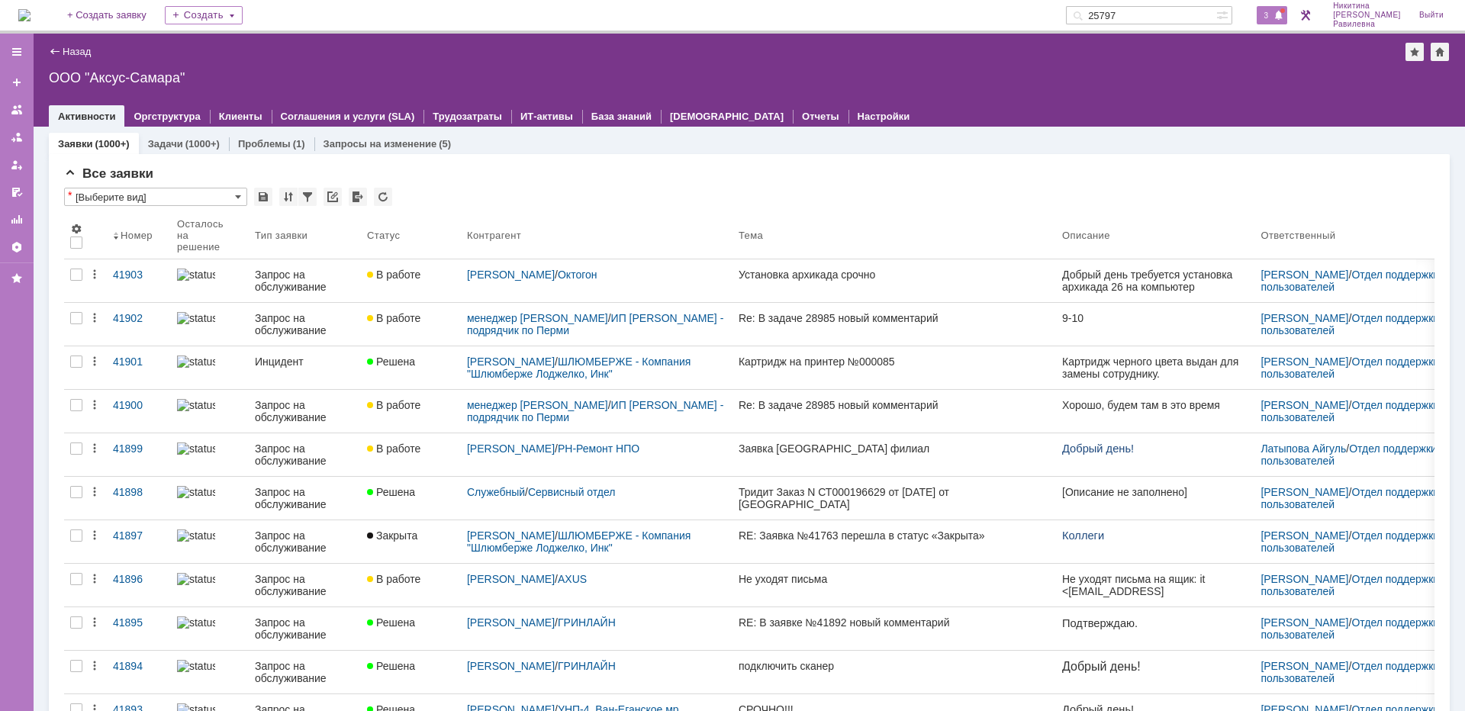
click at [1274, 16] on span "3" at bounding box center [1267, 15] width 14 height 11
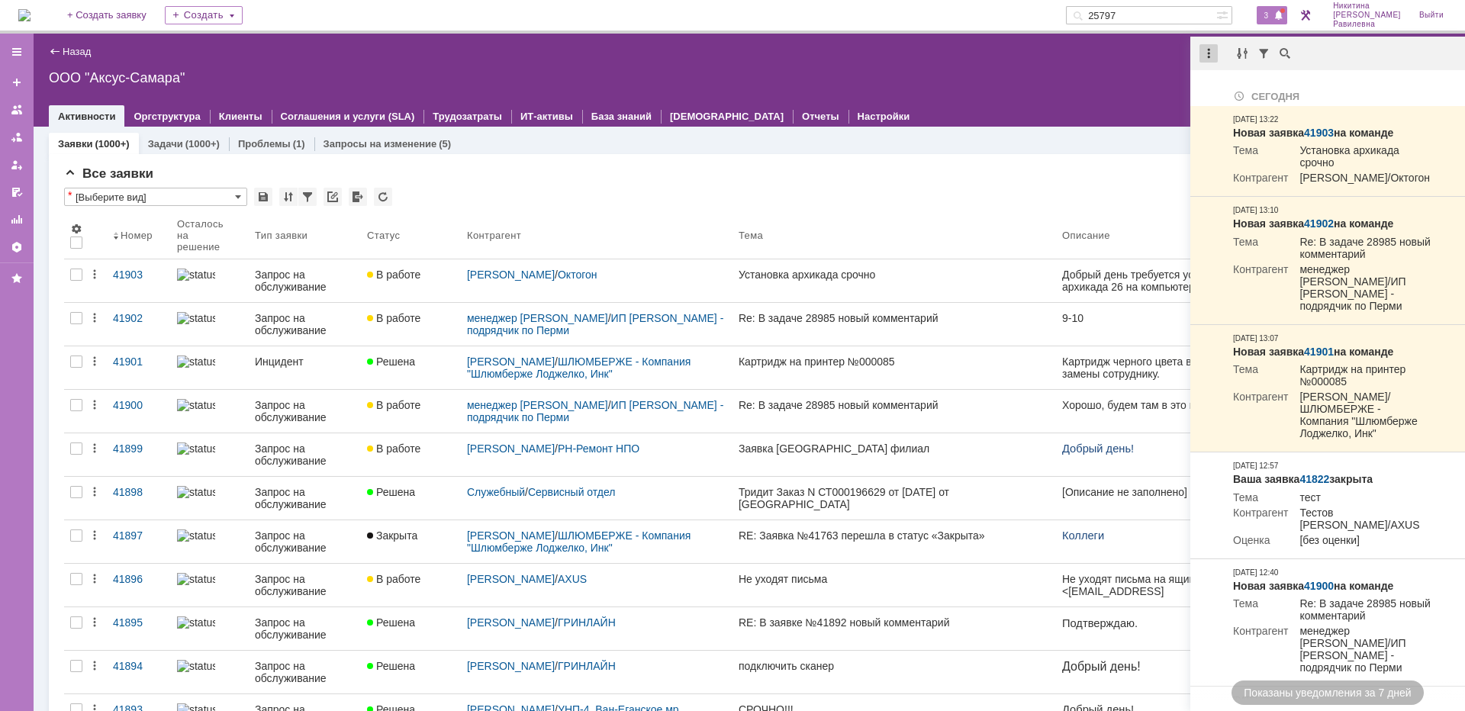
click at [1209, 50] on div at bounding box center [1209, 53] width 18 height 18
click at [1229, 90] on div "Отметить уведомления прочитанными" at bounding box center [1314, 92] width 205 height 11
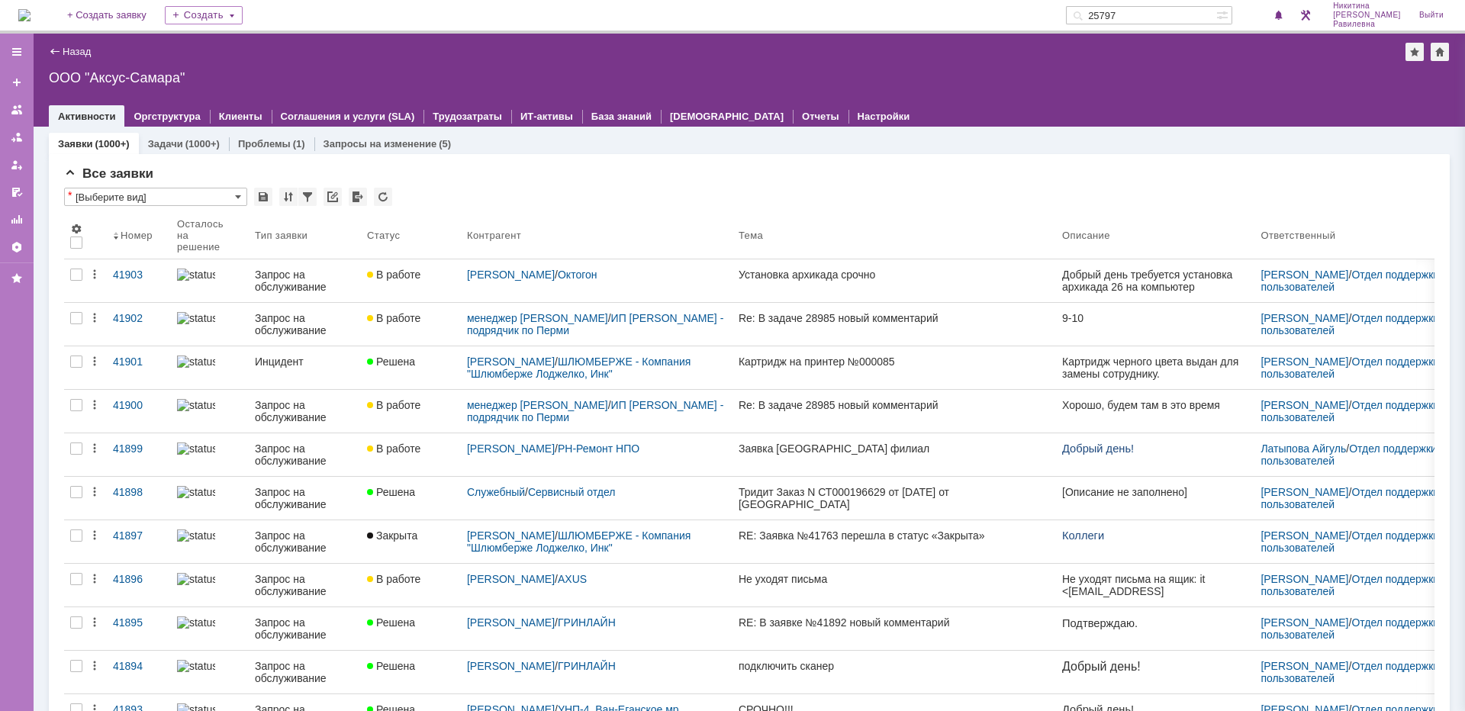
click at [759, 76] on div "ООО "Аксус-Самара"" at bounding box center [749, 77] width 1401 height 15
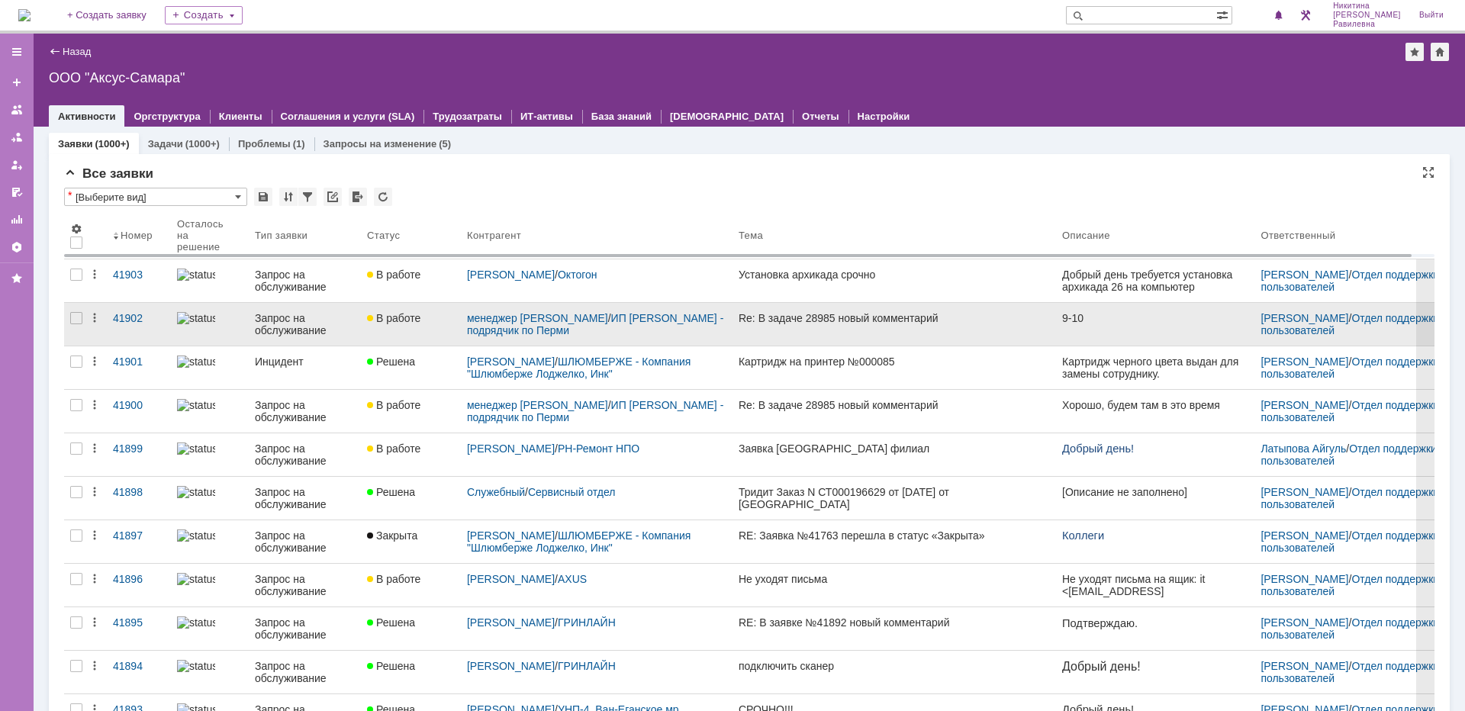
click at [305, 325] on div "Запрос на обслуживание" at bounding box center [305, 324] width 100 height 24
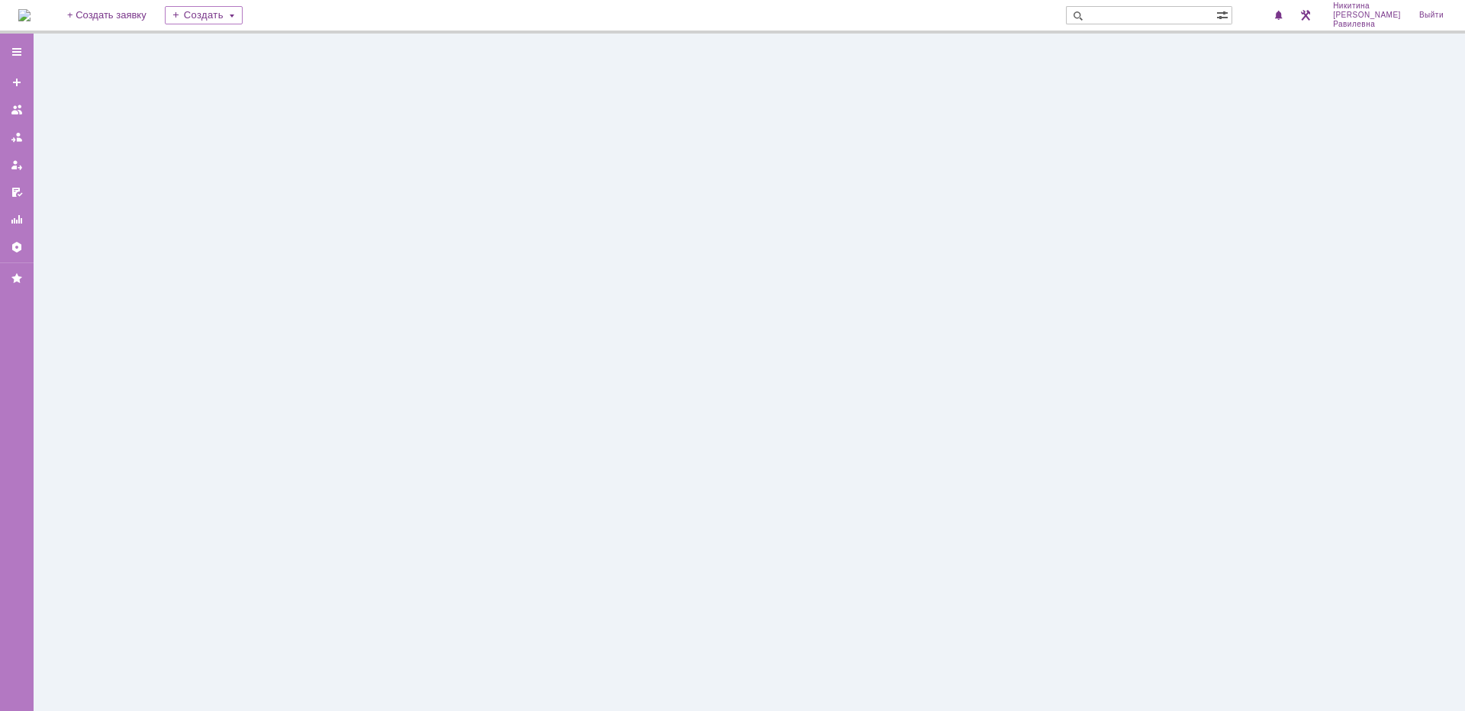
click at [305, 325] on div at bounding box center [750, 373] width 1432 height 678
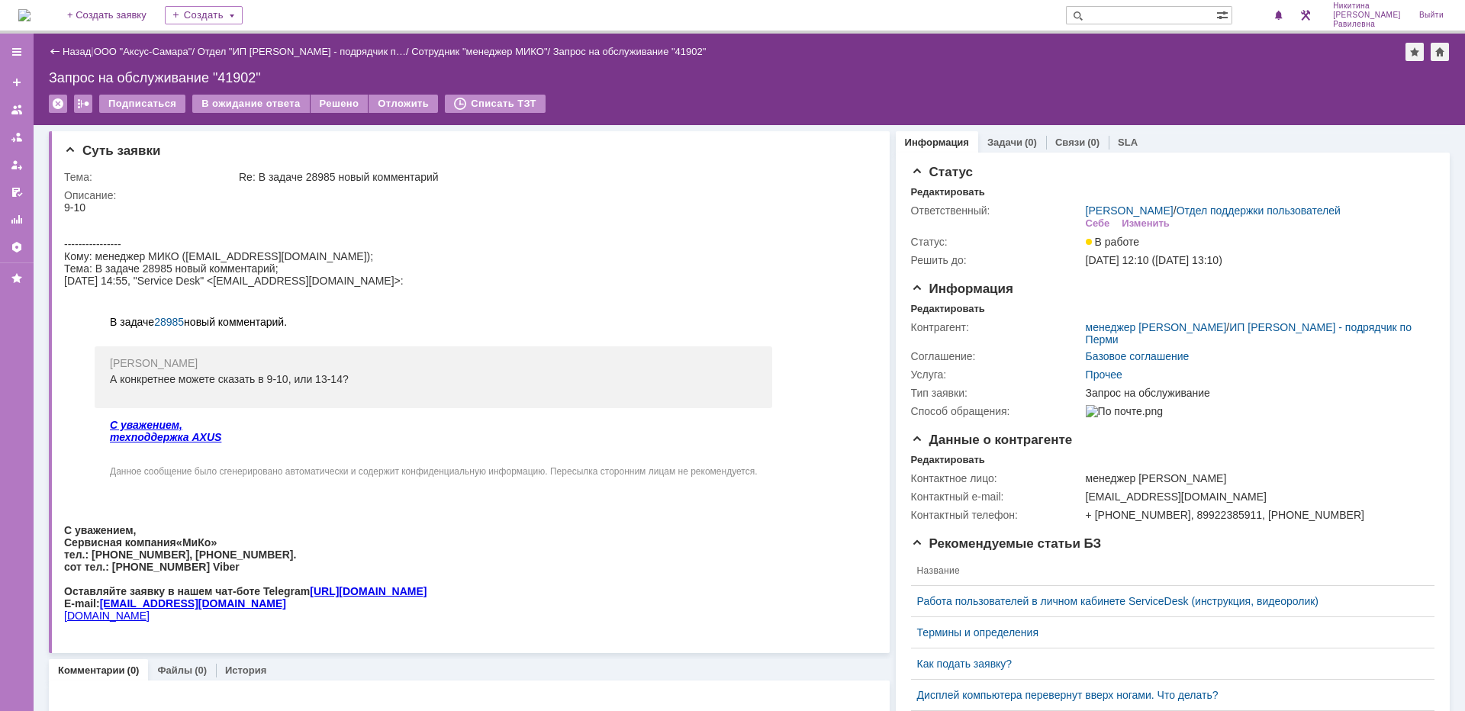
click at [60, 54] on div "Назад" at bounding box center [70, 51] width 42 height 11
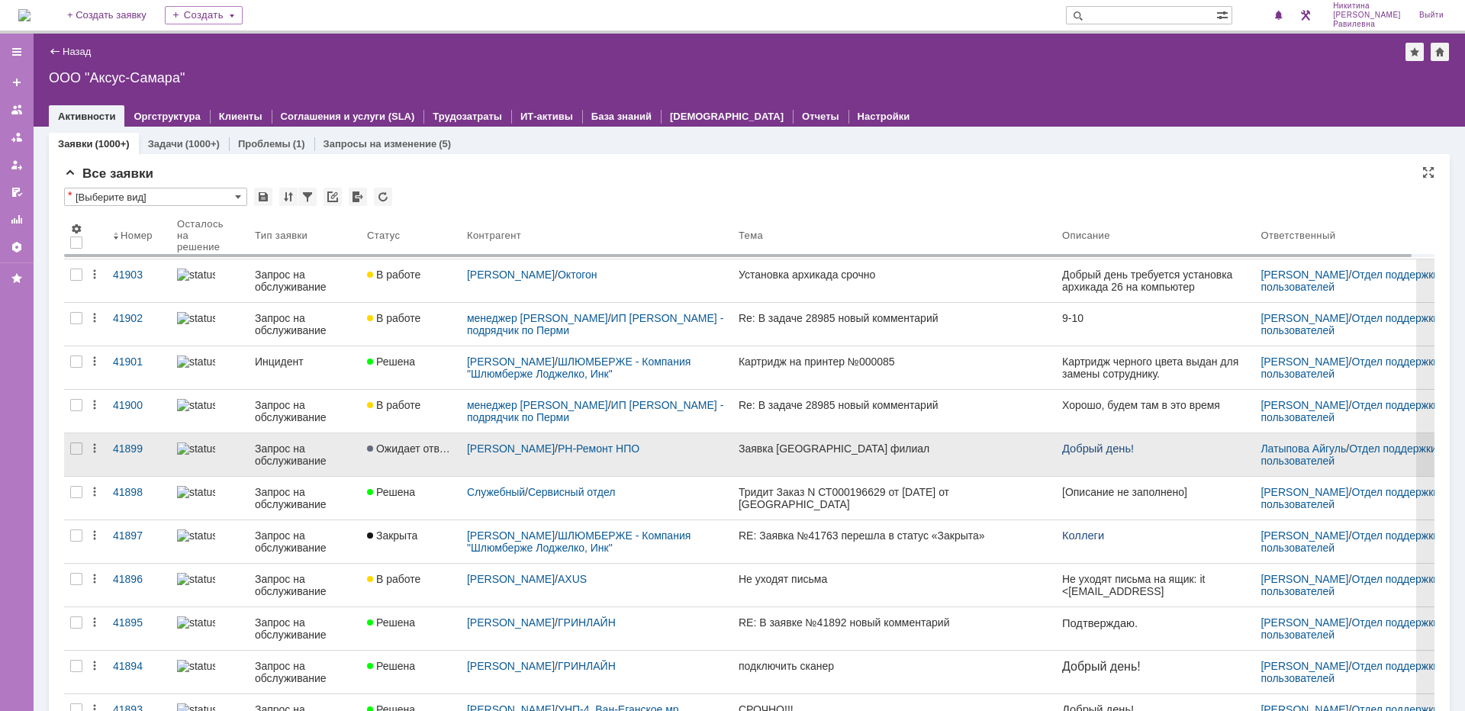
click at [317, 453] on div "Запрос на обслуживание" at bounding box center [305, 455] width 100 height 24
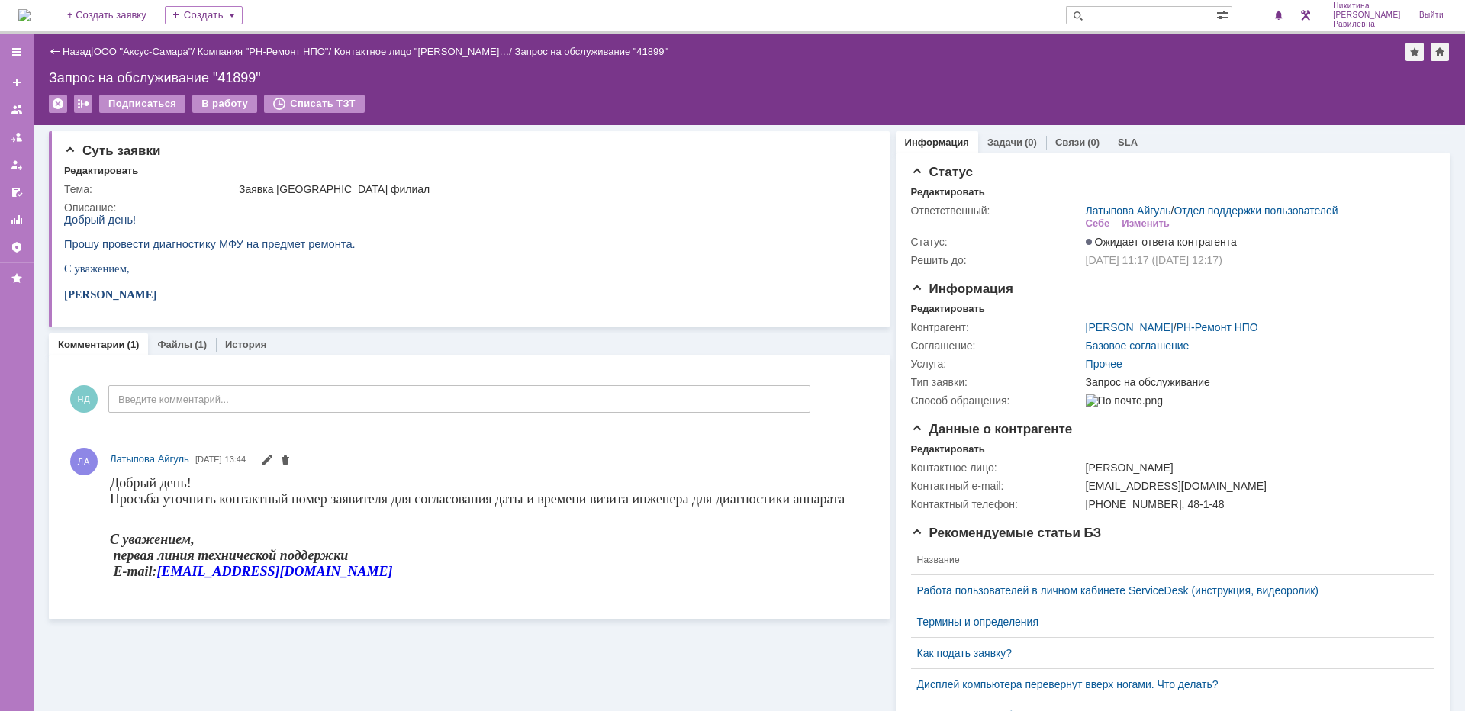
click at [183, 349] on link "Файлы" at bounding box center [174, 344] width 35 height 11
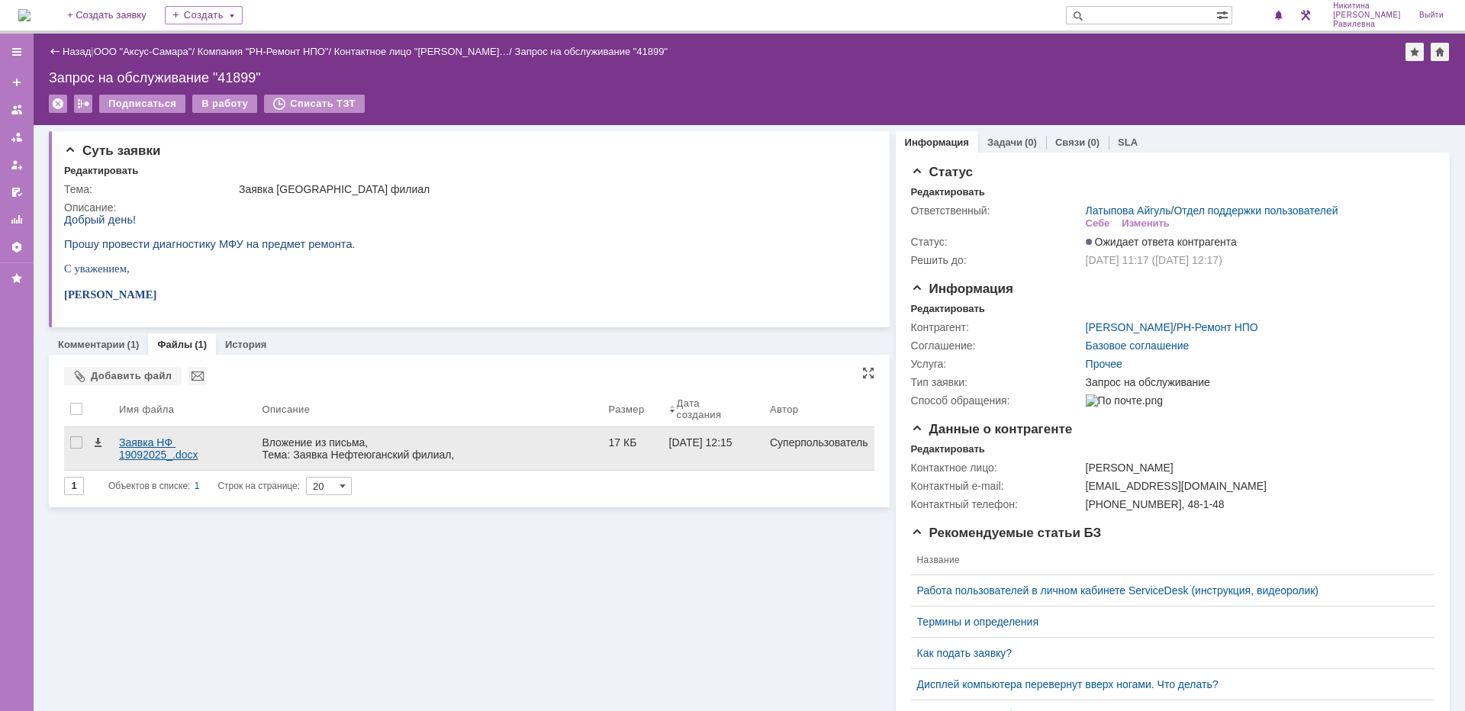
click at [152, 443] on div "Заявка НФ 19092025_.docx" at bounding box center [184, 449] width 130 height 24
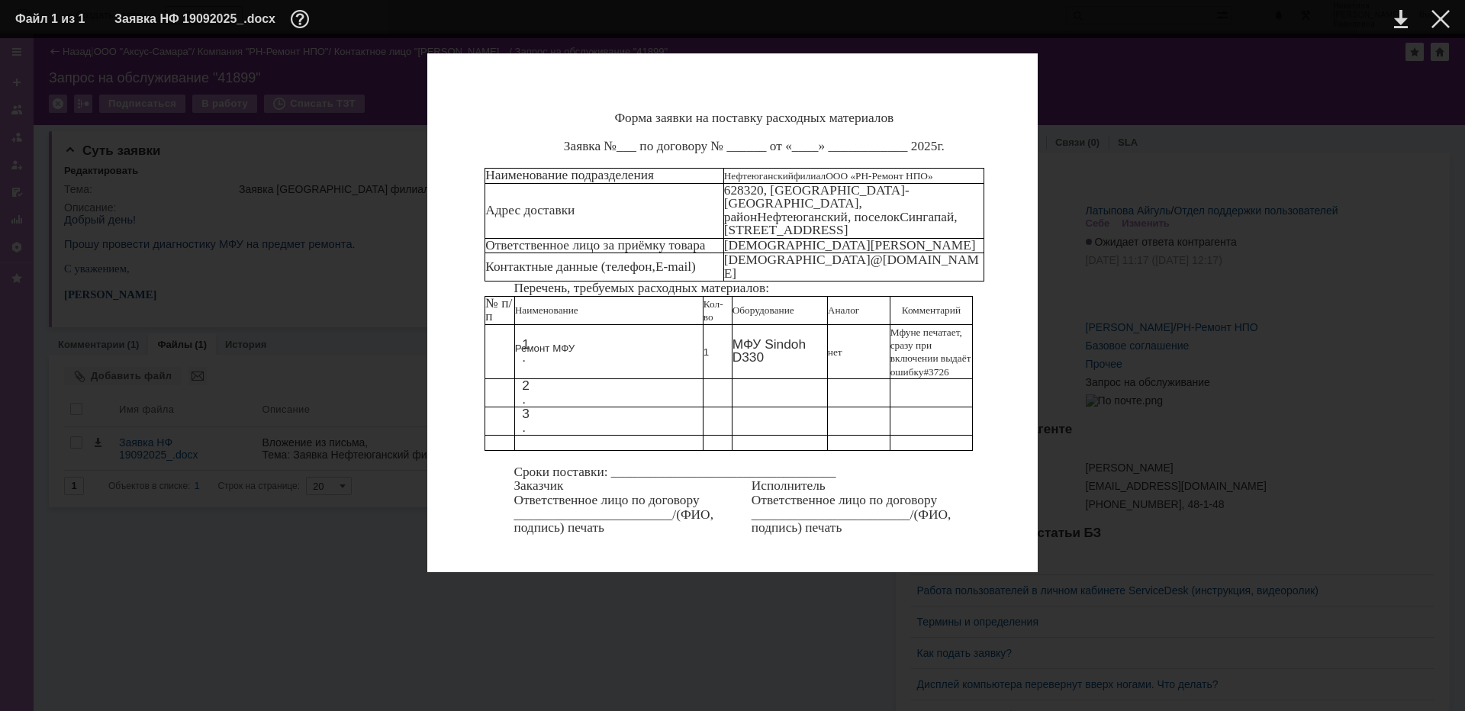
click at [1213, 243] on div "Форма заявки на поставку расходных материалов Заявка №___ по договору № ______ …" at bounding box center [732, 312] width 1435 height 519
click at [1439, 26] on div at bounding box center [1441, 19] width 18 height 18
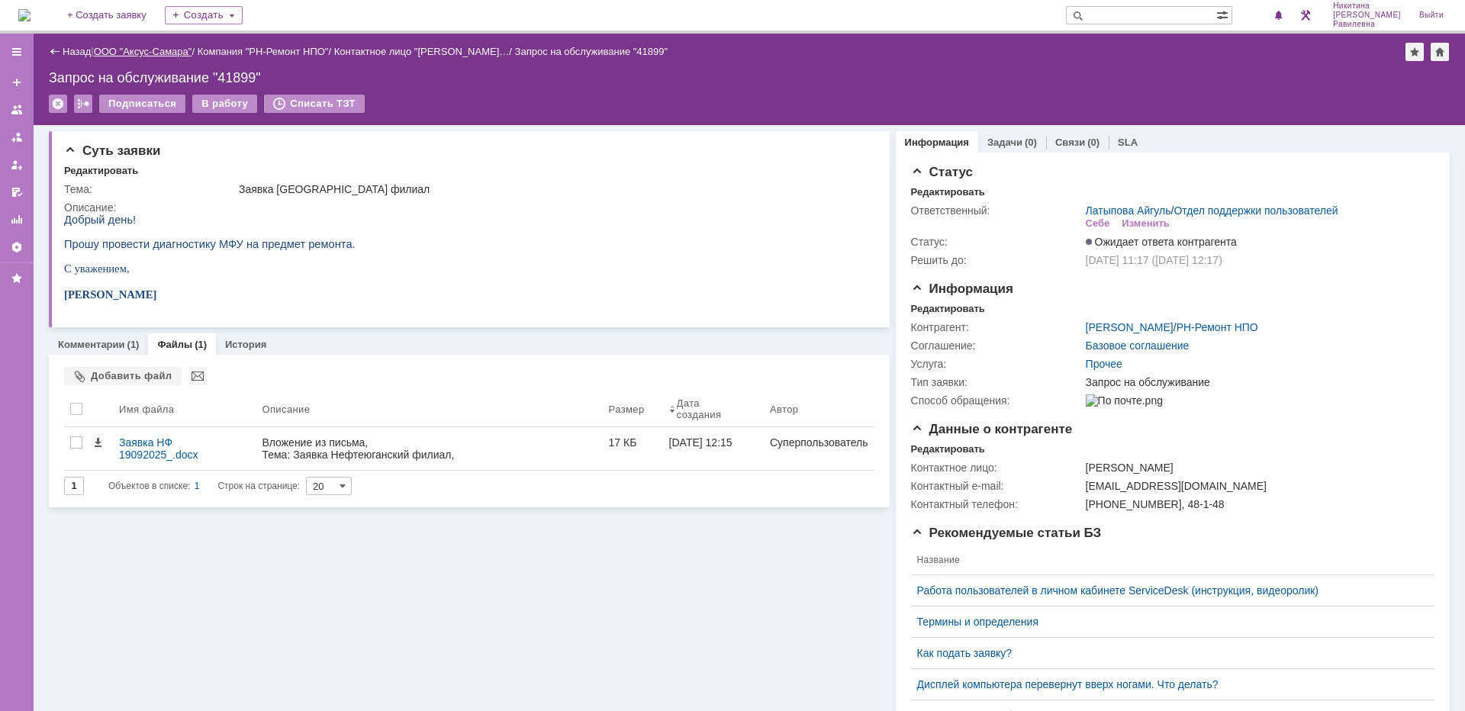
click at [138, 51] on link "ООО "Аксус-Самара"" at bounding box center [143, 51] width 98 height 11
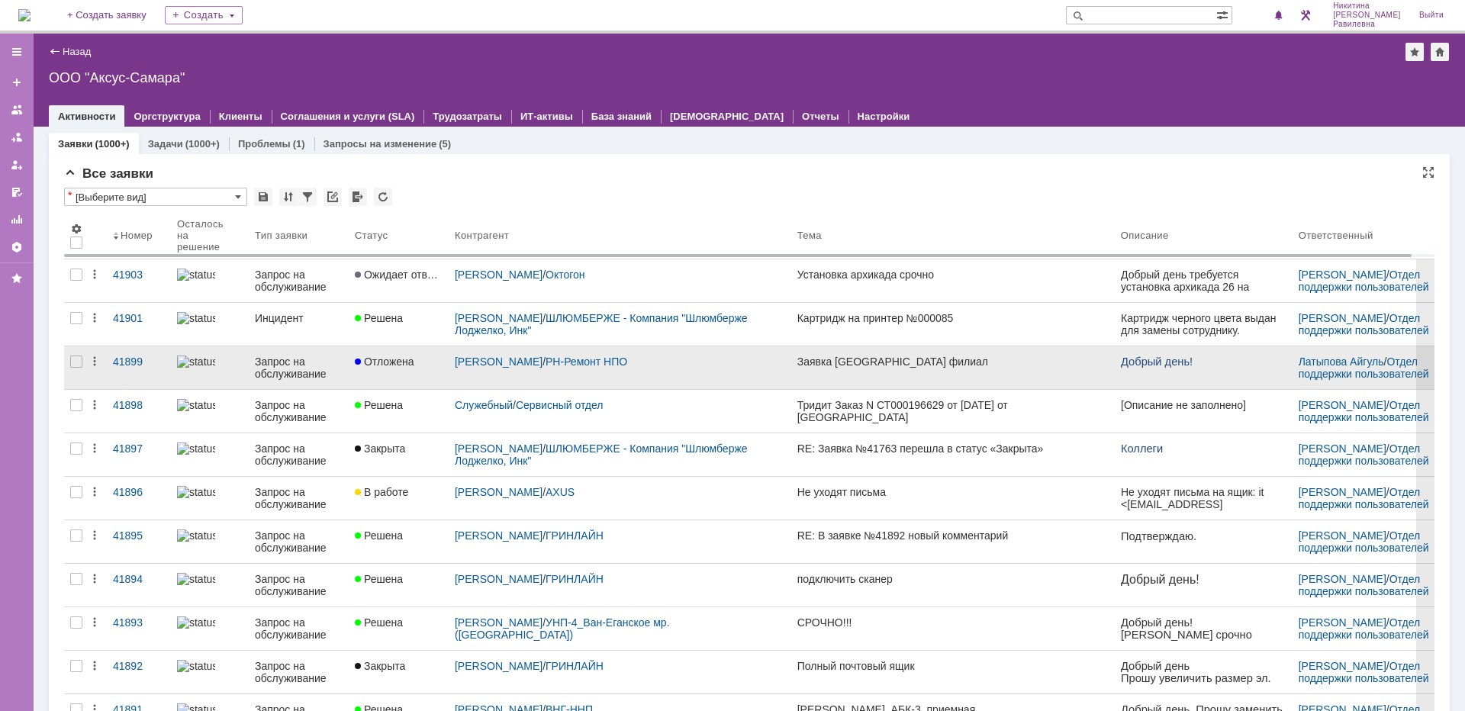
click at [281, 364] on div "Запрос на обслуживание" at bounding box center [299, 368] width 88 height 24
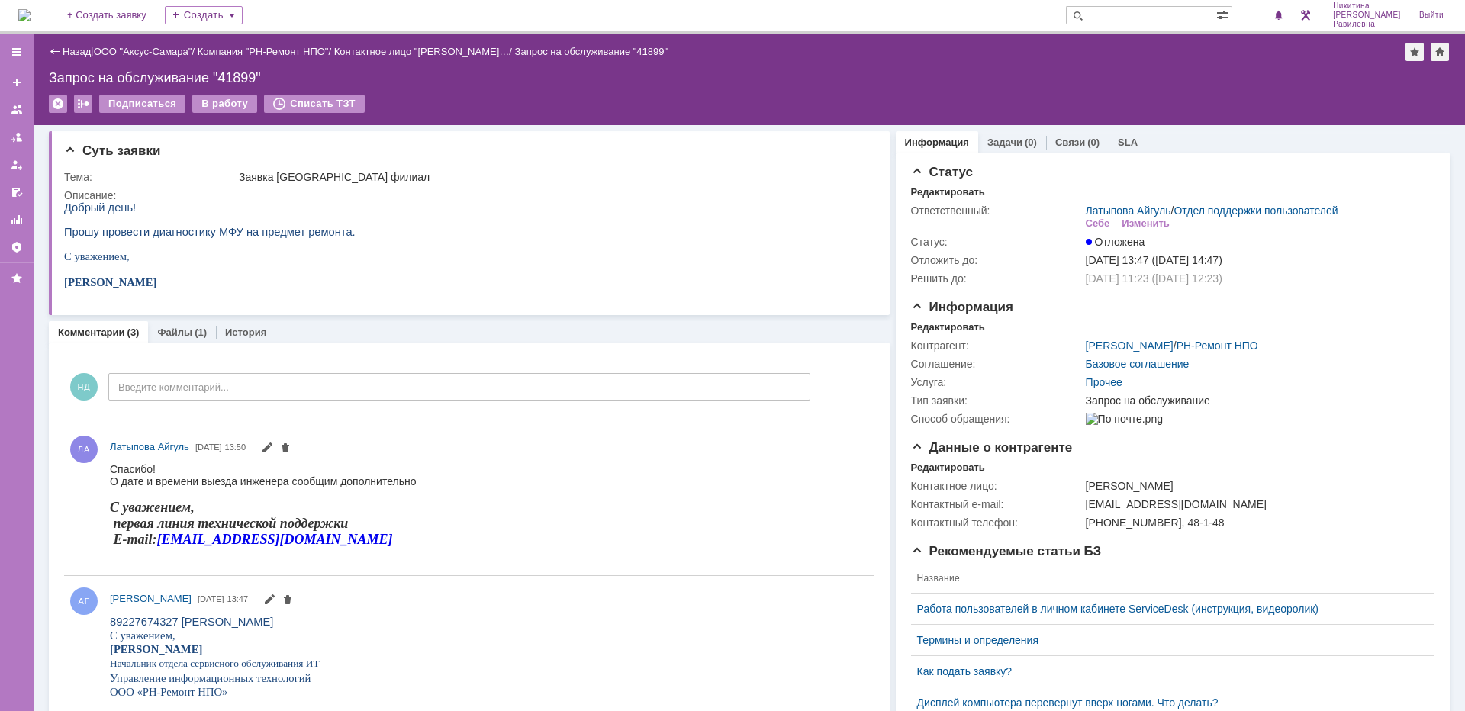
click at [73, 48] on link "Назад" at bounding box center [77, 51] width 28 height 11
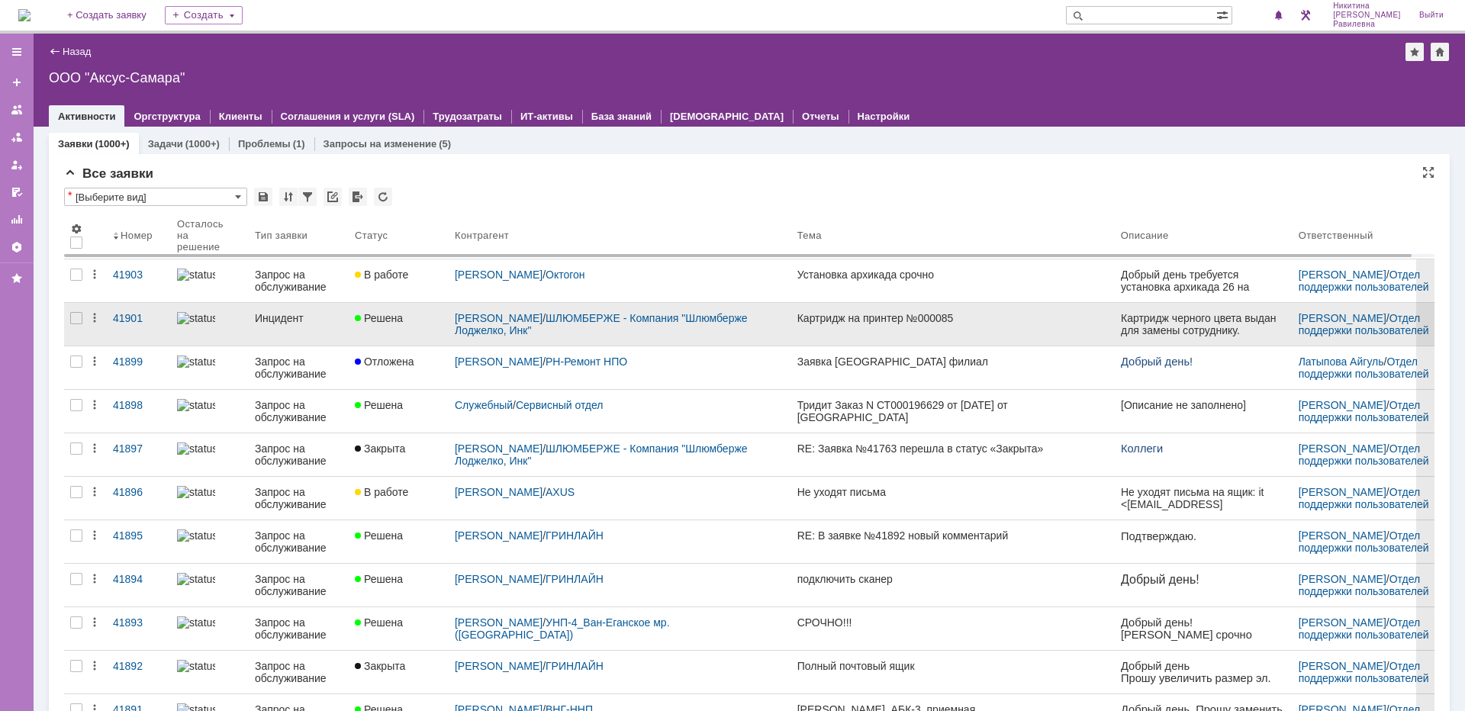
click at [298, 327] on link "Инцидент" at bounding box center [299, 324] width 100 height 43
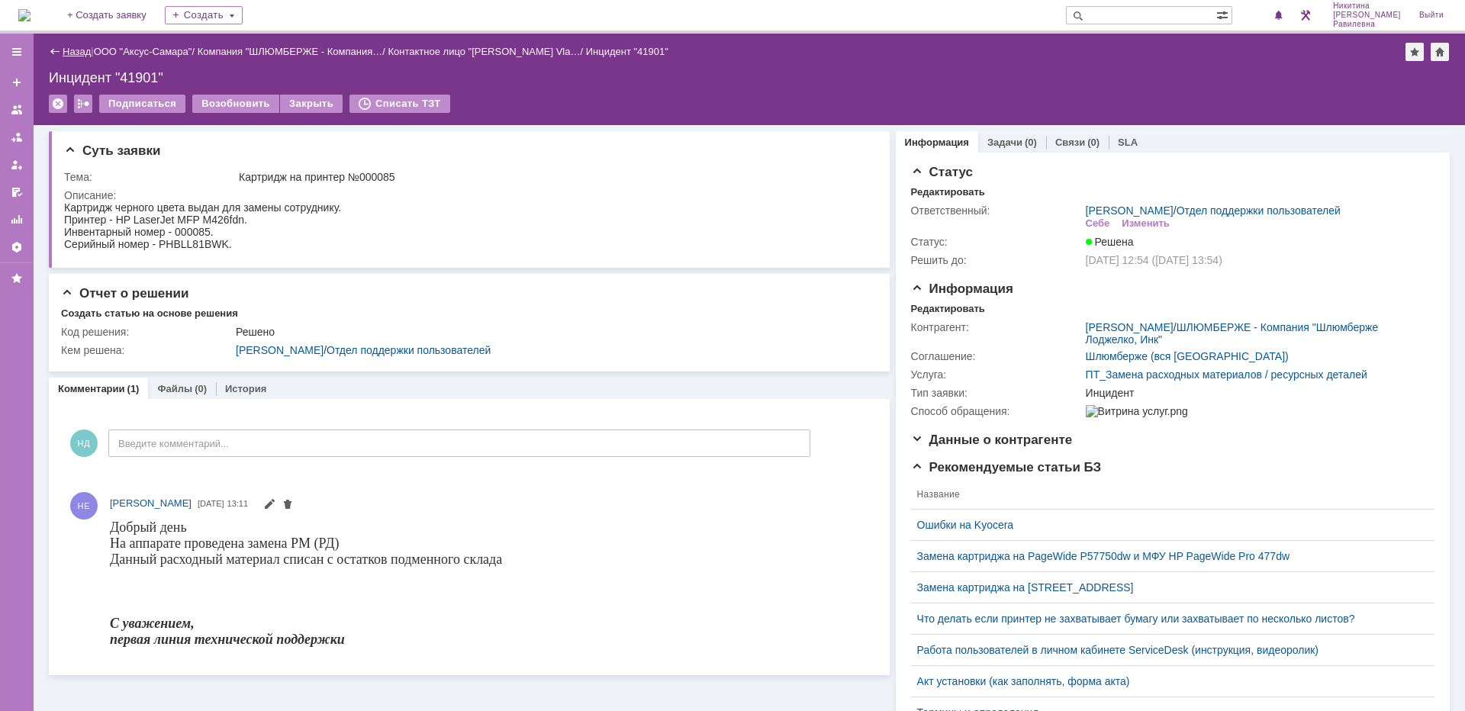
click at [65, 48] on link "Назад" at bounding box center [77, 51] width 28 height 11
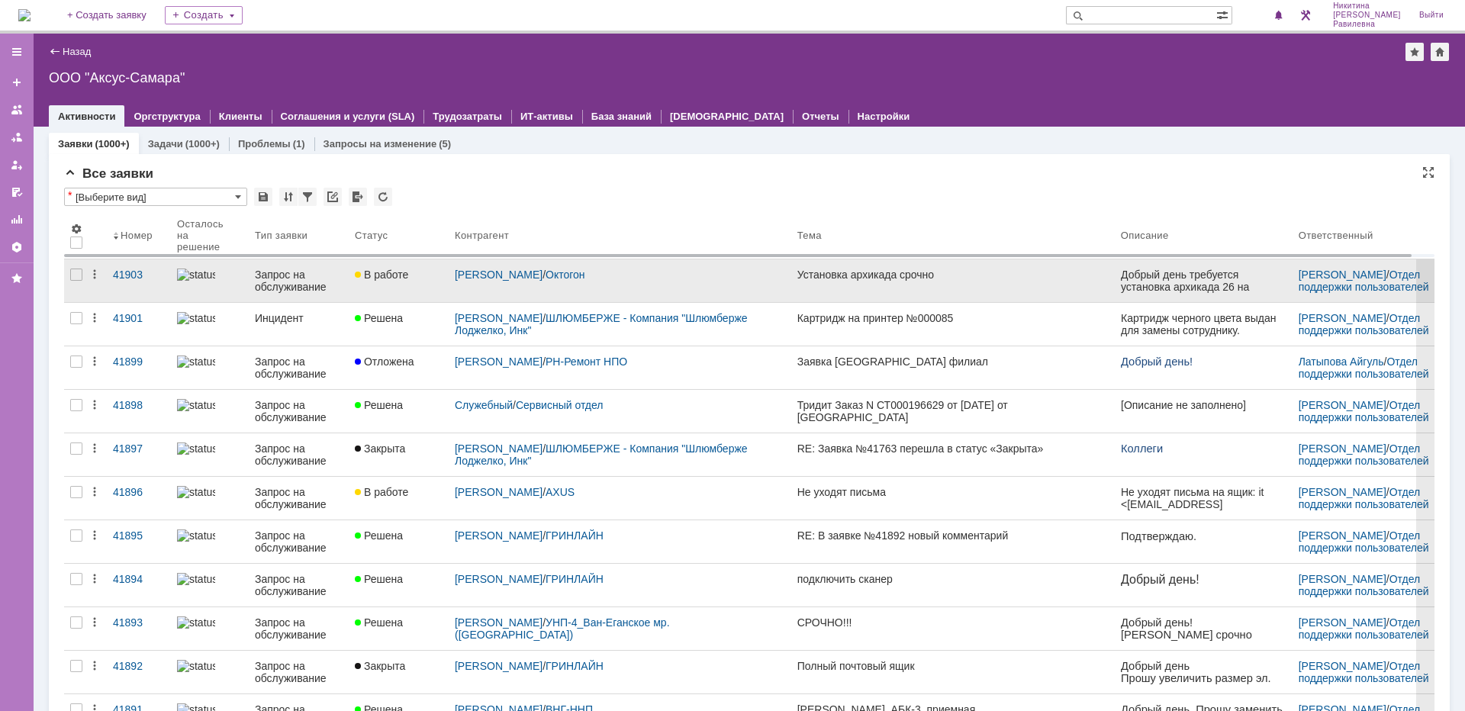
click at [249, 279] on link "Запрос на обслуживание" at bounding box center [299, 280] width 100 height 43
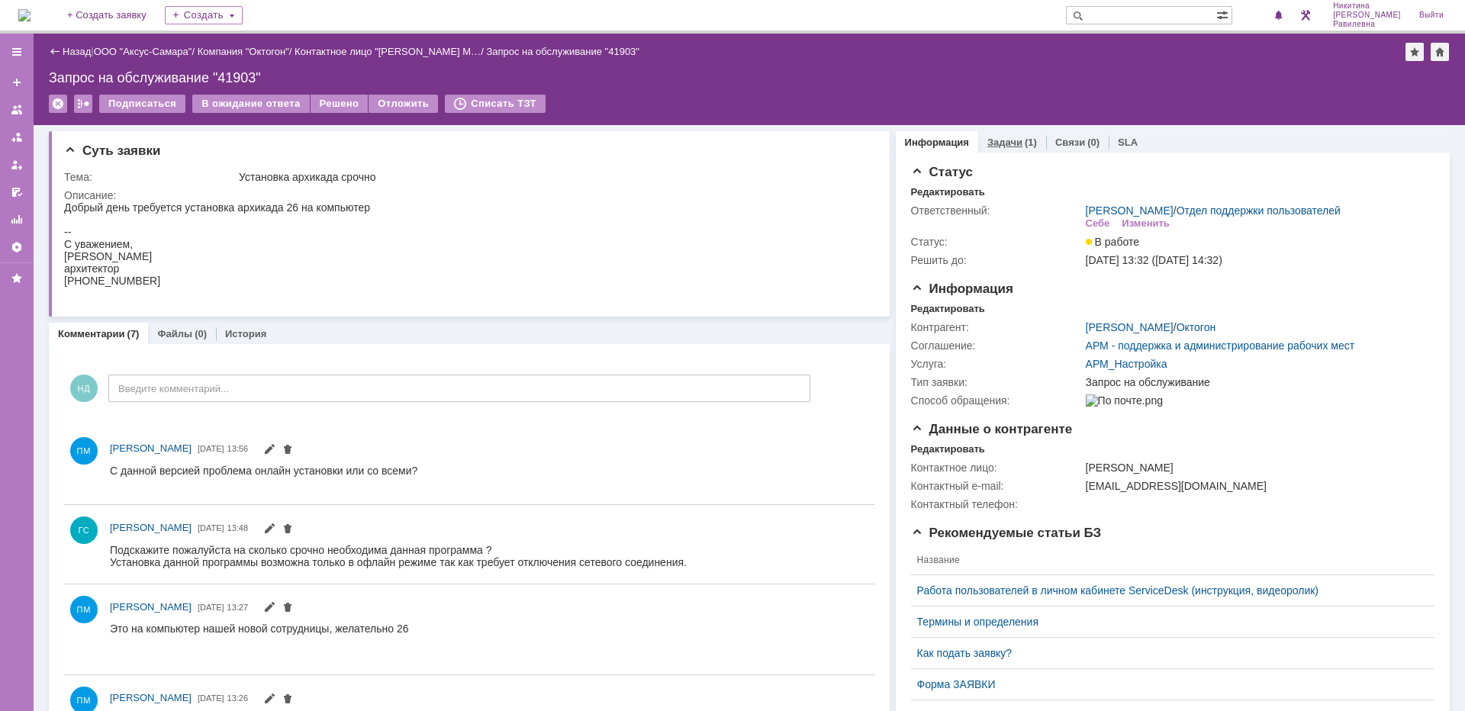
click at [1006, 144] on link "Задачи" at bounding box center [1005, 142] width 35 height 11
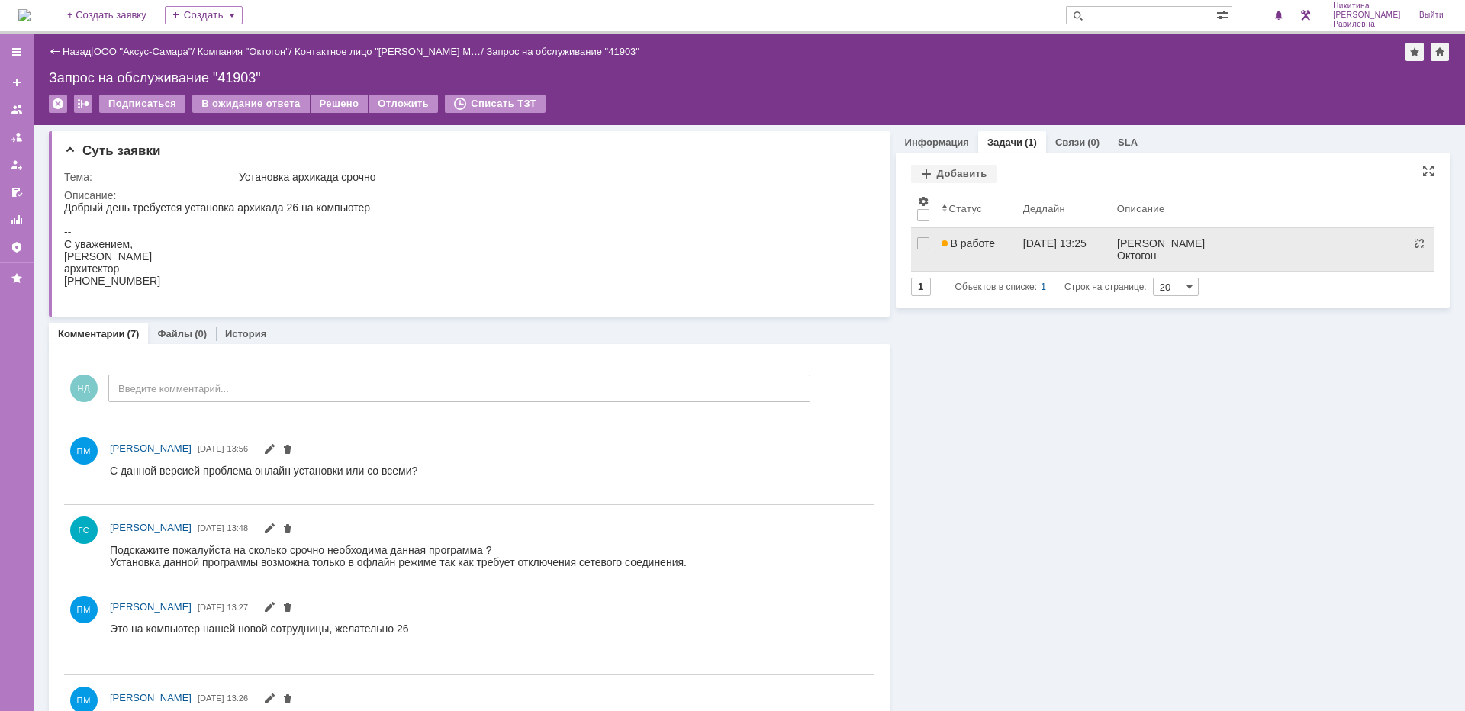
click at [992, 241] on div "В работе" at bounding box center [976, 243] width 69 height 12
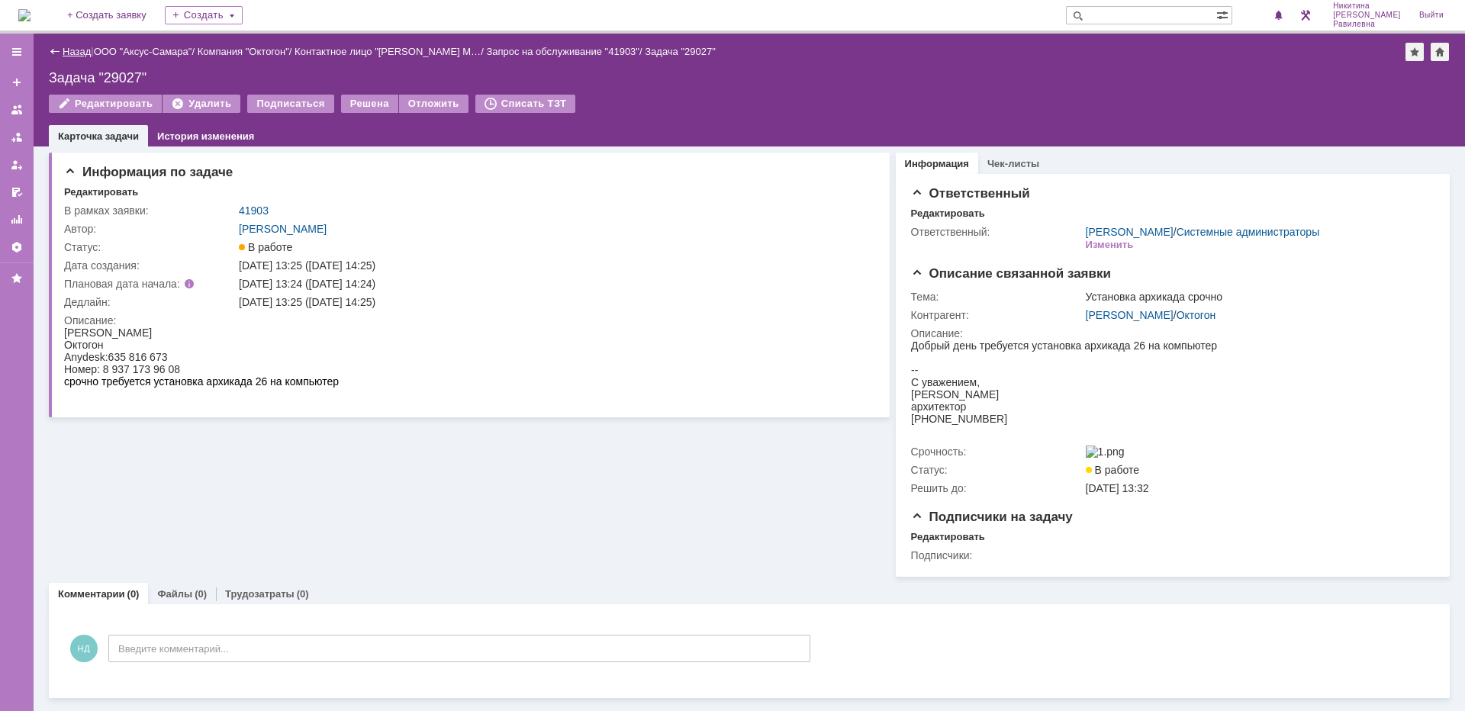
click at [85, 52] on link "Назад" at bounding box center [77, 51] width 28 height 11
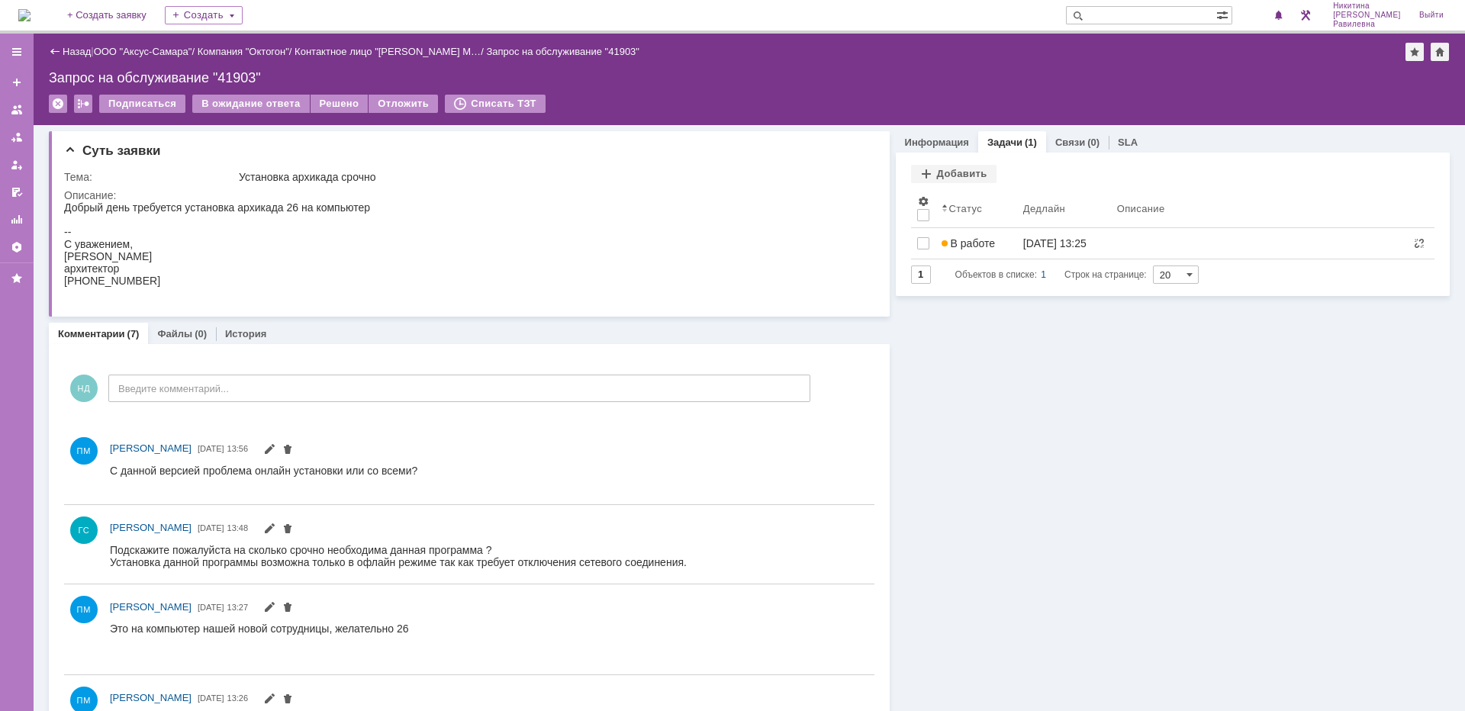
click at [85, 52] on link "Назад" at bounding box center [77, 51] width 28 height 11
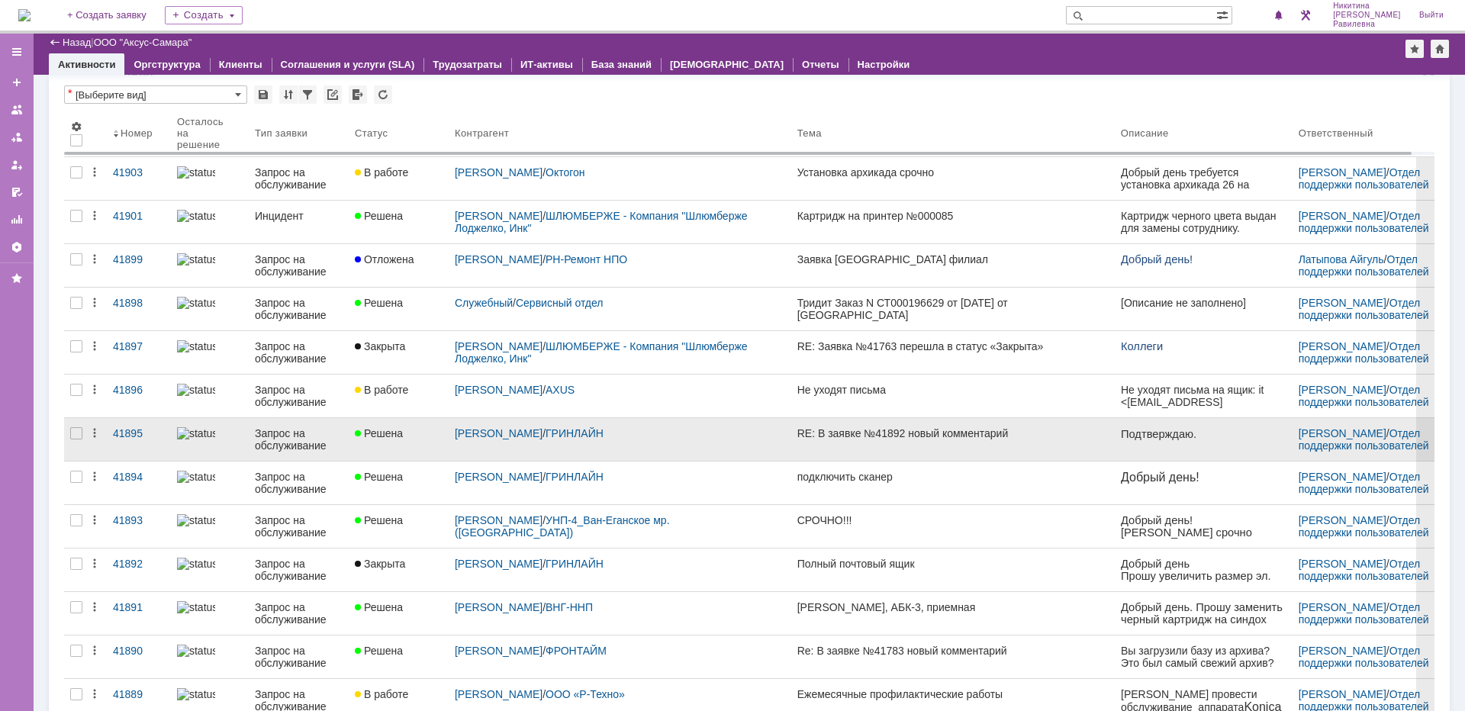
scroll to position [76, 0]
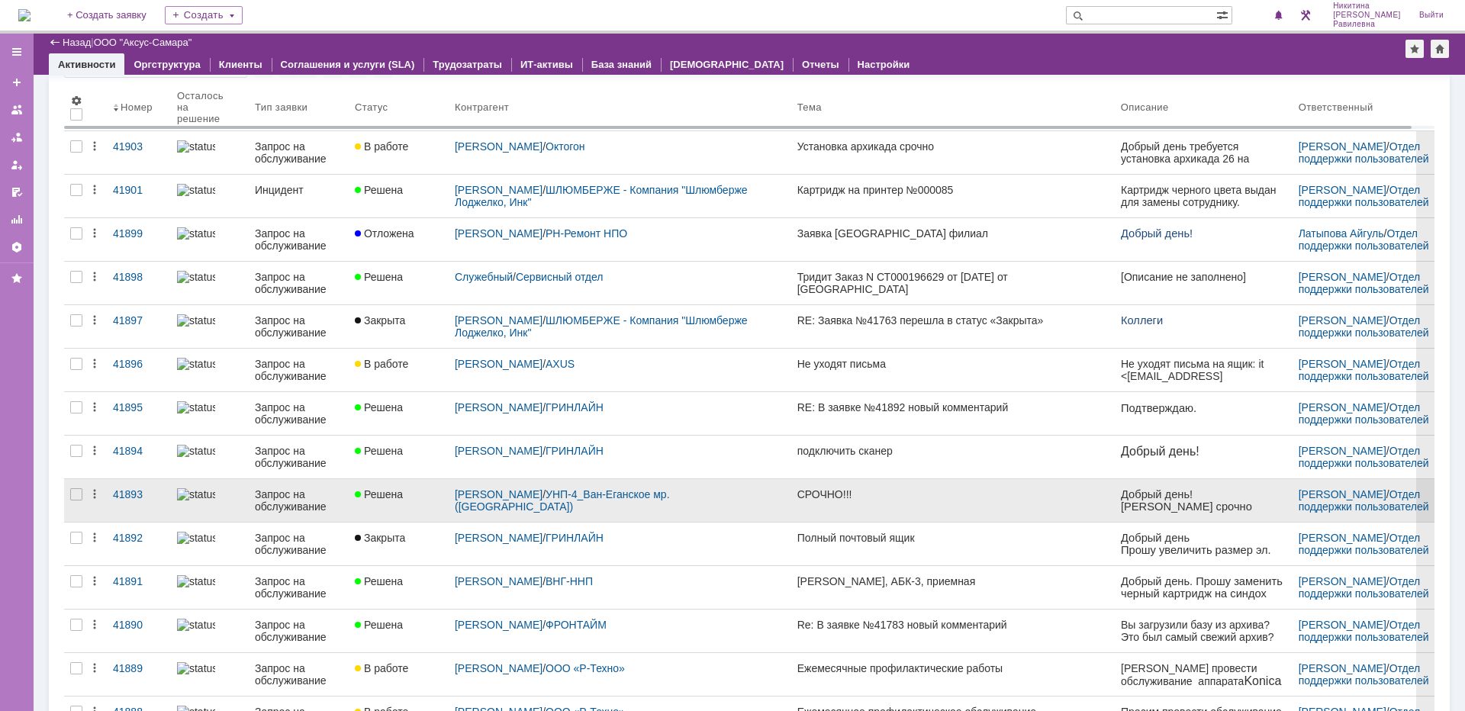
click at [291, 491] on div "Запрос на обслуживание" at bounding box center [299, 500] width 88 height 24
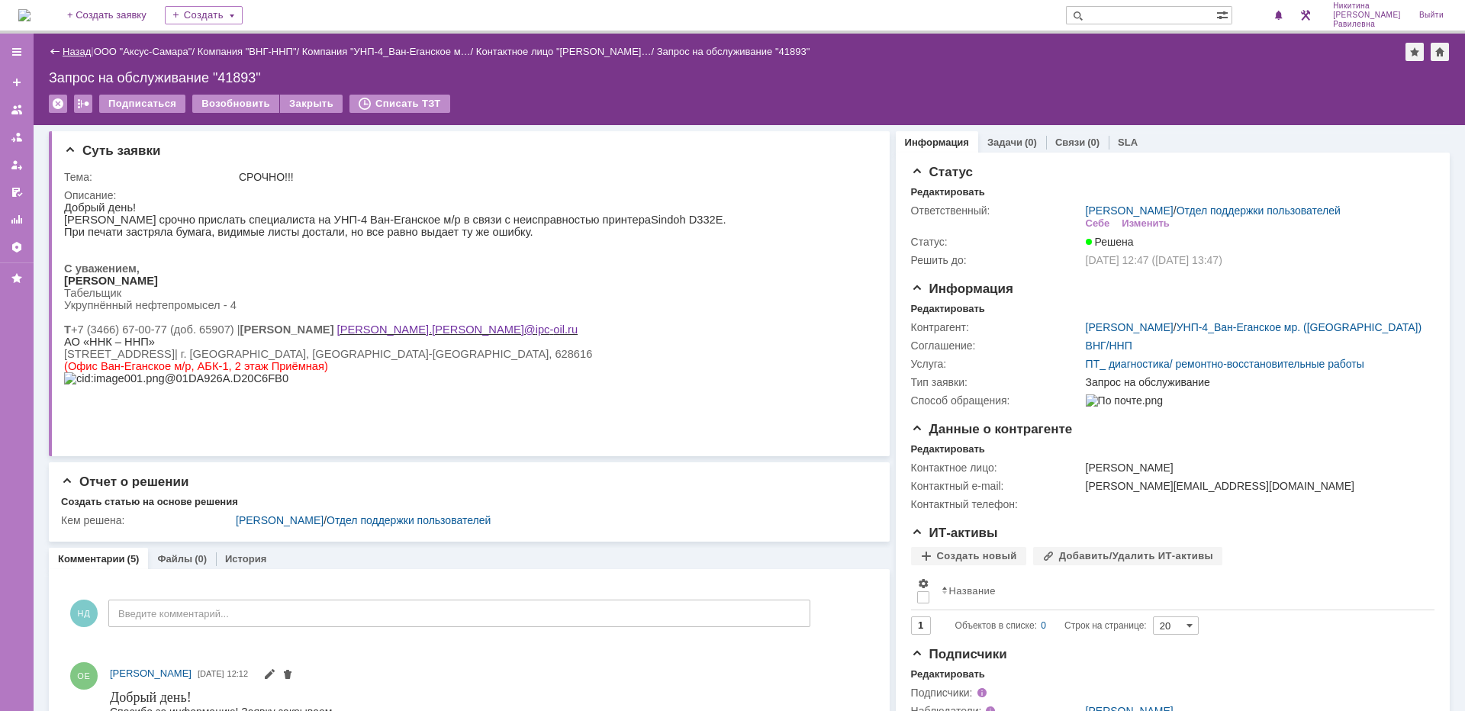
click at [90, 48] on link "Назад" at bounding box center [77, 51] width 28 height 11
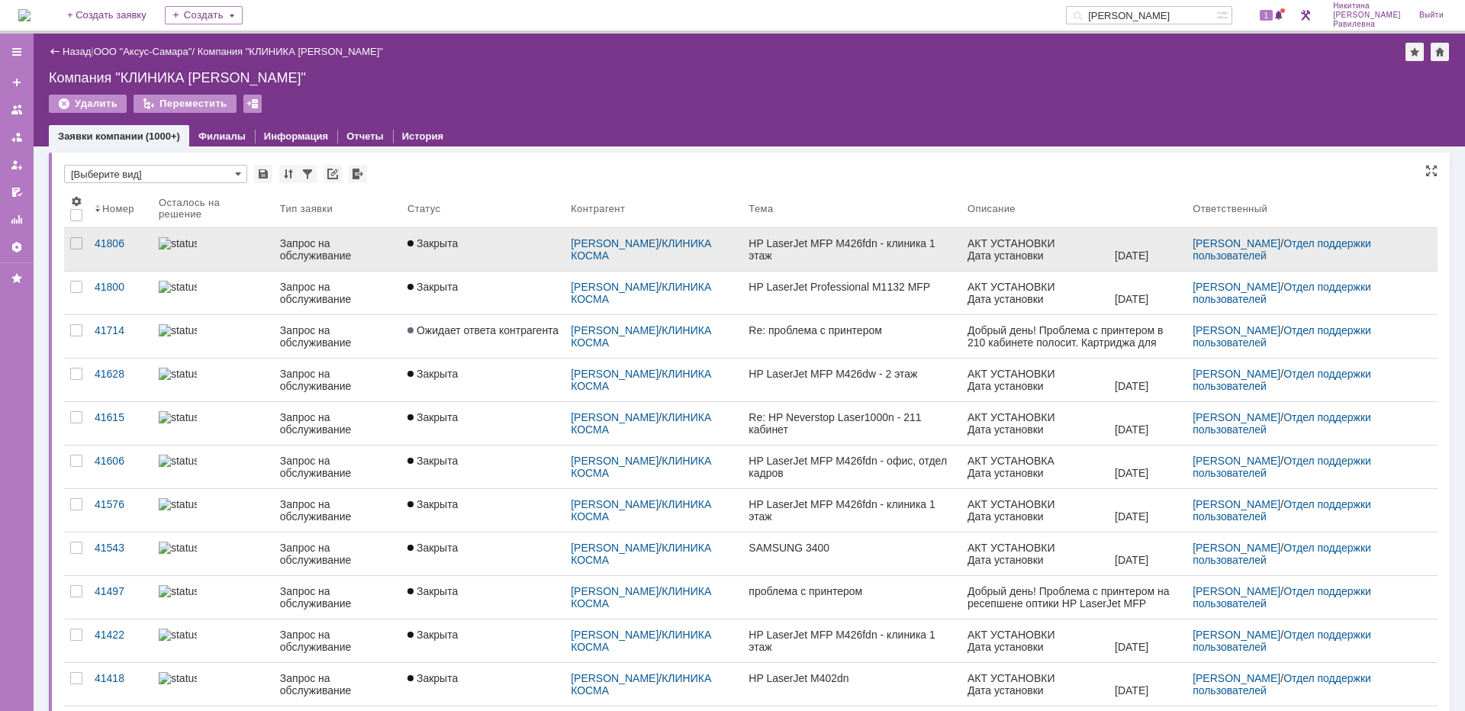
click at [227, 250] on div at bounding box center [213, 243] width 109 height 12
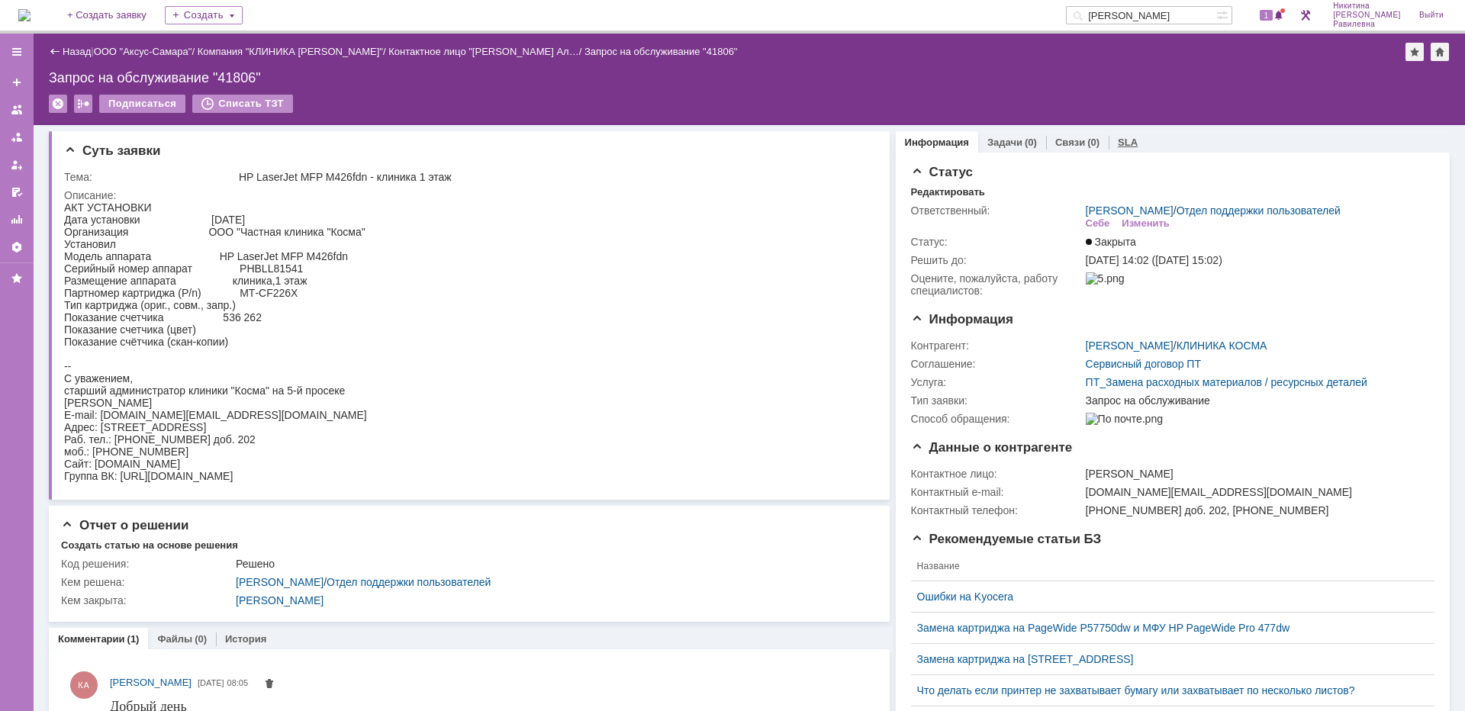
click at [1118, 143] on link "SLA" at bounding box center [1128, 142] width 20 height 11
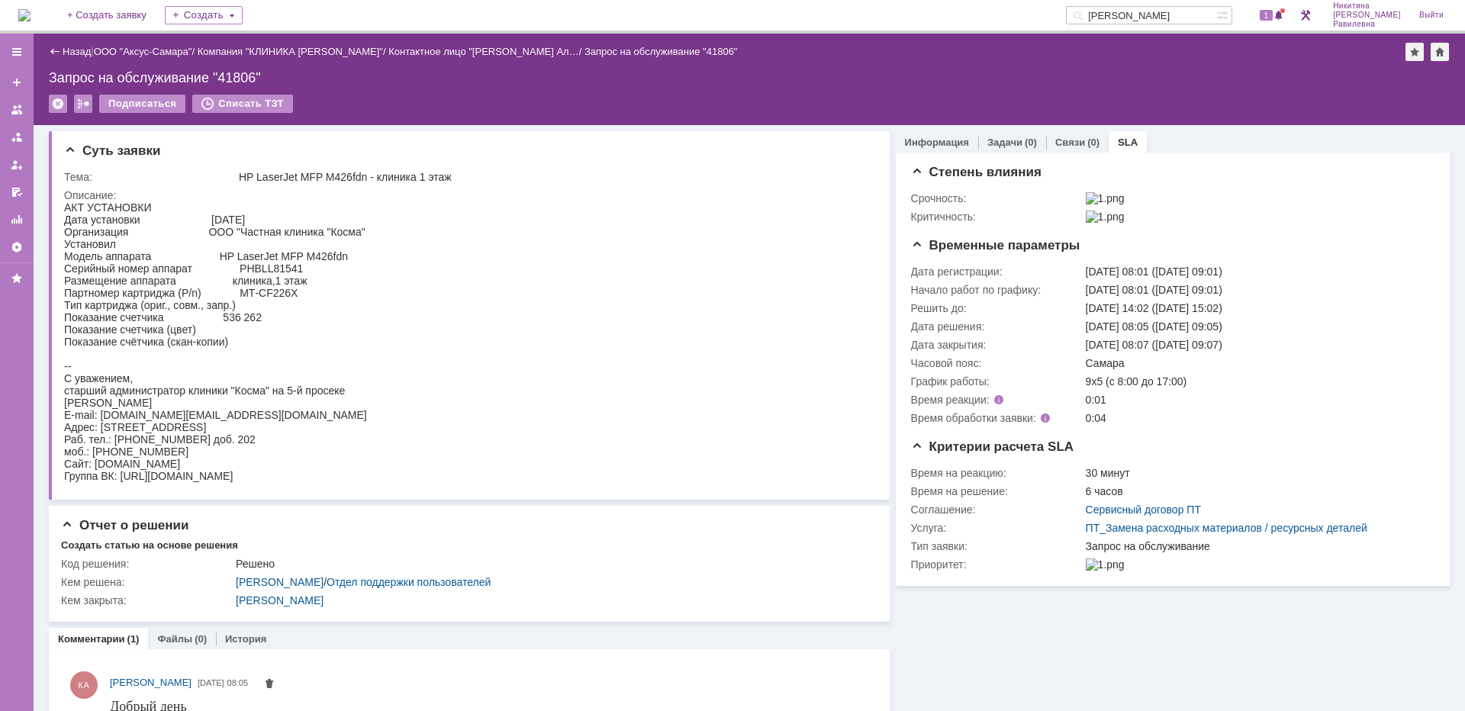
click at [73, 57] on div "Назад | ООО "Аксус-Самара" / Компания "КЛИНИКА [PERSON_NAME]" / Контактное лицо…" at bounding box center [749, 52] width 1401 height 18
click at [74, 50] on link "Назад" at bounding box center [77, 51] width 28 height 11
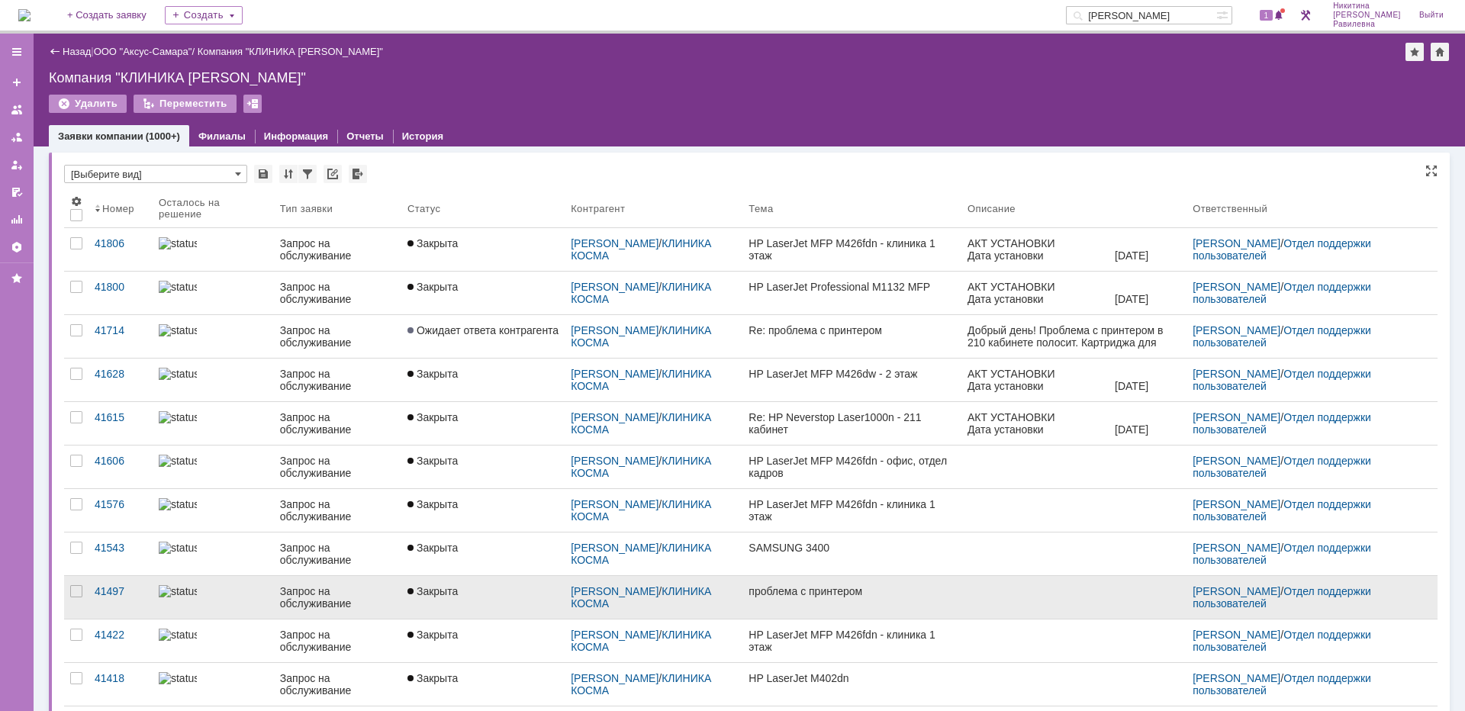
click at [224, 609] on link at bounding box center [213, 597] width 121 height 43
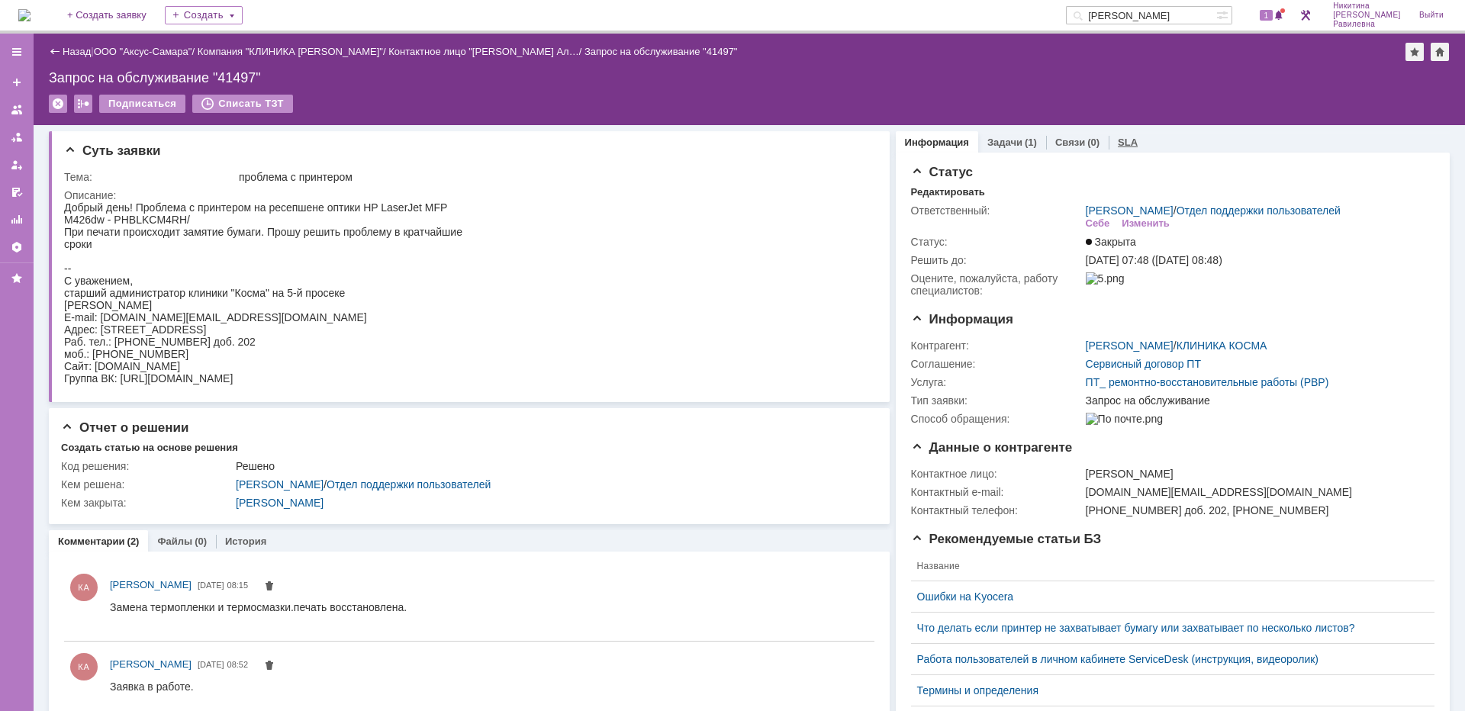
click at [1118, 145] on link "SLA" at bounding box center [1128, 142] width 20 height 11
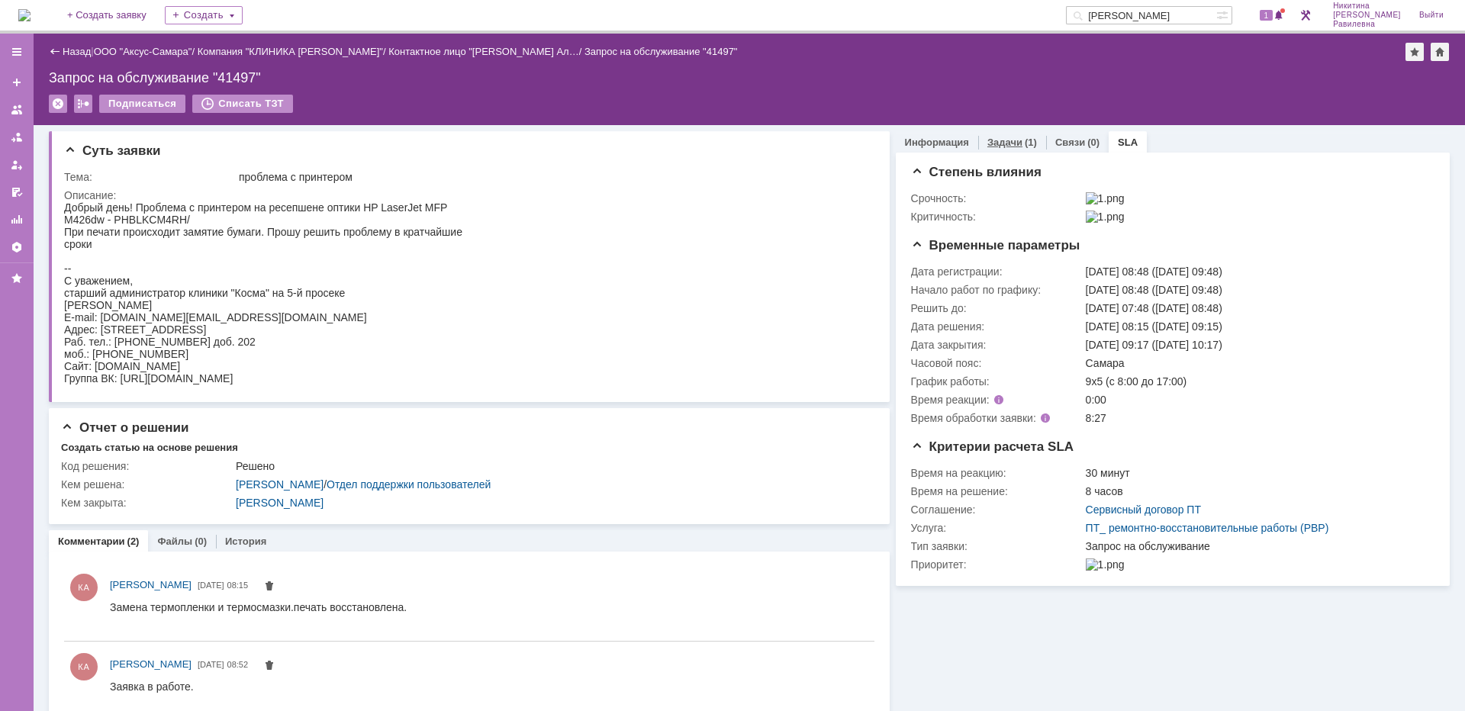
click at [1003, 137] on link "Задачи" at bounding box center [1005, 142] width 35 height 11
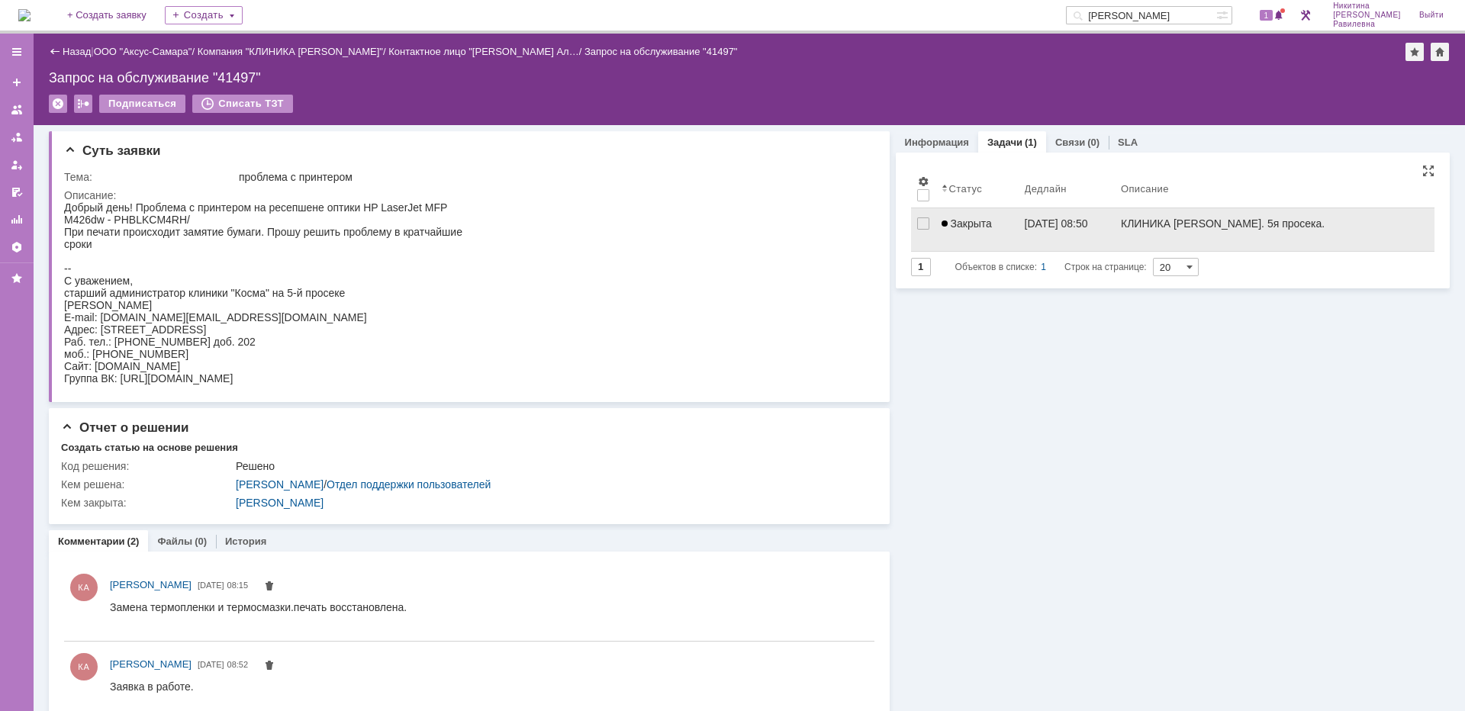
click at [989, 221] on div "Закрыта" at bounding box center [977, 223] width 71 height 12
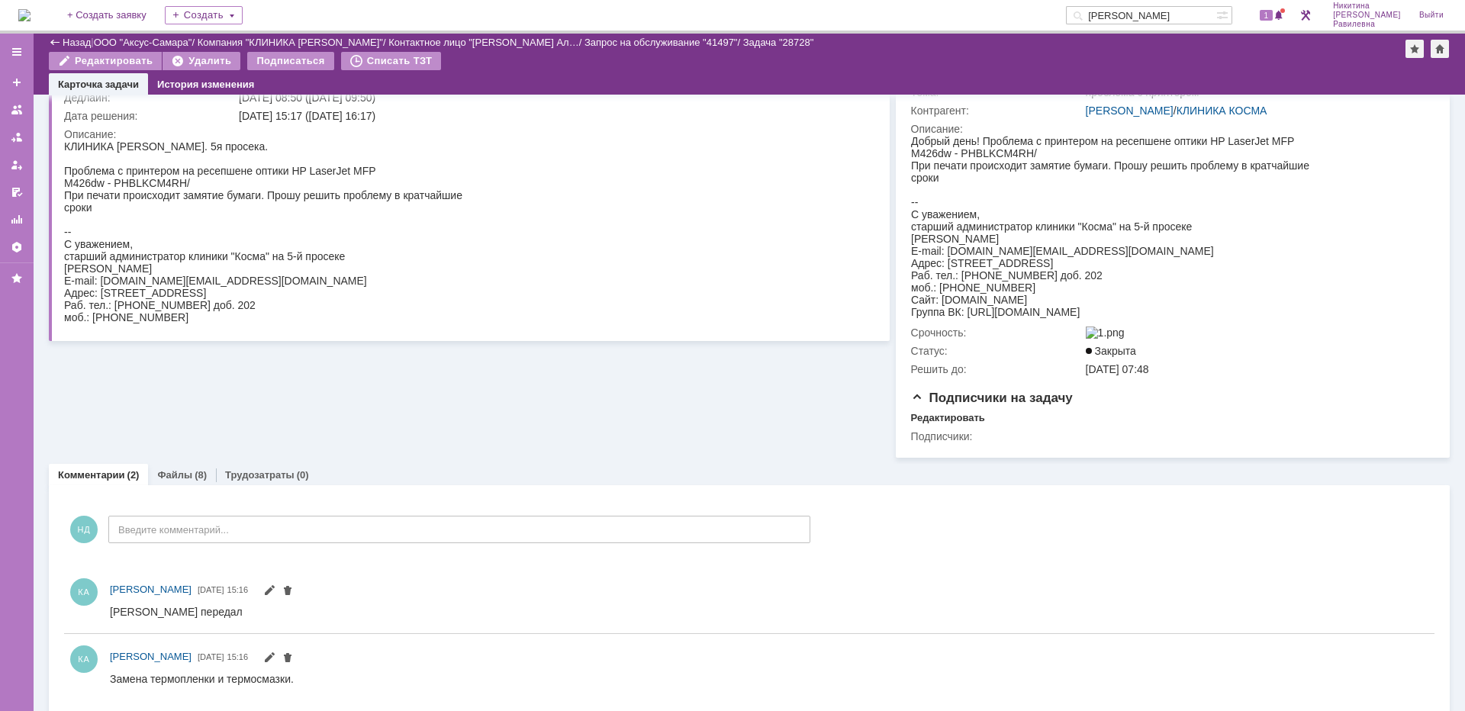
scroll to position [179, 0]
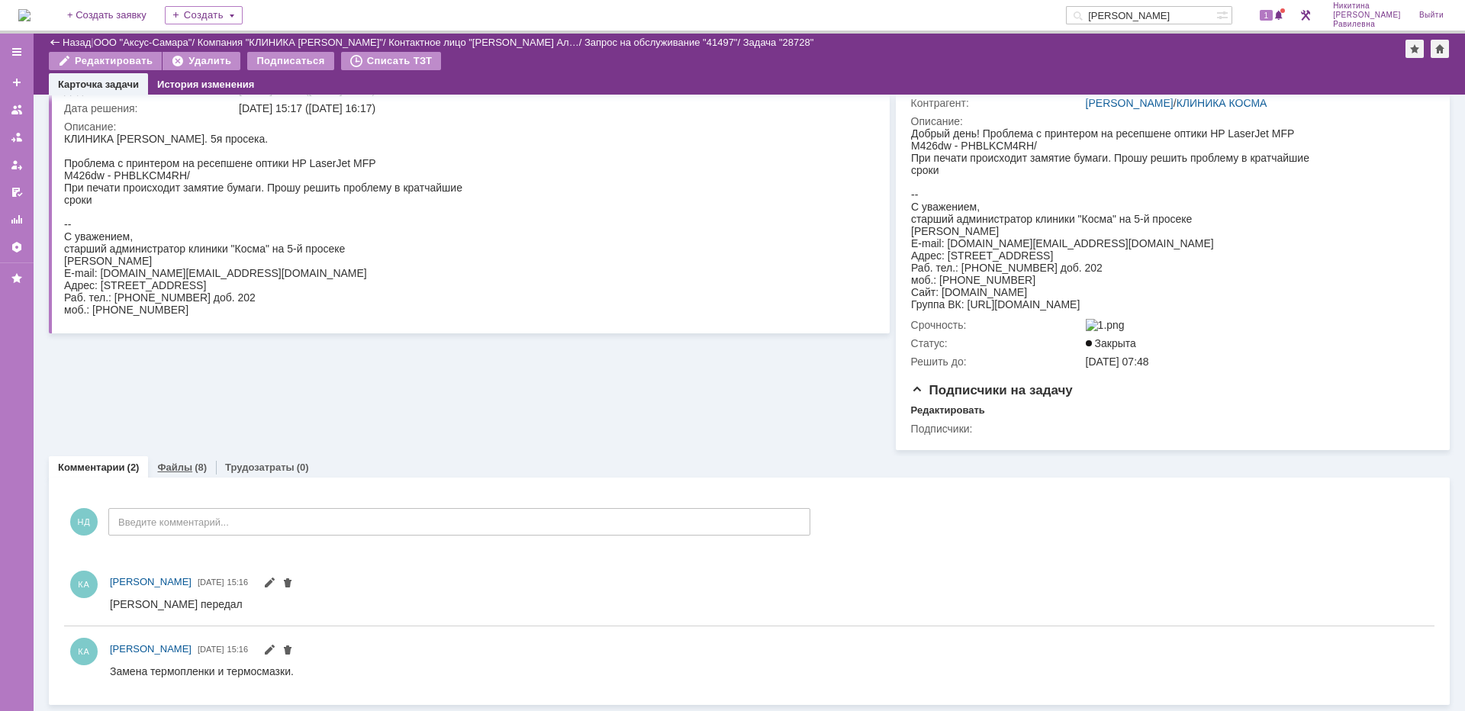
click at [189, 466] on div "Файлы (8)" at bounding box center [182, 467] width 50 height 10
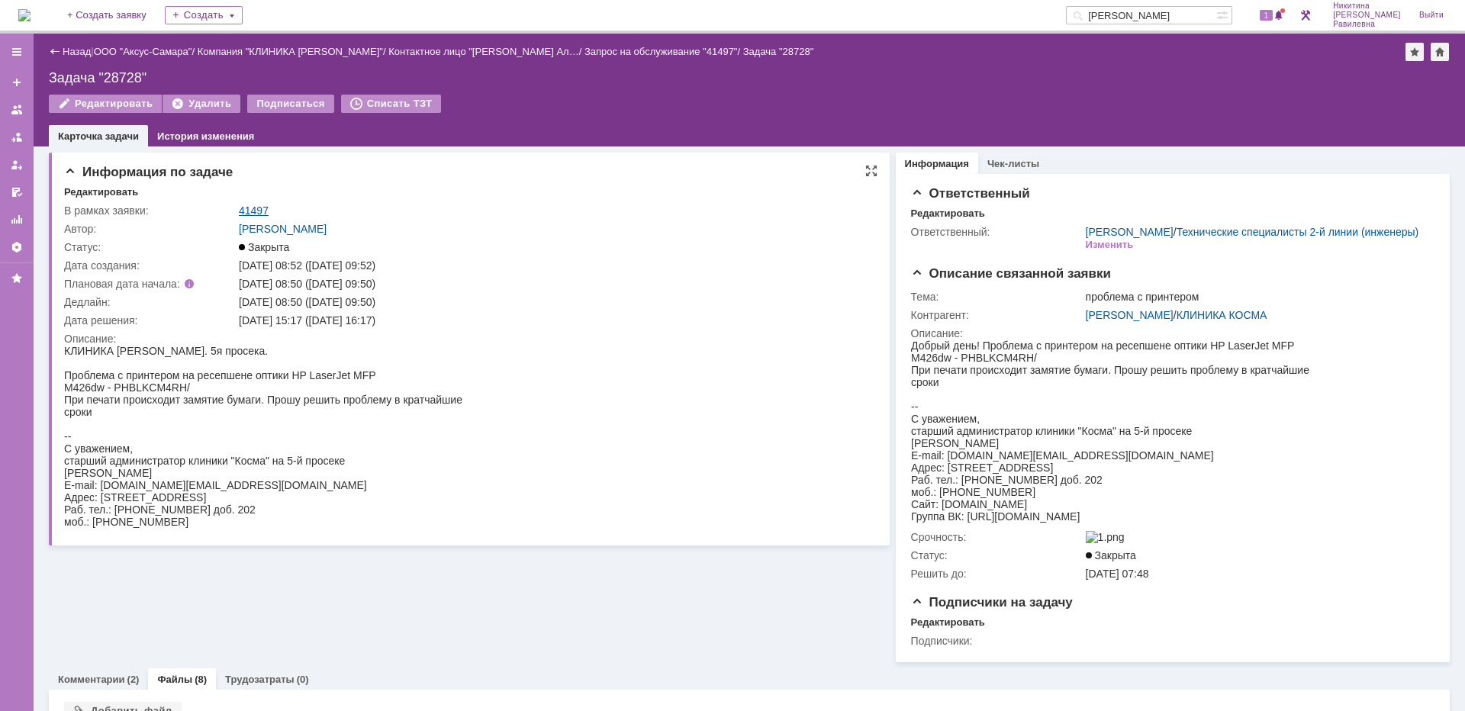
click at [253, 210] on link "41497" at bounding box center [254, 211] width 30 height 12
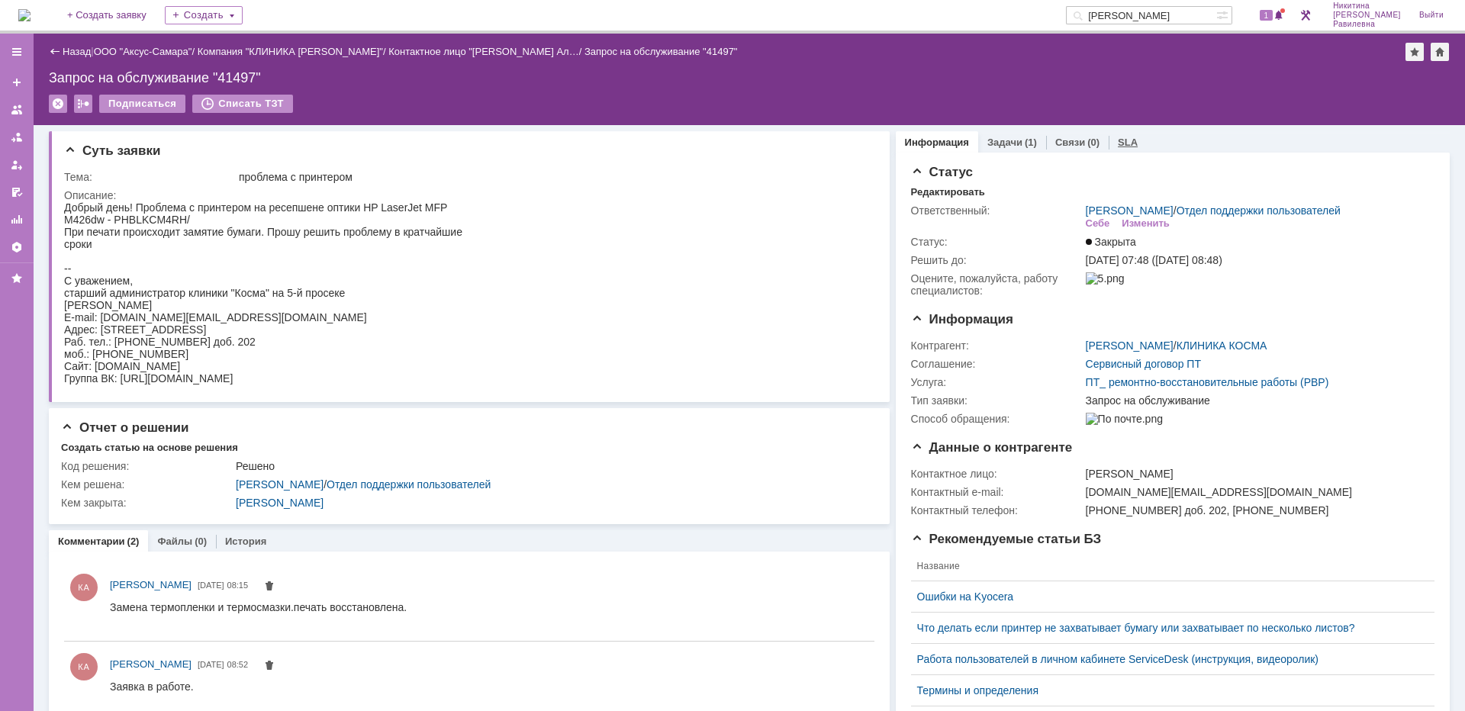
click at [1121, 140] on link "SLA" at bounding box center [1128, 142] width 20 height 11
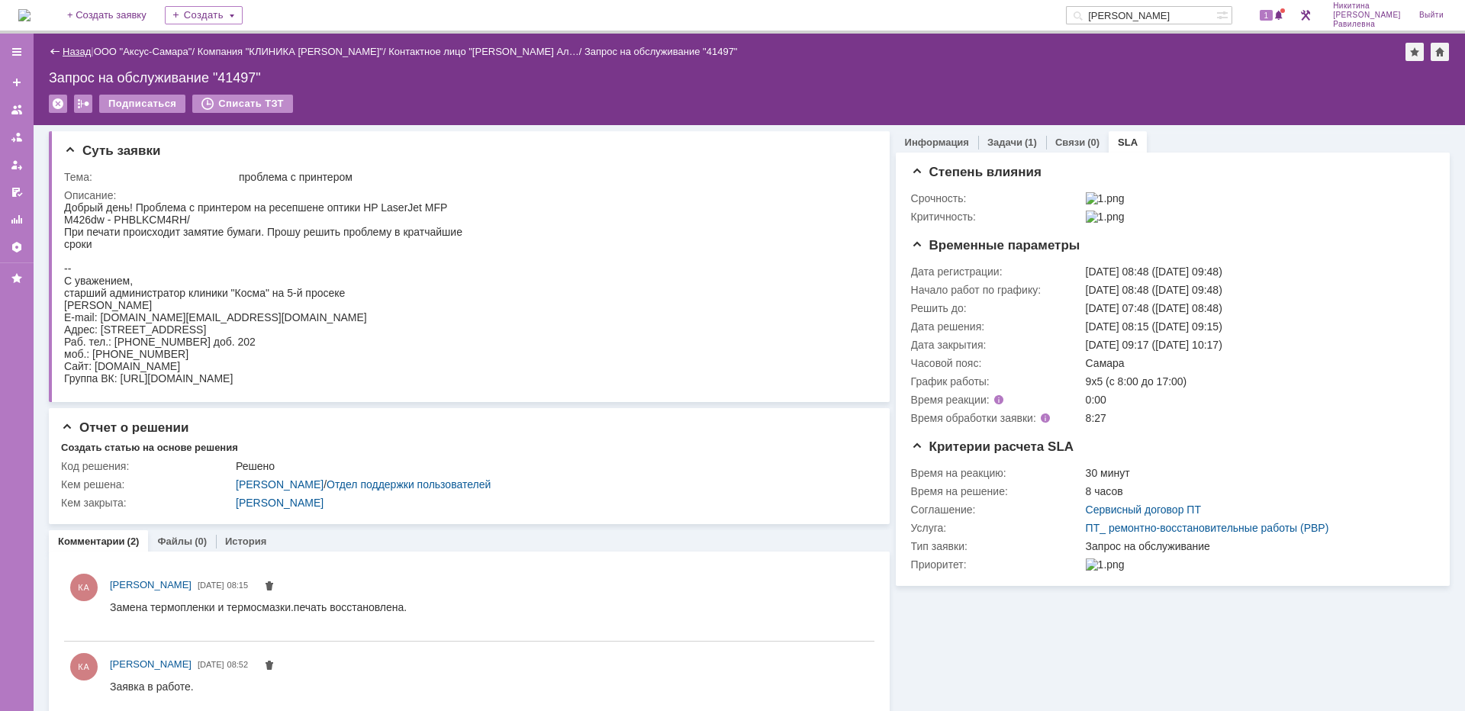
click at [84, 50] on link "Назад" at bounding box center [77, 51] width 28 height 11
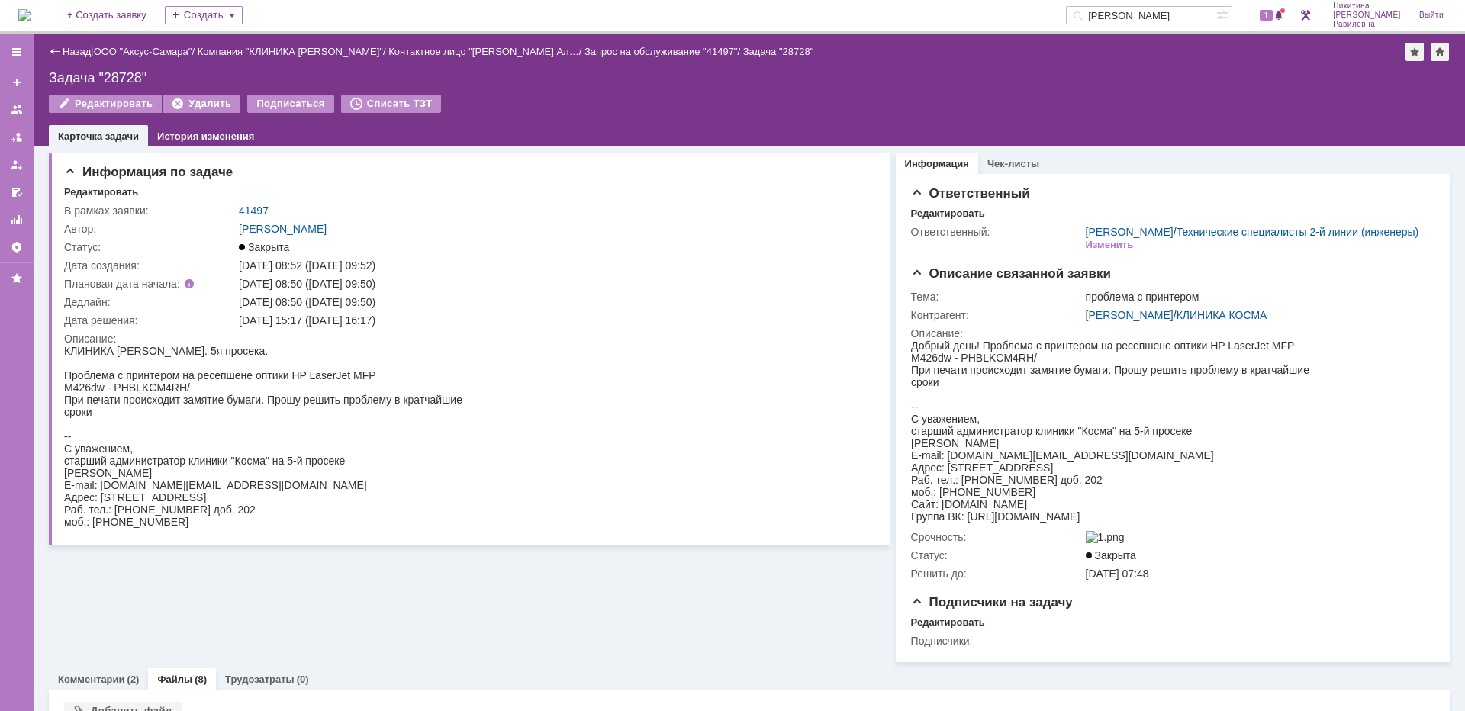
click at [84, 52] on link "Назад" at bounding box center [77, 51] width 28 height 11
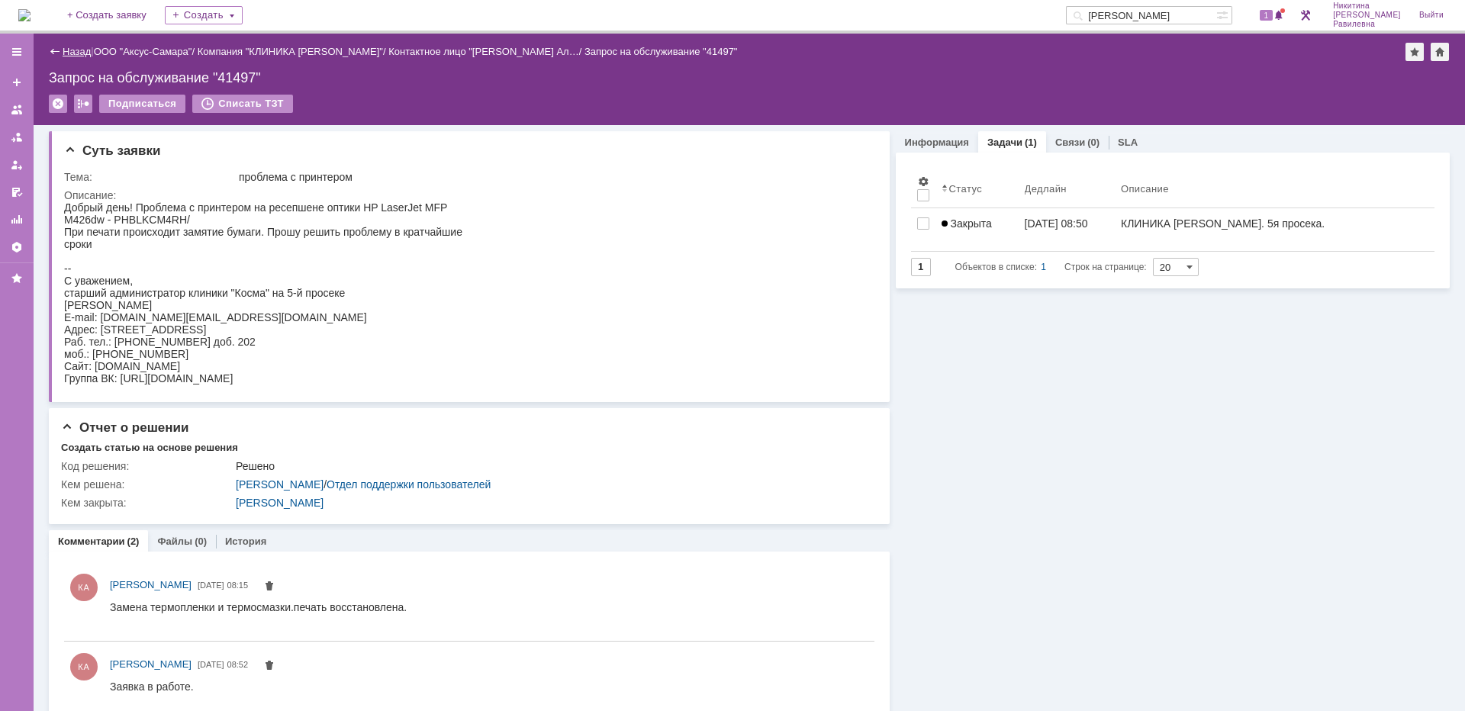
click at [72, 48] on link "Назад" at bounding box center [77, 51] width 28 height 11
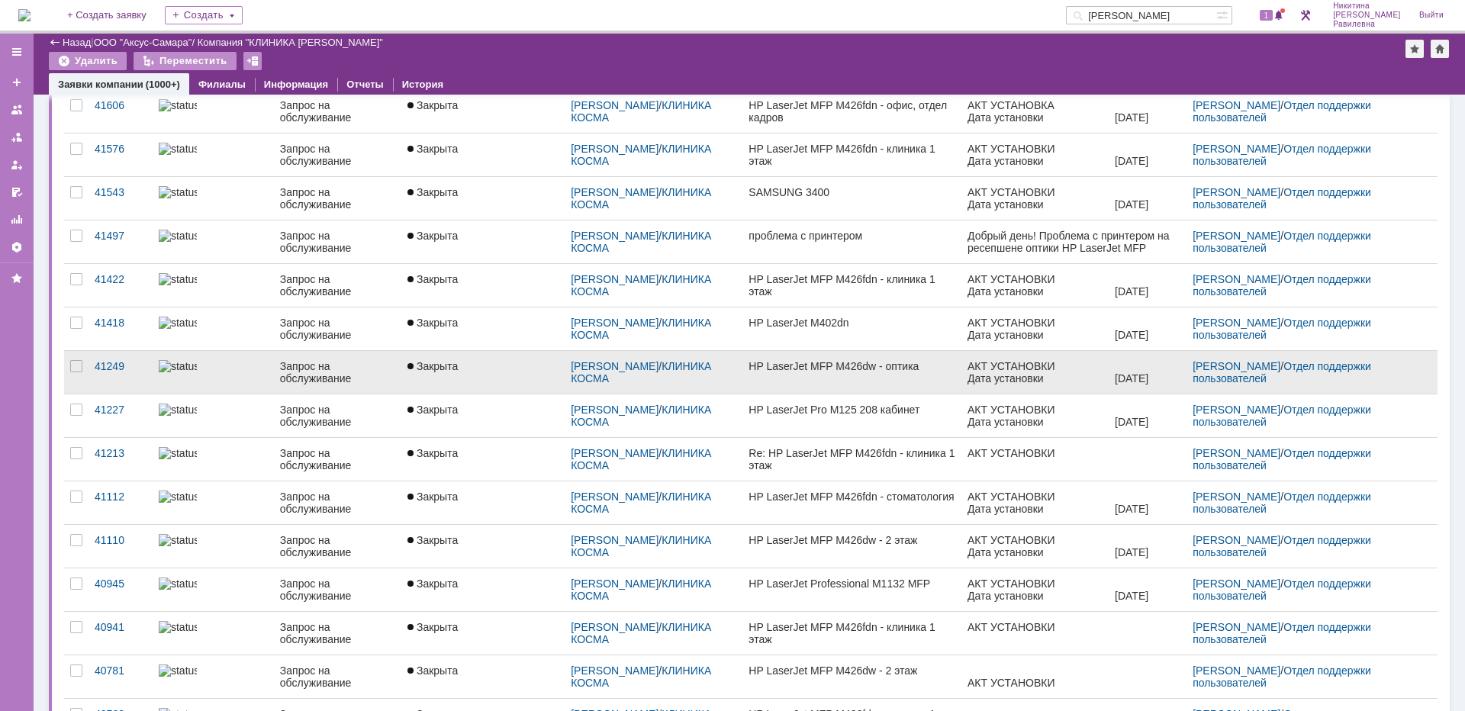
scroll to position [305, 0]
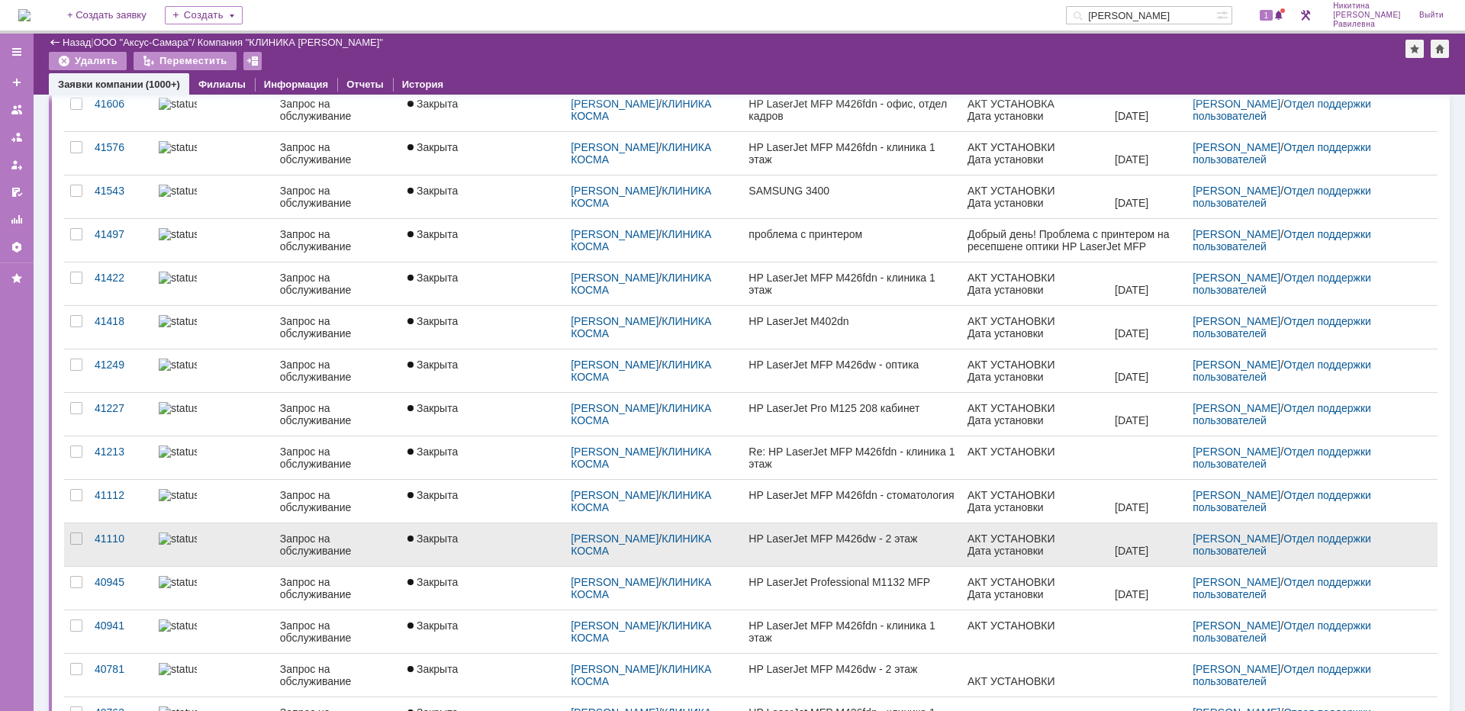
click at [221, 545] on div at bounding box center [213, 539] width 109 height 12
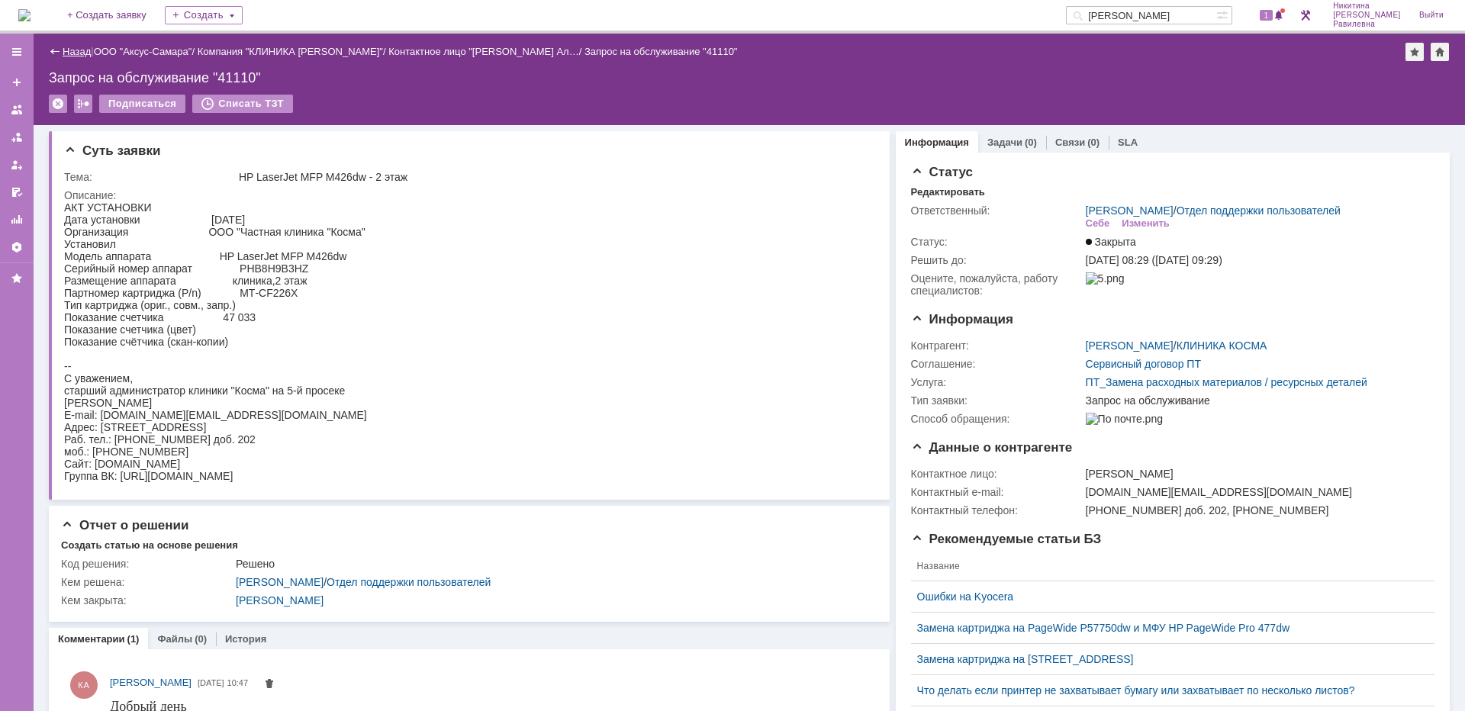
click at [70, 50] on link "Назад" at bounding box center [77, 51] width 28 height 11
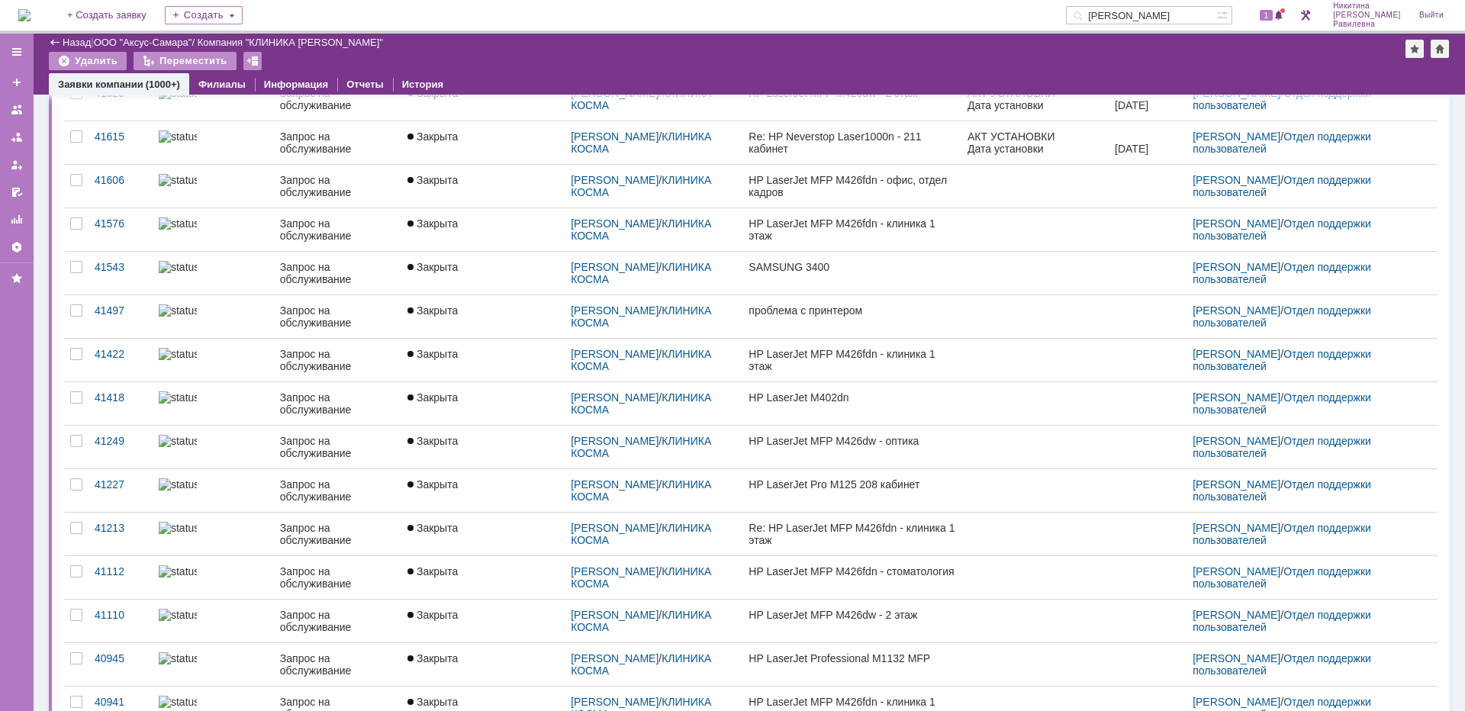
click at [205, 404] on div at bounding box center [213, 397] width 109 height 12
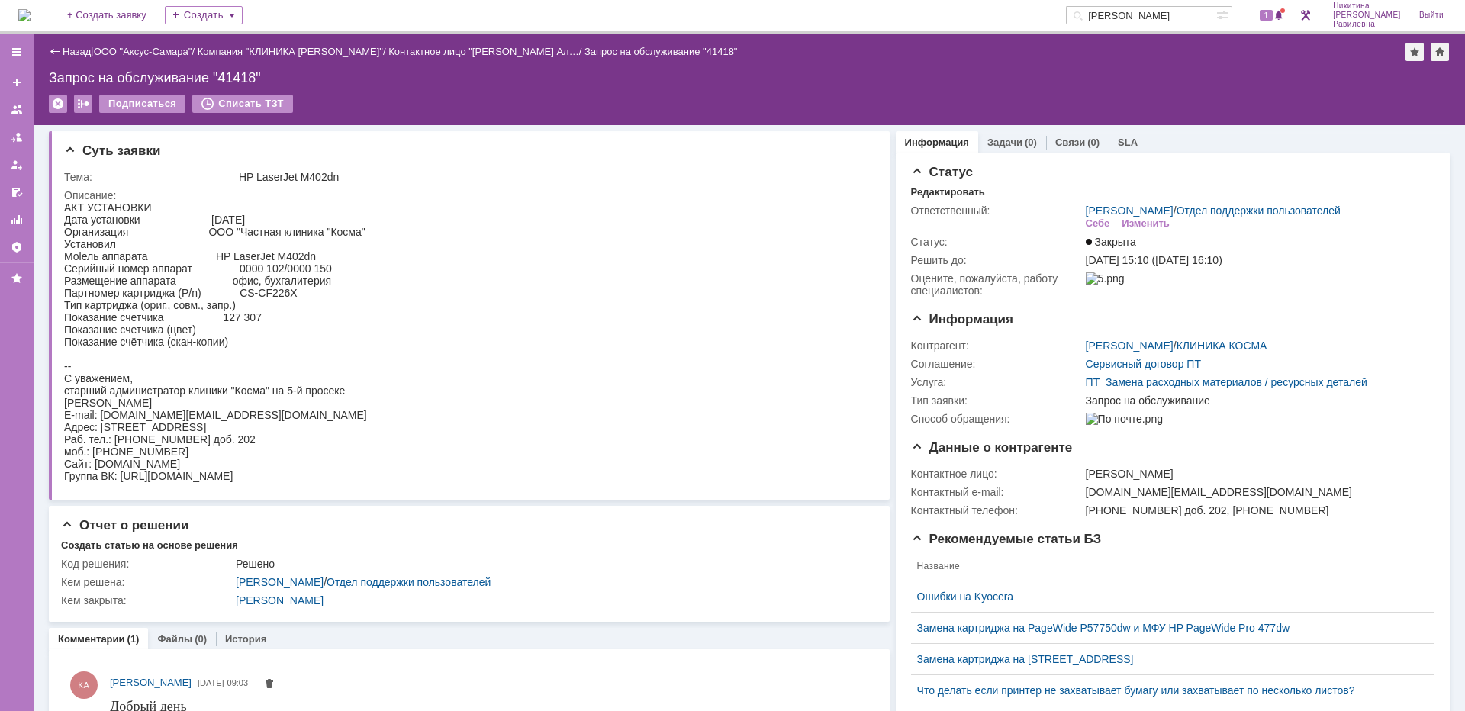
click at [72, 47] on link "Назад" at bounding box center [77, 51] width 28 height 11
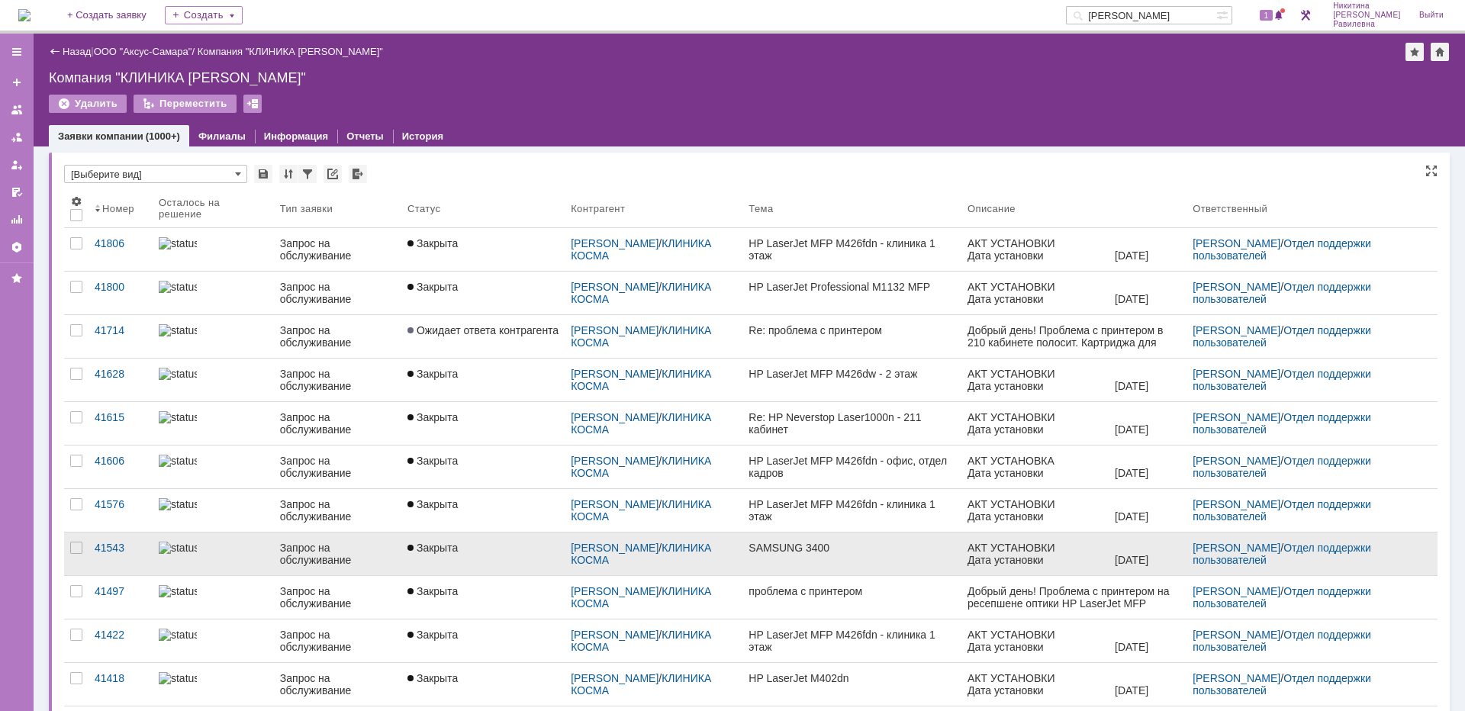
click at [321, 547] on div "Запрос на обслуживание" at bounding box center [337, 554] width 115 height 24
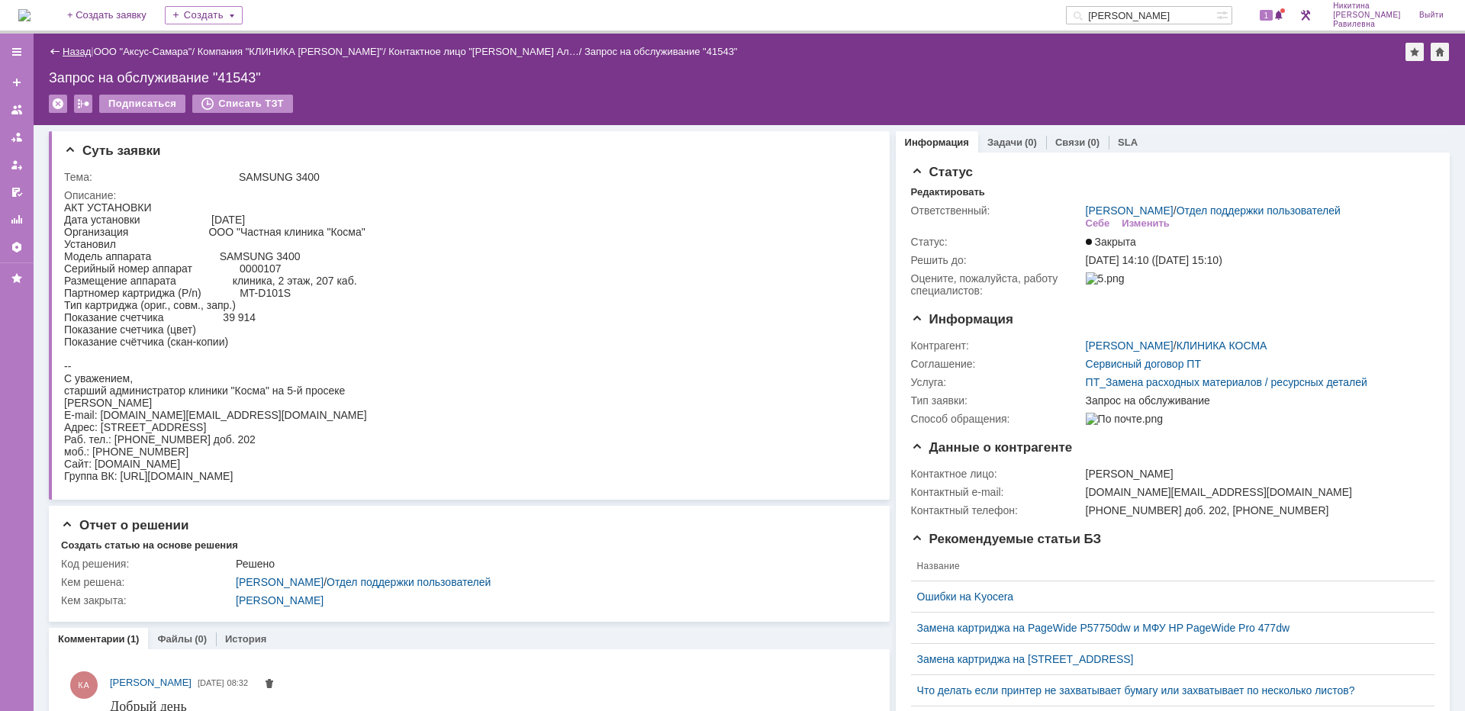
click at [66, 53] on link "Назад" at bounding box center [77, 51] width 28 height 11
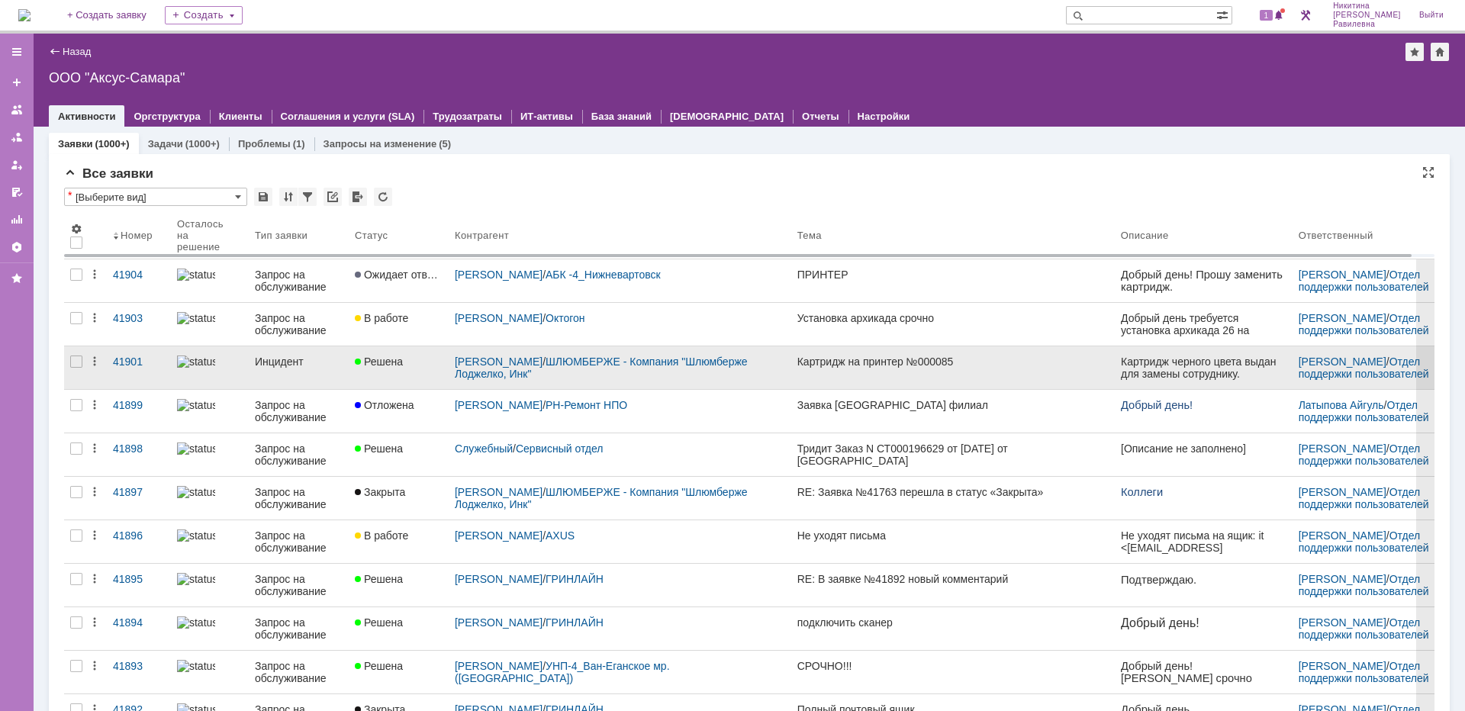
click at [279, 365] on div "Инцидент" at bounding box center [299, 362] width 88 height 12
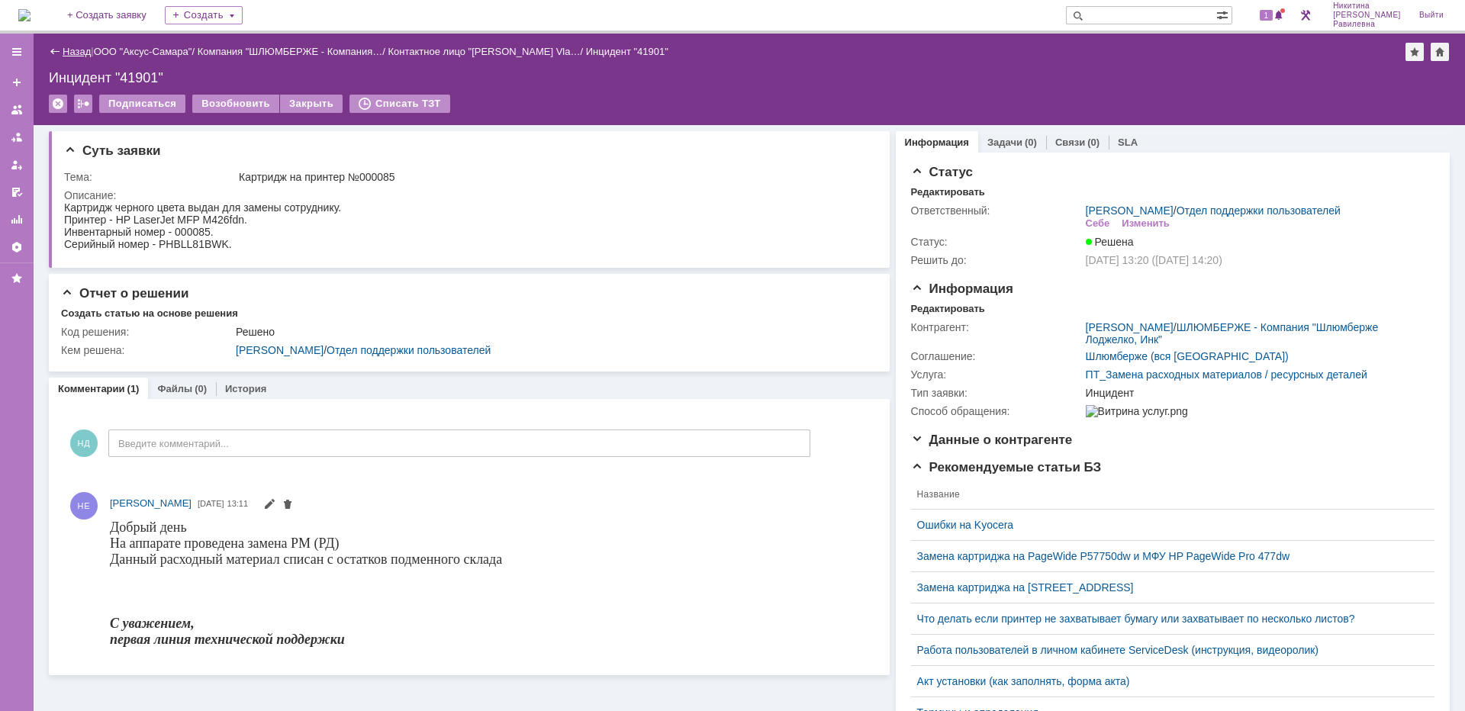
click at [80, 48] on link "Назад" at bounding box center [77, 51] width 28 height 11
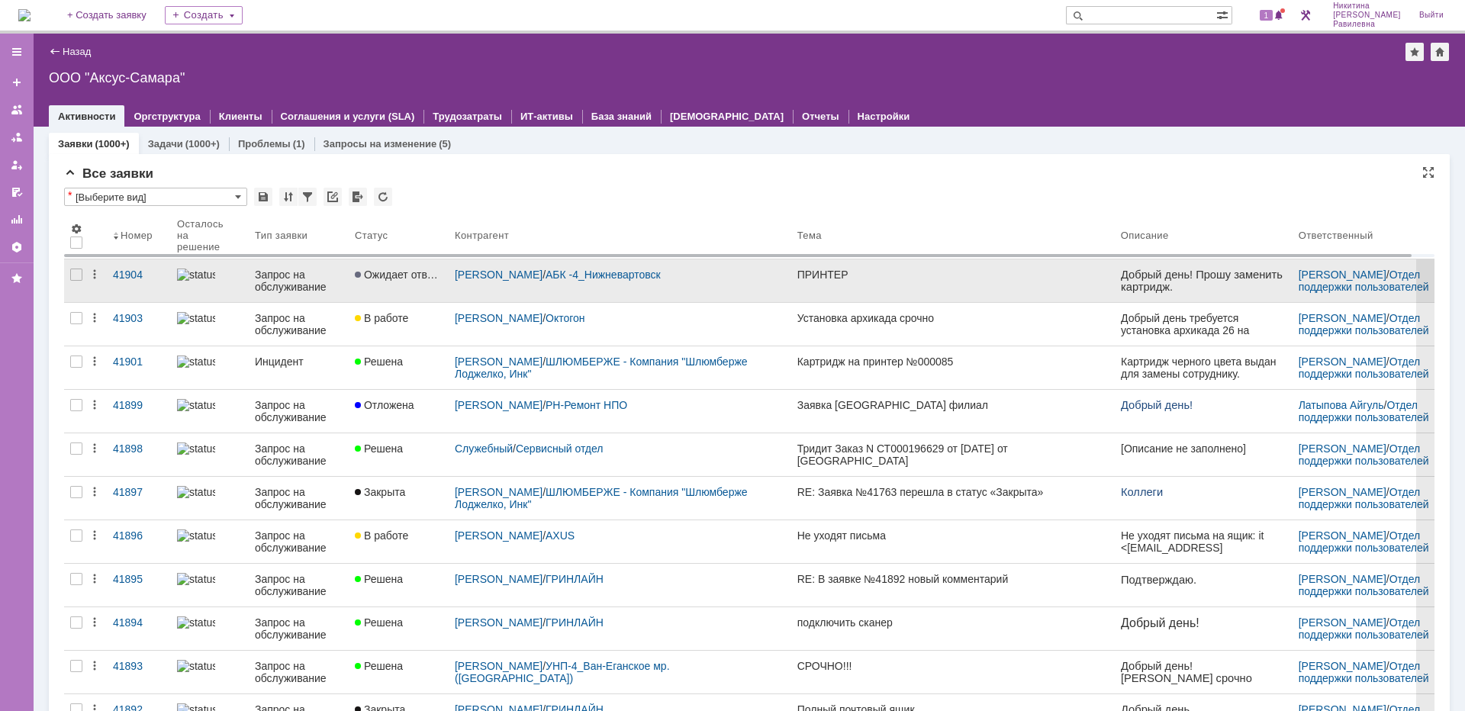
click at [298, 286] on div "Запрос на обслуживание" at bounding box center [299, 281] width 88 height 24
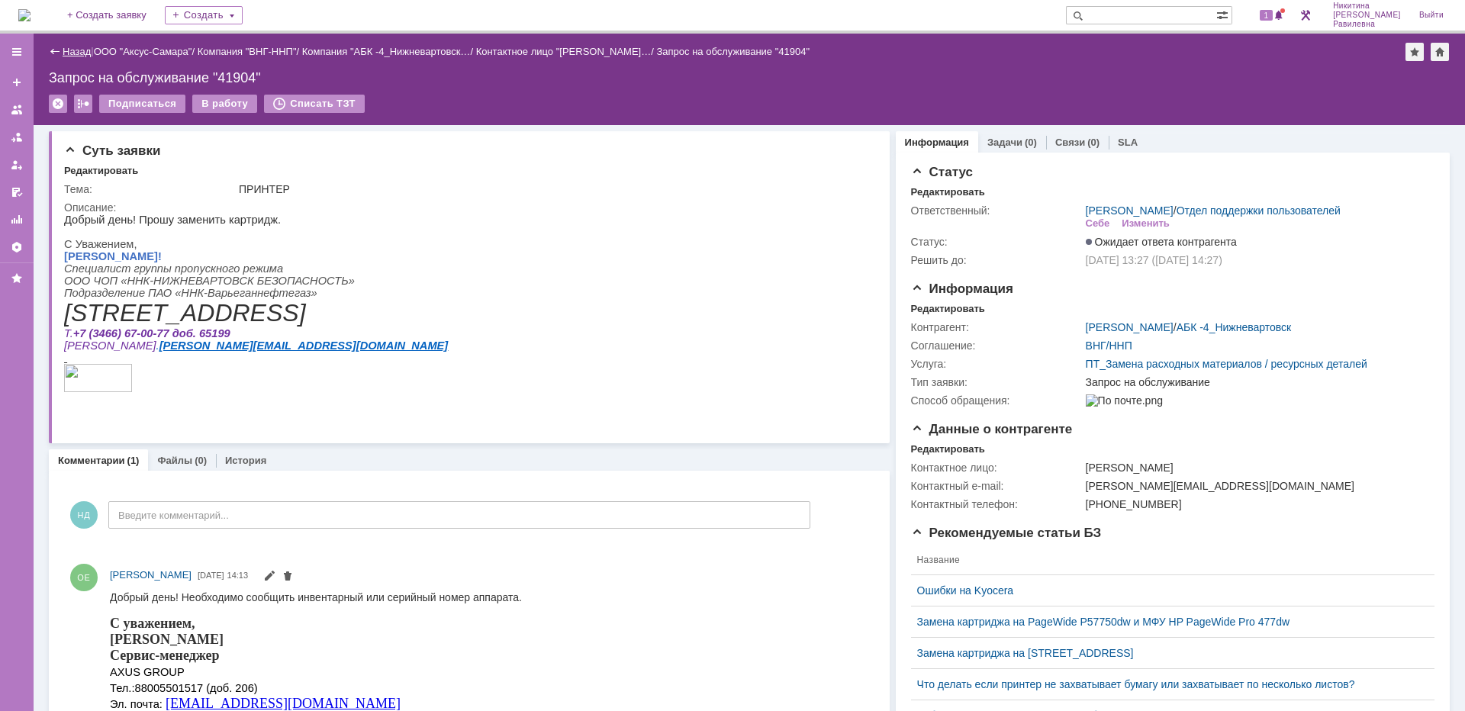
click at [79, 50] on link "Назад" at bounding box center [77, 51] width 28 height 11
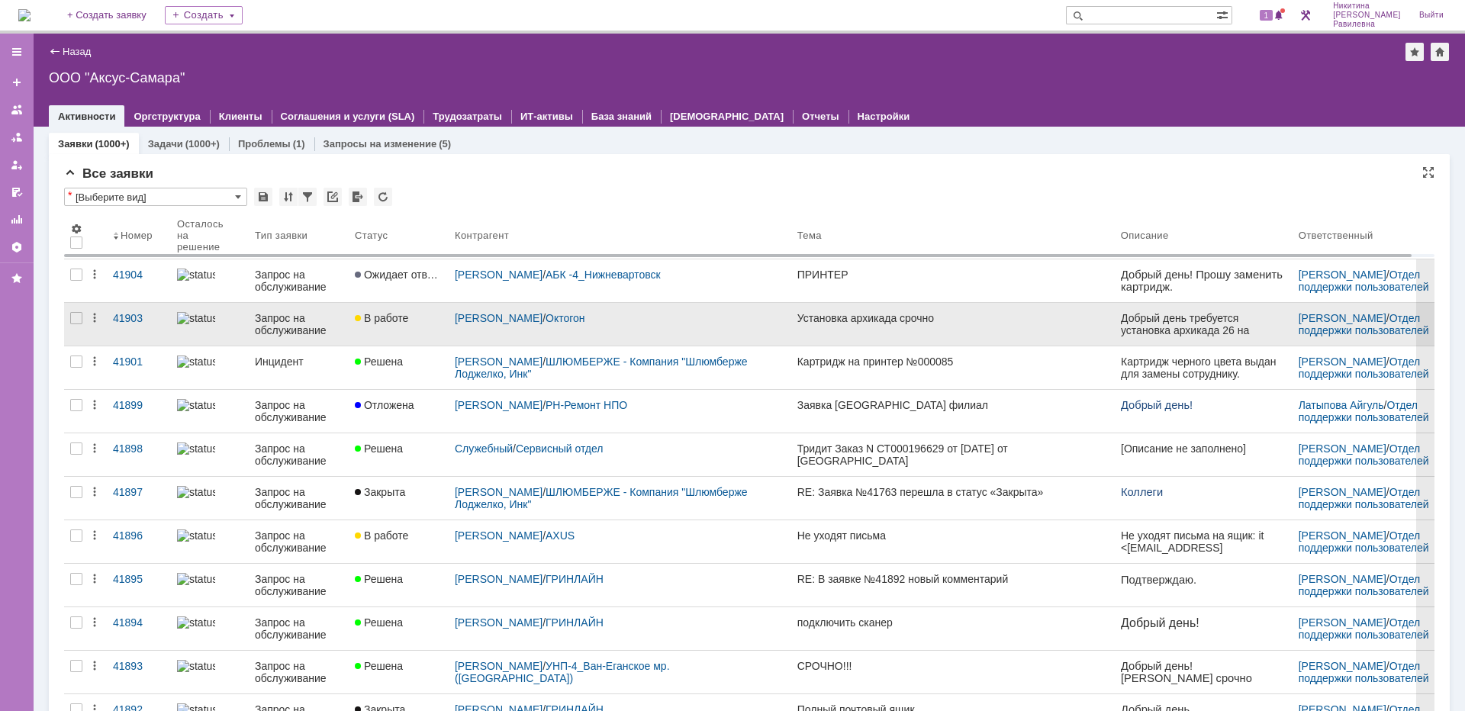
click at [272, 327] on div "Запрос на обслуживание" at bounding box center [299, 324] width 88 height 24
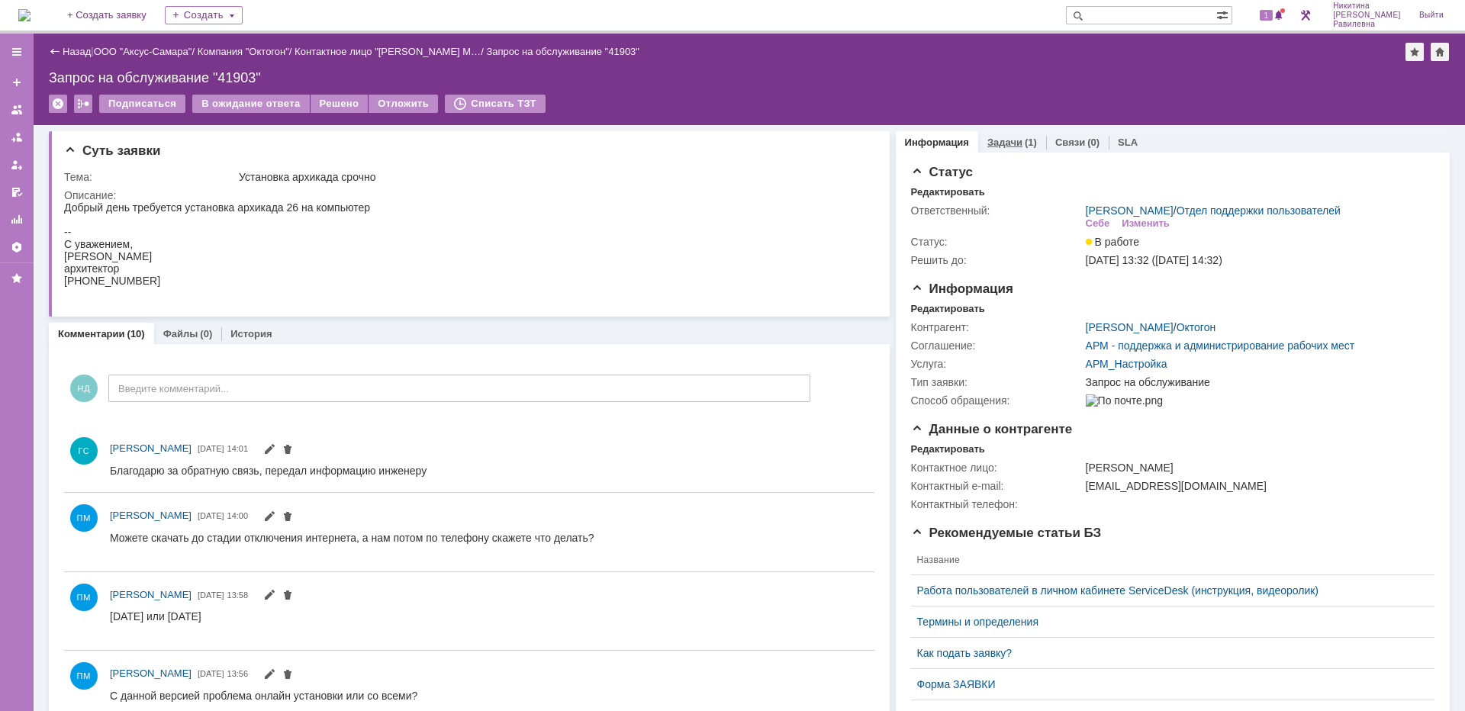
click at [1005, 140] on link "Задачи" at bounding box center [1005, 142] width 35 height 11
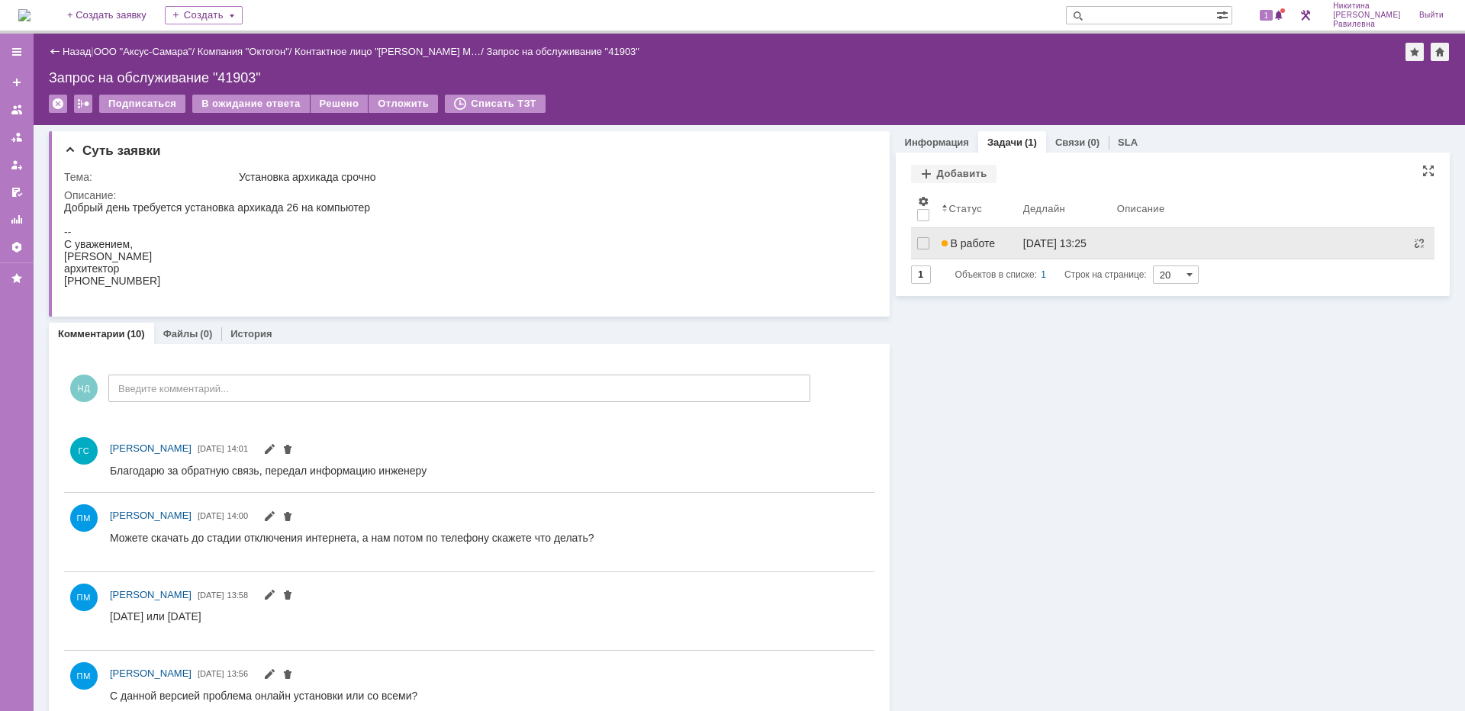
click at [981, 238] on span "В работе" at bounding box center [968, 243] width 53 height 12
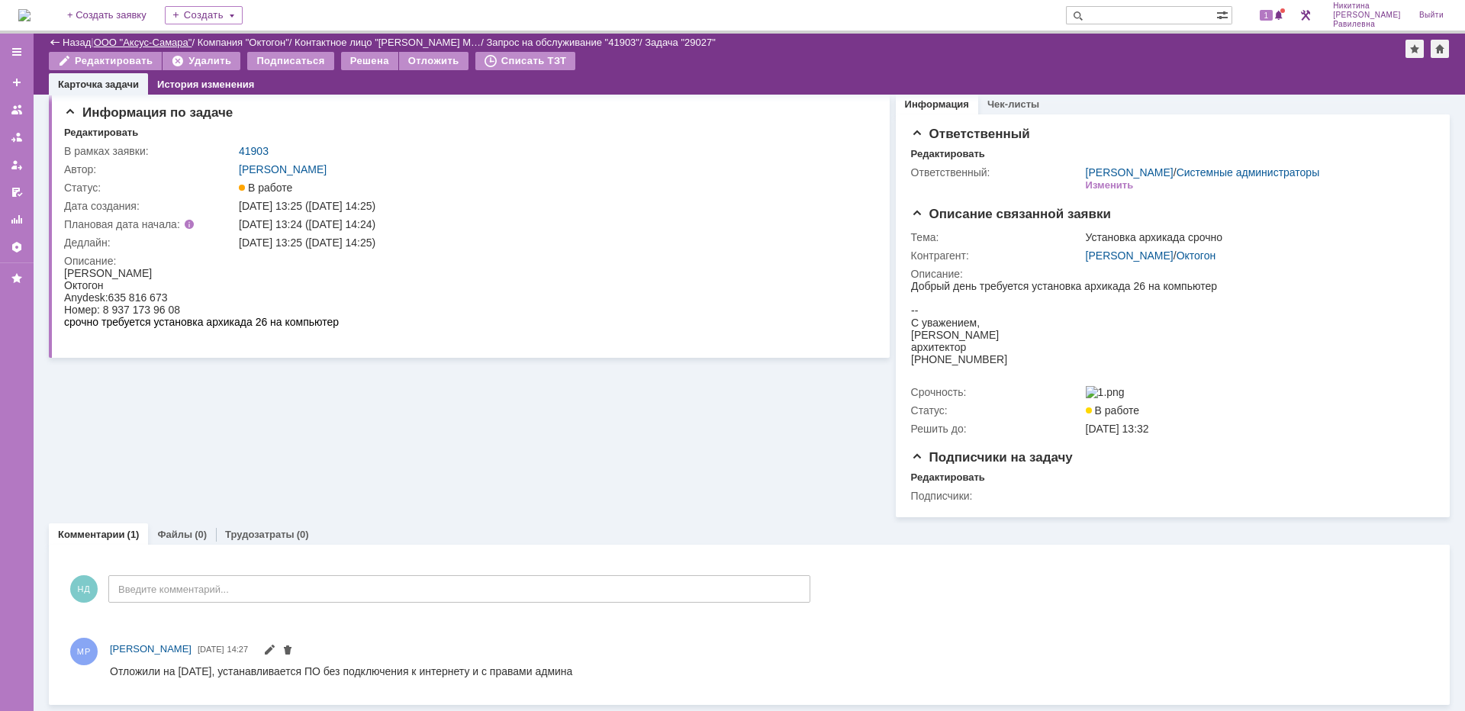
click at [140, 38] on link "ООО "Аксус-Самара"" at bounding box center [143, 42] width 98 height 11
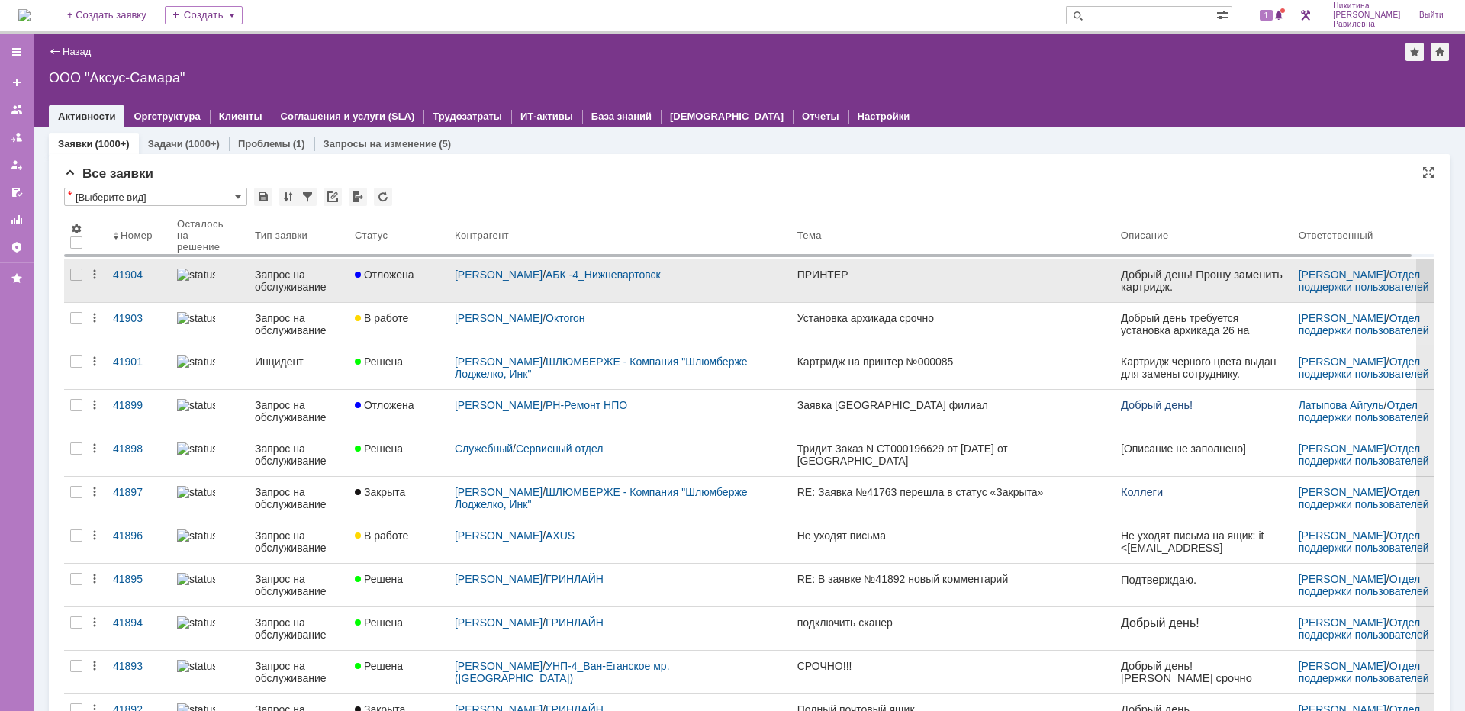
click at [297, 283] on div "Запрос на обслуживание" at bounding box center [299, 281] width 88 height 24
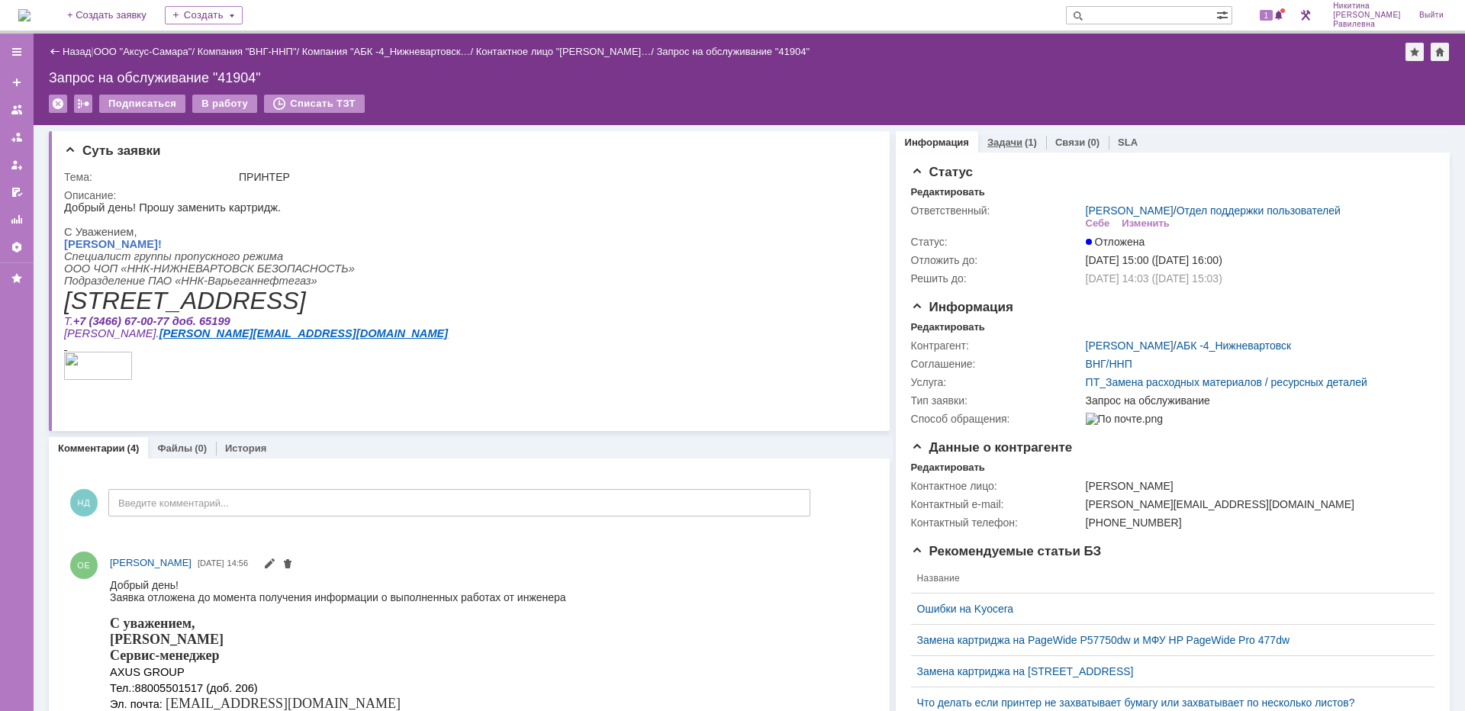
click at [1009, 144] on link "Задачи" at bounding box center [1005, 142] width 35 height 11
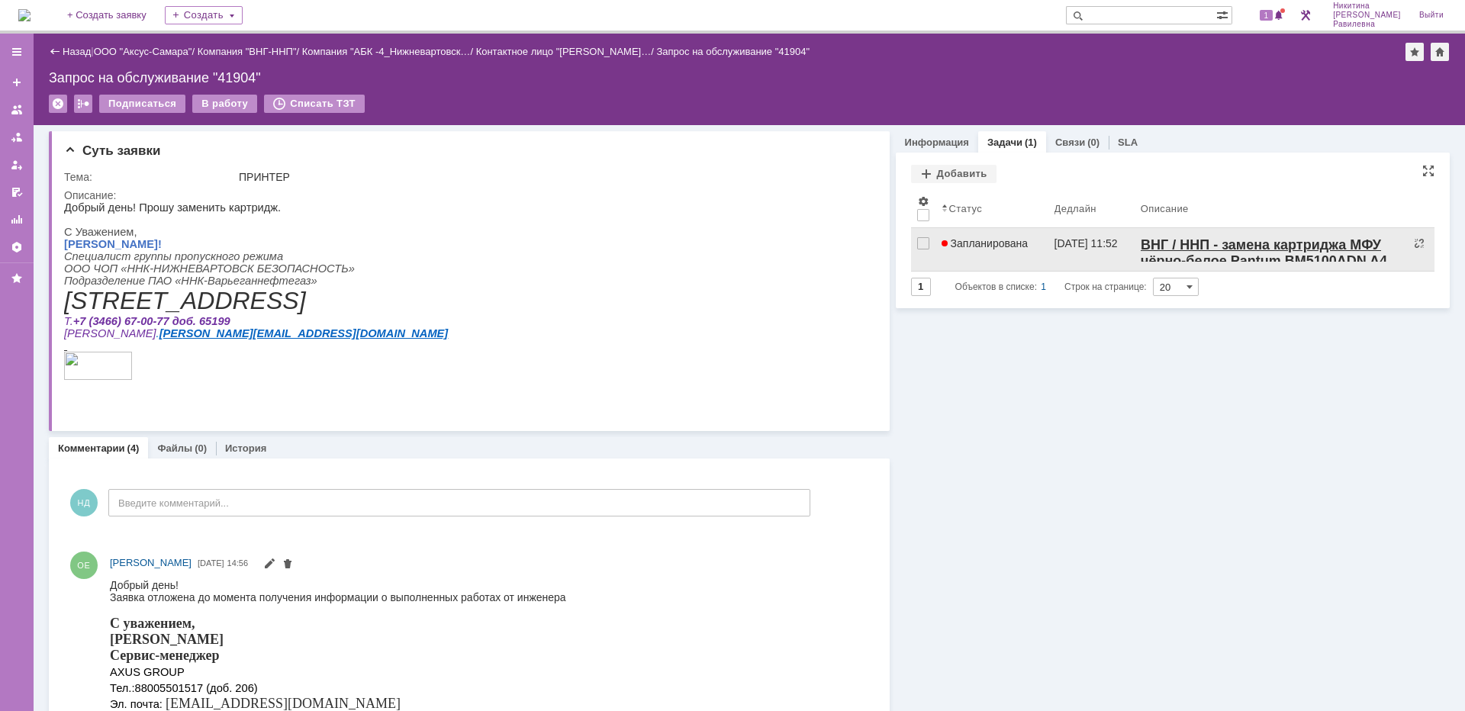
click at [1006, 237] on span "Запланирована" at bounding box center [985, 243] width 87 height 12
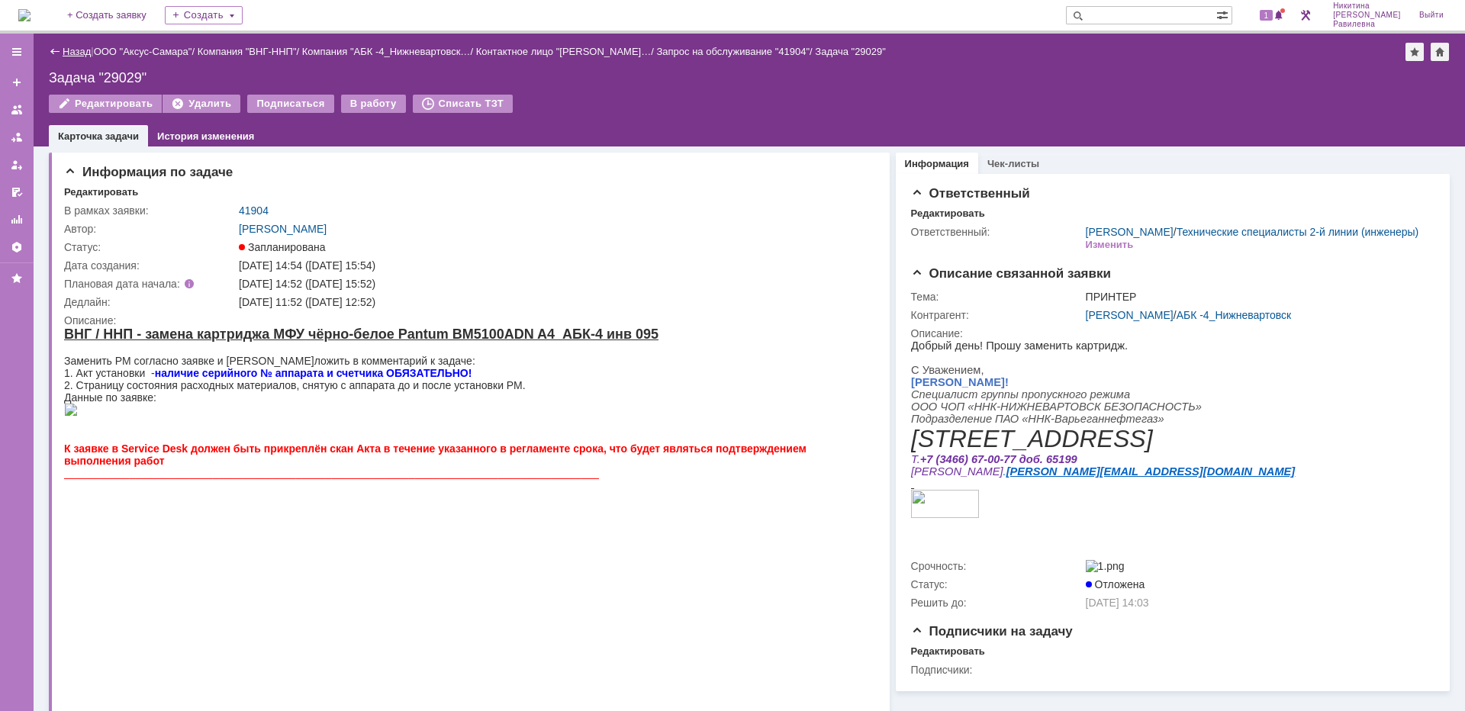
click at [76, 51] on link "Назад" at bounding box center [77, 51] width 28 height 11
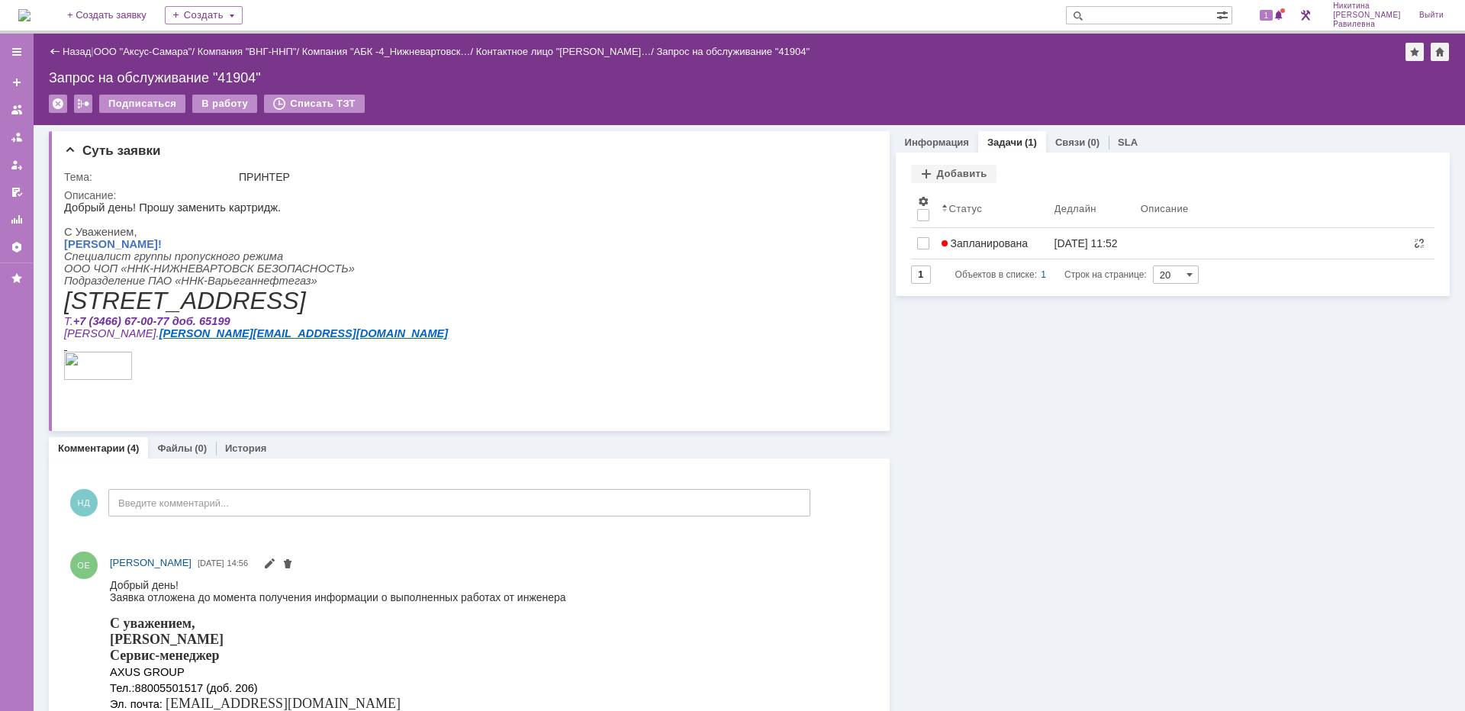
click at [76, 51] on link "Назад" at bounding box center [77, 51] width 28 height 11
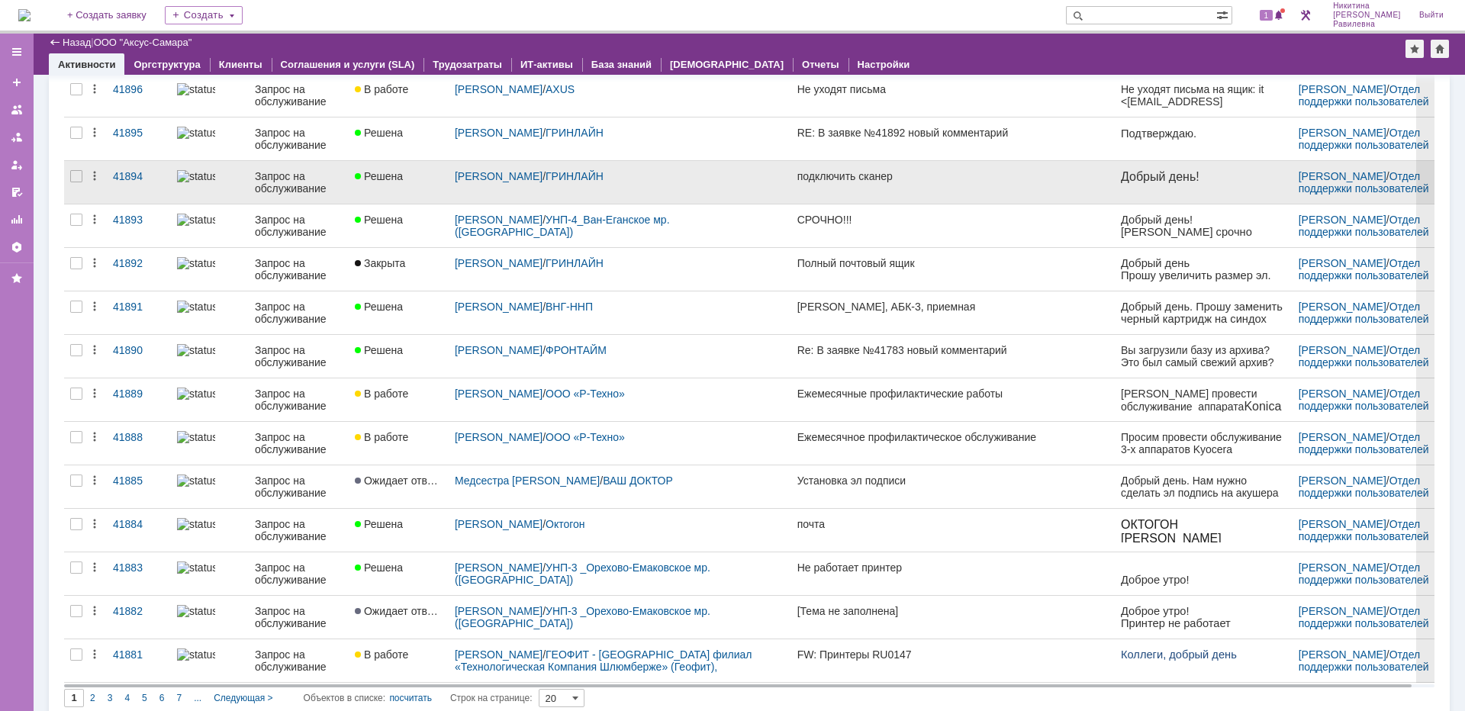
scroll to position [409, 0]
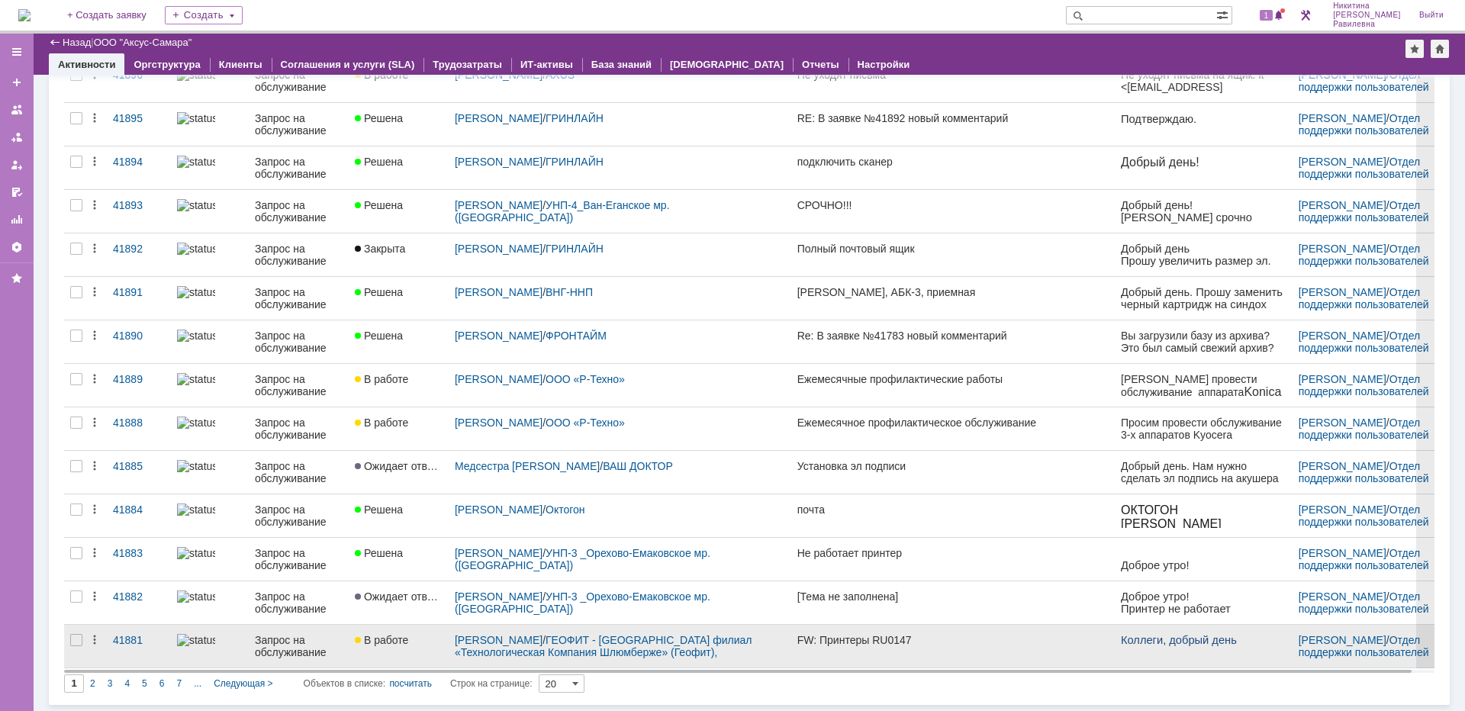
click at [254, 645] on link "Запрос на обслуживание" at bounding box center [299, 646] width 100 height 43
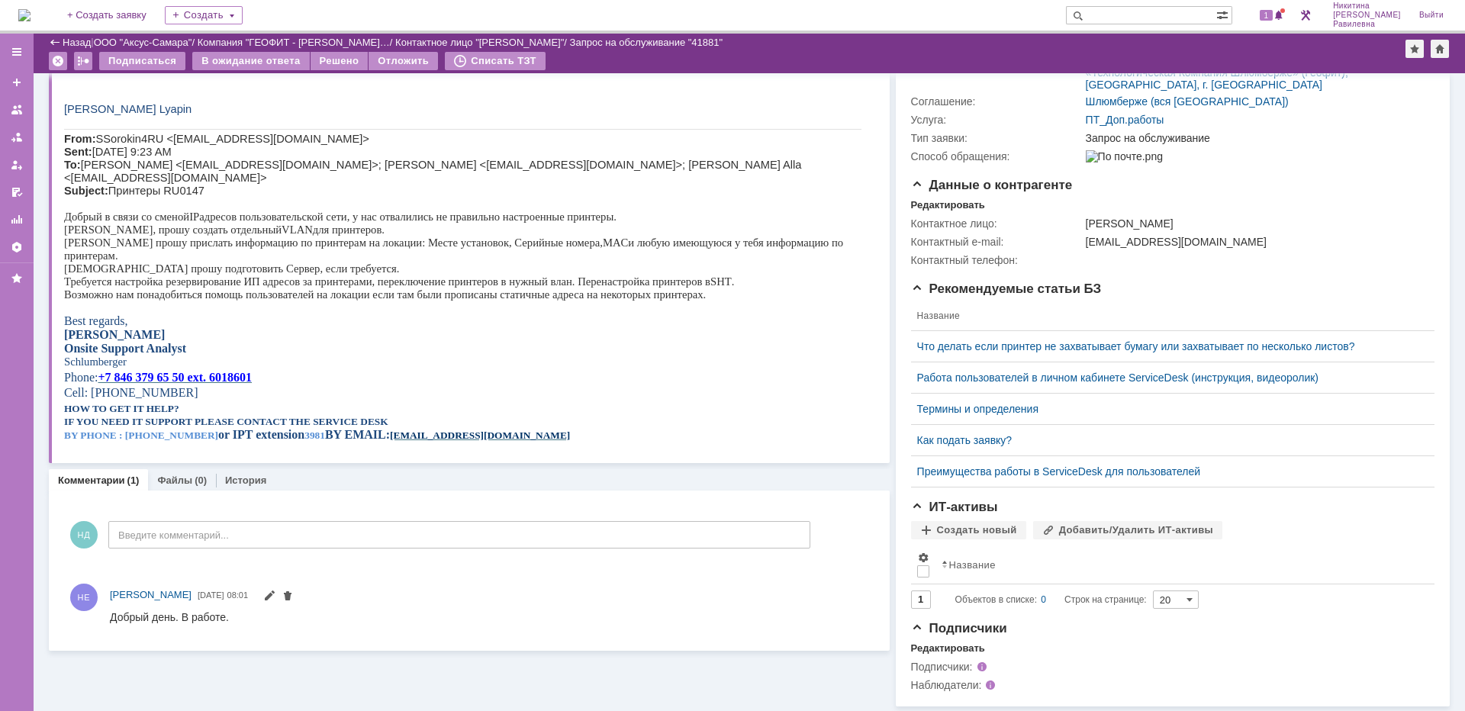
scroll to position [214, 0]
click at [70, 41] on link "Назад" at bounding box center [77, 42] width 28 height 11
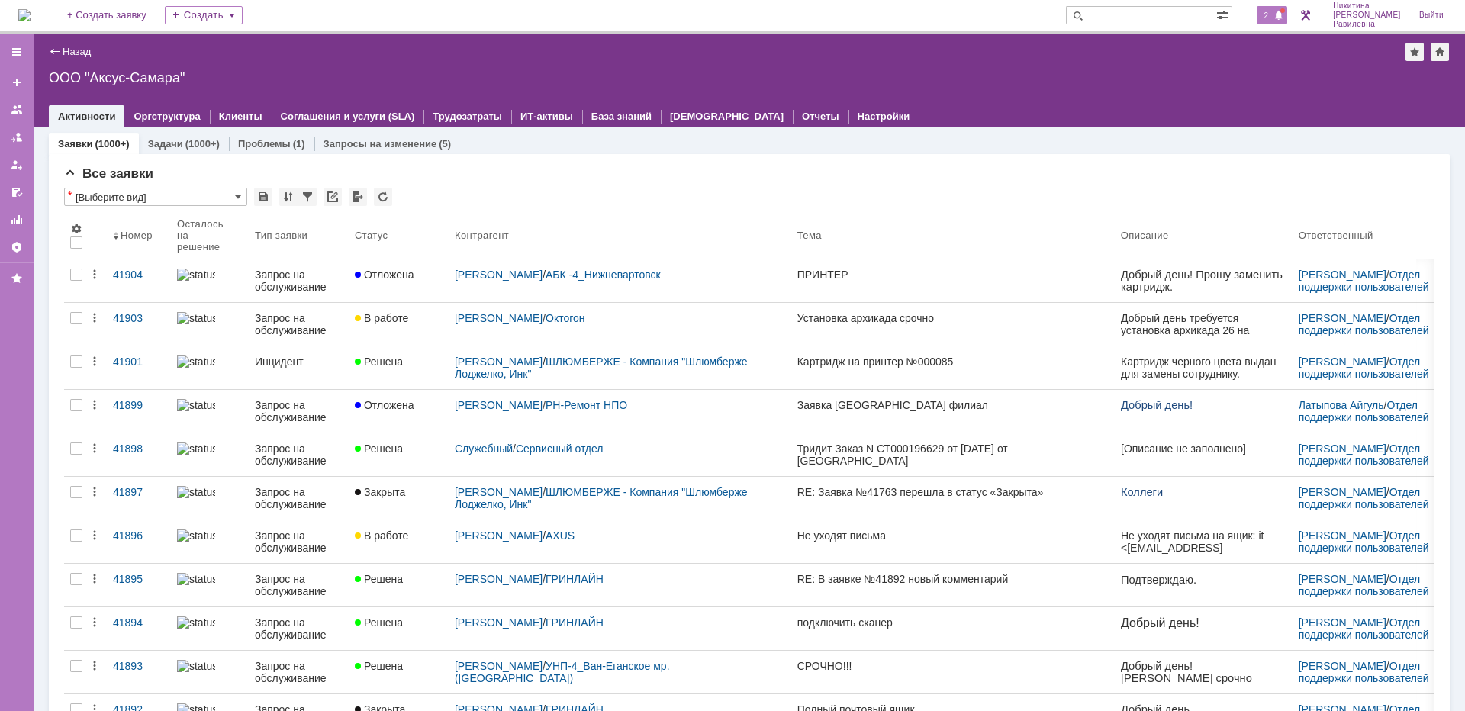
click at [1284, 13] on span at bounding box center [1279, 16] width 11 height 12
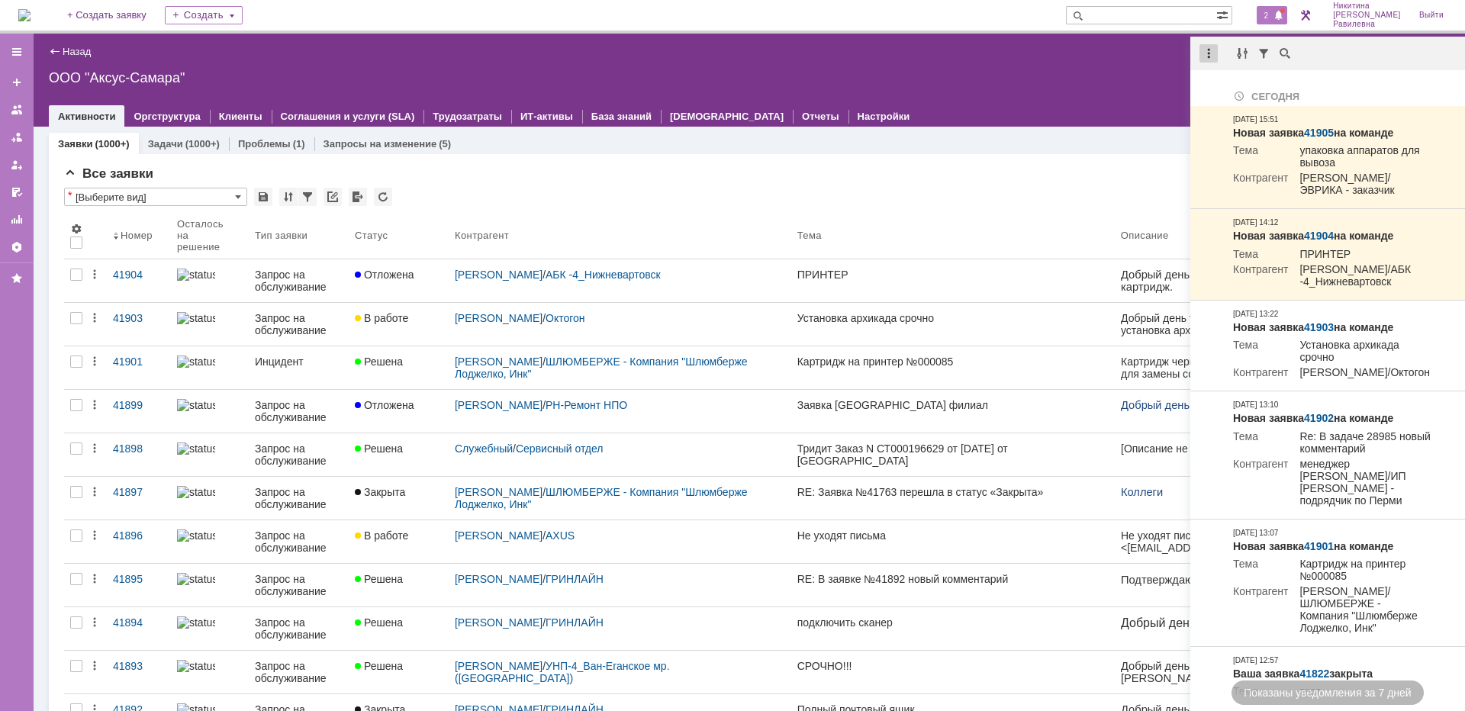
click at [1211, 58] on div at bounding box center [1209, 53] width 18 height 18
click at [1236, 92] on div "Отметить уведомления прочитанными" at bounding box center [1314, 92] width 205 height 11
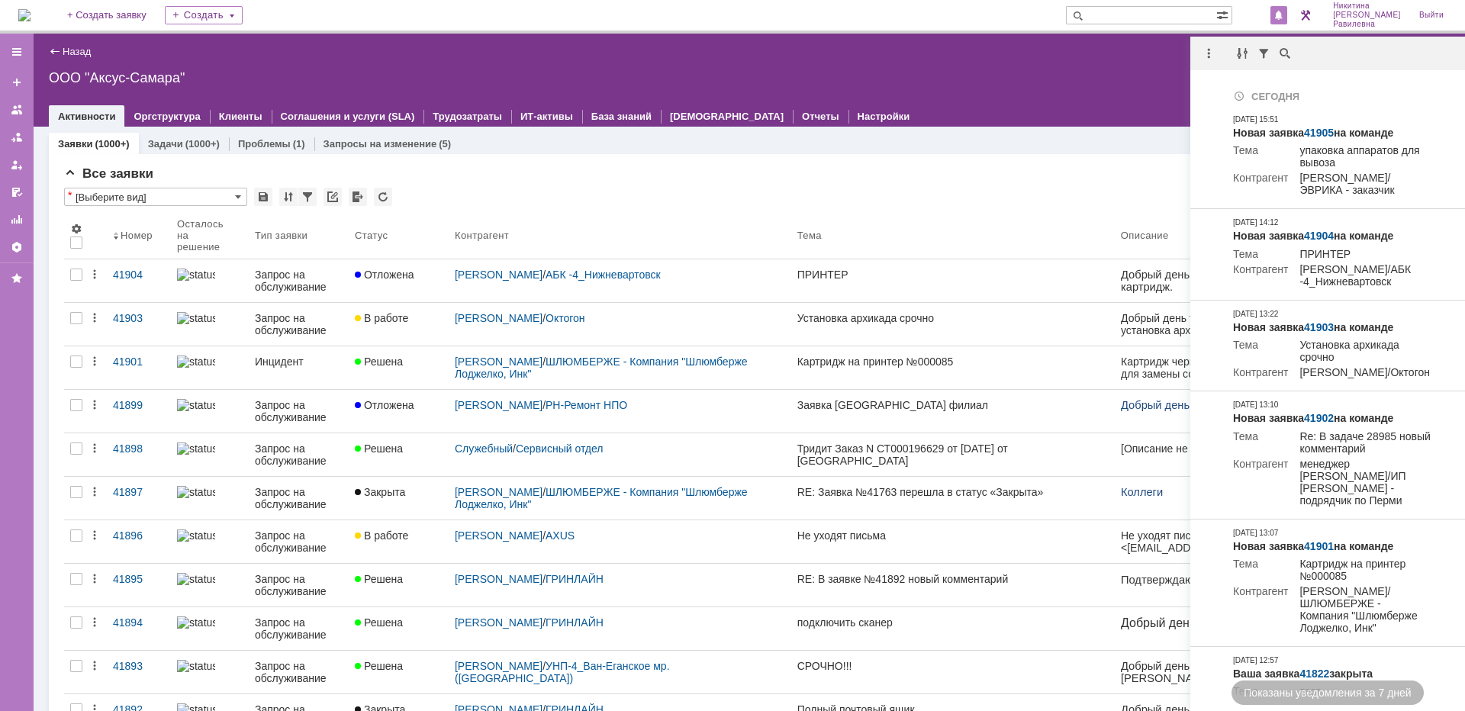
click at [649, 176] on div "Все заявки" at bounding box center [749, 173] width 1371 height 15
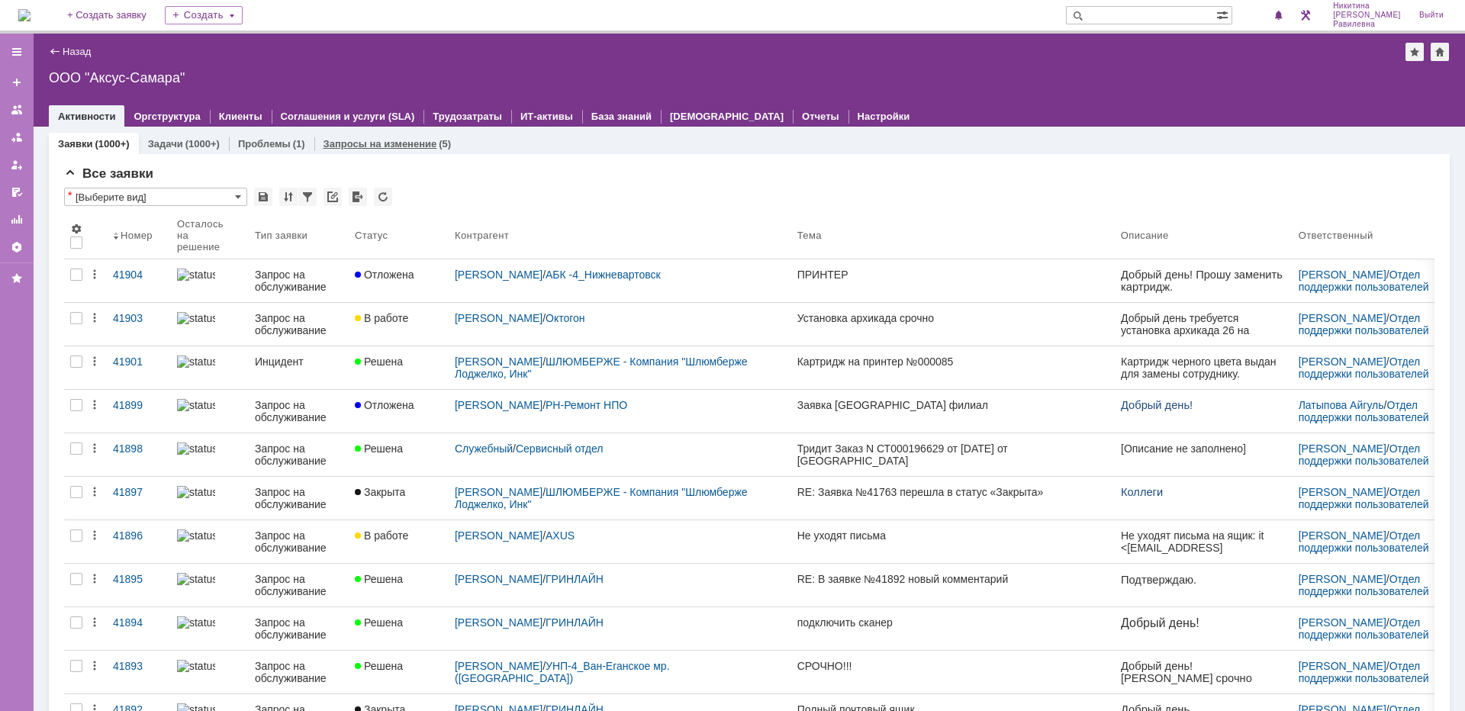
click at [409, 149] on link "Запросы на изменение" at bounding box center [381, 143] width 114 height 11
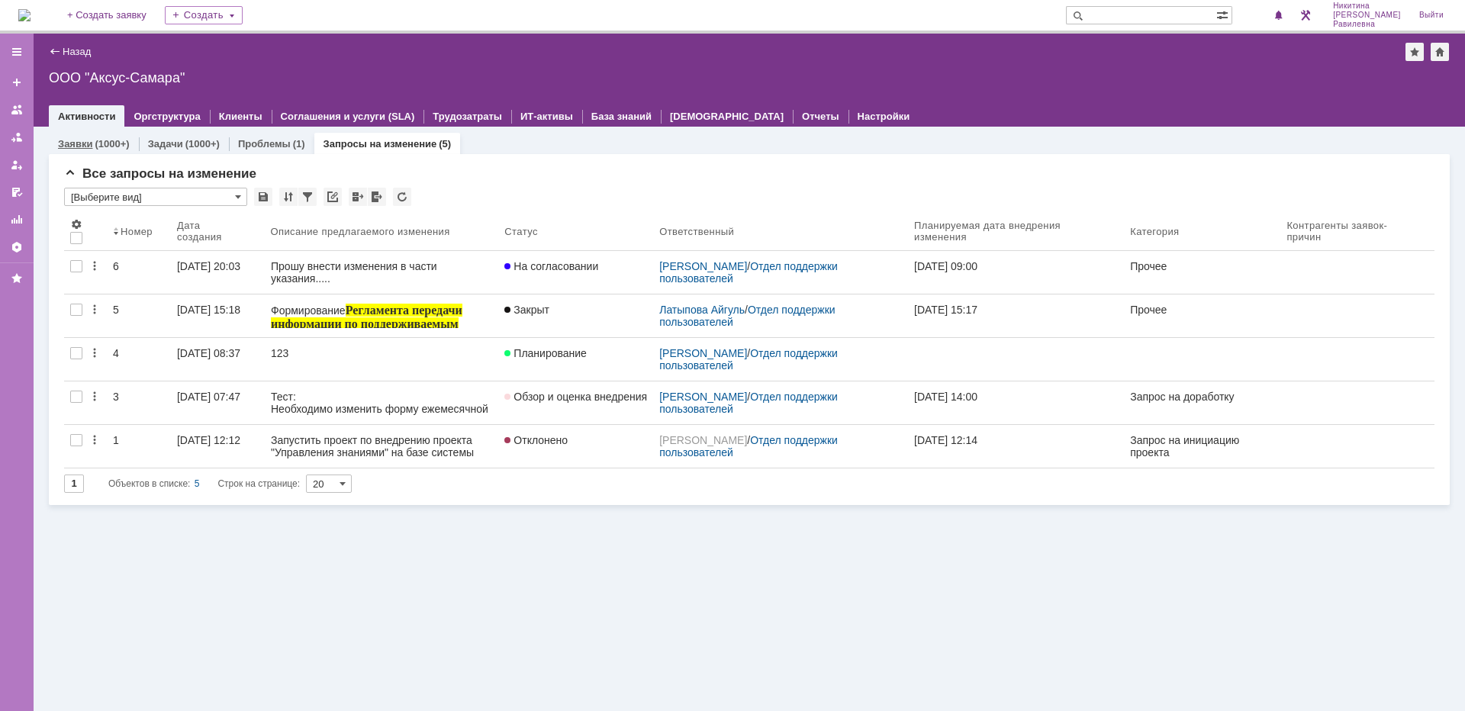
click at [90, 143] on link "Заявки" at bounding box center [75, 143] width 34 height 11
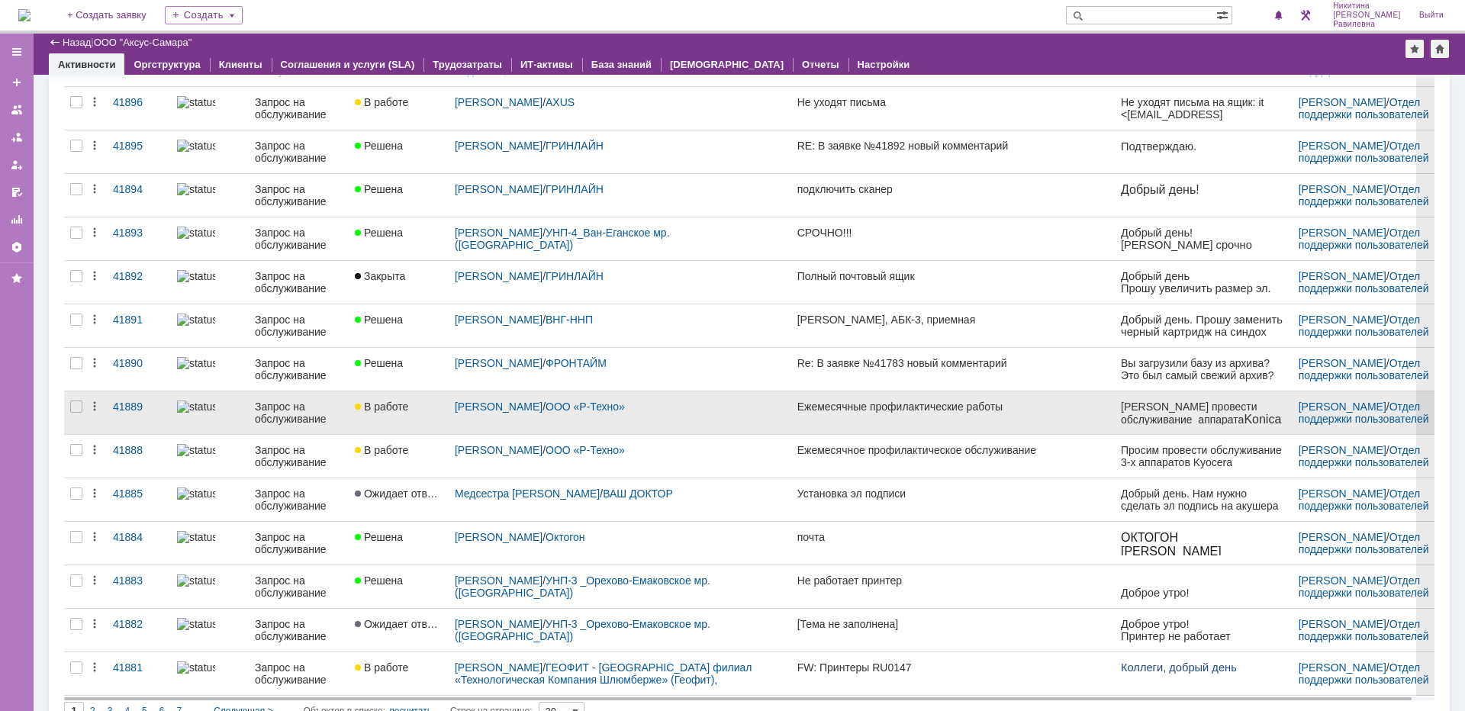
scroll to position [409, 0]
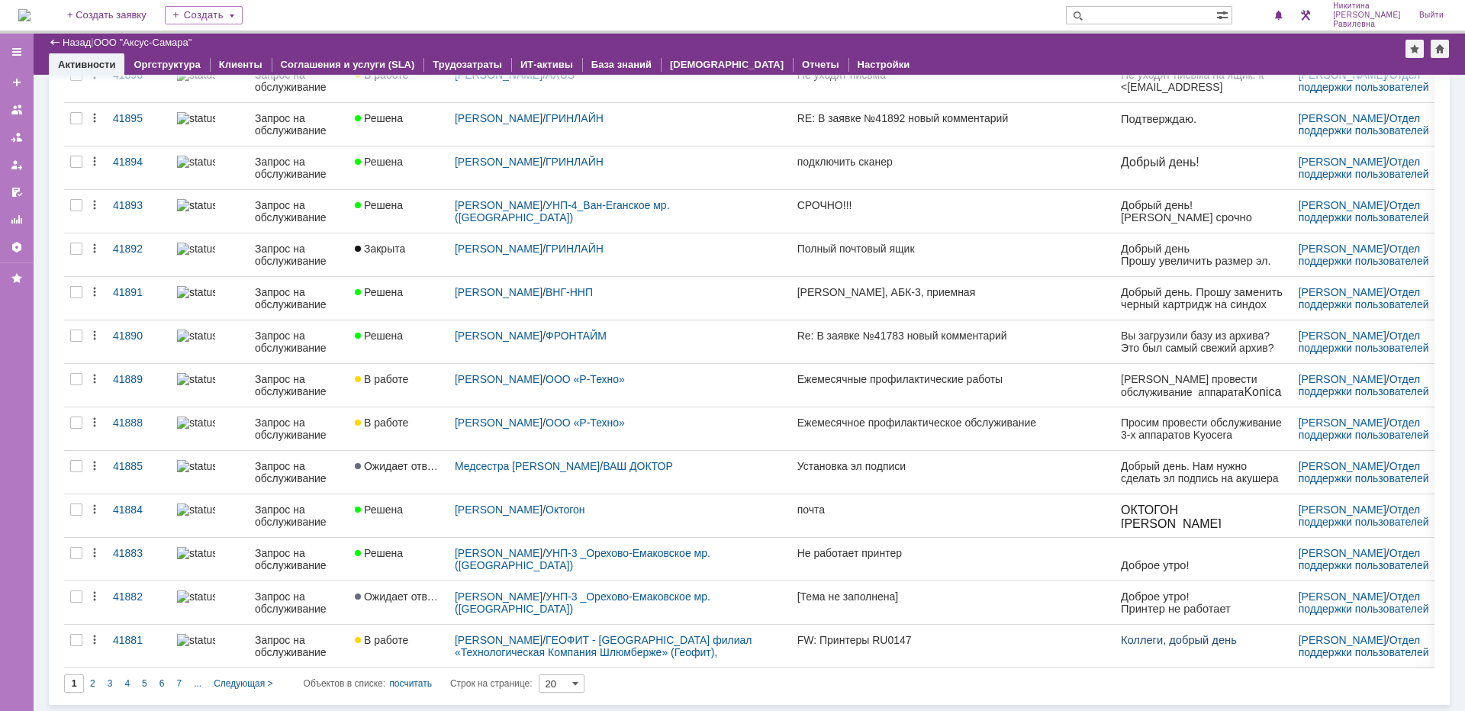
click at [95, 685] on div "2" at bounding box center [93, 684] width 18 height 18
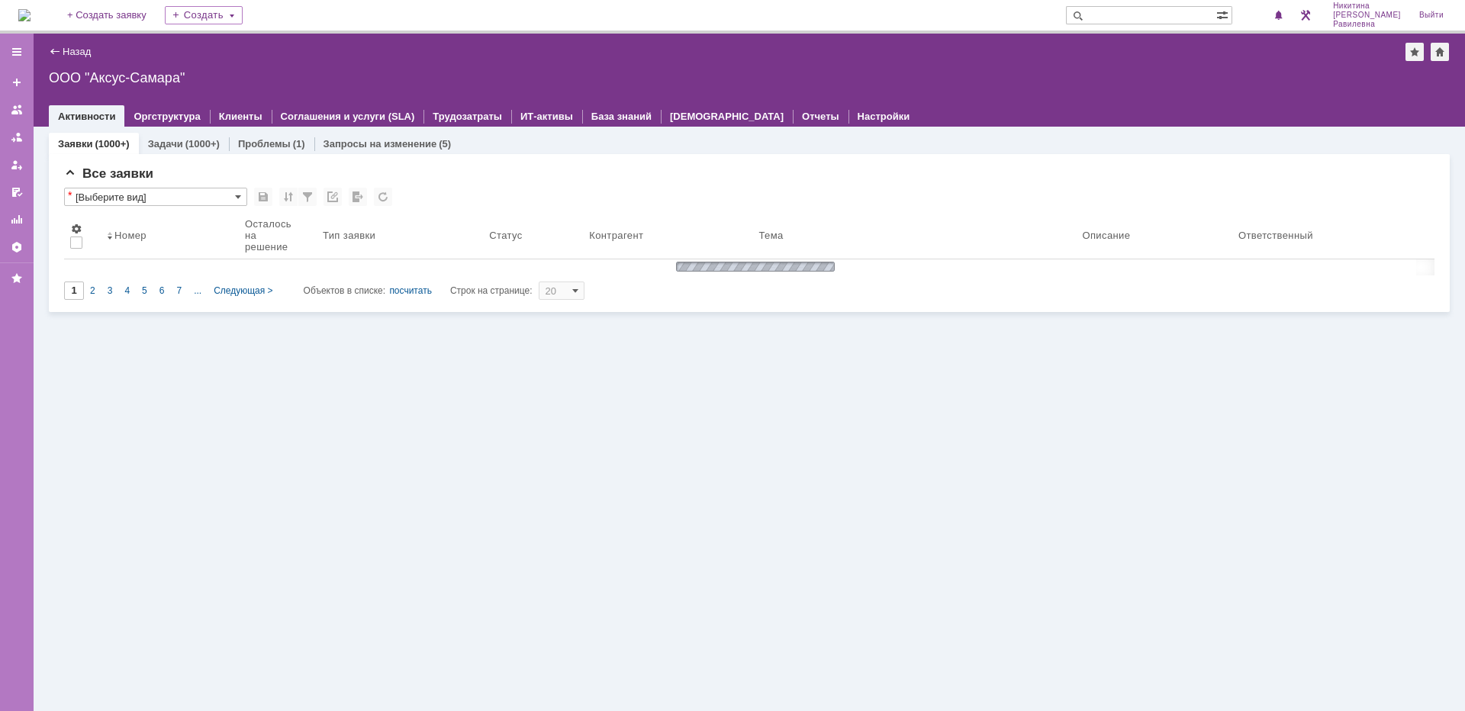
scroll to position [0, 0]
type input "2"
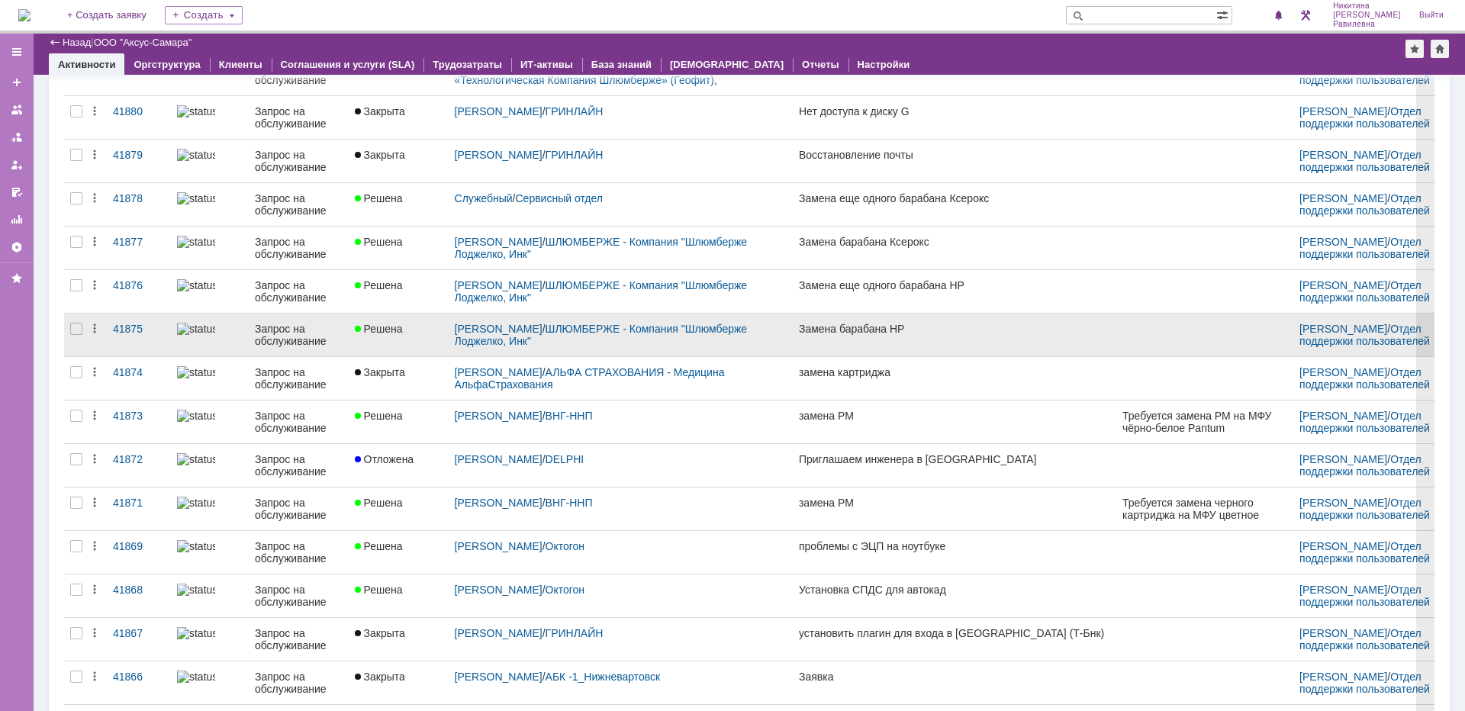
scroll to position [192, 0]
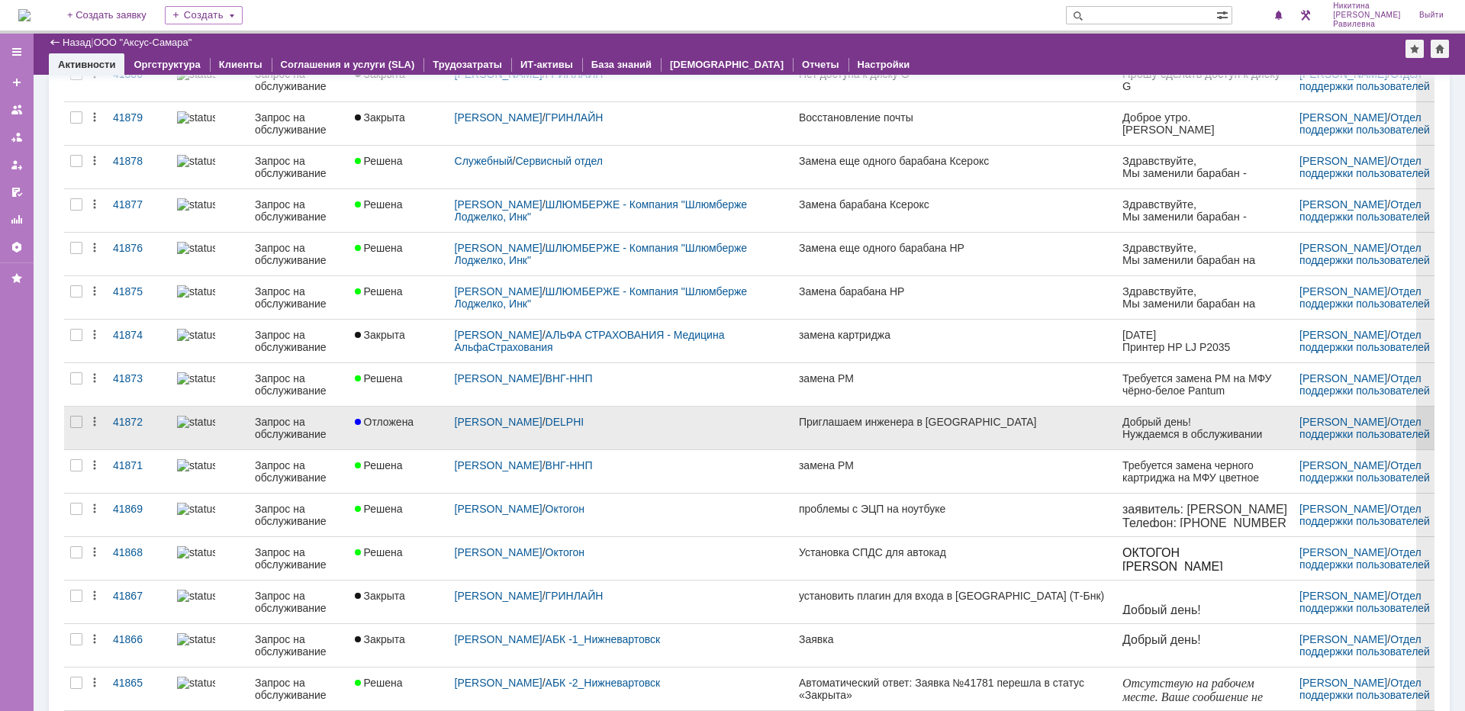
click at [281, 421] on div "Запрос на обслуживание" at bounding box center [299, 428] width 88 height 24
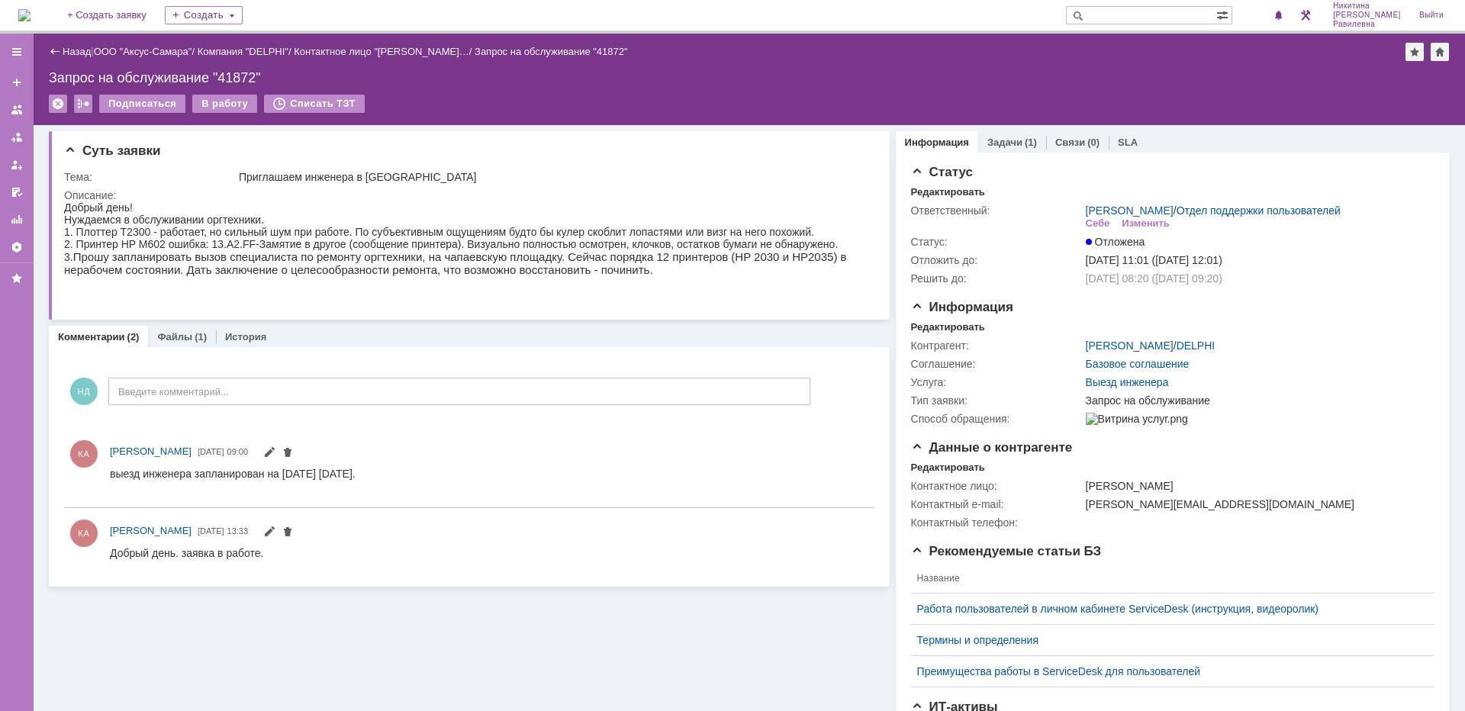
click at [60, 50] on div "Назад" at bounding box center [70, 51] width 42 height 11
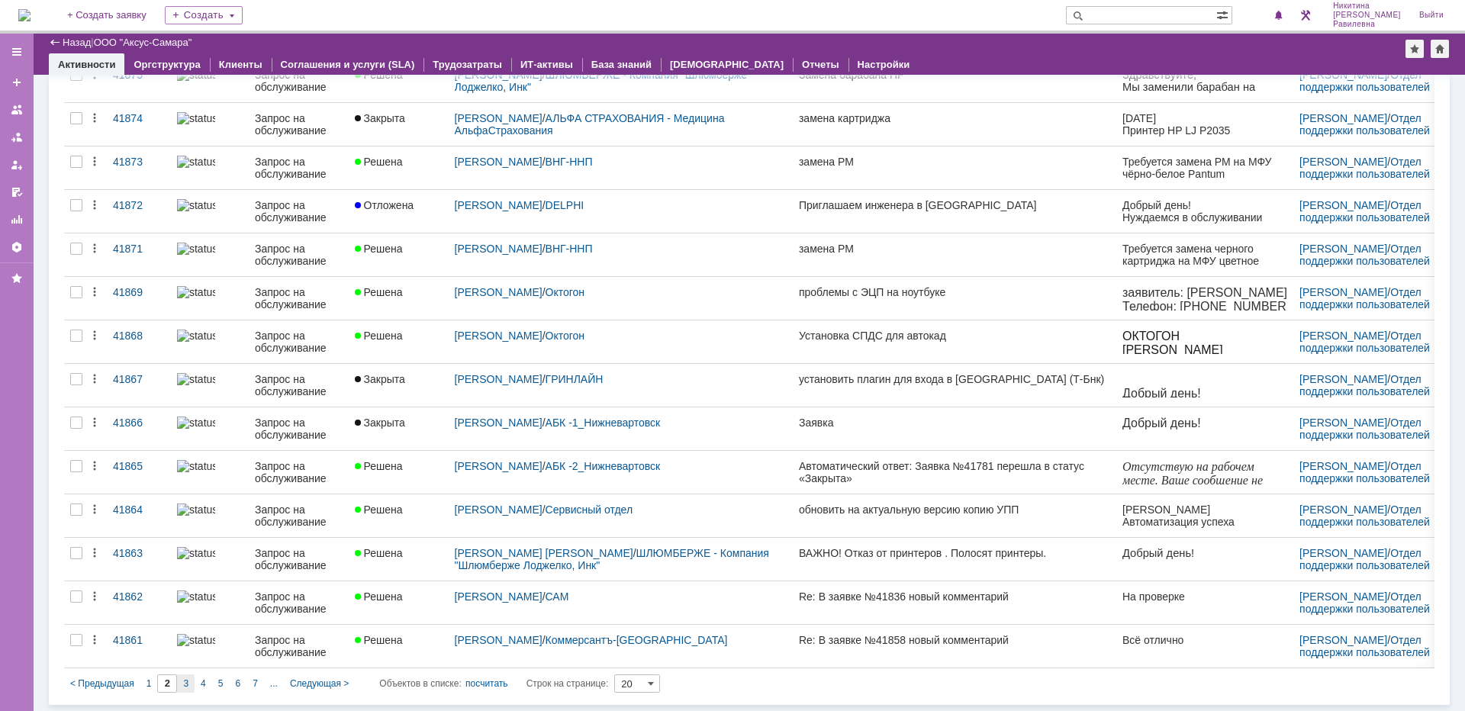
click at [183, 689] on div "3" at bounding box center [186, 684] width 18 height 18
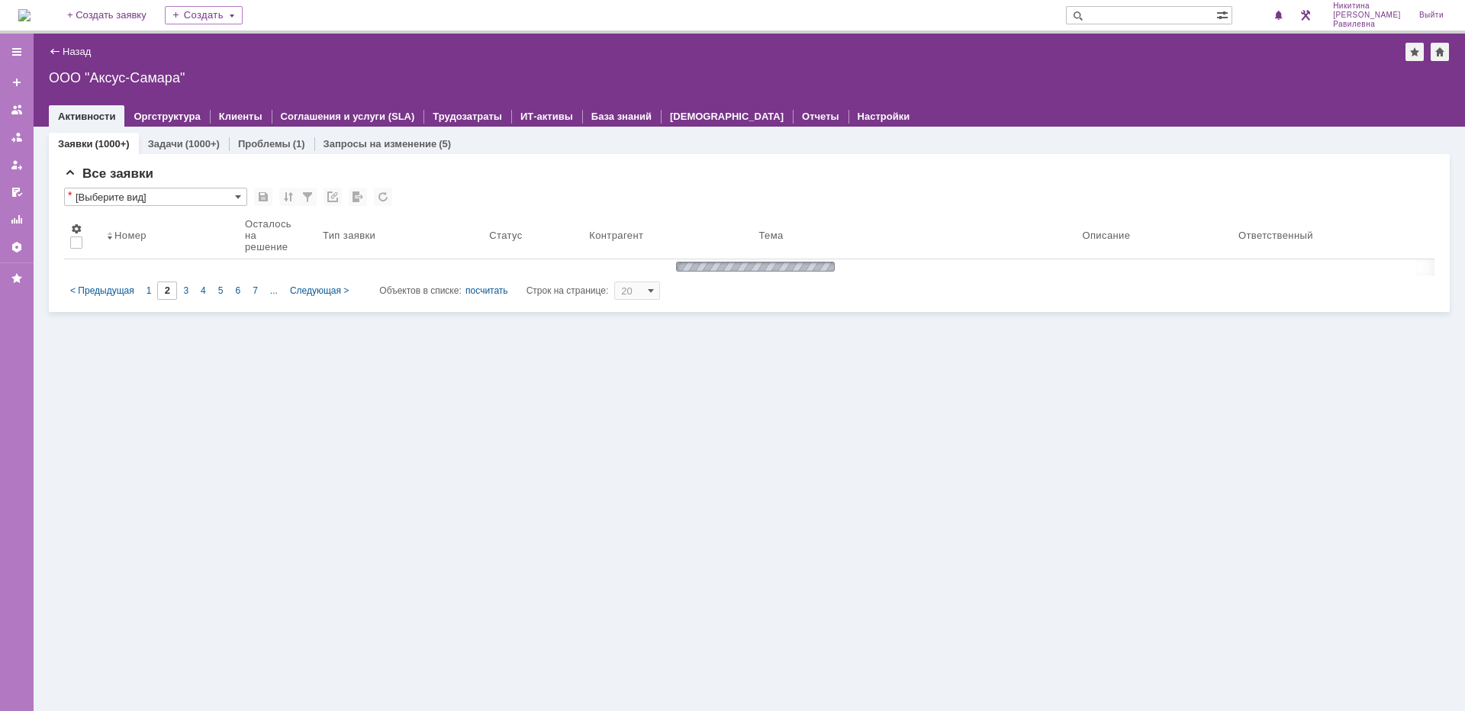
type input "3"
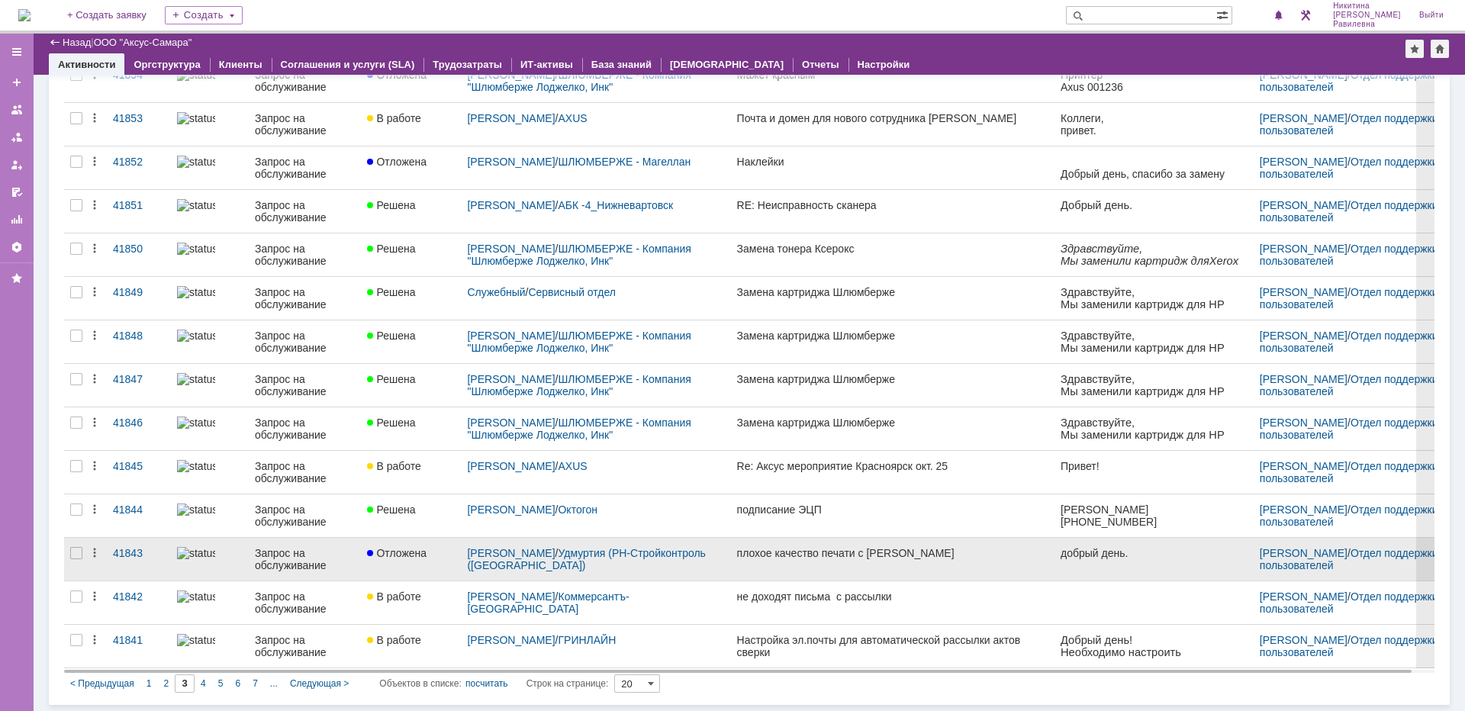
click at [298, 559] on div "Запрос на обслуживание" at bounding box center [305, 559] width 100 height 24
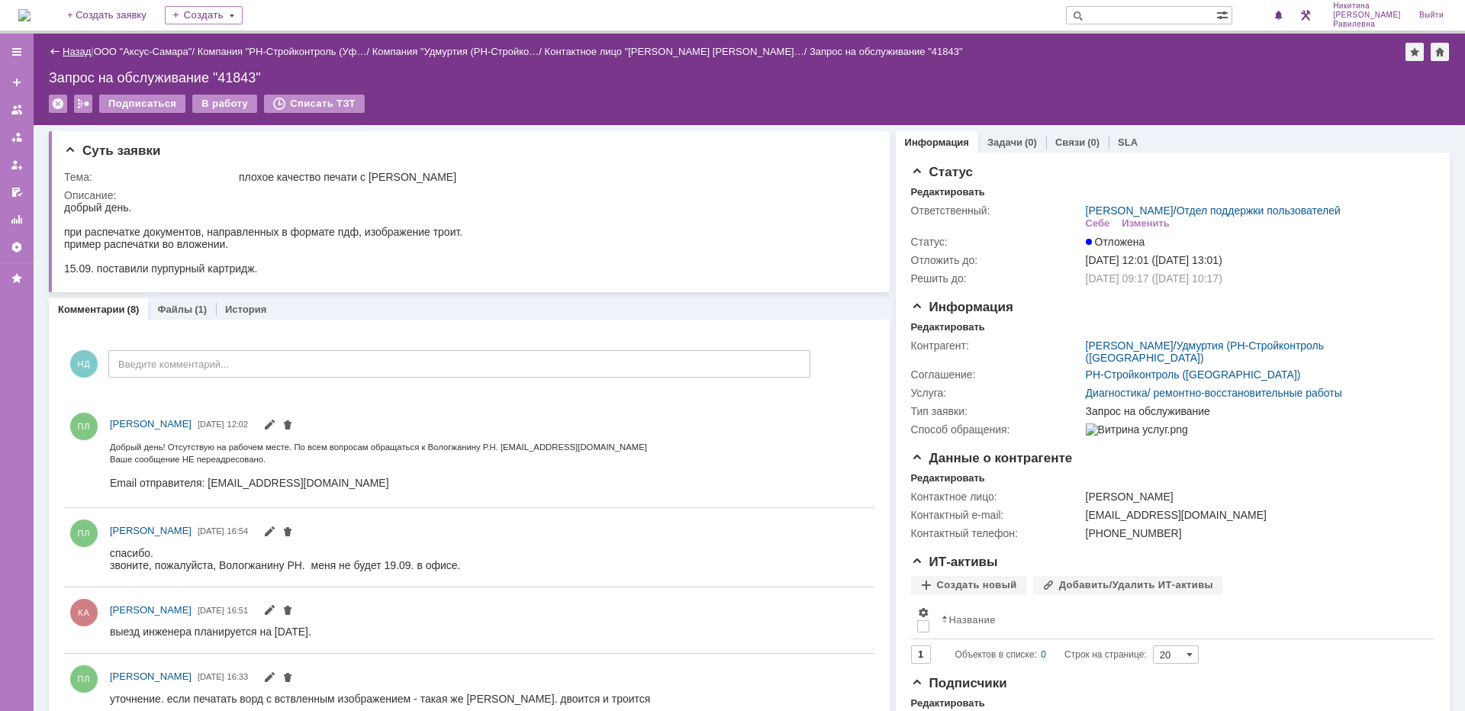
click at [72, 54] on link "Назад" at bounding box center [77, 51] width 28 height 11
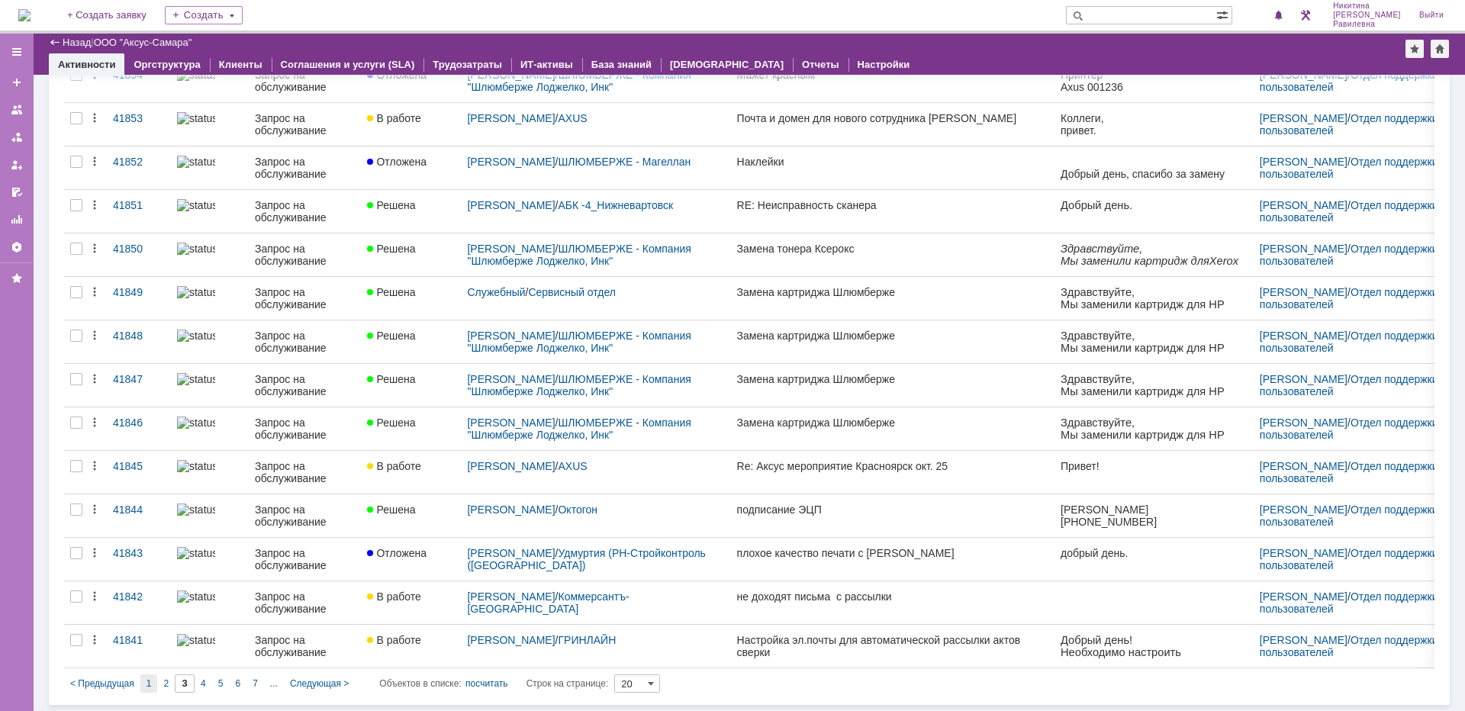
click at [147, 683] on span "1" at bounding box center [149, 683] width 5 height 11
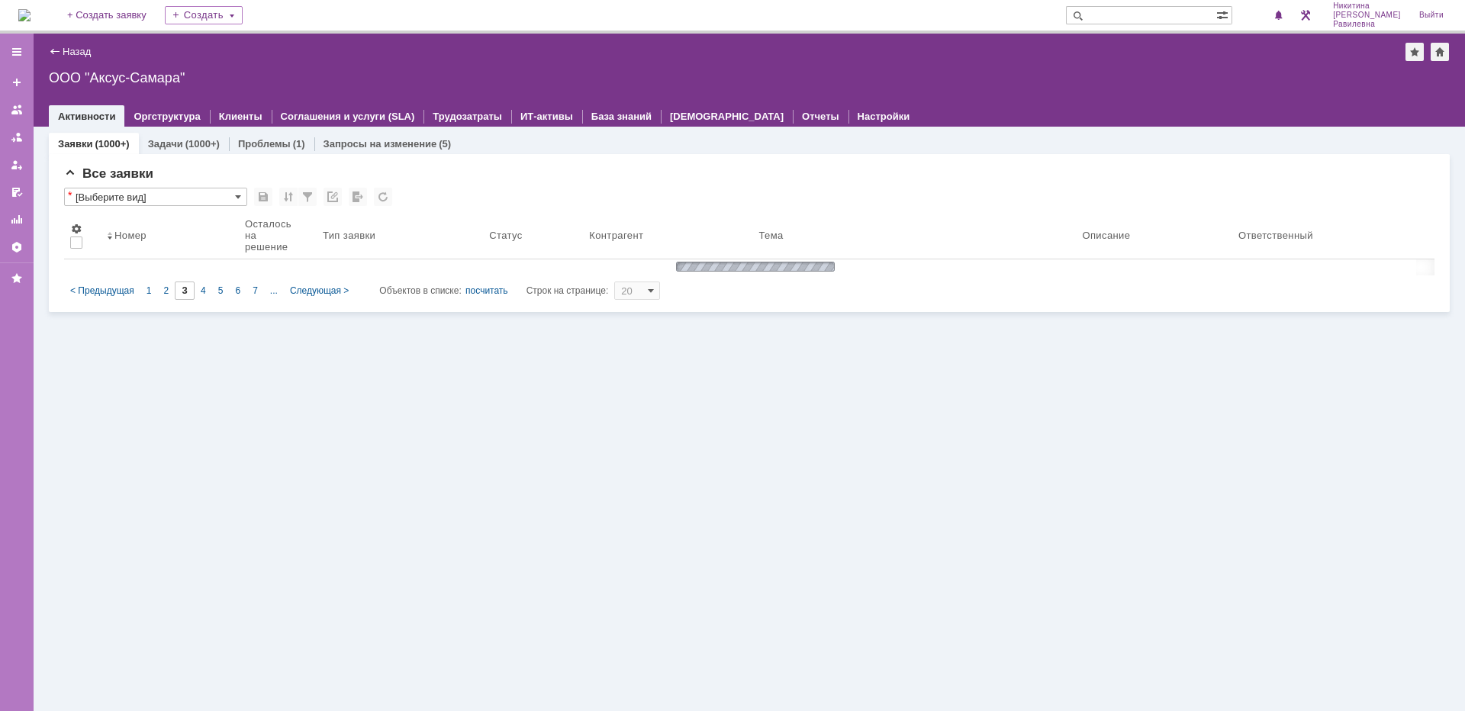
type input "1"
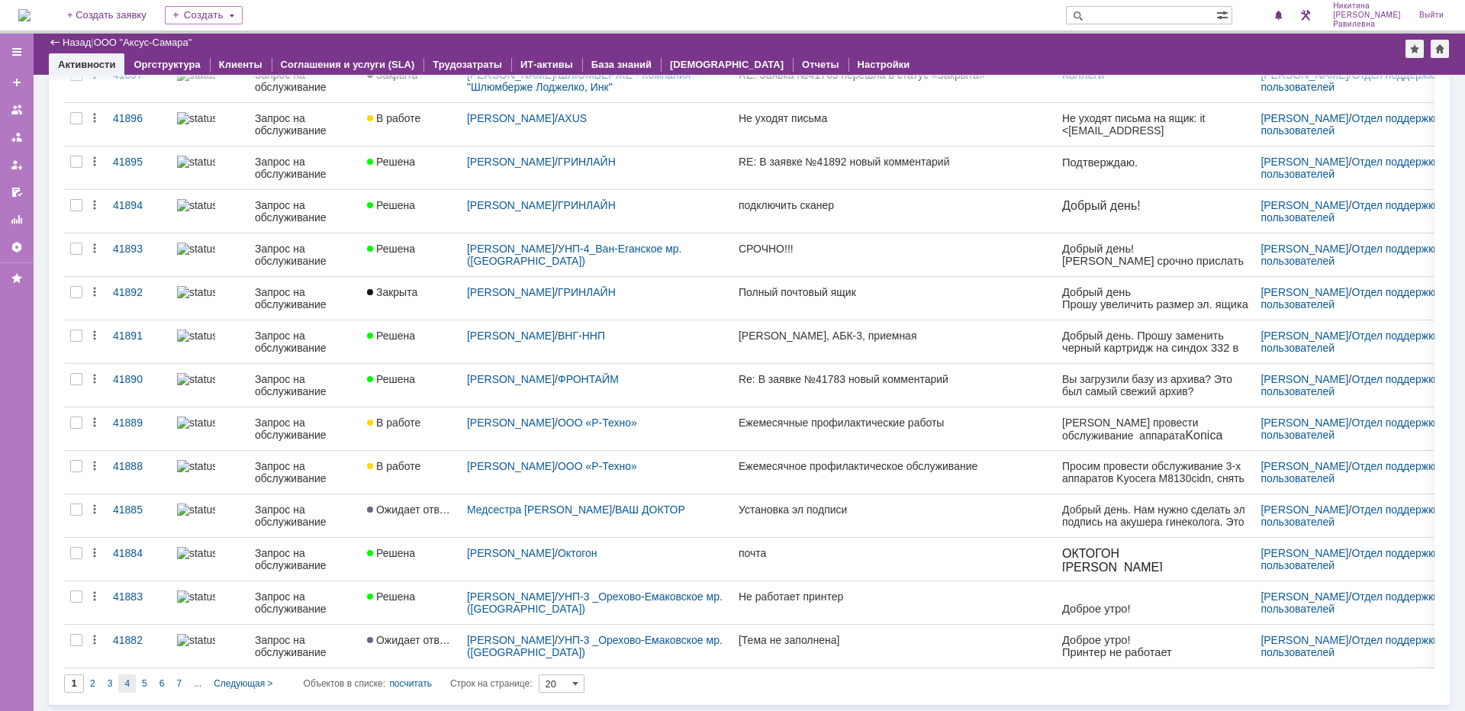
click at [126, 681] on span "4" at bounding box center [126, 683] width 5 height 11
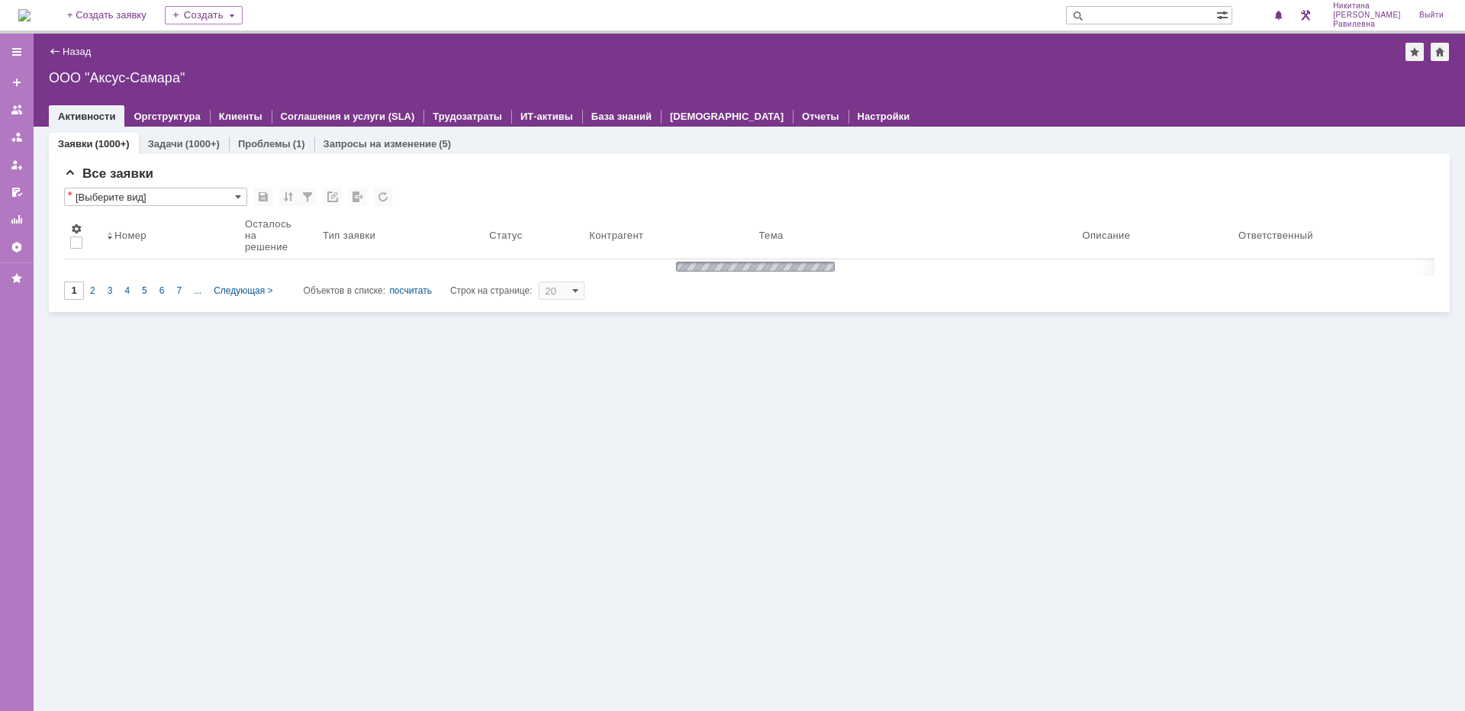
type input "4"
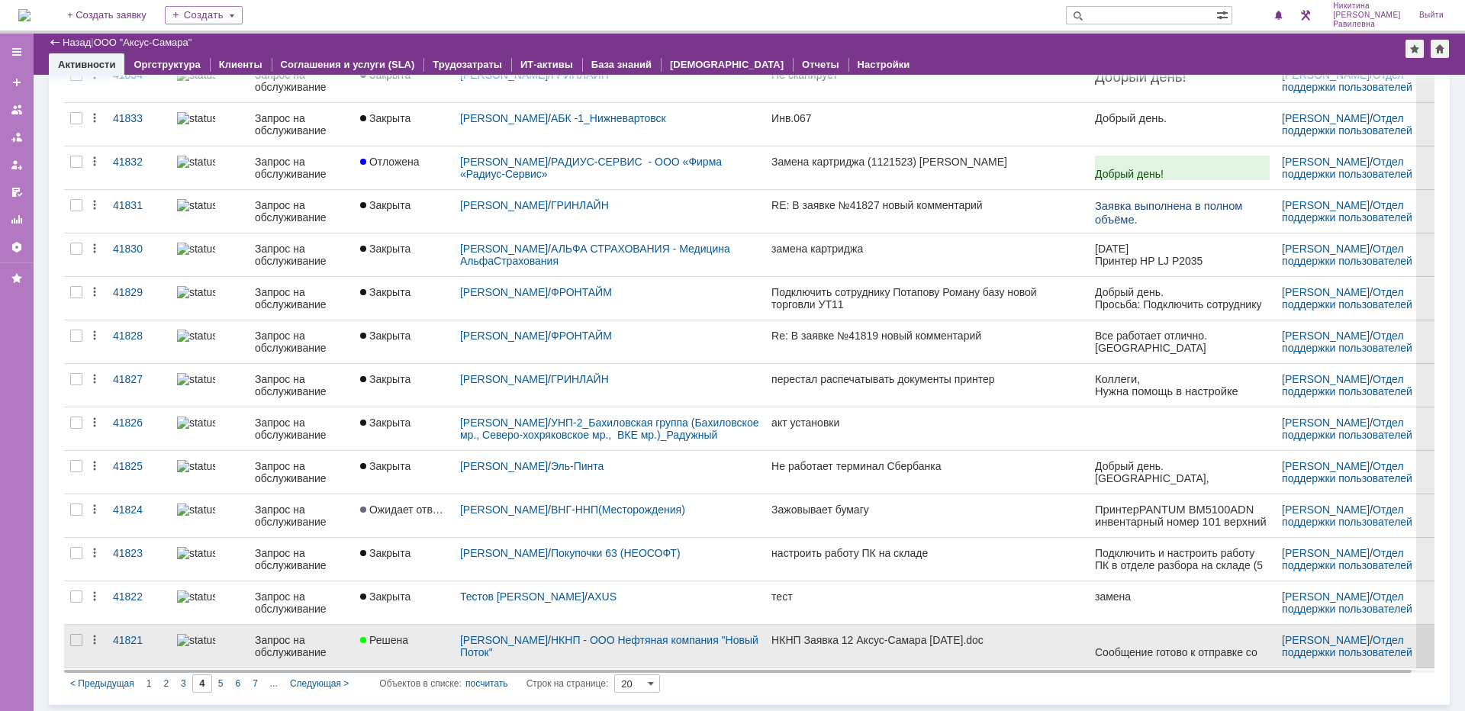
click at [285, 644] on div "Запрос на обслуживание" at bounding box center [301, 646] width 93 height 24
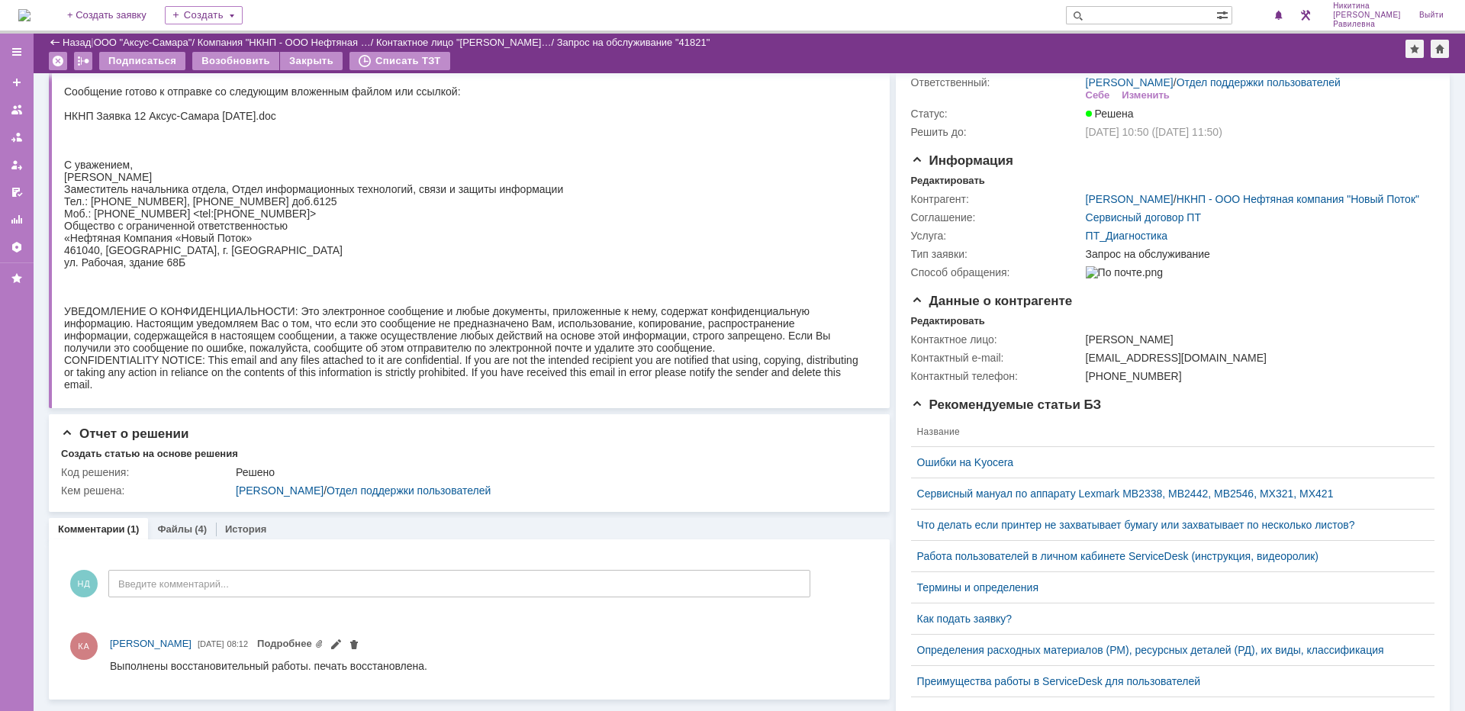
click at [61, 37] on div "Назад" at bounding box center [70, 42] width 42 height 11
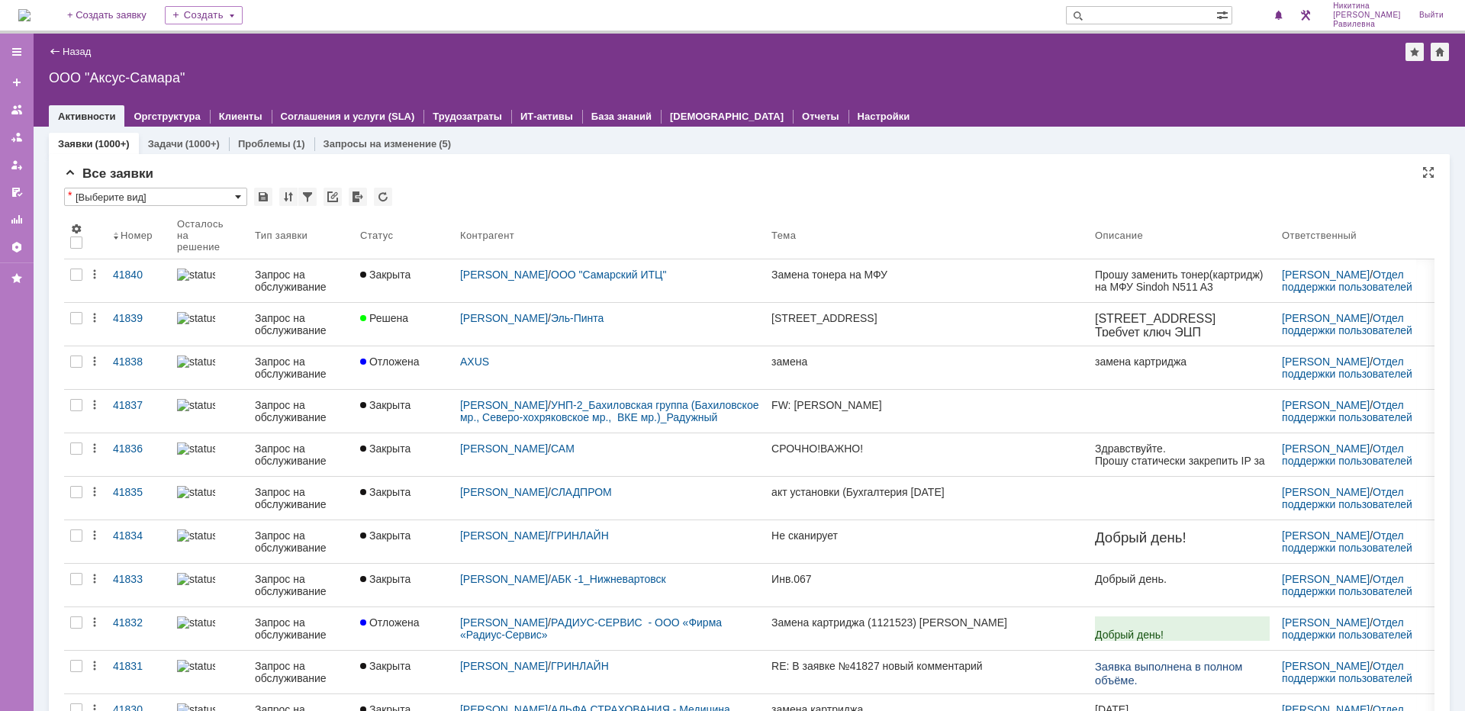
click at [240, 195] on span at bounding box center [238, 197] width 6 height 12
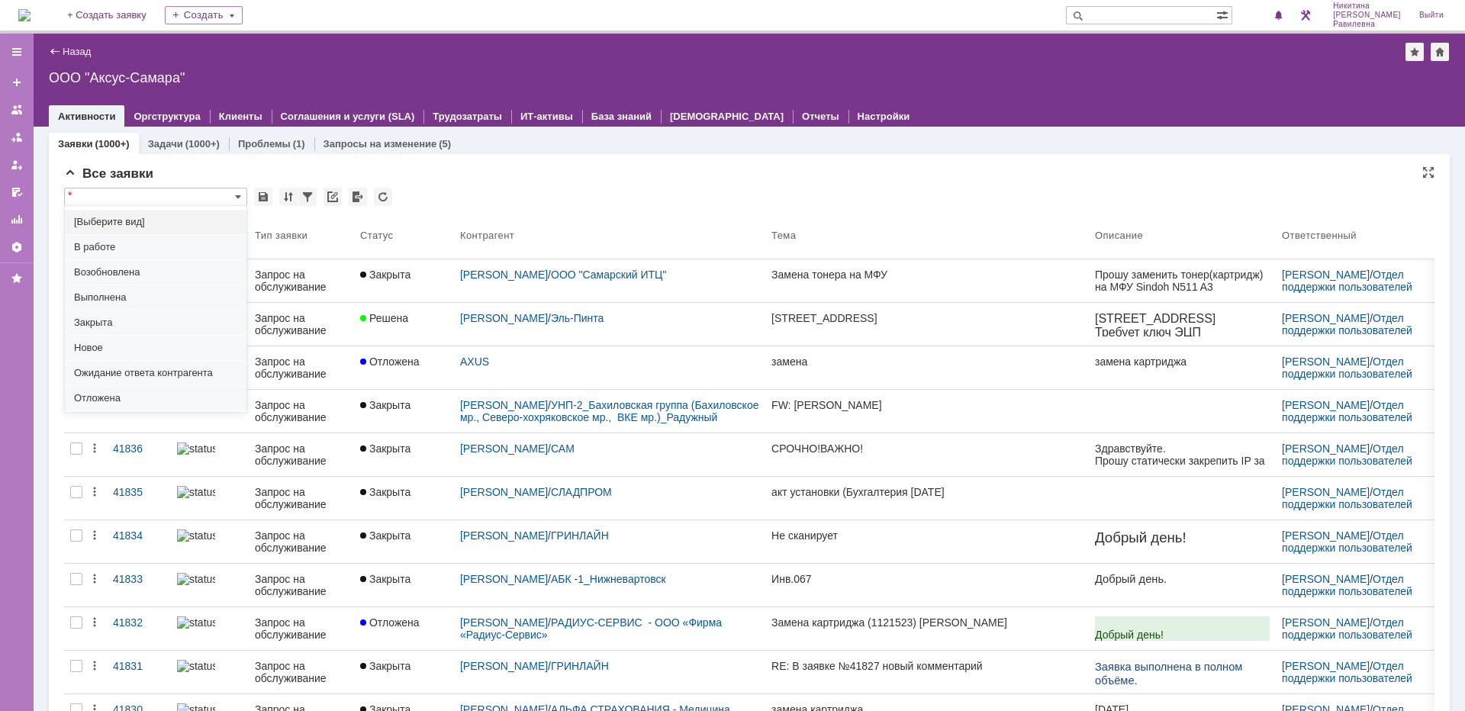
click at [933, 187] on div "Все заявки * Результаты поиска: < Предыдущая 1 2 3 4 5 6 7 ... Следующая > Объе…" at bounding box center [749, 666] width 1371 height 1000
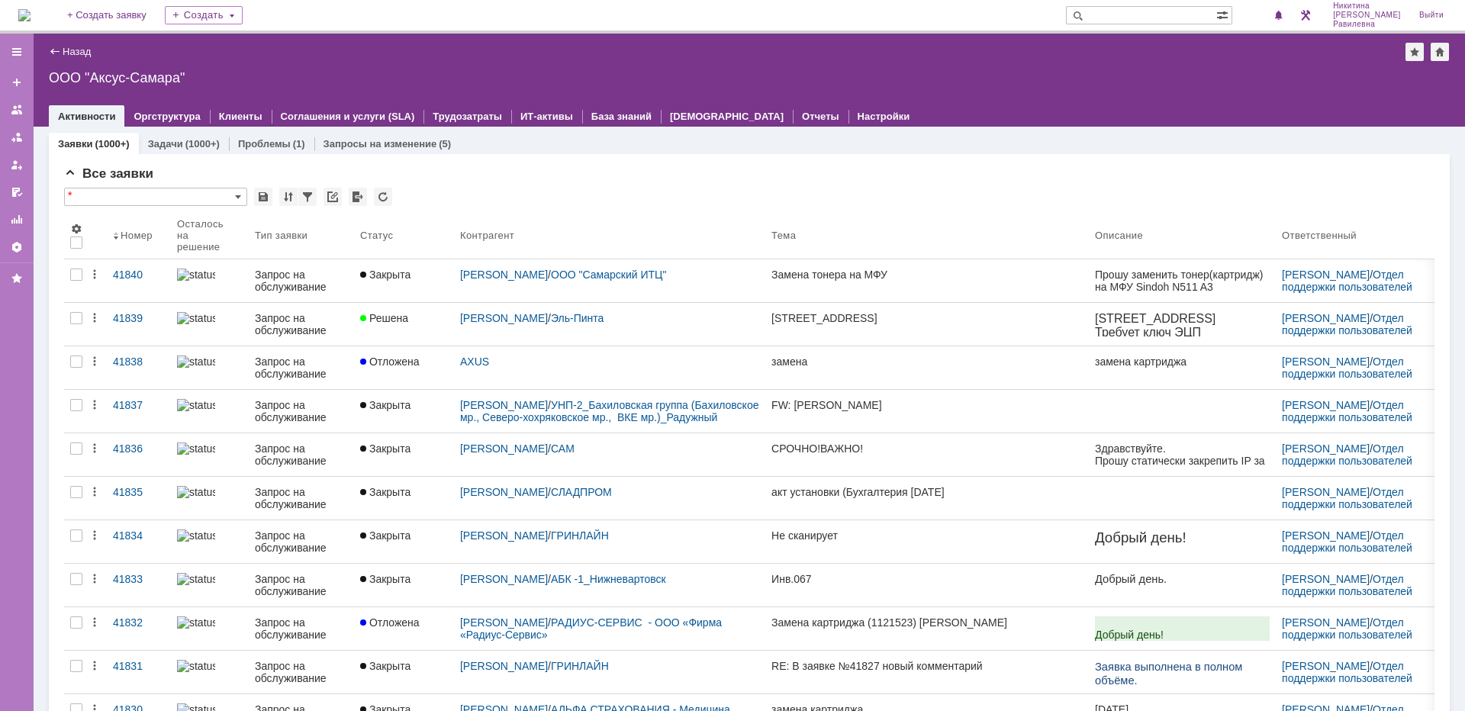
type input "[Выберите вид]"
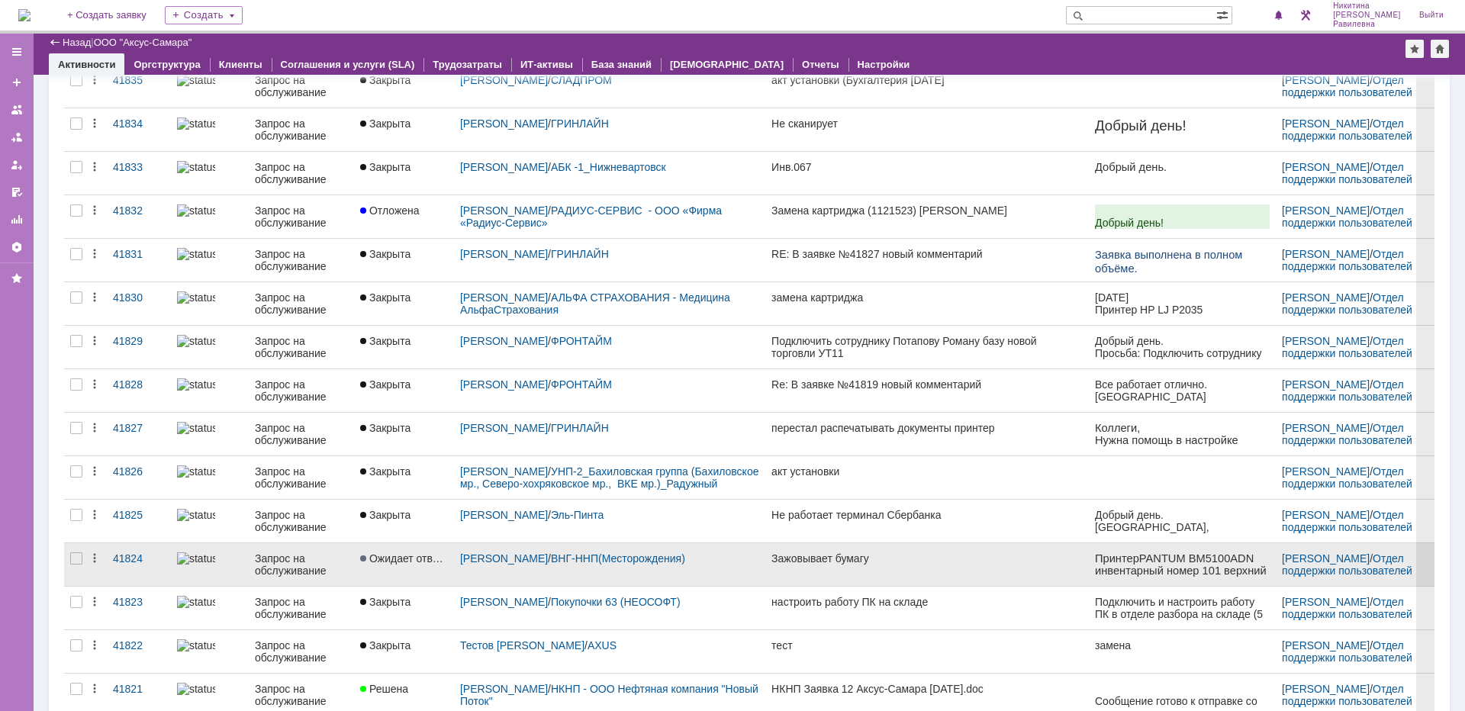
scroll to position [409, 0]
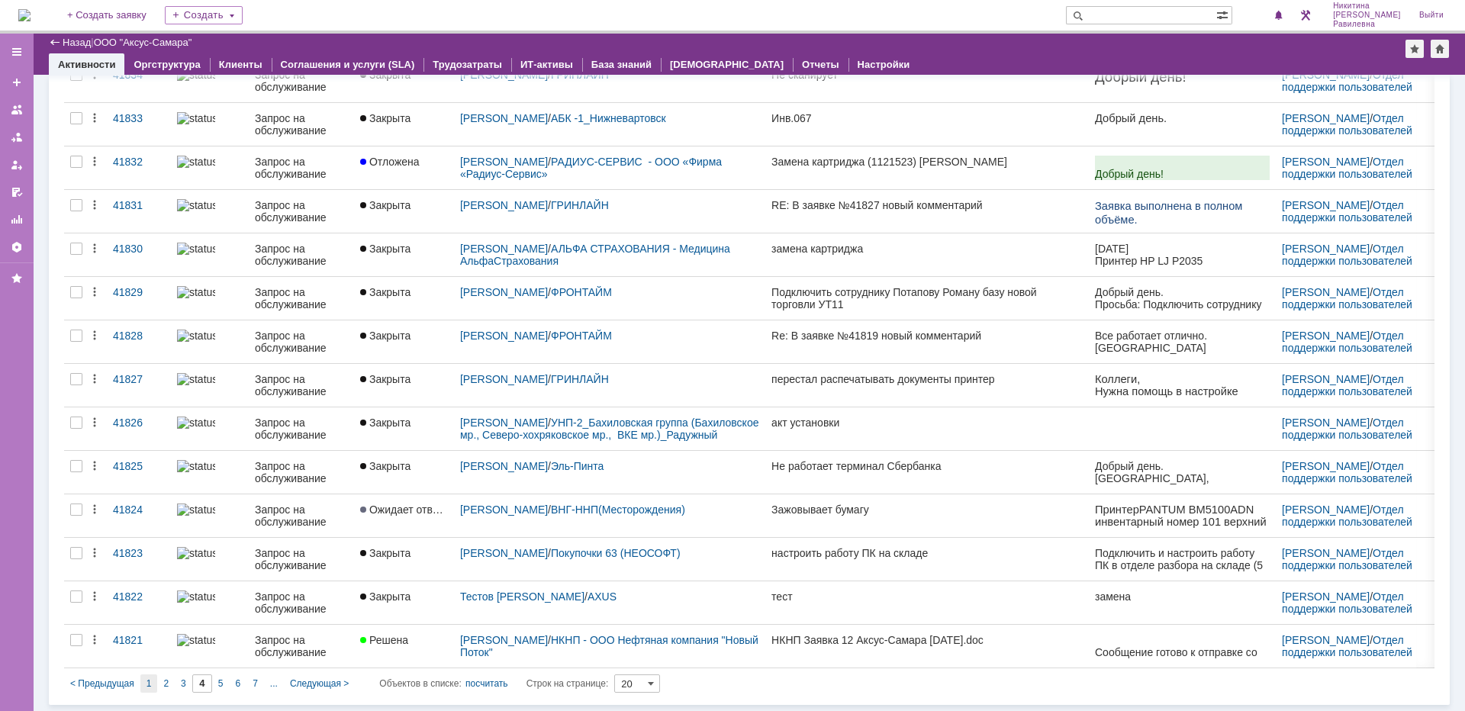
click at [153, 681] on div "1" at bounding box center [149, 684] width 18 height 18
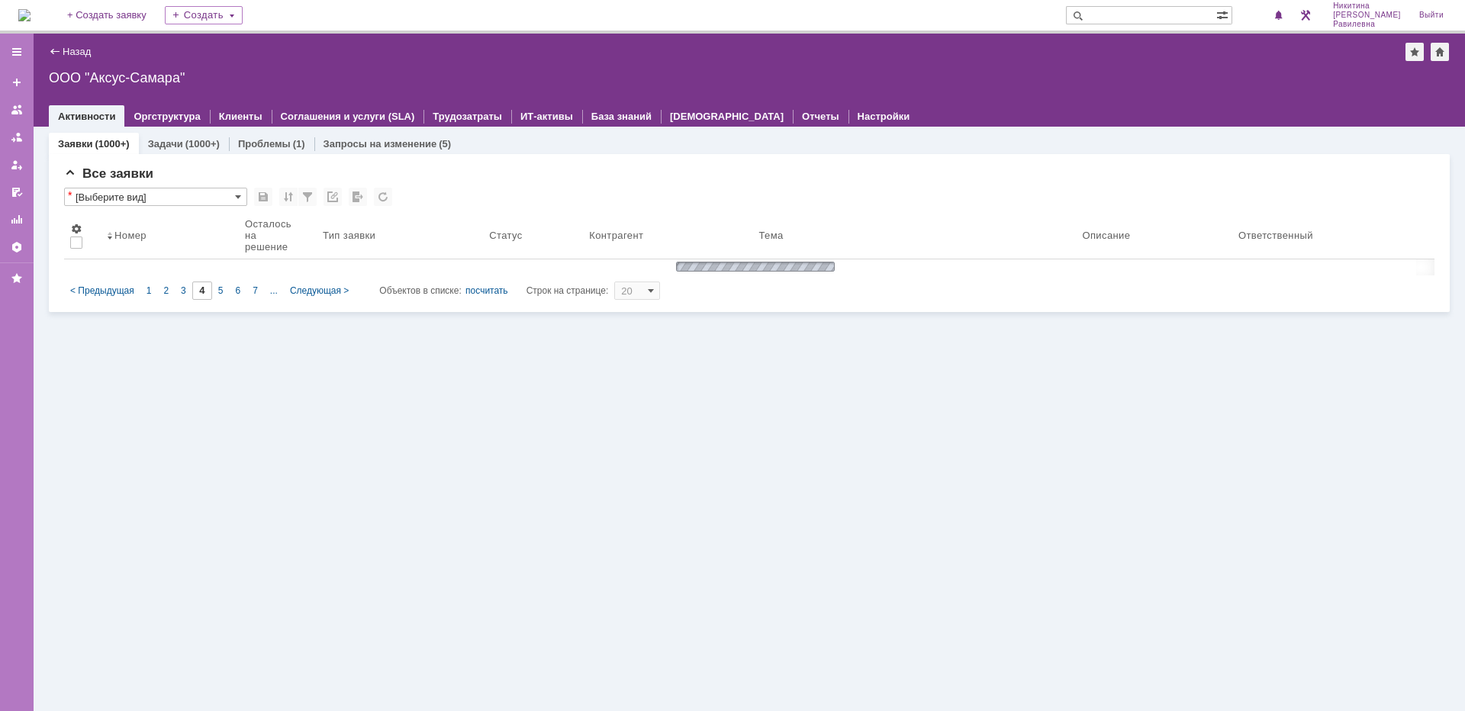
scroll to position [0, 0]
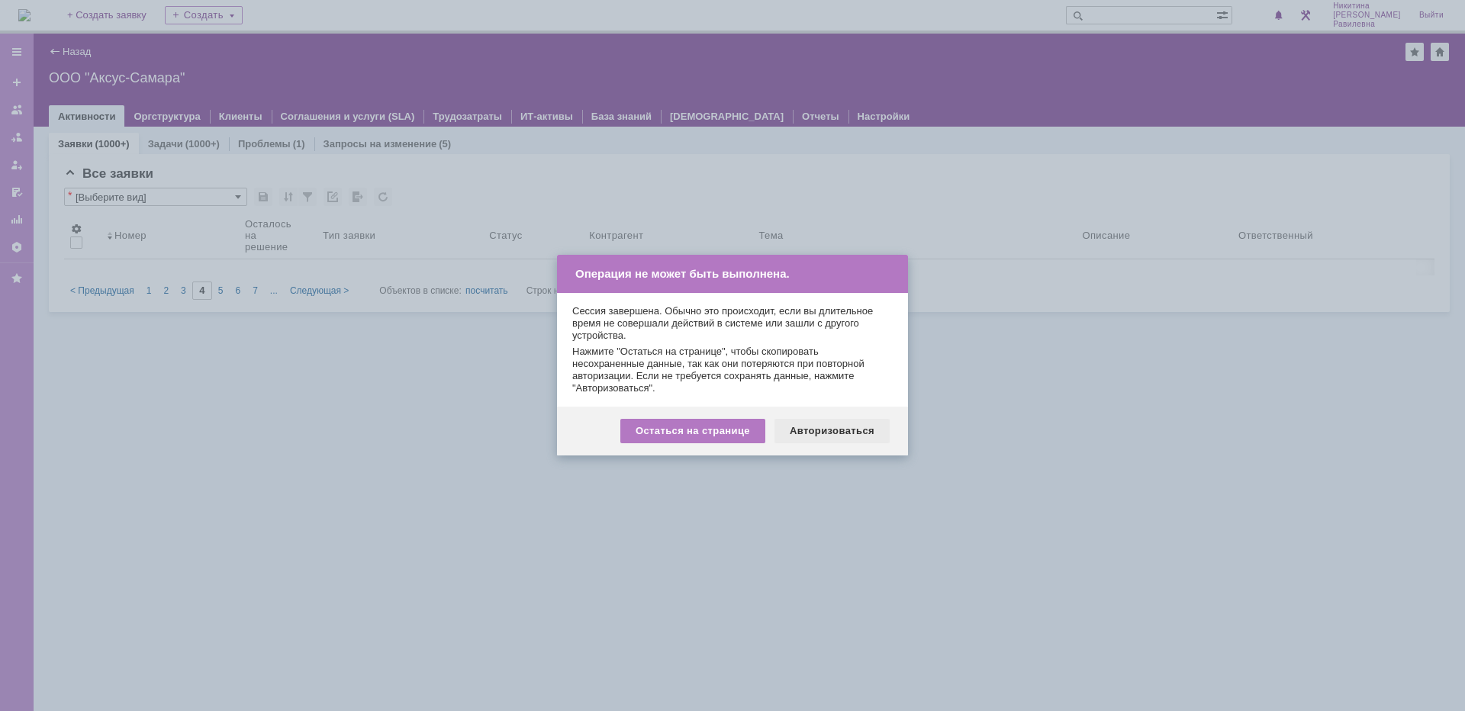
click at [875, 435] on div "Авторизоваться" at bounding box center [832, 431] width 115 height 24
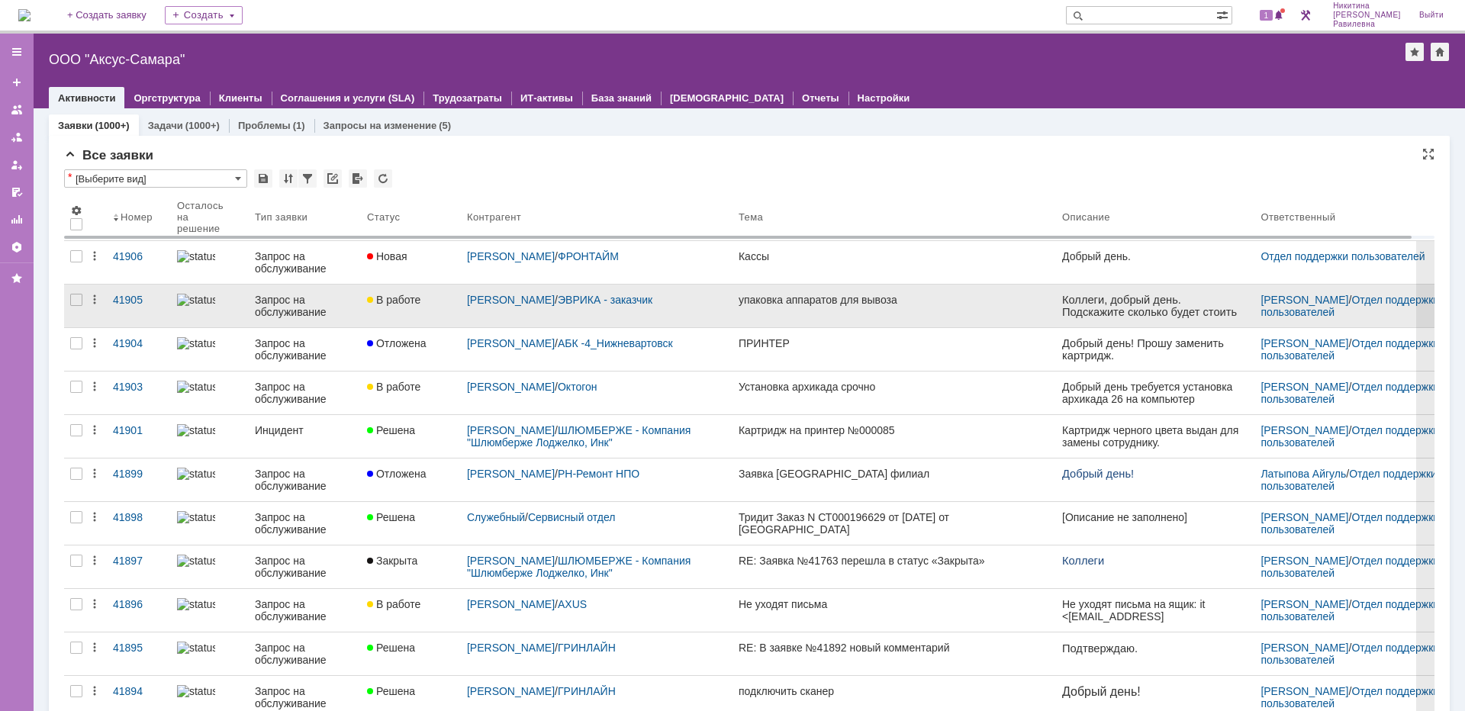
click at [298, 303] on div "Запрос на обслуживание" at bounding box center [305, 306] width 100 height 24
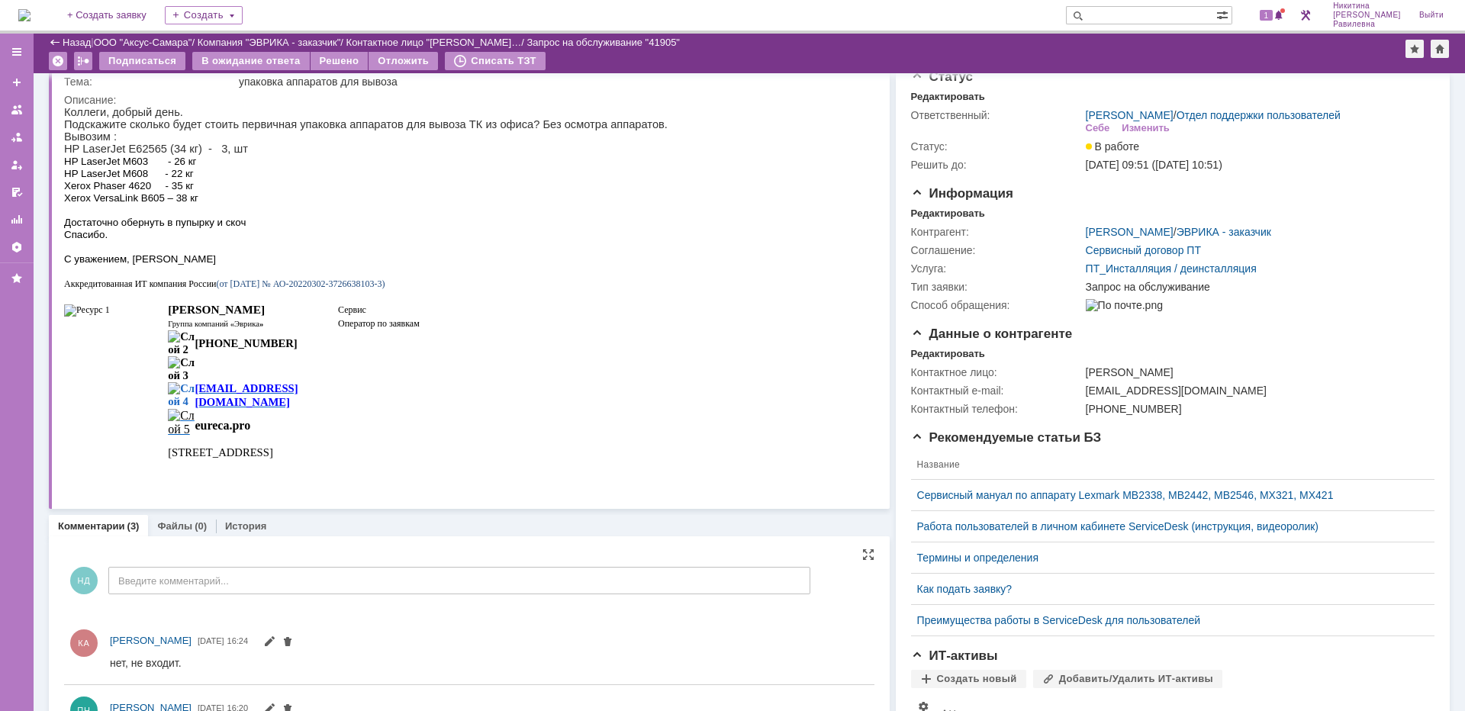
scroll to position [15, 0]
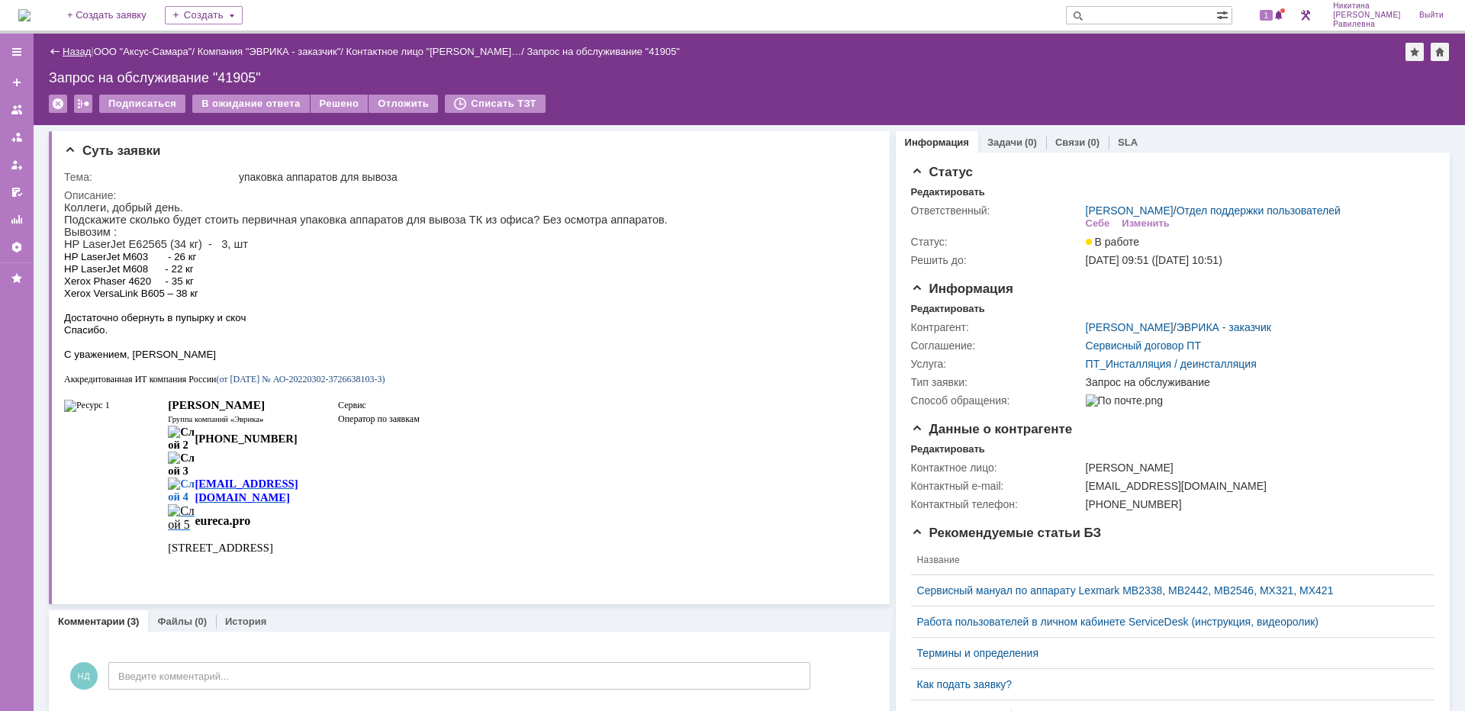
click at [66, 48] on link "Назад" at bounding box center [77, 51] width 28 height 11
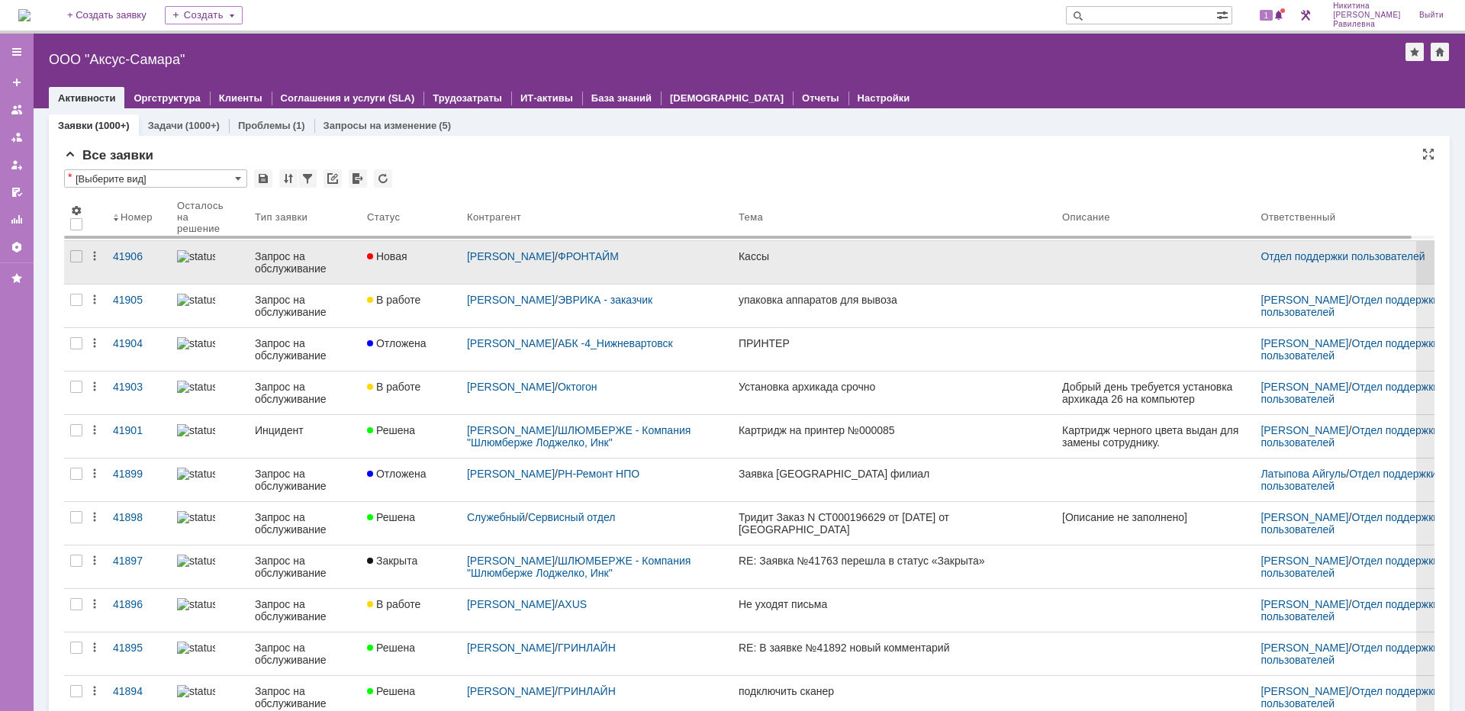
click at [317, 258] on div "Запрос на обслуживание" at bounding box center [305, 262] width 100 height 24
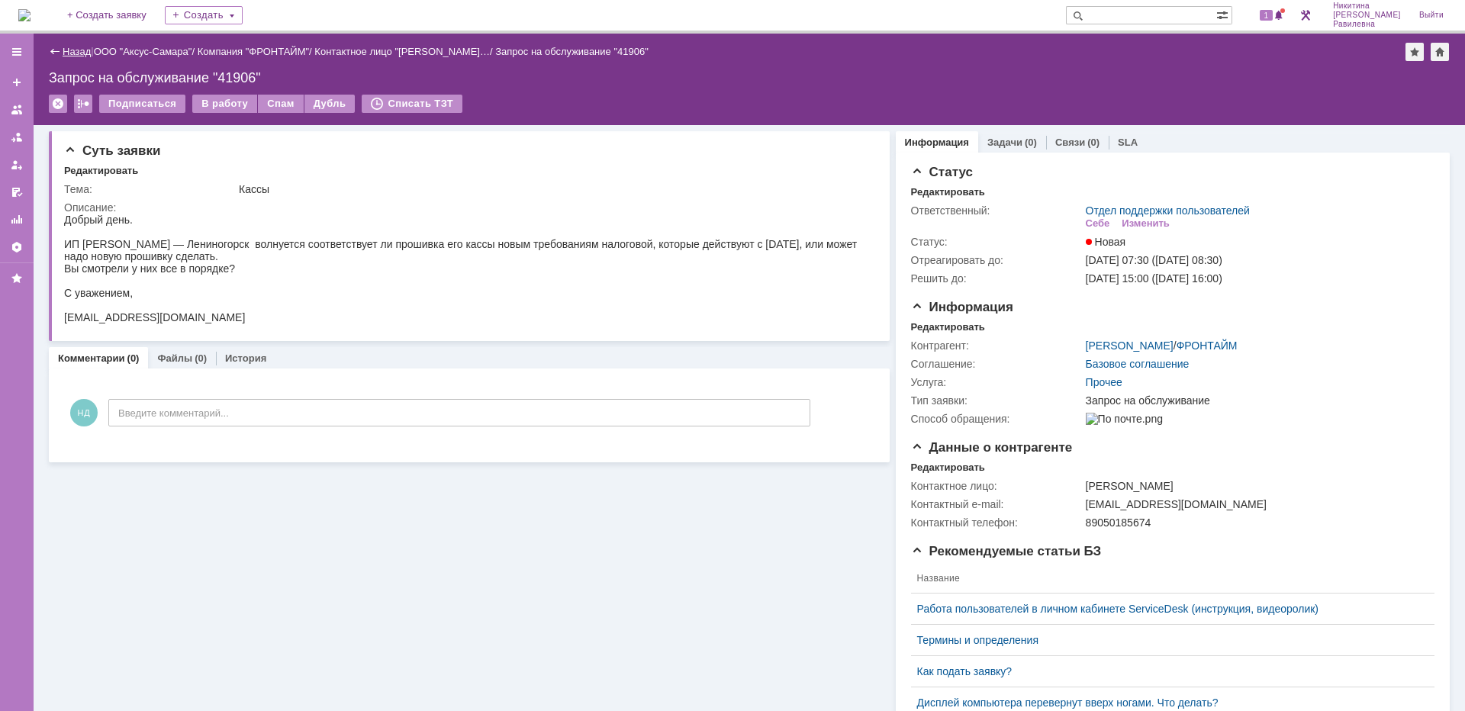
click at [73, 51] on link "Назад" at bounding box center [77, 51] width 28 height 11
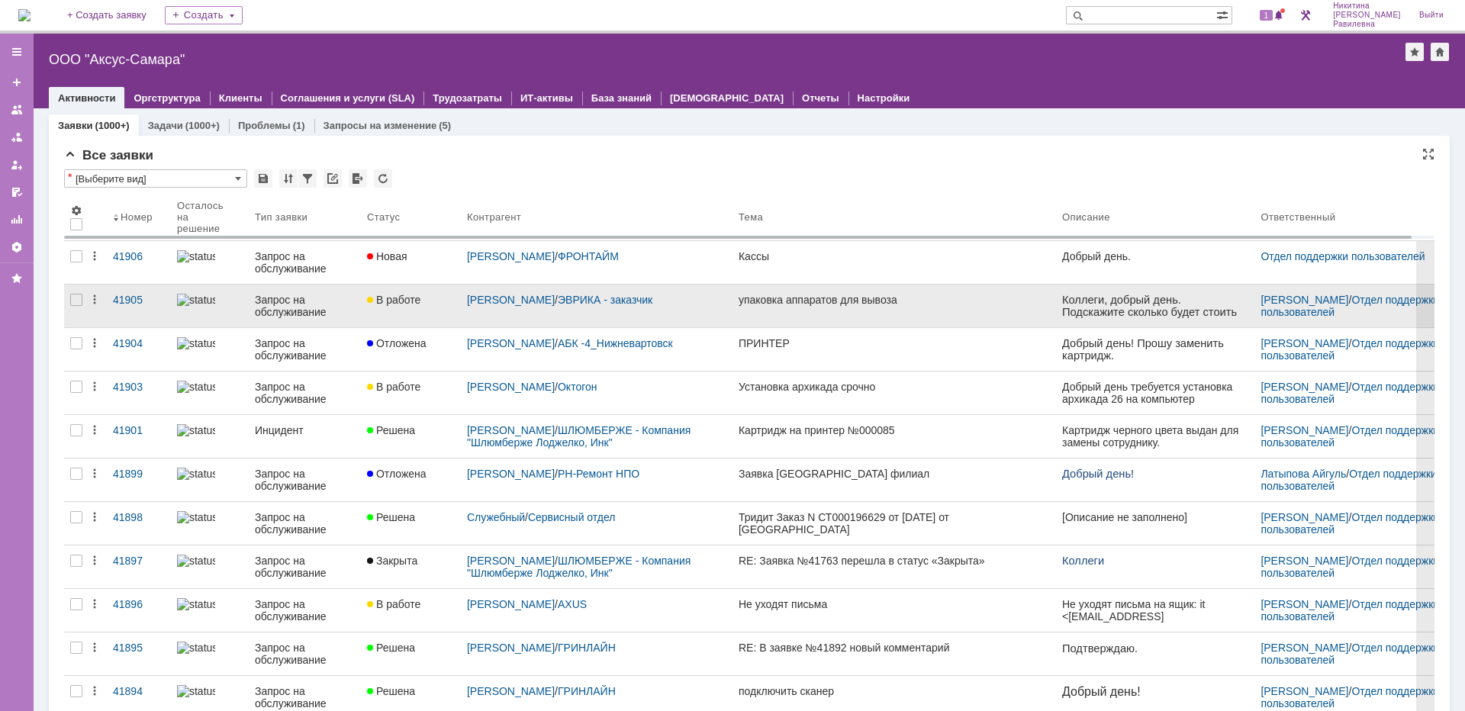
click at [293, 305] on div "Запрос на обслуживание" at bounding box center [305, 306] width 100 height 24
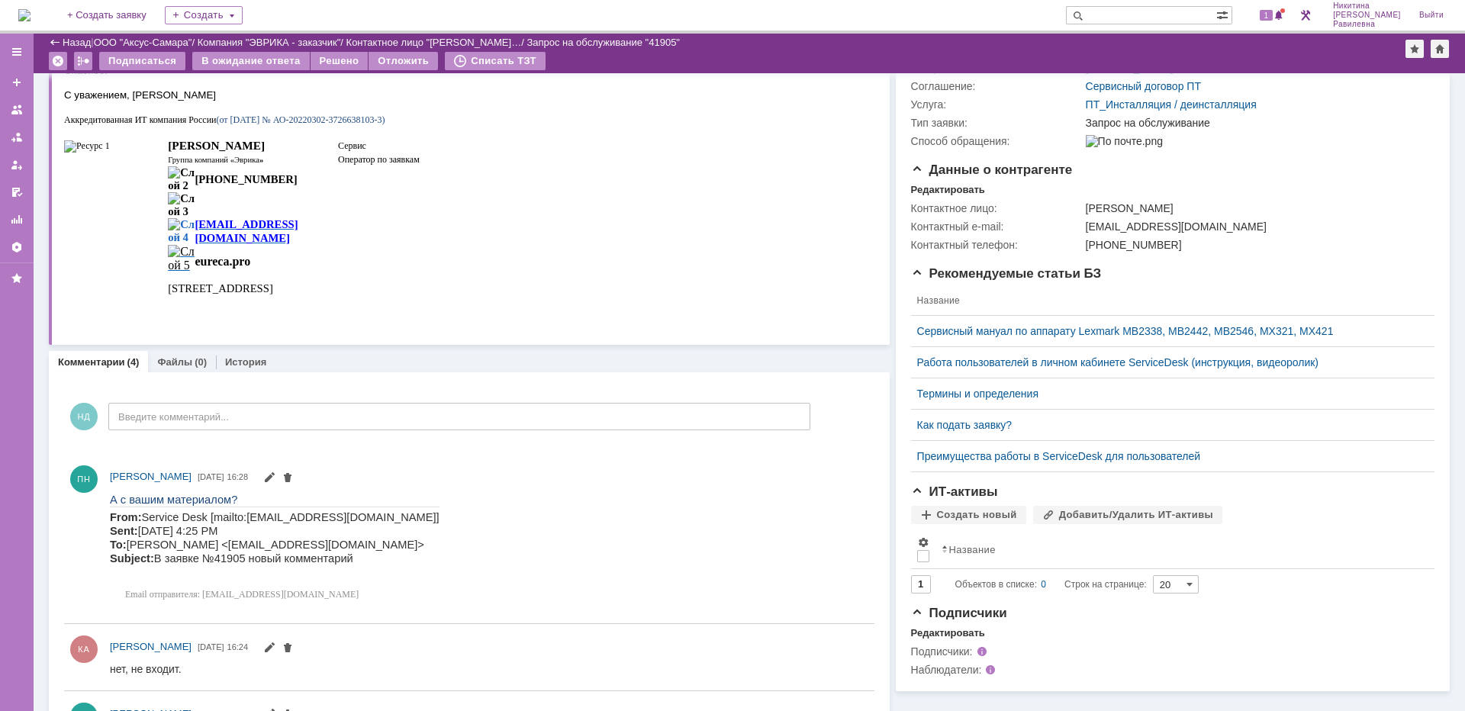
scroll to position [76, 0]
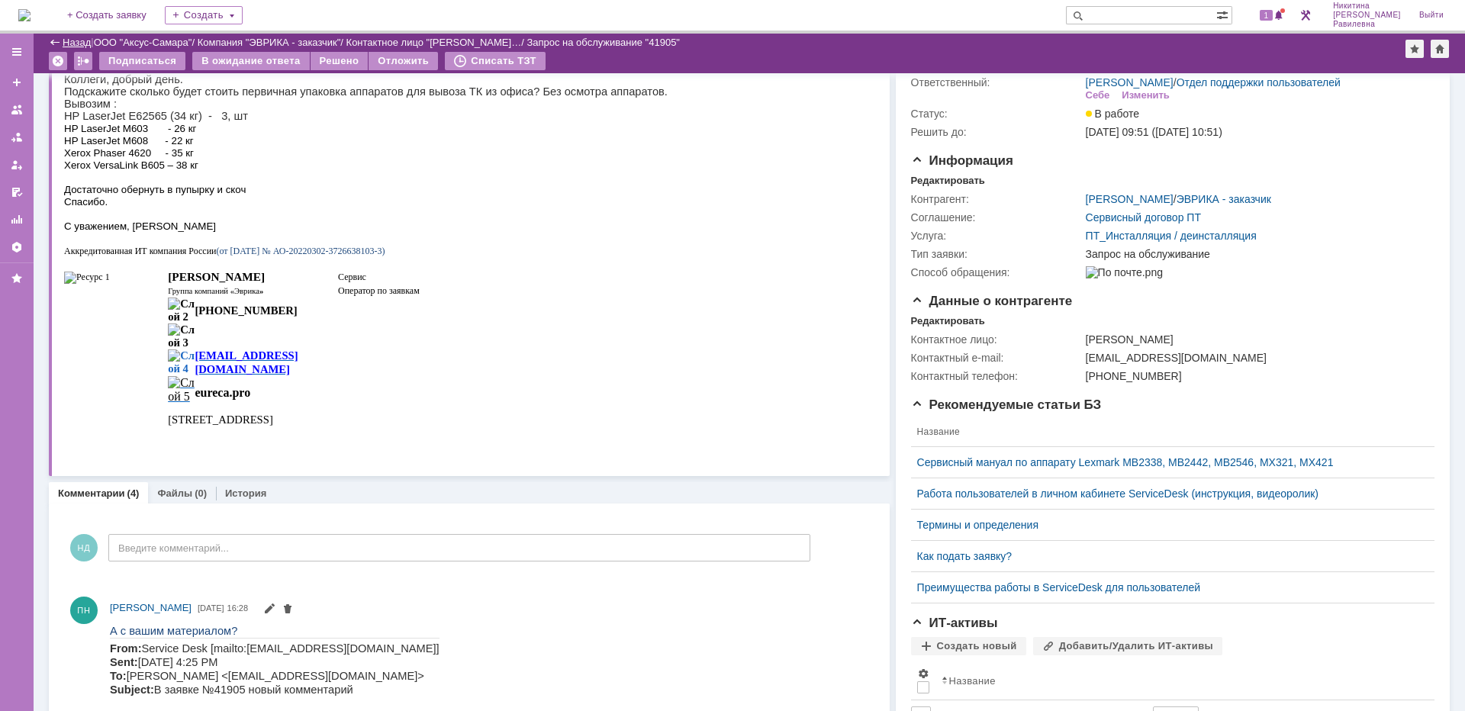
click at [68, 40] on link "Назад" at bounding box center [77, 42] width 28 height 11
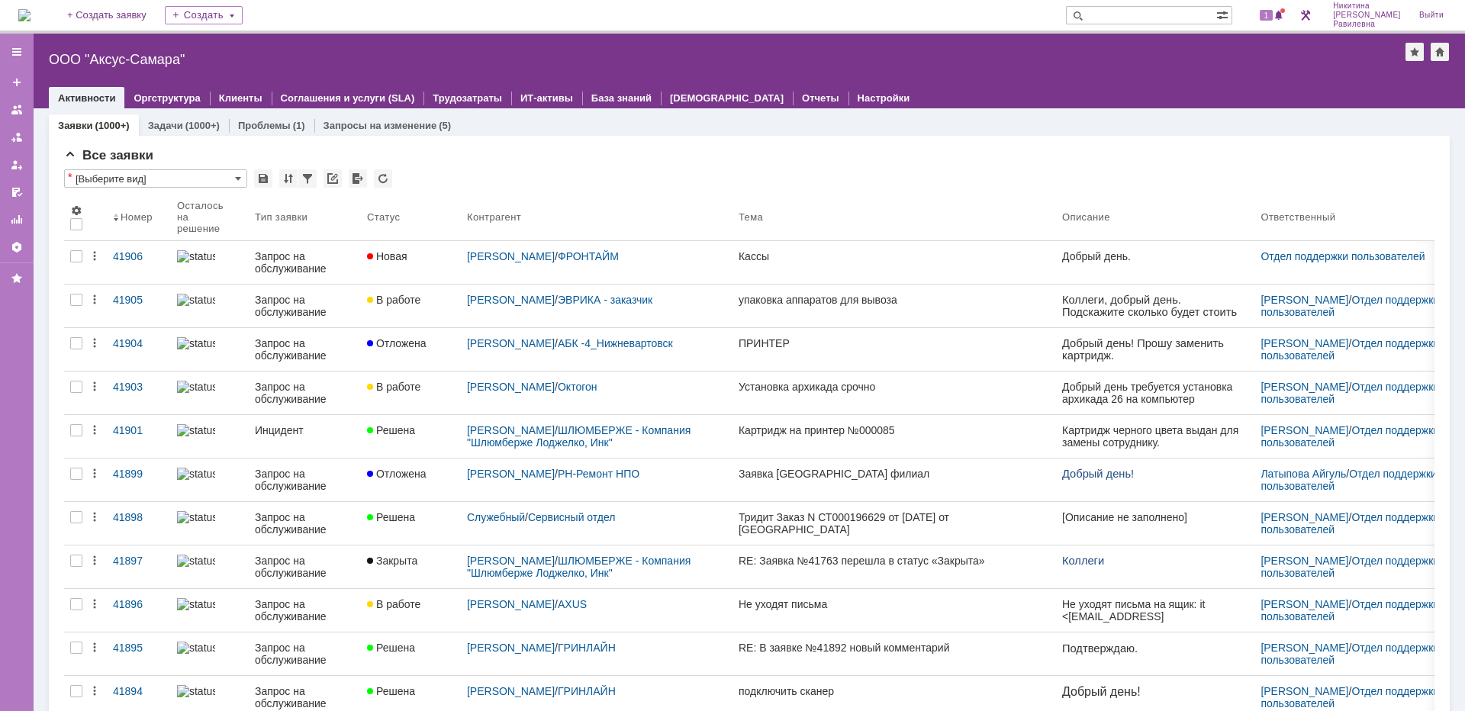
click at [1163, 12] on input "text" at bounding box center [1141, 15] width 150 height 18
type input "25740"
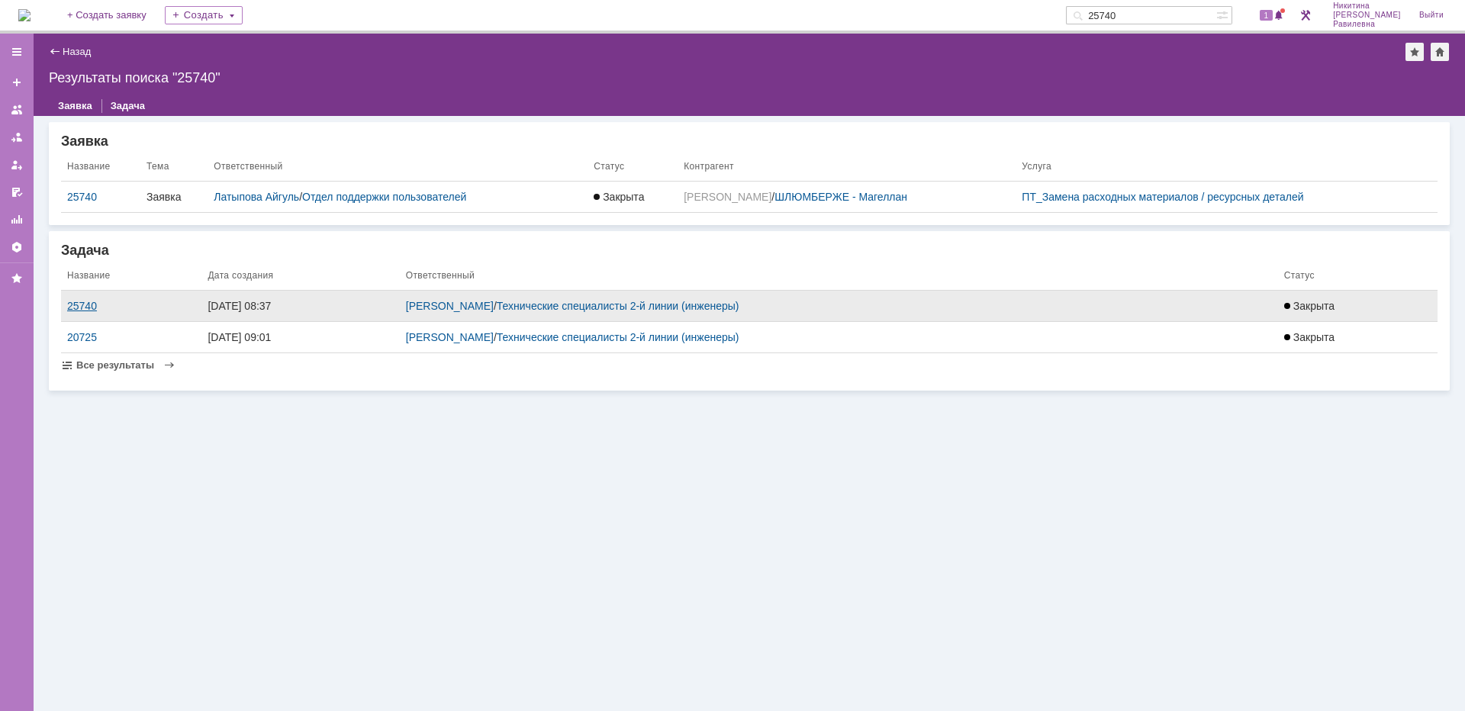
click at [80, 301] on div "25740" at bounding box center [131, 306] width 128 height 12
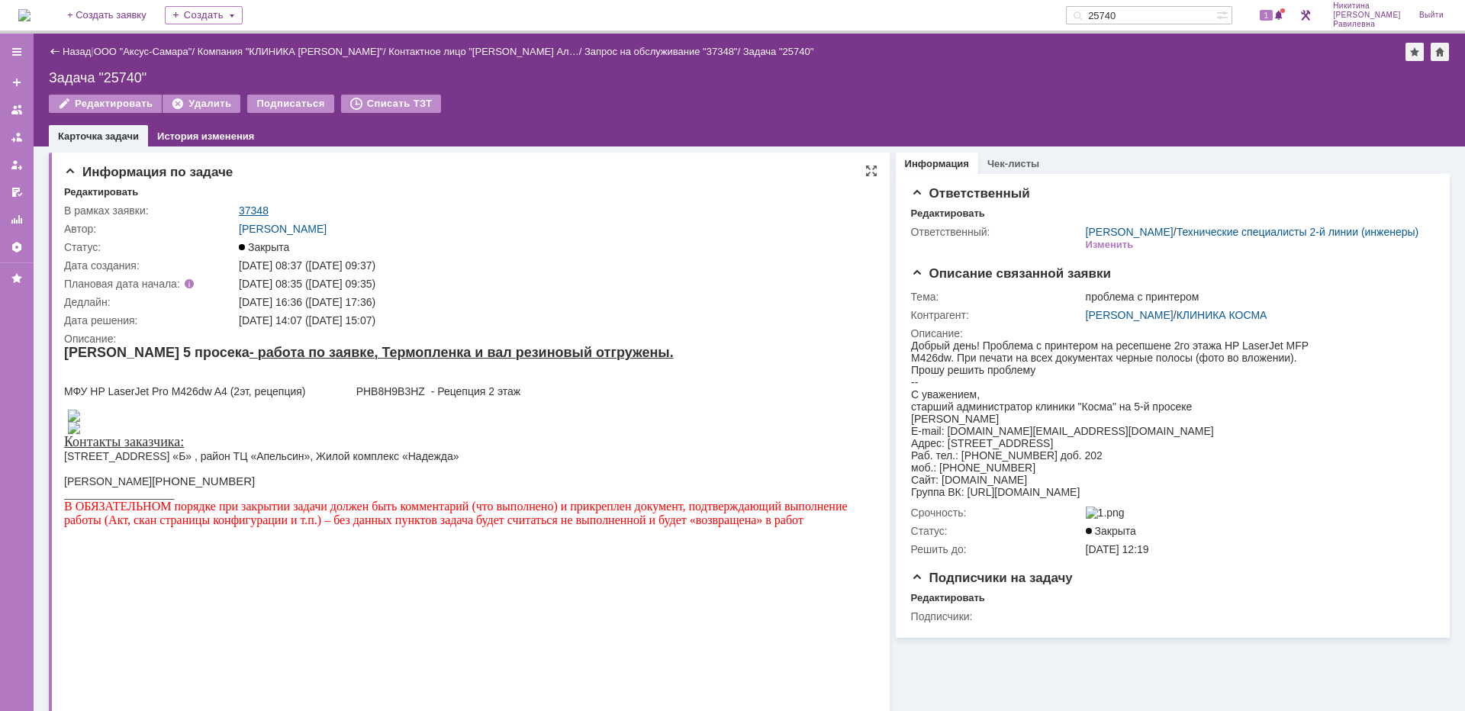
click at [259, 212] on link "37348" at bounding box center [254, 211] width 30 height 12
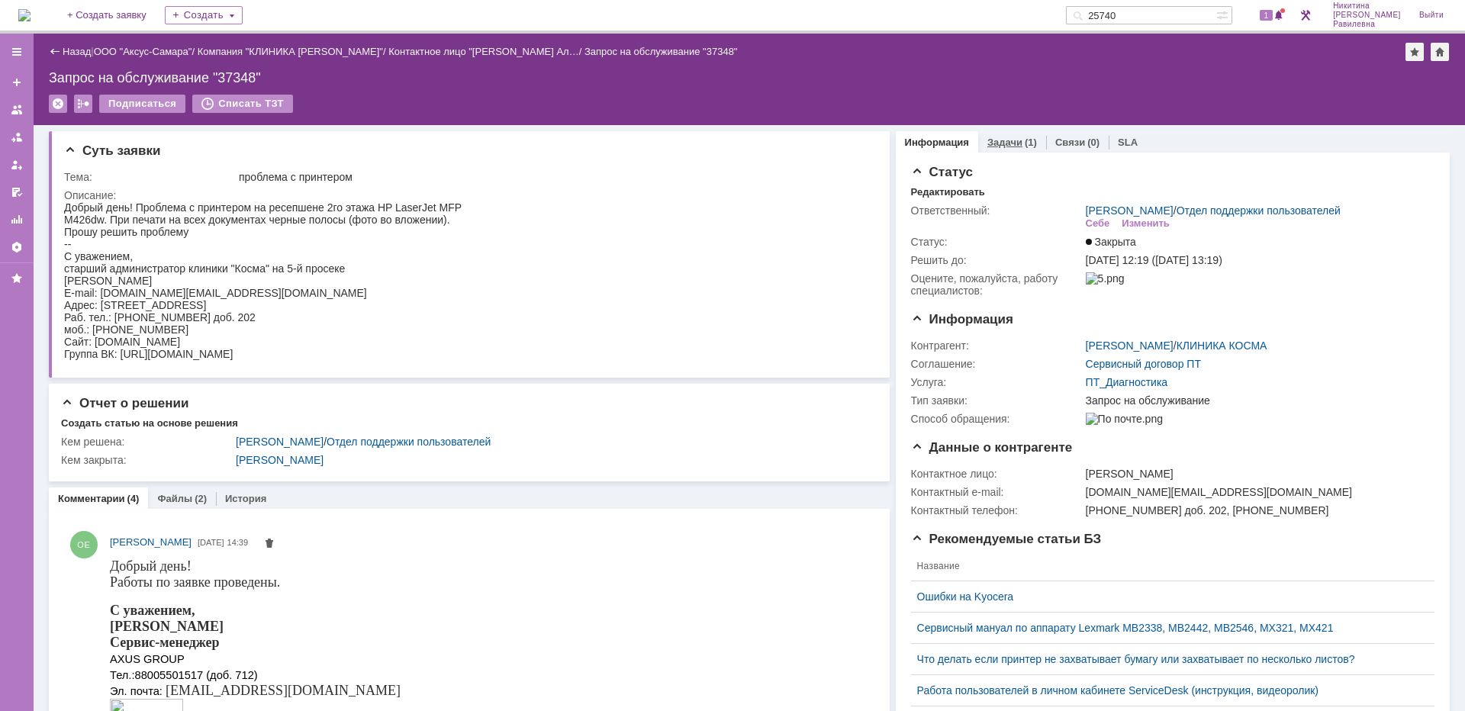
click at [1012, 145] on div "Задачи (1)" at bounding box center [1013, 142] width 50 height 10
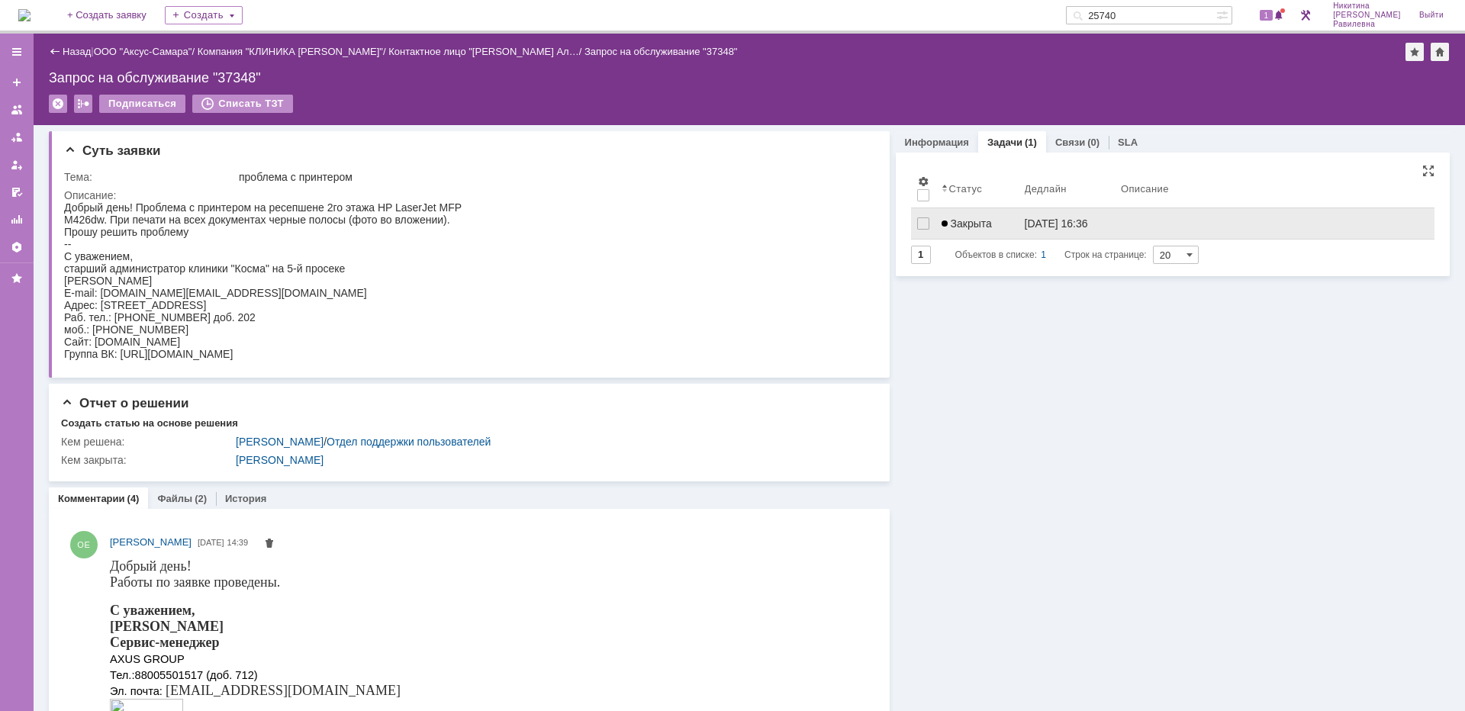
click at [971, 227] on span "Закрыта" at bounding box center [967, 223] width 50 height 12
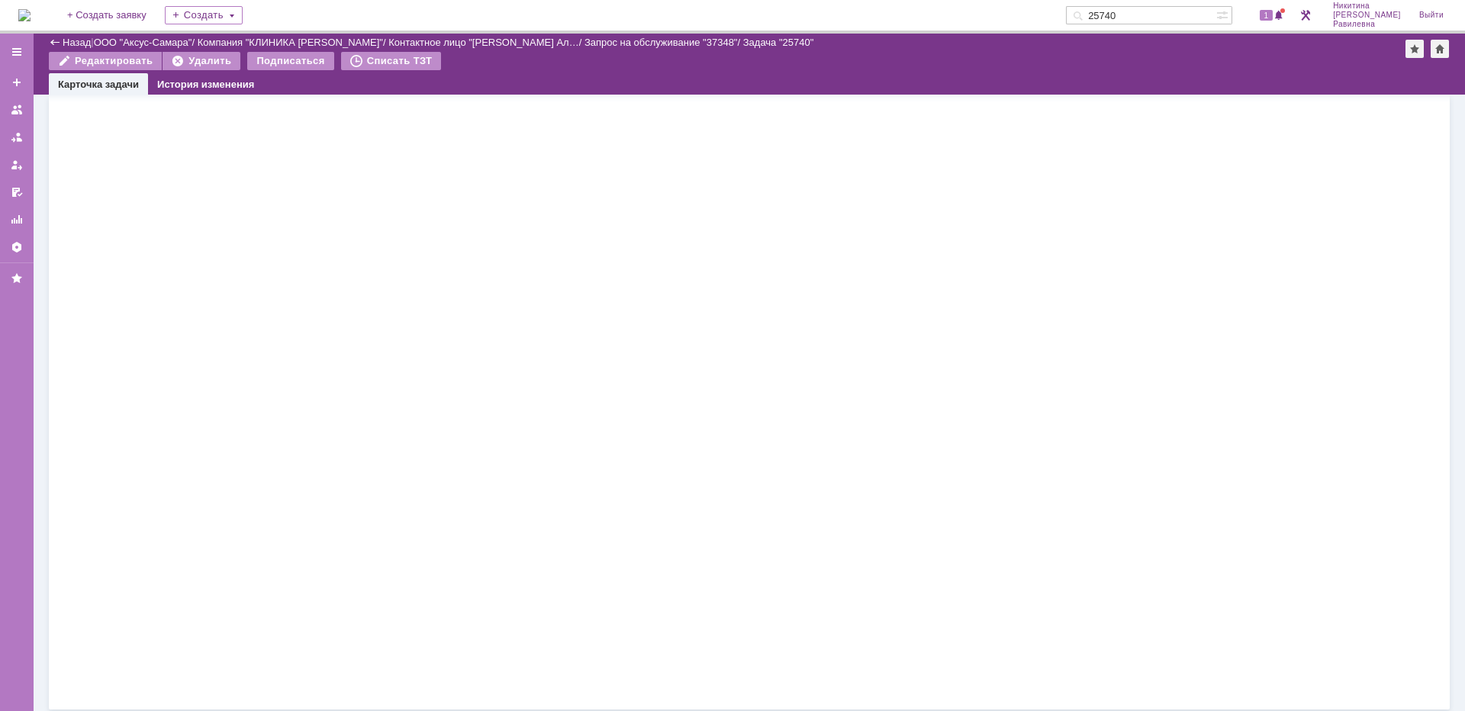
scroll to position [4417, 0]
click at [66, 37] on link "Назад" at bounding box center [77, 42] width 28 height 11
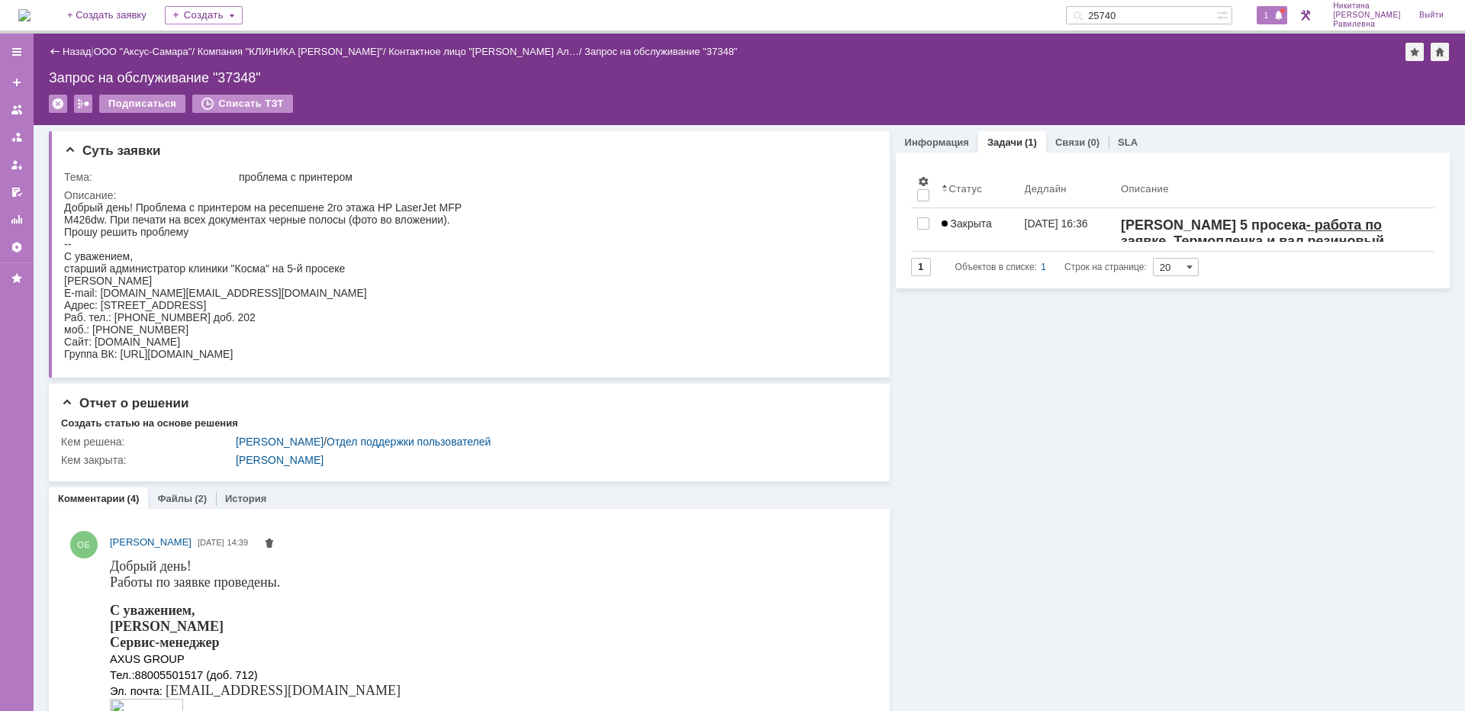
click at [1284, 19] on span at bounding box center [1279, 16] width 11 height 12
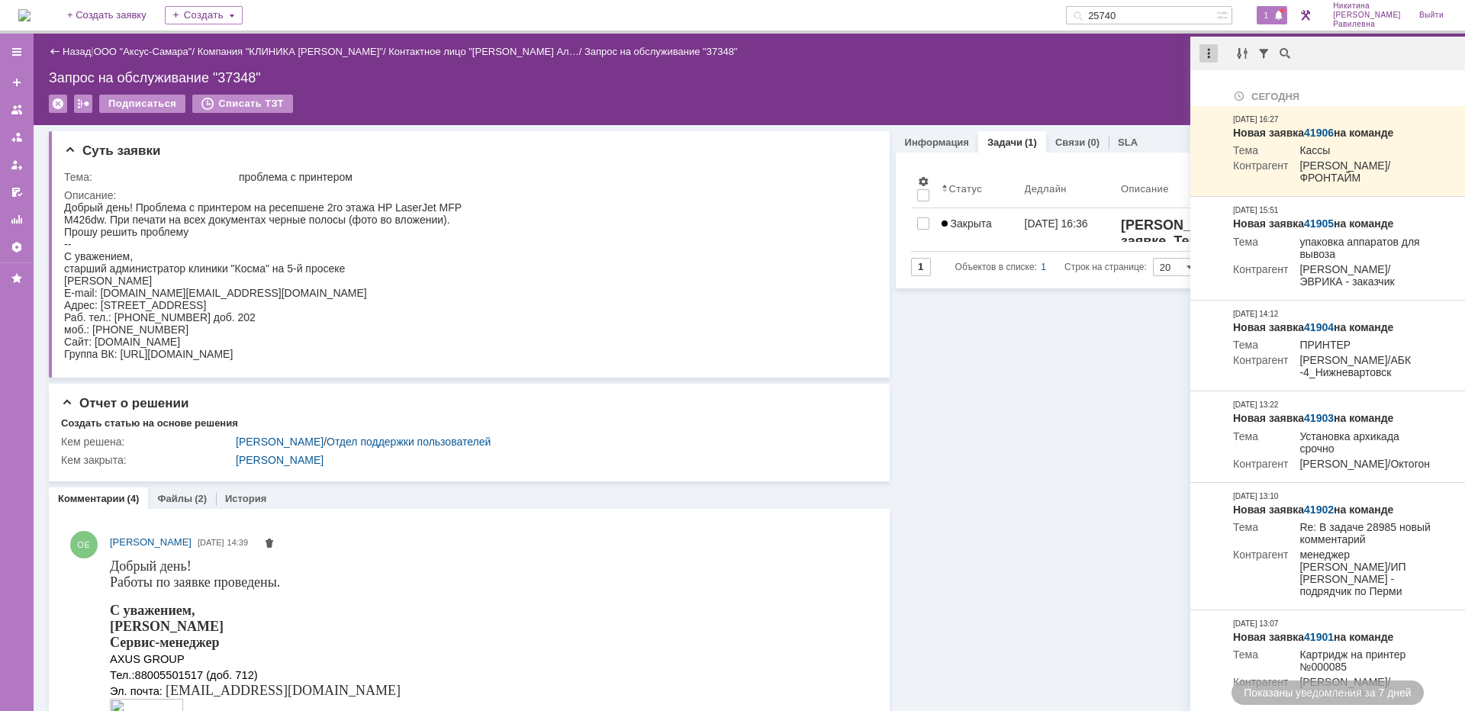
click at [1212, 50] on div at bounding box center [1209, 53] width 18 height 18
click at [1220, 87] on div "Отметить уведомления прочитанными" at bounding box center [1314, 92] width 205 height 11
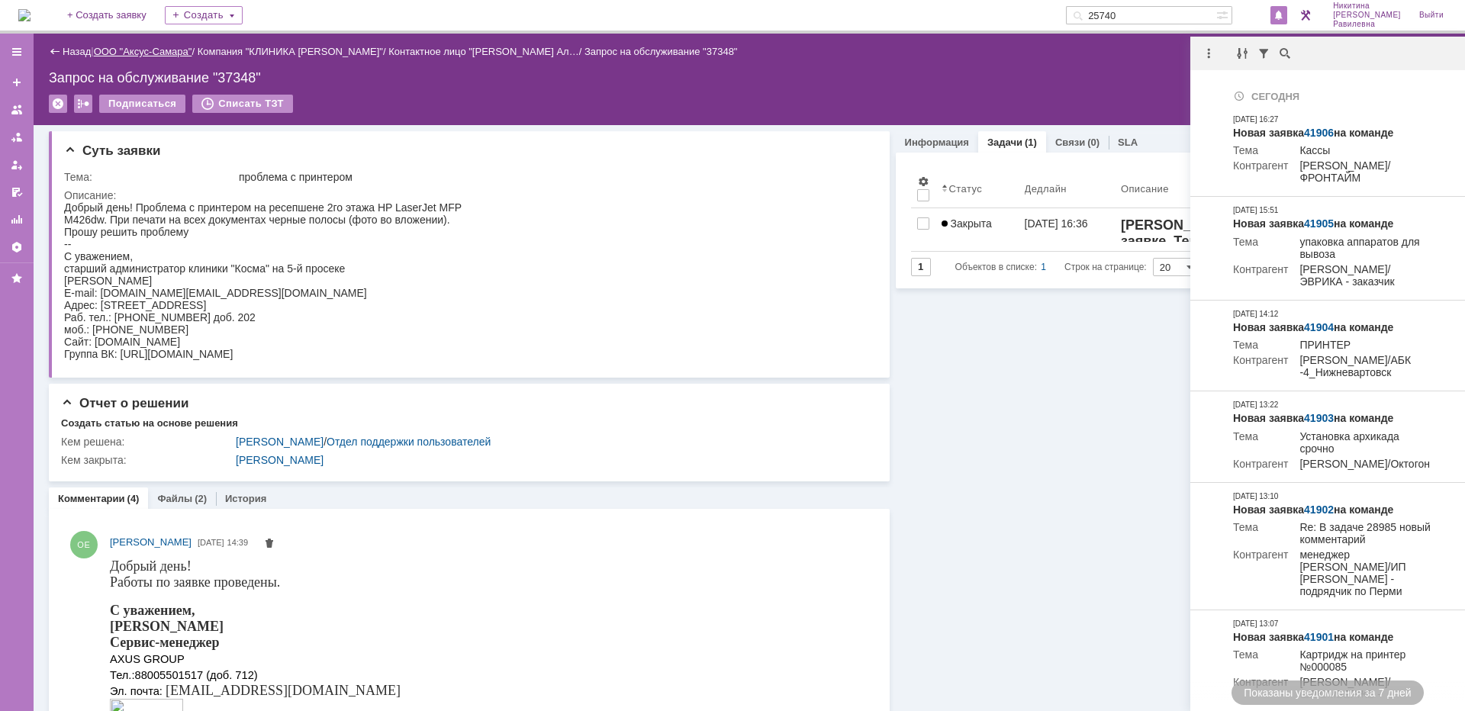
click at [156, 56] on link "ООО "Аксус-Самара"" at bounding box center [143, 51] width 98 height 11
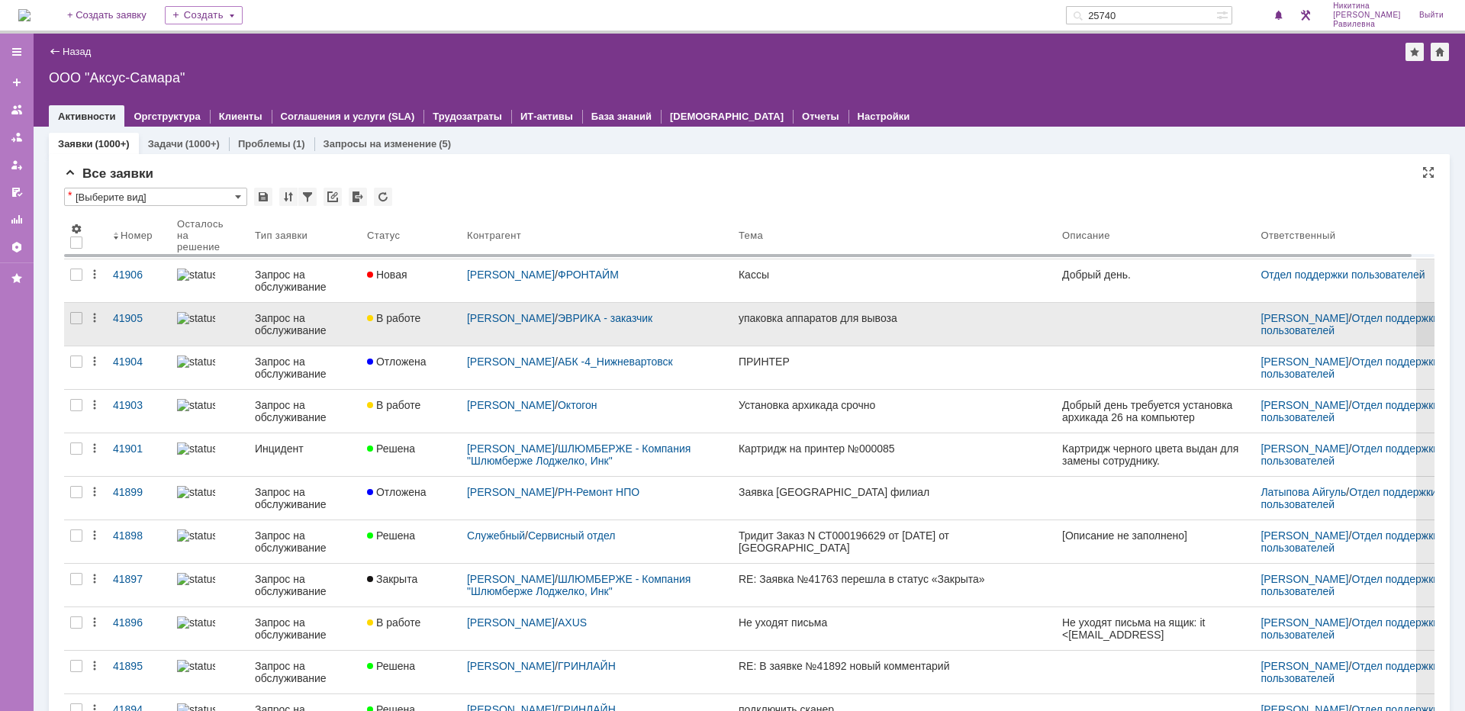
click at [271, 333] on div "Запрос на обслуживание" at bounding box center [305, 324] width 100 height 24
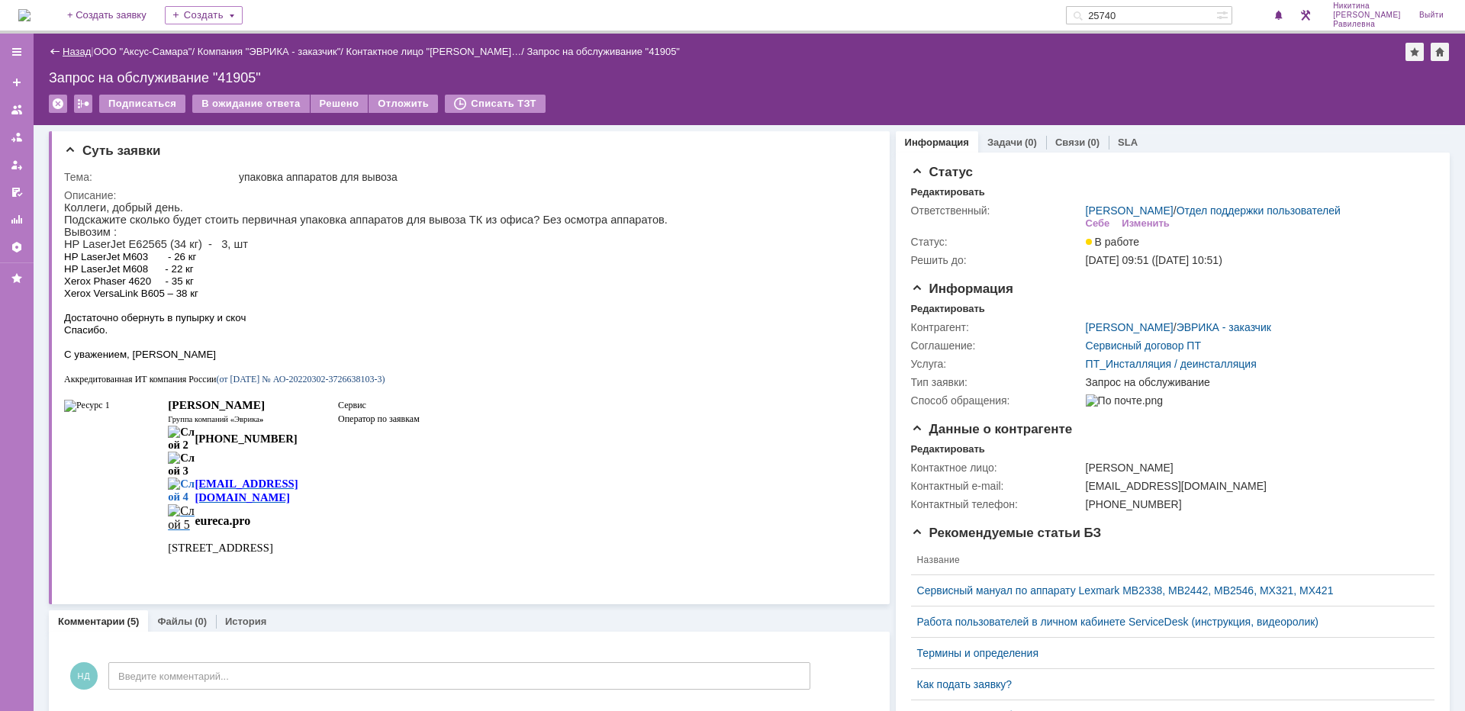
click at [91, 56] on link "Назад" at bounding box center [77, 51] width 28 height 11
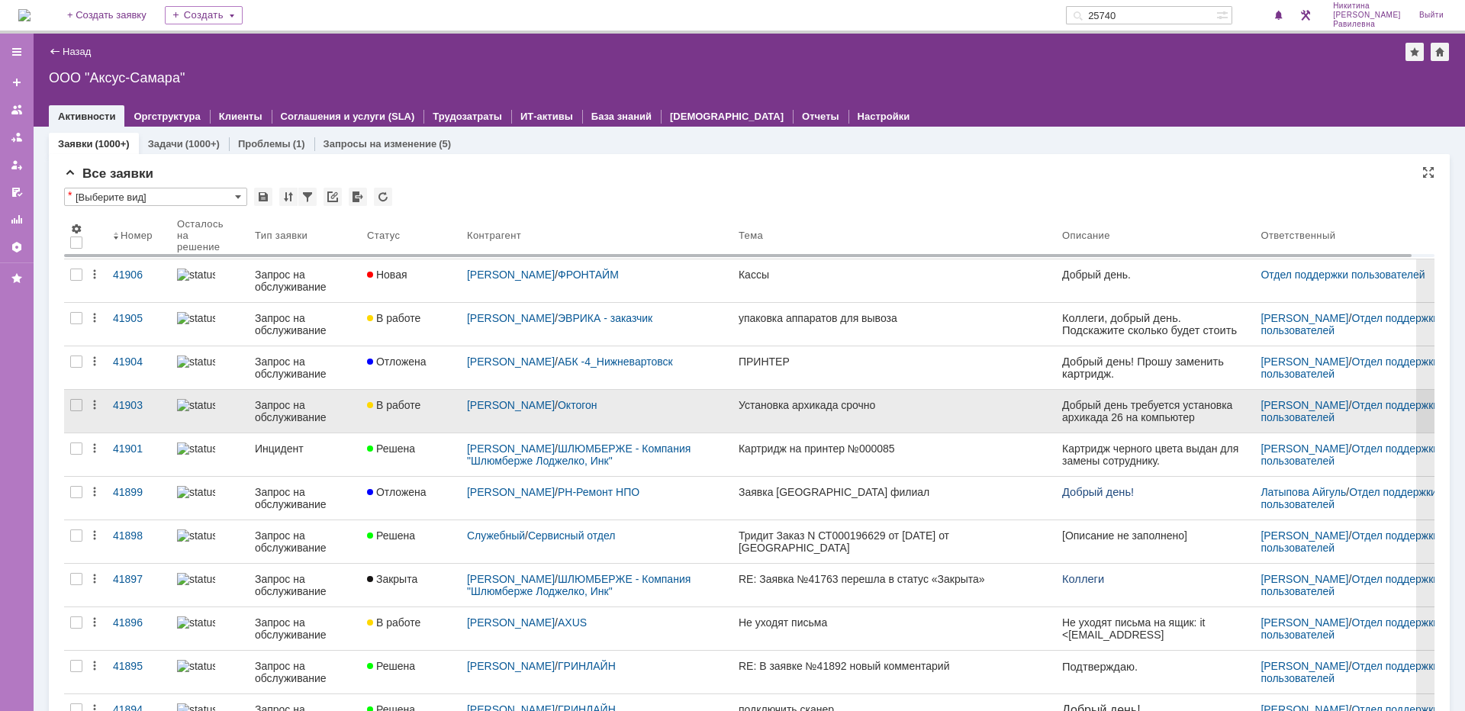
click at [298, 413] on div "Запрос на обслуживание" at bounding box center [305, 411] width 100 height 24
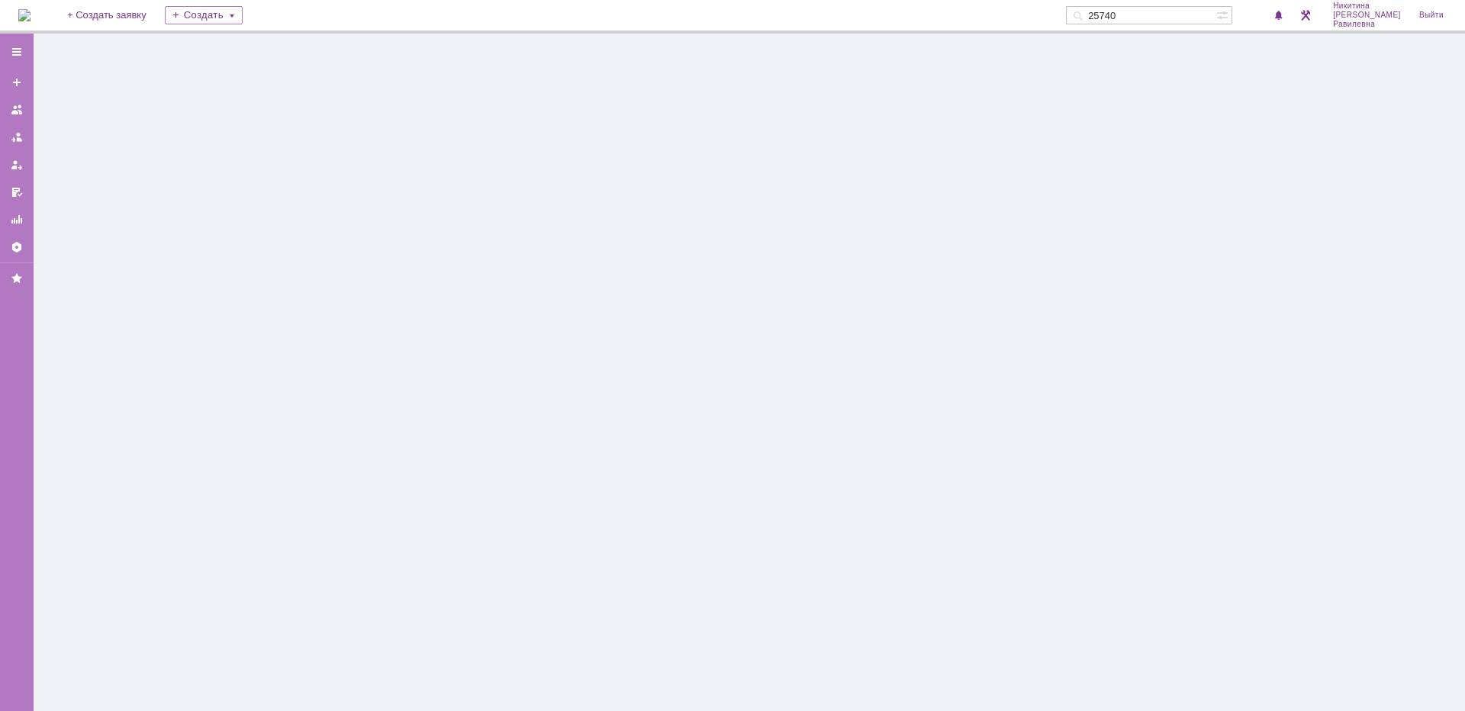
click at [298, 413] on div at bounding box center [750, 373] width 1432 height 678
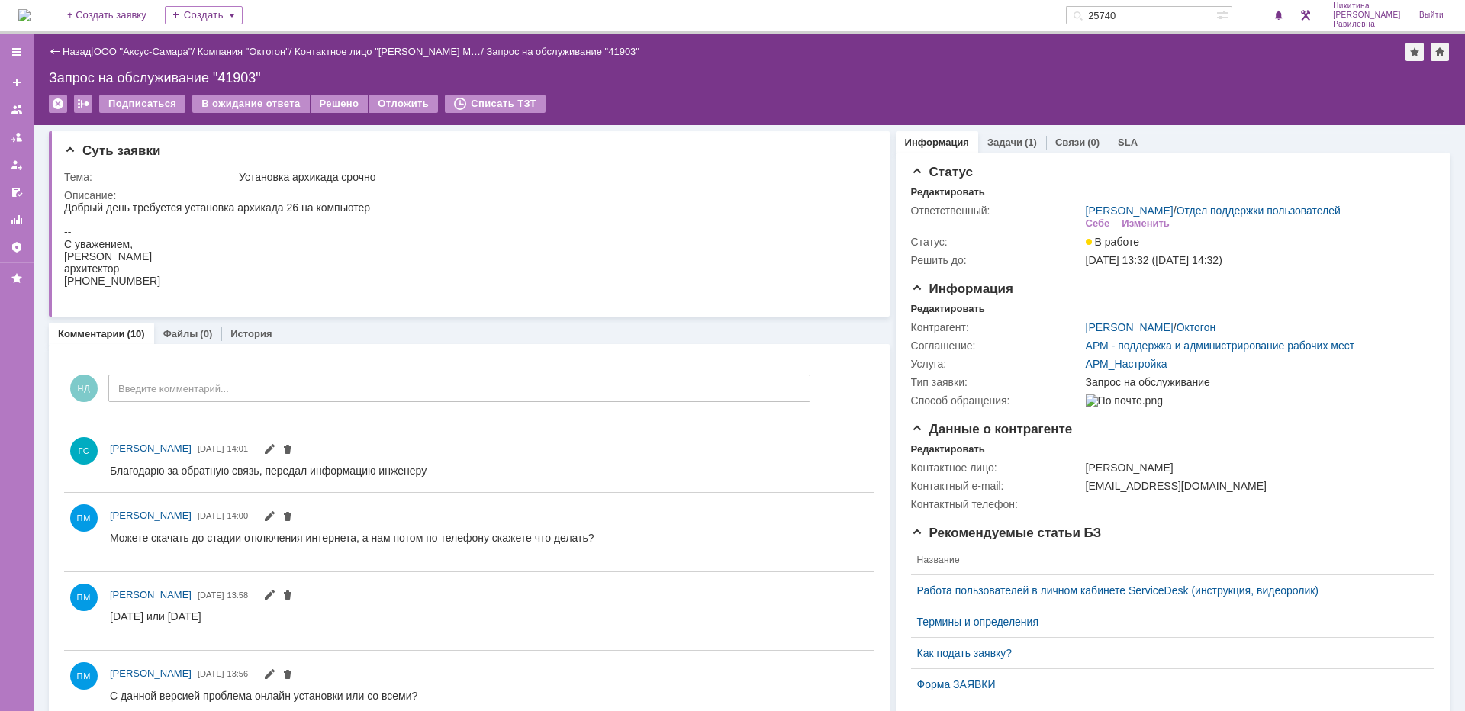
click at [61, 51] on div "Назад" at bounding box center [70, 51] width 42 height 11
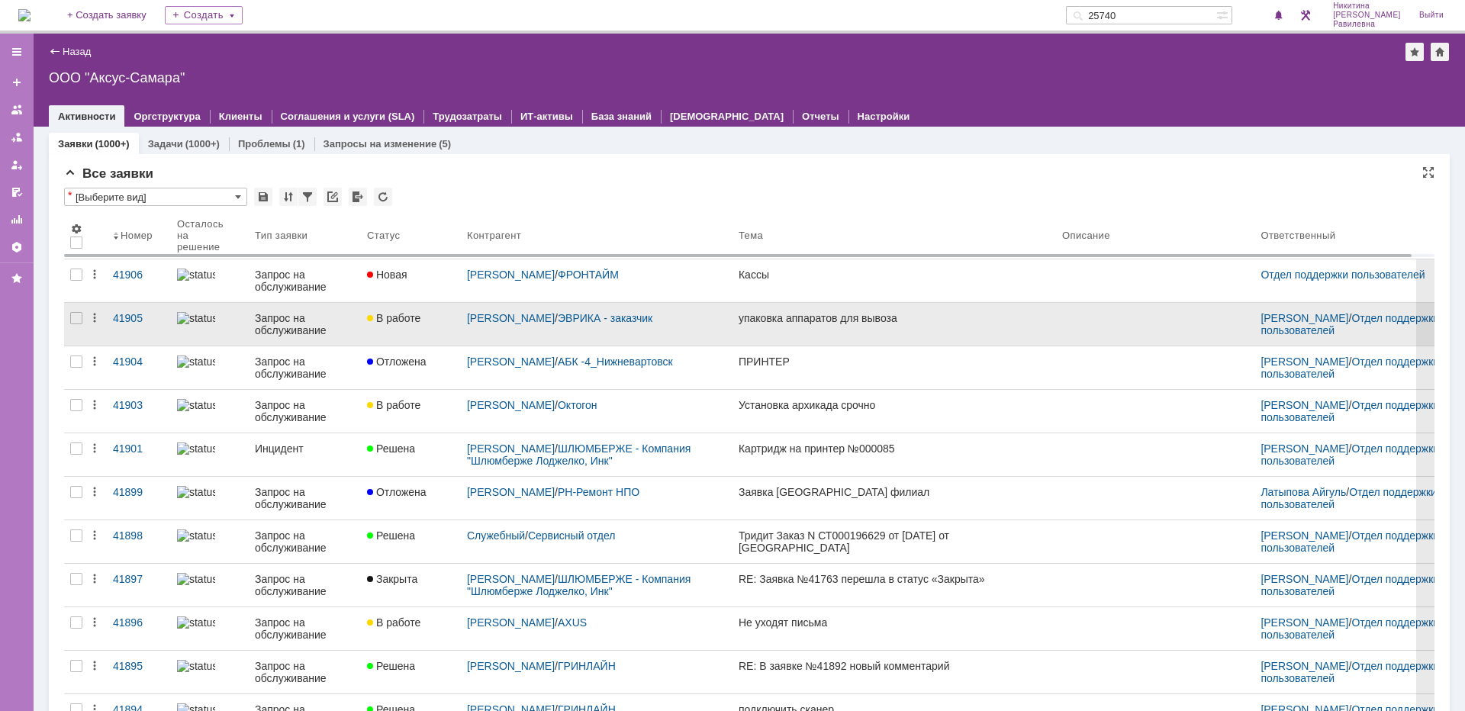
click at [289, 330] on div "Запрос на обслуживание" at bounding box center [305, 324] width 100 height 24
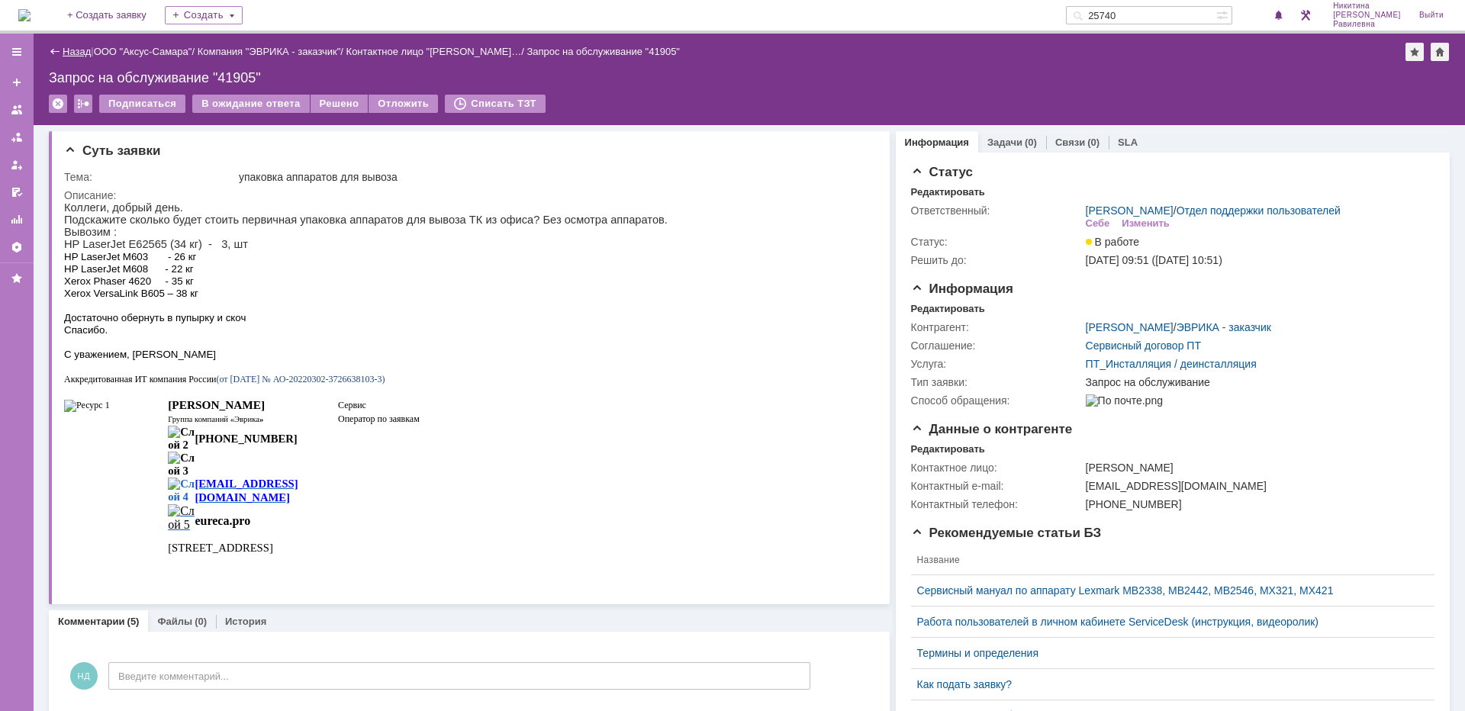
click at [70, 49] on link "Назад" at bounding box center [77, 51] width 28 height 11
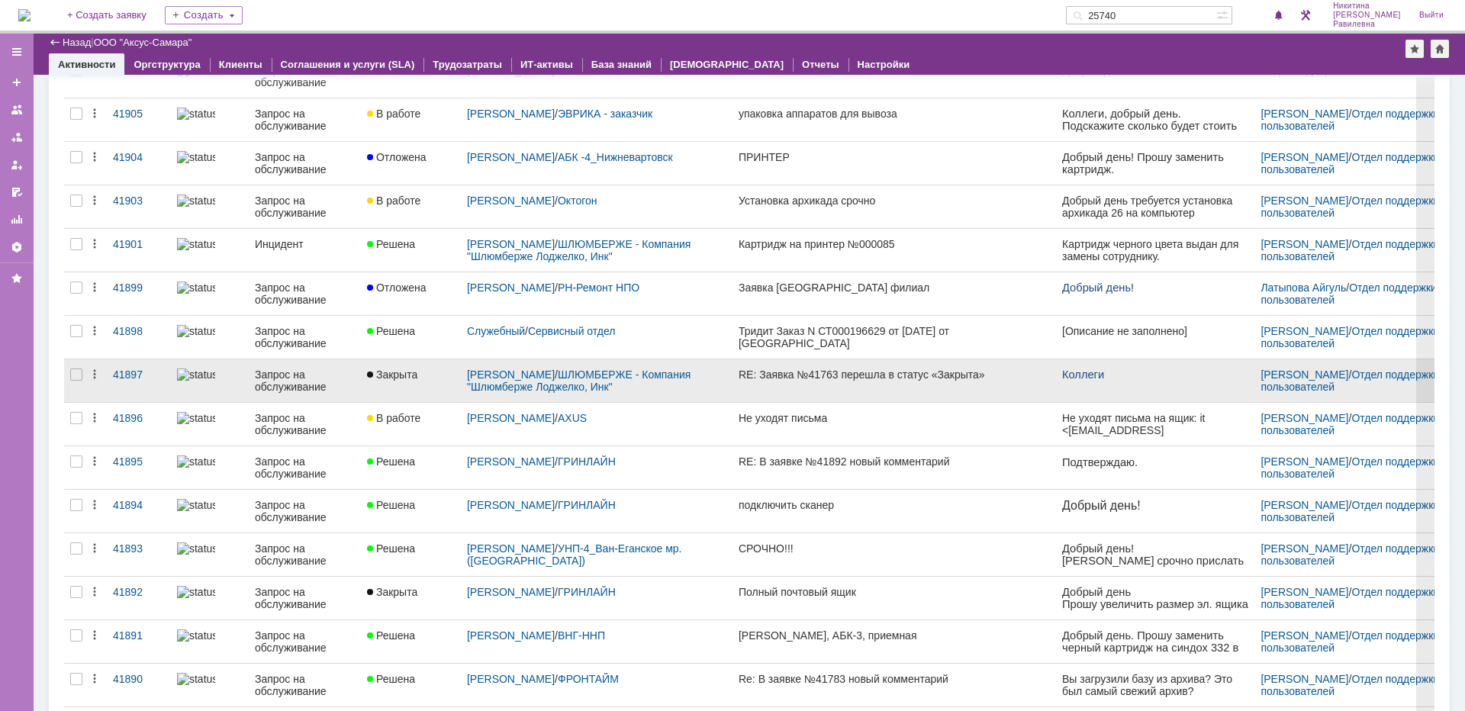
click at [284, 379] on div "Запрос на обслуживание" at bounding box center [305, 381] width 100 height 24
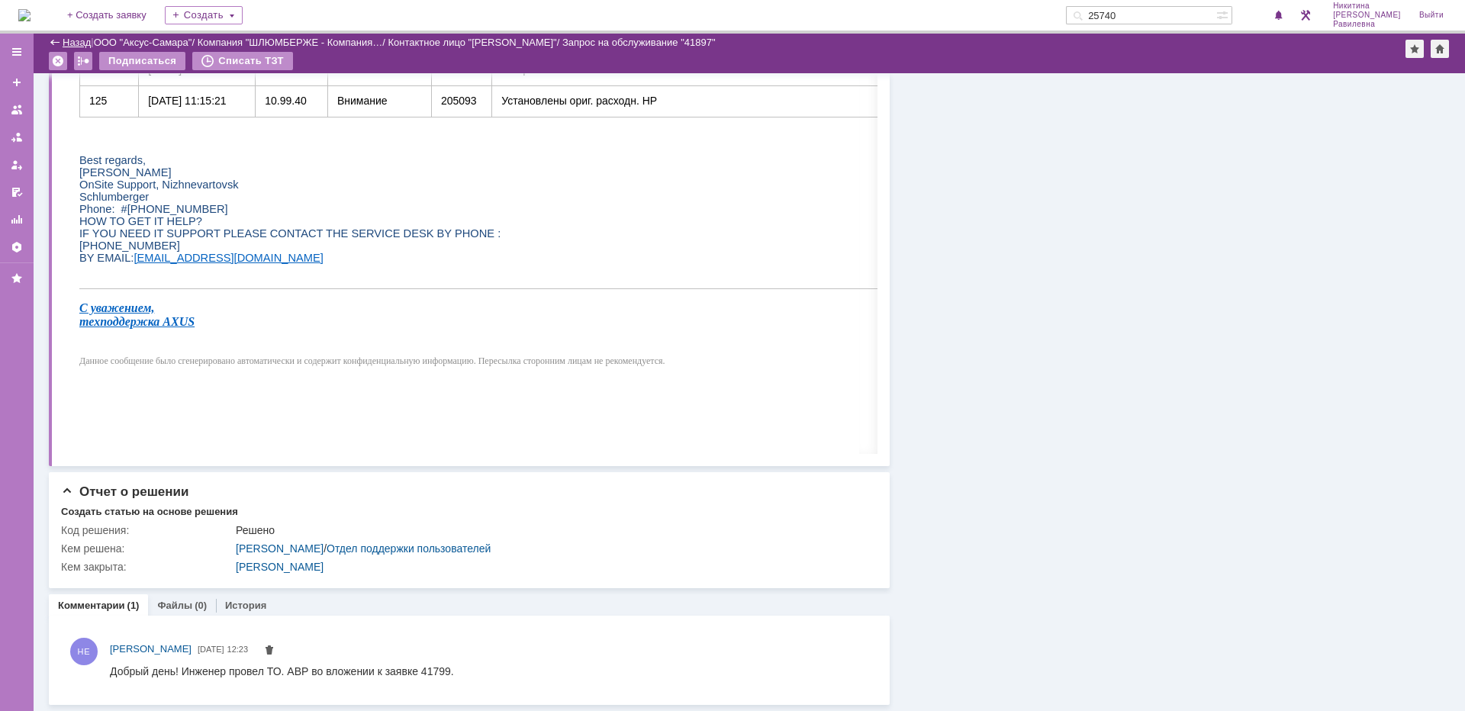
click at [69, 40] on link "Назад" at bounding box center [77, 42] width 28 height 11
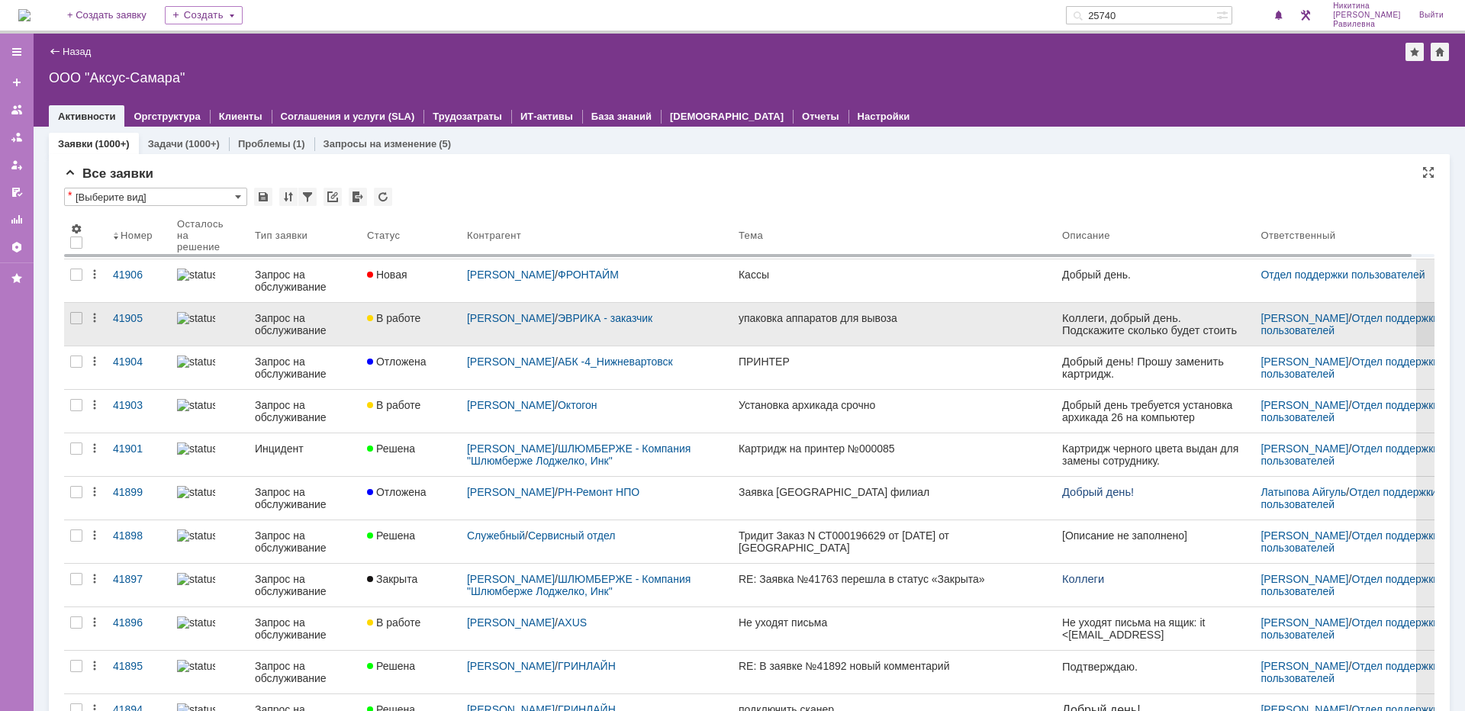
click at [301, 316] on div "Запрос на обслуживание" at bounding box center [305, 324] width 100 height 24
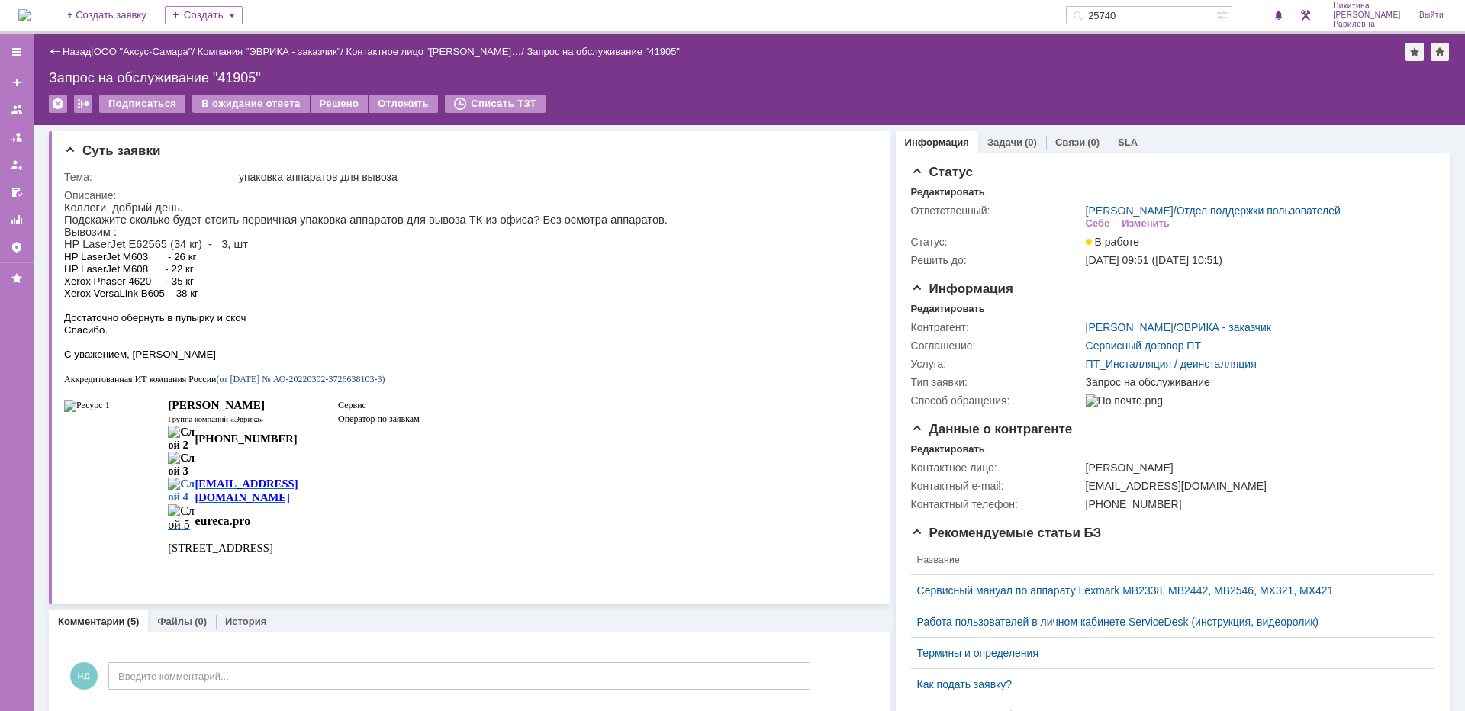
click at [81, 47] on link "Назад" at bounding box center [77, 51] width 28 height 11
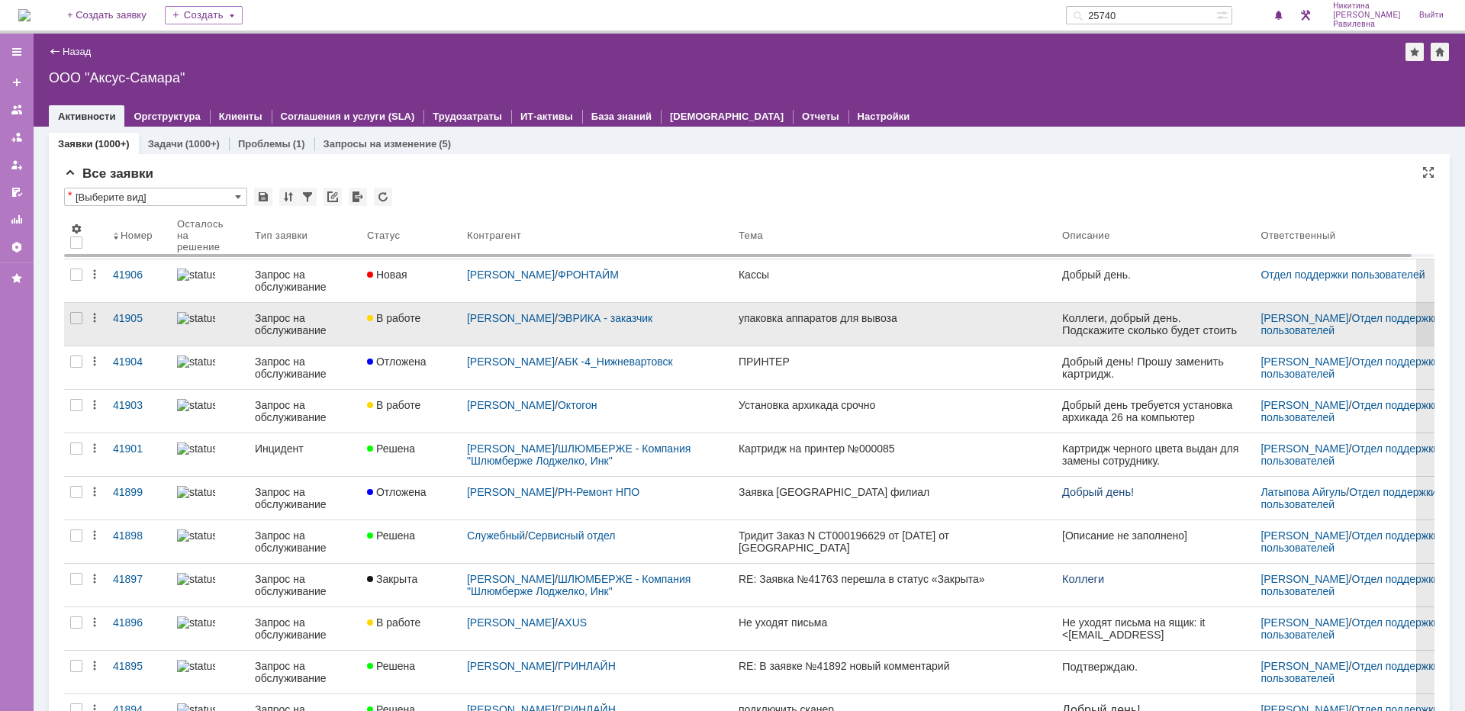
click at [337, 314] on div "Запрос на обслуживание" at bounding box center [305, 324] width 100 height 24
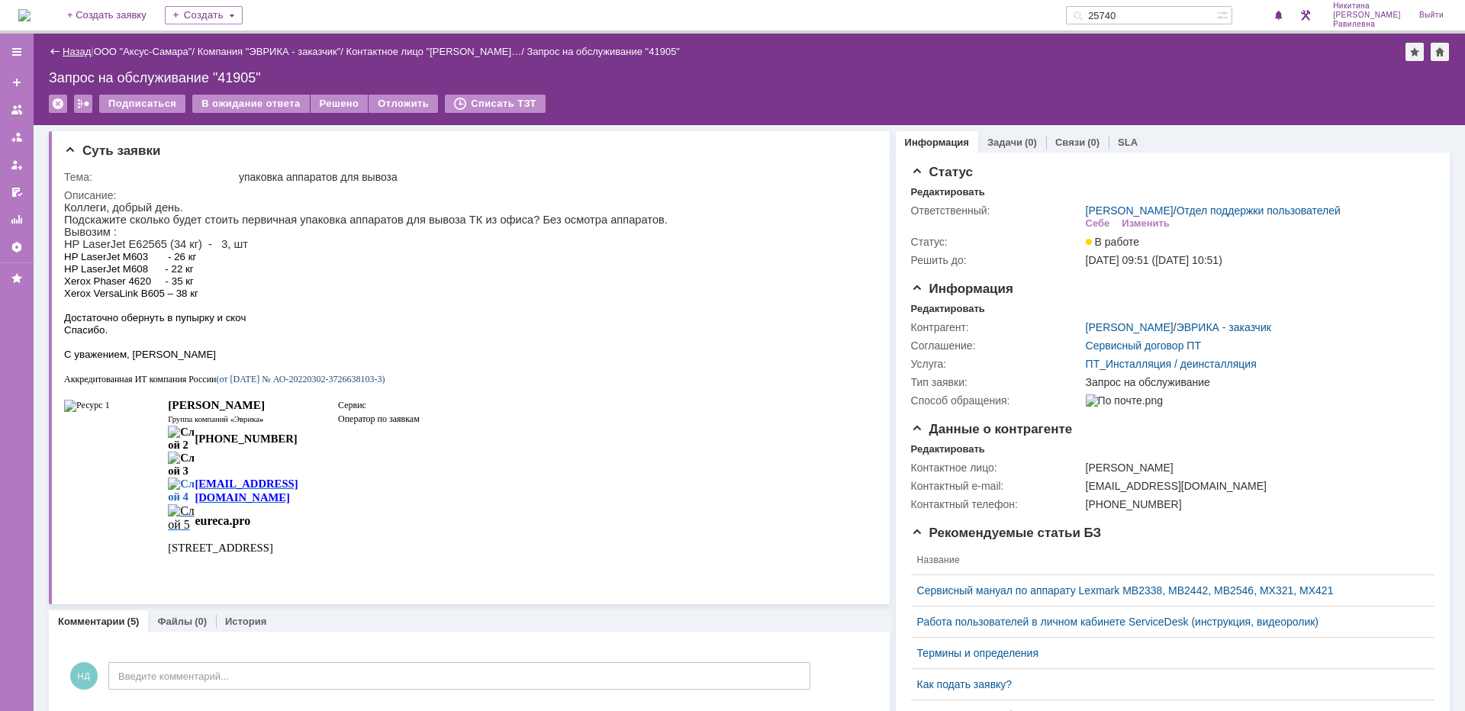
click at [66, 53] on link "Назад" at bounding box center [77, 51] width 28 height 11
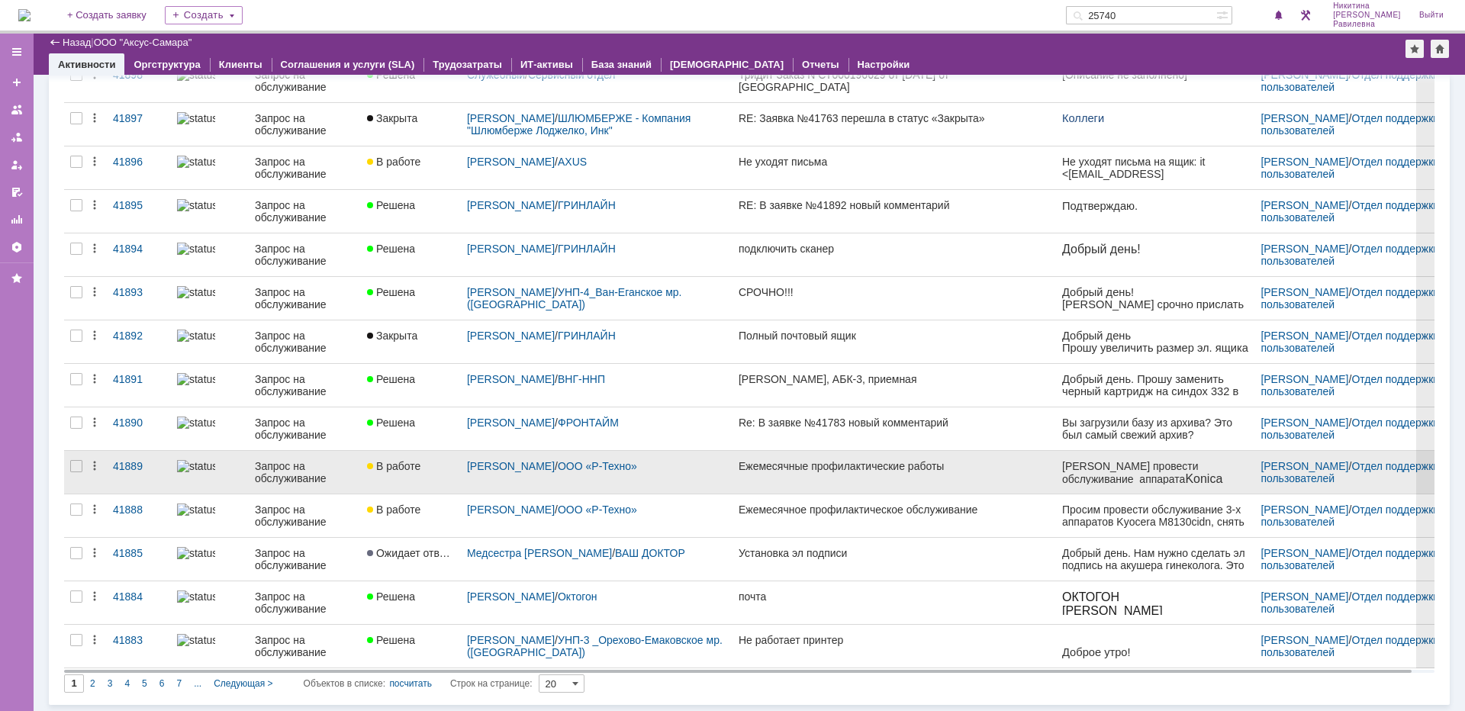
click at [280, 462] on div "Запрос на обслуживание" at bounding box center [305, 472] width 100 height 24
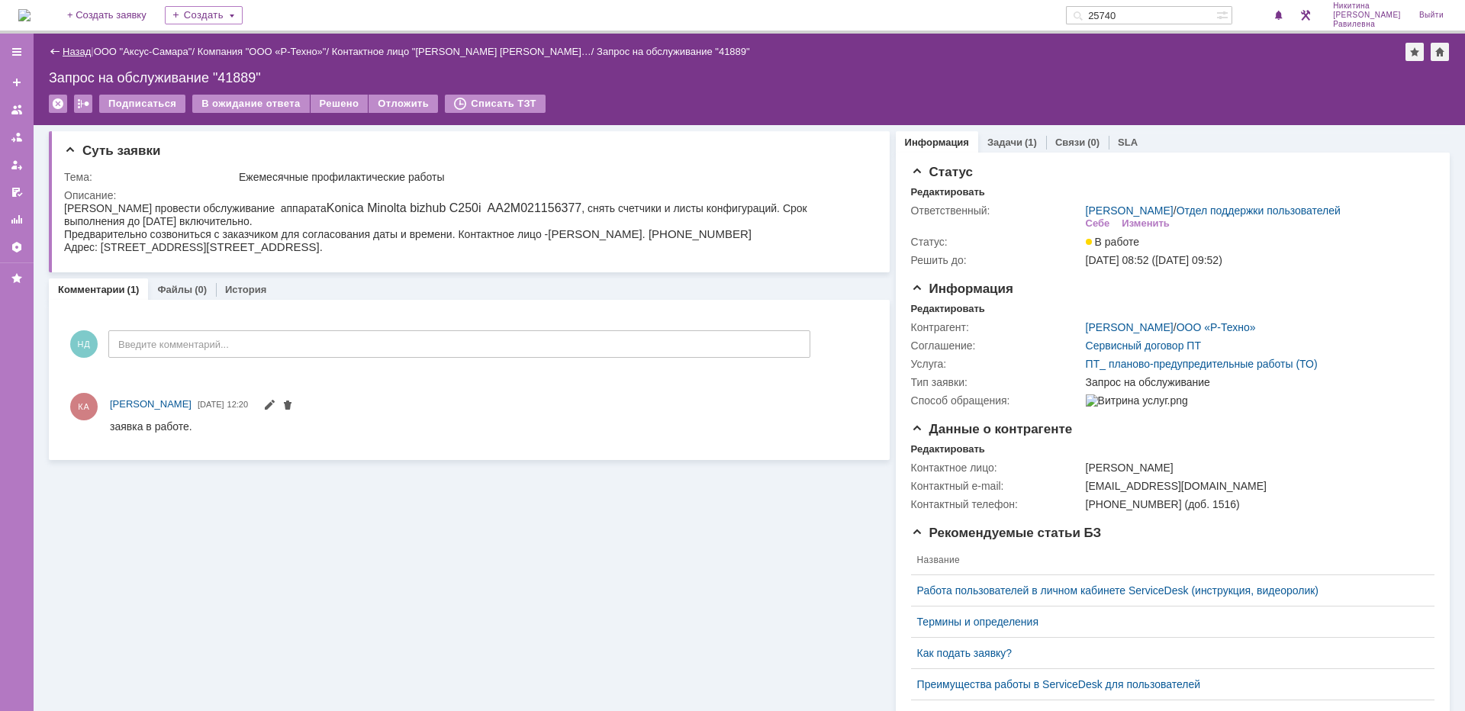
click at [80, 56] on link "Назад" at bounding box center [77, 51] width 28 height 11
